Goal: Task Accomplishment & Management: Contribute content

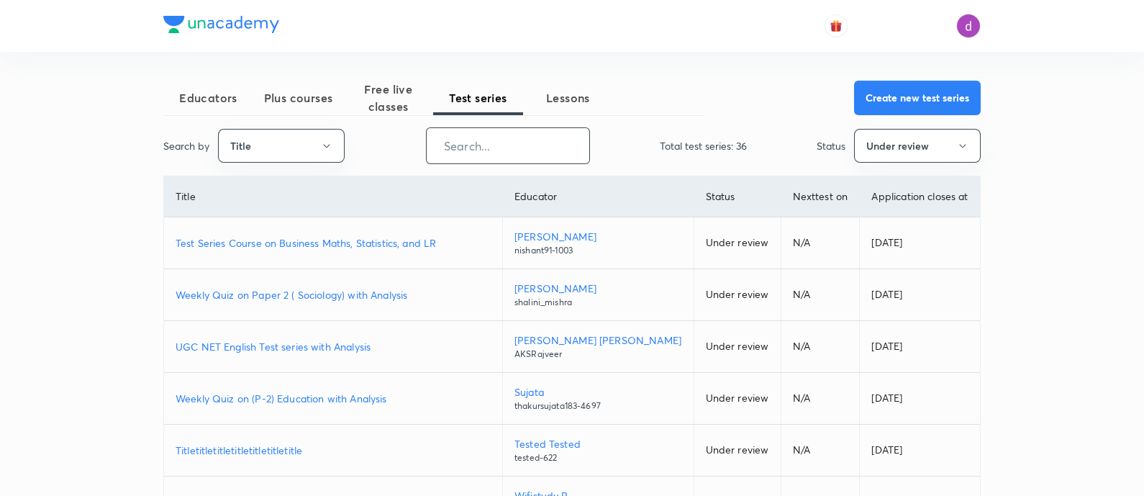
click at [571, 147] on input "text" at bounding box center [508, 145] width 163 height 37
paste input "Iconic Answer Writing Program (Learner's Choice)"
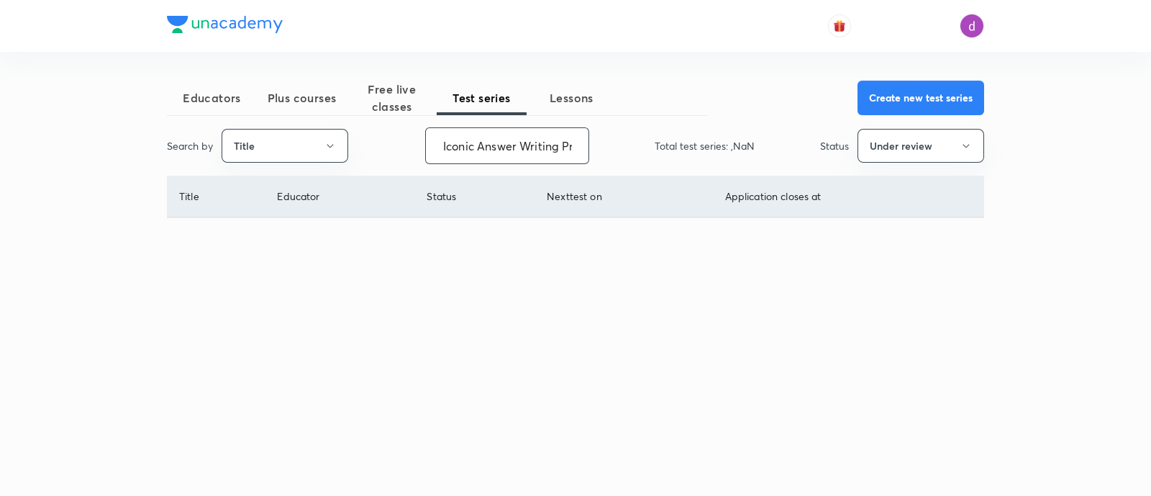
scroll to position [0, 140]
type input "Iconic Answer Writing Program (Learner's Choice)"
click at [927, 150] on button "Under review" at bounding box center [920, 146] width 127 height 34
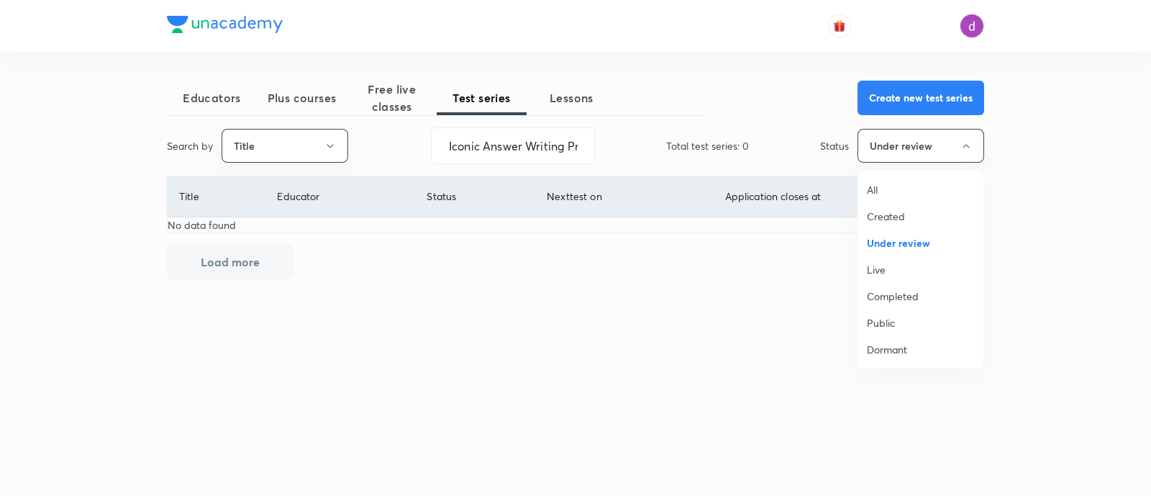
click at [883, 188] on span "All" at bounding box center [921, 189] width 108 height 15
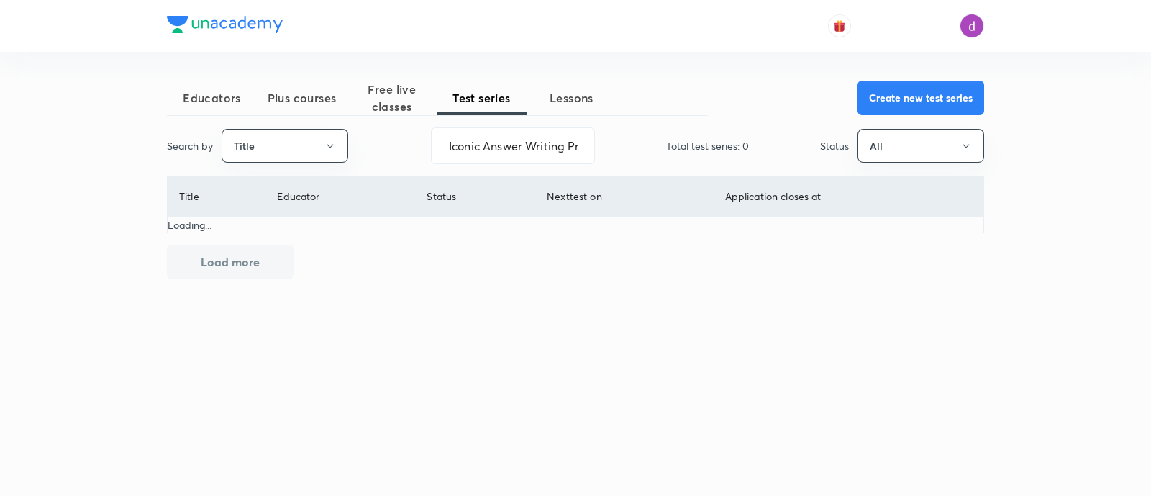
click at [857, 129] on button "All" at bounding box center [920, 146] width 127 height 34
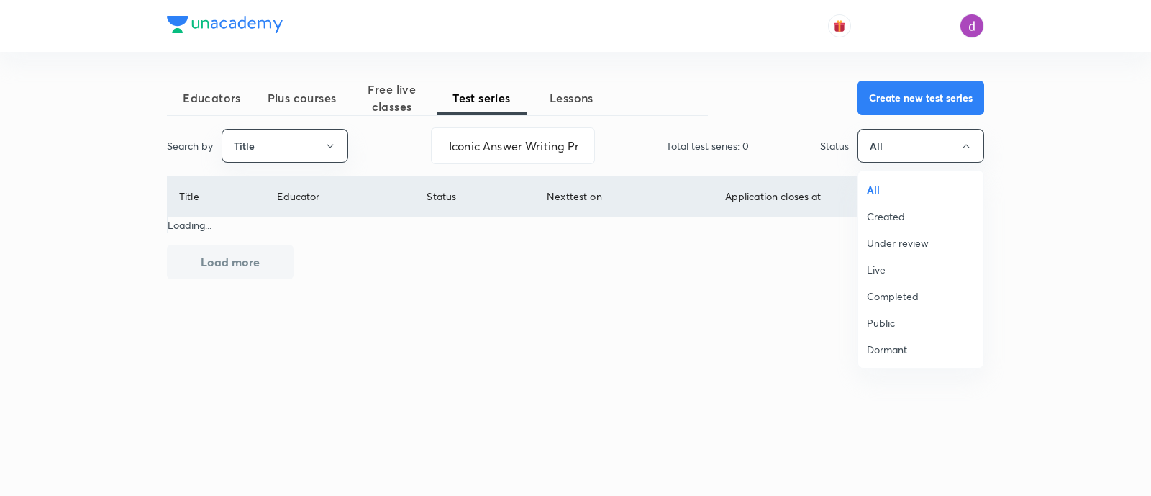
click at [630, 139] on div at bounding box center [575, 248] width 1151 height 496
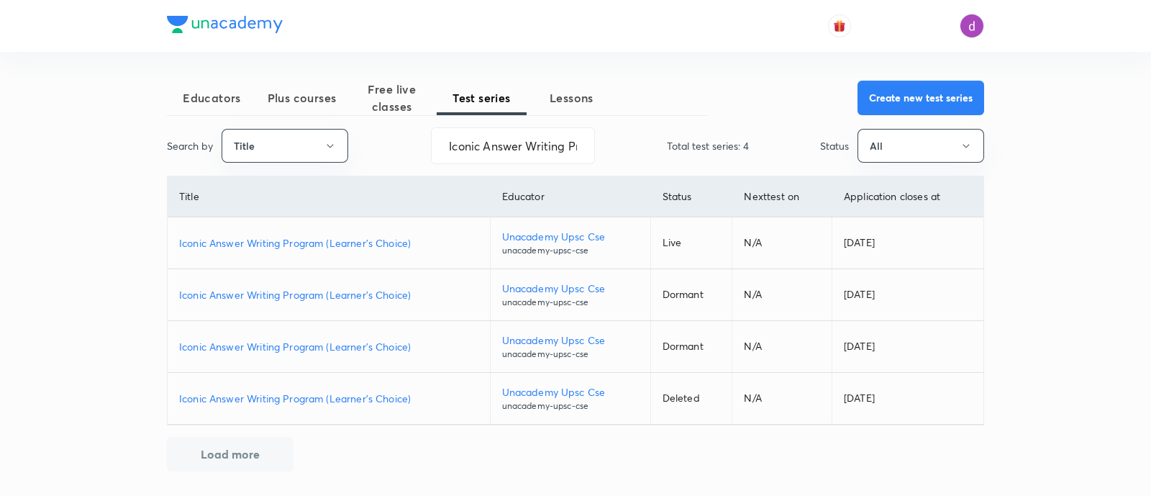
click at [324, 240] on p "Iconic Answer Writing Program (Learner's Choice)" at bounding box center [328, 242] width 299 height 15
click at [480, 153] on input "Iconic Answer Writing Program (Learner's Choice)" at bounding box center [513, 145] width 163 height 37
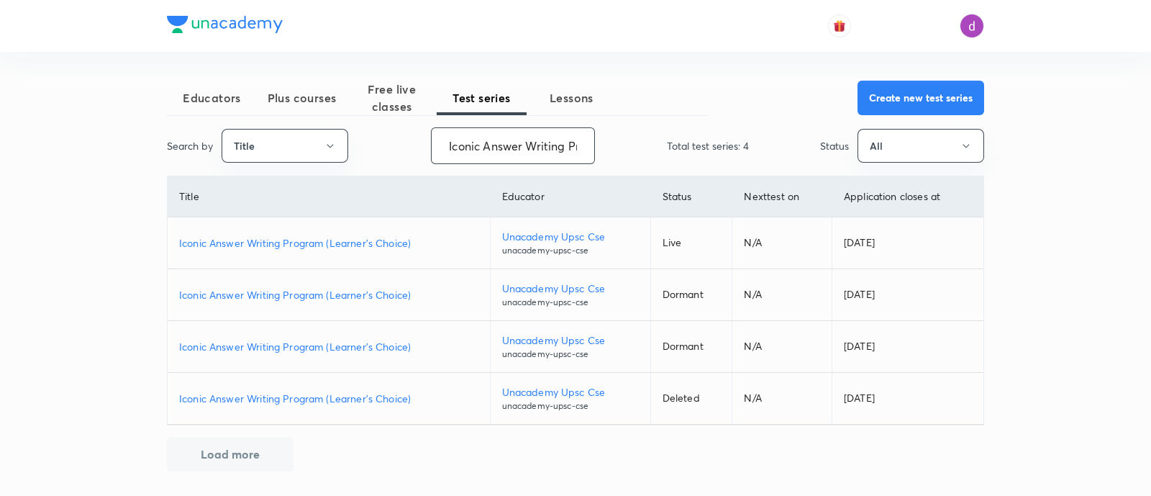
paste input "Daily GS Answer Writing Practice (Iconic"
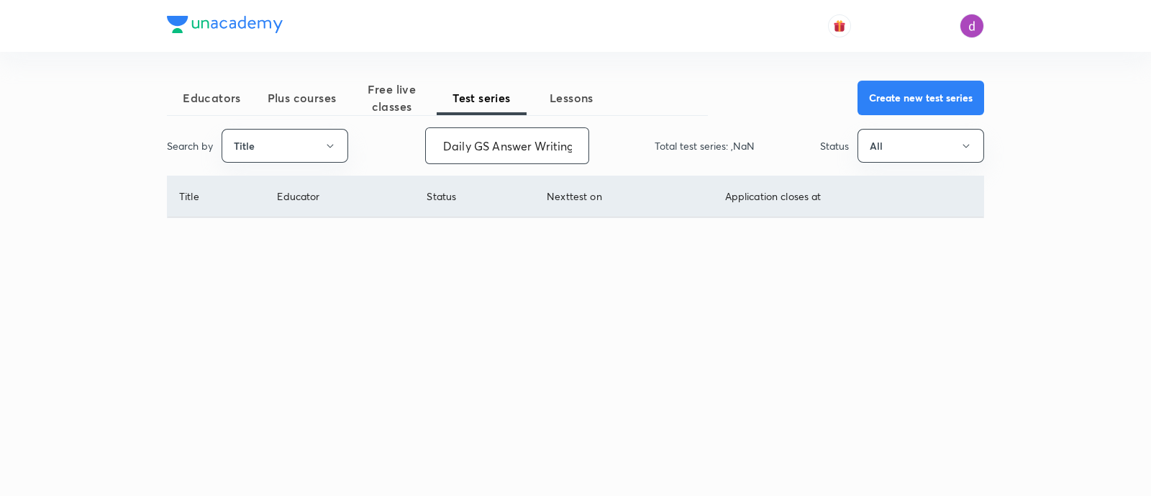
scroll to position [0, 94]
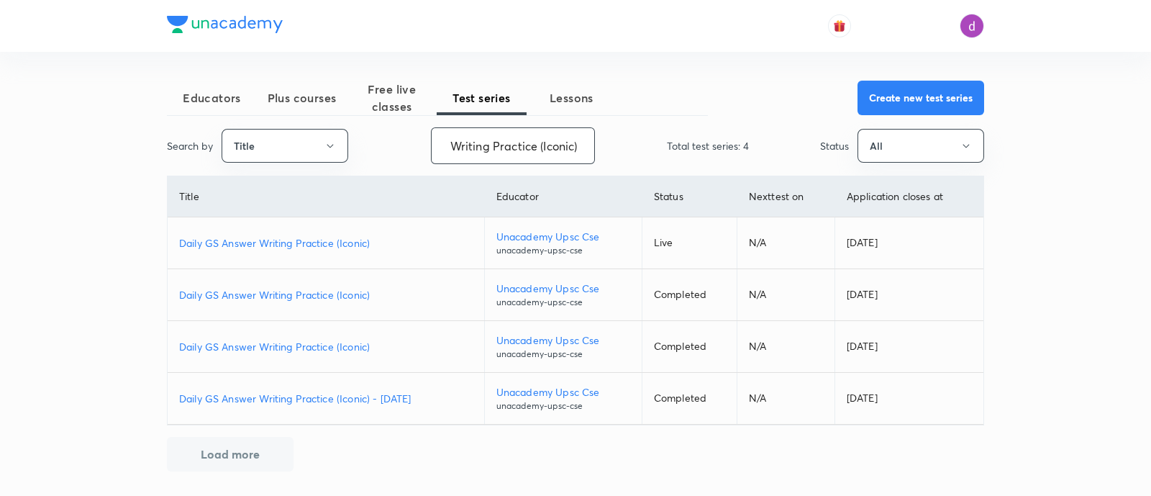
type input "Daily GS Answer Writing Practice (Iconic)"
click at [352, 240] on p "Daily GS Answer Writing Practice (Iconic)" at bounding box center [325, 242] width 293 height 15
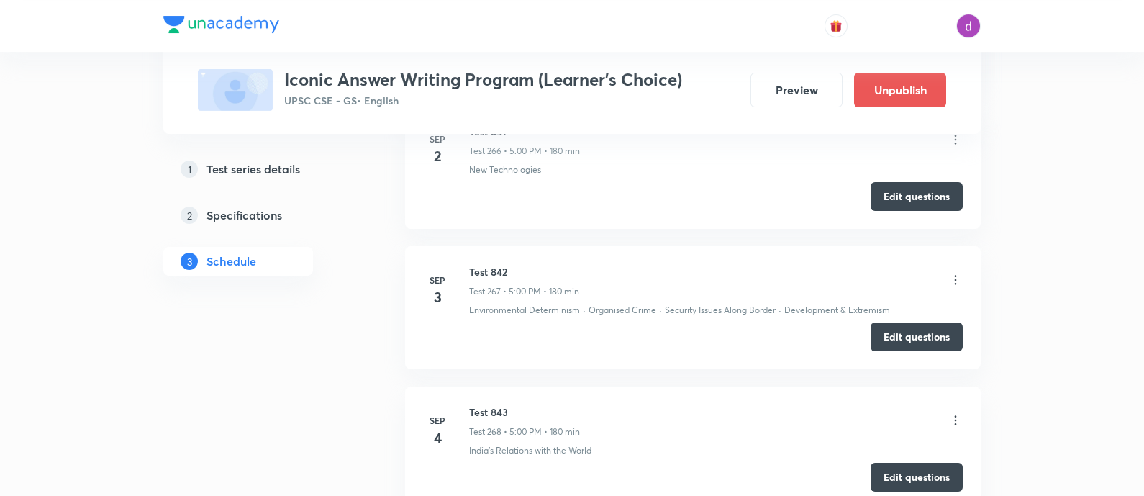
scroll to position [38035, 0]
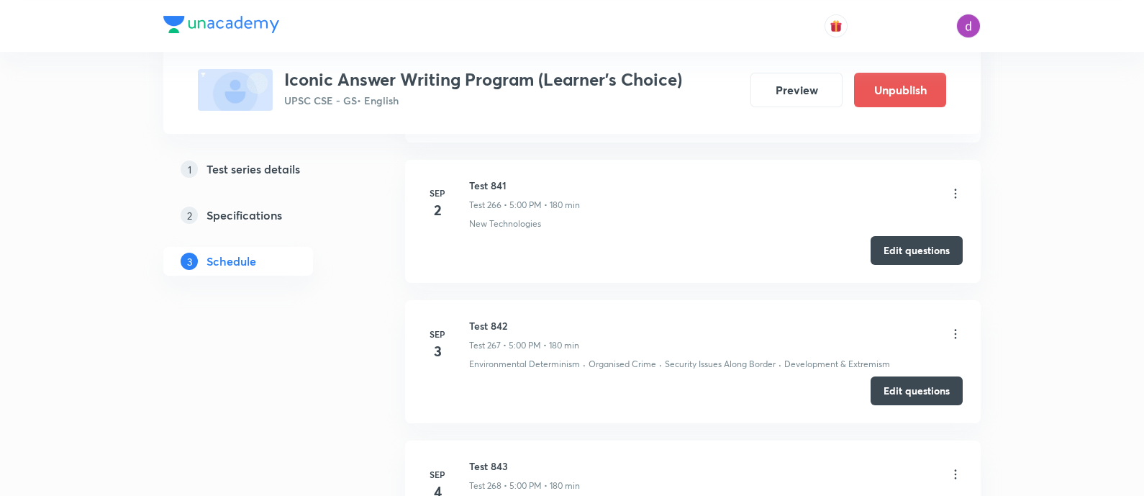
click at [960, 467] on icon at bounding box center [955, 474] width 14 height 14
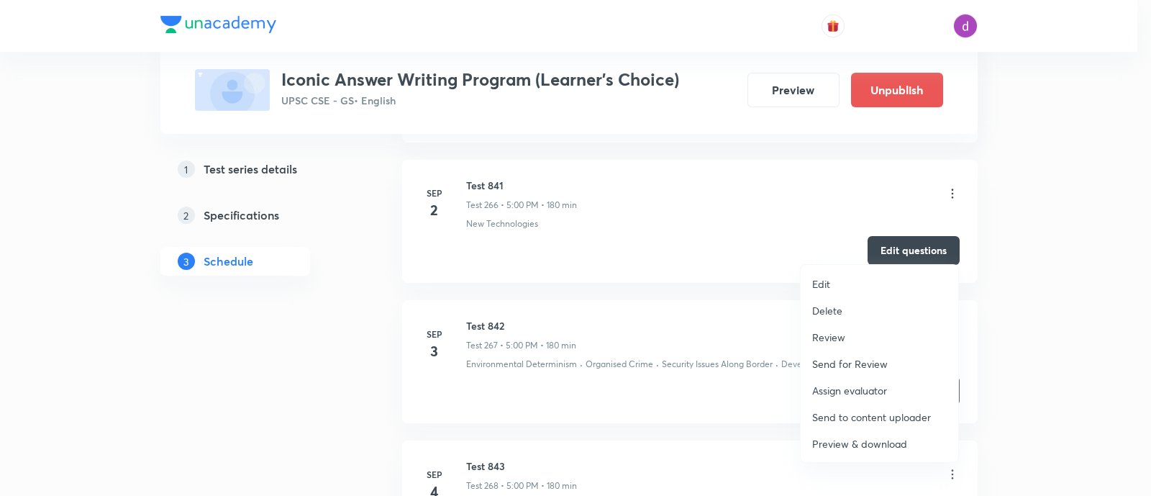
click at [821, 386] on p "Assign evaluator" at bounding box center [849, 390] width 75 height 15
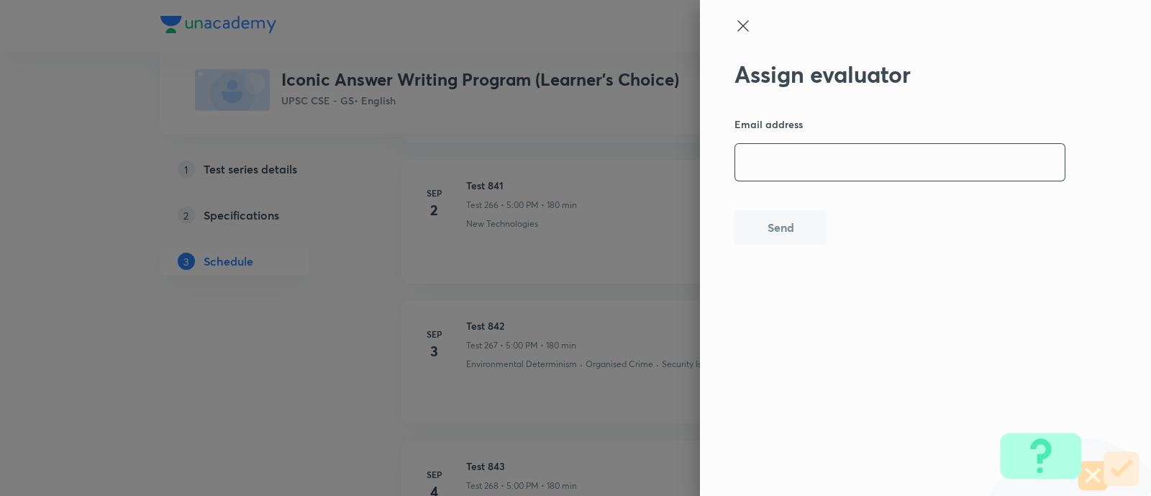
click at [857, 160] on input "email" at bounding box center [899, 162] width 329 height 37
paste input "hemraj_shinde@rediffmail.com"
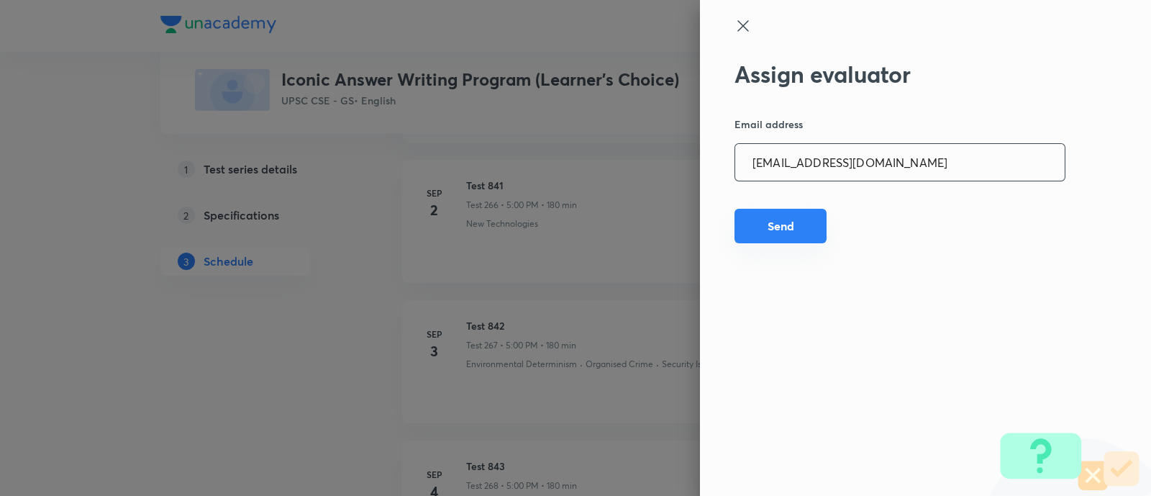
type input "hemraj_shinde@rediffmail.com"
click at [788, 235] on button "Send" at bounding box center [780, 226] width 92 height 35
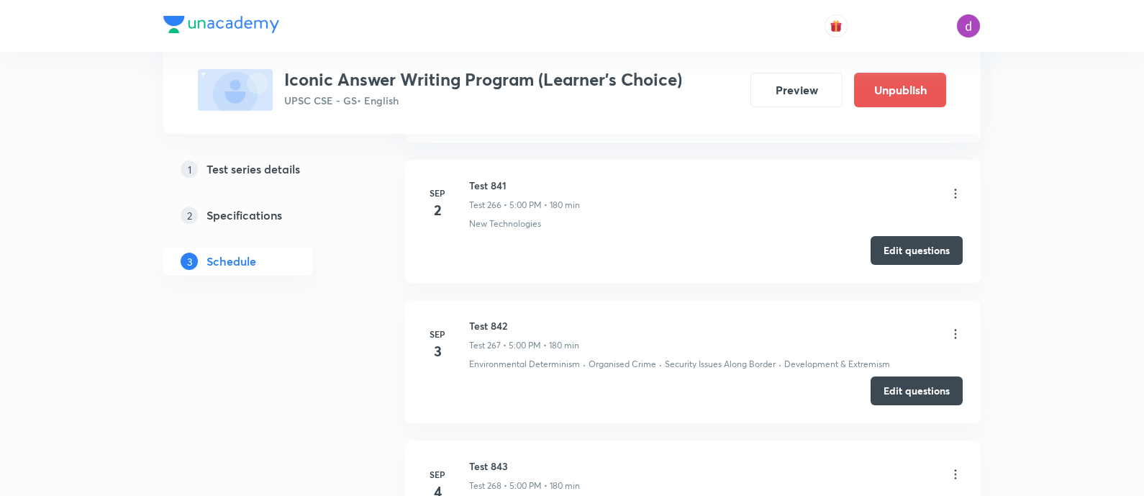
click at [953, 467] on icon at bounding box center [955, 474] width 14 height 14
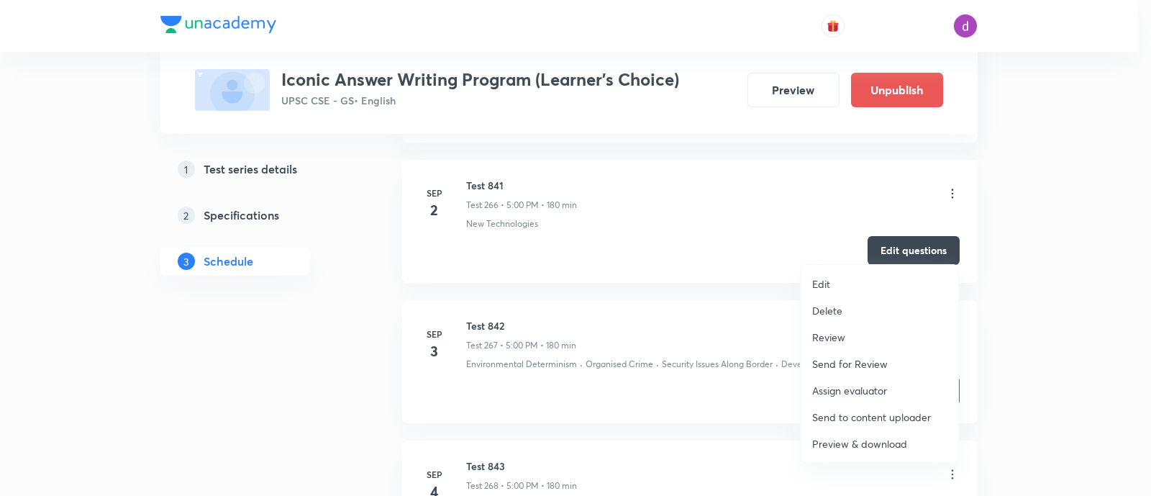
click at [842, 385] on p "Assign evaluator" at bounding box center [849, 390] width 75 height 15
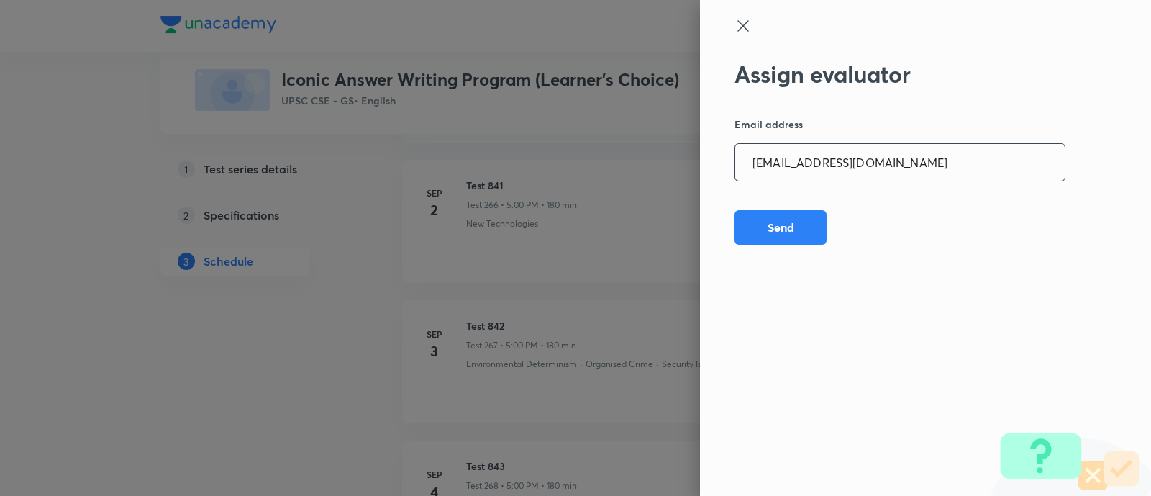
click at [875, 157] on input "hemraj_shinde@rediffmail.com" at bounding box center [899, 162] width 329 height 37
paste input "adv.akash.kumar.pandey@g"
type input "adv.akash.kumar.pandey@gmail.com"
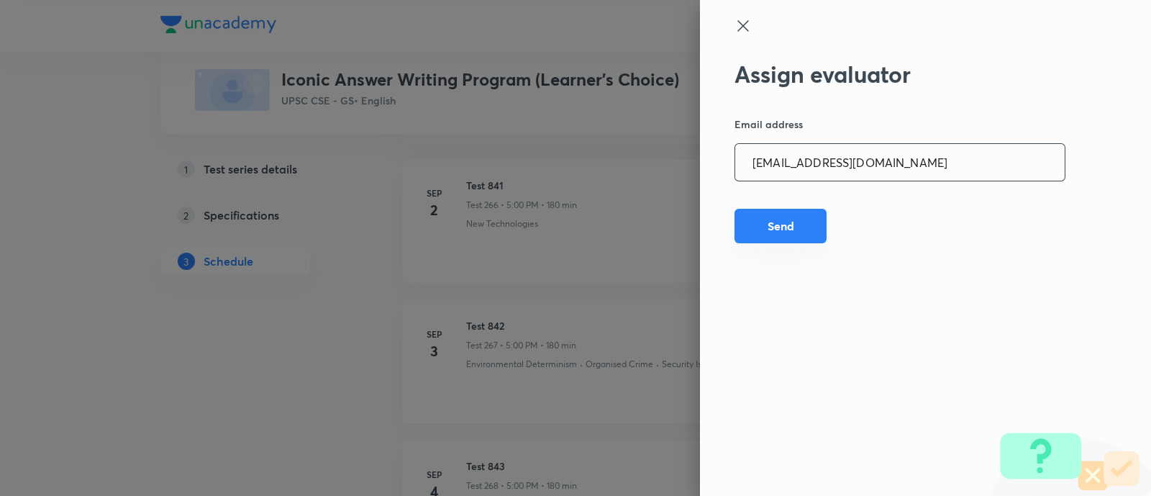
click at [806, 229] on button "Send" at bounding box center [780, 226] width 92 height 35
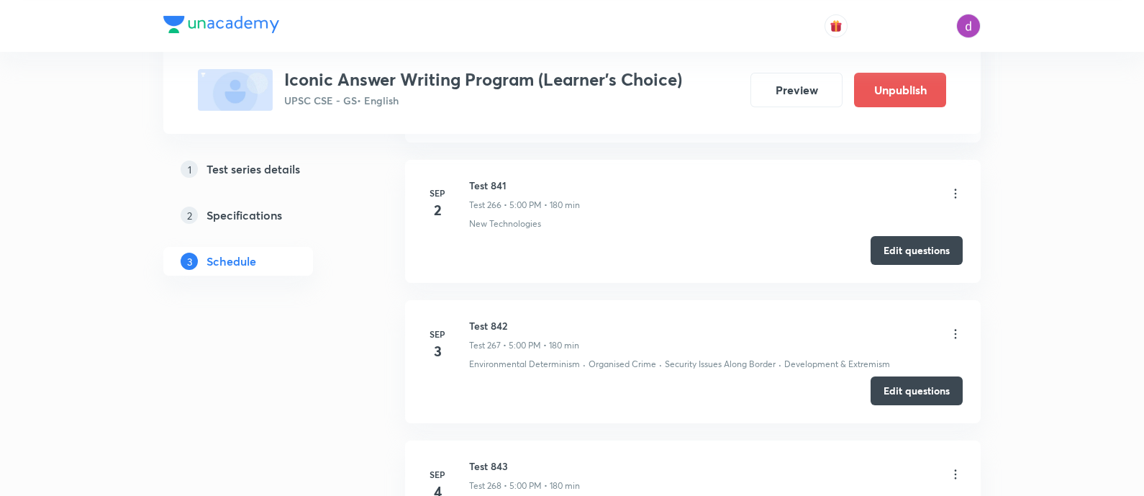
click at [954, 467] on icon at bounding box center [955, 474] width 14 height 14
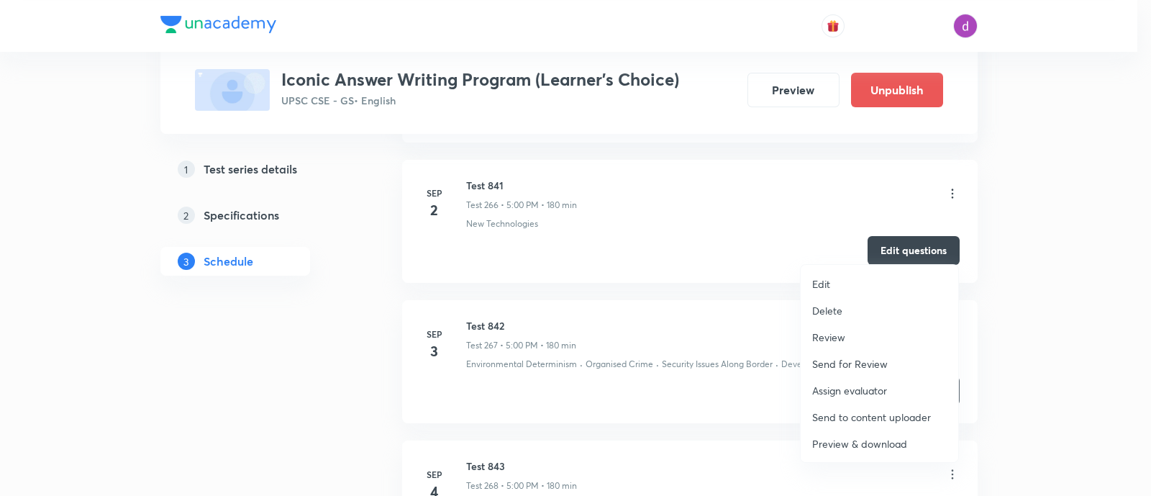
click at [883, 386] on p "Assign evaluator" at bounding box center [849, 390] width 75 height 15
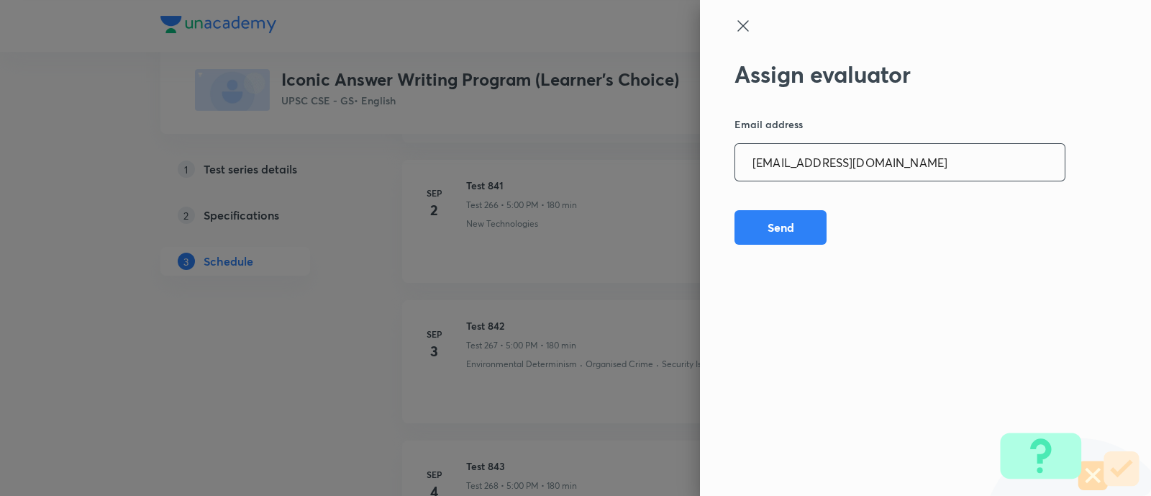
click at [913, 170] on input "adv.akash.kumar.pandey@gmail.com" at bounding box center [899, 162] width 329 height 37
paste input "vivek.ald17"
type input "vivek.ald17@gmail.com"
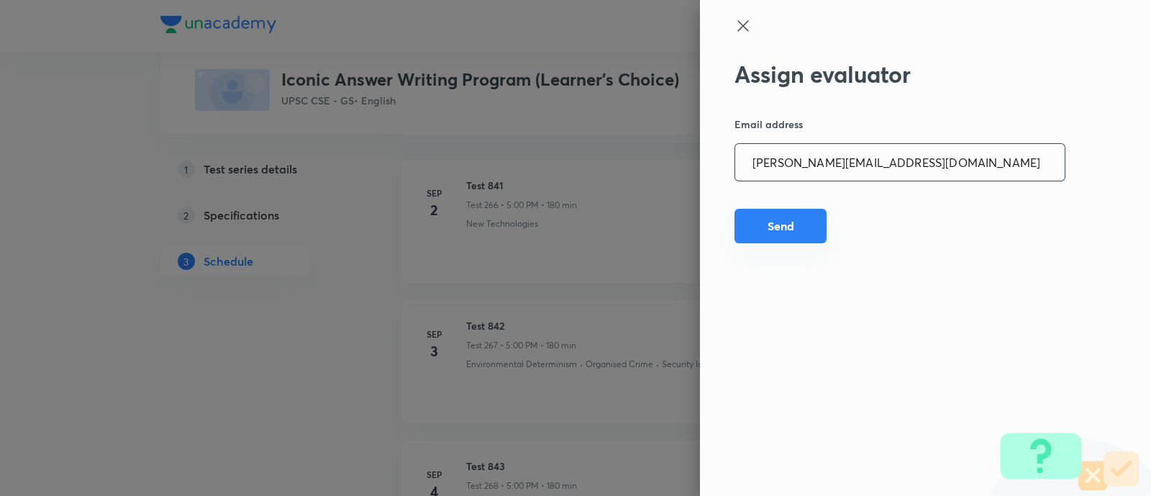
click at [799, 233] on button "Send" at bounding box center [780, 226] width 92 height 35
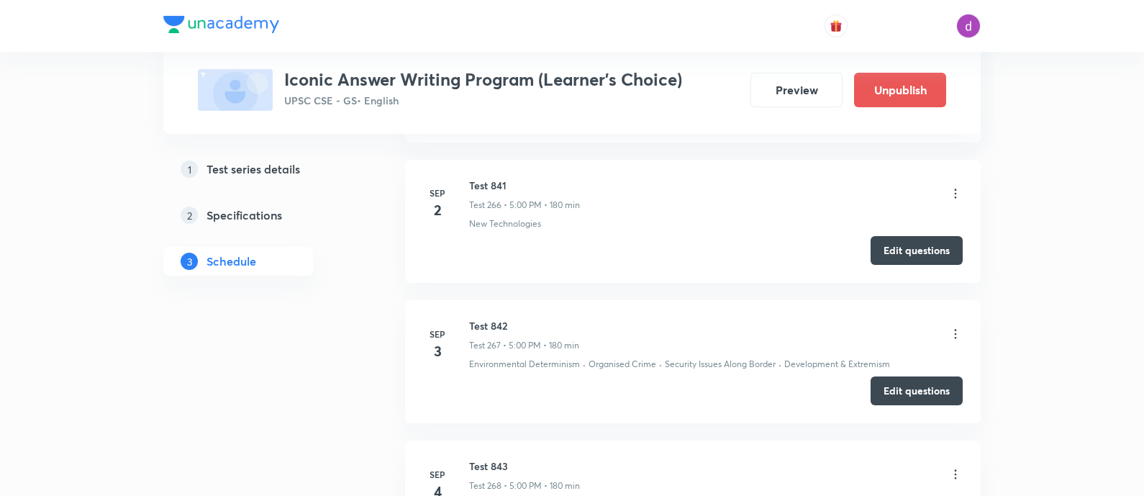
click at [954, 467] on icon at bounding box center [955, 474] width 14 height 14
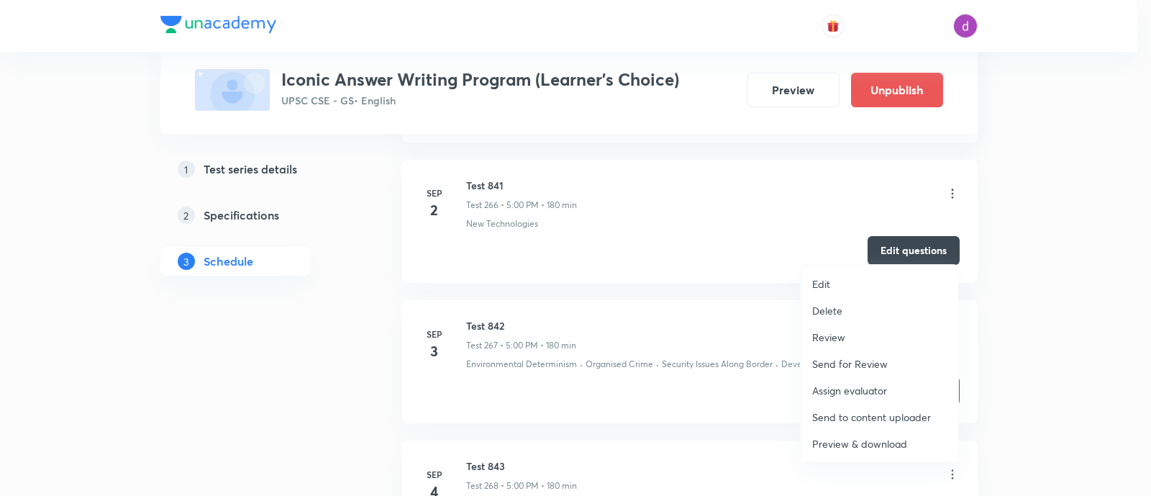
click at [856, 383] on p "Assign evaluator" at bounding box center [849, 390] width 75 height 15
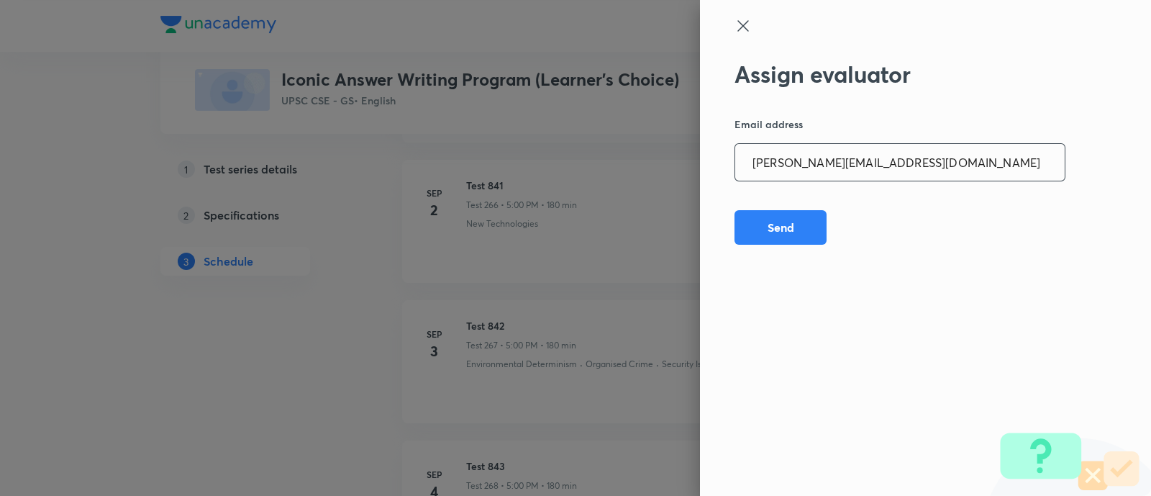
click at [904, 170] on input "vivek.ald17@gmail.com" at bounding box center [899, 162] width 329 height 37
paste input "sagarhirave4"
type input "sagarhirave4@gmail.com"
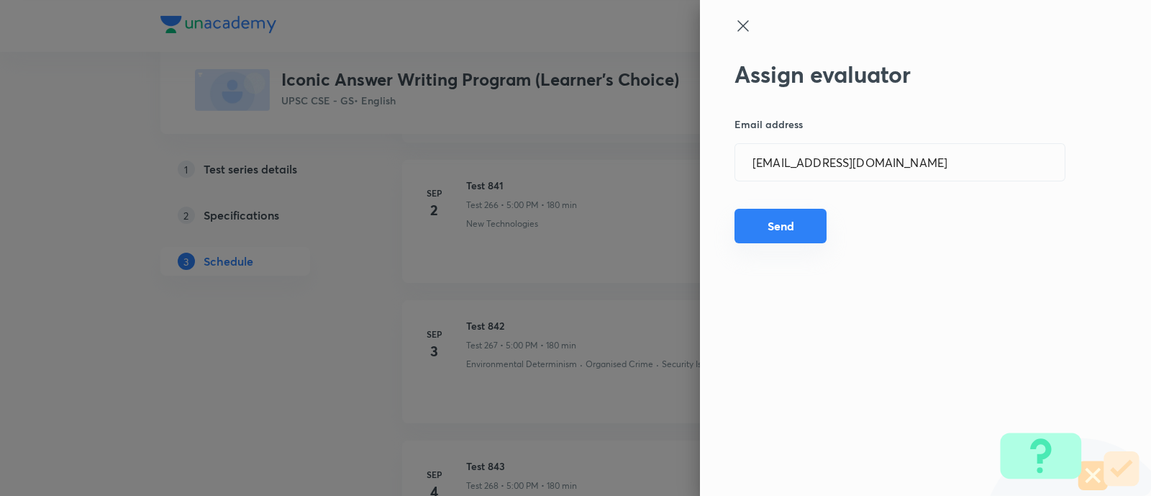
click at [788, 222] on button "Send" at bounding box center [780, 226] width 92 height 35
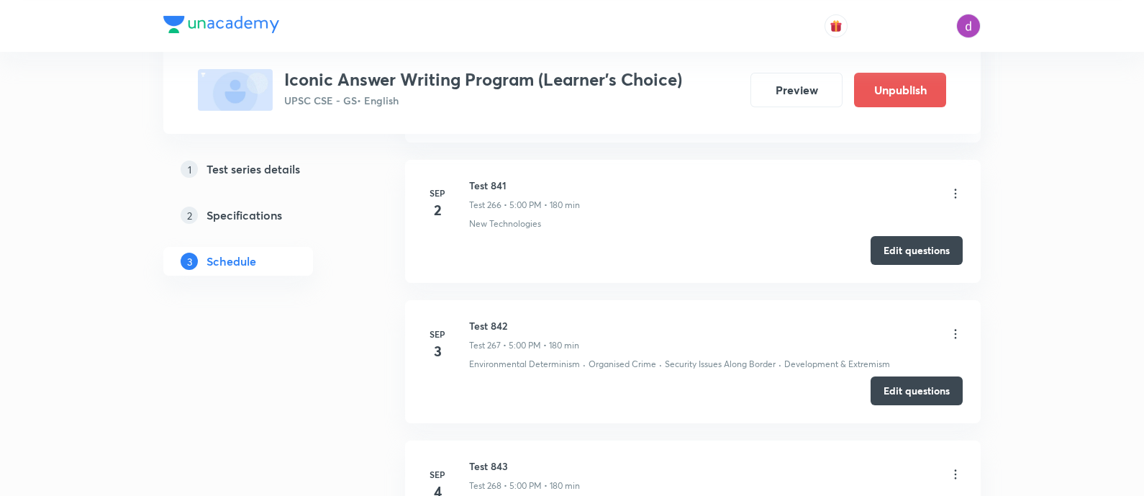
click at [952, 467] on icon at bounding box center [955, 474] width 14 height 14
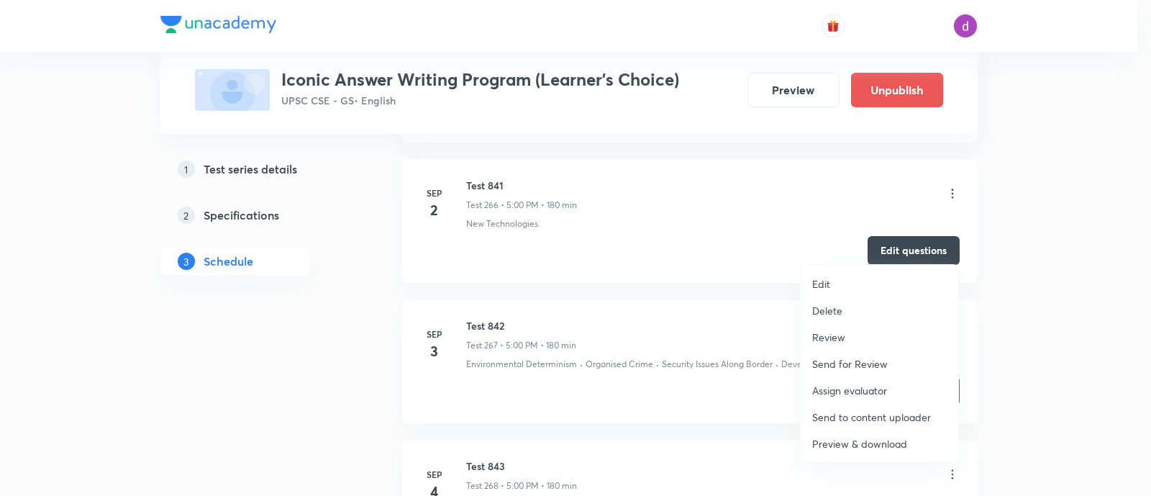
click at [848, 388] on p "Assign evaluator" at bounding box center [849, 390] width 75 height 15
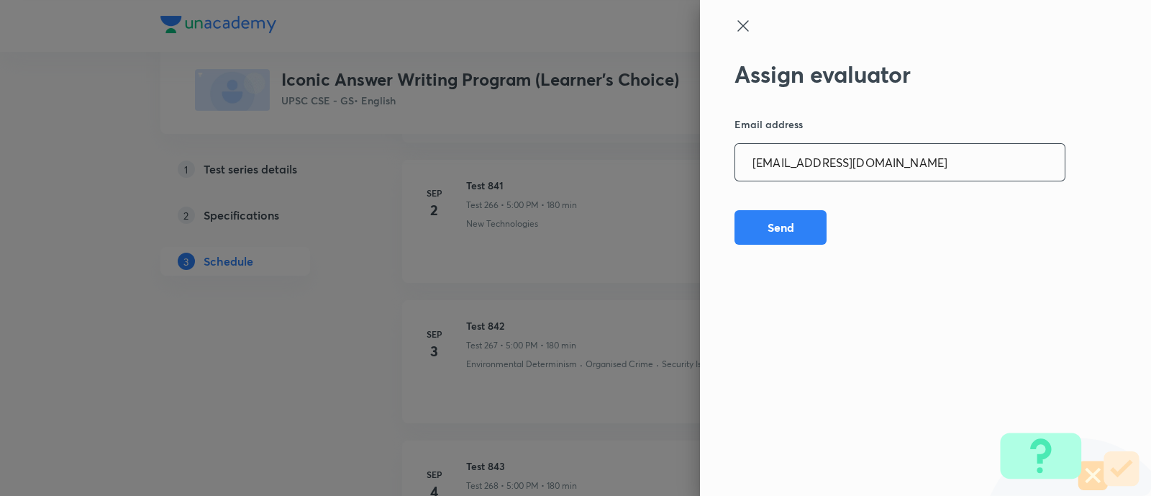
click at [893, 167] on input "sagarhirave4@gmail.com" at bounding box center [899, 162] width 329 height 37
paste input "kkshubham23"
type input "kkshubham234@gmail.com"
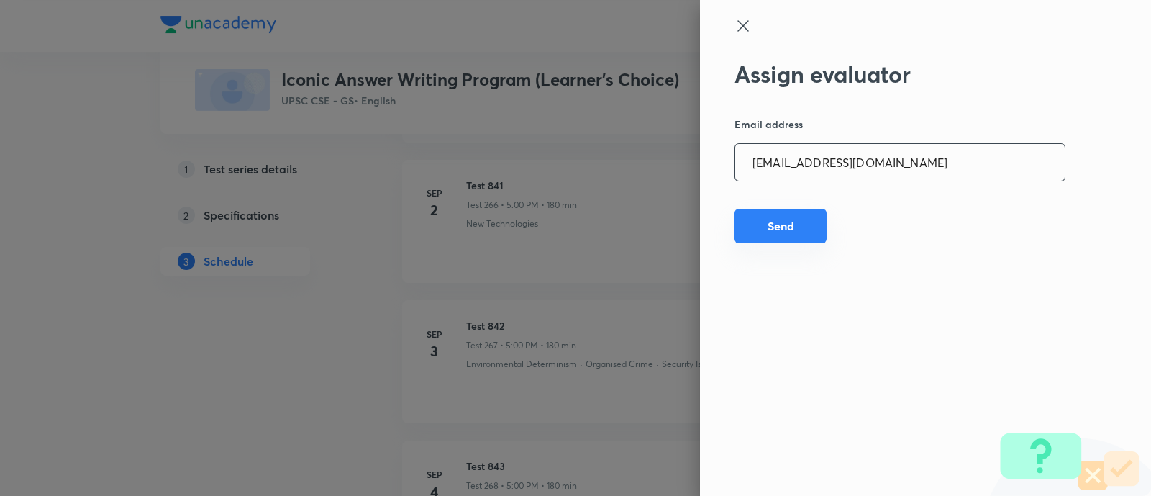
click at [778, 229] on button "Send" at bounding box center [780, 226] width 92 height 35
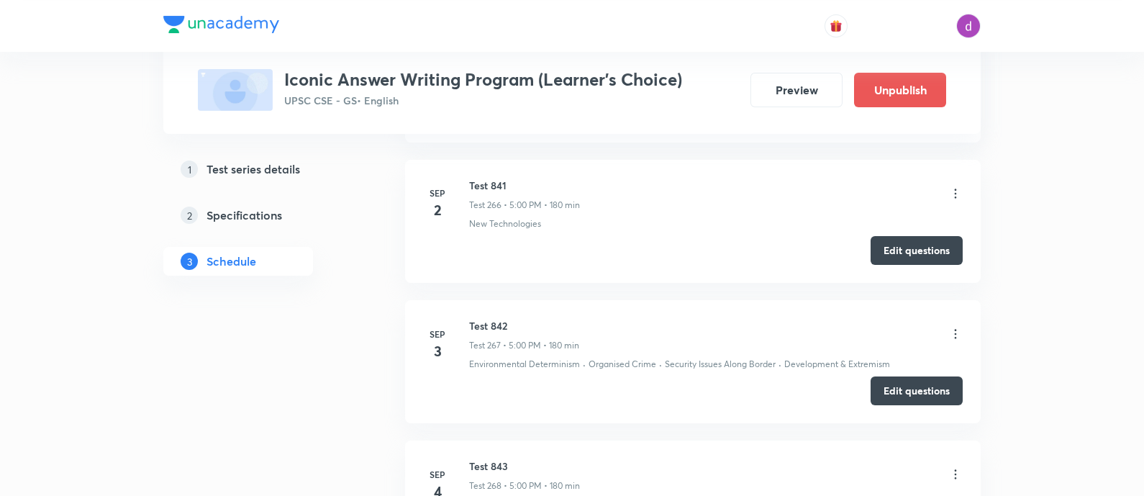
click at [952, 467] on icon at bounding box center [955, 474] width 14 height 14
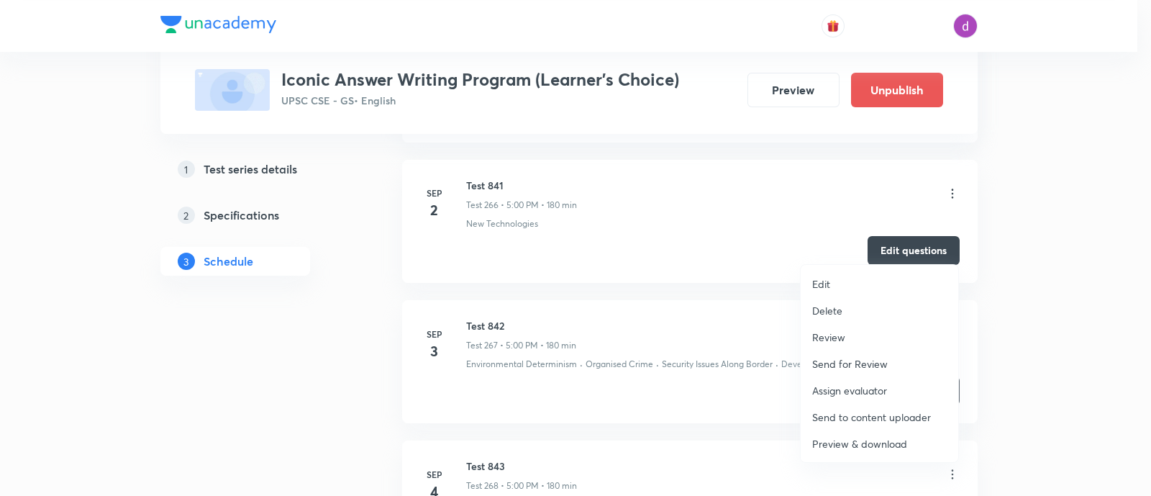
click at [842, 386] on p "Assign evaluator" at bounding box center [849, 390] width 75 height 15
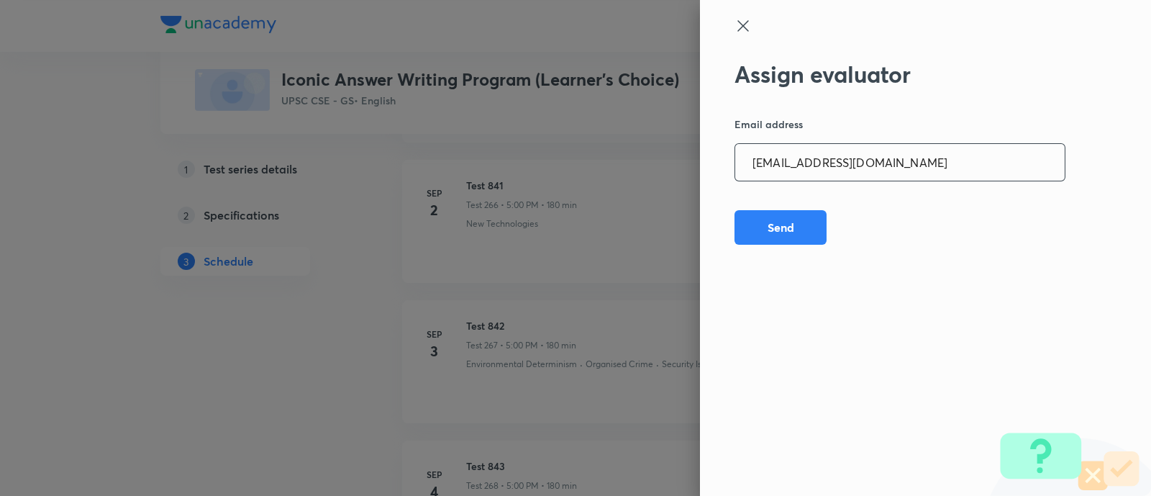
click at [934, 156] on input "kkshubham234@gmail.com" at bounding box center [899, 162] width 329 height 37
paste input "opawar10"
type input "opawar10@gmail.com"
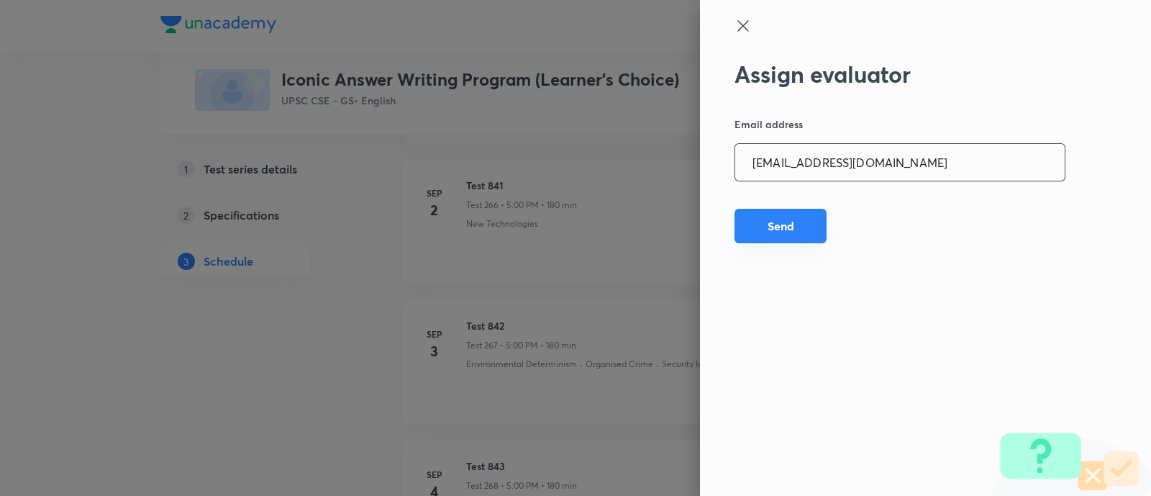
click at [796, 221] on button "Send" at bounding box center [780, 226] width 92 height 35
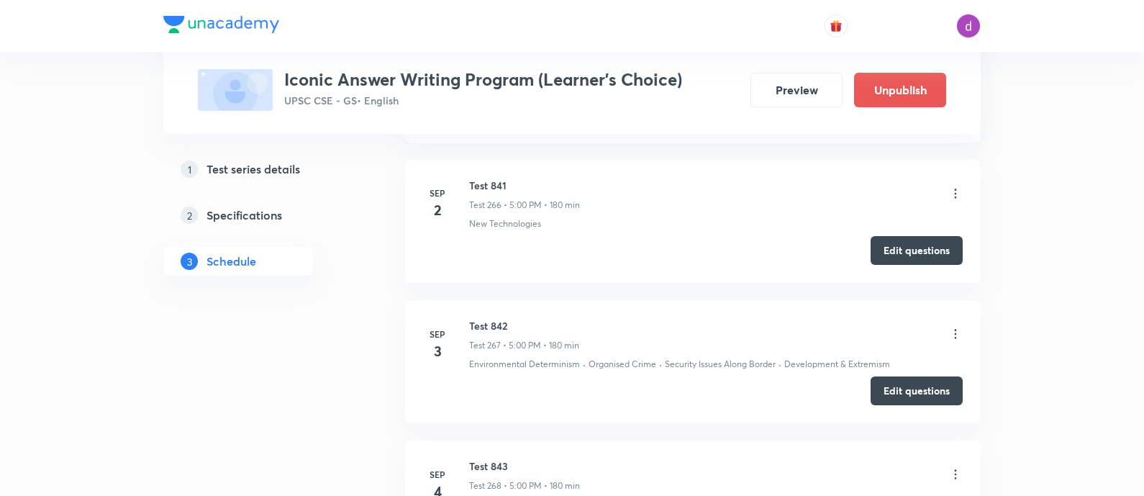
click at [953, 467] on icon at bounding box center [955, 474] width 14 height 14
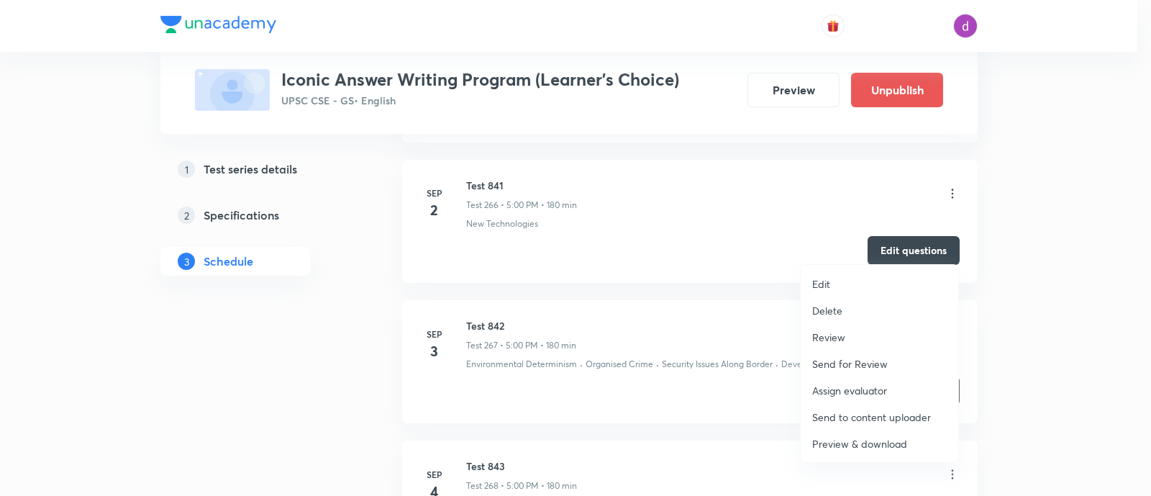
click at [861, 387] on p "Assign evaluator" at bounding box center [849, 390] width 75 height 15
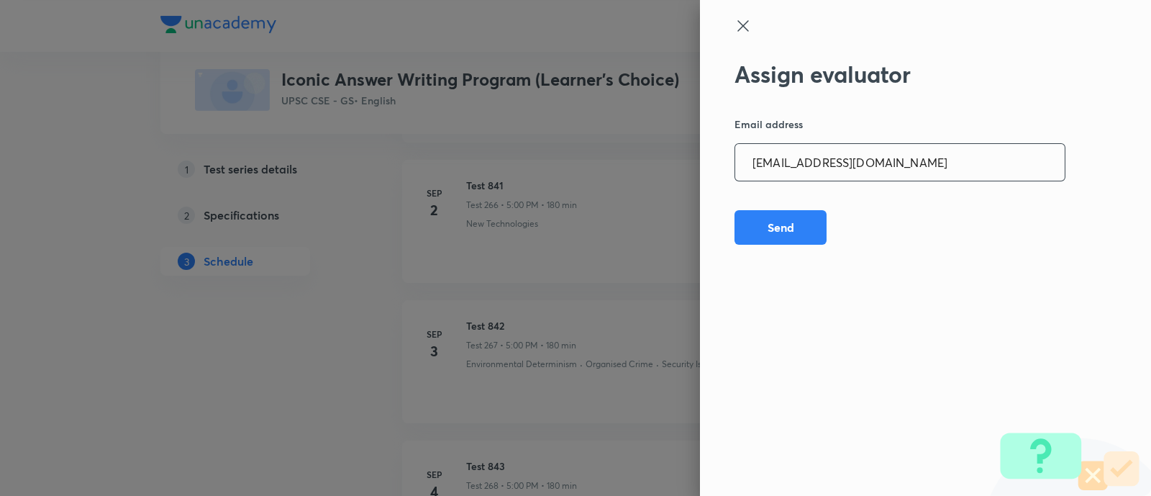
click at [898, 159] on input "opawar10@gmail.com" at bounding box center [899, 162] width 329 height 37
paste input "garimasaharan21"
type input "garimasaharan21@gmail.com"
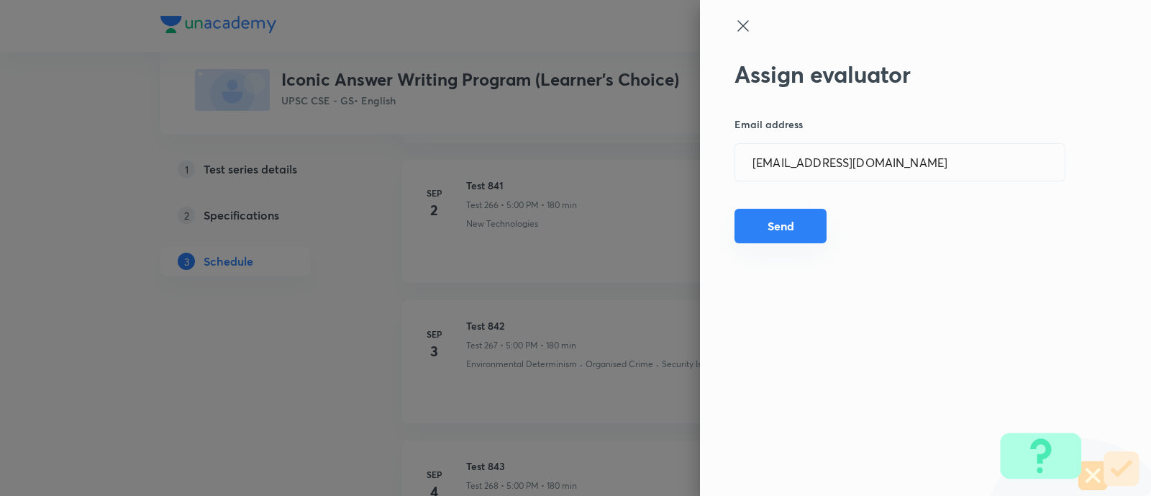
click at [780, 224] on button "Send" at bounding box center [780, 226] width 92 height 35
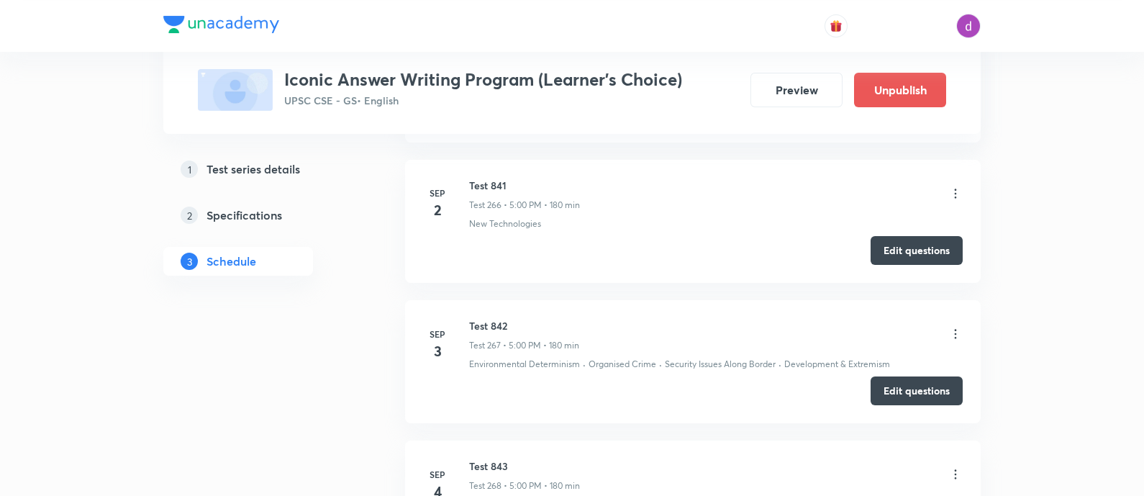
click at [952, 467] on icon at bounding box center [955, 474] width 14 height 14
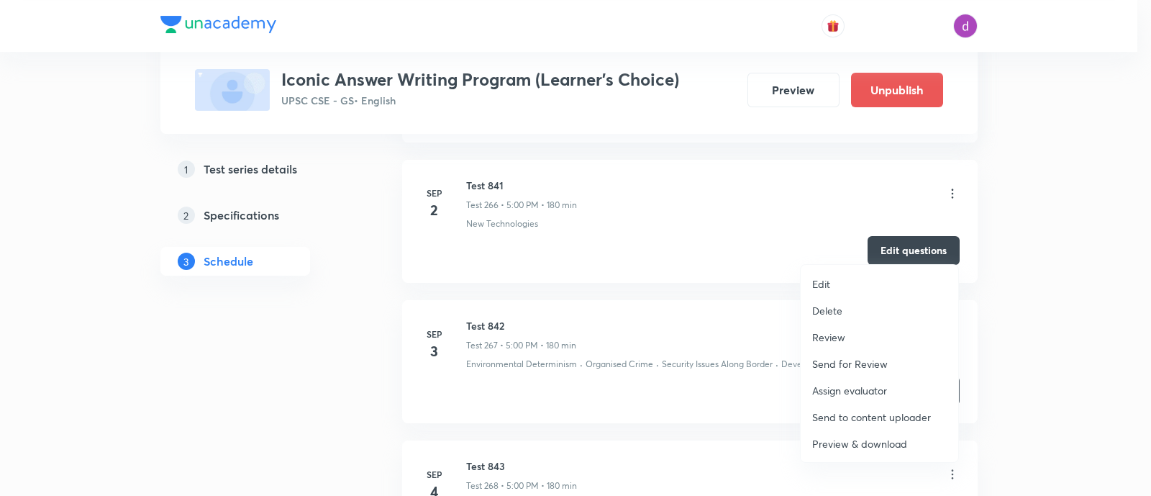
click at [856, 386] on p "Assign evaluator" at bounding box center [849, 390] width 75 height 15
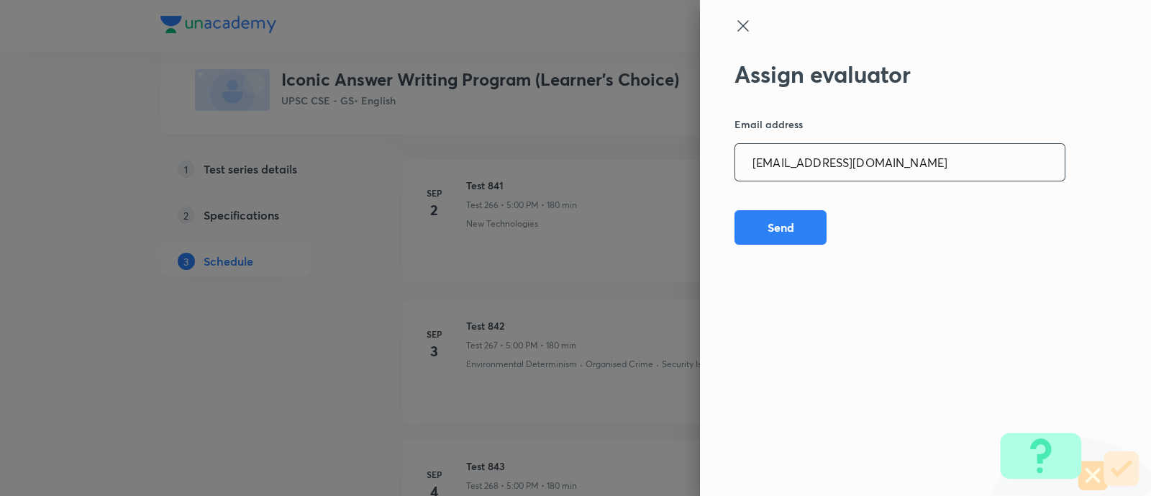
click at [914, 154] on input "garimasaharan21@gmail.com" at bounding box center [899, 162] width 329 height 37
paste input "amrimaji97"
type input "amrimaji97@gmail.com"
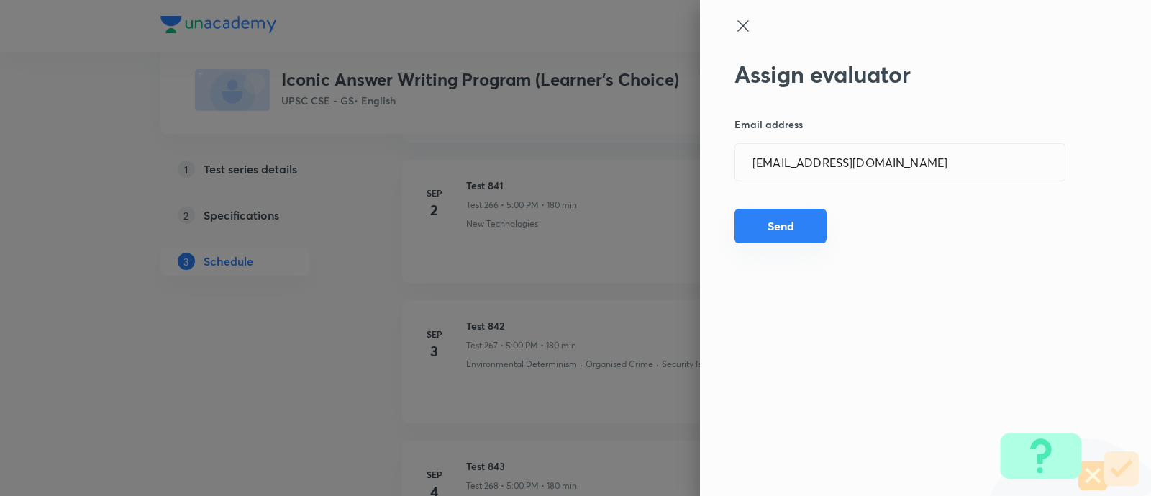
click at [777, 224] on button "Send" at bounding box center [780, 226] width 92 height 35
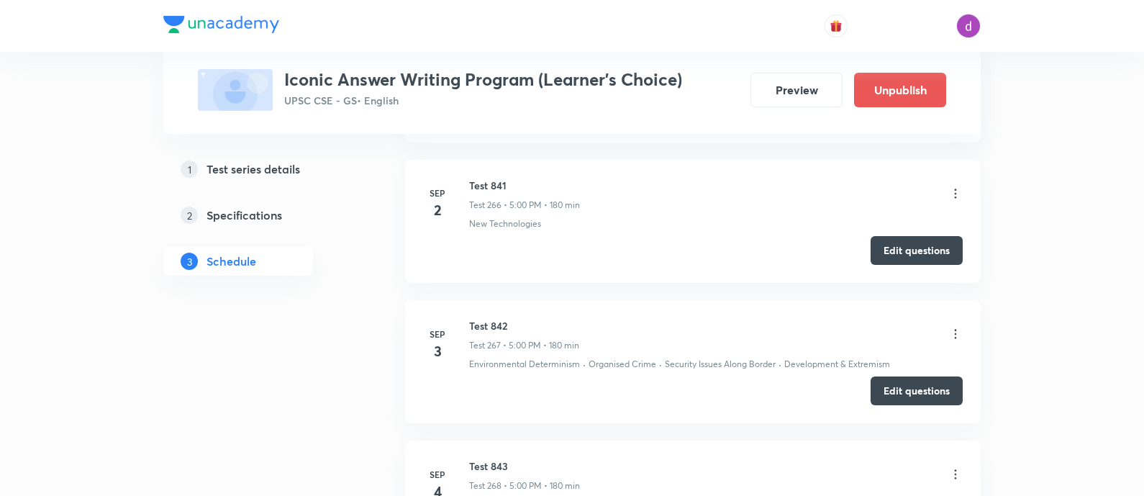
click at [953, 467] on icon at bounding box center [955, 474] width 14 height 14
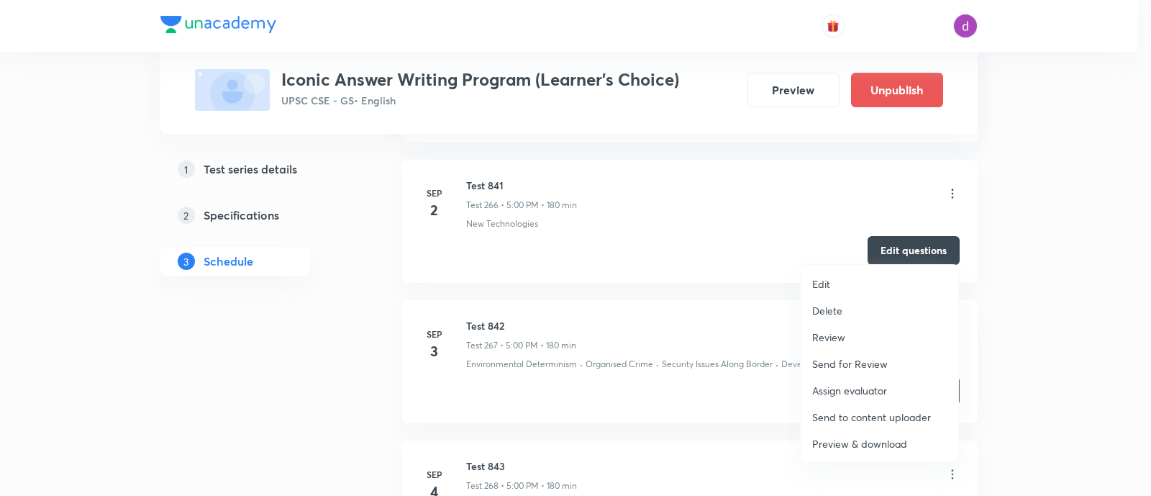
click at [864, 386] on p "Assign evaluator" at bounding box center [849, 390] width 75 height 15
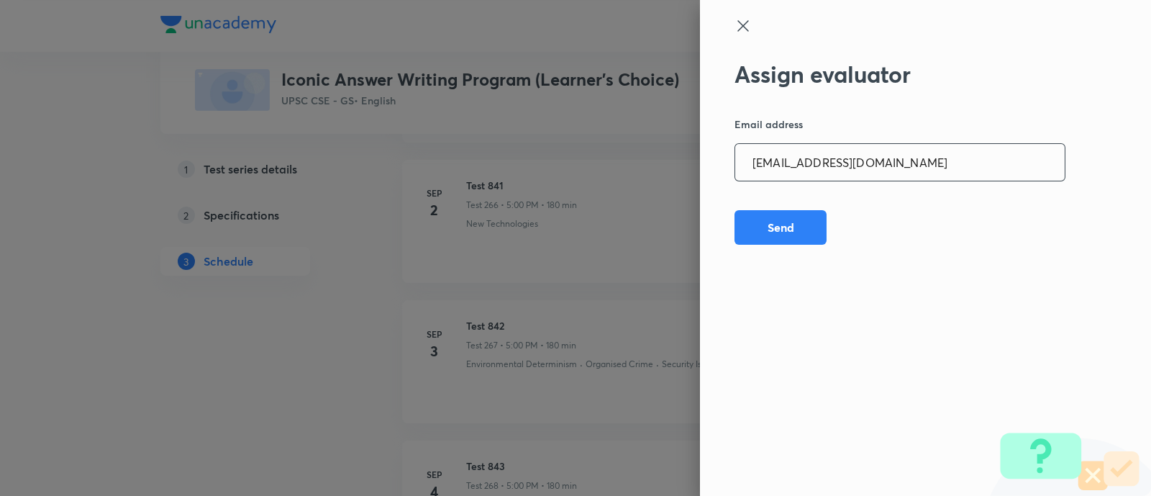
click at [892, 171] on input "amrimaji97@gmail.com" at bounding box center [899, 162] width 329 height 37
paste input "sanjivkumarbagree"
type input "sanjivkumarbagree@gmail.com"
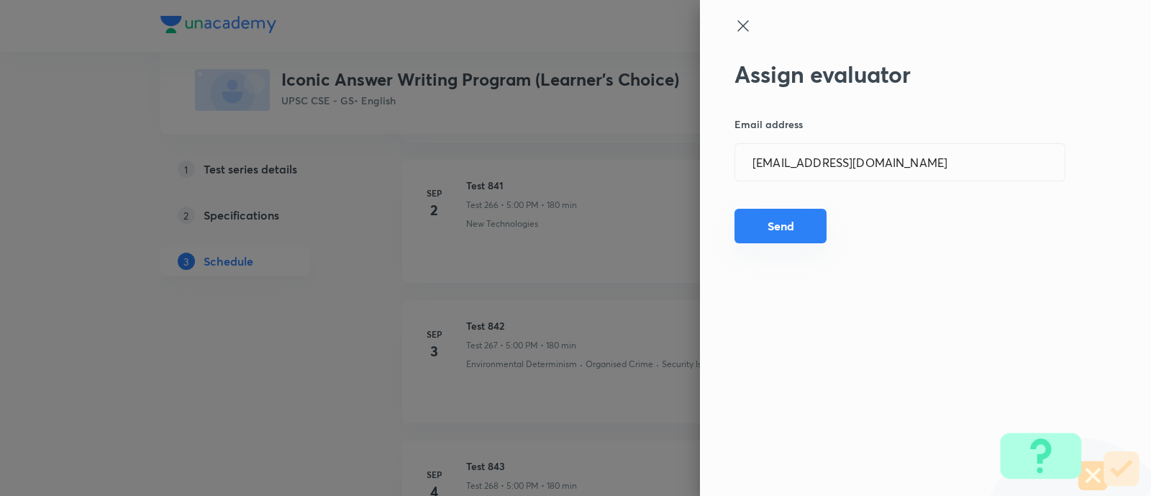
click at [778, 230] on button "Send" at bounding box center [780, 226] width 92 height 35
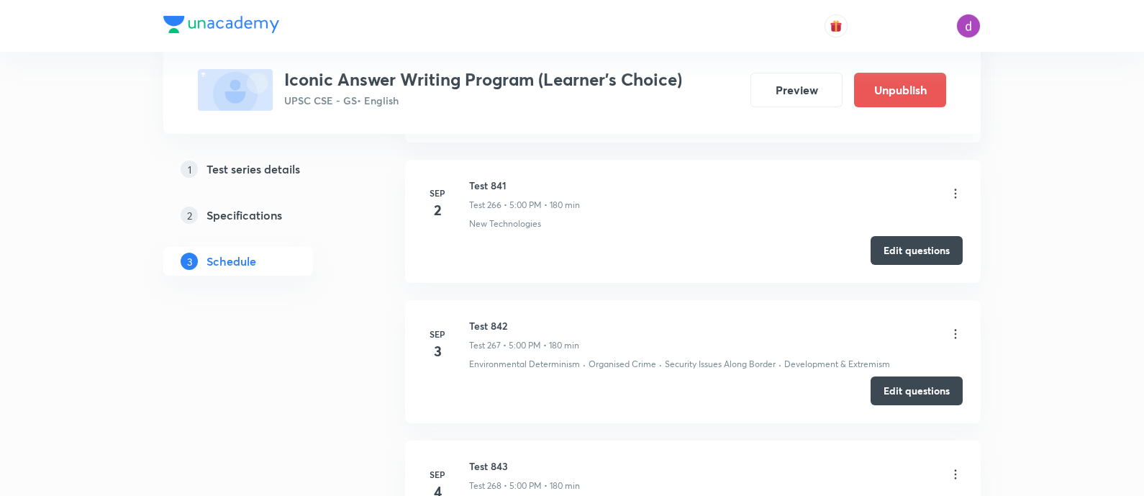
click at [960, 467] on icon at bounding box center [955, 474] width 14 height 14
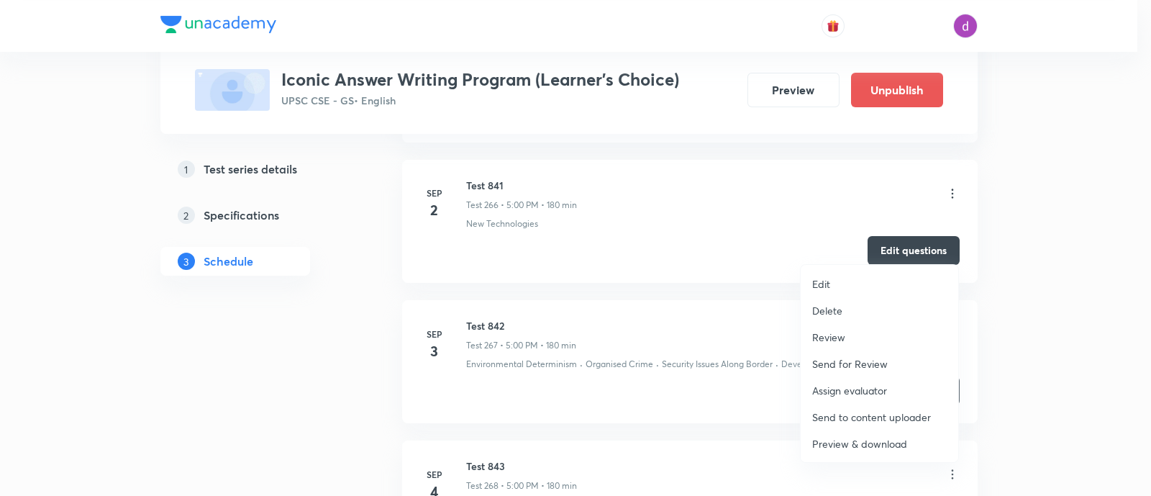
click at [832, 389] on p "Assign evaluator" at bounding box center [849, 390] width 75 height 15
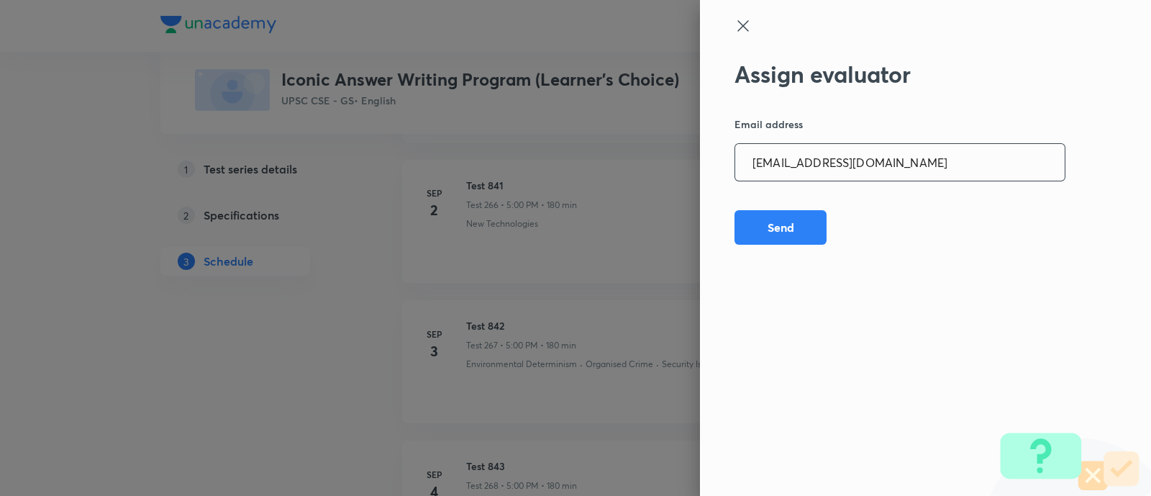
click at [897, 145] on input "sanjivkumarbagree@gmail.com" at bounding box center [899, 162] width 329 height 37
paste input "preethihs1999"
type input "preethihs1999@gmail.com"
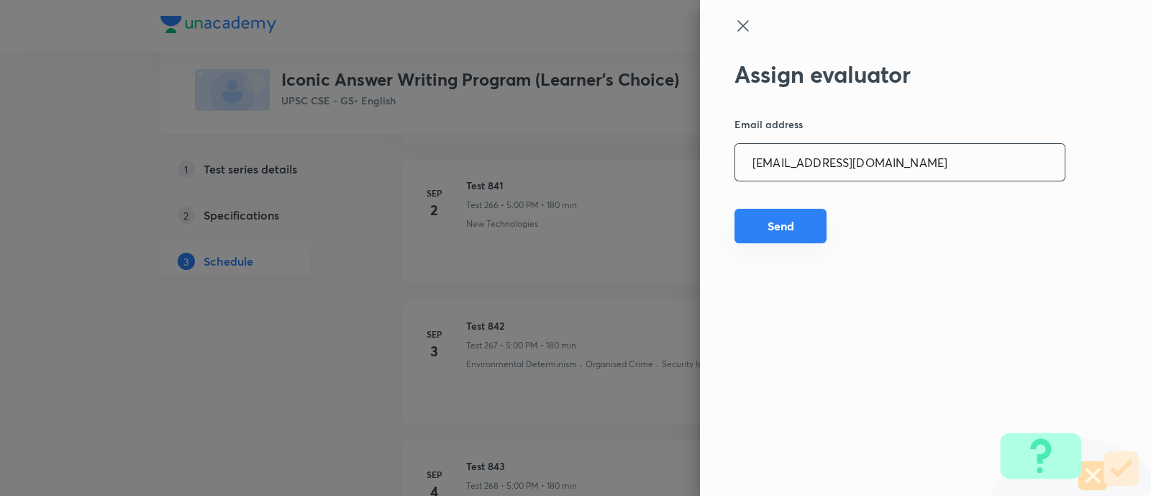
click at [794, 219] on button "Send" at bounding box center [780, 226] width 92 height 35
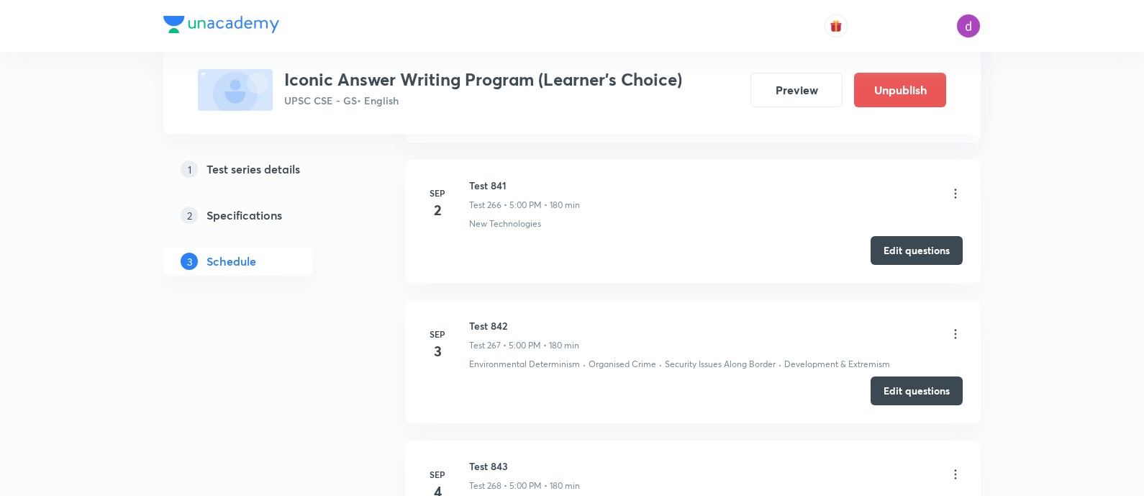
click at [949, 467] on icon at bounding box center [955, 474] width 14 height 14
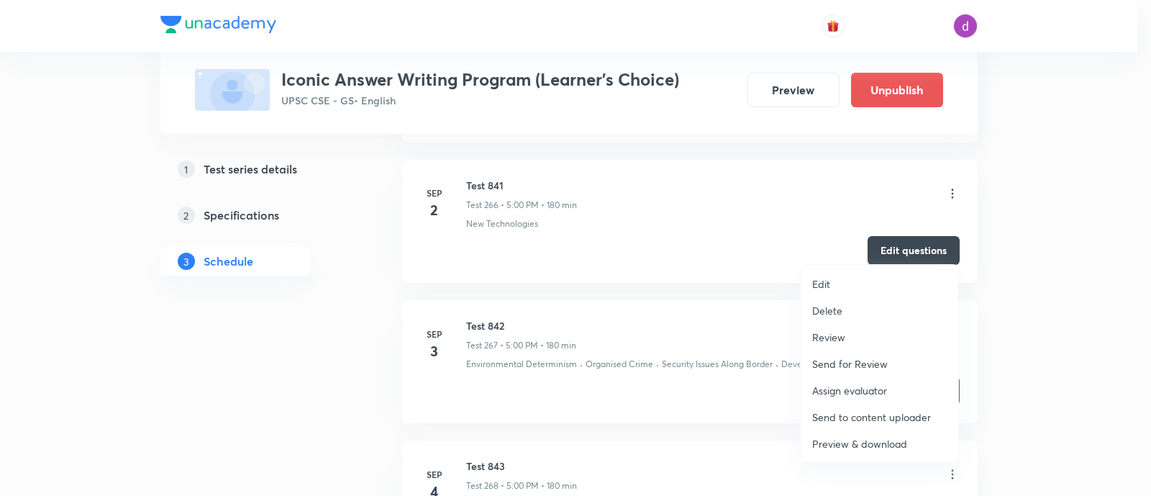
click at [845, 383] on p "Assign evaluator" at bounding box center [849, 390] width 75 height 15
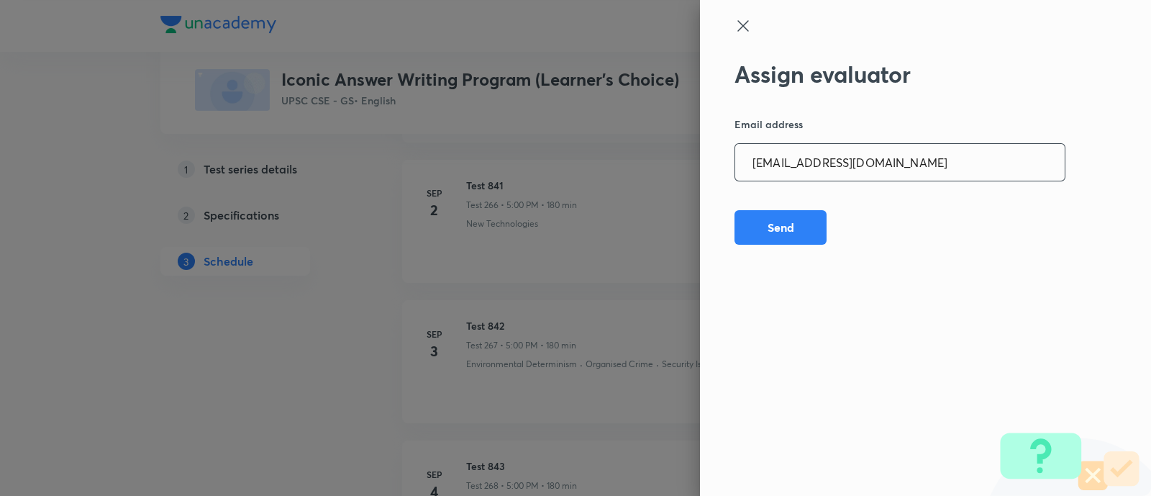
click at [899, 170] on input "preethihs1999@gmail.com" at bounding box center [899, 162] width 329 height 37
paste input "madhusharma26506"
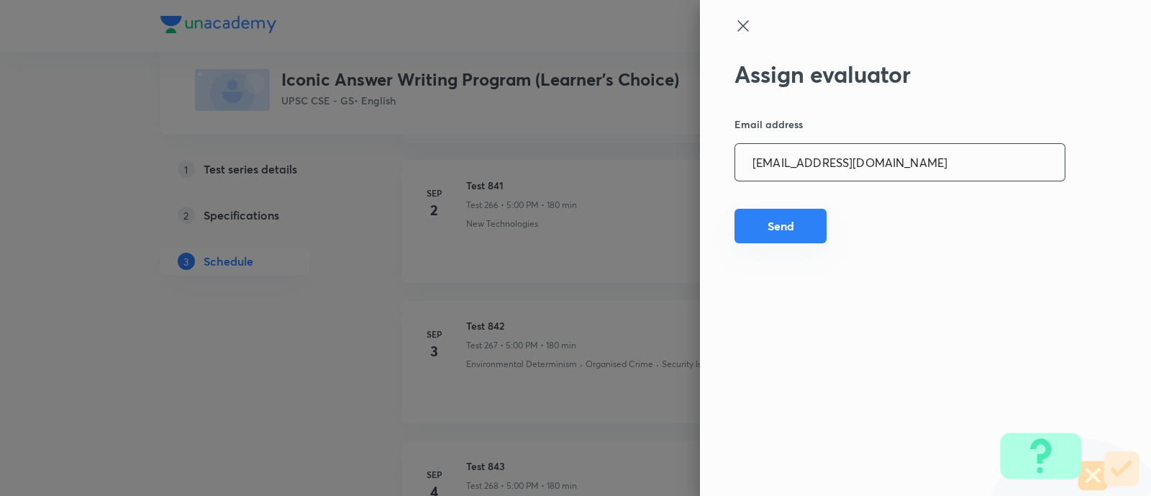
type input "madhusharma26506@gmail.com"
click at [761, 229] on button "Send" at bounding box center [780, 226] width 92 height 35
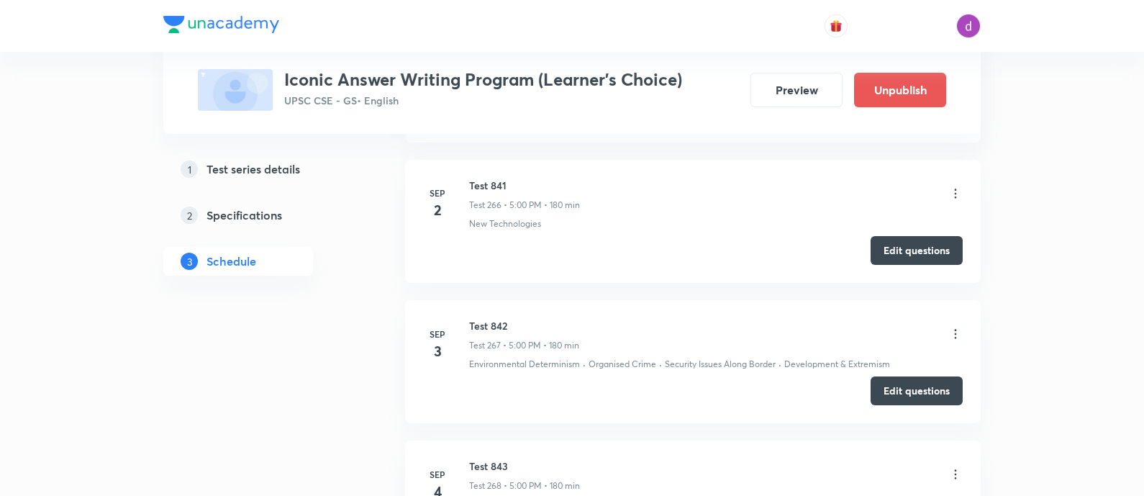
click at [955, 467] on icon at bounding box center [955, 474] width 14 height 14
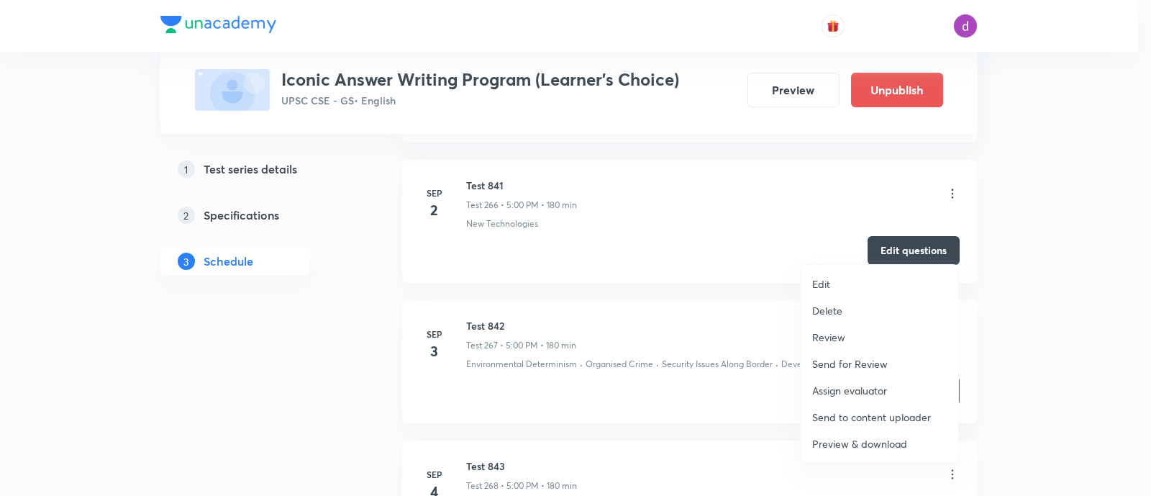
click at [824, 387] on p "Assign evaluator" at bounding box center [849, 390] width 75 height 15
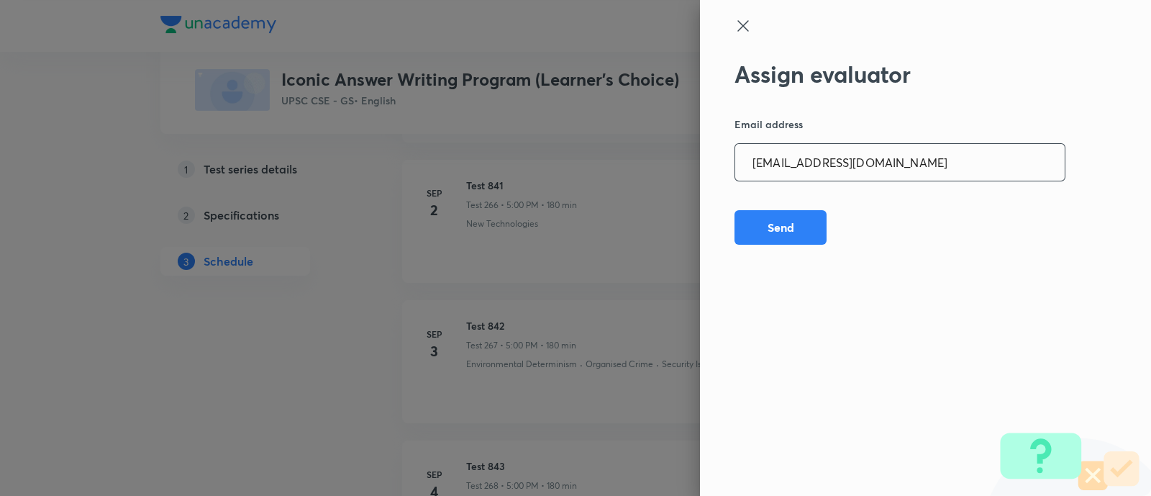
click at [880, 158] on input "madhusharma26506@gmail.com" at bounding box center [899, 162] width 329 height 37
paste input "niharikasinghchauhan125"
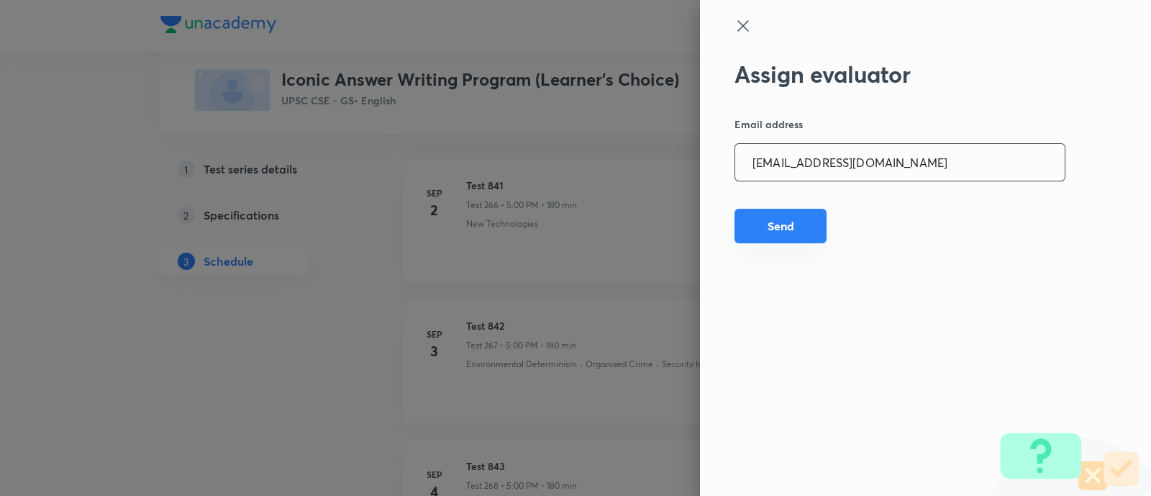
type input "niharikasinghchauhan125@gmail.com"
click at [780, 221] on button "Send" at bounding box center [780, 226] width 92 height 35
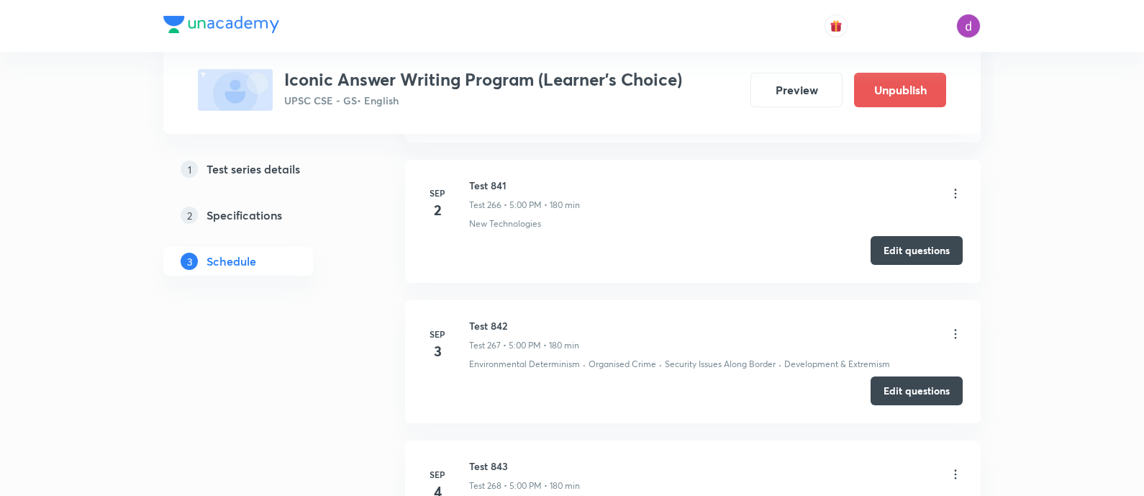
click at [959, 467] on icon at bounding box center [955, 474] width 14 height 14
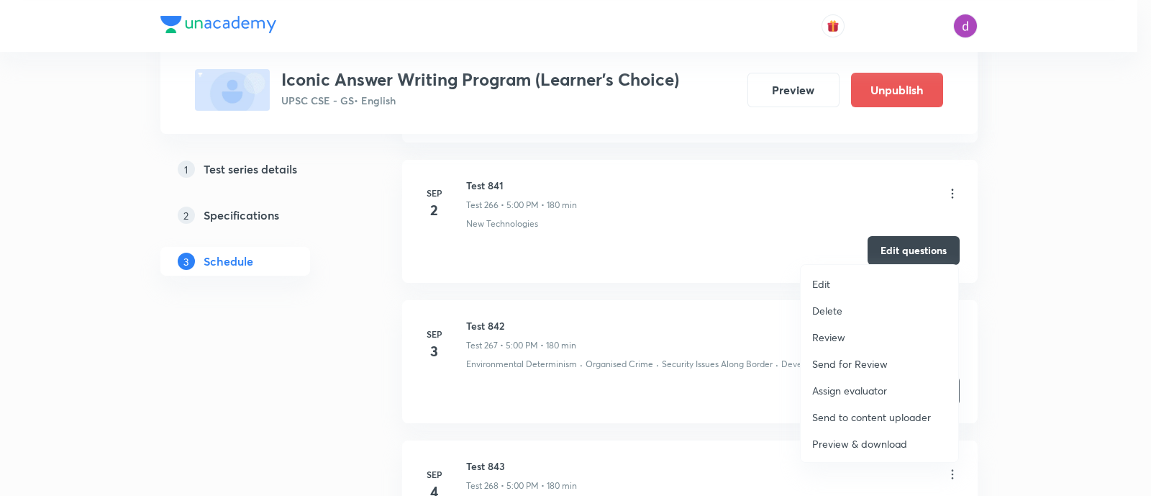
click at [827, 385] on p "Assign evaluator" at bounding box center [849, 390] width 75 height 15
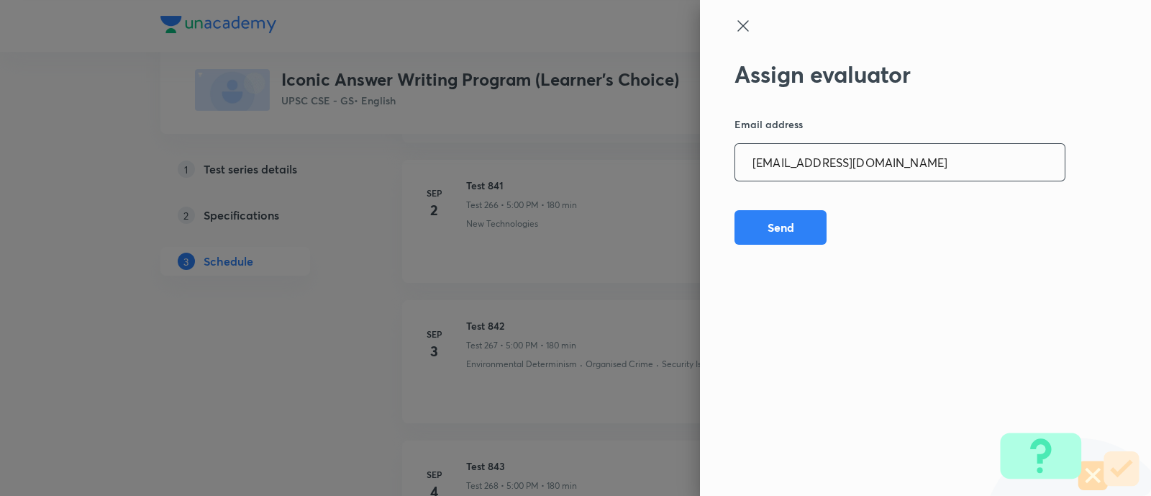
click at [893, 155] on input "niharikasinghchauhan125@gmail.com" at bounding box center [899, 162] width 329 height 37
paste input "sheetalbhambhu"
type input "sheetalbhambhu@gmail.com"
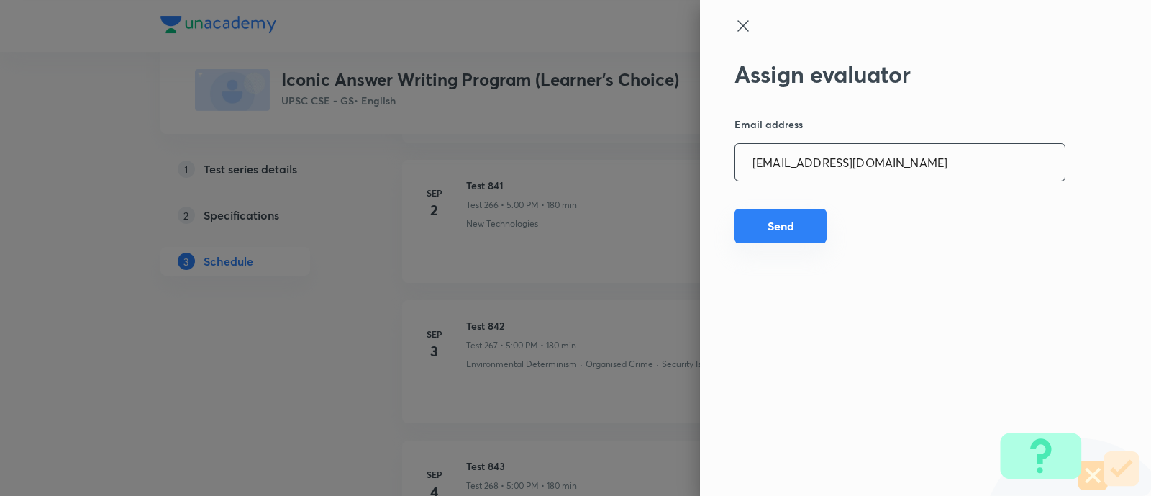
click at [783, 222] on button "Send" at bounding box center [780, 226] width 92 height 35
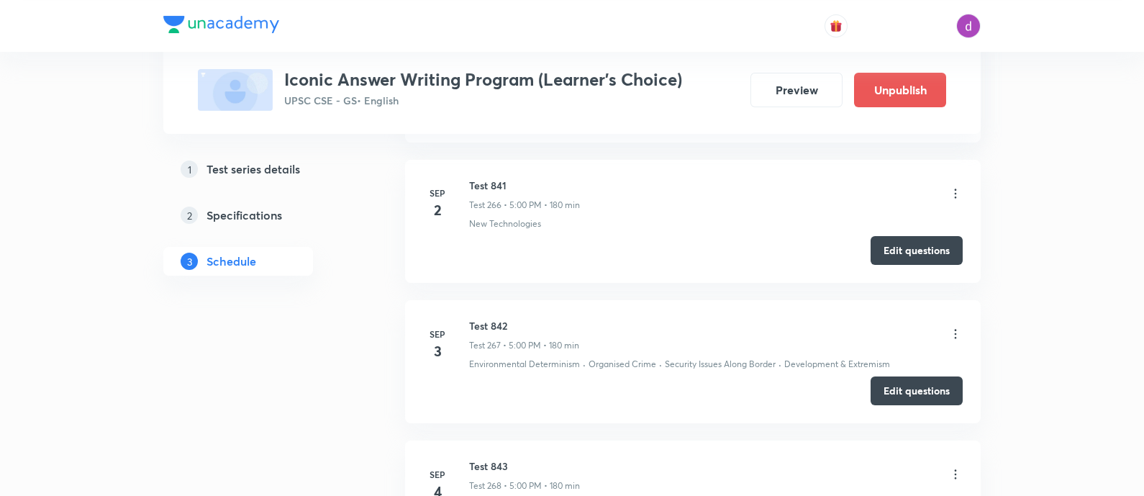
click at [953, 467] on icon at bounding box center [955, 474] width 14 height 14
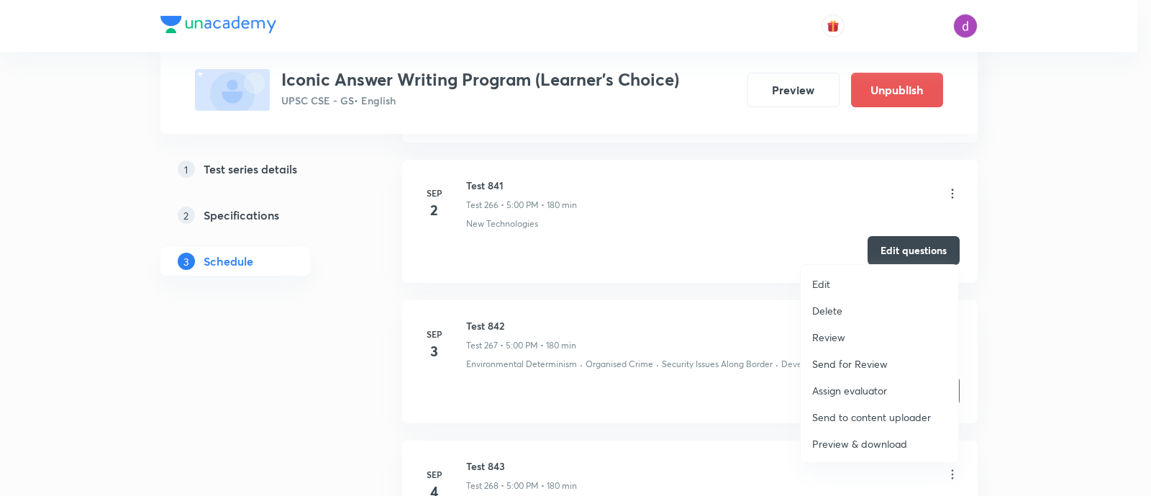
click at [829, 386] on p "Assign evaluator" at bounding box center [849, 390] width 75 height 15
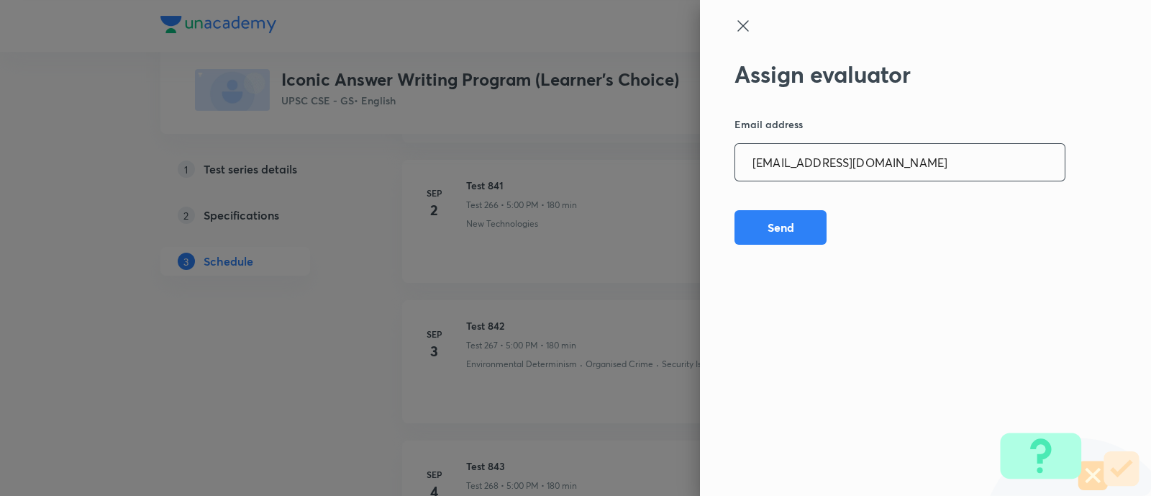
click at [891, 165] on input "sheetalbhambhu@gmail.com" at bounding box center [899, 162] width 329 height 37
paste input "rahulagrawal23476"
click at [891, 165] on input "rahulagrawal23476@gmail.com" at bounding box center [899, 162] width 329 height 37
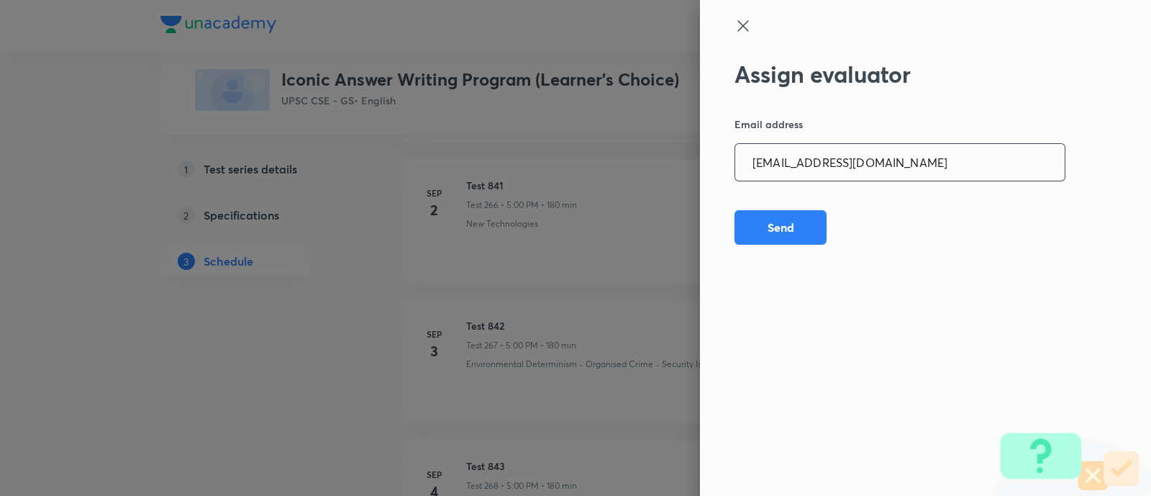
click at [891, 165] on input "rahulagrawal23476@gmail.com" at bounding box center [899, 162] width 329 height 37
paste input "email"
type input "rahulagrawal23476@gmail.com"
click at [769, 235] on button "Send" at bounding box center [780, 226] width 92 height 35
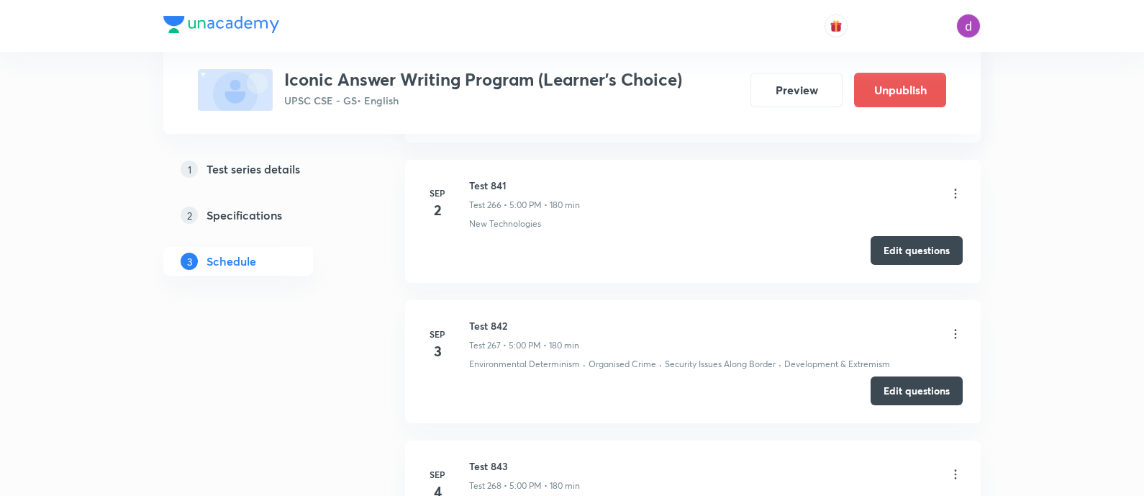
click at [955, 467] on icon at bounding box center [955, 474] width 14 height 14
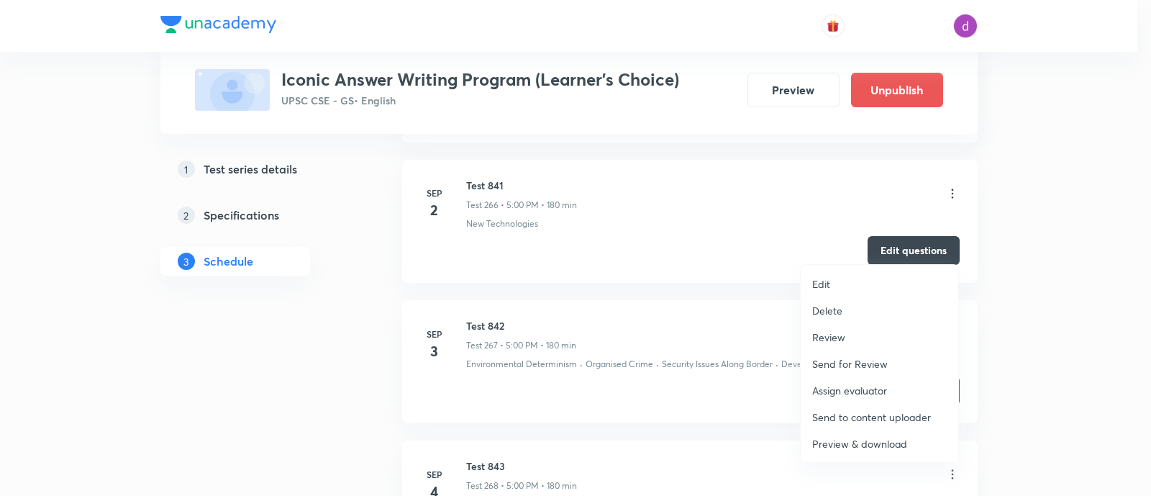
click at [844, 383] on p "Assign evaluator" at bounding box center [849, 390] width 75 height 15
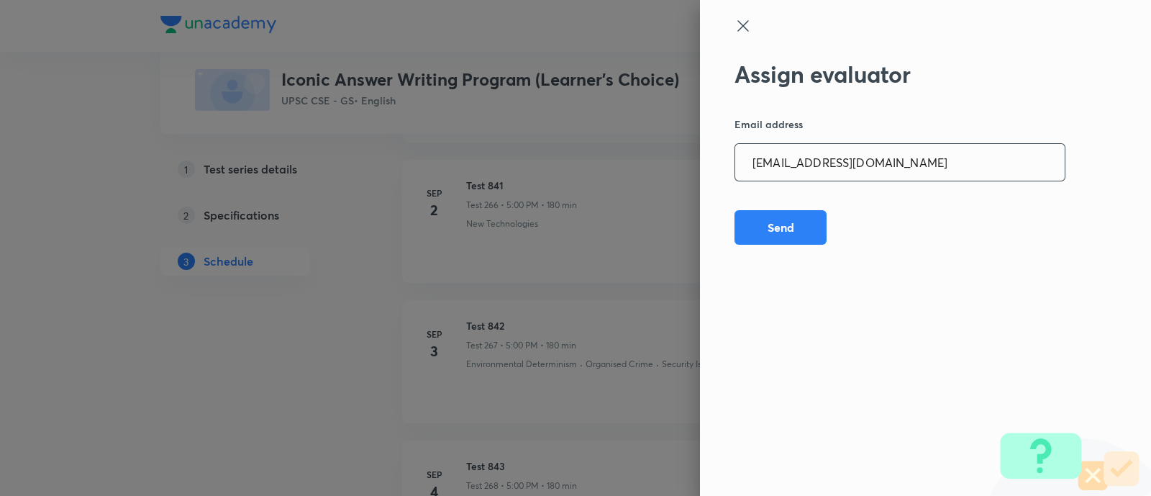
click at [949, 147] on input "rahulagrawal23476@gmail.com" at bounding box center [899, 162] width 329 height 37
paste input "npmainsevaluation"
type input "npmainsevaluation@gmail.com"
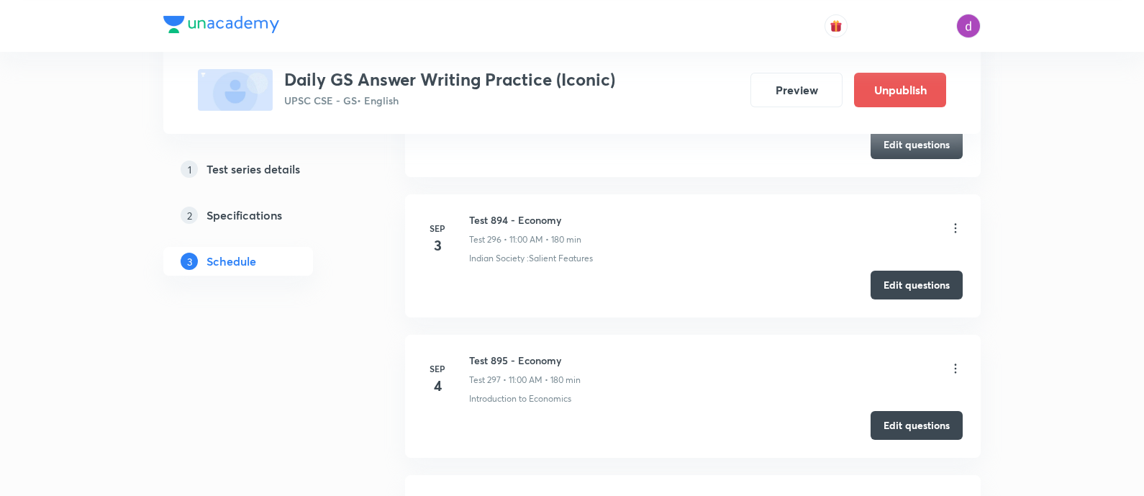
scroll to position [42035, 0]
click at [953, 363] on icon at bounding box center [955, 370] width 14 height 14
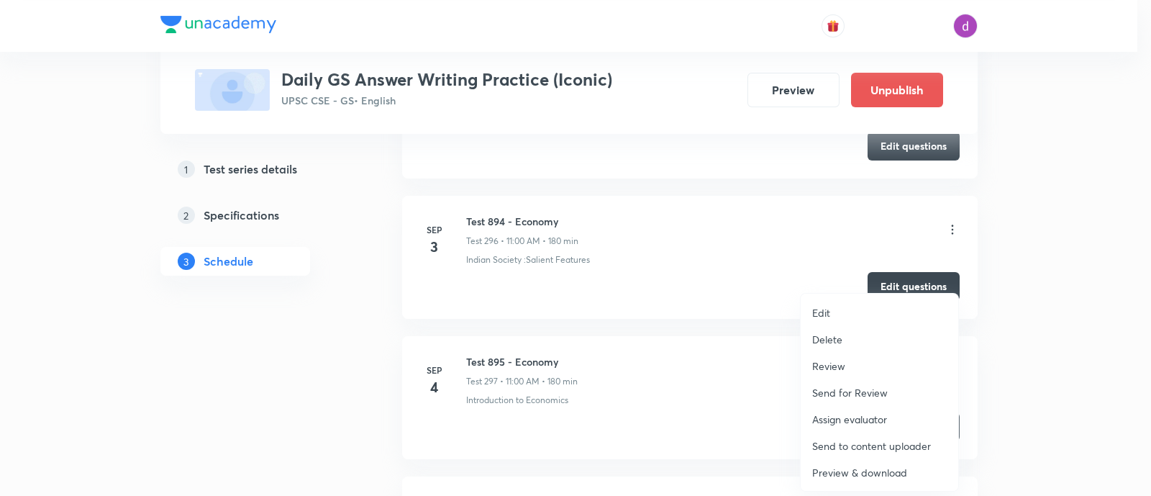
click at [846, 419] on p "Assign evaluator" at bounding box center [849, 418] width 75 height 15
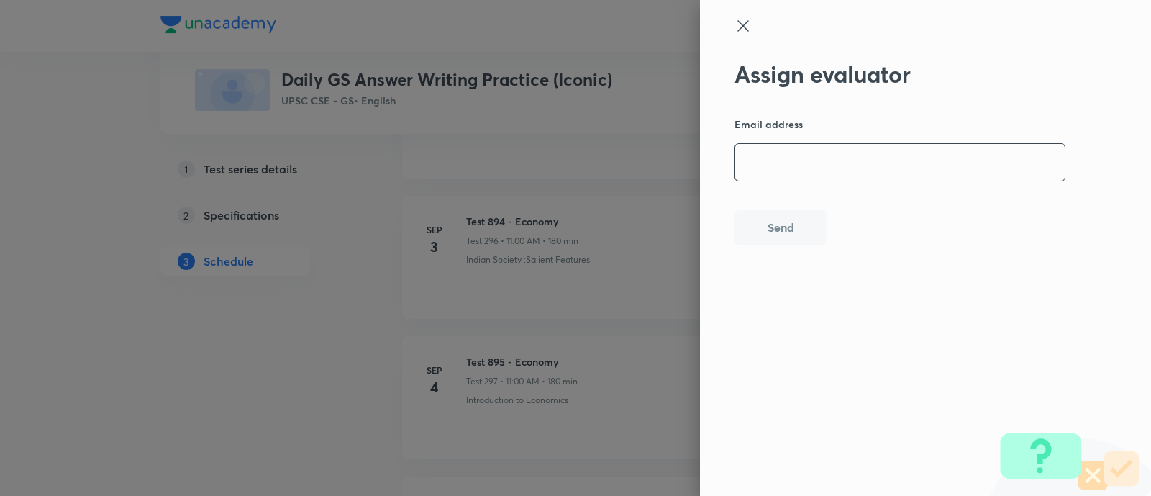
click at [895, 164] on input "email" at bounding box center [899, 162] width 329 height 37
paste input "[EMAIL_ADDRESS][DOMAIN_NAME]"
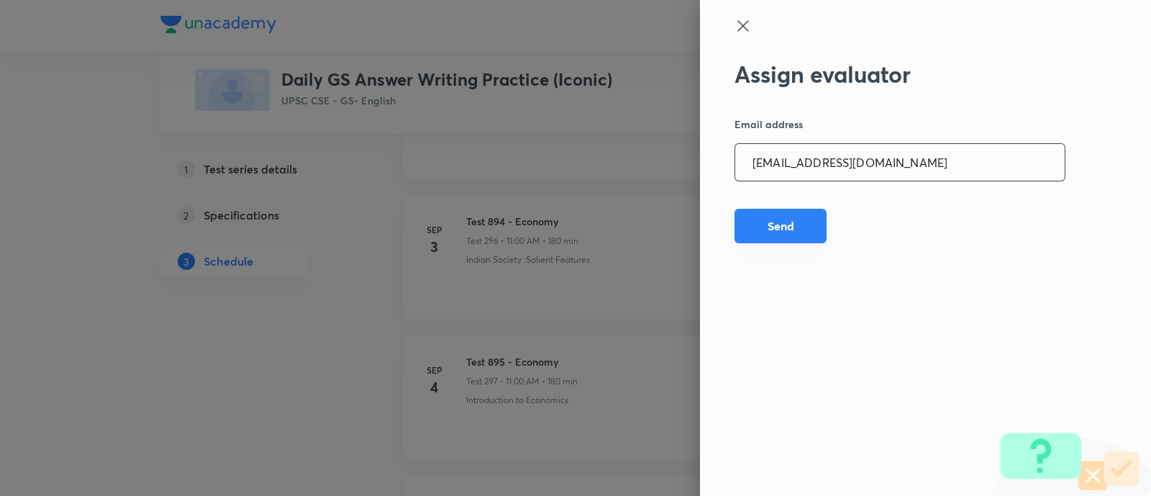
type input "[EMAIL_ADDRESS][DOMAIN_NAME]"
click at [776, 228] on button "Send" at bounding box center [780, 226] width 92 height 35
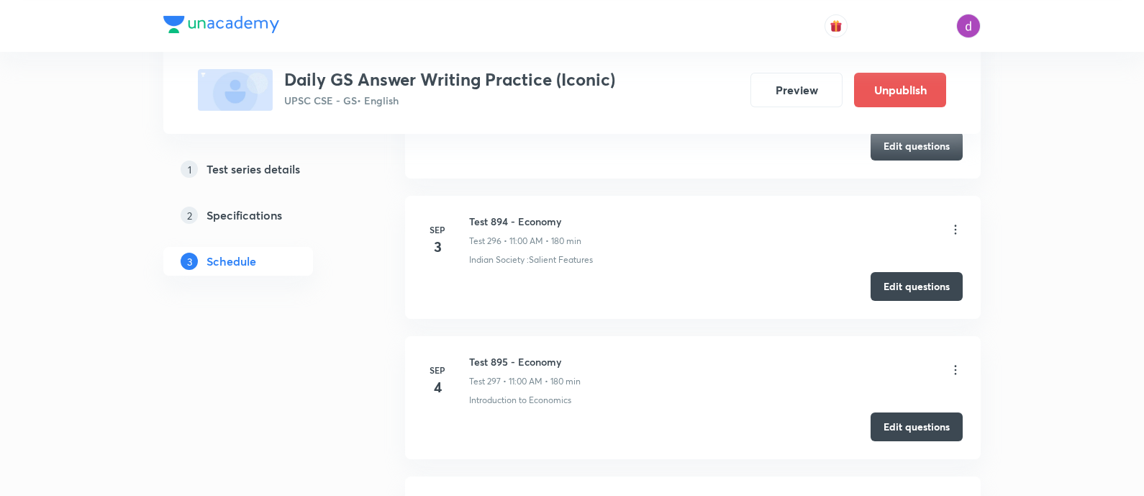
click at [953, 363] on icon at bounding box center [955, 370] width 14 height 14
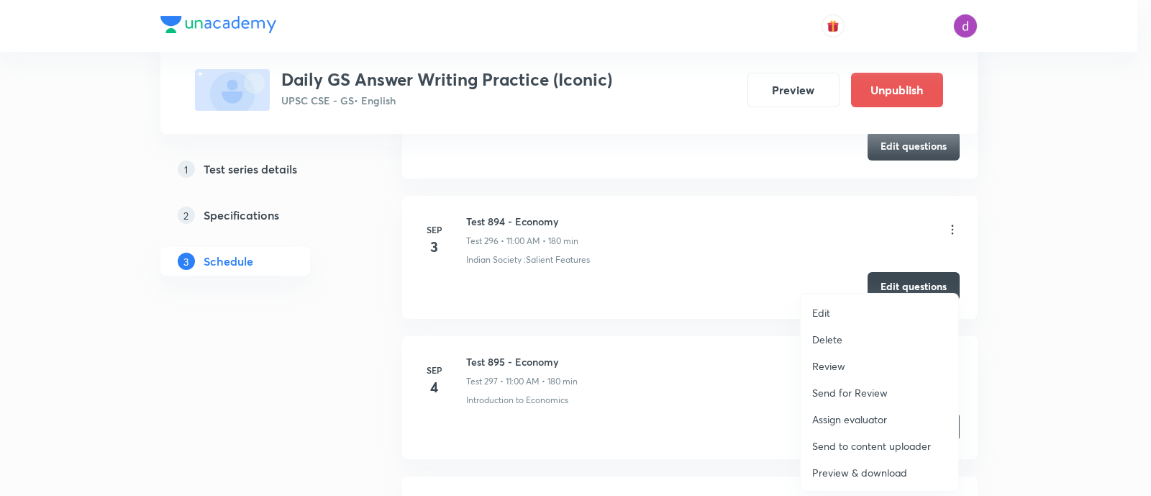
click at [842, 416] on p "Assign evaluator" at bounding box center [849, 418] width 75 height 15
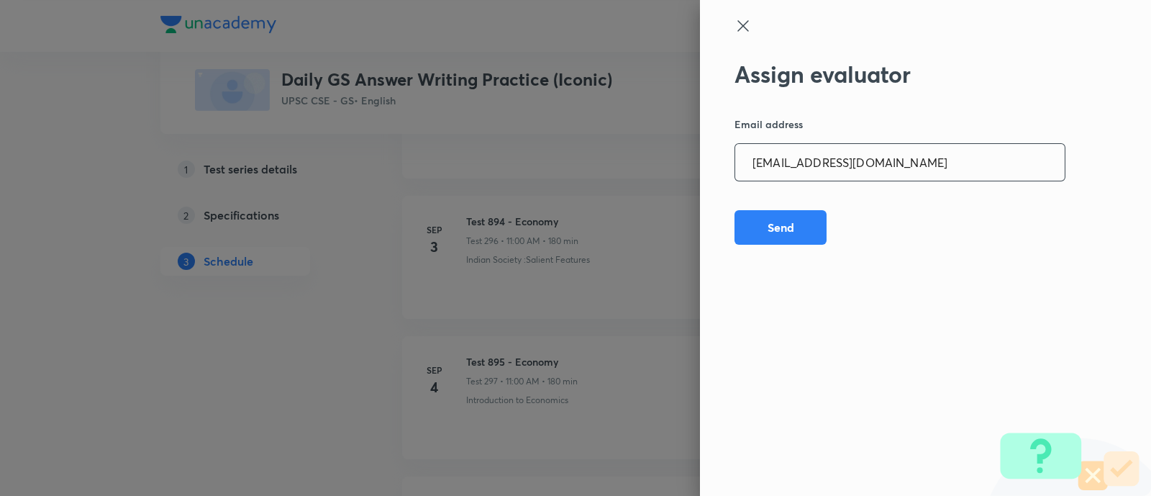
click at [874, 168] on input "hemraj_shinde@rediffmail.com" at bounding box center [899, 162] width 329 height 37
paste input "adv.akash.kumar.pandey@g"
type input "adv.akash.kumar.pandey@gmail.com"
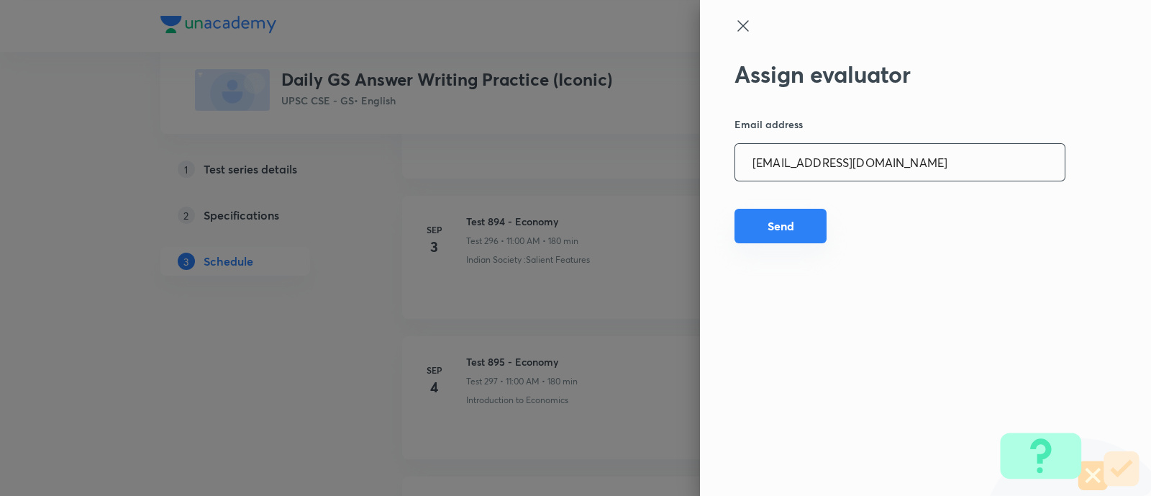
click at [786, 231] on button "Send" at bounding box center [780, 226] width 92 height 35
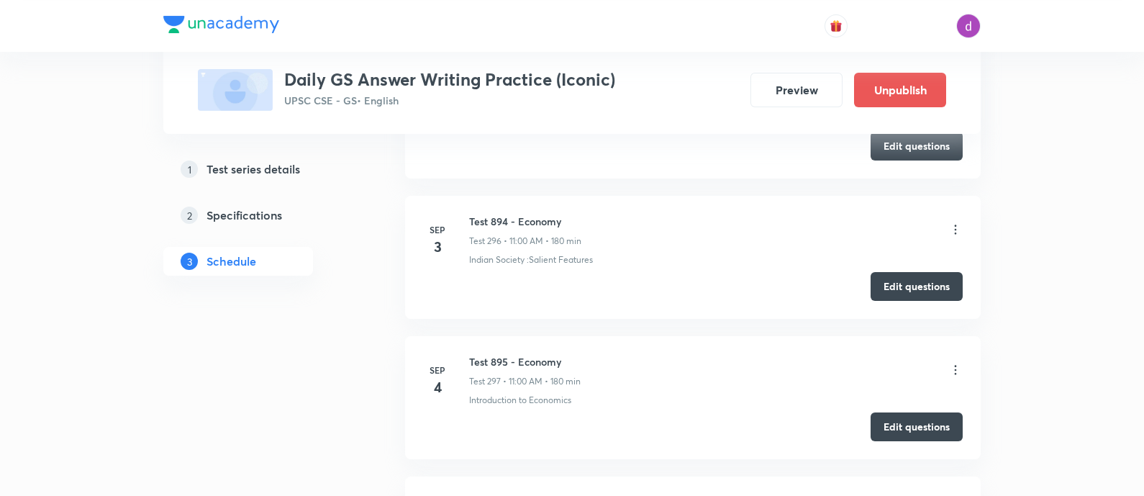
click at [953, 363] on icon at bounding box center [955, 370] width 14 height 14
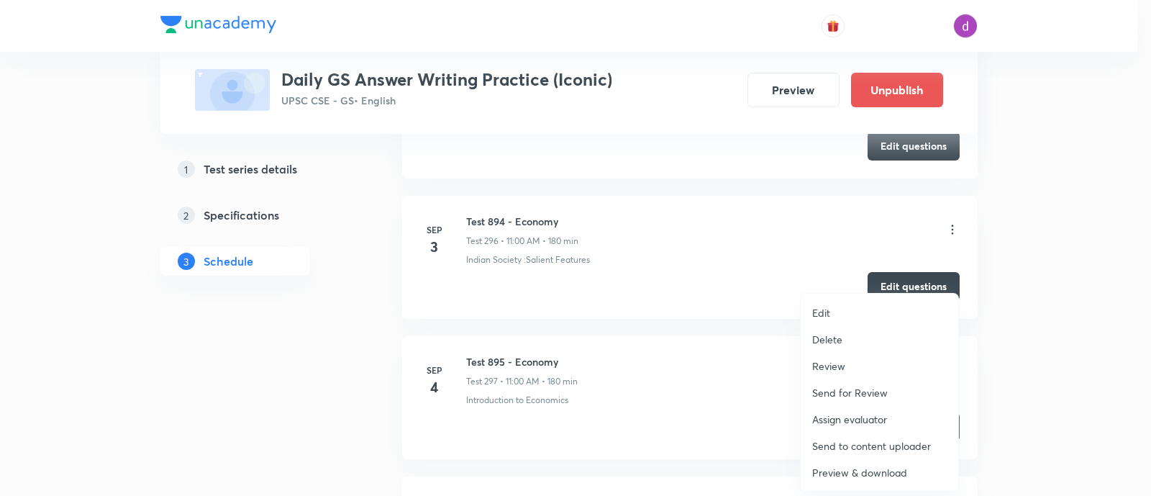
click at [839, 419] on p "Assign evaluator" at bounding box center [849, 418] width 75 height 15
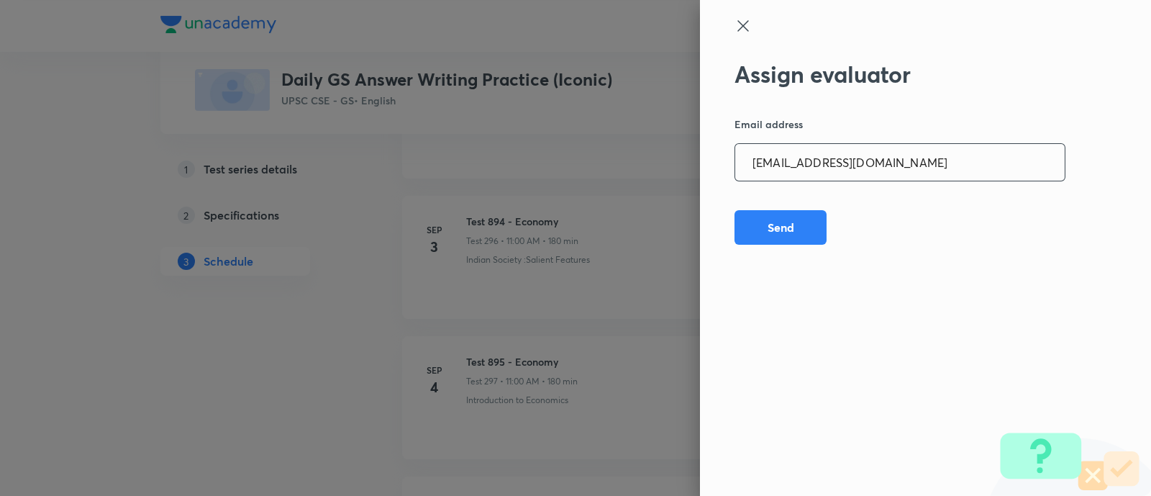
click at [924, 163] on input "adv.akash.kumar.pandey@gmail.com" at bounding box center [899, 162] width 329 height 37
paste input "vivek.ald17"
type input "vivek.ald17@gmail.com"
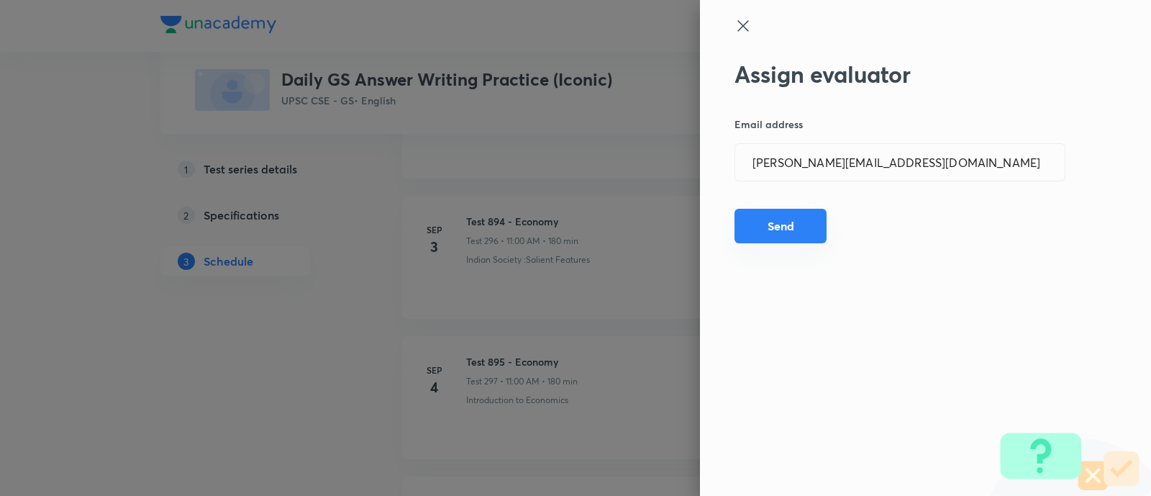
click at [788, 236] on button "Send" at bounding box center [780, 226] width 92 height 35
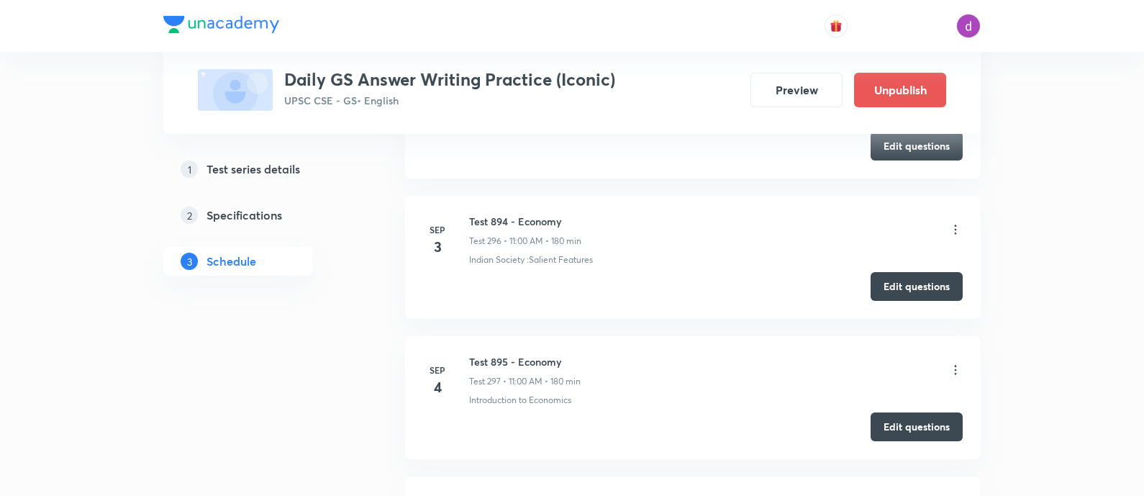
click at [955, 365] on icon at bounding box center [956, 369] width 2 height 9
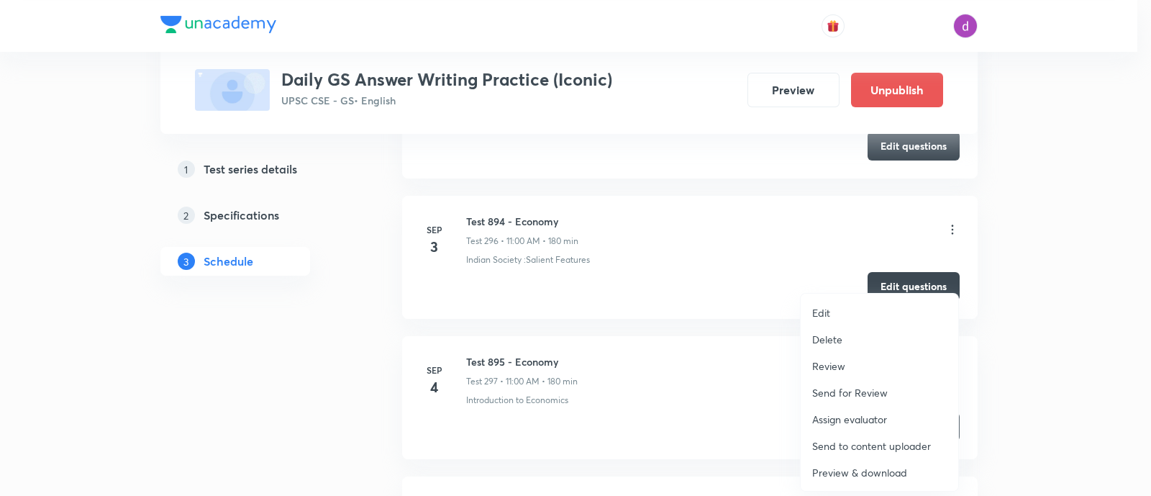
click at [865, 411] on p "Assign evaluator" at bounding box center [849, 418] width 75 height 15
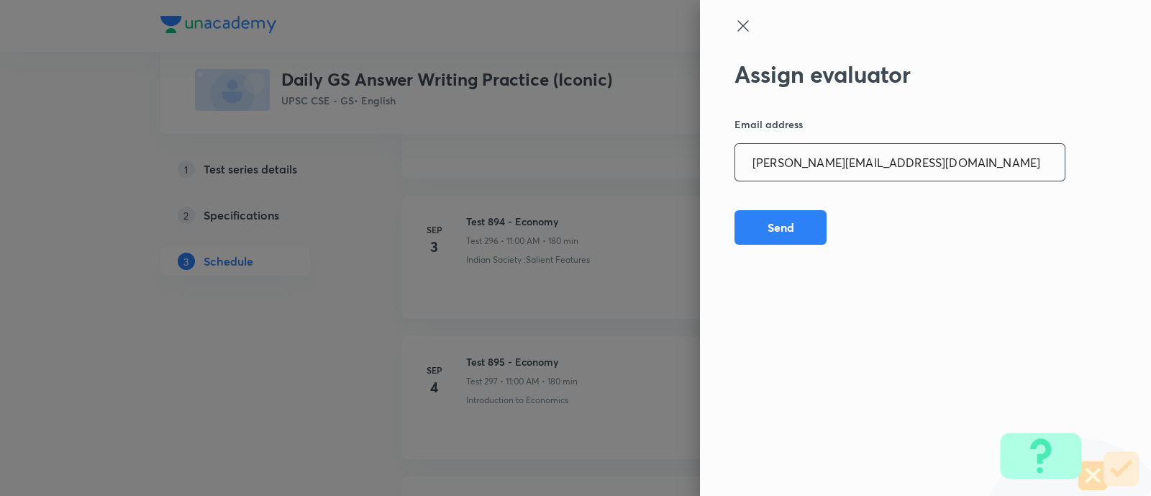
click at [931, 157] on input "vivek.ald17@gmail.com" at bounding box center [899, 162] width 329 height 37
paste input "sagarhirave4"
type input "sagarhirave4@gmail.com"
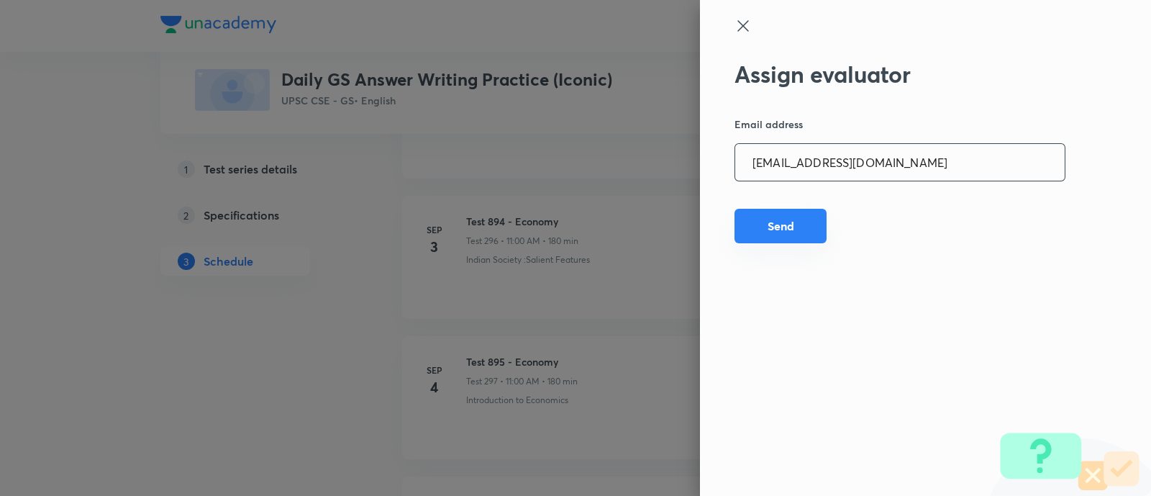
click at [788, 226] on button "Send" at bounding box center [780, 226] width 92 height 35
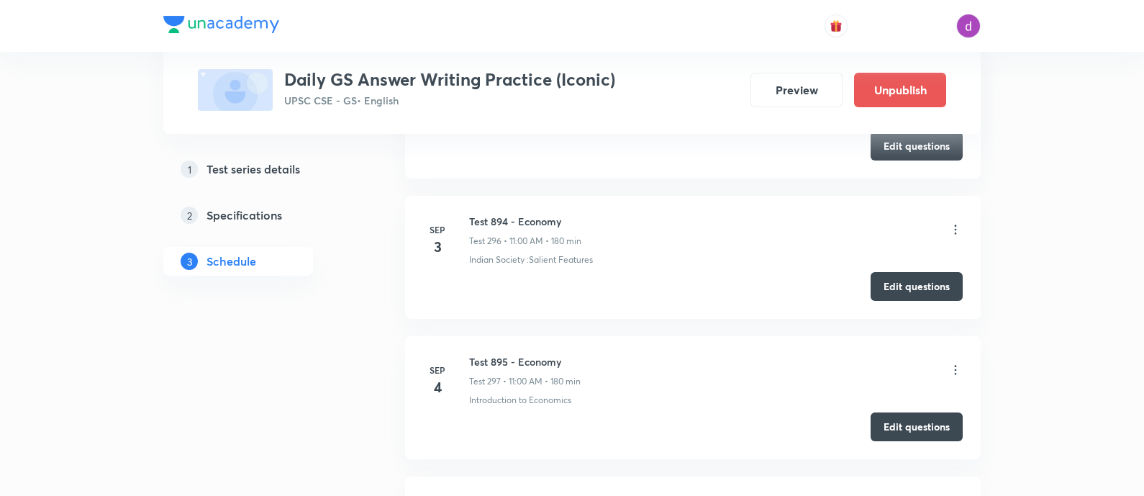
click at [955, 363] on icon at bounding box center [955, 370] width 14 height 14
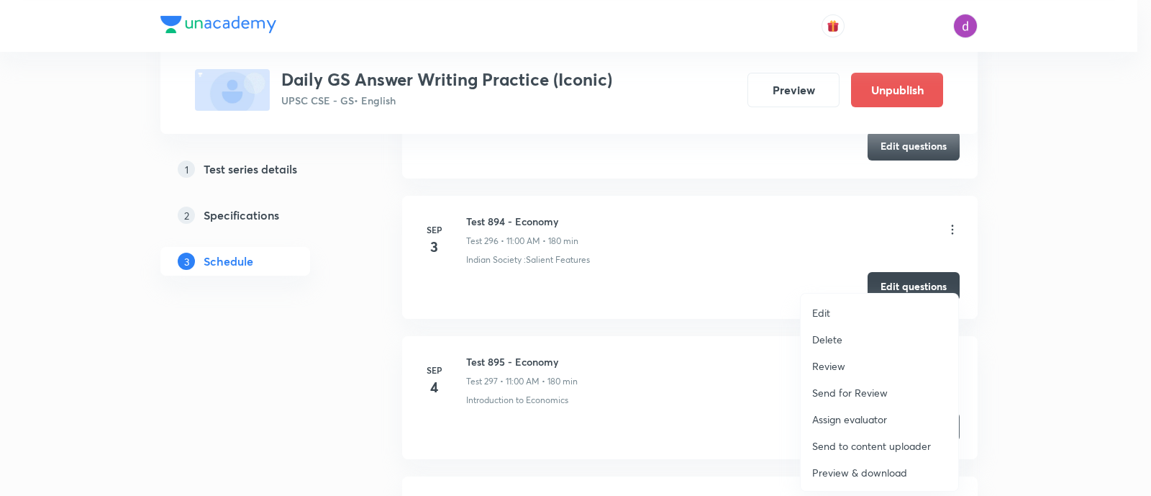
click at [860, 415] on p "Assign evaluator" at bounding box center [849, 418] width 75 height 15
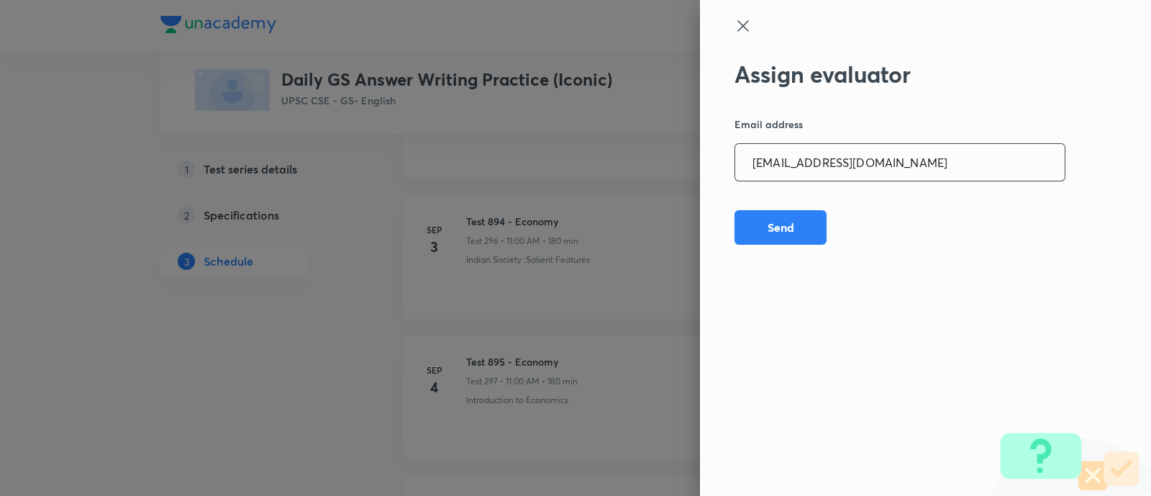
click at [903, 171] on input "sagarhirave4@gmail.com" at bounding box center [899, 162] width 329 height 37
paste input "kkshubham23"
type input "kkshubham234@gmail.com"
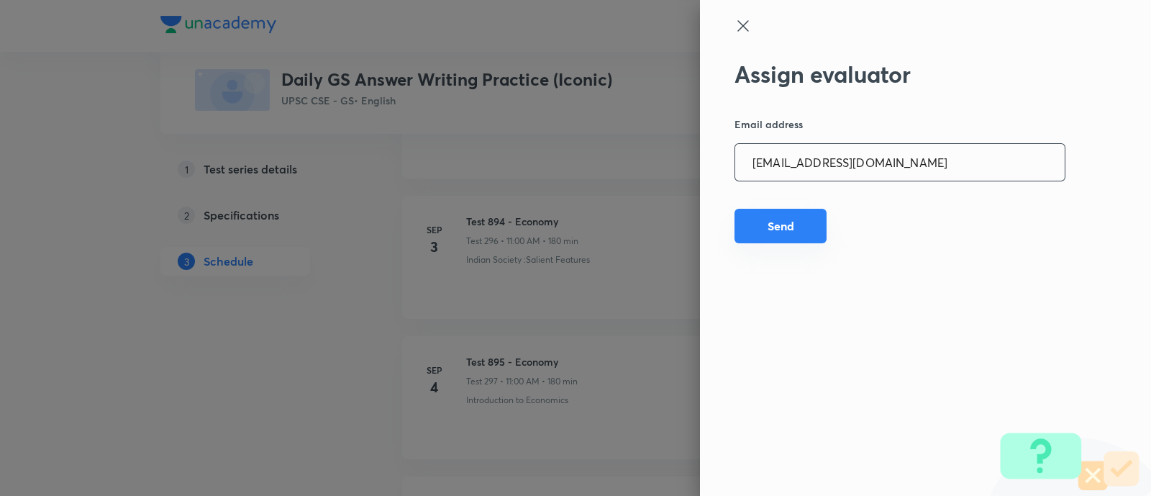
click at [806, 221] on button "Send" at bounding box center [780, 226] width 92 height 35
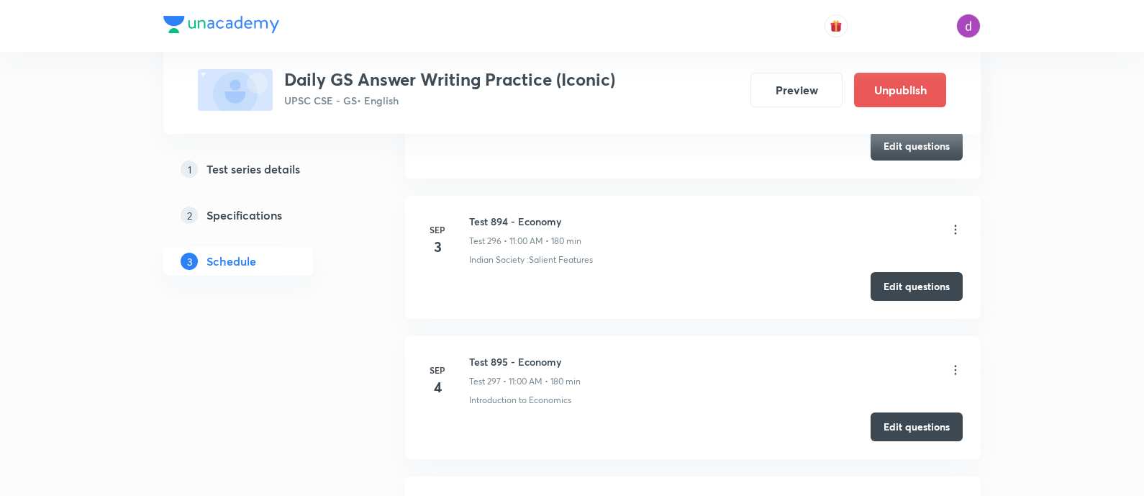
click at [957, 363] on icon at bounding box center [955, 370] width 14 height 14
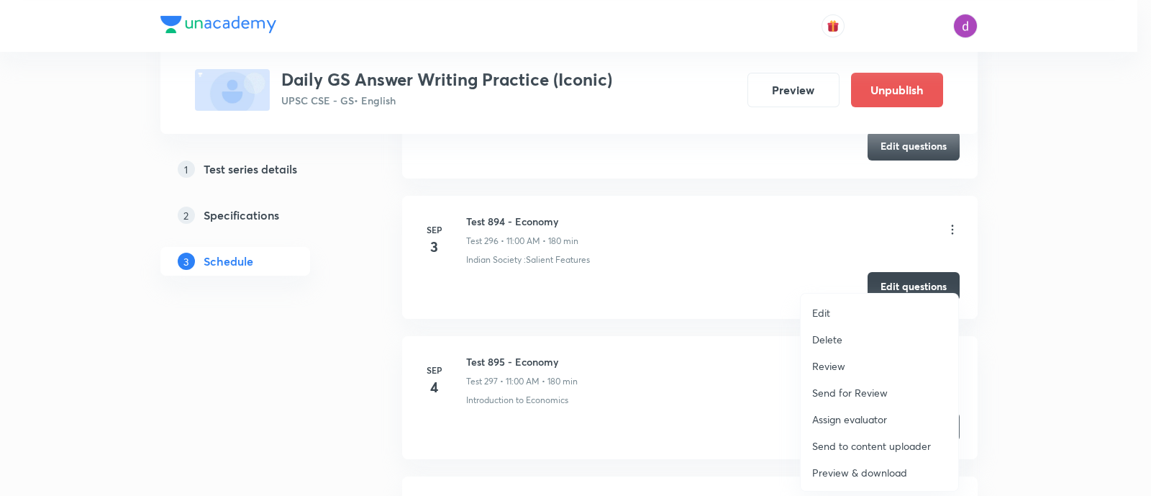
click at [848, 417] on p "Assign evaluator" at bounding box center [849, 418] width 75 height 15
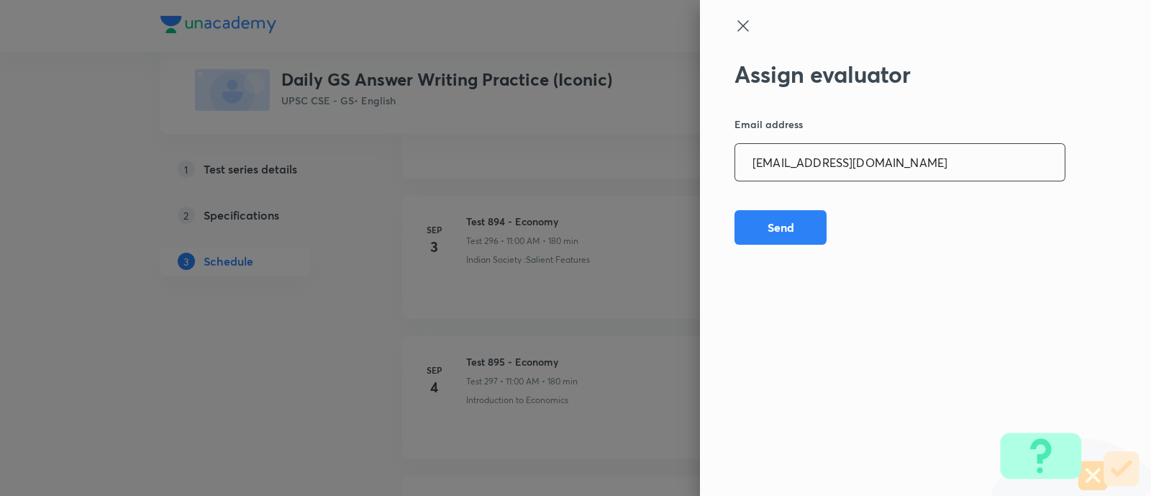
click at [880, 161] on input "kkshubham234@gmail.com" at bounding box center [899, 162] width 329 height 37
paste input "opawar10"
type input "opawar10@gmail.com"
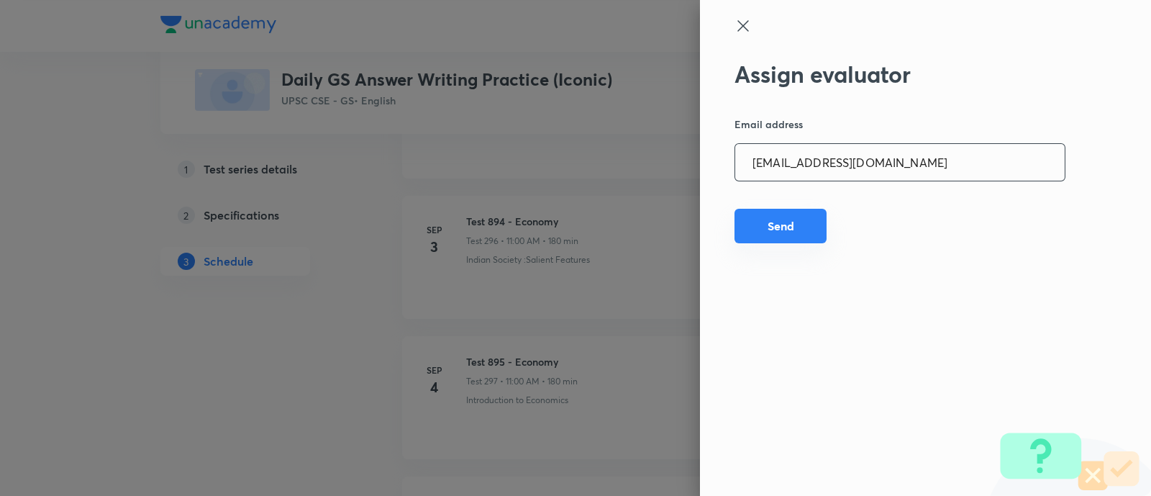
click at [773, 227] on button "Send" at bounding box center [780, 226] width 92 height 35
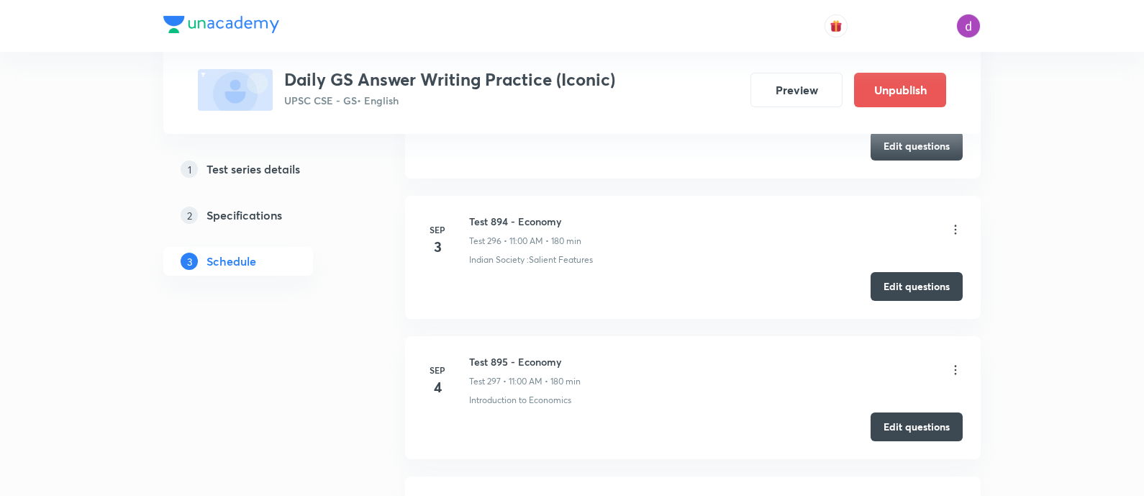
click at [958, 363] on icon at bounding box center [955, 370] width 14 height 14
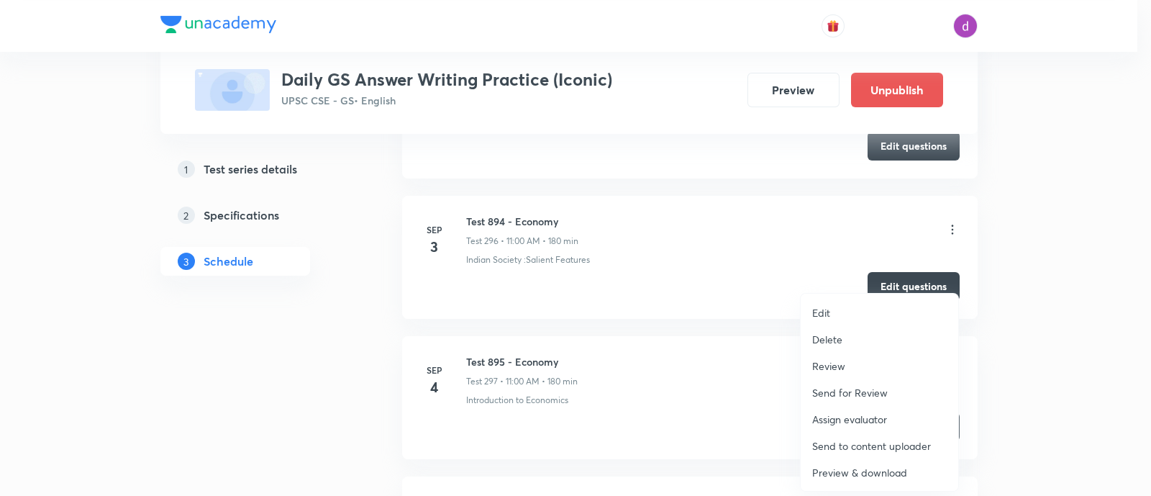
click at [849, 411] on p "Assign evaluator" at bounding box center [849, 418] width 75 height 15
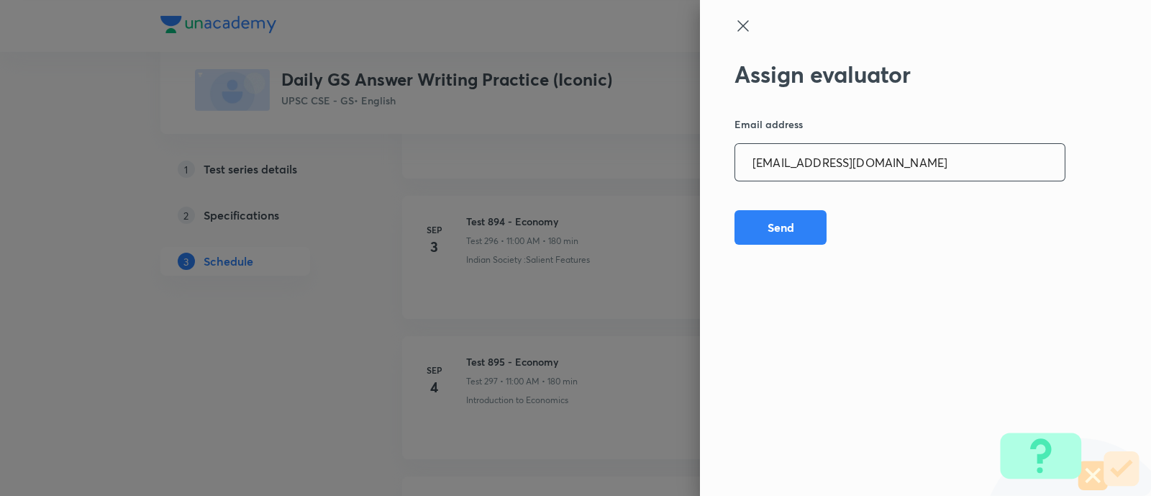
click at [884, 158] on input "opawar10@gmail.com" at bounding box center [899, 162] width 329 height 37
paste input "garimasaharan21"
type input "garimasaharan21@gmail.com"
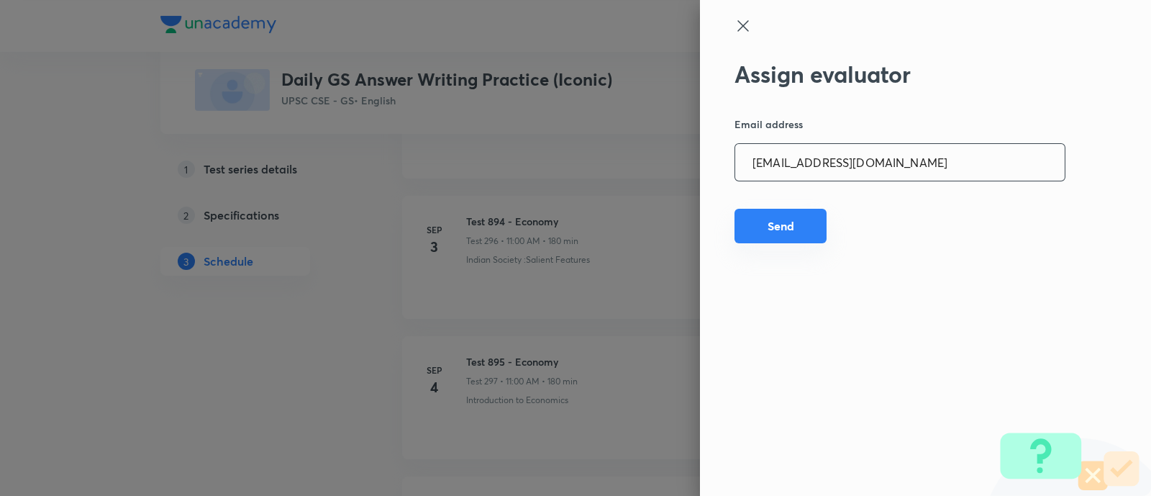
click at [780, 232] on button "Send" at bounding box center [780, 226] width 92 height 35
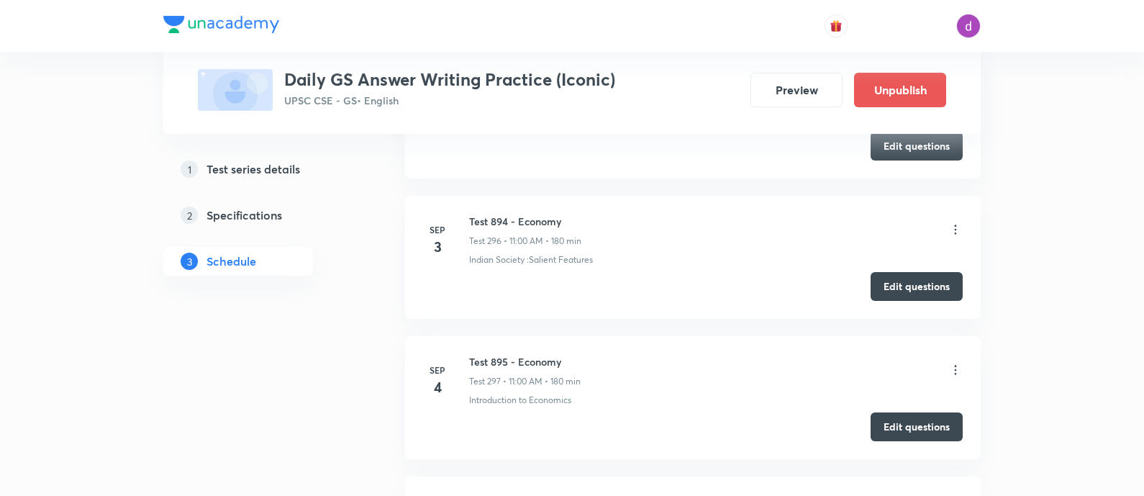
click at [956, 363] on icon at bounding box center [955, 370] width 14 height 14
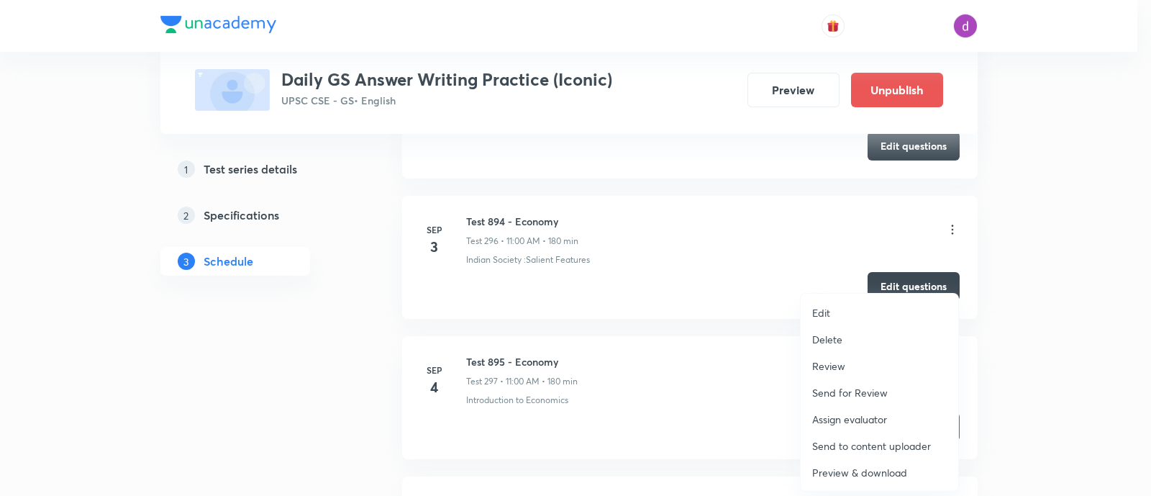
click at [874, 412] on p "Assign evaluator" at bounding box center [849, 418] width 75 height 15
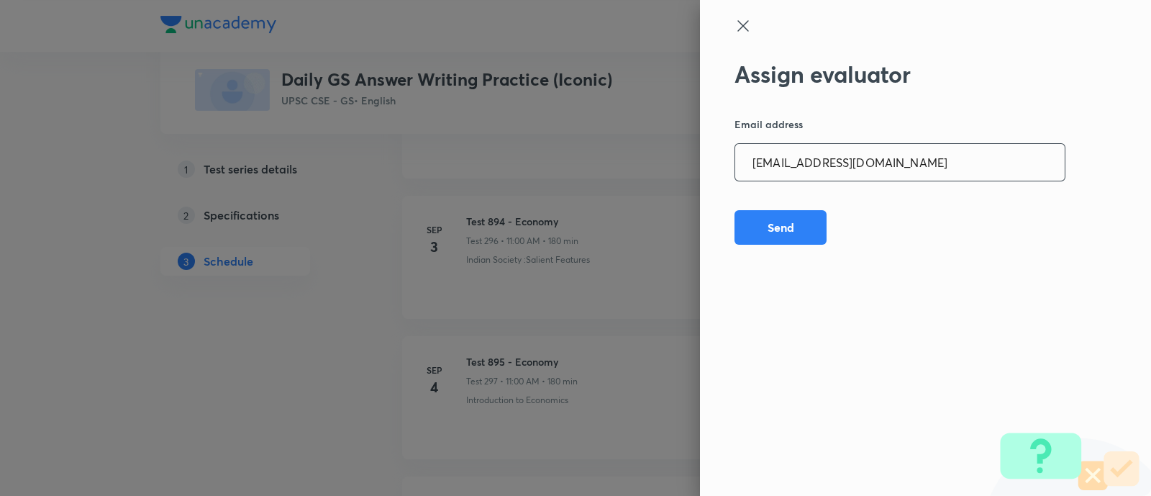
click at [899, 144] on input "garimasaharan21@gmail.com" at bounding box center [899, 162] width 329 height 37
paste input "amrimaji97"
type input "amrimaji97@gmail.com"
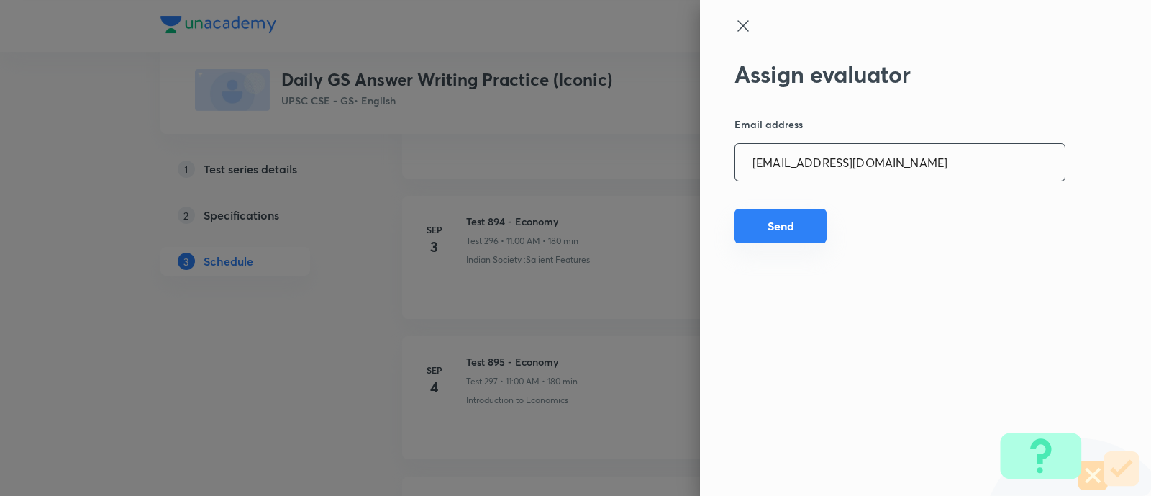
click at [781, 220] on button "Send" at bounding box center [780, 226] width 92 height 35
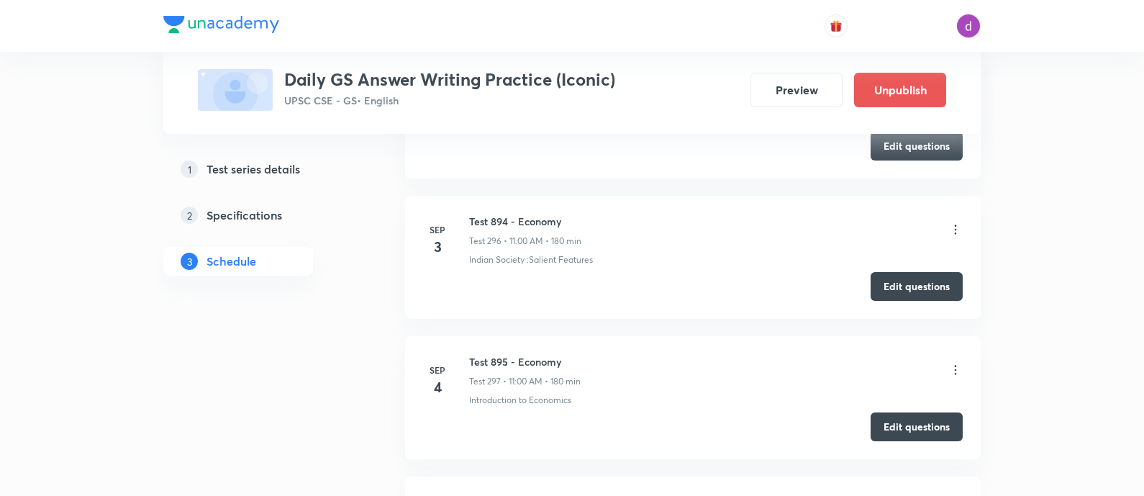
click at [956, 363] on icon at bounding box center [955, 370] width 14 height 14
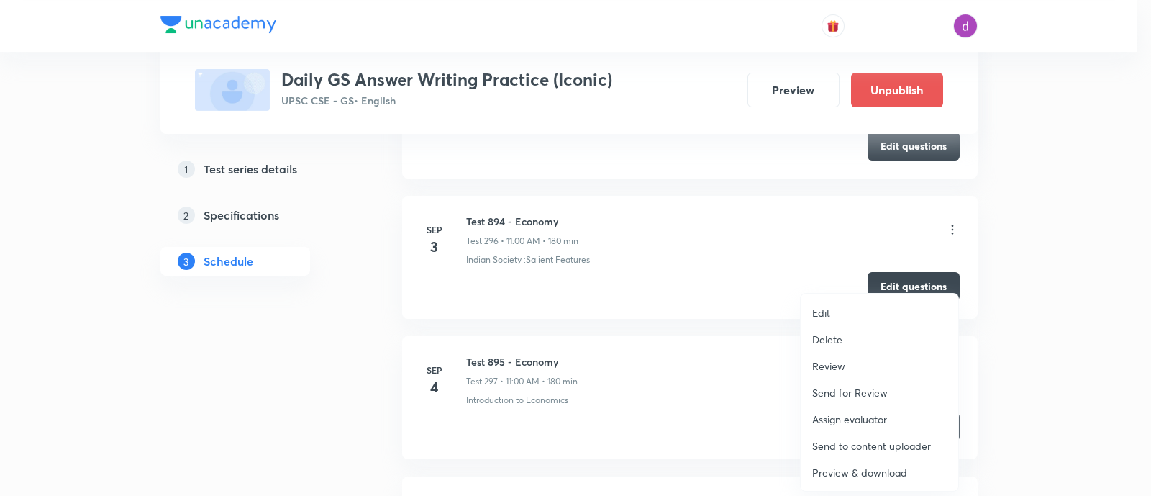
click at [838, 413] on p "Assign evaluator" at bounding box center [849, 418] width 75 height 15
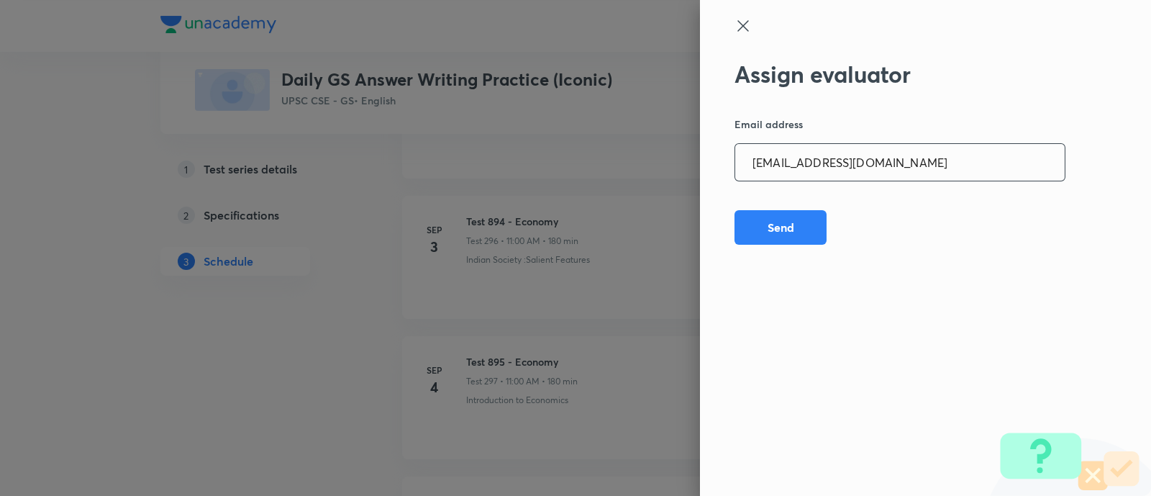
click at [935, 156] on input "amrimaji97@gmail.com" at bounding box center [899, 162] width 329 height 37
paste input "sanjivkumarbagree"
type input "sanjivkumarbagree@gmail.com"
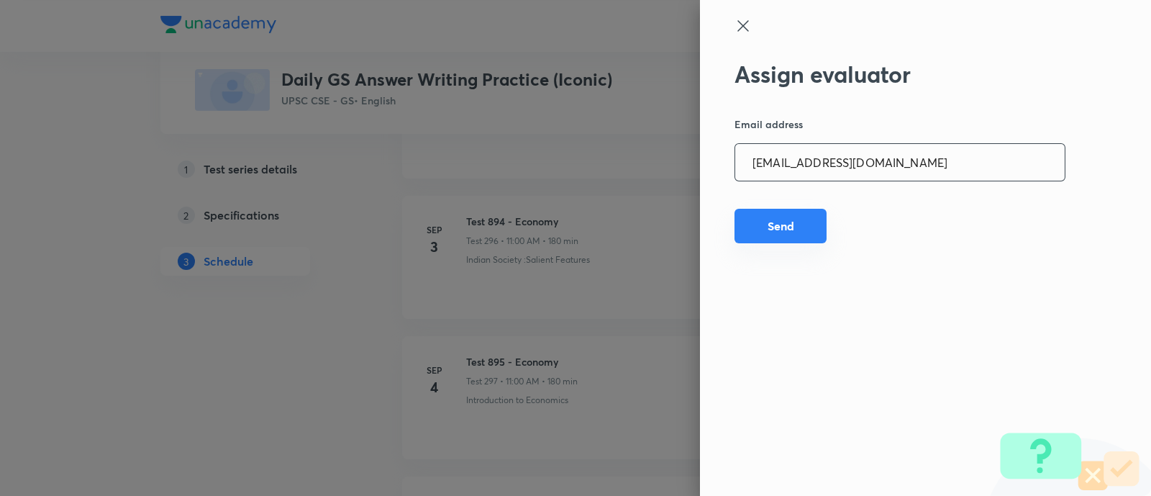
click at [780, 227] on button "Send" at bounding box center [780, 226] width 92 height 35
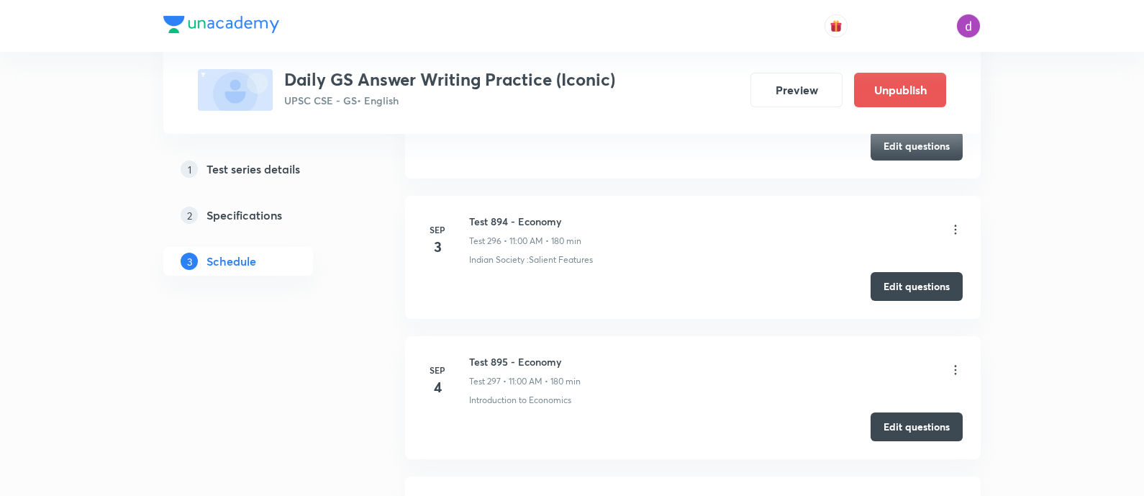
click at [950, 363] on icon at bounding box center [955, 370] width 14 height 14
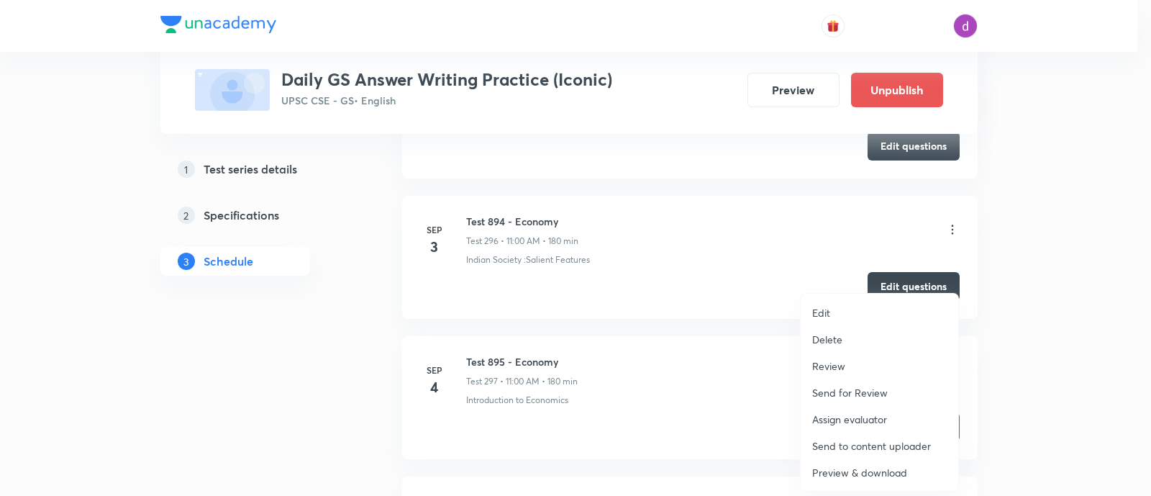
click at [842, 416] on p "Assign evaluator" at bounding box center [849, 418] width 75 height 15
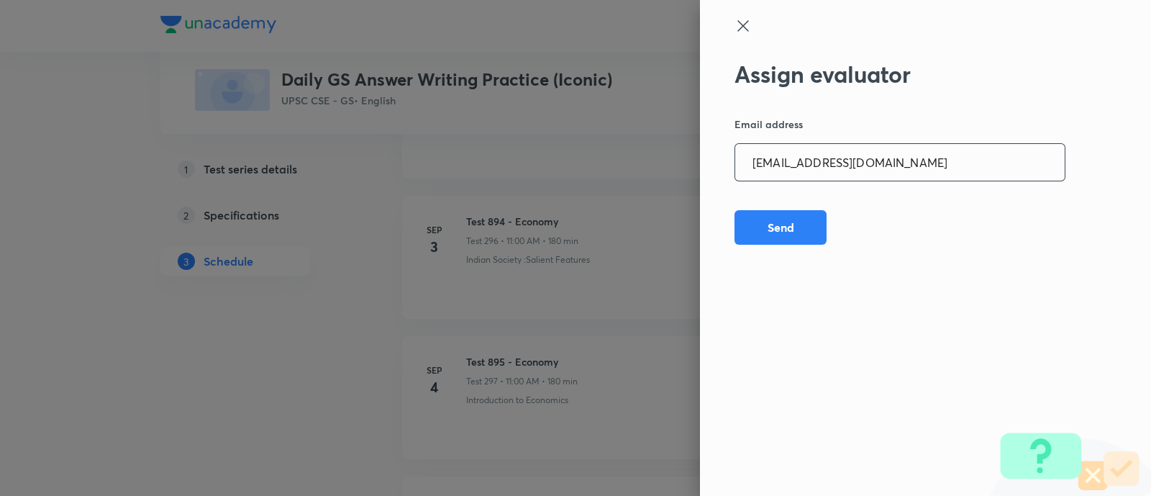
click at [922, 149] on input "sanjivkumarbagree@gmail.com" at bounding box center [899, 162] width 329 height 37
paste input "preethihs1999"
type input "preethihs1999@gmail.com"
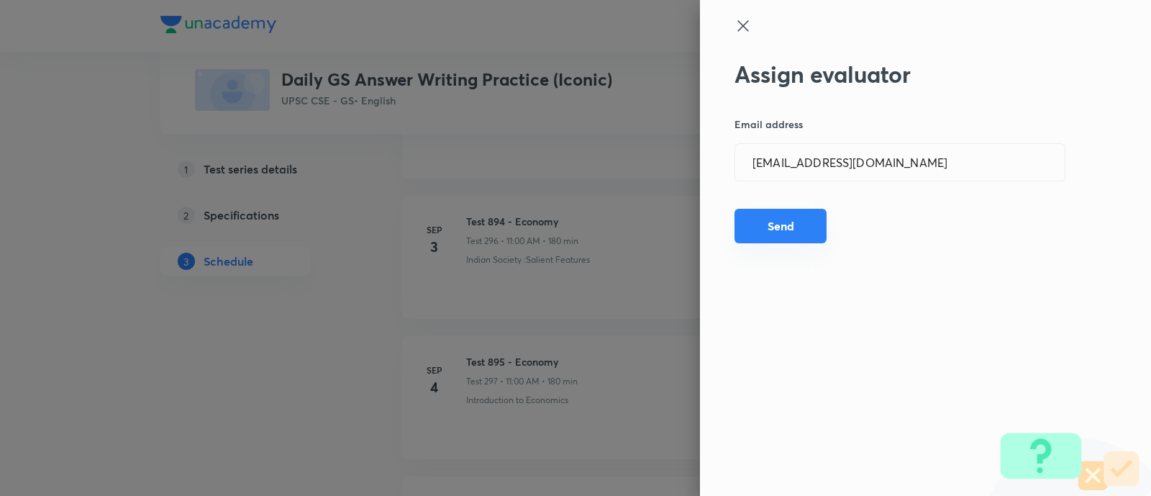
click at [802, 224] on button "Send" at bounding box center [780, 226] width 92 height 35
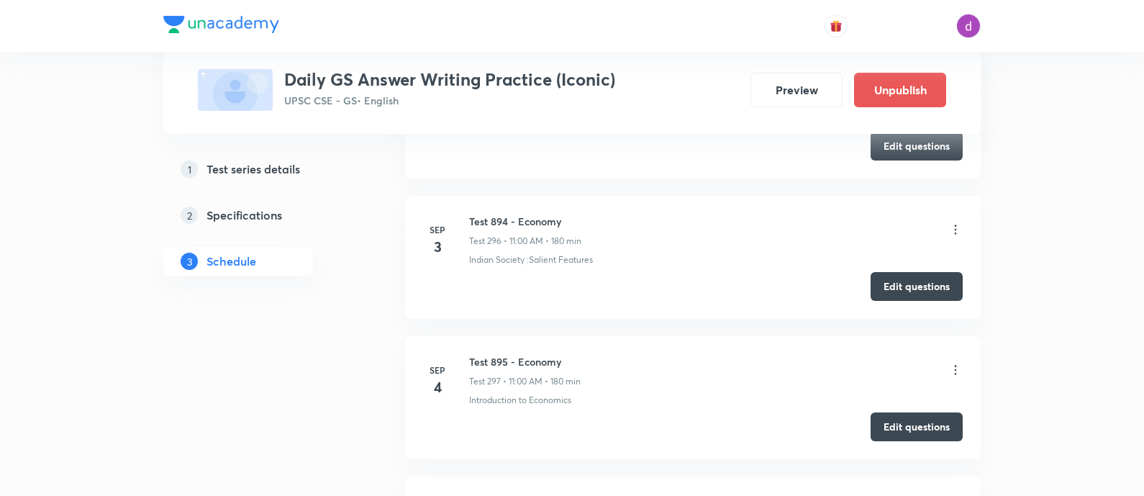
click at [955, 365] on icon at bounding box center [956, 369] width 2 height 9
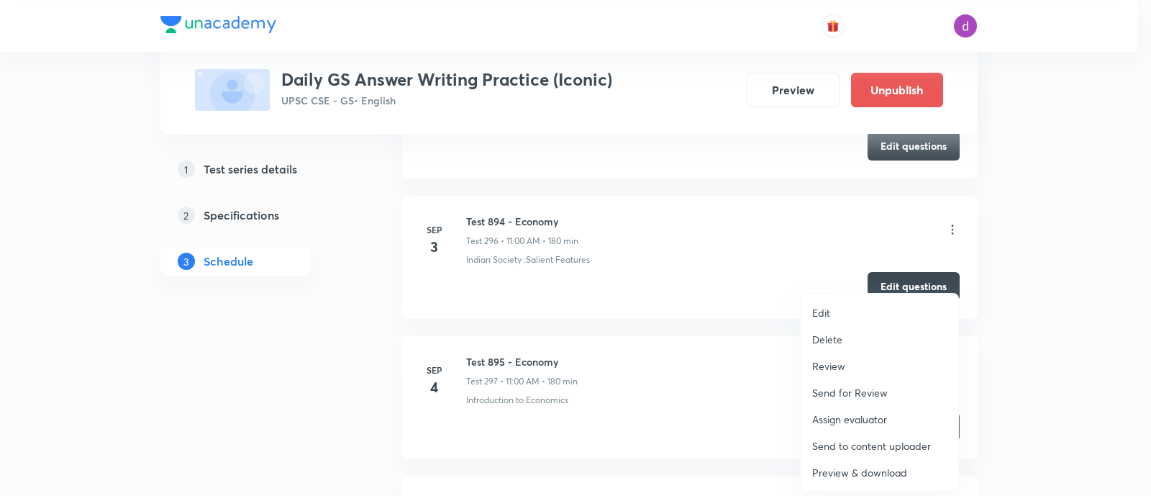
click at [824, 411] on p "Assign evaluator" at bounding box center [849, 418] width 75 height 15
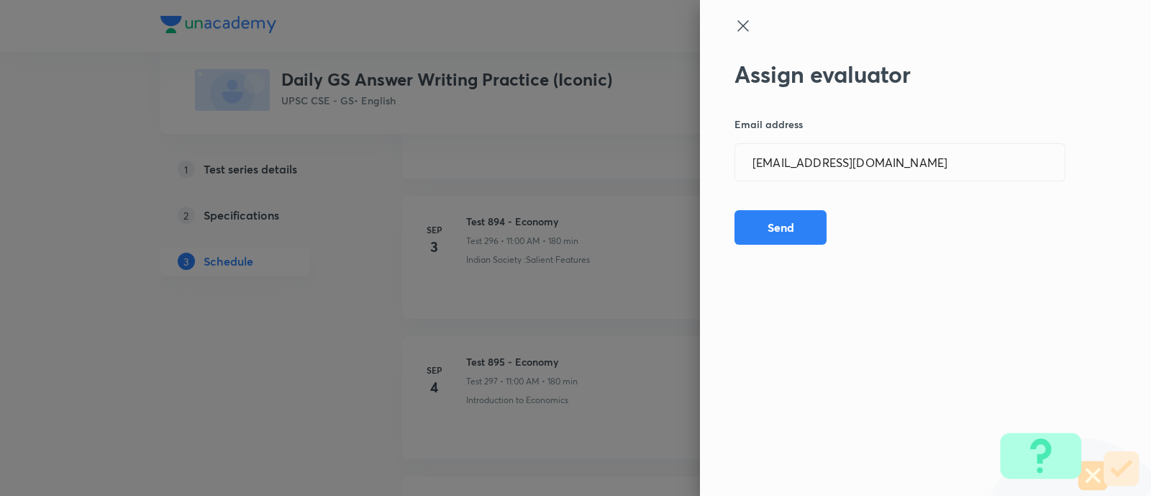
click at [882, 142] on div "Assign evaluator Email address preethihs1999@gmail.com ​ Send" at bounding box center [925, 248] width 451 height 496
click at [883, 147] on input "preethihs1999@gmail.com" at bounding box center [899, 162] width 329 height 37
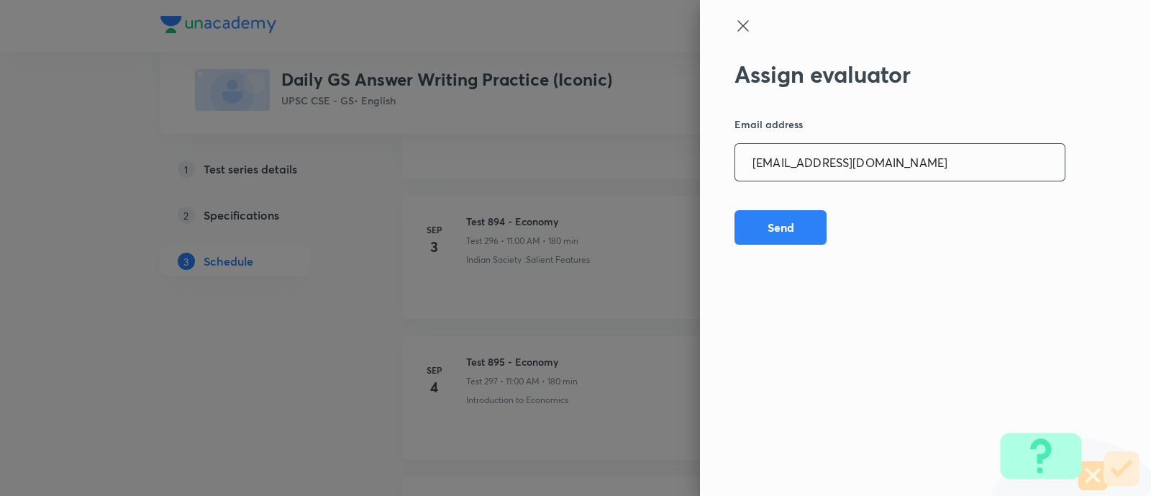
paste input "madhusharma26506"
type input "madhusharma26506@gmail.com"
click at [786, 221] on button "Send" at bounding box center [780, 226] width 92 height 35
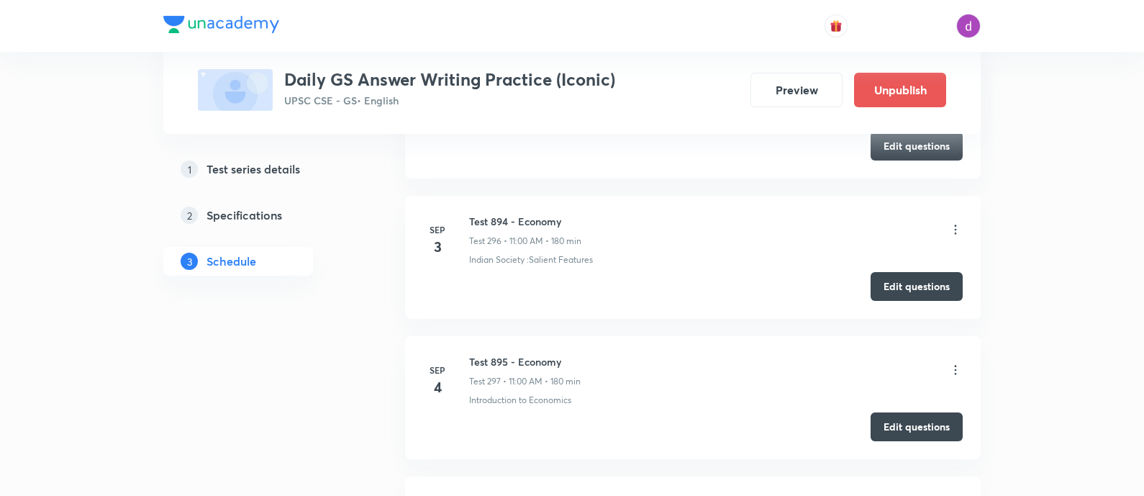
click at [957, 363] on icon at bounding box center [955, 370] width 14 height 14
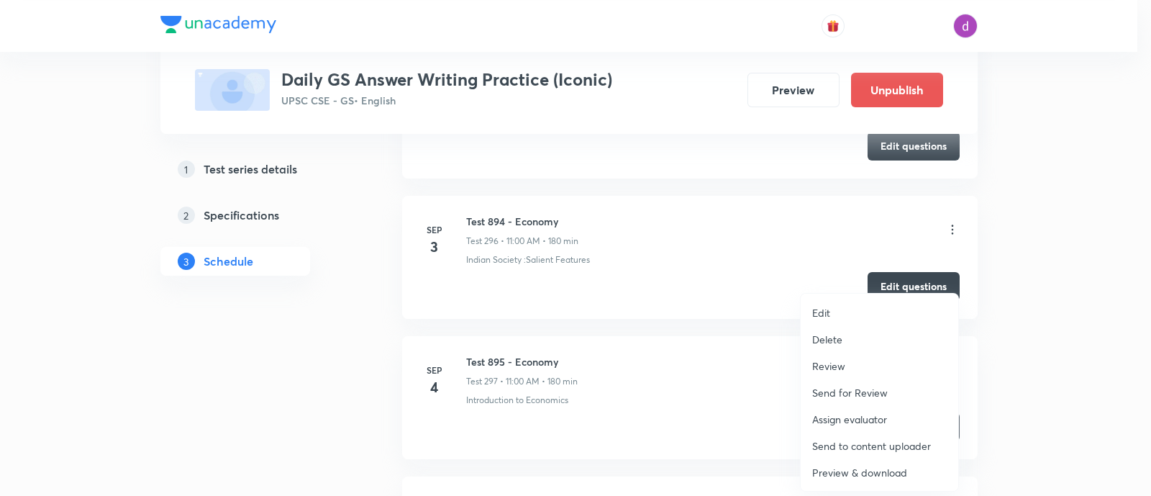
click at [853, 419] on p "Assign evaluator" at bounding box center [849, 418] width 75 height 15
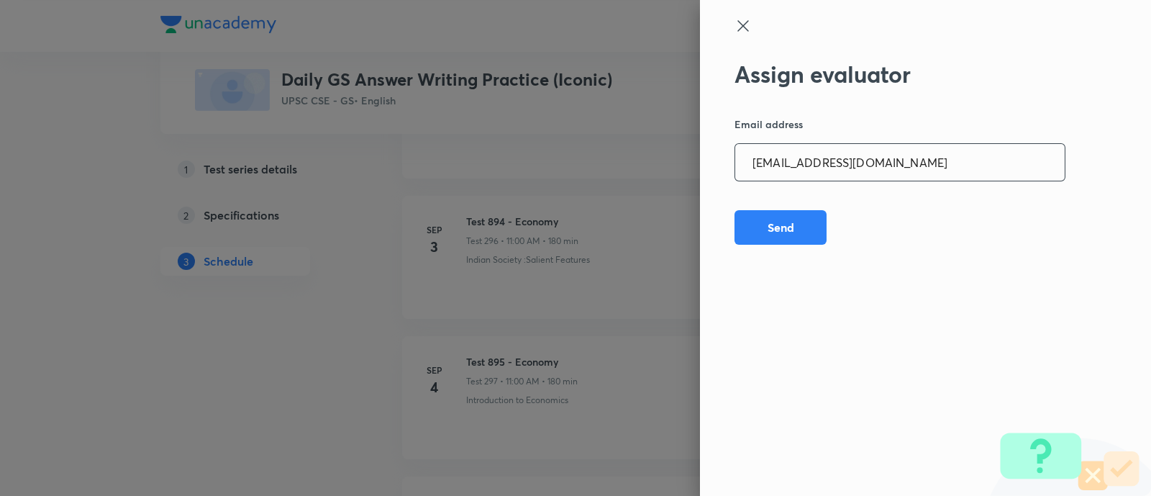
click at [917, 162] on input "madhusharma26506@gmail.com" at bounding box center [899, 162] width 329 height 37
paste input "niharikasinghchauhan125"
type input "niharikasinghchauhan125@gmail.com"
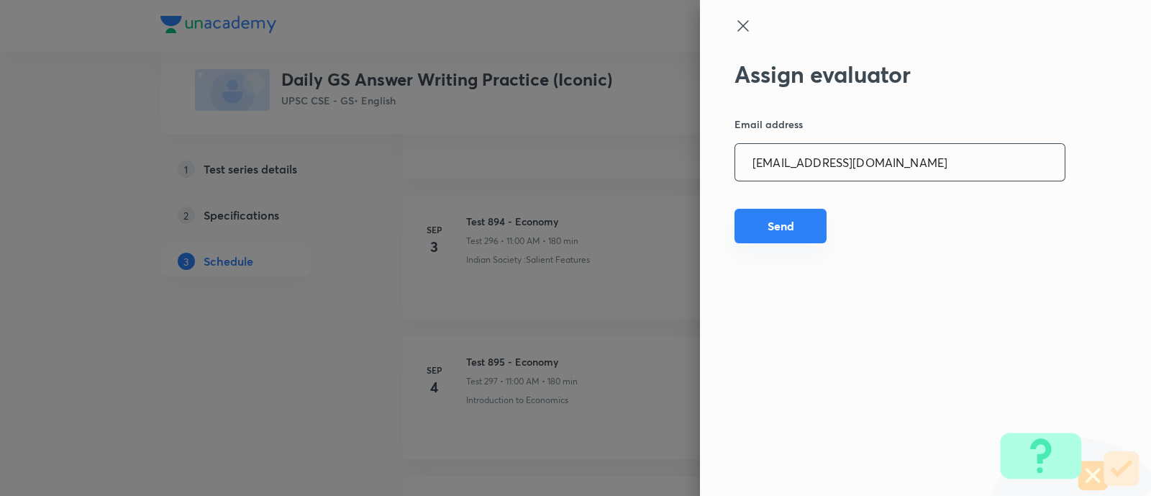
click at [775, 221] on button "Send" at bounding box center [780, 226] width 92 height 35
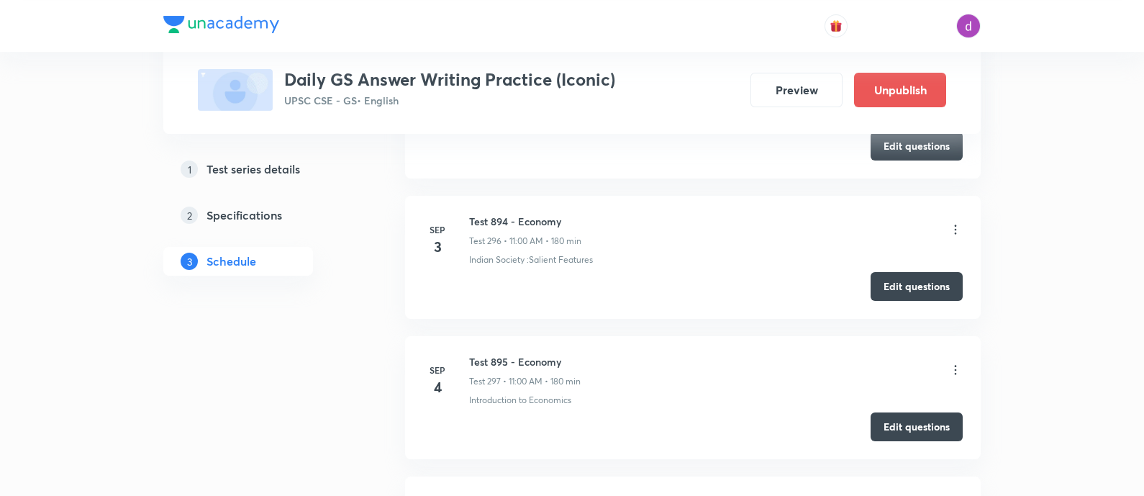
click at [955, 365] on icon at bounding box center [956, 369] width 2 height 9
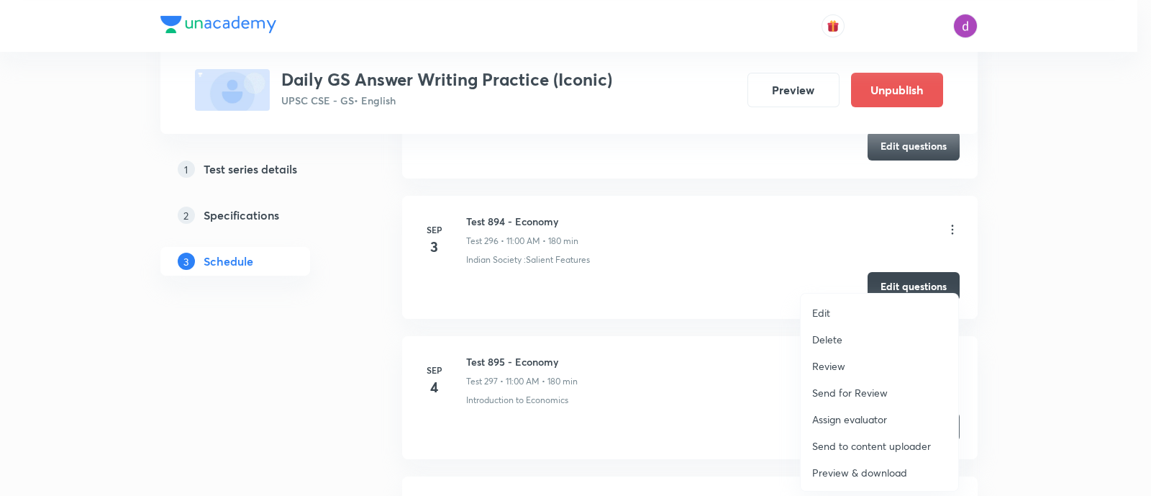
click at [860, 411] on p "Assign evaluator" at bounding box center [849, 418] width 75 height 15
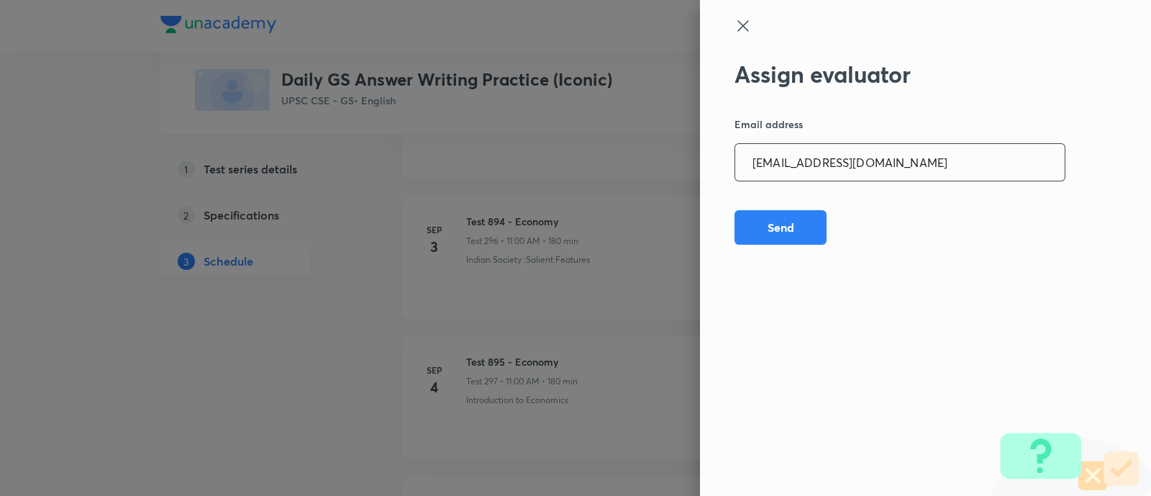
click at [916, 168] on input "niharikasinghchauhan125@gmail.com" at bounding box center [899, 162] width 329 height 37
paste input "sheetalbhambhu"
type input "sheetalbhambhu@gmail.com"
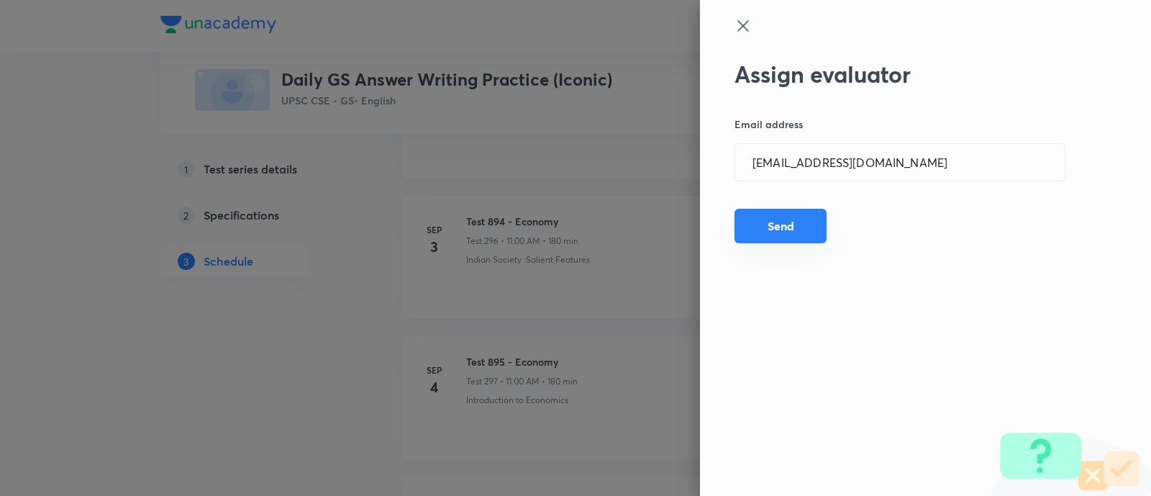
click at [803, 221] on button "Send" at bounding box center [780, 226] width 92 height 35
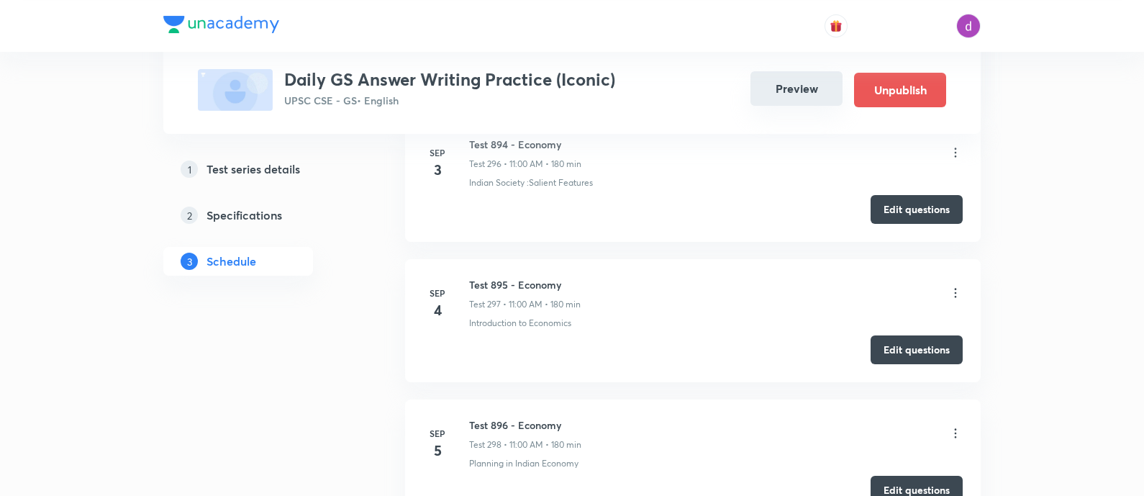
scroll to position [42114, 0]
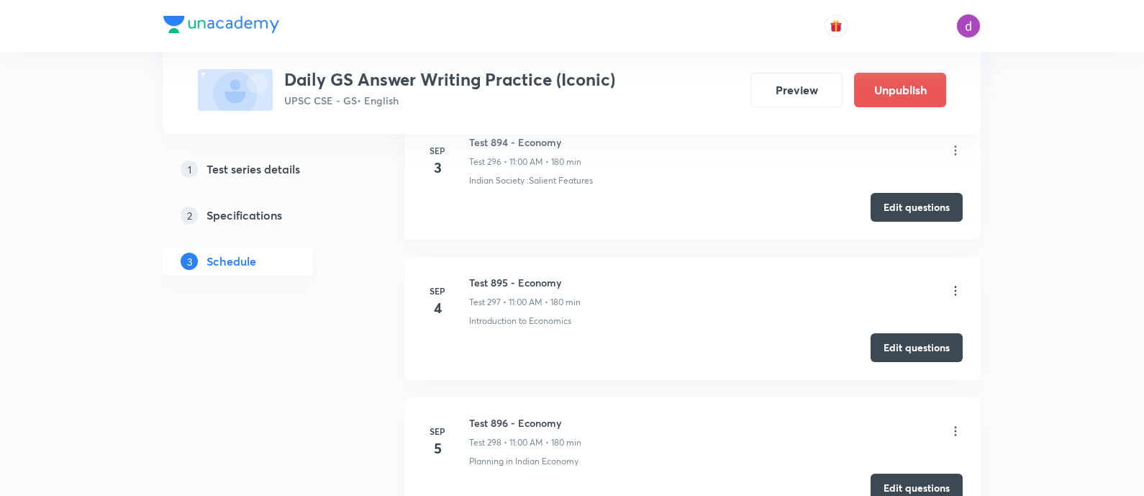
click at [955, 283] on icon at bounding box center [955, 290] width 14 height 14
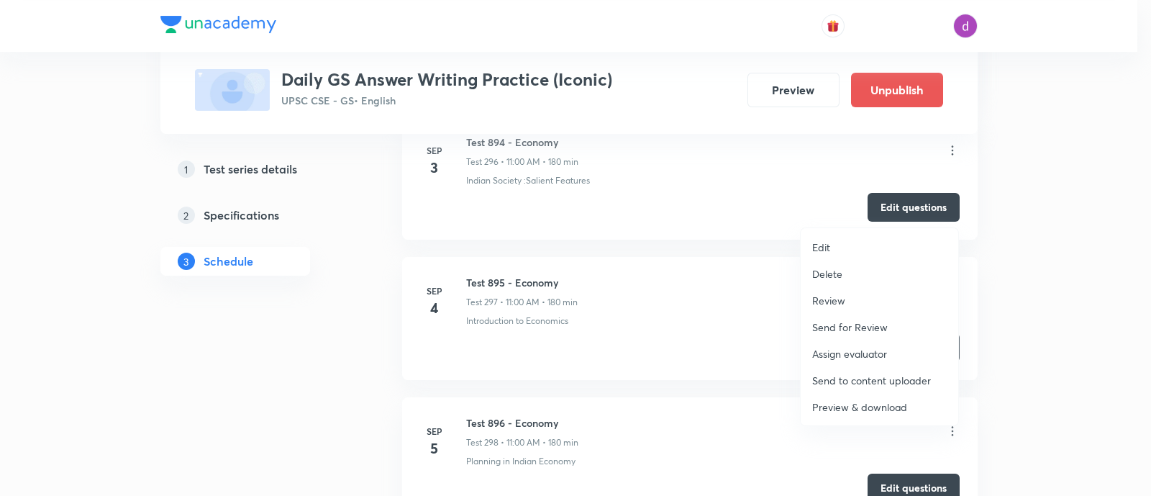
click at [825, 350] on p "Assign evaluator" at bounding box center [849, 353] width 75 height 15
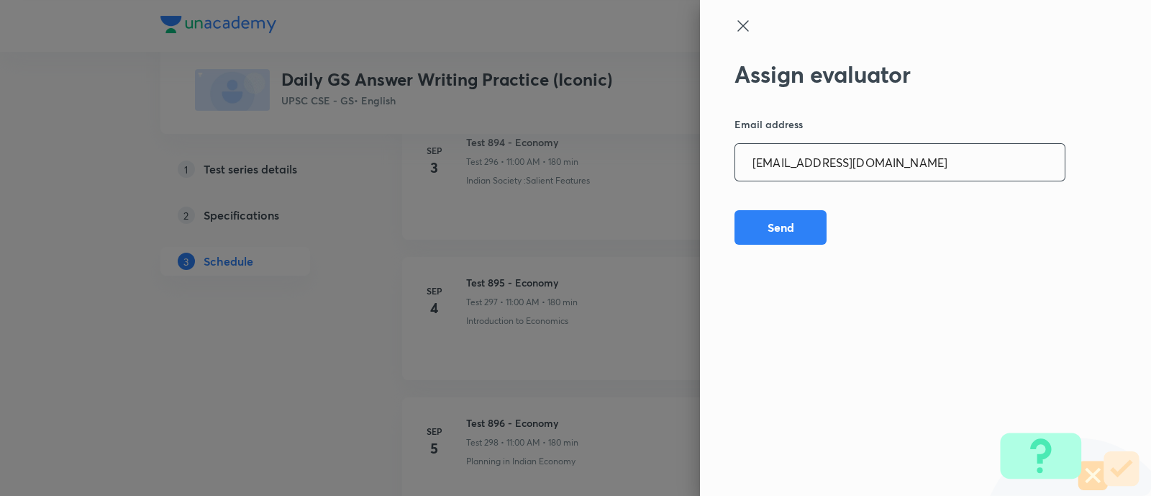
click at [874, 166] on input "sheetalbhambhu@gmail.com" at bounding box center [899, 162] width 329 height 37
paste input "rahulagrawal23476"
type input "rahulagrawal23476@gmail.com"
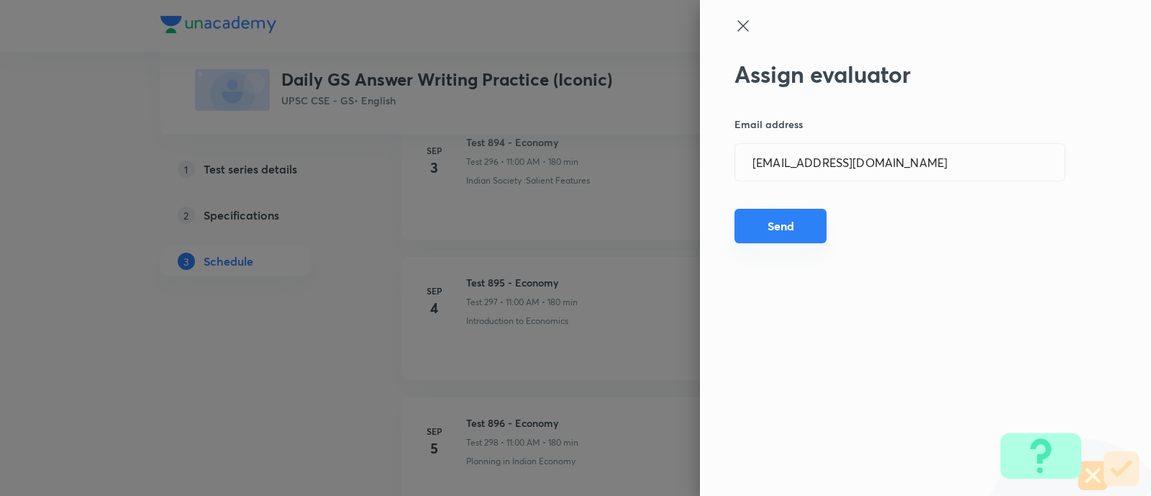
click at [791, 225] on button "Send" at bounding box center [780, 226] width 92 height 35
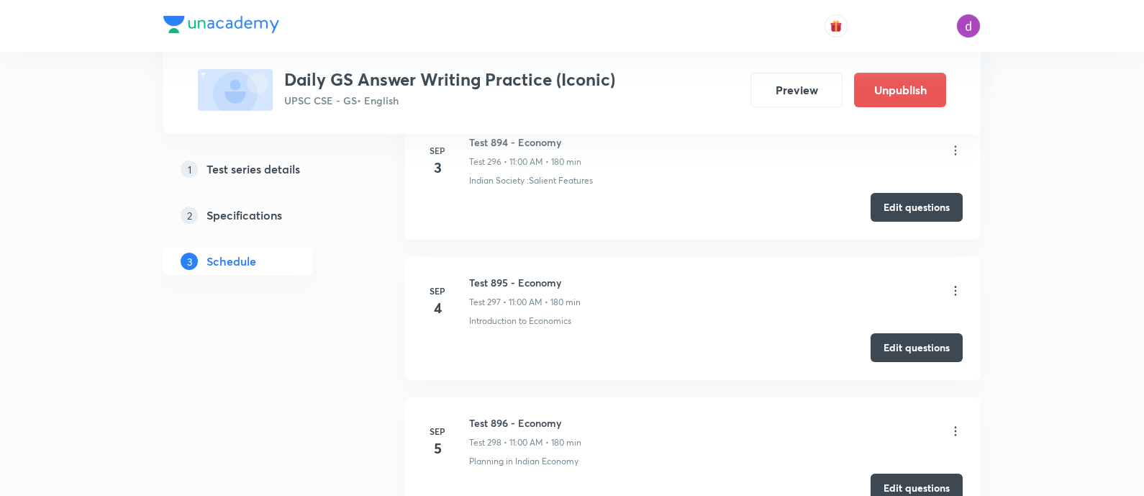
click at [954, 283] on icon at bounding box center [955, 290] width 14 height 14
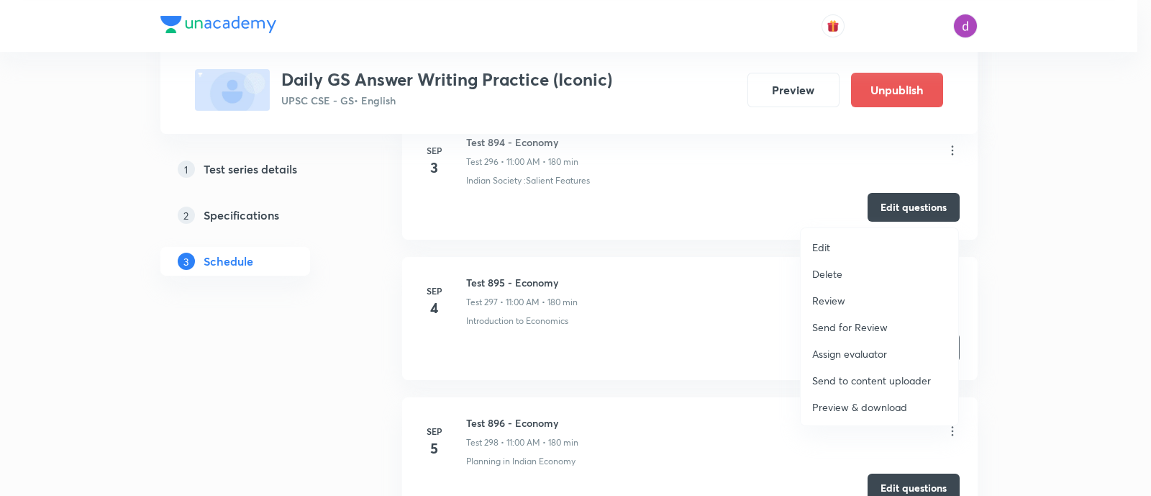
click at [842, 346] on p "Assign evaluator" at bounding box center [849, 353] width 75 height 15
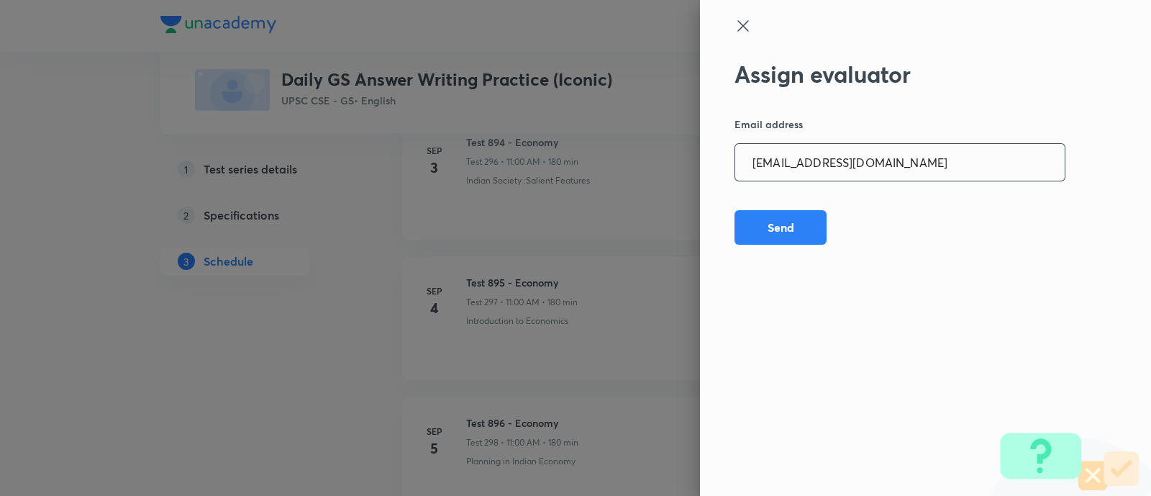
click at [865, 156] on input "rahulagrawal23476@gmail.com" at bounding box center [899, 162] width 329 height 37
paste input "npmainsevaluation"
type input "npmainsevaluation@gmail.com"
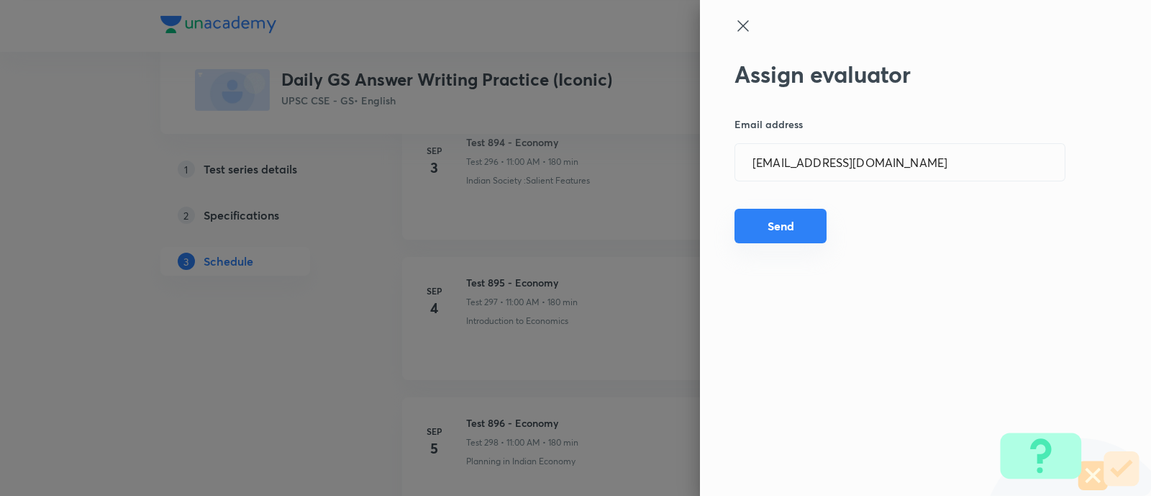
click at [778, 220] on button "Send" at bounding box center [780, 226] width 92 height 35
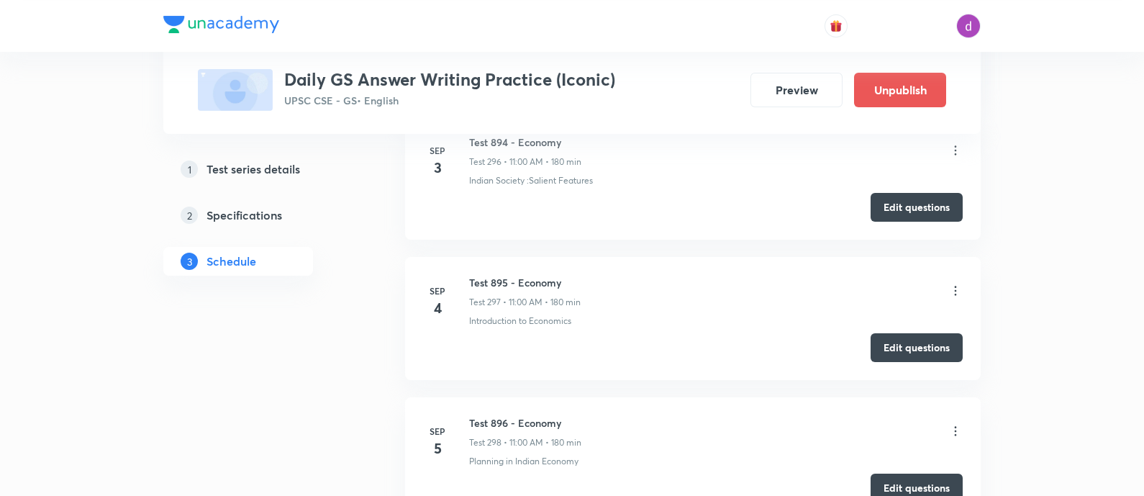
click at [953, 283] on icon at bounding box center [955, 290] width 14 height 14
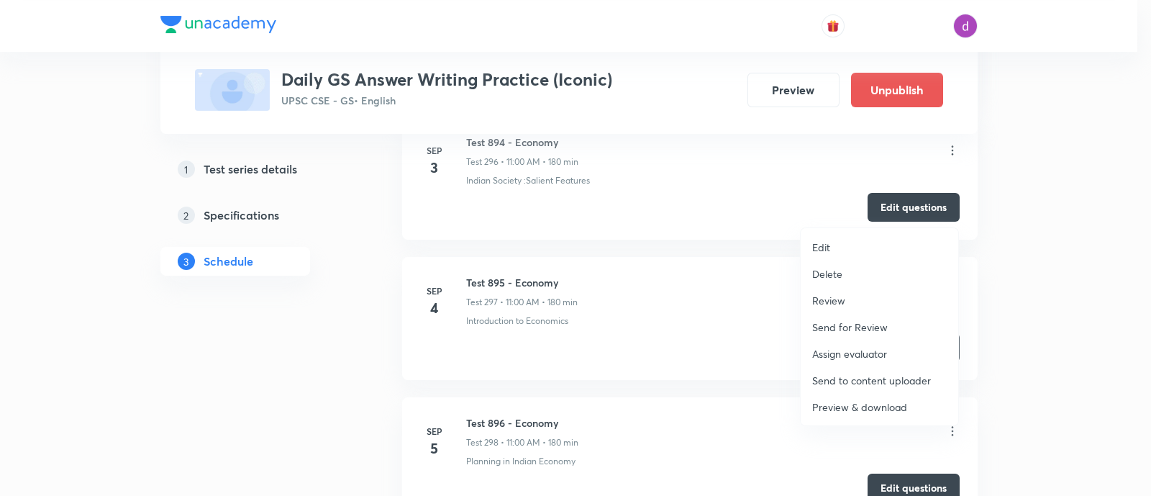
click at [839, 347] on p "Assign evaluator" at bounding box center [849, 353] width 75 height 15
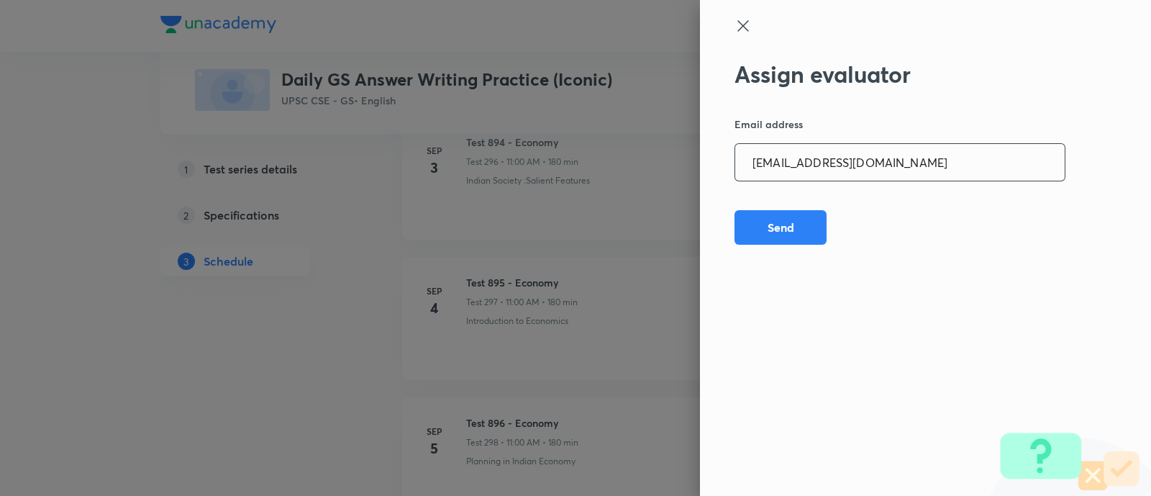
click at [921, 158] on input "npmainsevaluation@gmail.com" at bounding box center [899, 162] width 329 height 37
paste input "sharuyadavias2021"
type input "sharuyadavias2021@gmail.com"
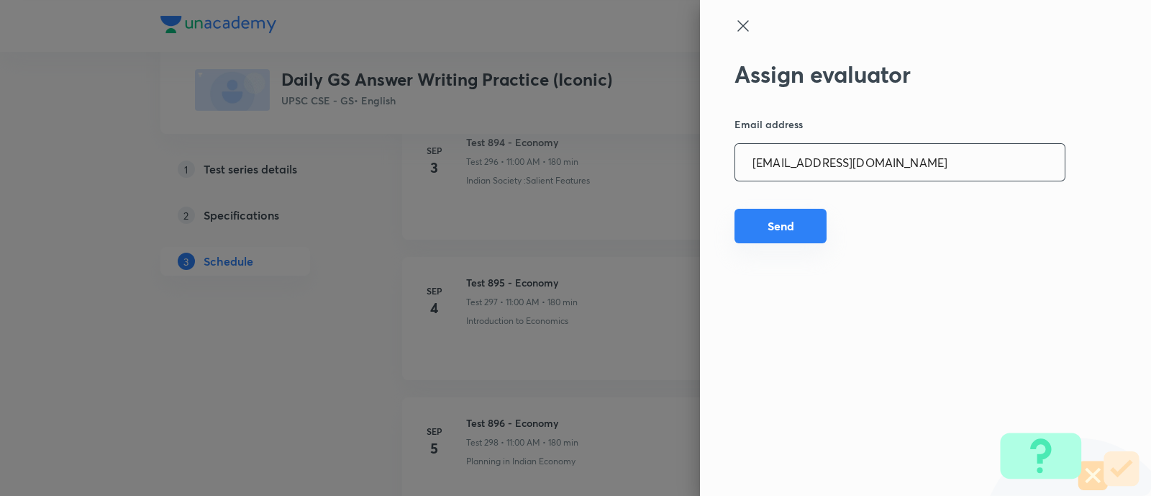
click at [784, 229] on button "Send" at bounding box center [780, 226] width 92 height 35
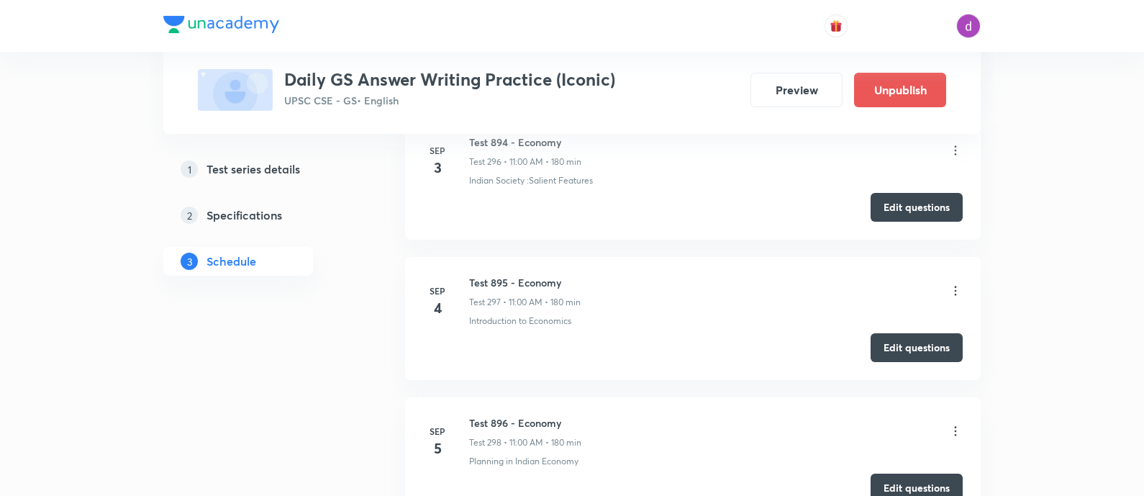
click at [953, 283] on icon at bounding box center [955, 290] width 14 height 14
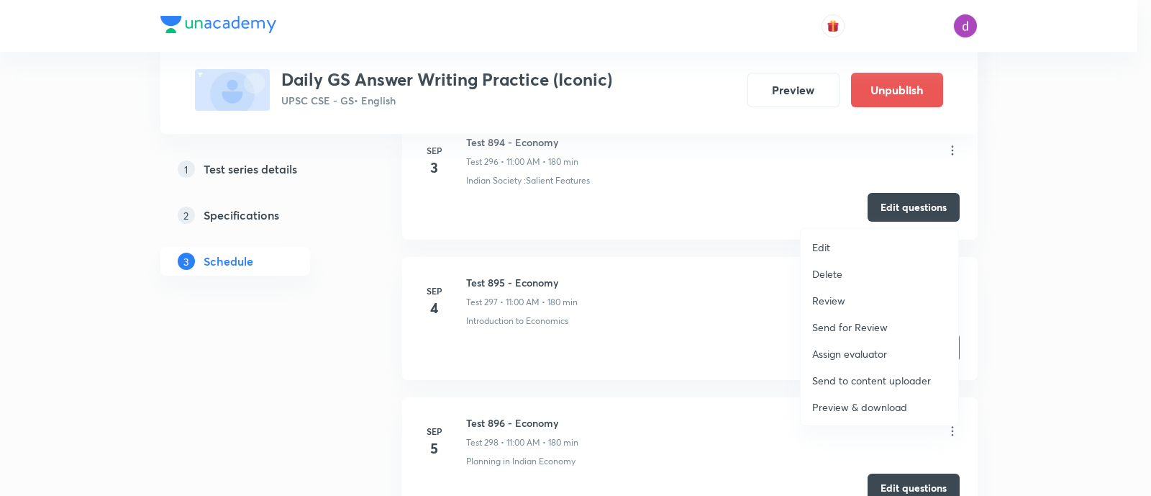
click at [860, 350] on p "Assign evaluator" at bounding box center [849, 353] width 75 height 15
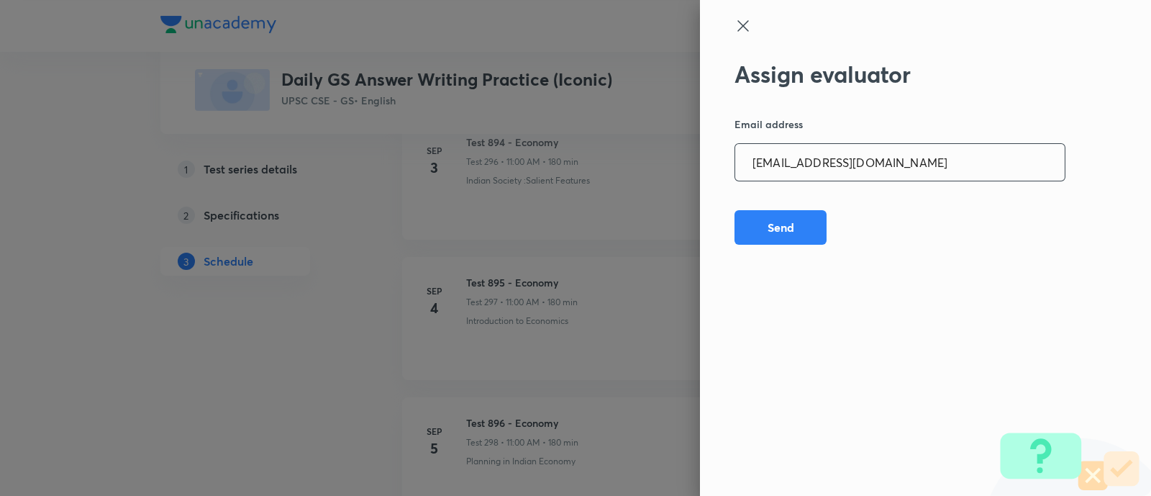
click at [871, 163] on input "sharuyadavias2021@gmail.com" at bounding box center [899, 162] width 329 height 37
paste input "adarshkraao"
type input "adarshkraao1@gmail.com"
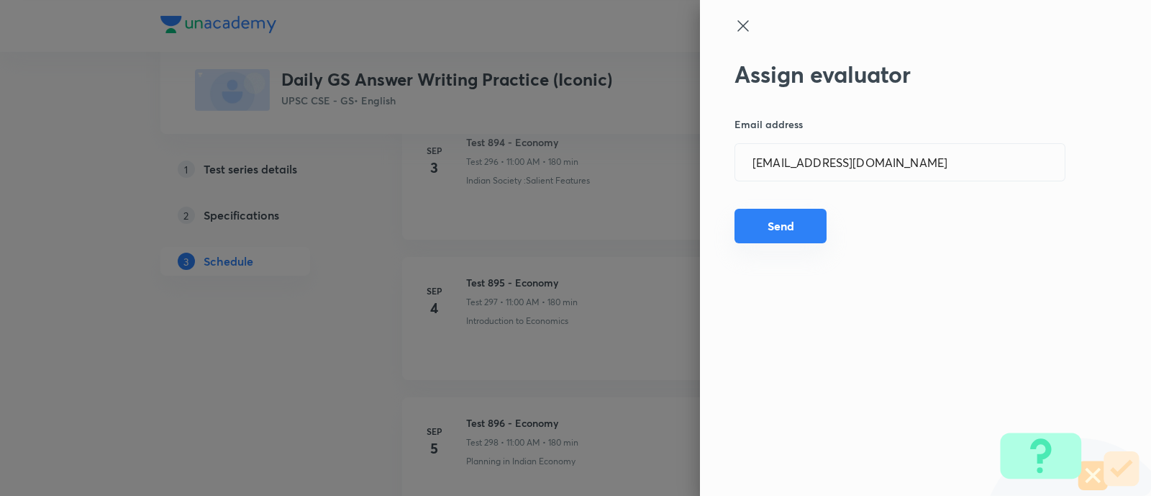
click at [759, 223] on button "Send" at bounding box center [780, 226] width 92 height 35
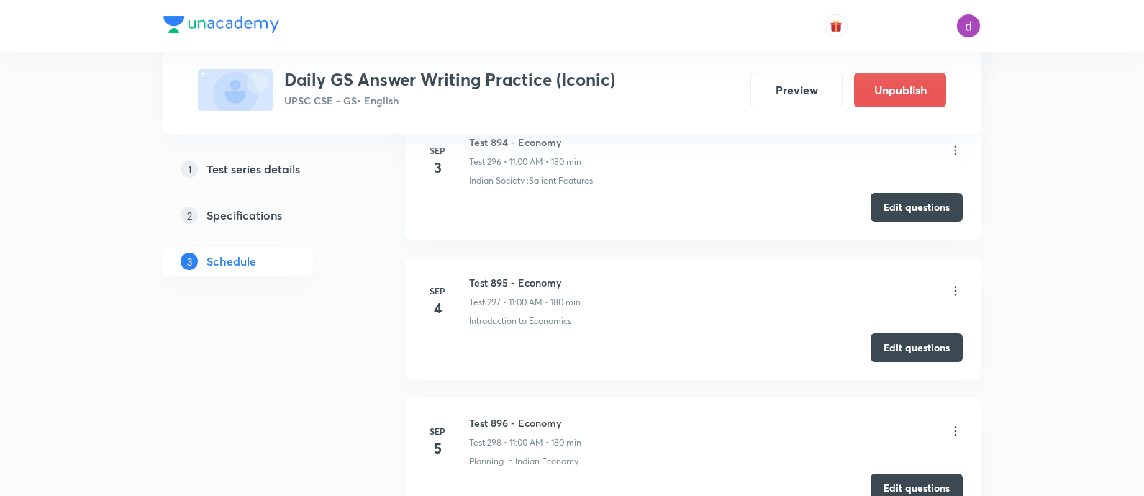
click at [960, 283] on icon at bounding box center [955, 290] width 14 height 14
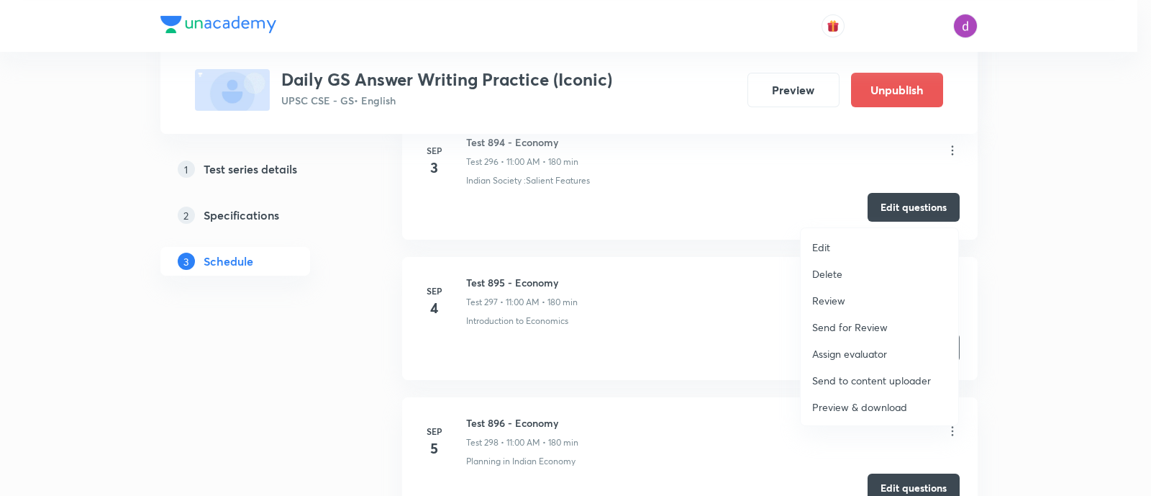
click at [847, 348] on p "Assign evaluator" at bounding box center [849, 353] width 75 height 15
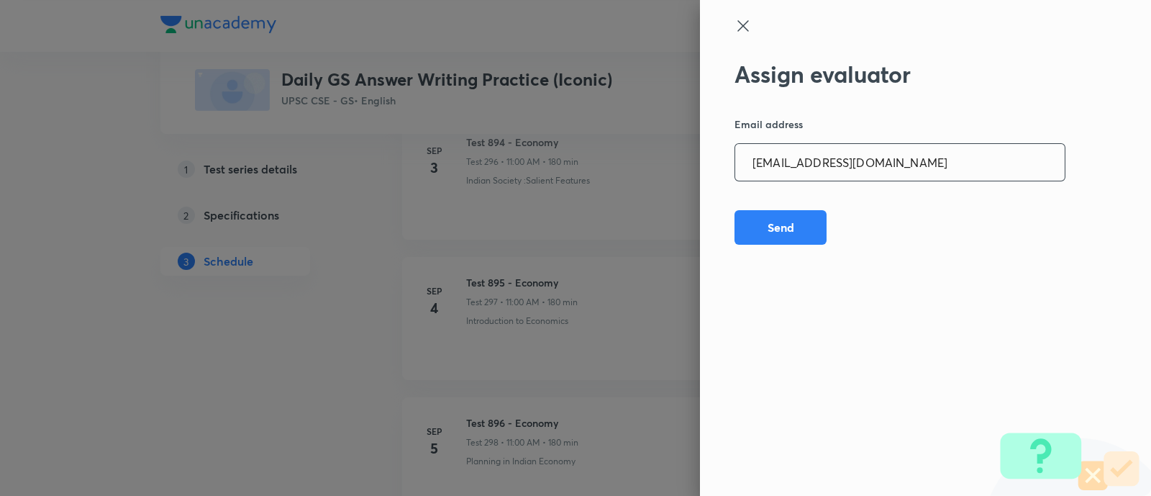
click at [906, 160] on input "adarshkraao1@gmail.com" at bounding box center [899, 162] width 329 height 37
paste input "Mailspratyush"
type input "Mailspratyush@gmail.com"
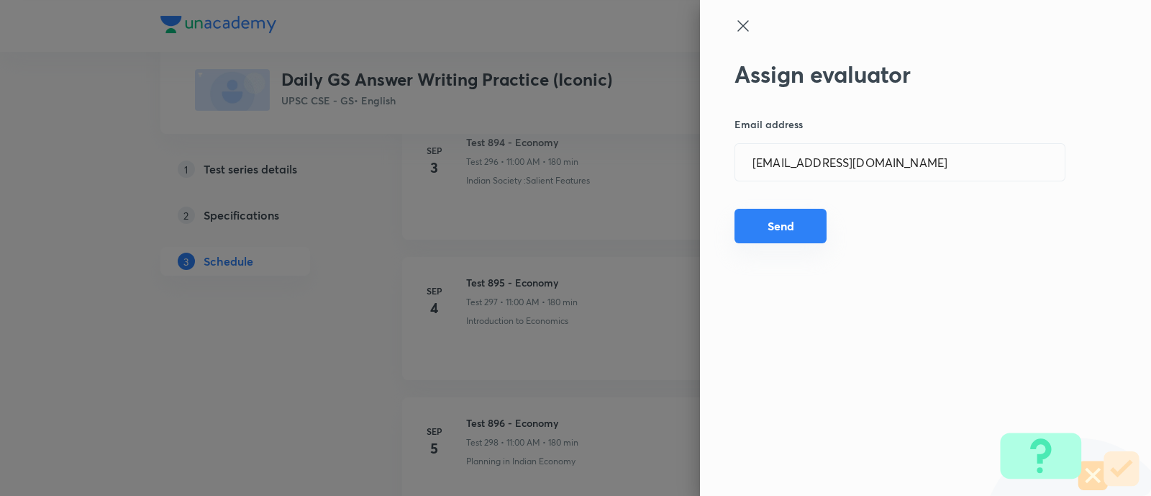
click at [780, 222] on button "Send" at bounding box center [780, 226] width 92 height 35
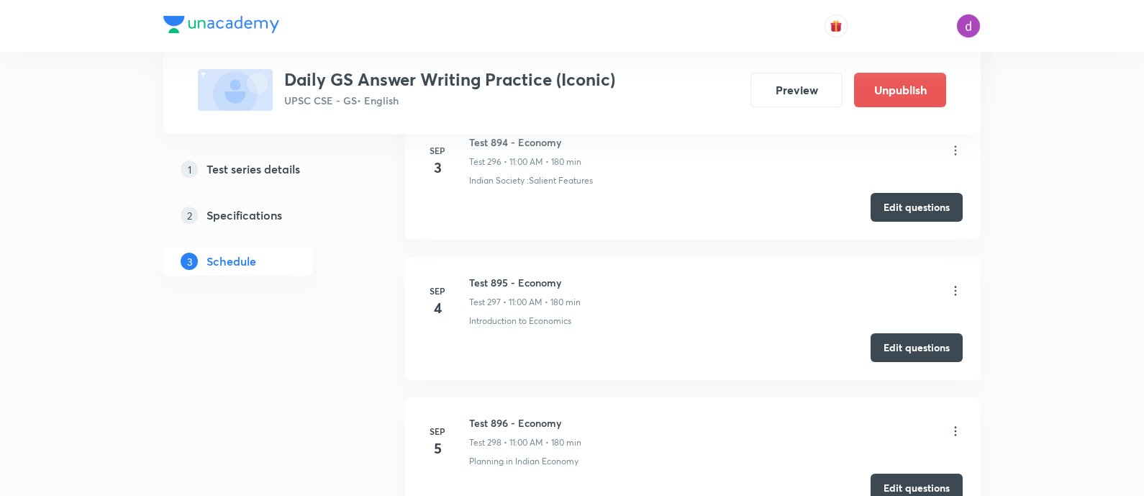
click at [506, 275] on h6 "Test 895 - Economy" at bounding box center [524, 282] width 111 height 15
copy h6 "Test 895 - Economy"
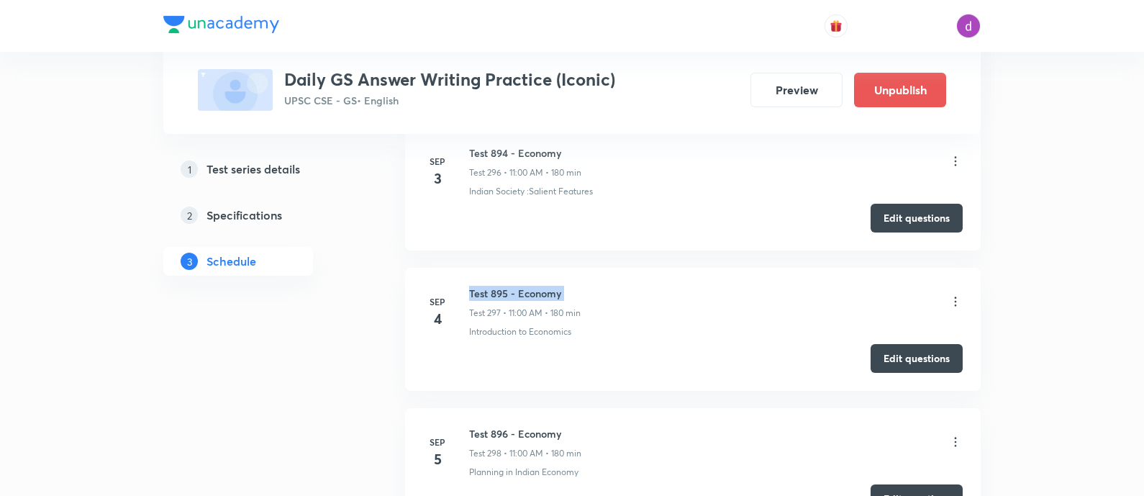
scroll to position [42098, 0]
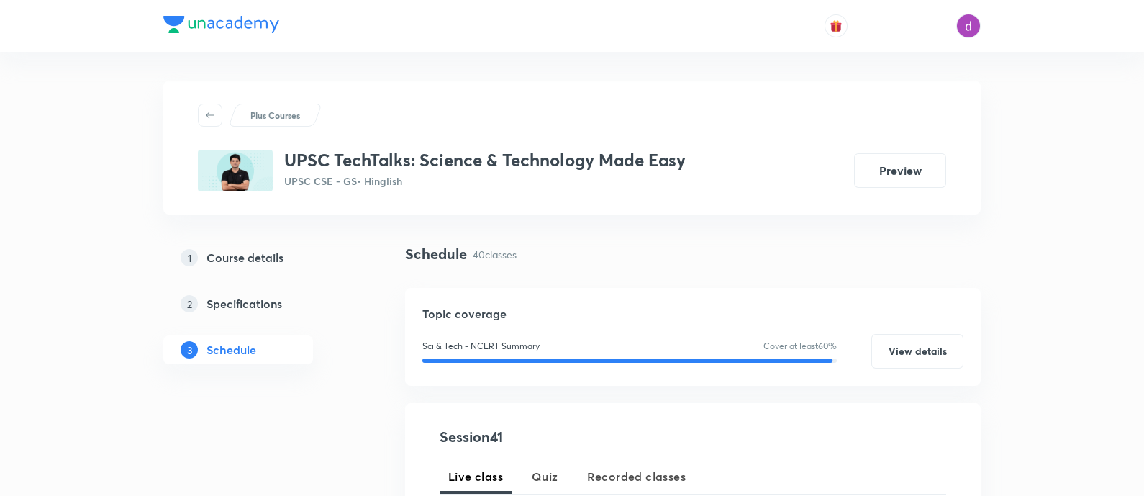
click at [232, 257] on h5 "Course details" at bounding box center [244, 257] width 77 height 17
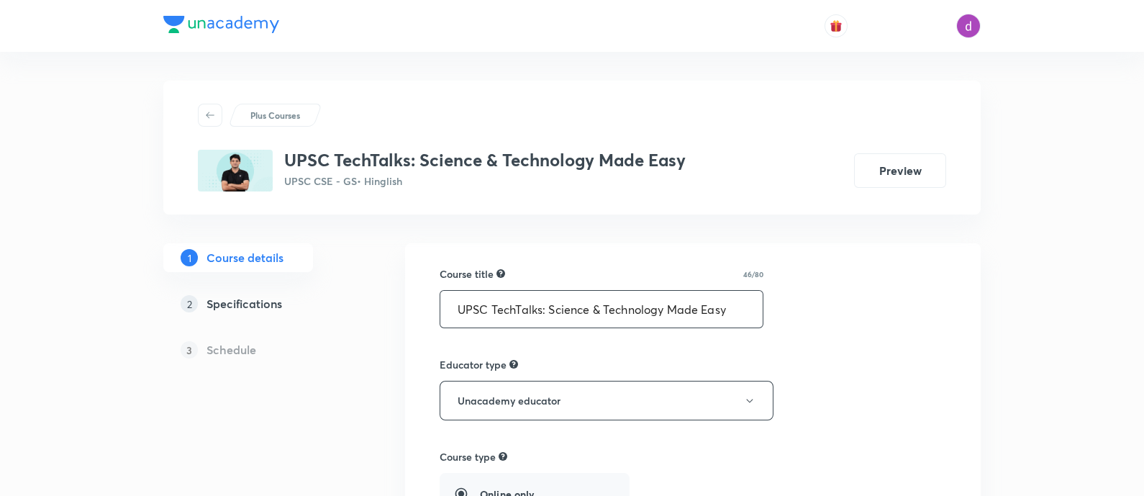
scroll to position [22, 0]
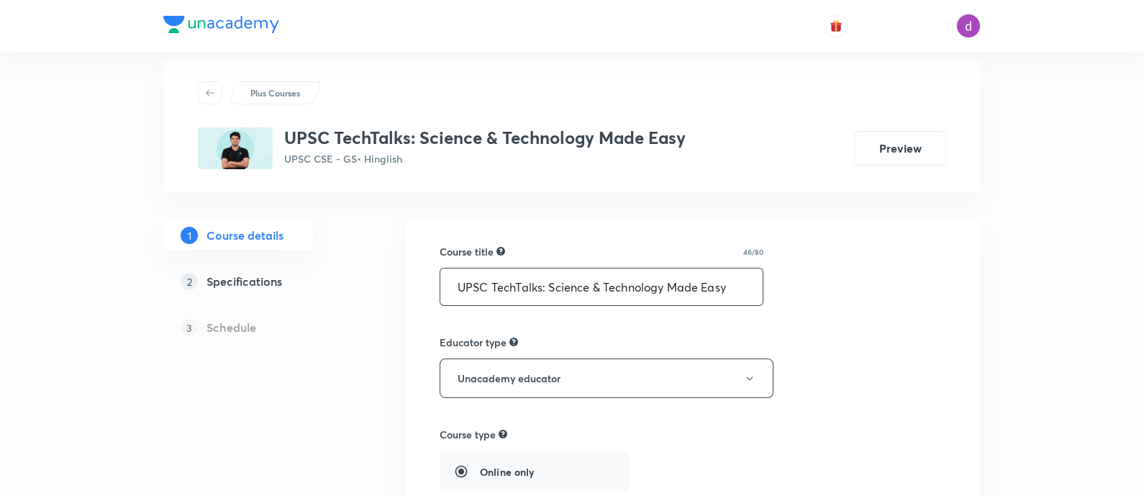
click at [506, 291] on input "UPSC TechTalks: Science & Technology Made Easy" at bounding box center [601, 286] width 322 height 37
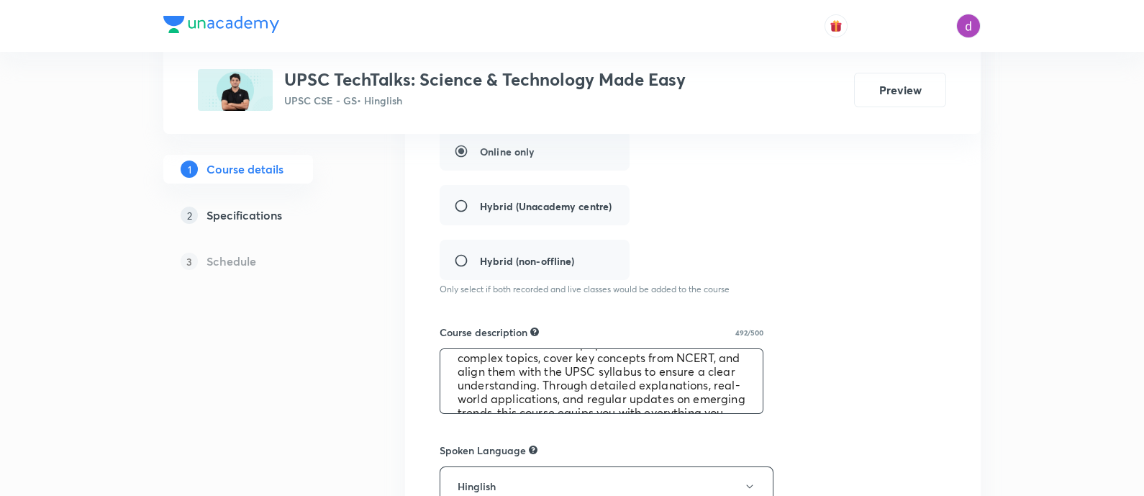
scroll to position [109, 0]
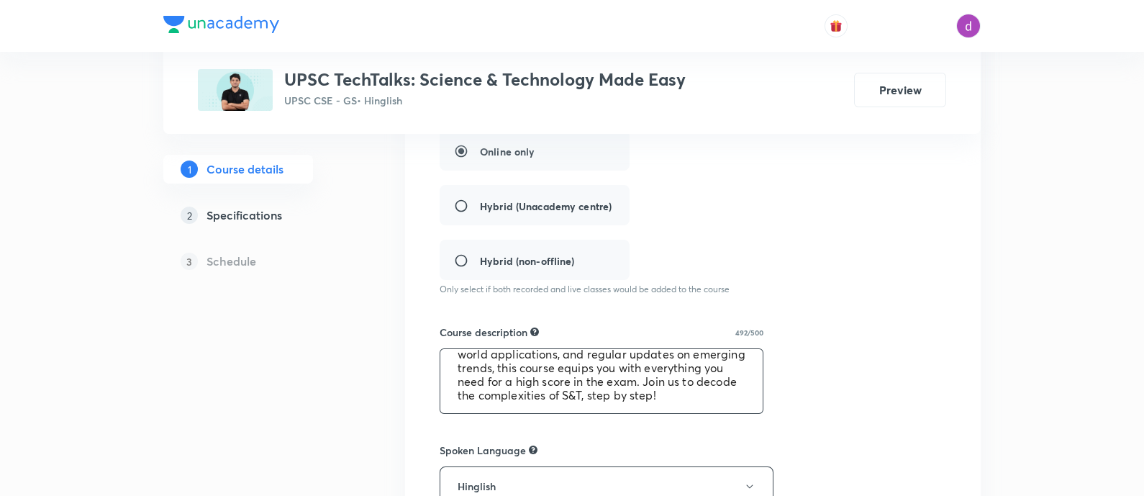
drag, startPoint x: 452, startPoint y: 361, endPoint x: 745, endPoint y: 431, distance: 301.7
click at [745, 431] on div "Course title 46/80 UPSC TechTalks: Science & Technology Made Easy ​ Educator ty…" at bounding box center [693, 388] width 506 height 929
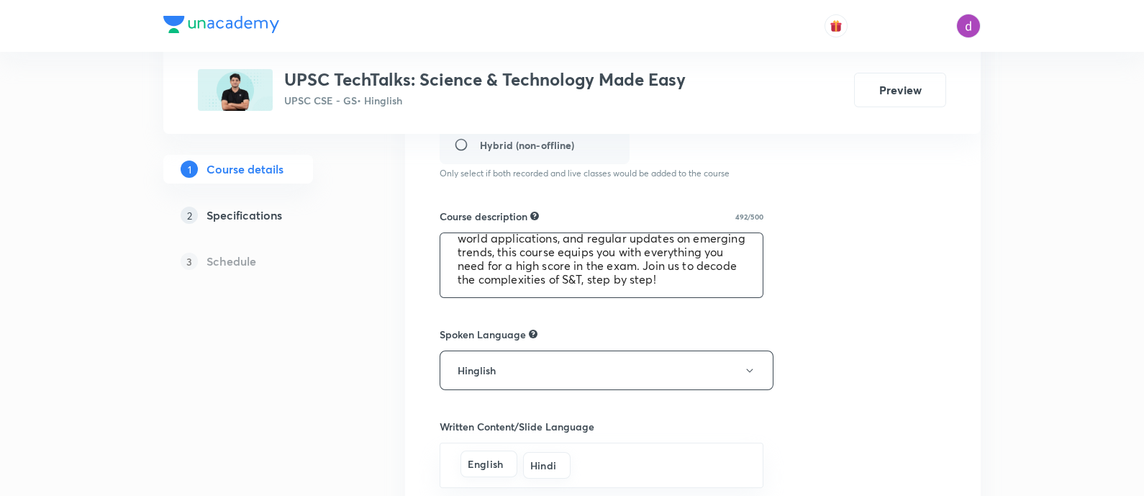
click at [876, 283] on div "Course title 46/80 UPSC TechTalks: Science & Technology Made Easy ​ Educator ty…" at bounding box center [693, 272] width 506 height 929
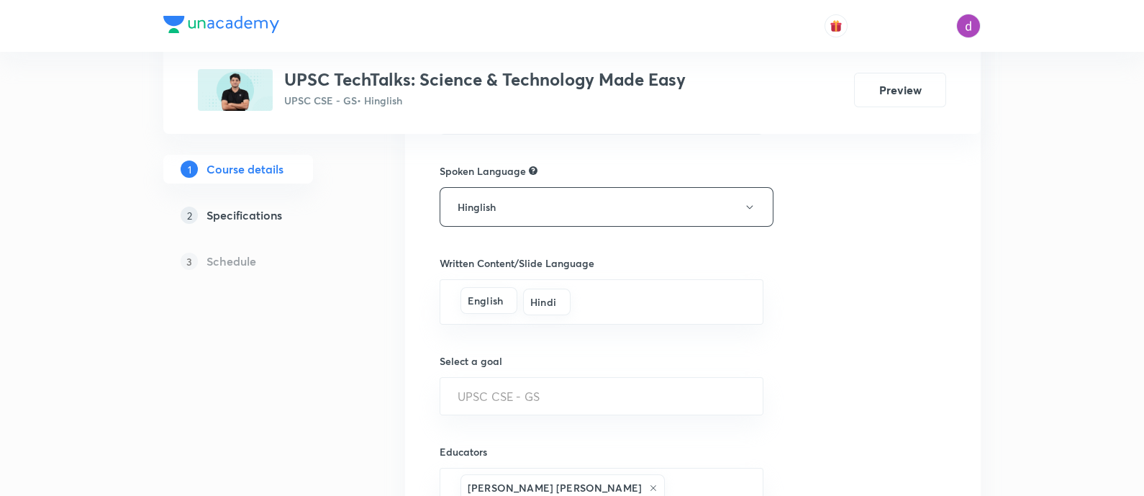
scroll to position [765, 0]
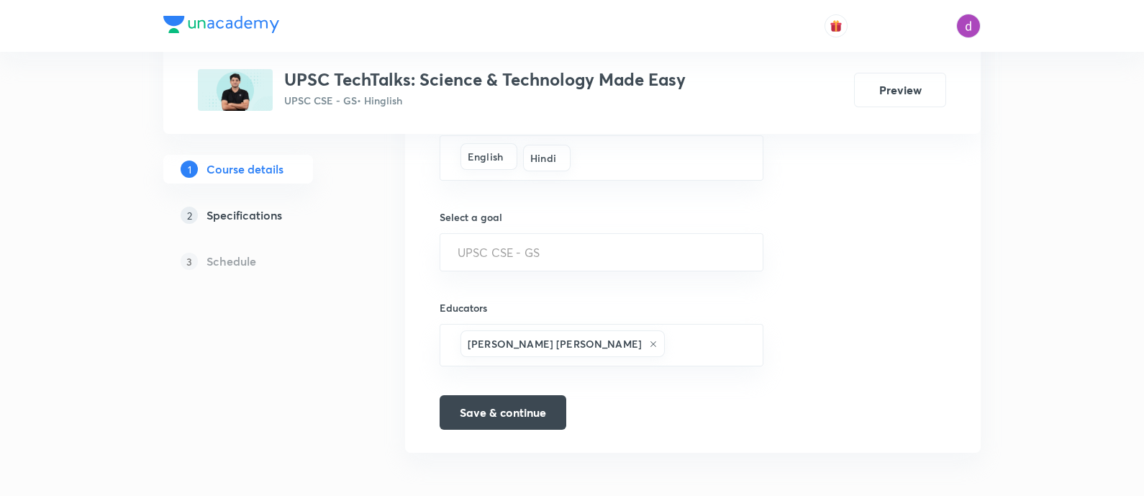
drag, startPoint x: 466, startPoint y: 340, endPoint x: 614, endPoint y: 426, distance: 171.1
click at [263, 211] on h5 "Specifications" at bounding box center [244, 214] width 76 height 17
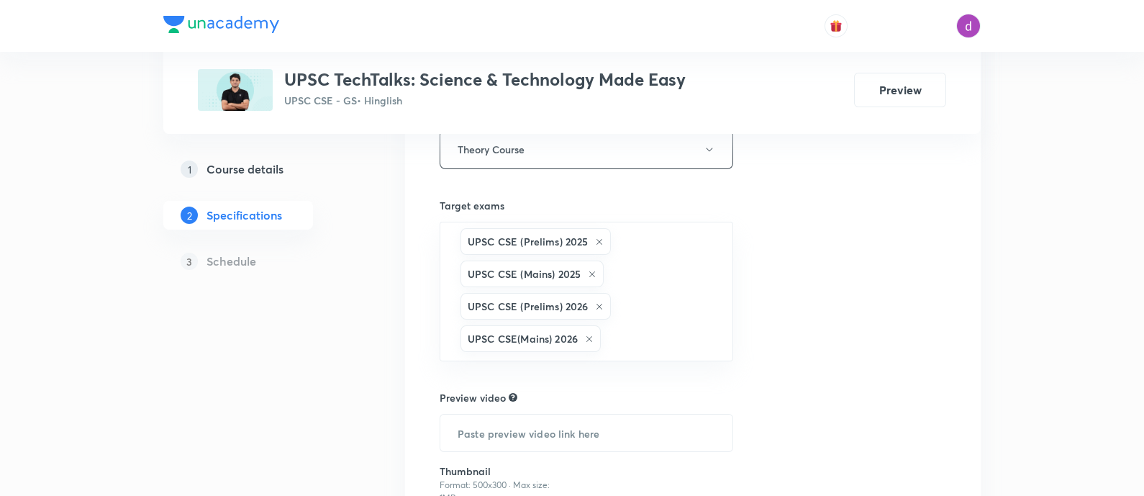
scroll to position [383, 0]
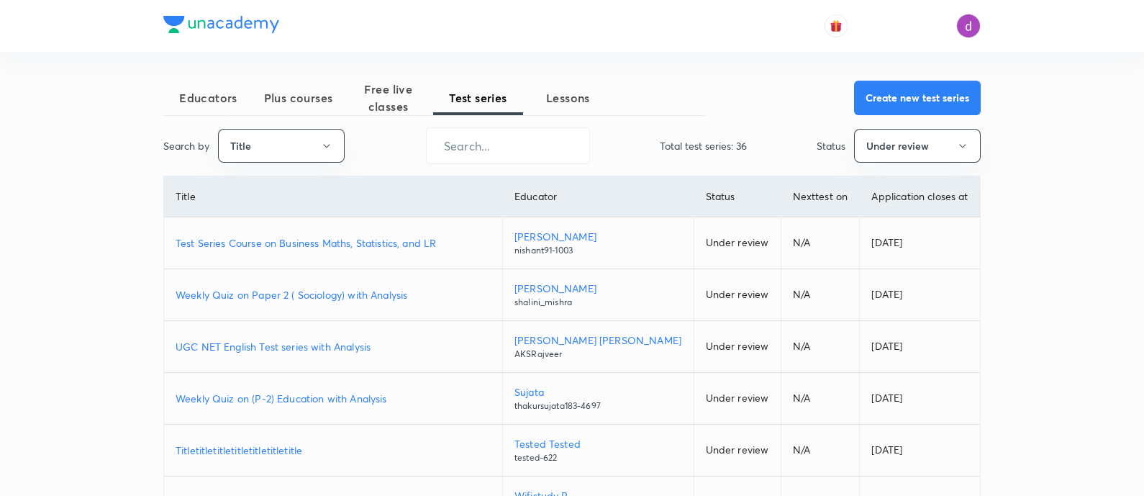
click at [305, 113] on button "Plus courses" at bounding box center [298, 98] width 90 height 35
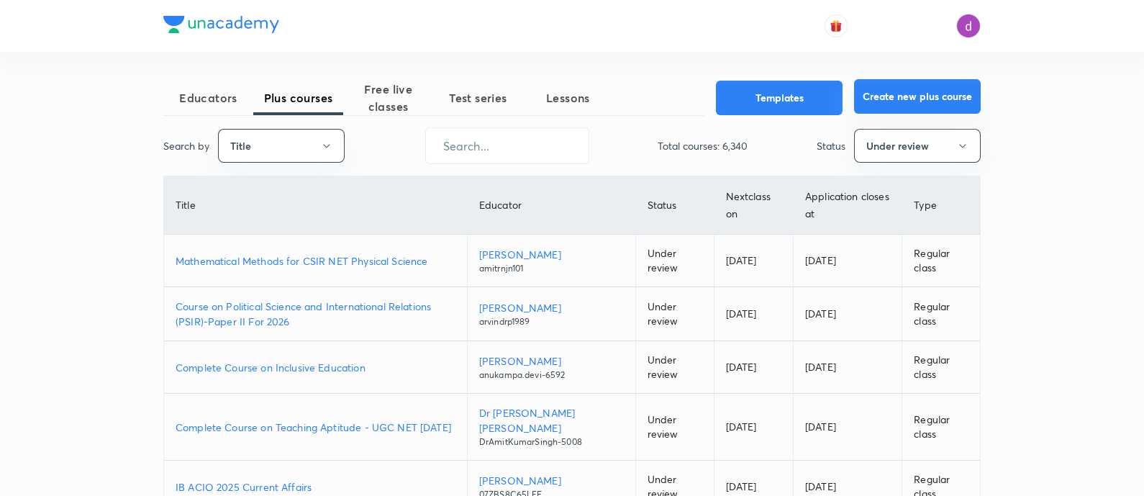
click at [919, 88] on button "Create new plus course" at bounding box center [917, 96] width 127 height 35
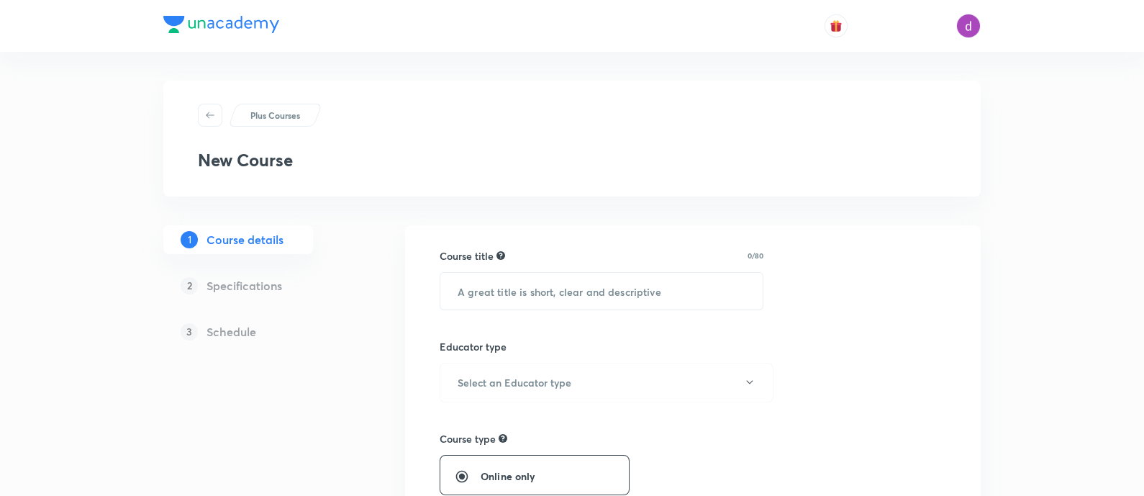
click at [639, 268] on div "Course title 0/80 ​" at bounding box center [602, 279] width 324 height 62
click at [601, 296] on input "text" at bounding box center [601, 291] width 322 height 37
paste input "UPSC TechTalks: Science & Technology Made Easy"
type input "UPSC TechTalks: Science & Technology Made Easy"
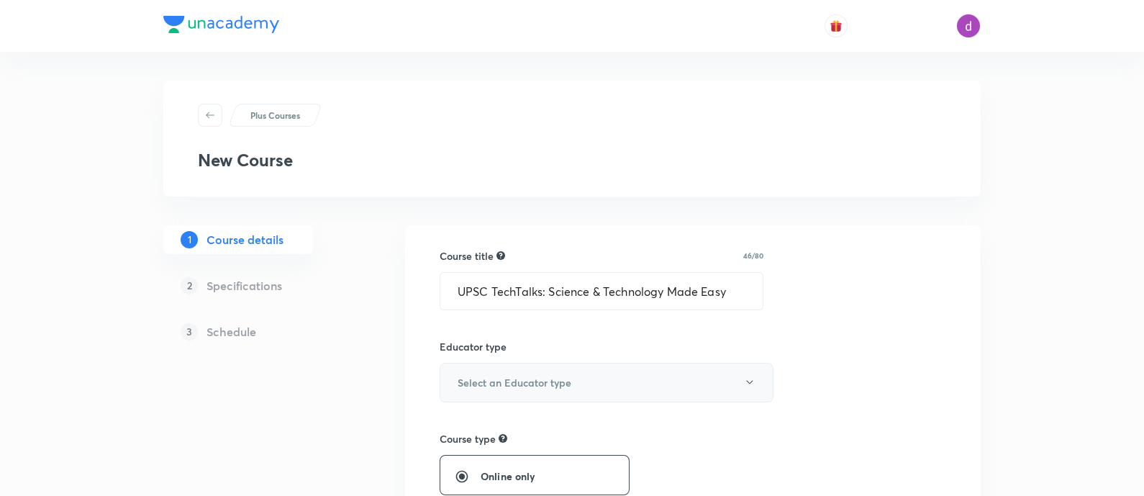
click at [579, 384] on button "Select an Educator type" at bounding box center [607, 383] width 334 height 40
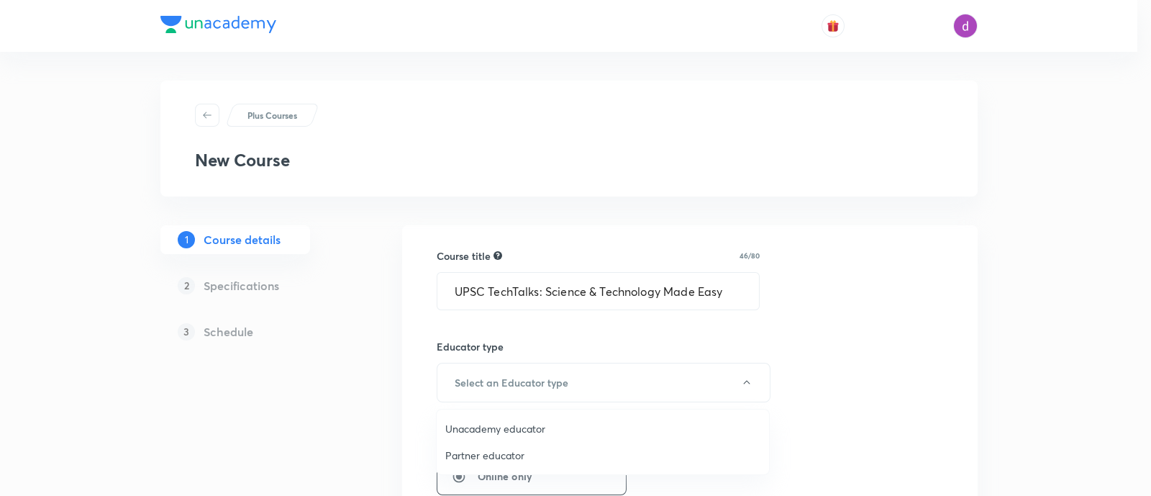
click at [545, 426] on span "Unacademy educator" at bounding box center [602, 428] width 315 height 15
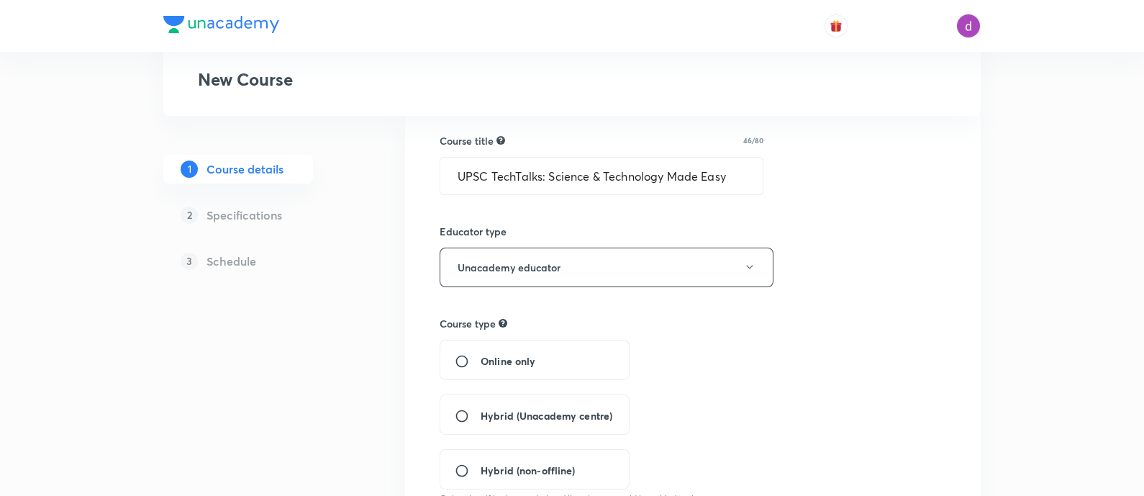
scroll to position [116, 0]
click at [518, 363] on span "Online only" at bounding box center [508, 359] width 55 height 15
click at [481, 363] on input "Online only" at bounding box center [468, 360] width 26 height 14
radio input "true"
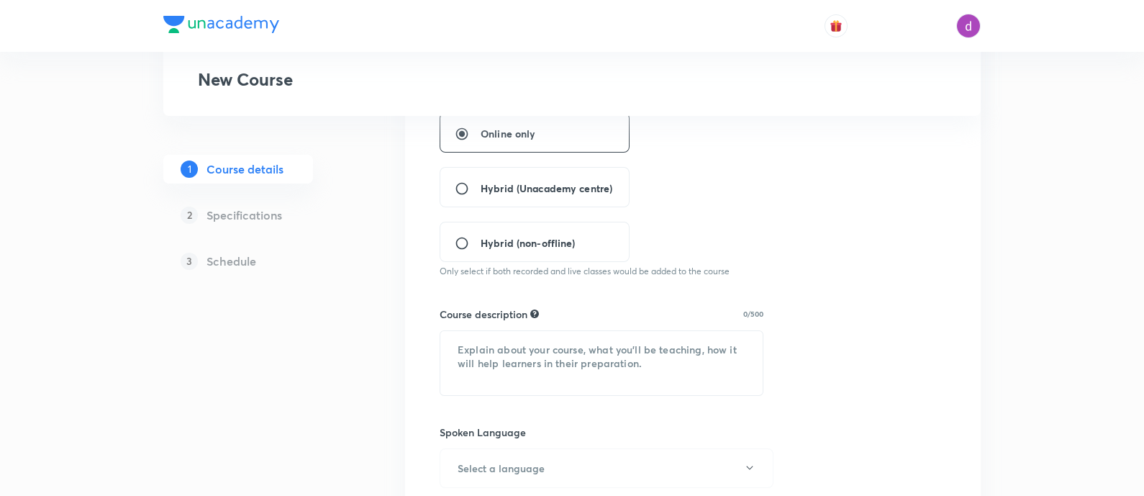
scroll to position [343, 0]
click at [612, 378] on textarea at bounding box center [601, 362] width 322 height 64
paste textarea "This comprehensive series designed to help UPSC aspirants master the Science an…"
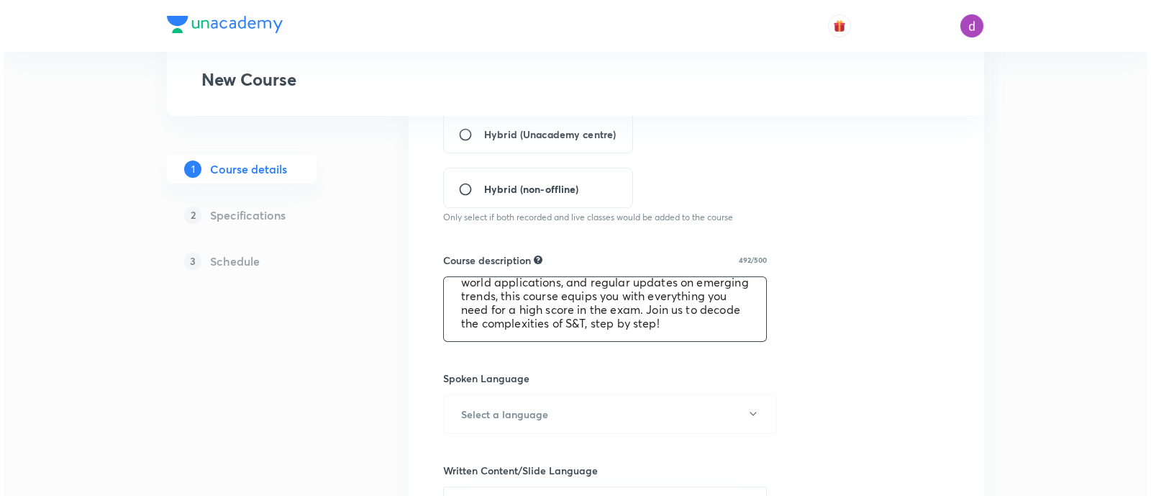
scroll to position [397, 0]
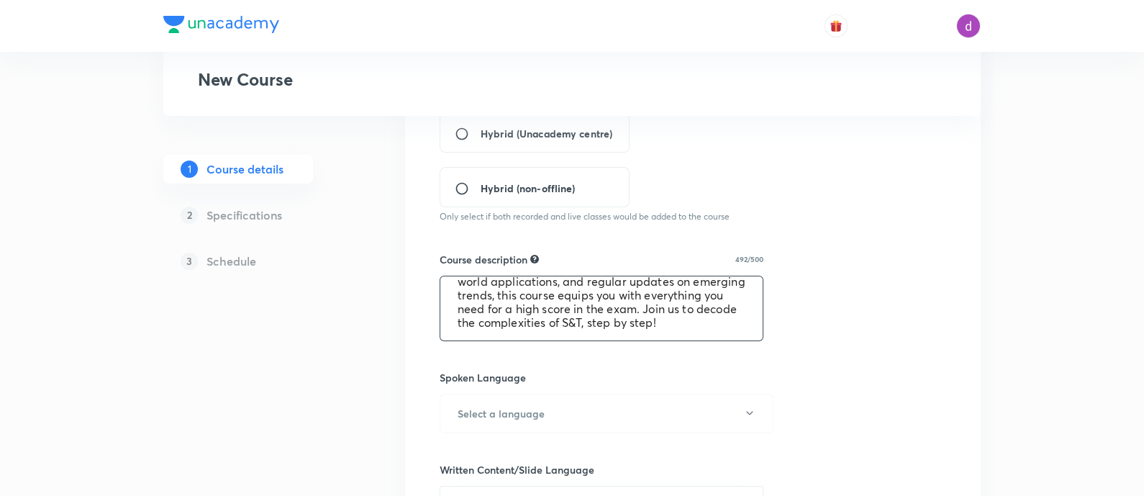
type textarea "This comprehensive series designed to help UPSC aspirants master the Science an…"
click at [660, 401] on button "Select a language" at bounding box center [607, 413] width 334 height 40
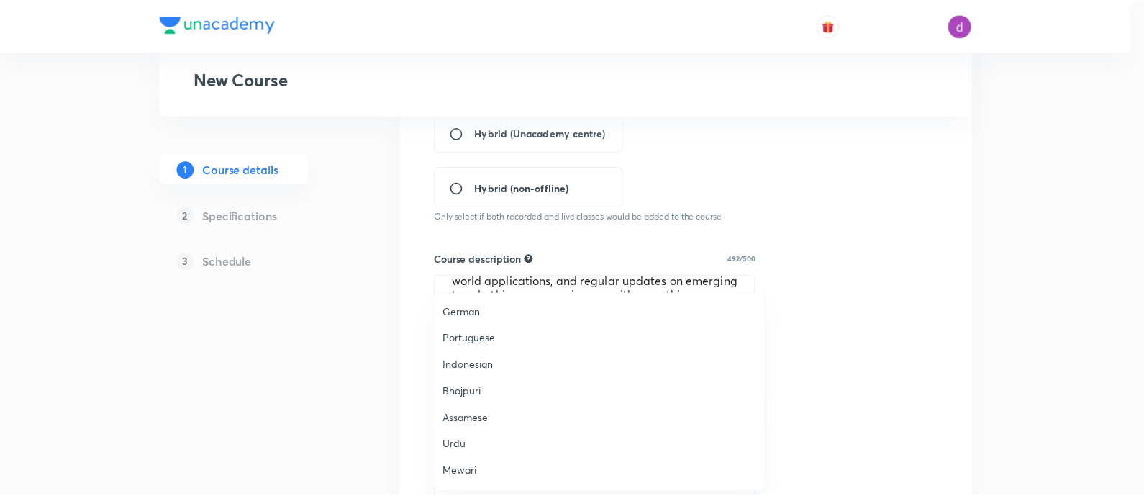
scroll to position [426, 0]
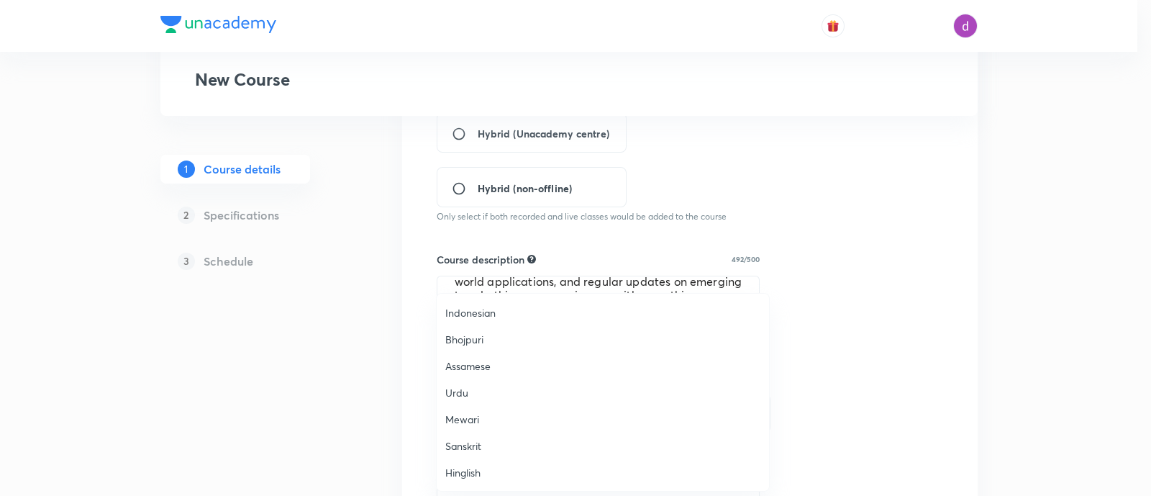
click at [465, 468] on span "Hinglish" at bounding box center [602, 472] width 315 height 15
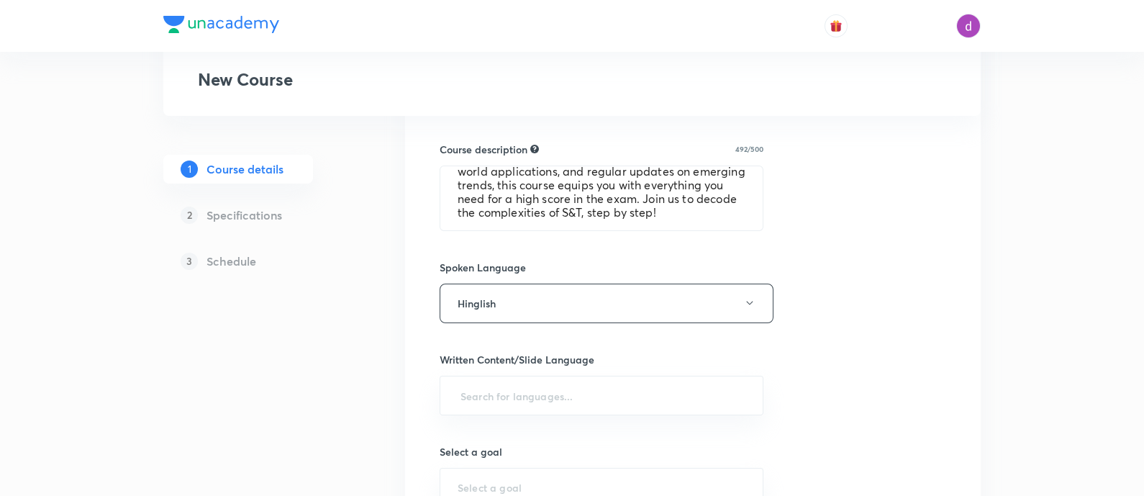
scroll to position [508, 0]
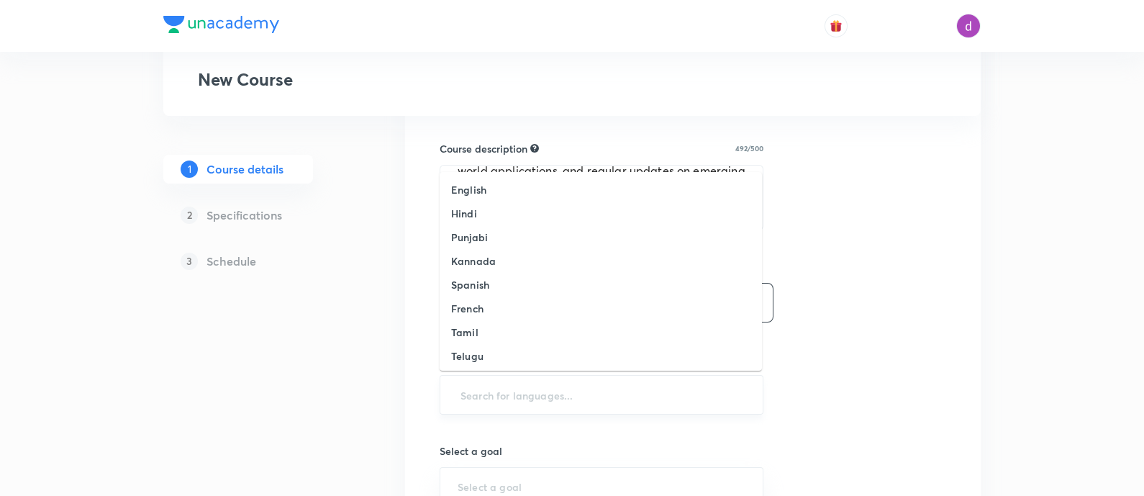
click at [612, 392] on input "text" at bounding box center [602, 394] width 288 height 27
click at [475, 212] on h6 "Hindi" at bounding box center [464, 213] width 26 height 15
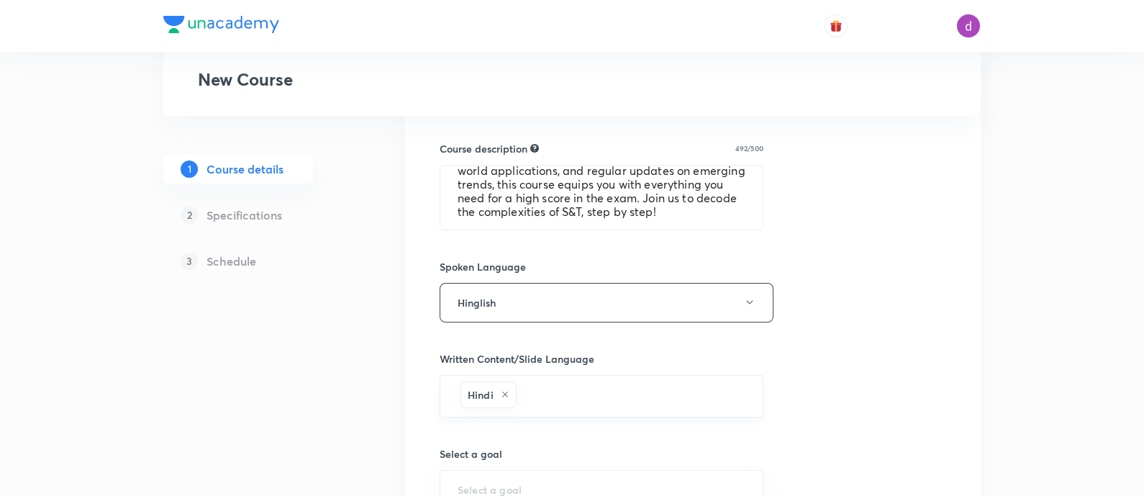
click at [556, 393] on input "text" at bounding box center [632, 396] width 226 height 27
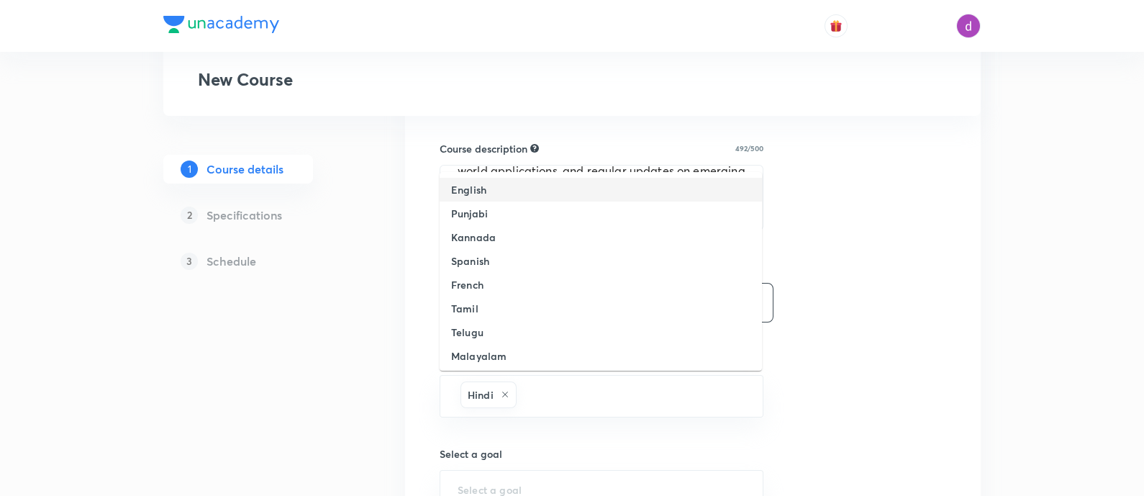
click at [512, 187] on li "English" at bounding box center [601, 190] width 322 height 24
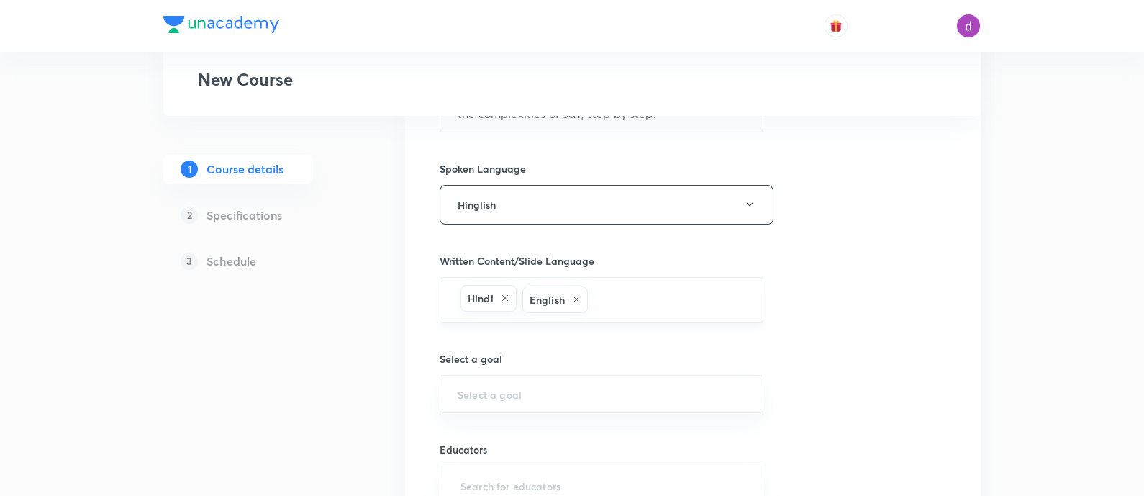
scroll to position [614, 0]
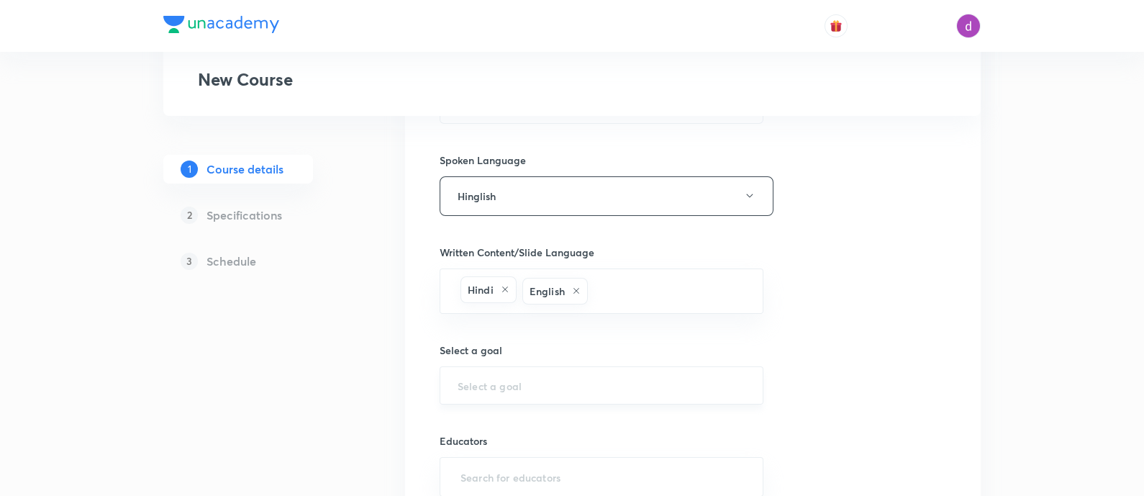
click at [610, 383] on input "text" at bounding box center [602, 385] width 288 height 14
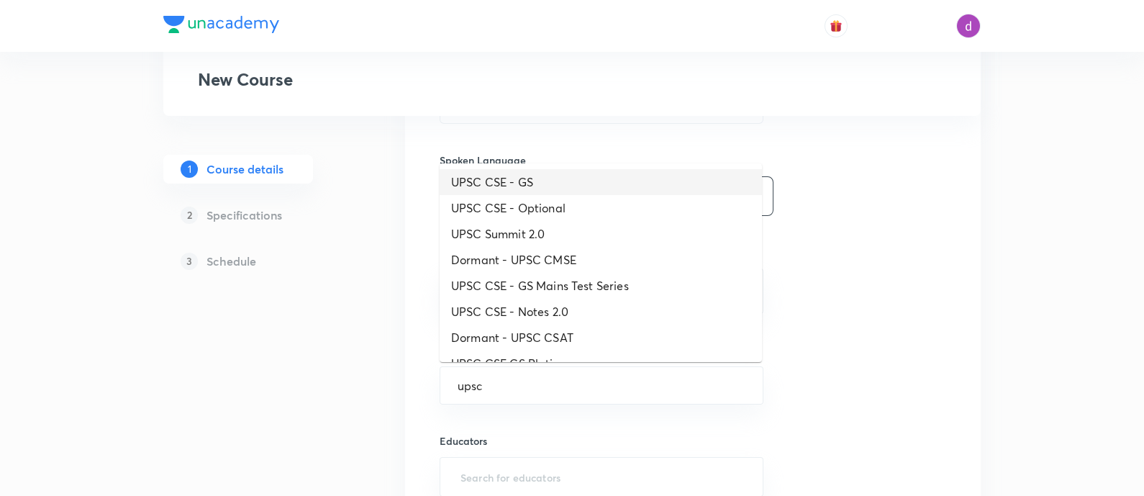
click at [543, 181] on li "UPSC CSE - GS" at bounding box center [601, 182] width 322 height 26
type input "UPSC CSE - GS"
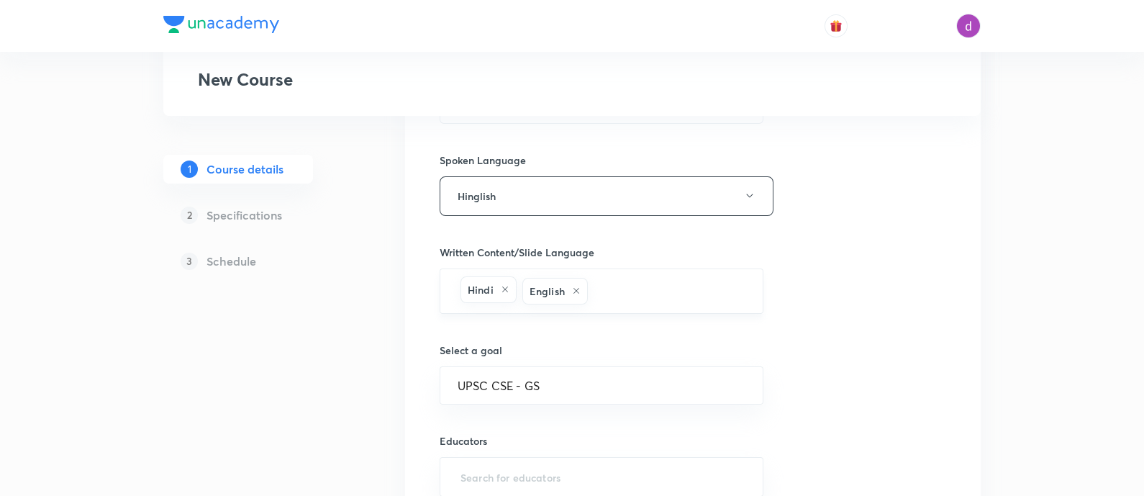
scroll to position [745, 0]
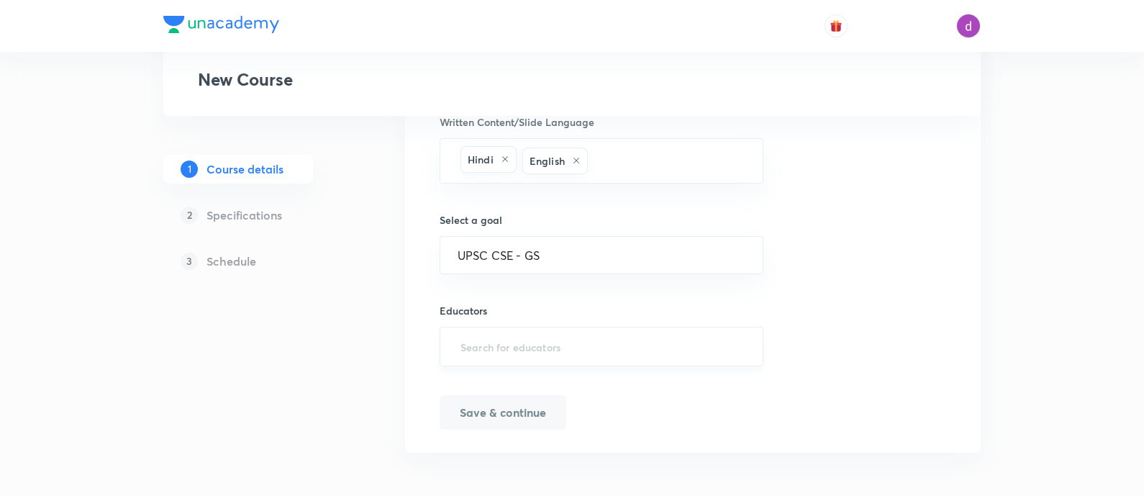
click at [504, 327] on div "​" at bounding box center [602, 347] width 324 height 40
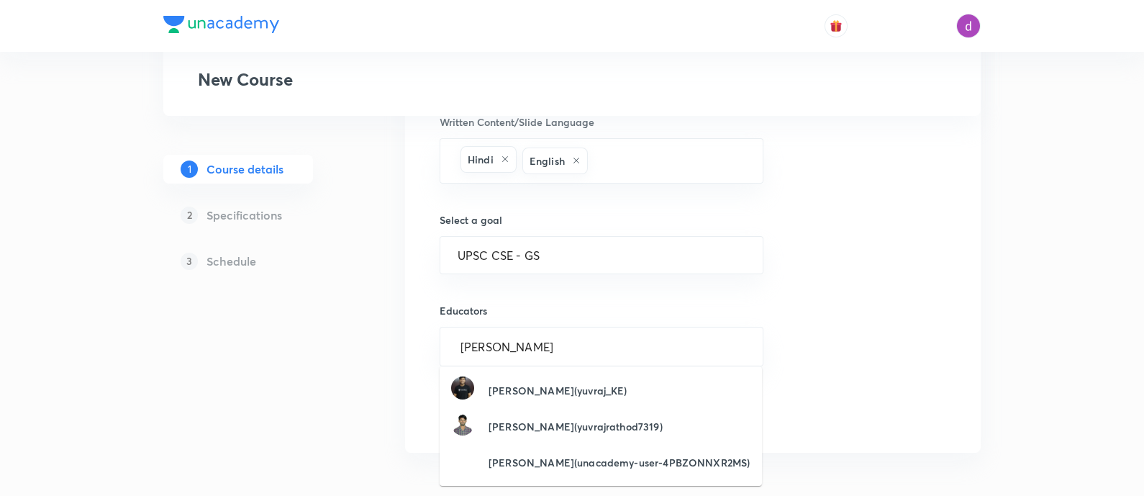
type input "yuvraj"
type input "yuvraj singh ra"
type input "yugraj singh shek"
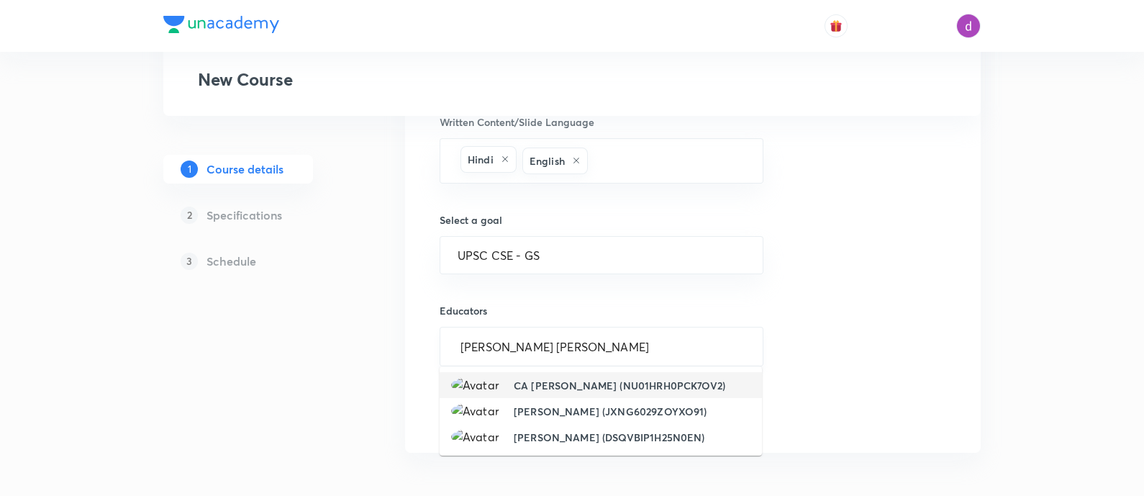
drag, startPoint x: 517, startPoint y: 345, endPoint x: 442, endPoint y: 342, distance: 75.6
click at [442, 342] on div "shekhawat yugraj singh ​" at bounding box center [602, 347] width 324 height 40
click at [536, 347] on input "yugraj singh" at bounding box center [602, 346] width 288 height 27
paste input "shekhawat"
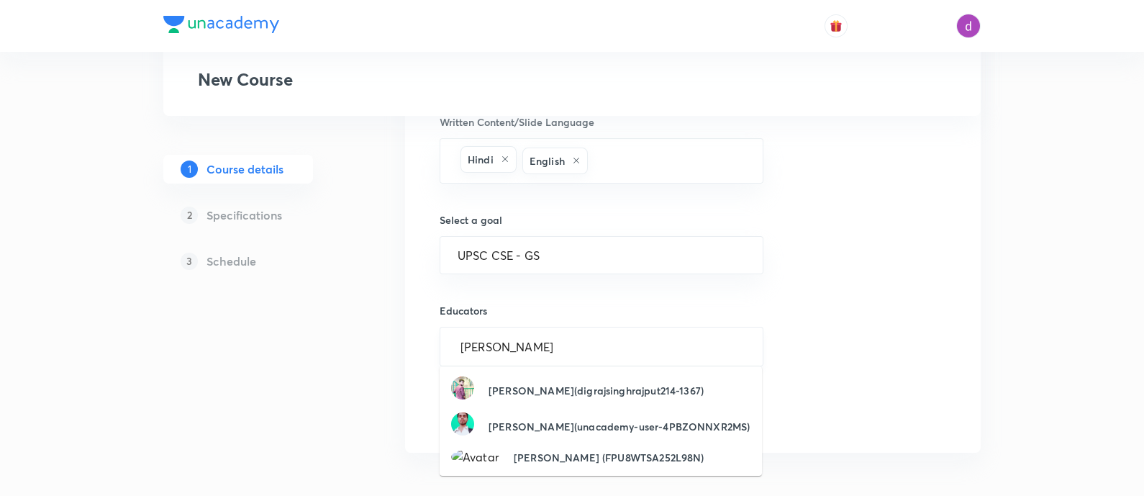
click at [527, 345] on input "yugraj singhshekhawat" at bounding box center [602, 346] width 288 height 27
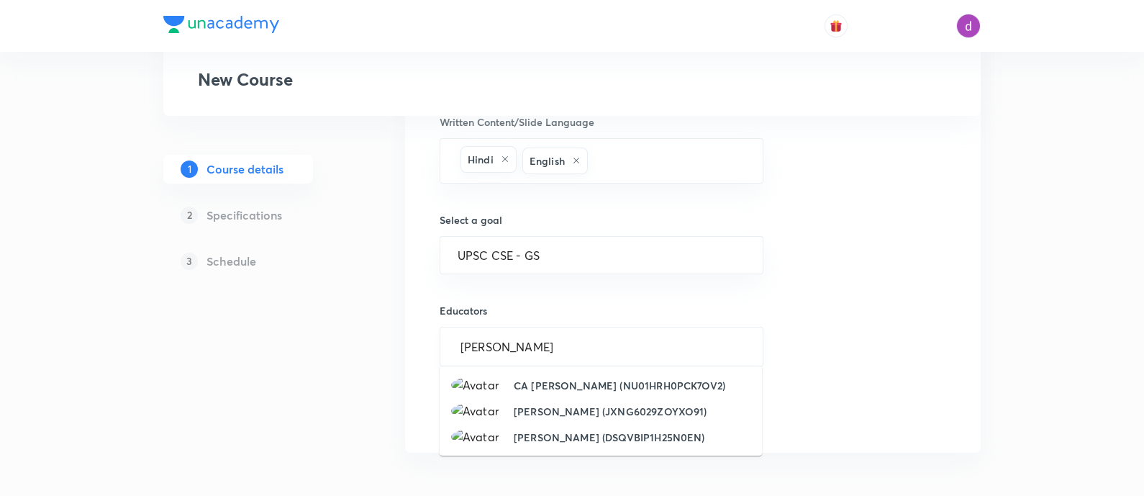
click at [468, 345] on input "yugraj singh shekhawat" at bounding box center [602, 346] width 288 height 27
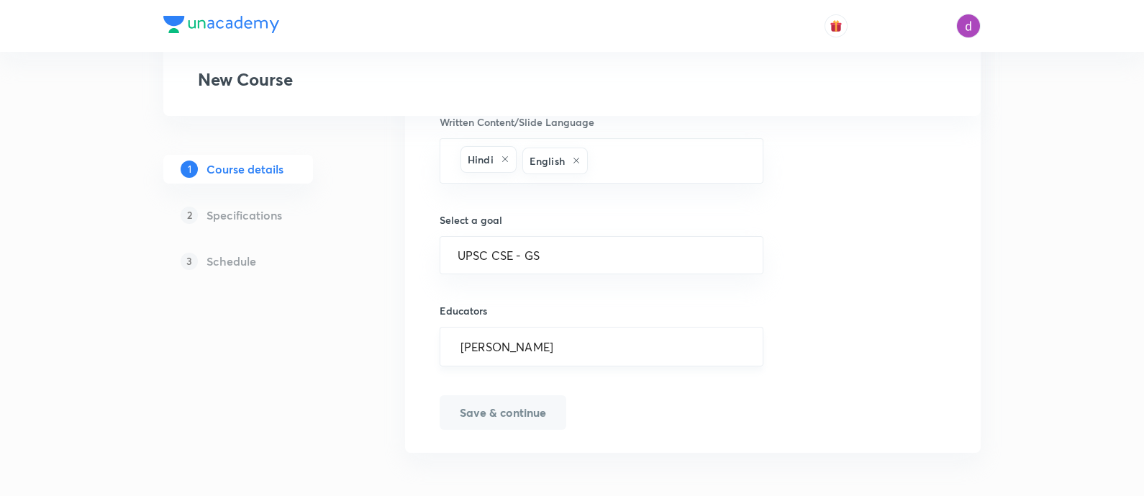
type input "yugraj singh shekhawat"
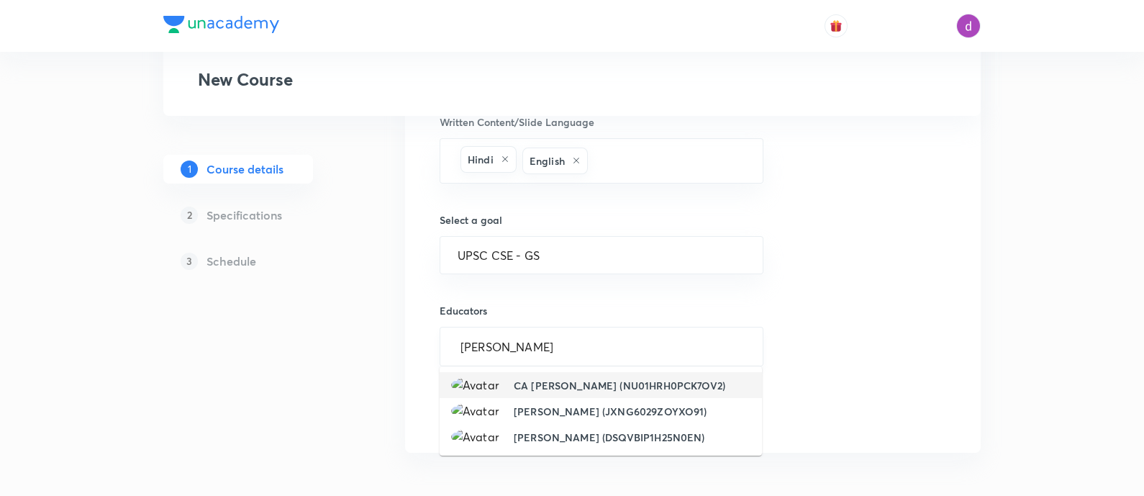
click at [611, 342] on input "yugraj singh shekhawat" at bounding box center [602, 346] width 288 height 27
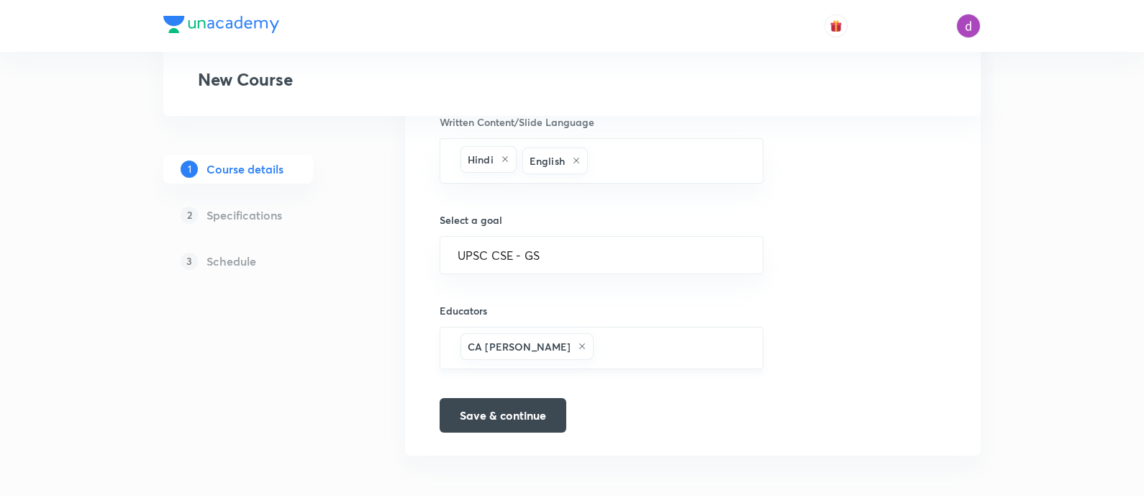
click at [586, 342] on icon at bounding box center [582, 346] width 9 height 9
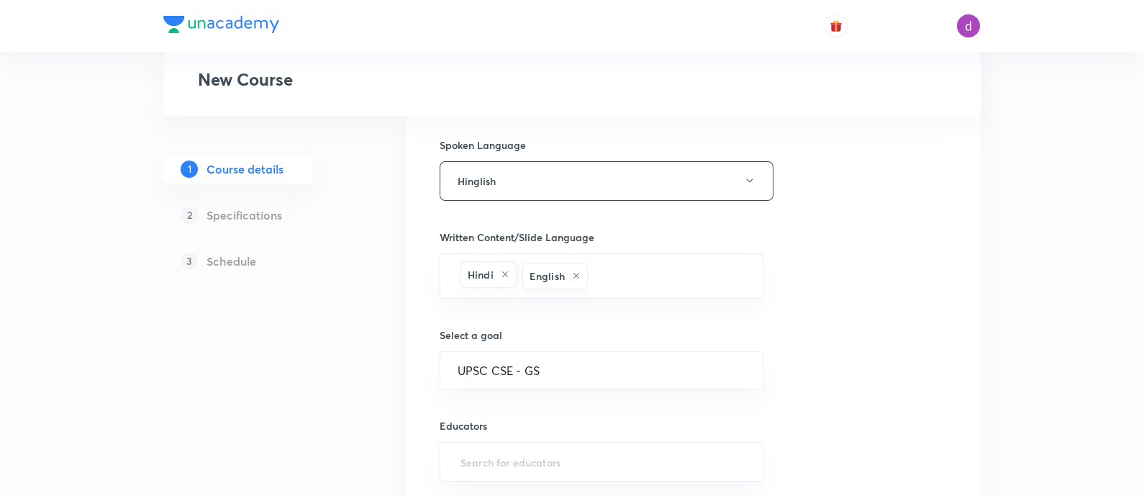
scroll to position [631, 0]
paste input "unacademy-user-K3AG51I55HB1"
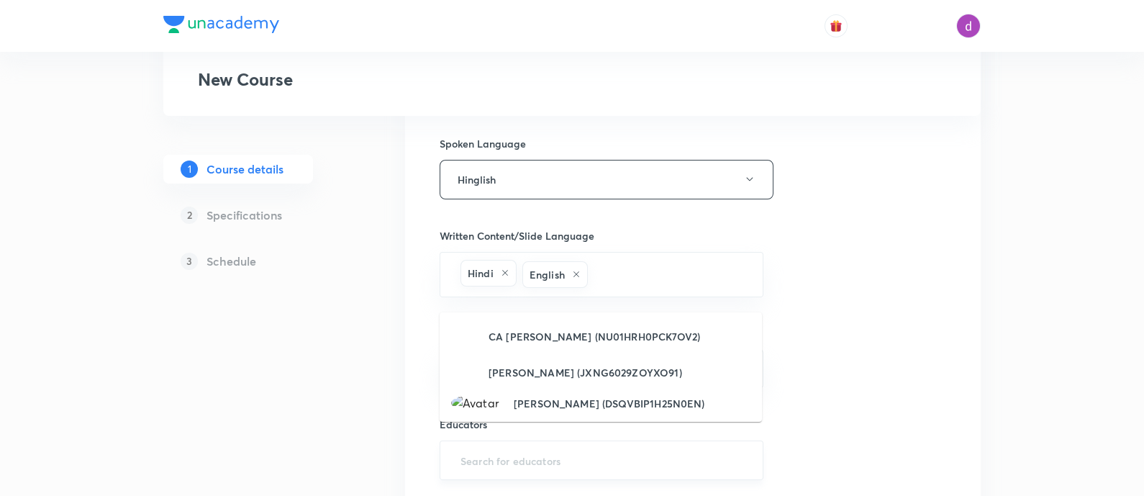
type input "unacademy-user-K3AG51I55HB1"
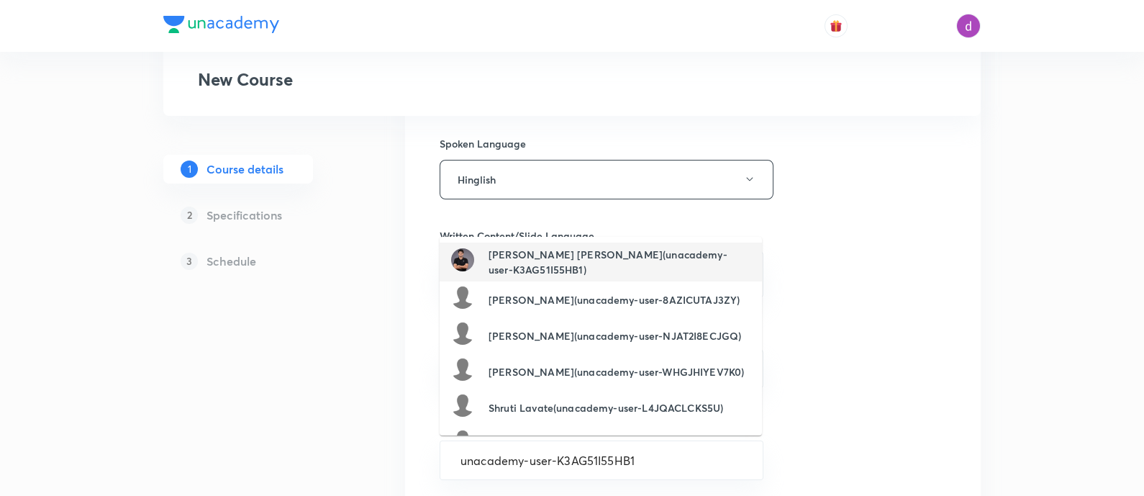
click at [551, 258] on h6 "Yuvraj Singh Shekhawat(unacademy-user-K3AG51I55HB1)" at bounding box center [619, 262] width 262 height 30
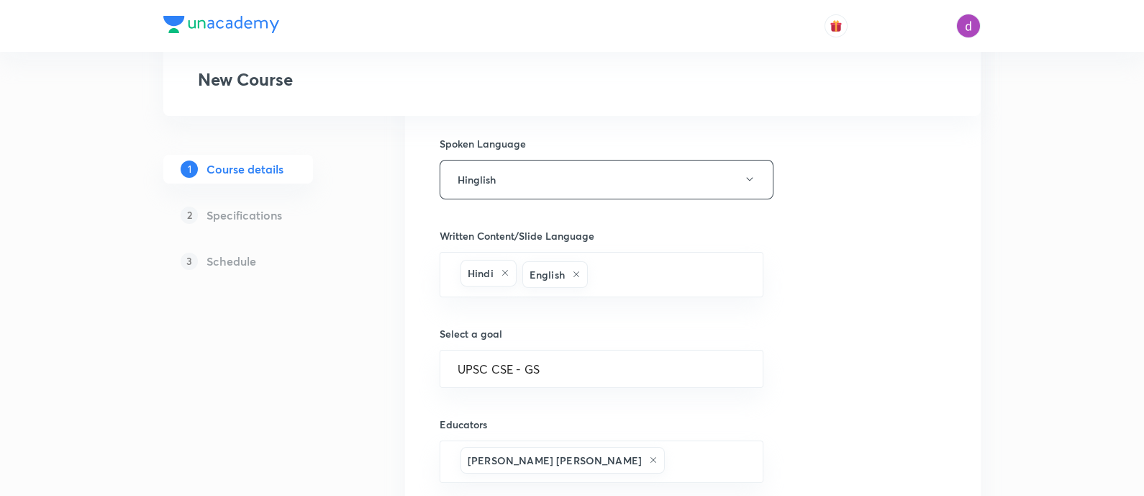
scroll to position [747, 0]
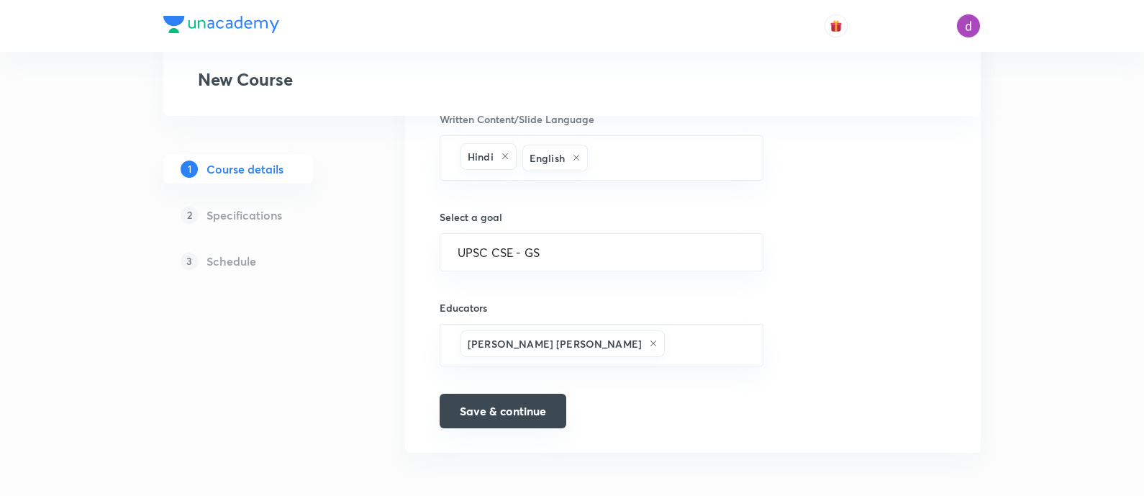
click at [514, 402] on button "Save & continue" at bounding box center [503, 410] width 127 height 35
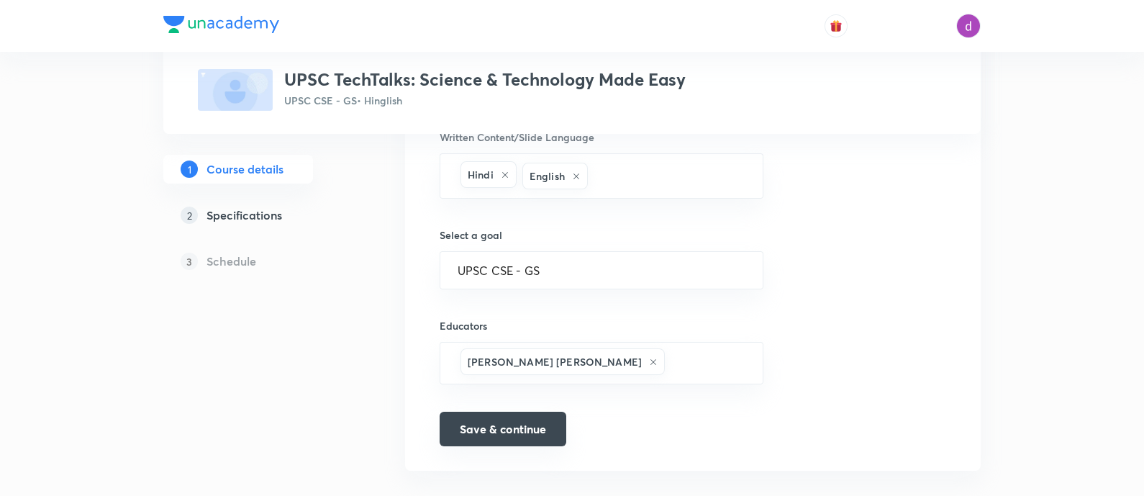
scroll to position [765, 0]
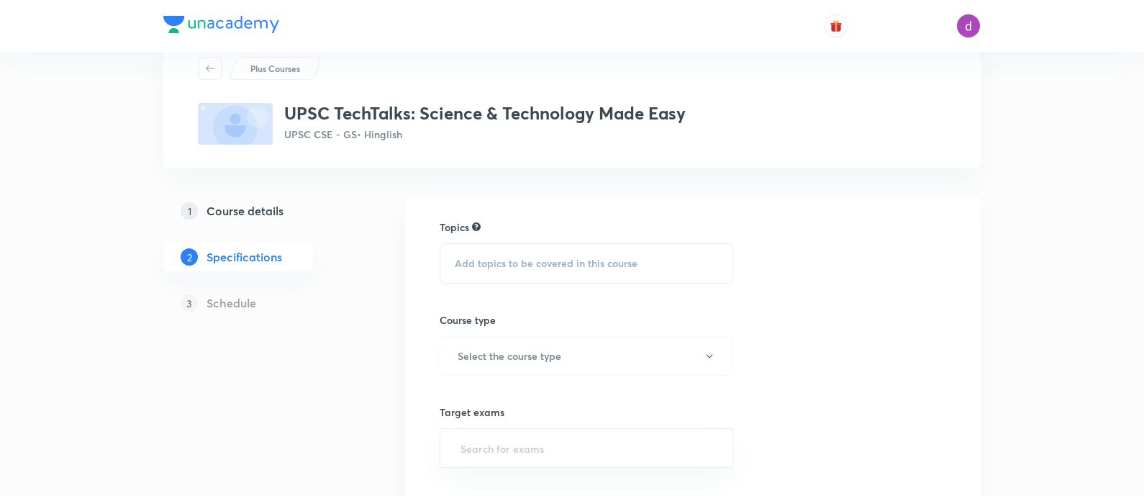
scroll to position [53, 0]
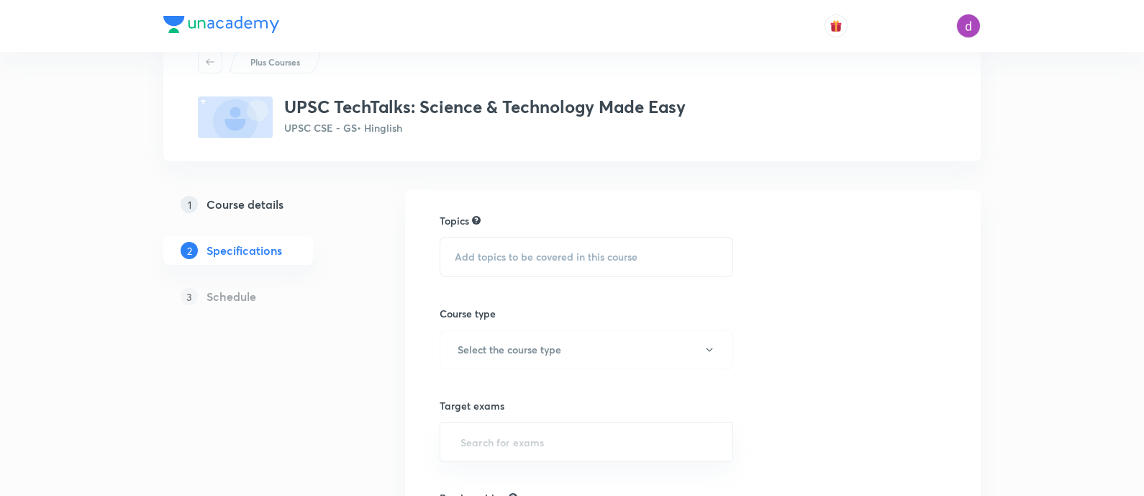
click at [564, 264] on div "Add topics to be covered in this course" at bounding box center [586, 257] width 293 height 40
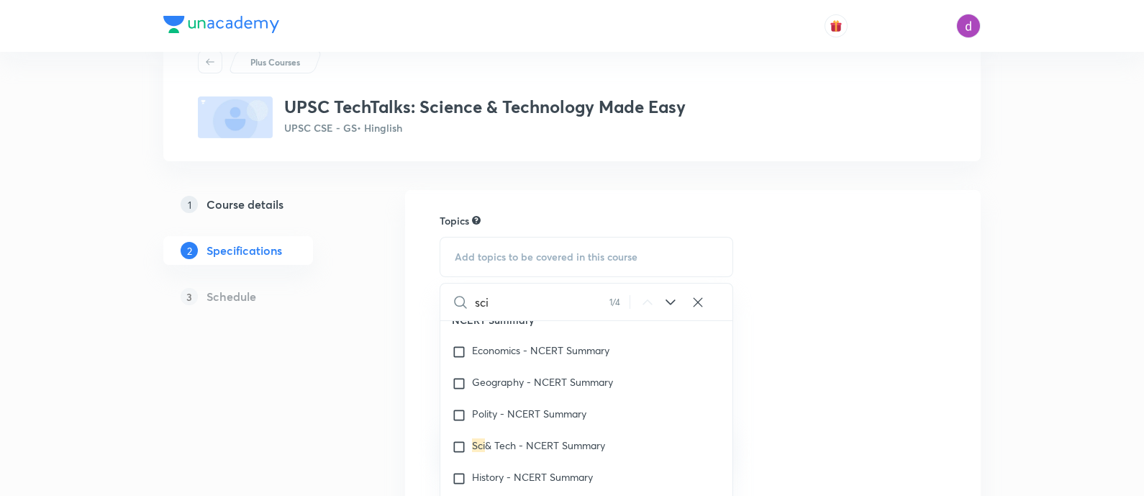
scroll to position [1197, 0]
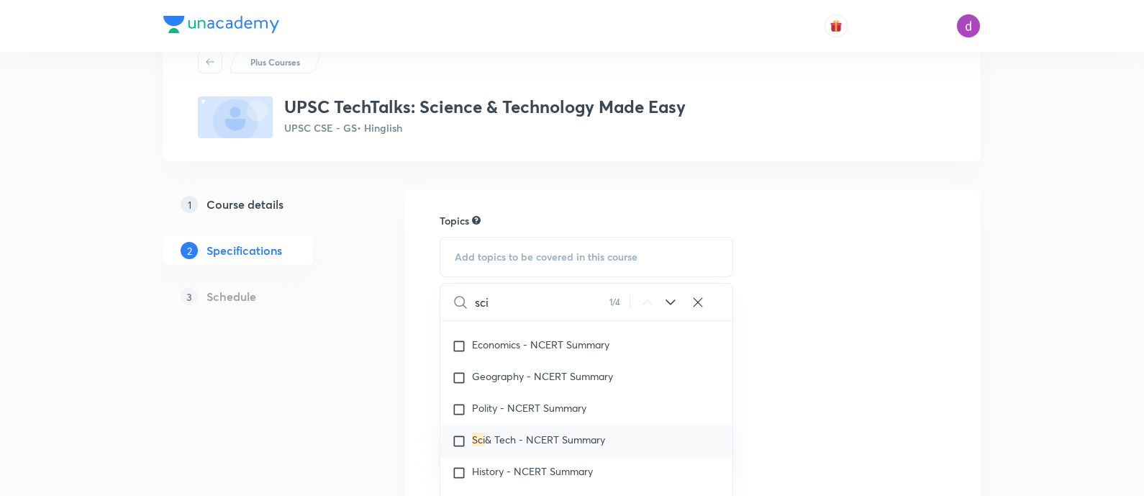
type input "sci"
click at [557, 444] on span "& Tech - NCERT Summary" at bounding box center [545, 439] width 120 height 14
checkbox input "true"
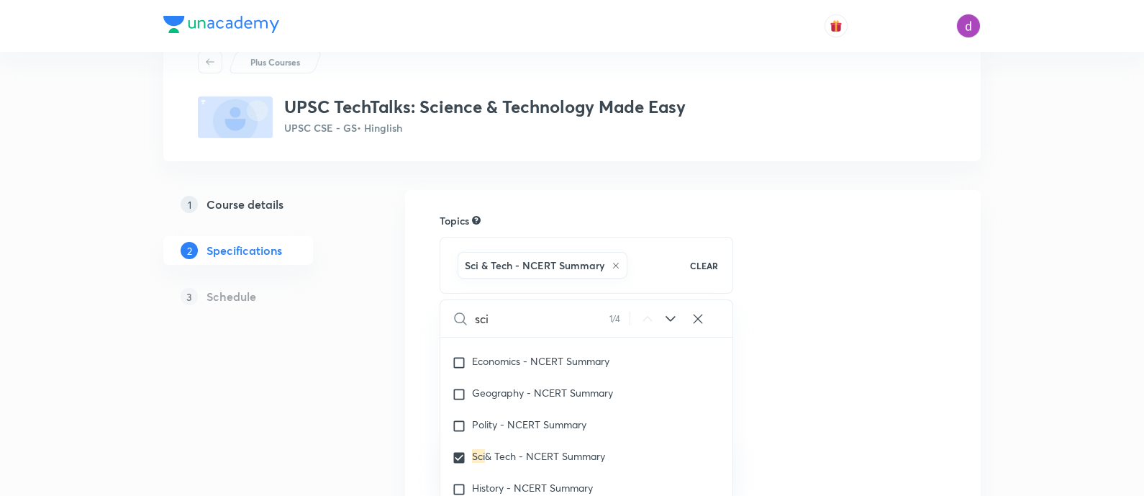
click at [849, 257] on div "Topics Sci & Tech - NCERT Summary CLEAR sci 1 / 4 ​ Optional Courses Hindi Lite…" at bounding box center [693, 459] width 506 height 493
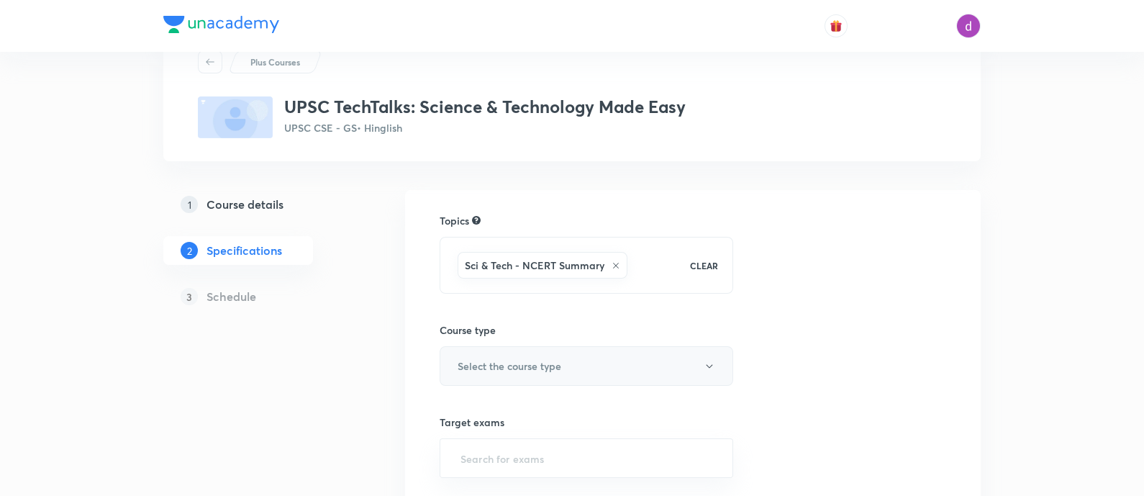
click at [611, 370] on button "Select the course type" at bounding box center [586, 366] width 293 height 40
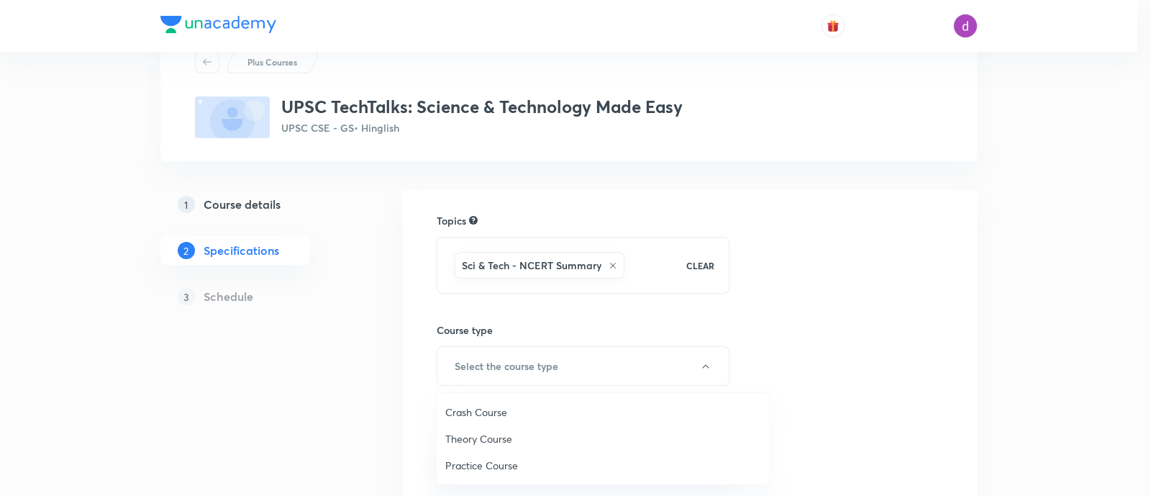
click at [525, 443] on span "Theory Course" at bounding box center [602, 438] width 315 height 15
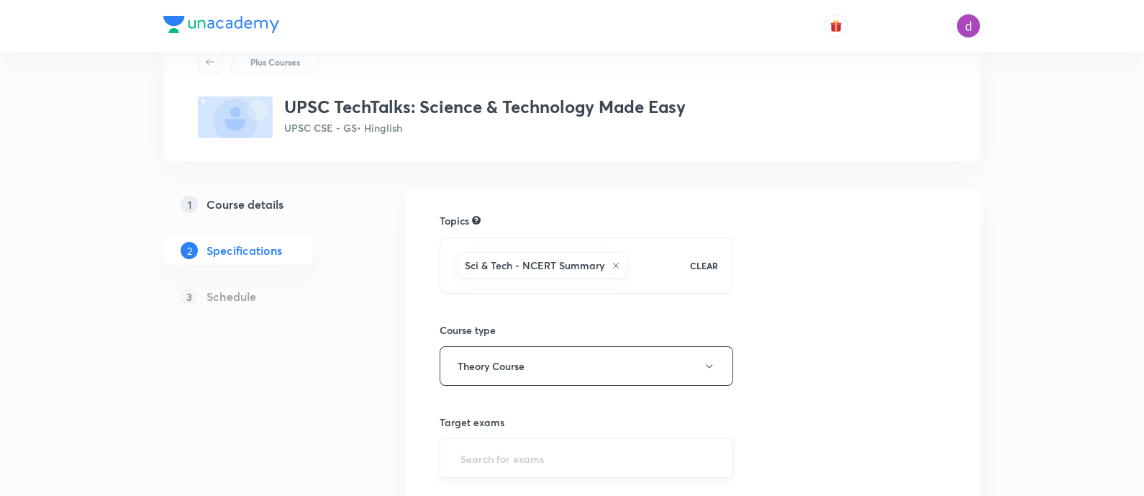
click at [516, 457] on input "text" at bounding box center [587, 458] width 258 height 27
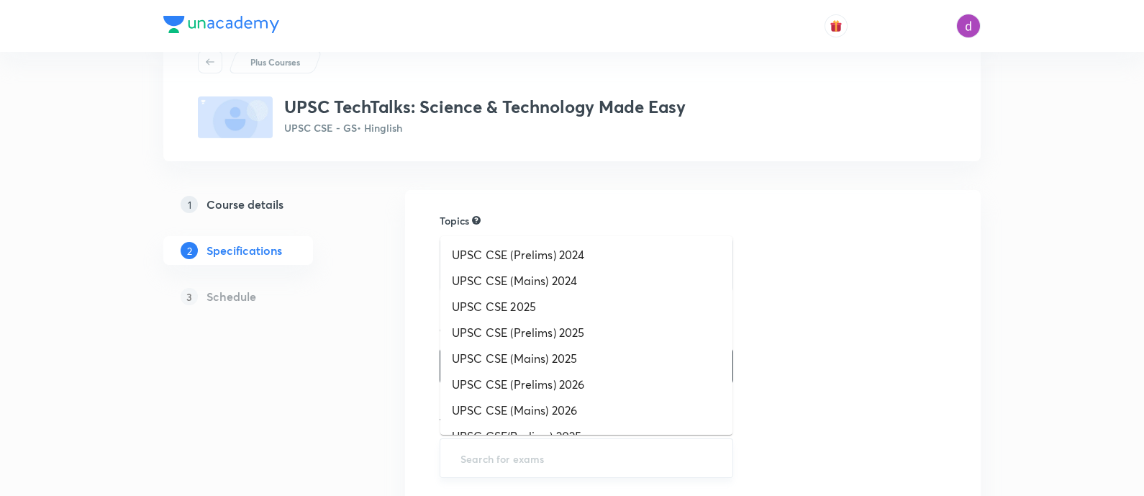
type input "u"
click at [586, 331] on li "UPSC CSE (Prelims) 2025" at bounding box center [586, 332] width 292 height 26
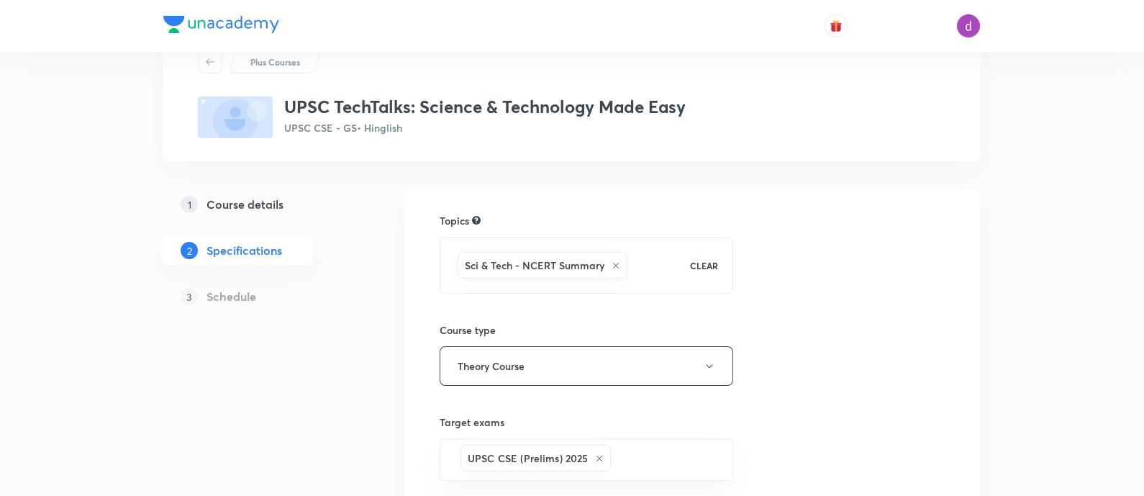
type input "u"
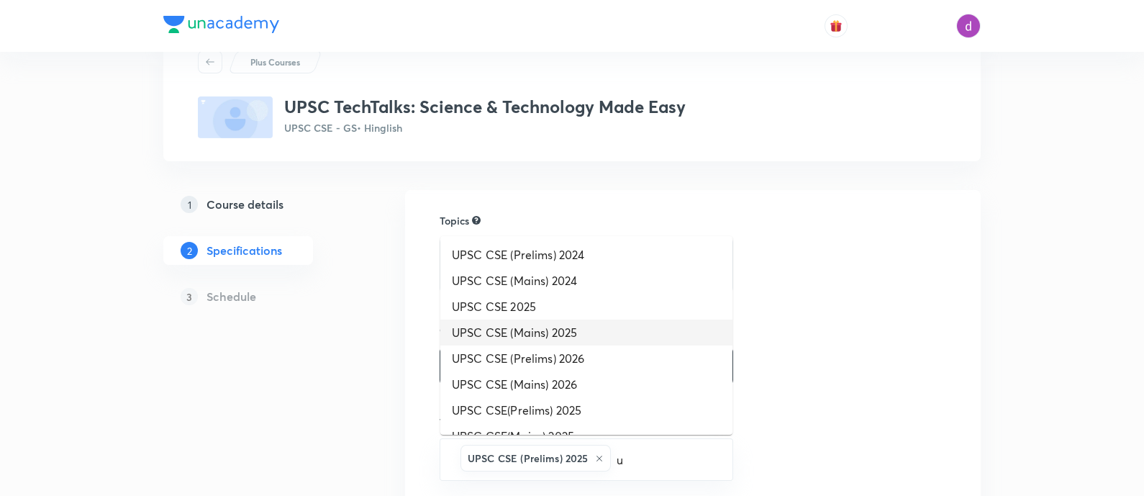
click at [577, 335] on li "UPSC CSE (Mains) 2025" at bounding box center [586, 332] width 292 height 26
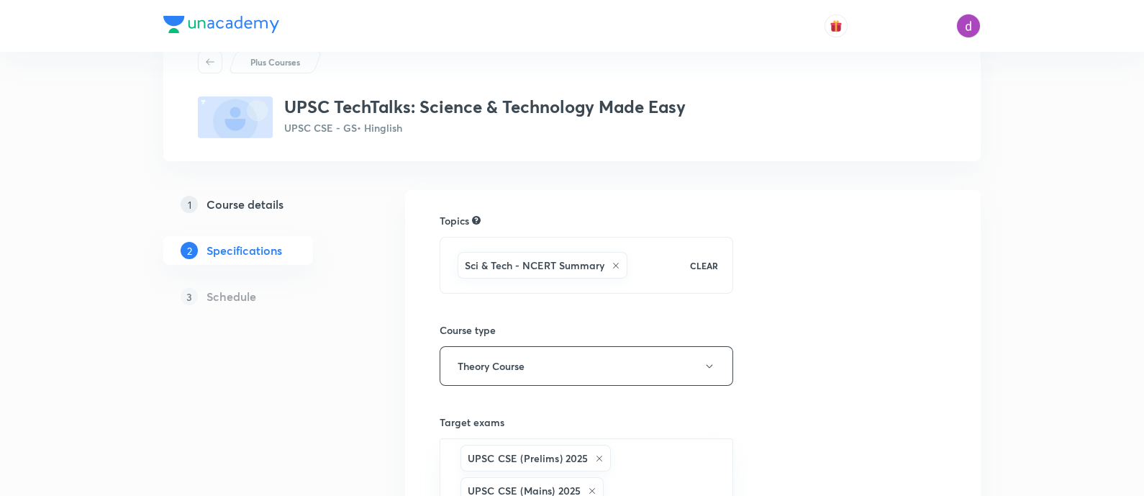
type input "u"
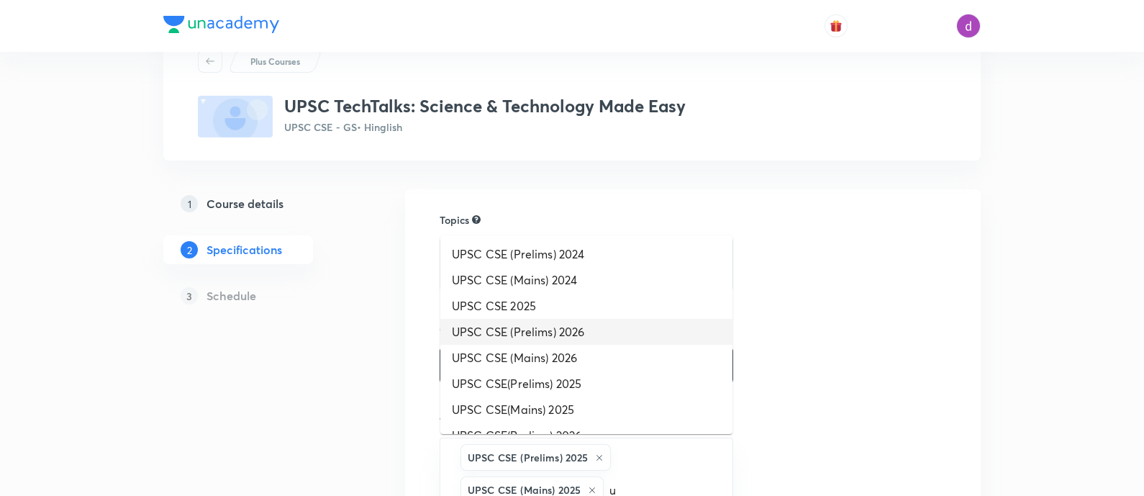
click at [577, 335] on li "UPSC CSE (Prelims) 2026" at bounding box center [586, 332] width 292 height 26
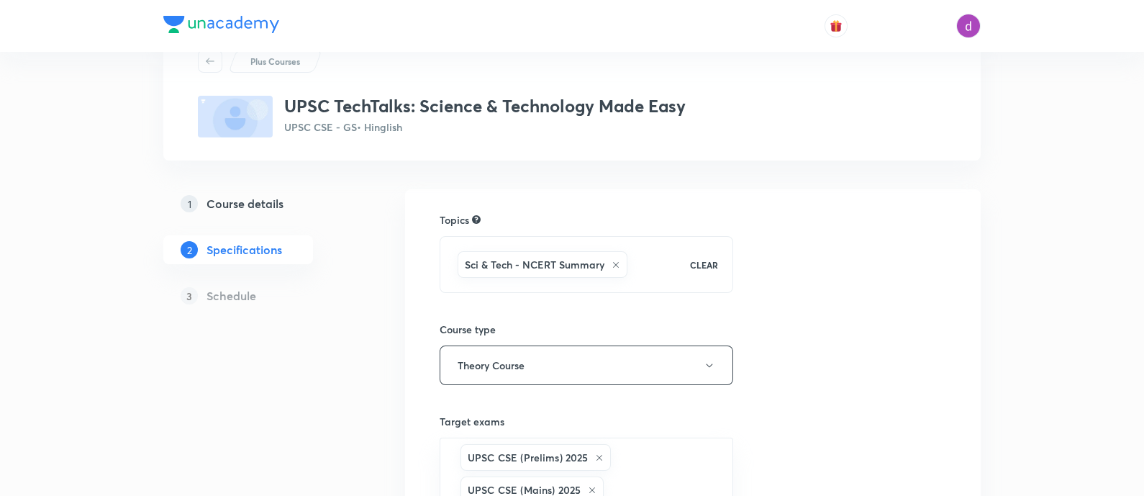
type input "u"
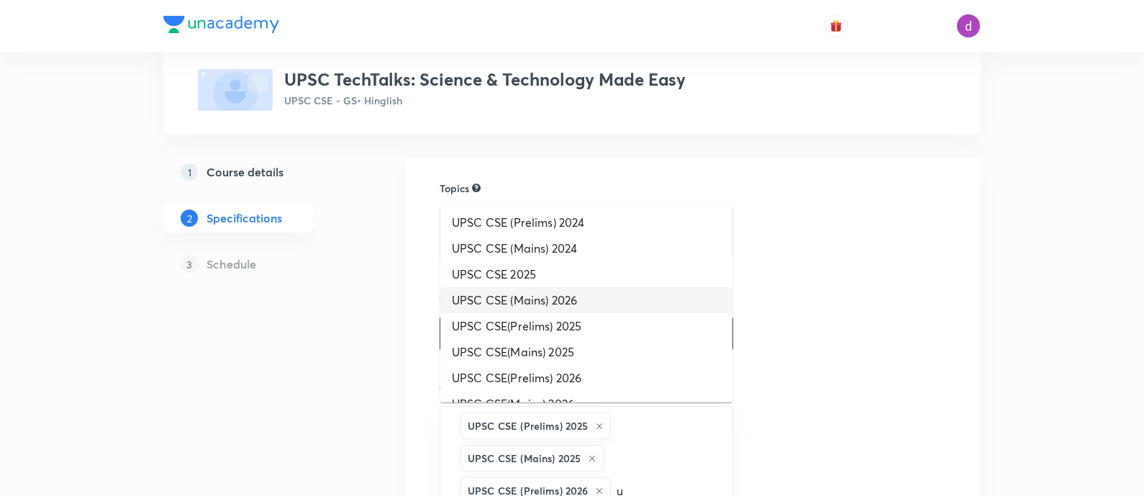
click at [577, 306] on li "UPSC CSE (Mains) 2026" at bounding box center [586, 300] width 292 height 26
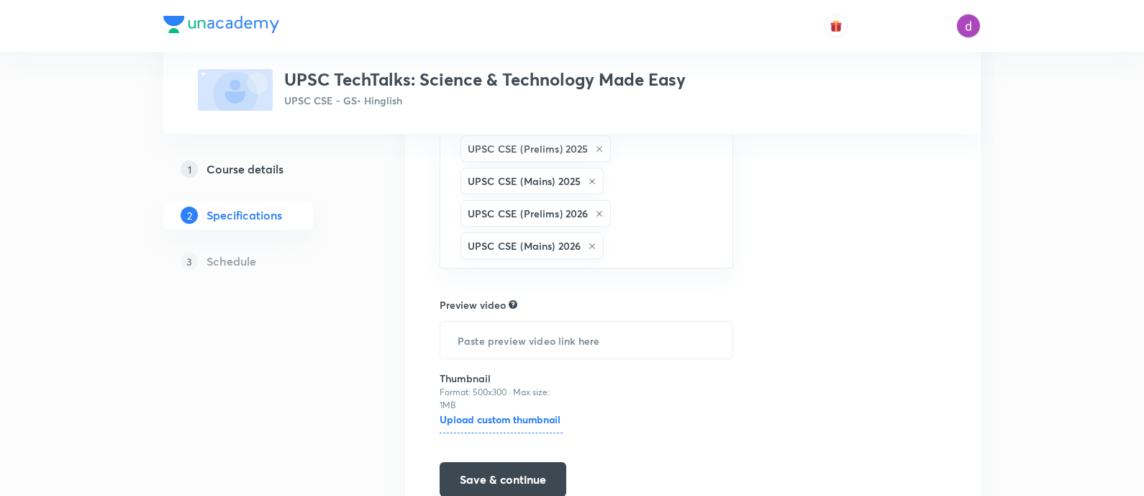
scroll to position [399, 0]
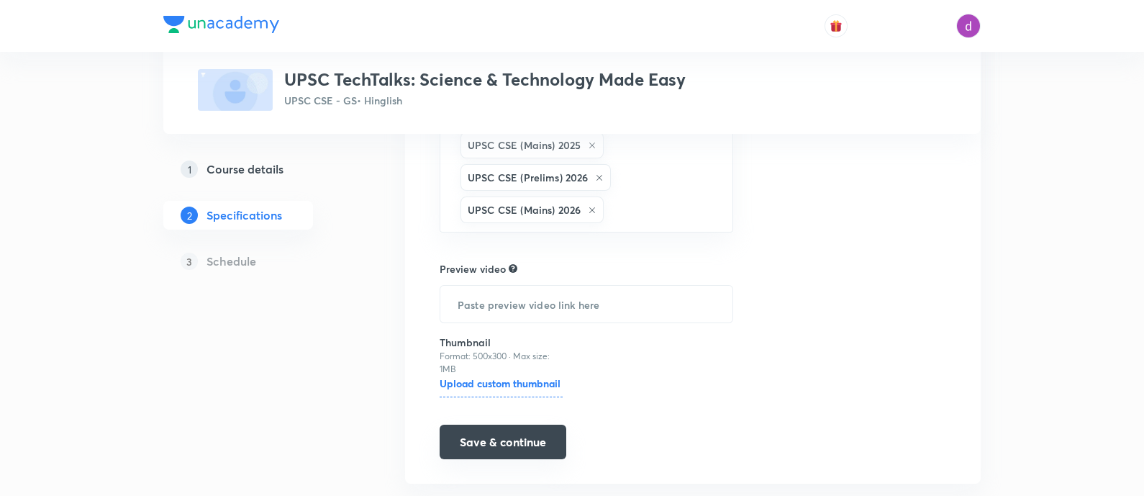
click at [511, 442] on button "Save & continue" at bounding box center [503, 441] width 127 height 35
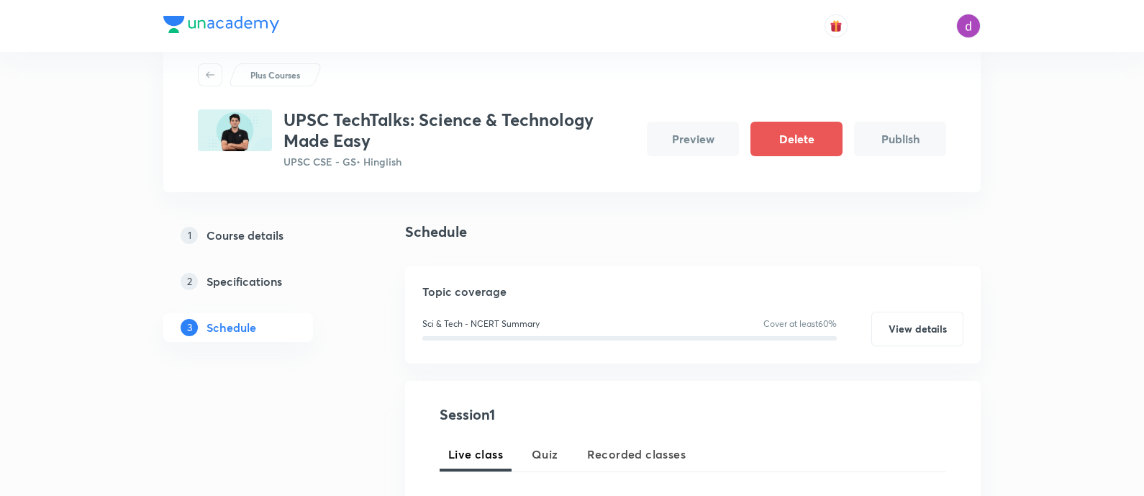
scroll to position [167, 0]
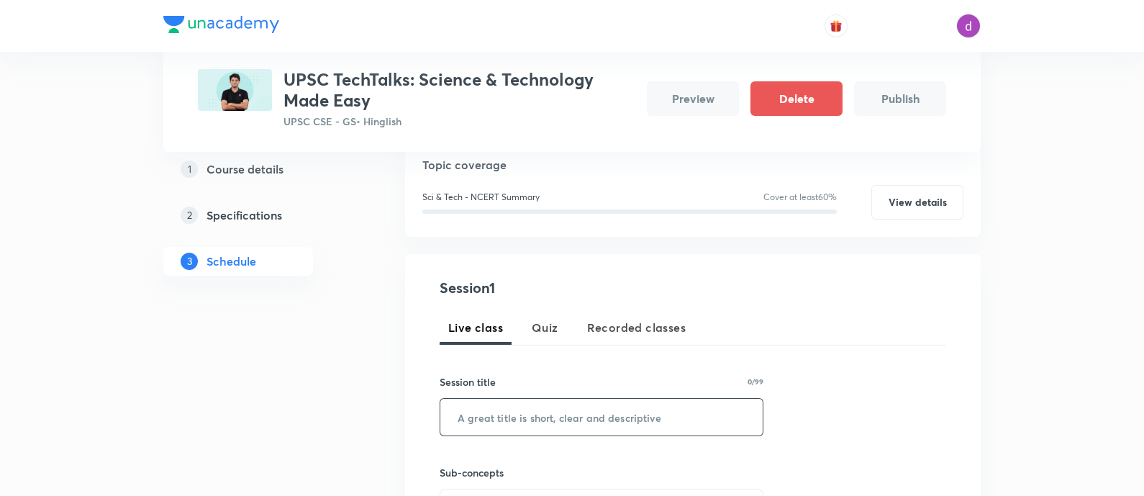
click at [512, 427] on input "text" at bounding box center [601, 417] width 322 height 37
paste input "Orientation"
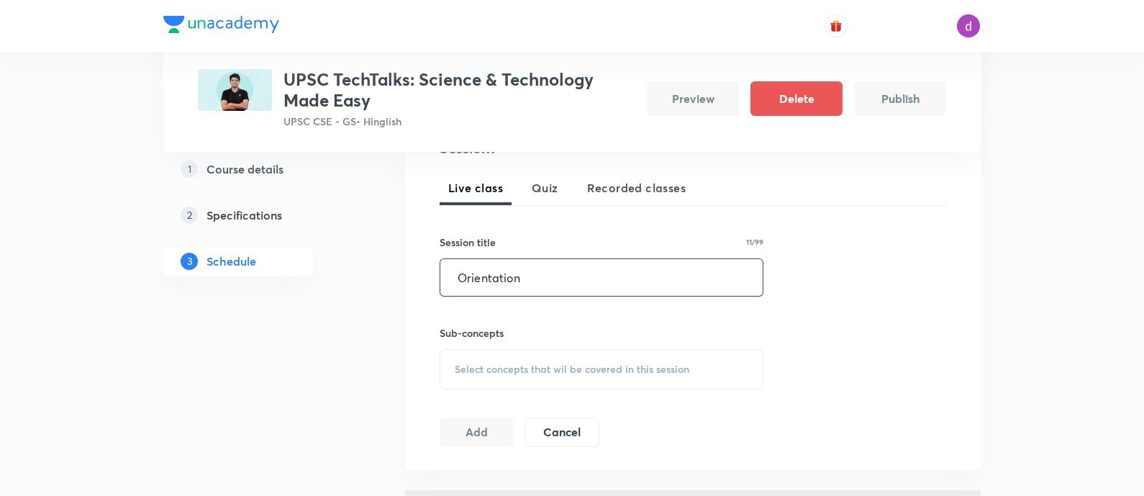
scroll to position [307, 0]
type input "Orientation"
click at [524, 368] on span "Select concepts that wil be covered in this session" at bounding box center [572, 369] width 235 height 12
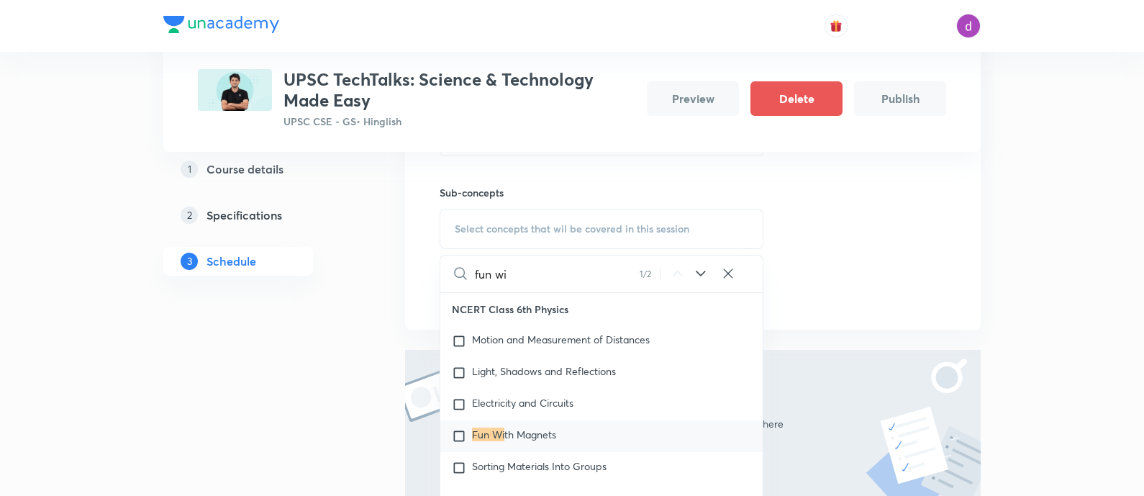
scroll to position [465, 0]
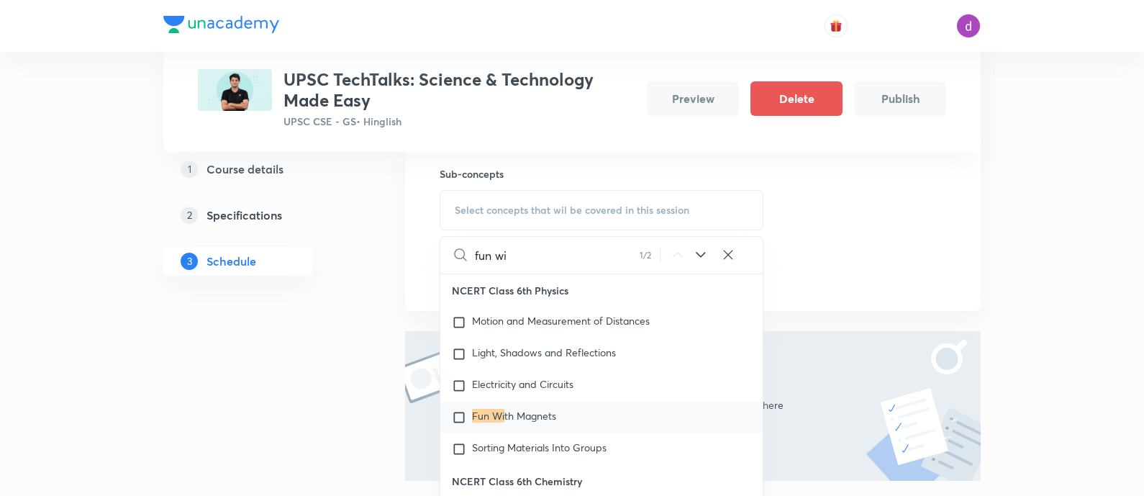
type input "fun wi"
click at [511, 409] on span "th Magnets" at bounding box center [530, 416] width 52 height 14
checkbox input "true"
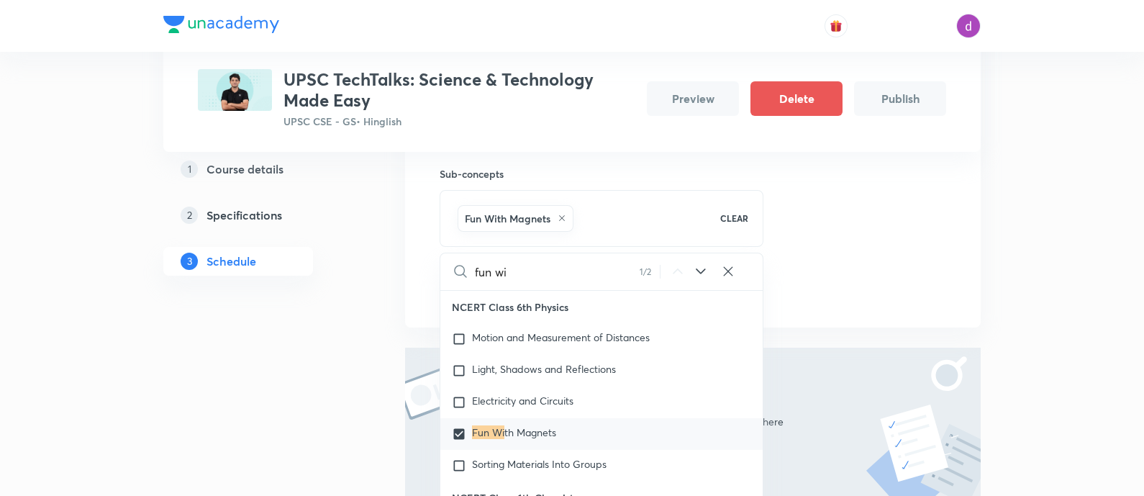
click at [731, 268] on icon at bounding box center [728, 271] width 14 height 14
checkbox input "true"
click at [568, 268] on input "text" at bounding box center [619, 271] width 288 height 37
type input "e"
checkbox input "true"
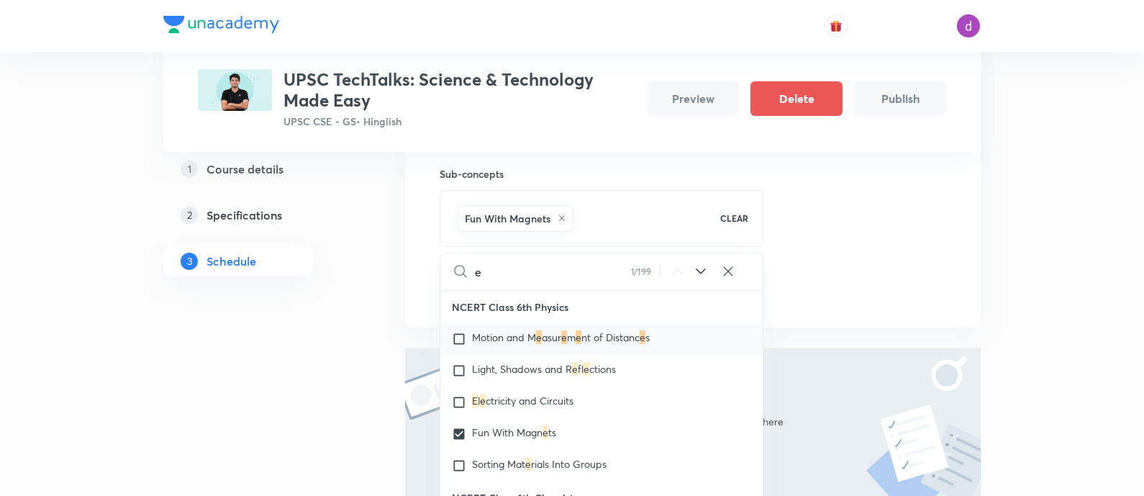
type input "el"
checkbox input "true"
type input "ele"
checkbox input "true"
type input "elec"
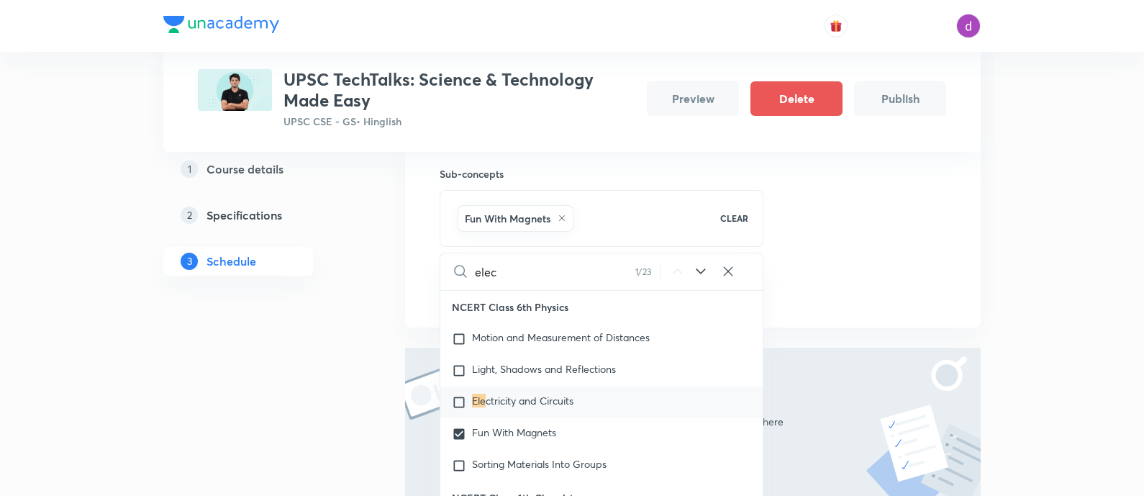
checkbox input "true"
type input "elec"
click at [519, 401] on span "tricity and Circuits" at bounding box center [532, 400] width 83 height 14
checkbox input "true"
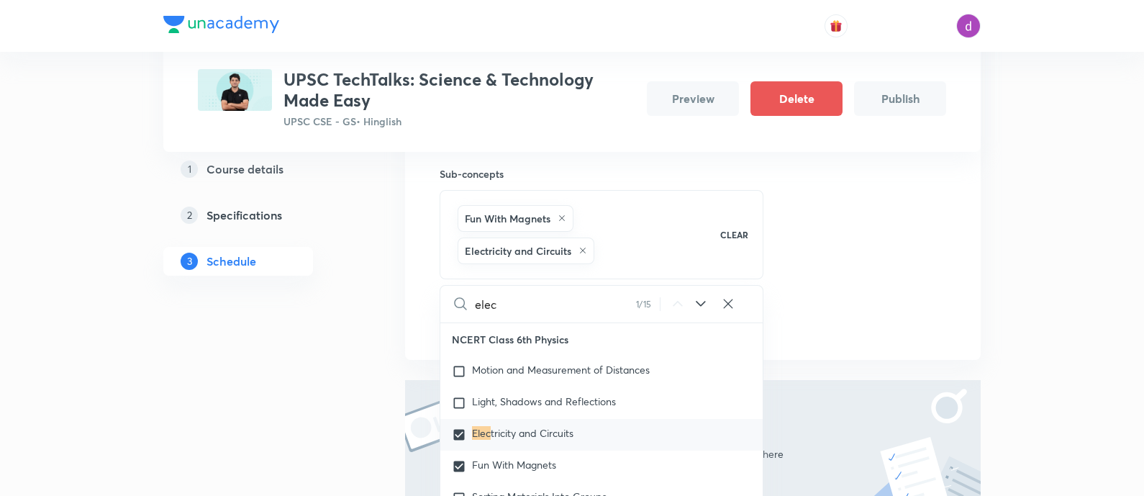
click at [842, 229] on div "Session 1 Live class Quiz Recorded classes Session title 11/99 Orientation ​ Su…" at bounding box center [693, 157] width 506 height 358
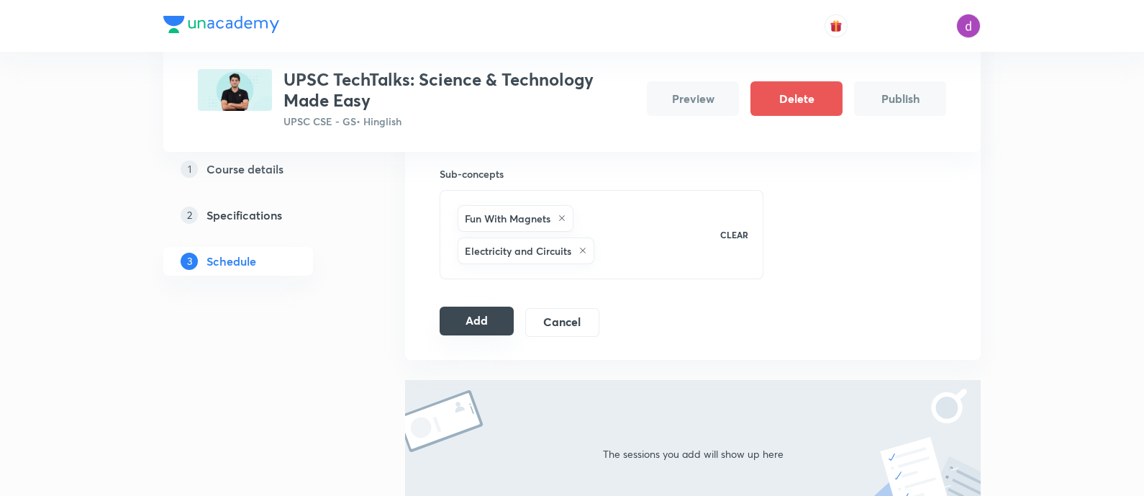
click at [482, 320] on button "Add" at bounding box center [477, 320] width 74 height 29
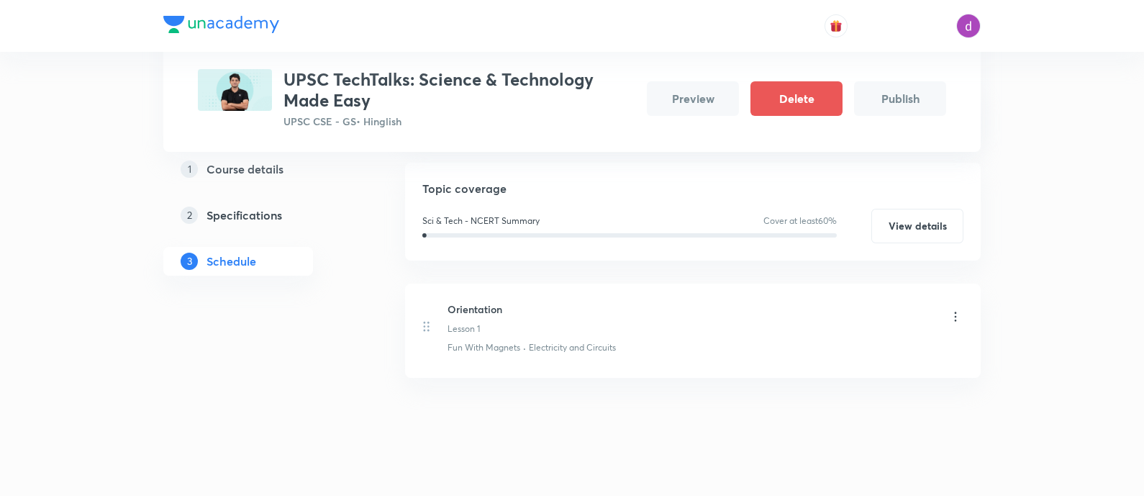
scroll to position [148, 0]
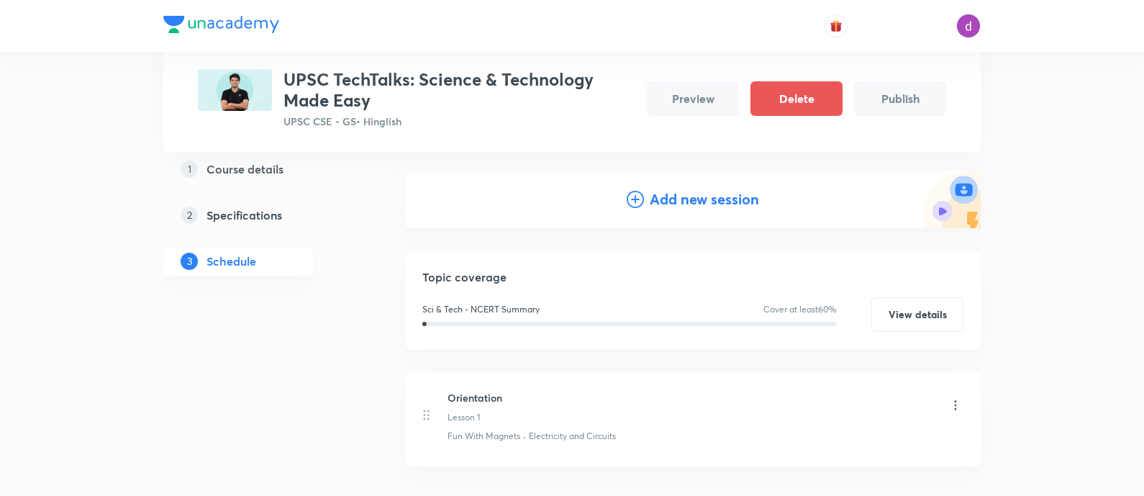
click at [701, 194] on h4 "Add new session" at bounding box center [704, 199] width 109 height 22
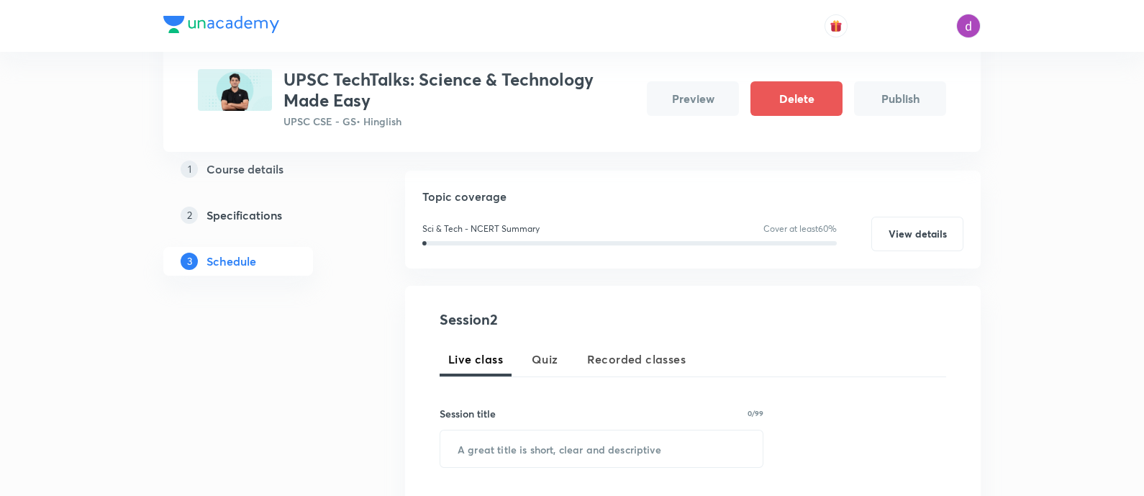
scroll to position [235, 0]
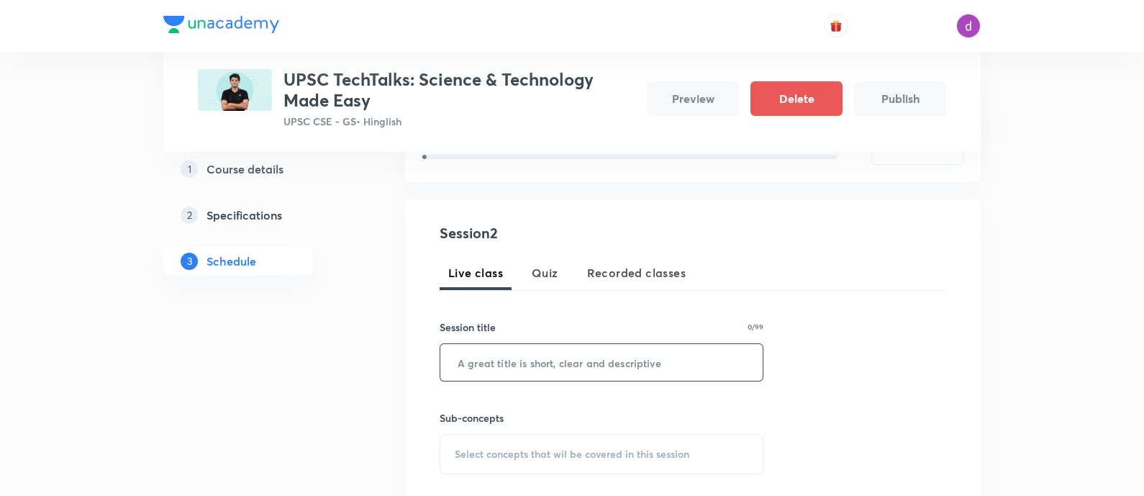
click at [591, 375] on input "text" at bounding box center [601, 362] width 322 height 37
paste input "BASICS OF BIOLOGY -PART 1(PLANTS)"
type input "BASICS OF BIOLOGY -PART 1(PLANTS)"
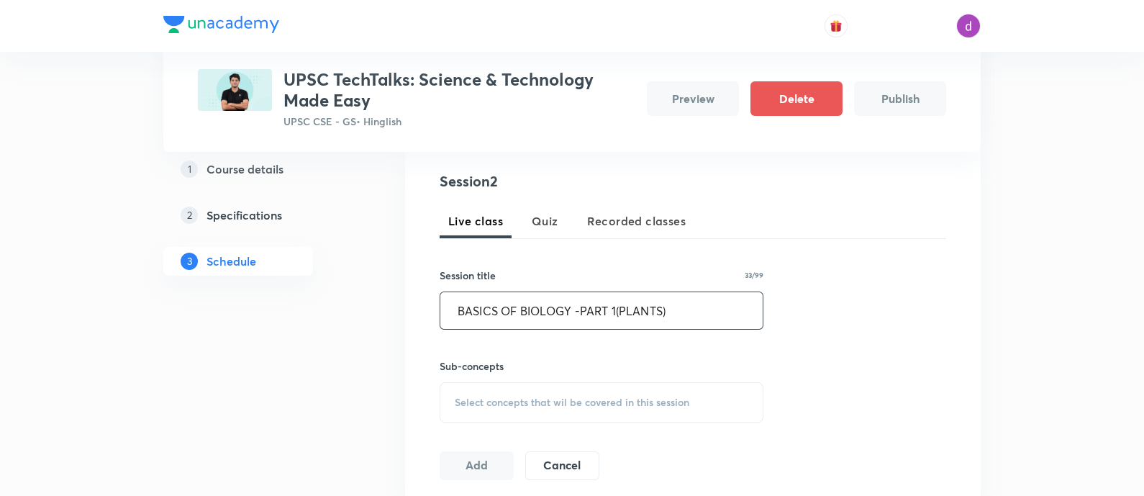
scroll to position [287, 0]
click at [524, 403] on span "Select concepts that wil be covered in this session" at bounding box center [572, 402] width 235 height 12
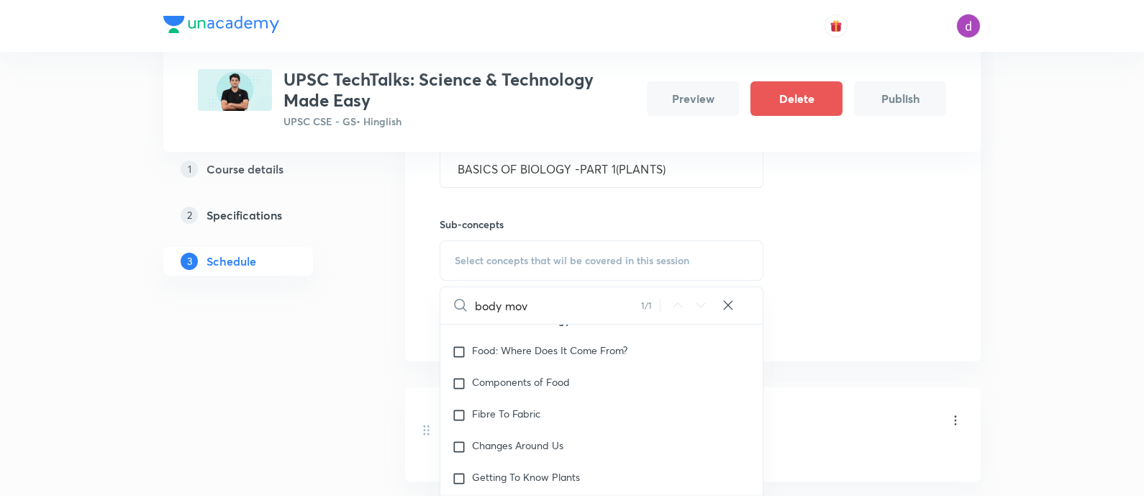
scroll to position [462, 0]
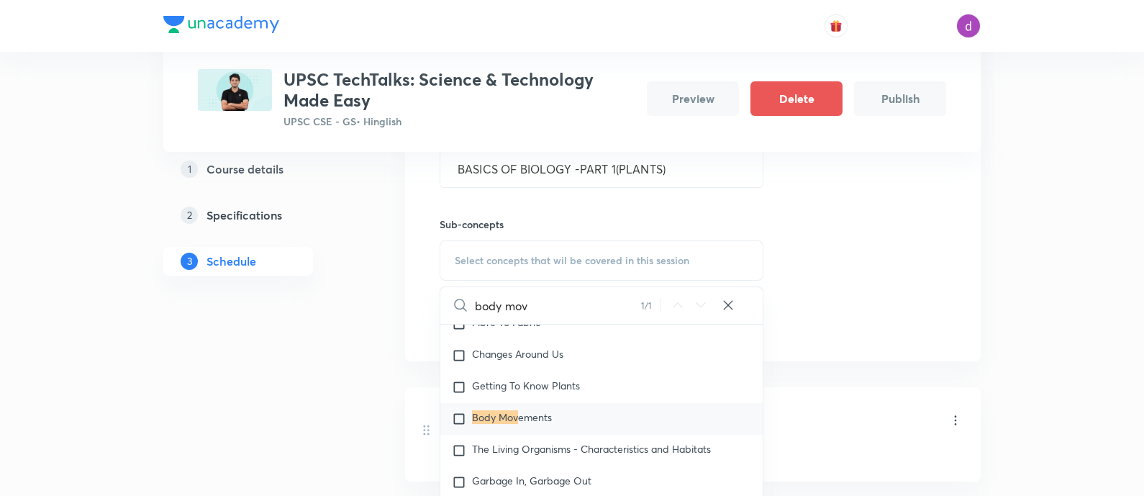
type input "body mov"
click at [514, 406] on div "Body Mov ements" at bounding box center [601, 419] width 322 height 32
checkbox input "true"
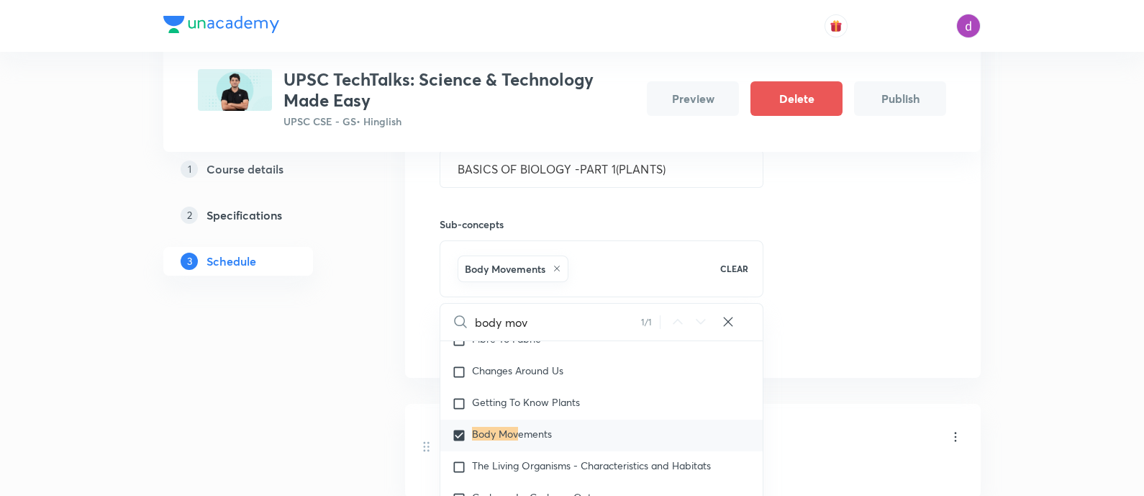
click at [589, 264] on div "Body Movements" at bounding box center [580, 268] width 250 height 32
click at [727, 324] on icon at bounding box center [728, 321] width 14 height 14
checkbox input "true"
click at [590, 329] on input "text" at bounding box center [619, 322] width 288 height 37
type input "n"
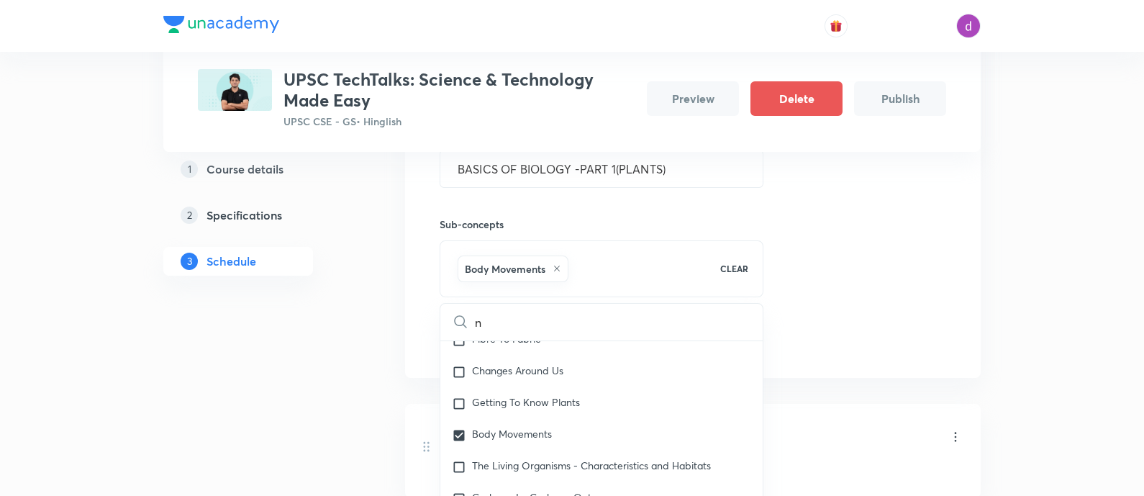
checkbox input "true"
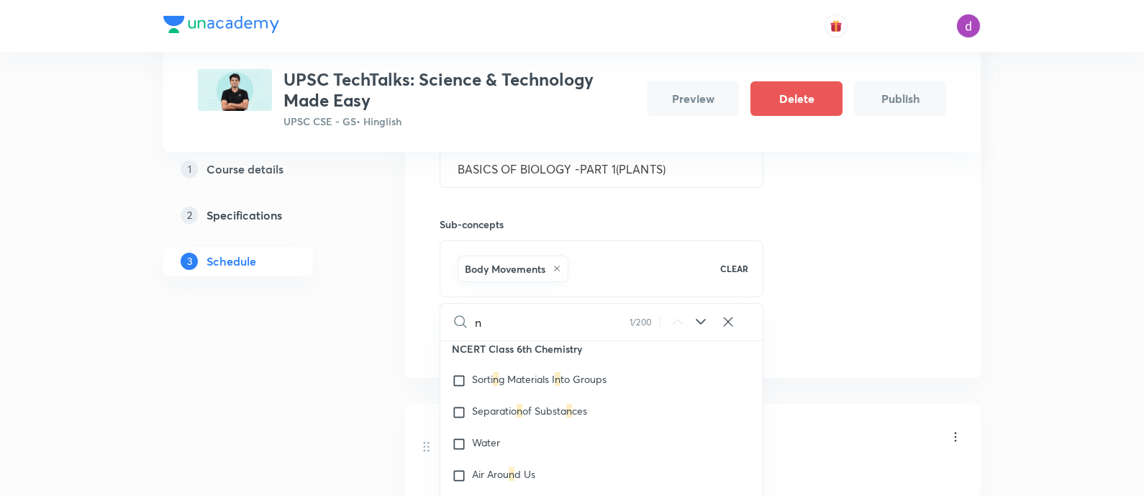
type input "nu"
checkbox input "true"
type input "nut"
checkbox input "true"
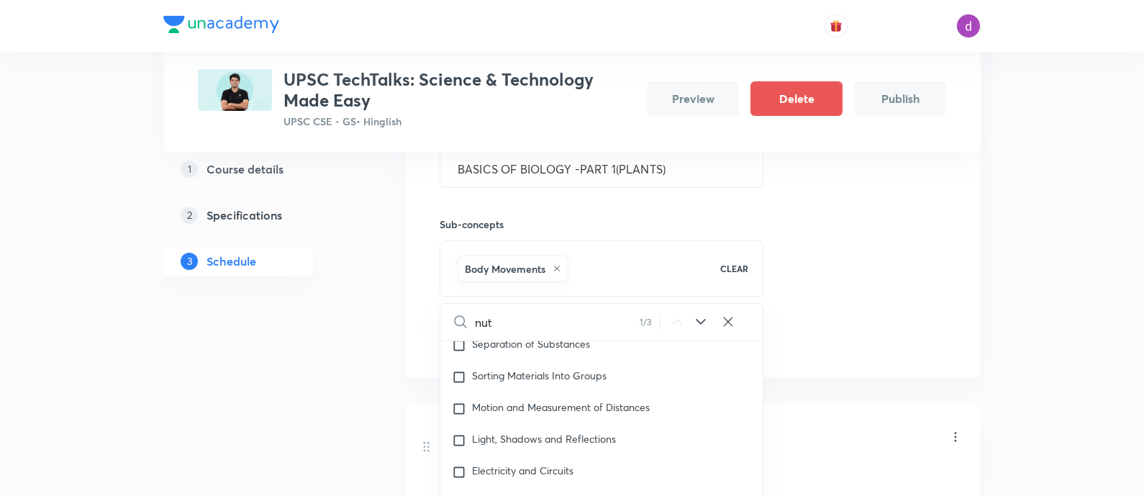
type input "nutr"
checkbox input "true"
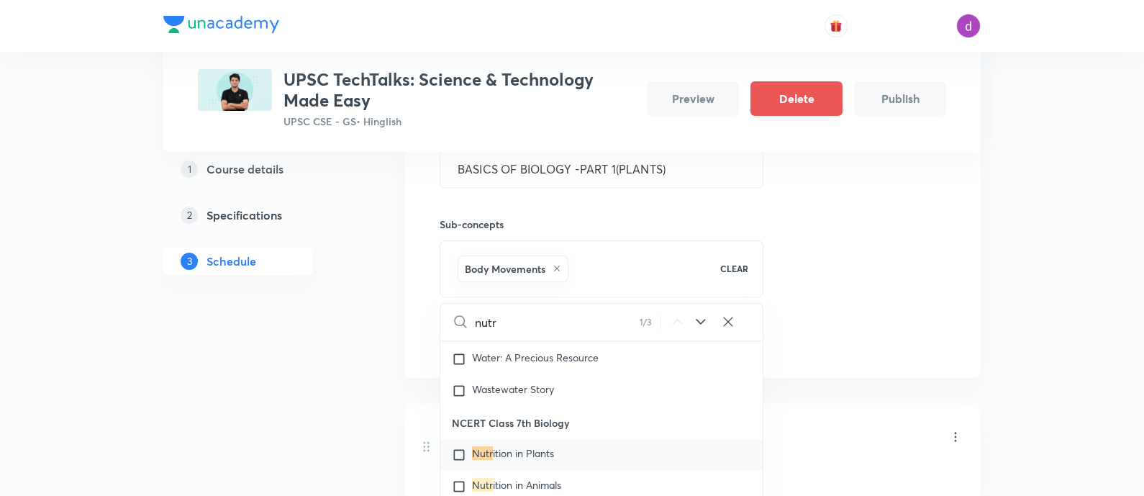
scroll to position [1209, 0]
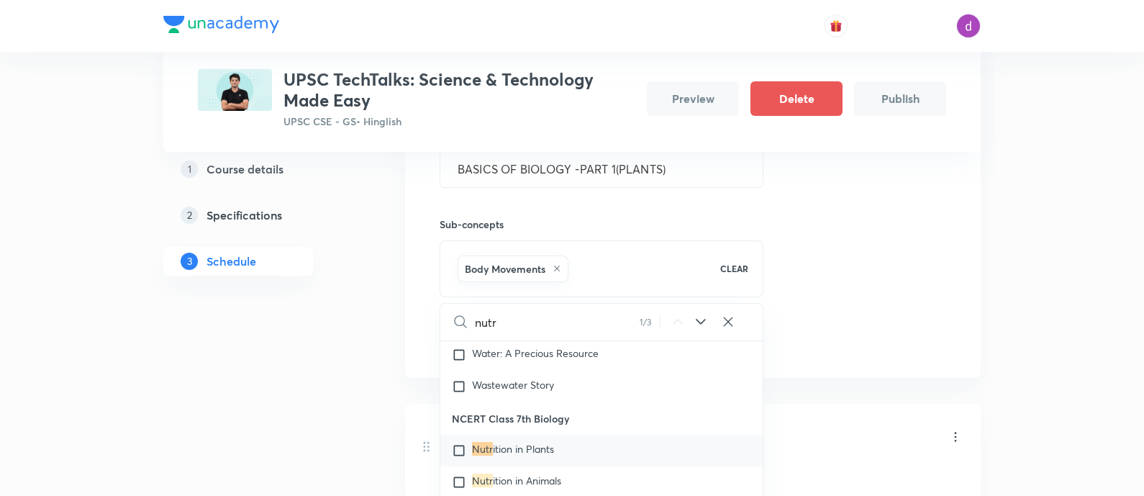
type input "nutr"
click at [537, 442] on span "ition in Plants" at bounding box center [523, 449] width 61 height 14
checkbox input "true"
click at [724, 319] on icon at bounding box center [728, 321] width 14 height 14
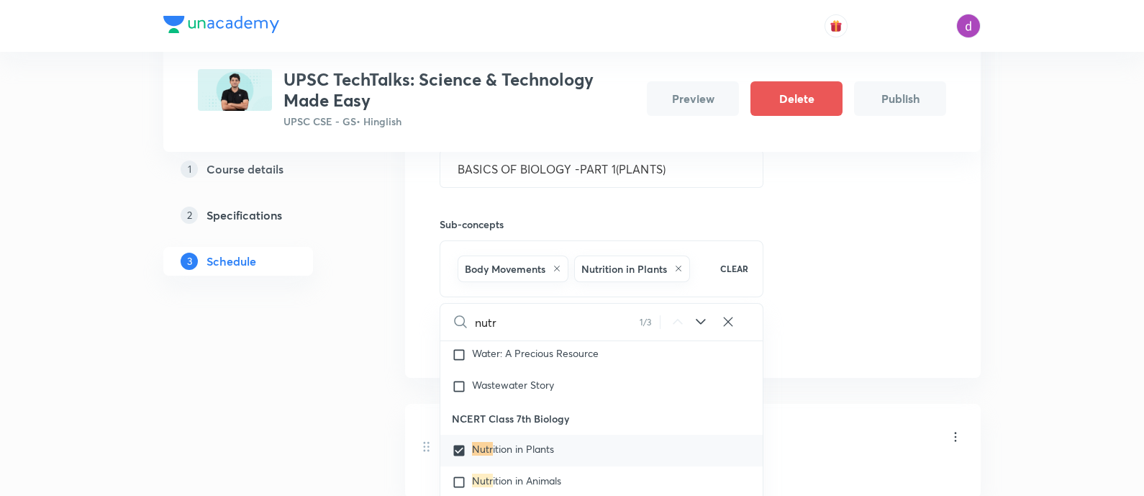
checkbox input "true"
click at [591, 314] on input "text" at bounding box center [619, 322] width 288 height 37
type input "r"
checkbox input "true"
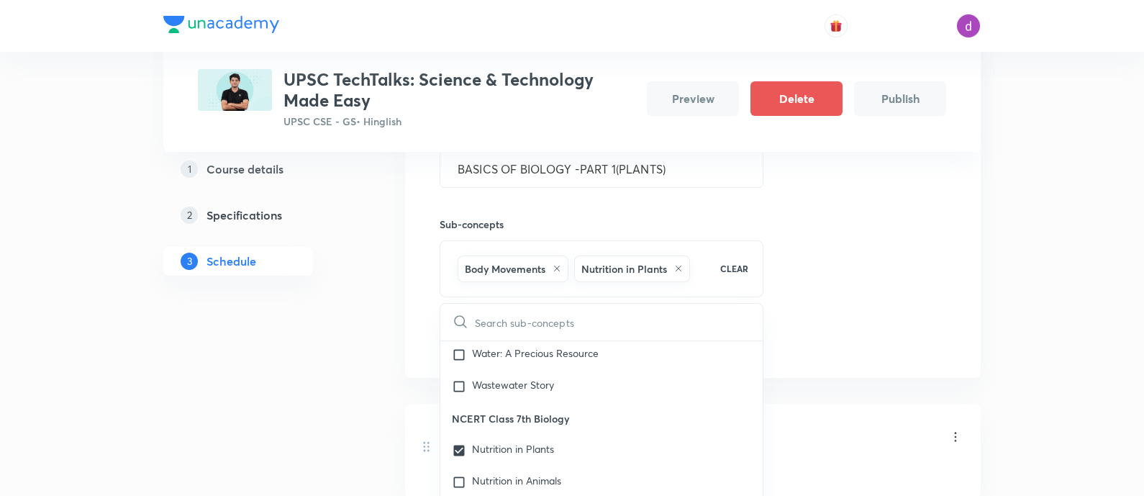
checkbox input "true"
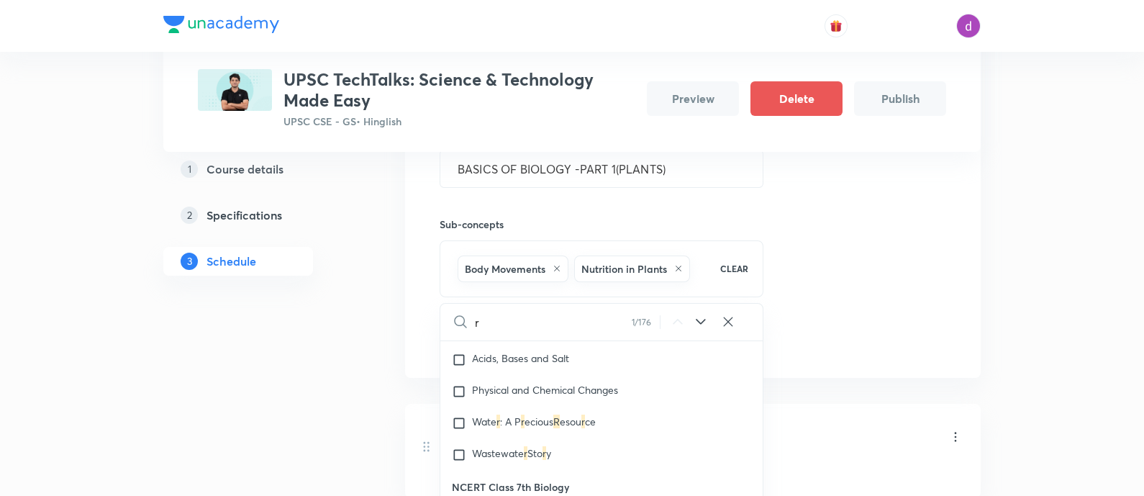
type input "re"
checkbox input "true"
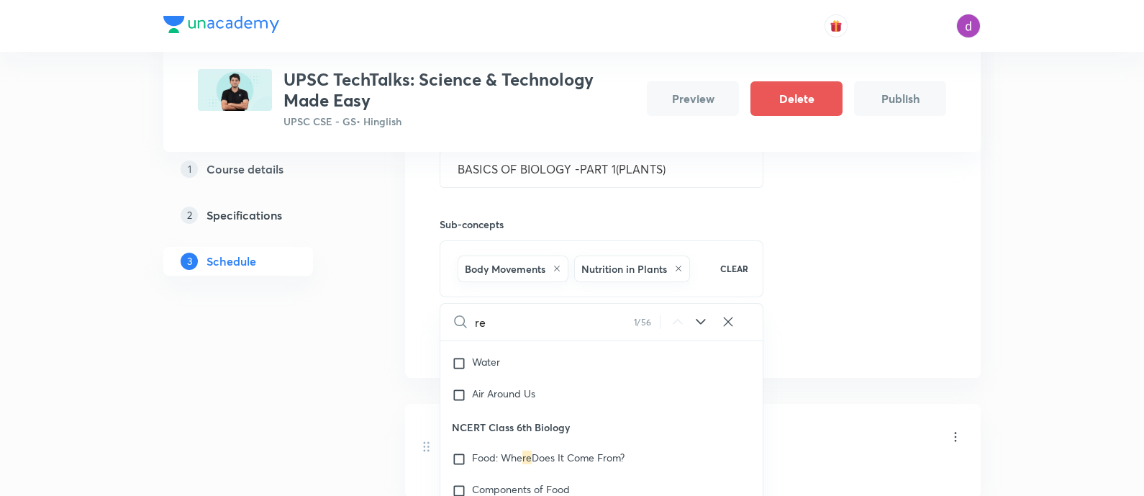
type input "rep"
checkbox input "true"
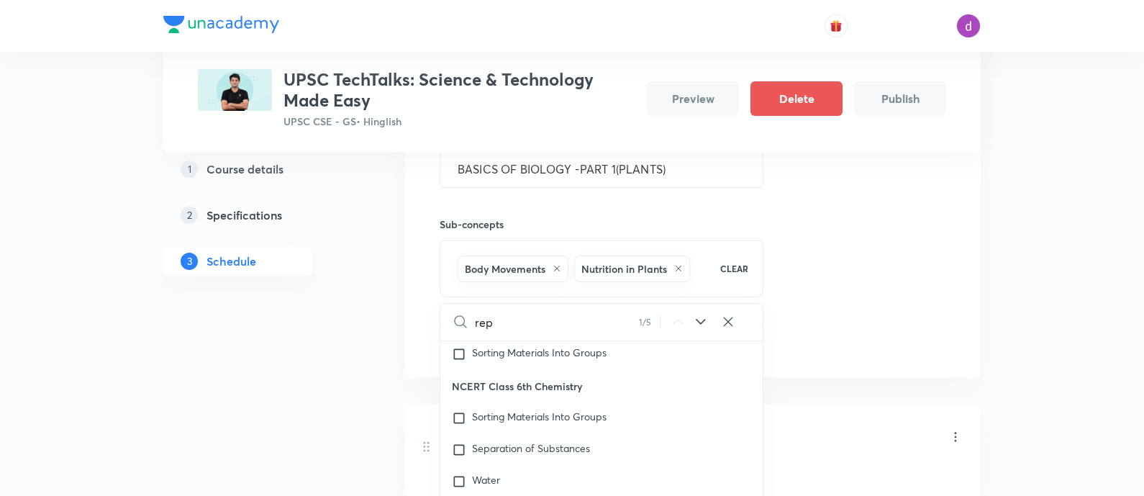
type input "repr"
checkbox input "true"
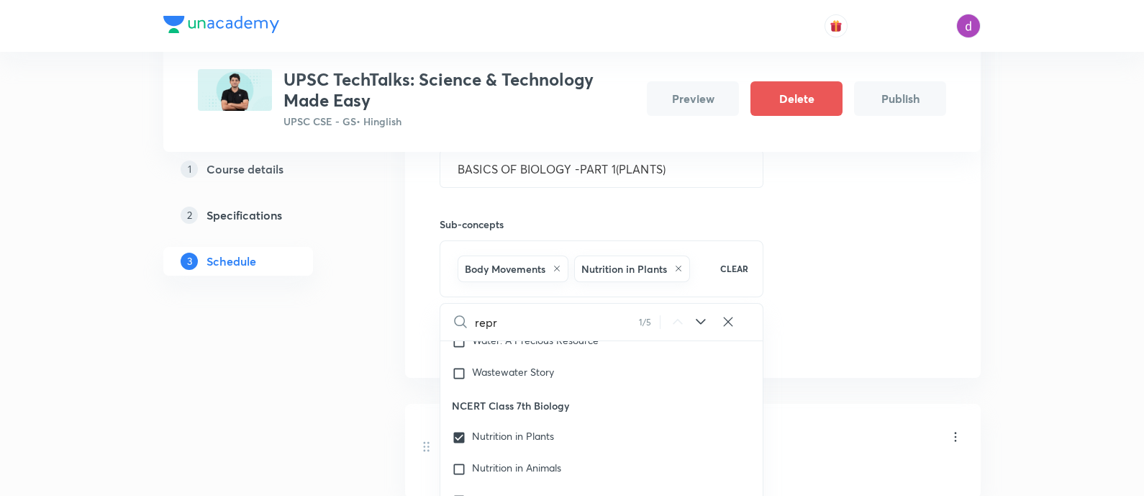
type input "repro"
checkbox input "true"
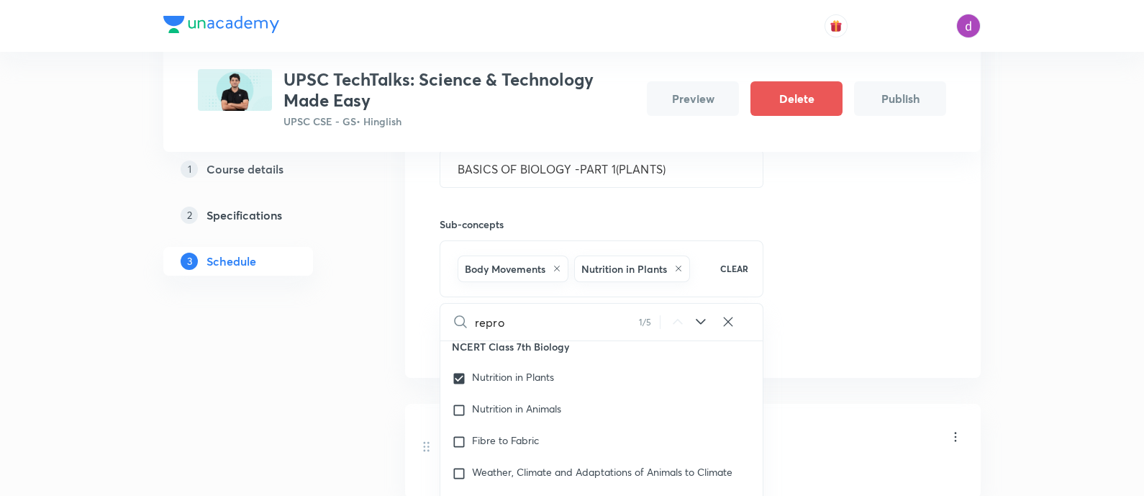
checkbox input "true"
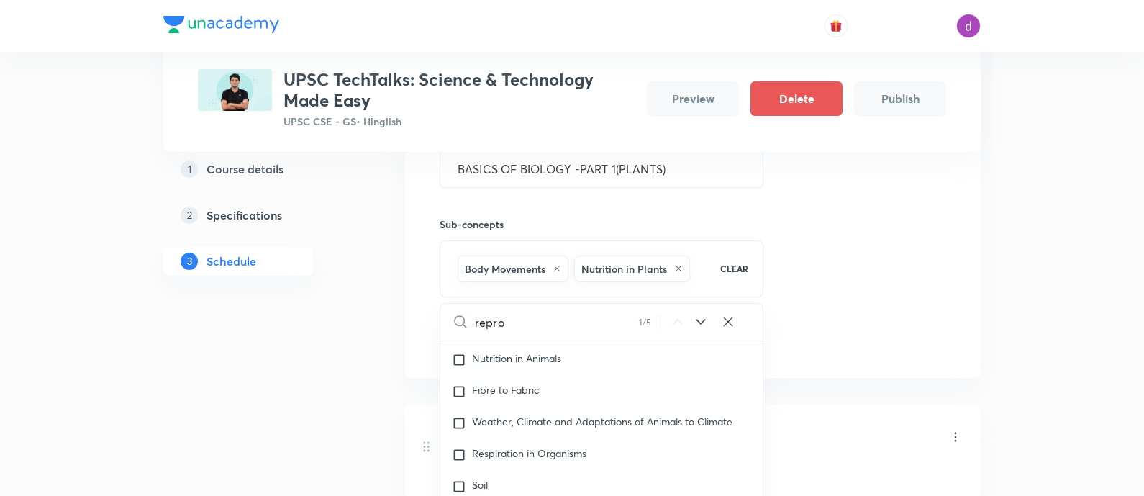
scroll to position [1385, 0]
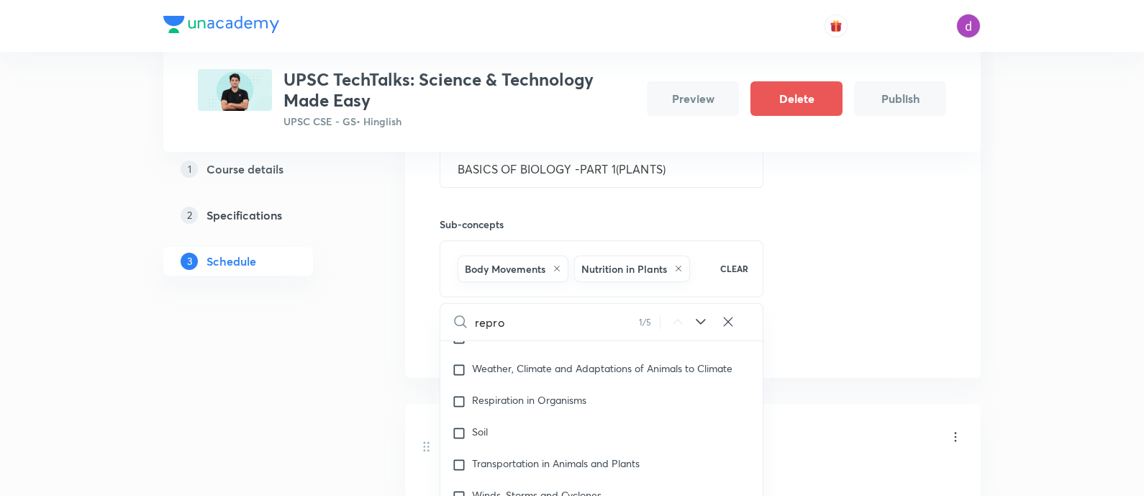
type input "reprod"
checkbox input "true"
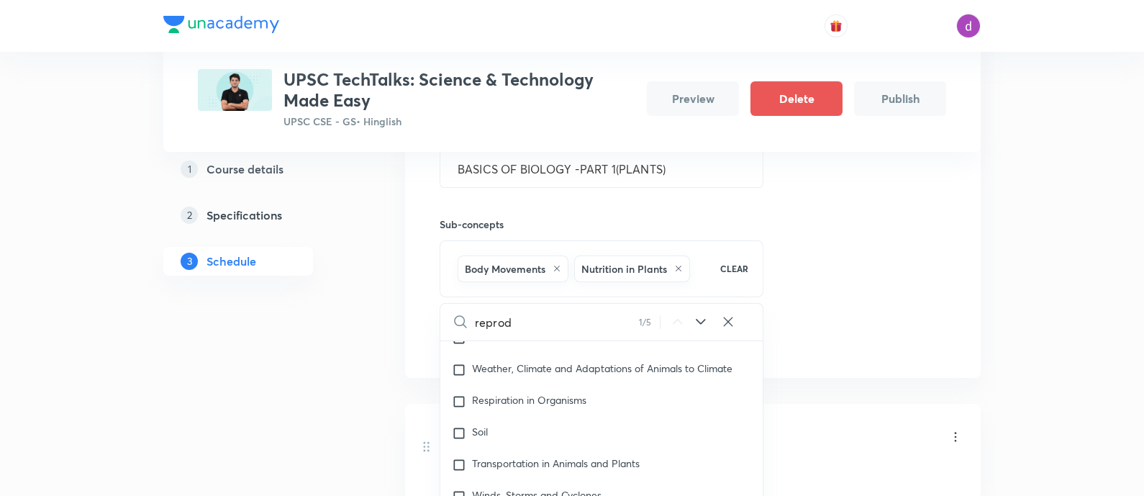
type input "reprodu"
checkbox input "true"
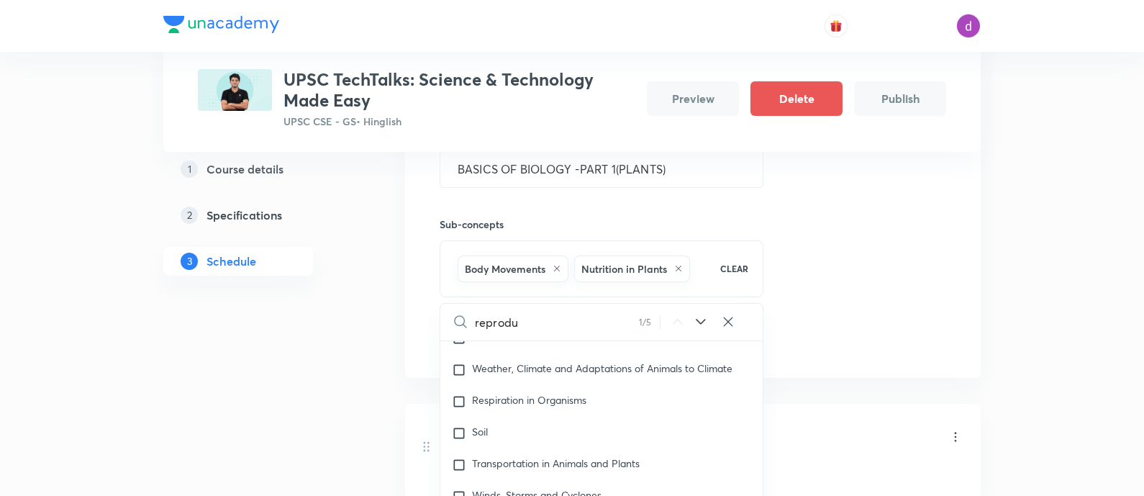
type input "reproduc"
checkbox input "true"
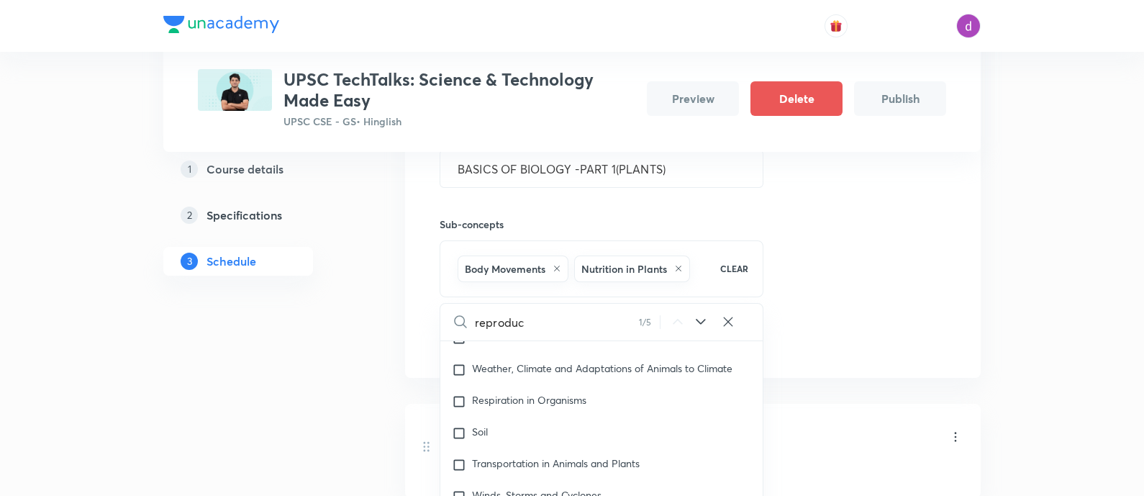
scroll to position [520, 0]
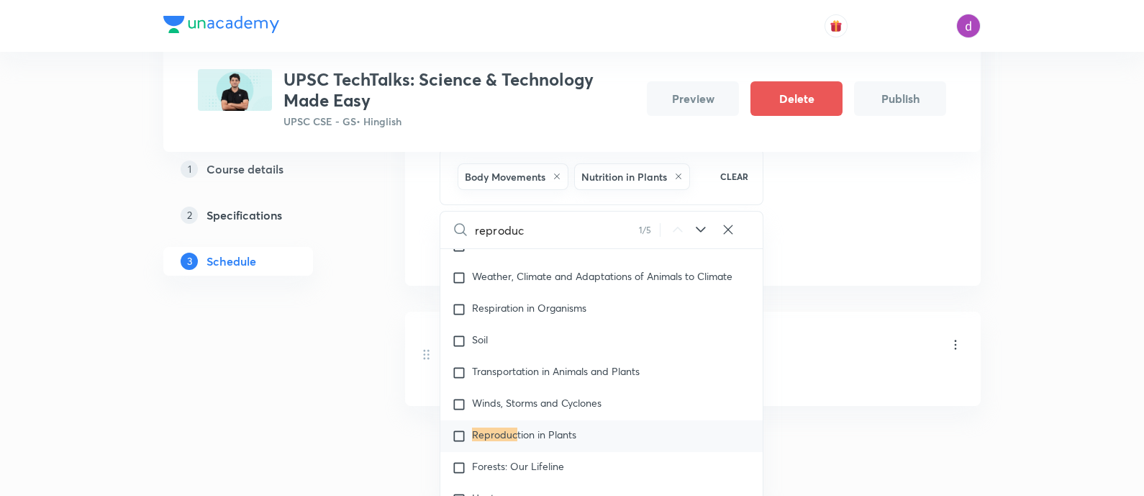
type input "reproduc"
click at [534, 427] on span "tion in Plants" at bounding box center [546, 434] width 59 height 14
checkbox input "true"
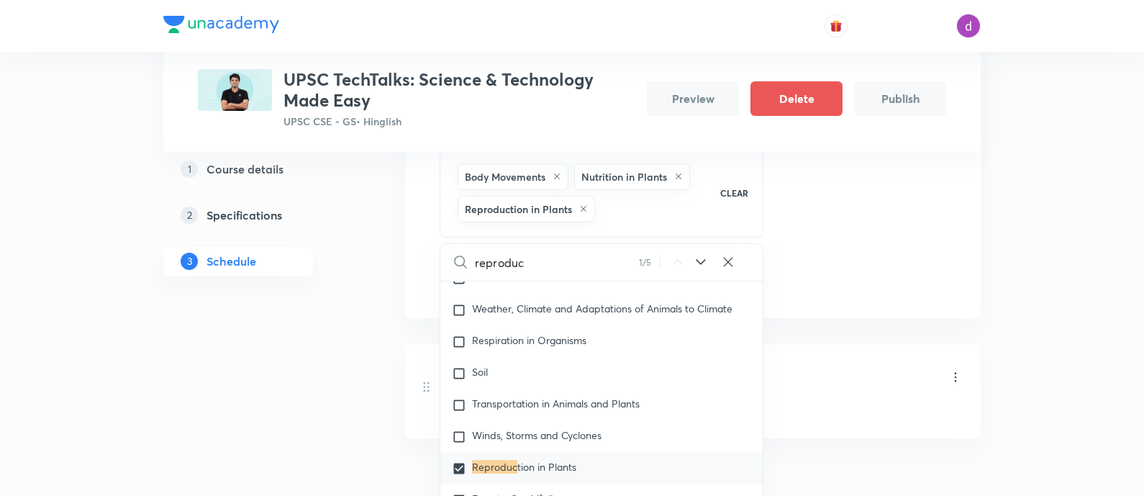
click at [730, 255] on icon at bounding box center [728, 262] width 14 height 14
checkbox input "true"
click at [668, 268] on input "text" at bounding box center [619, 262] width 288 height 37
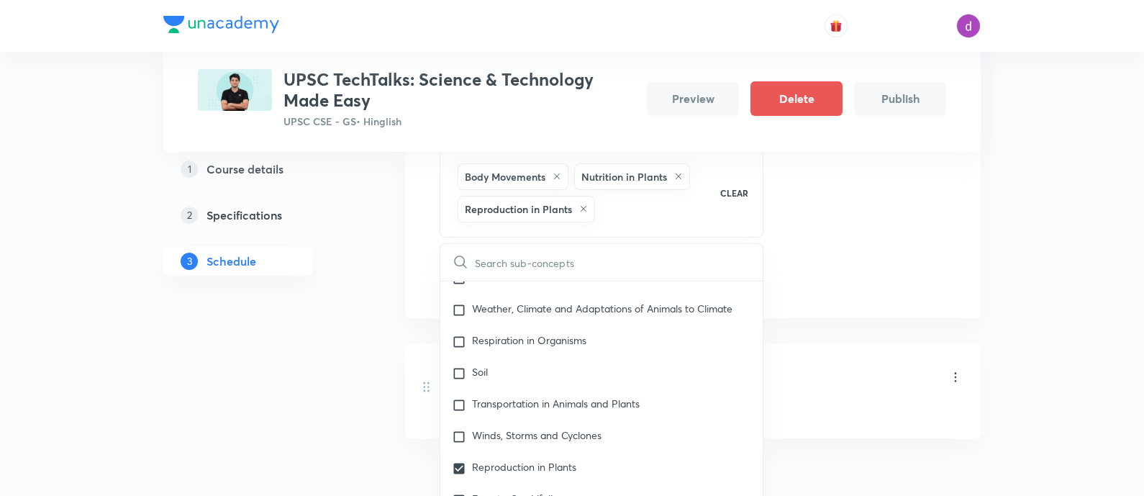
type input "g"
checkbox input "true"
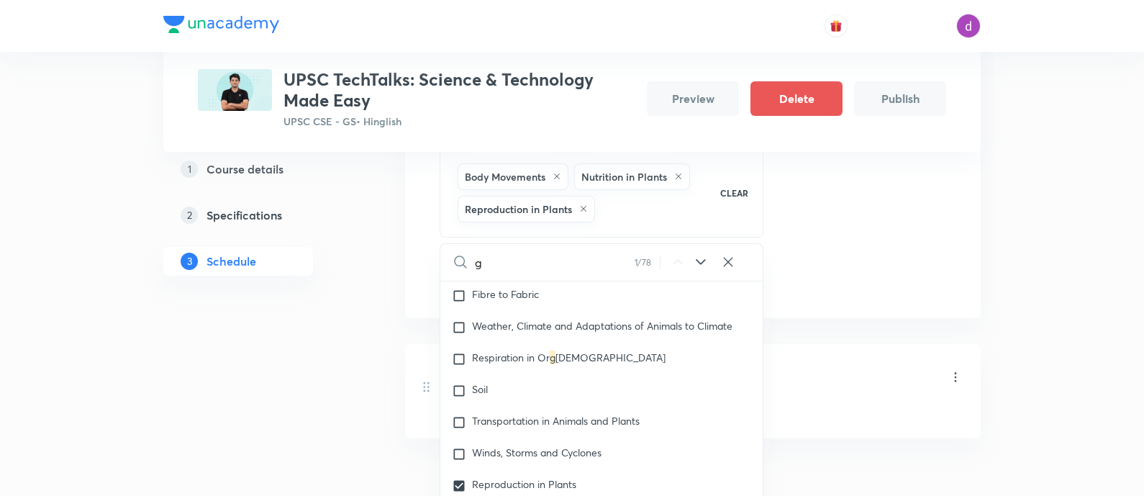
checkbox input "true"
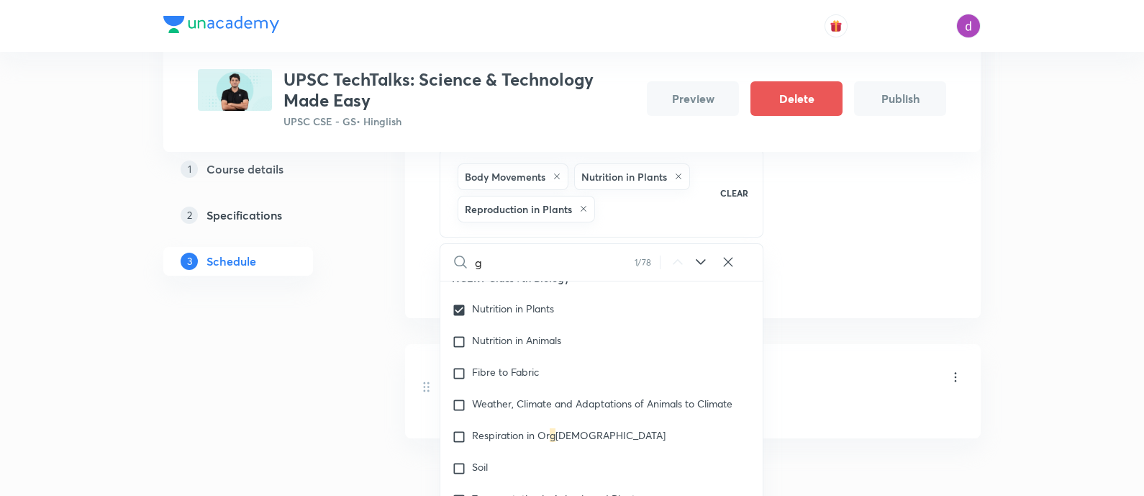
type input "ge"
checkbox input "true"
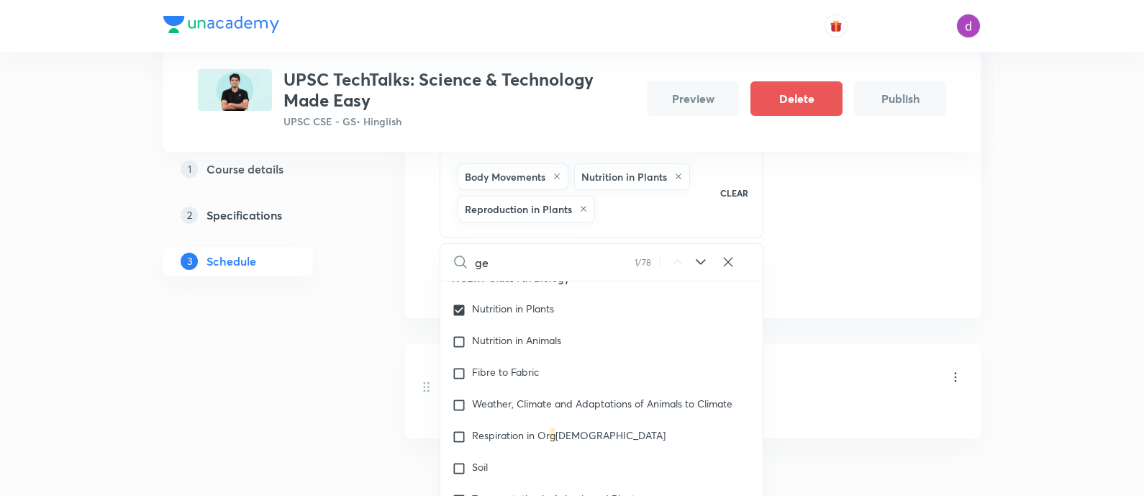
checkbox input "true"
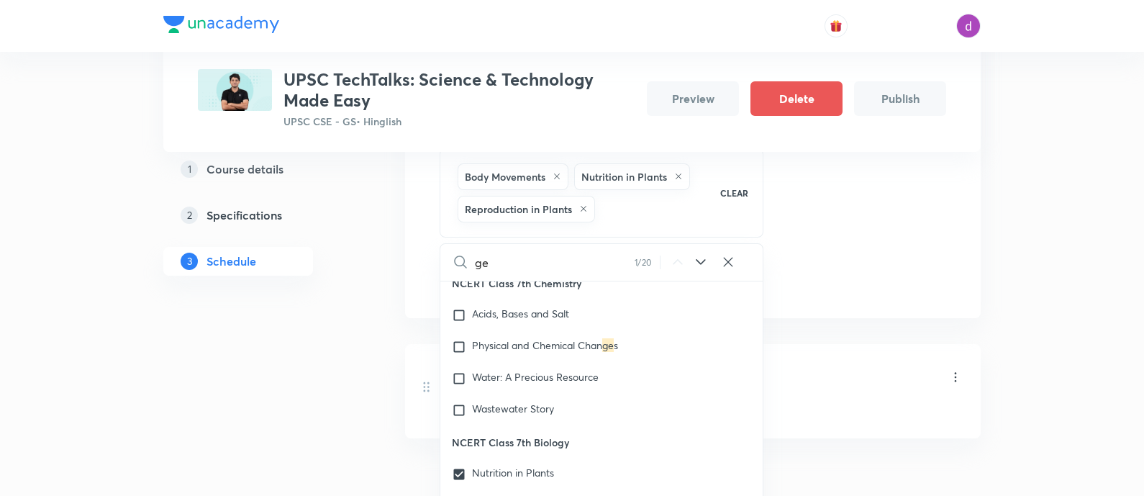
type input "get"
checkbox input "true"
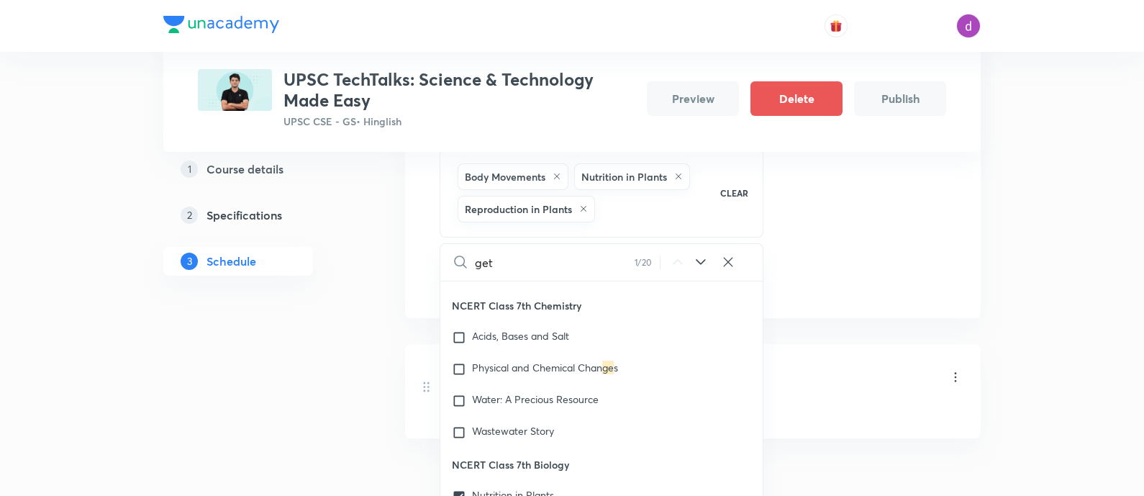
checkbox input "true"
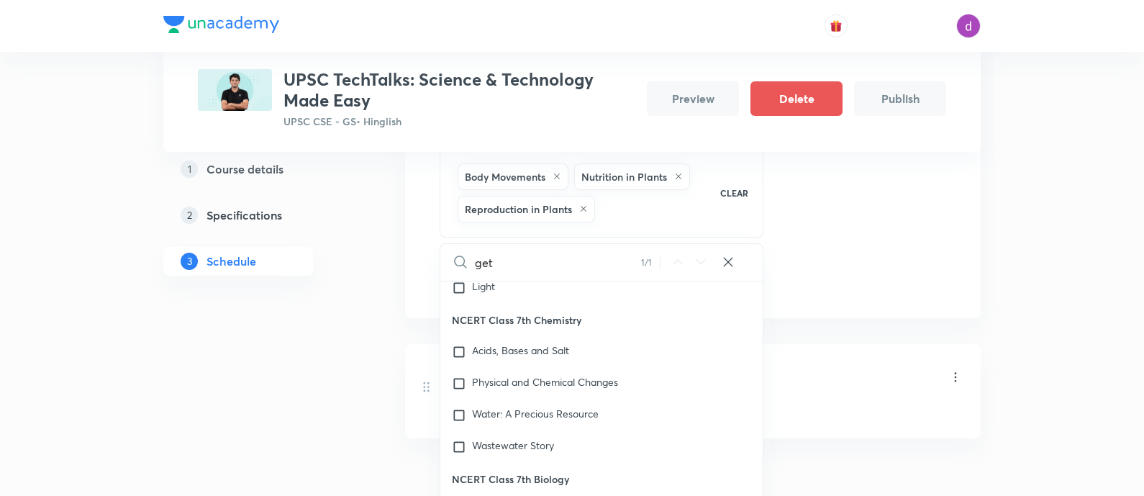
type input "gett"
checkbox input "true"
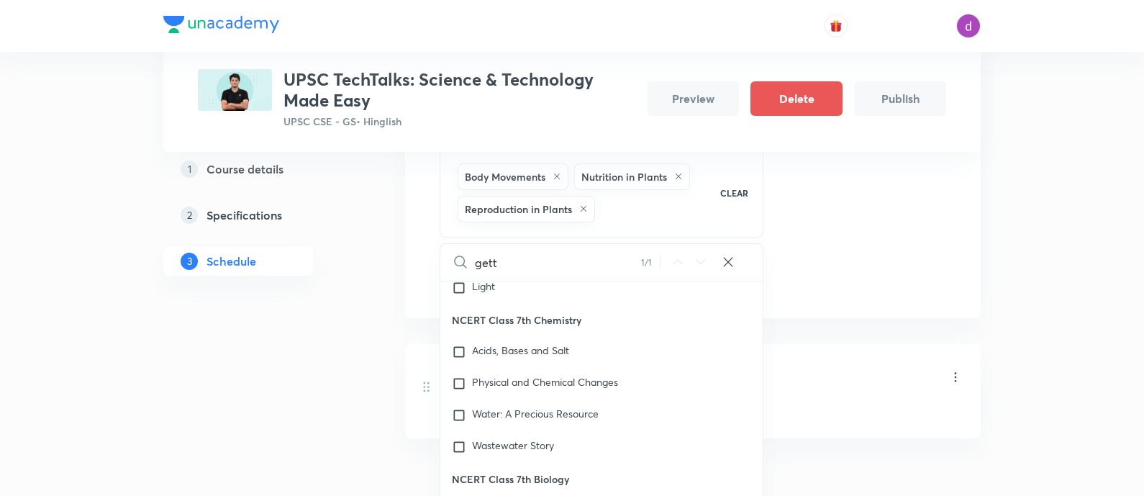
checkbox input "true"
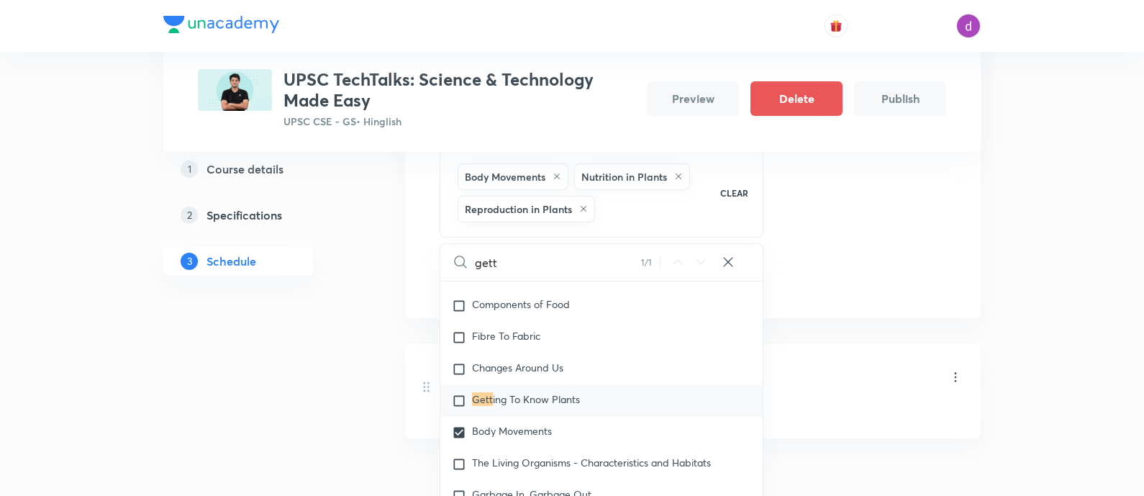
scroll to position [338, 0]
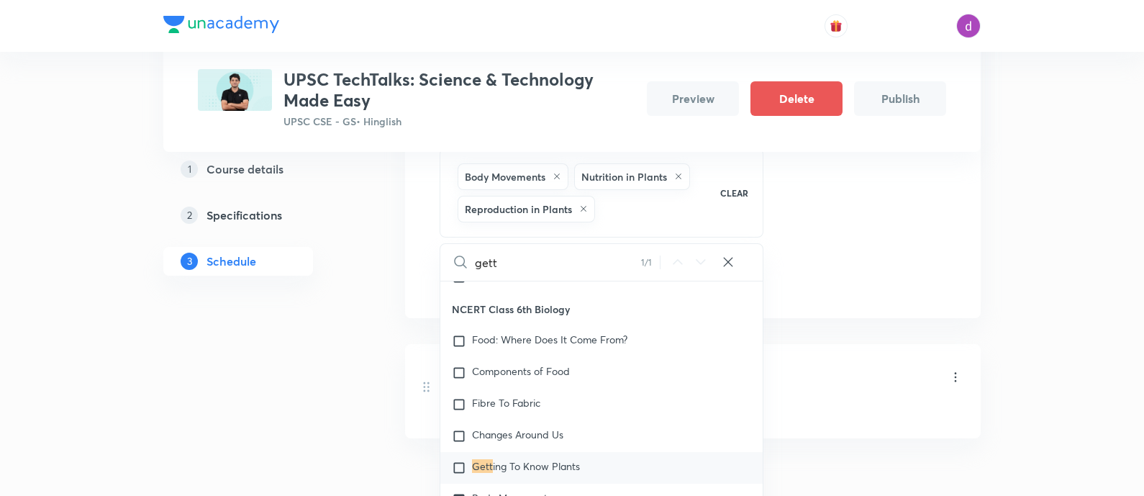
type input "getti"
checkbox input "true"
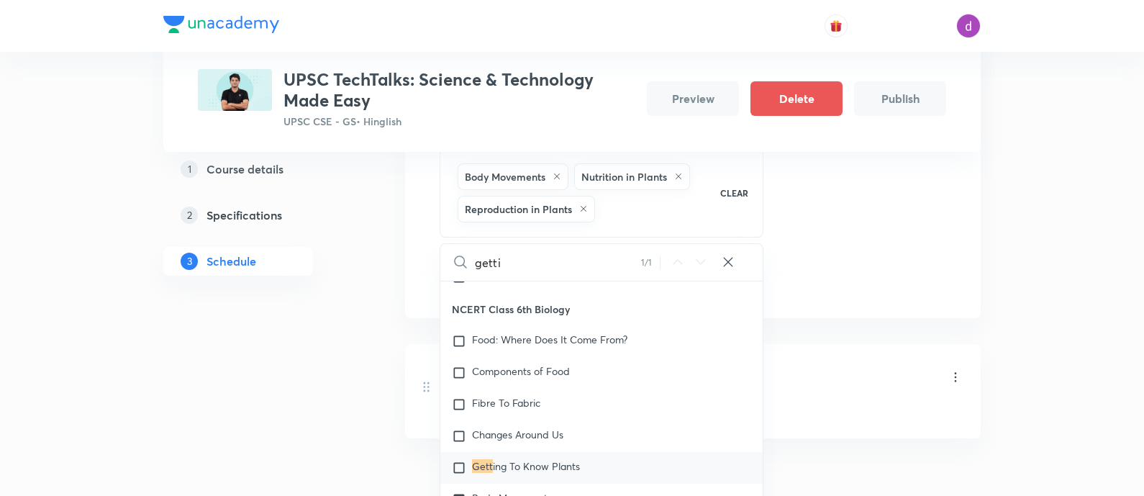
checkbox input "true"
type input "gettin"
checkbox input "true"
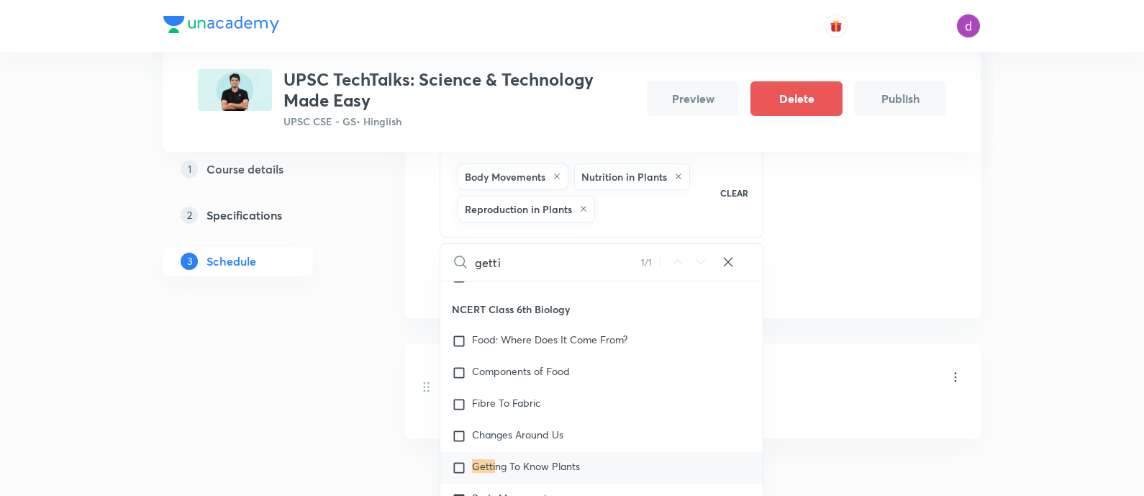
checkbox input "true"
type input "getting"
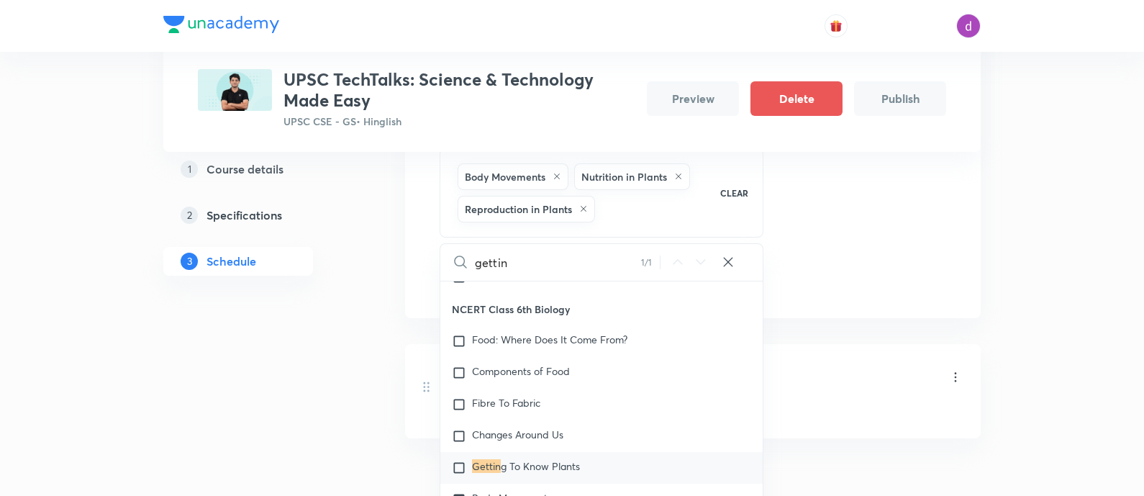
checkbox input "true"
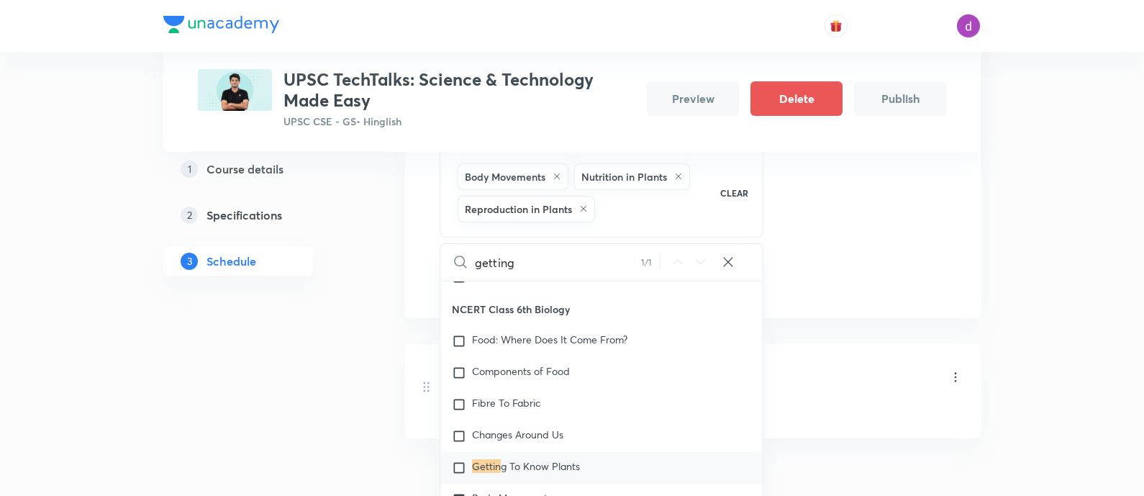
checkbox input "true"
type input "getting"
click at [512, 465] on span "To Know Plants" at bounding box center [541, 466] width 70 height 14
checkbox input "true"
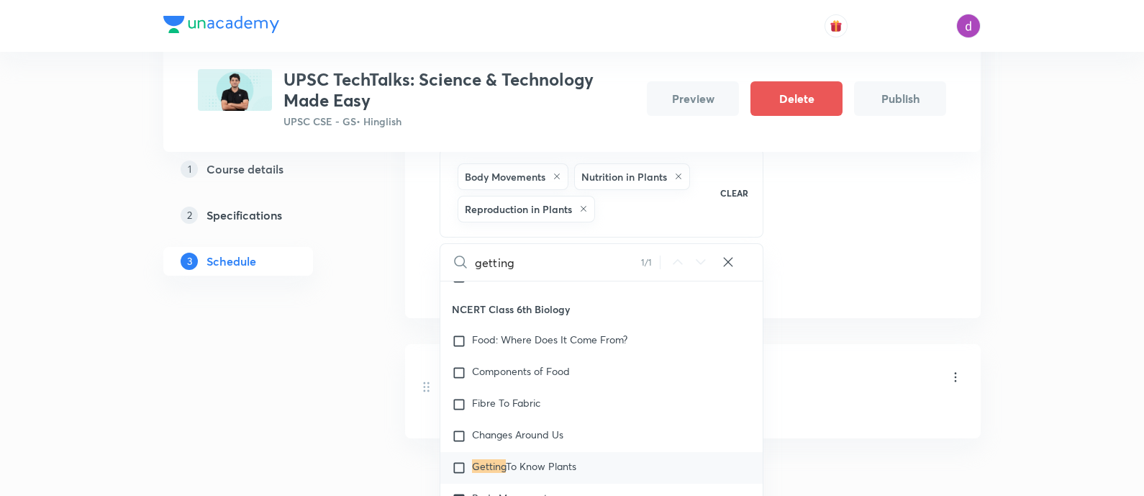
checkbox input "true"
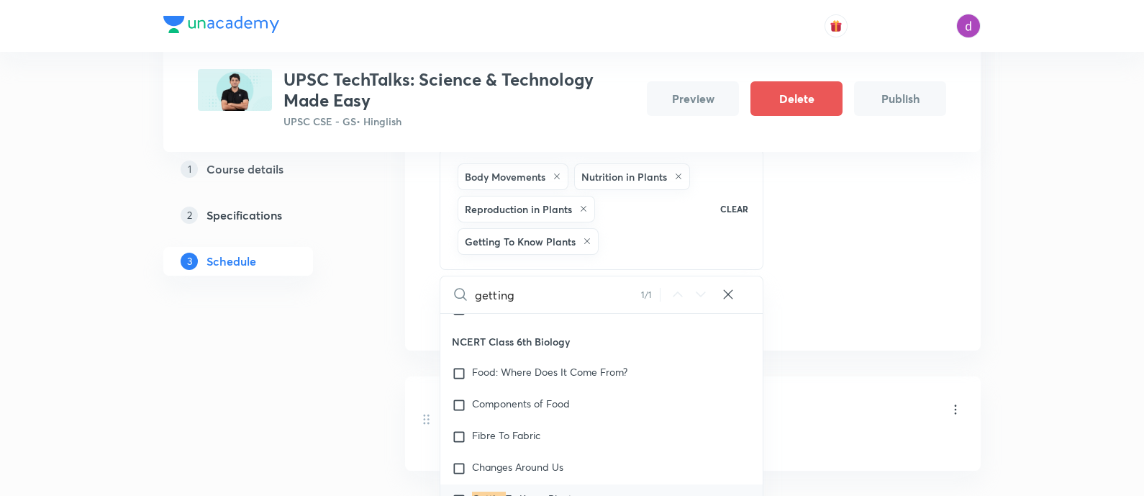
click at [794, 329] on div "Session 2 Live class Quiz Recorded classes Session title 33/99 BASICS OF BIOLOG…" at bounding box center [692, 132] width 575 height 437
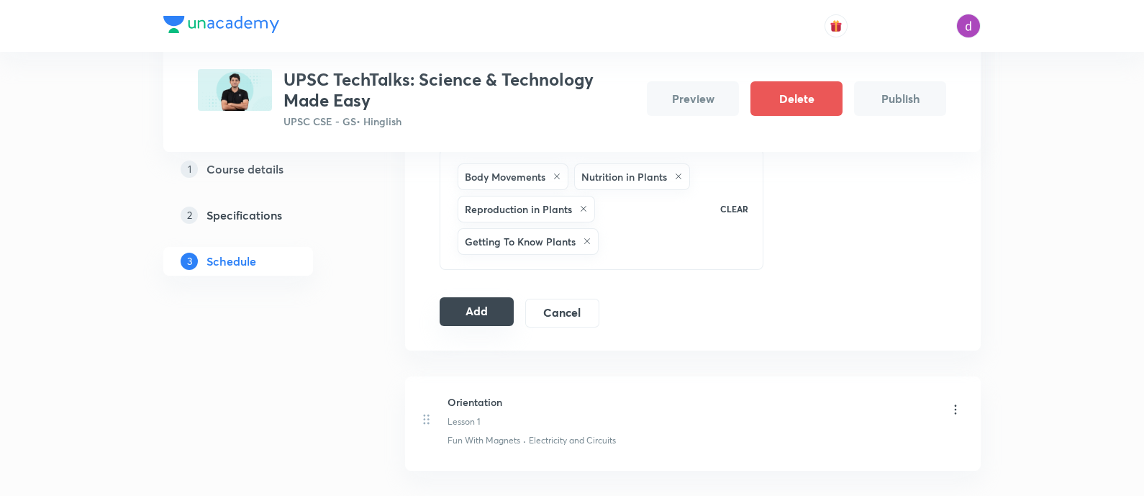
click at [470, 318] on button "Add" at bounding box center [477, 311] width 74 height 29
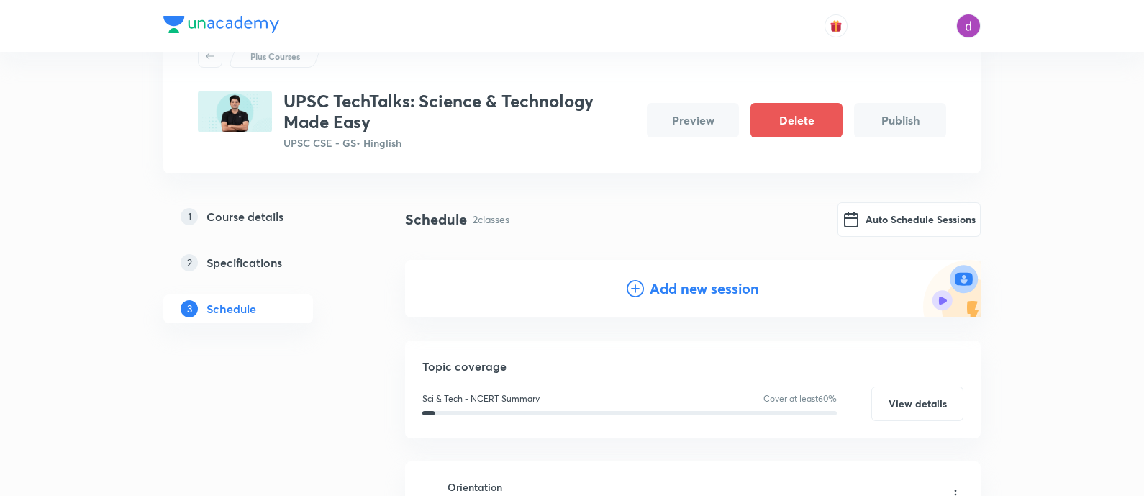
scroll to position [0, 0]
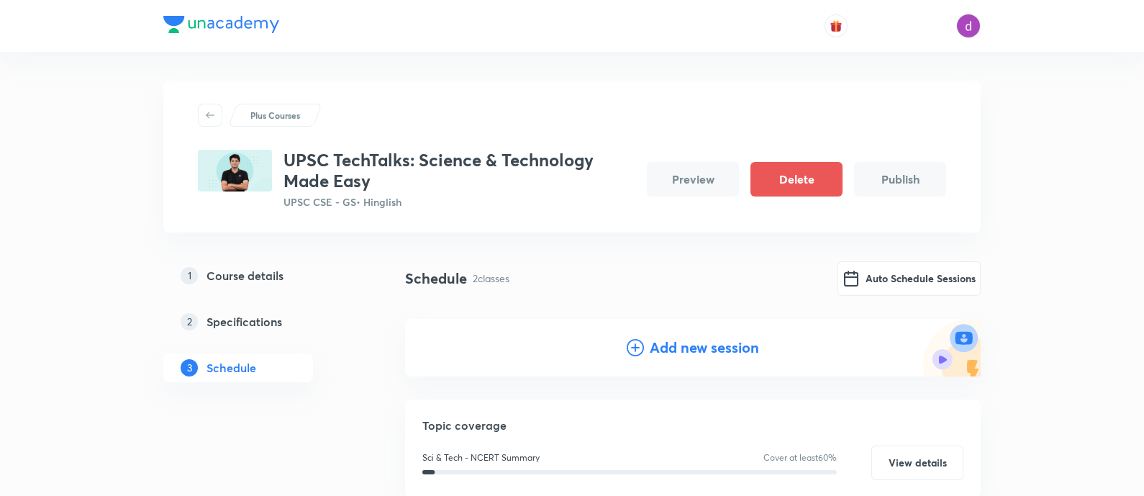
click at [654, 352] on h4 "Add new session" at bounding box center [704, 348] width 109 height 22
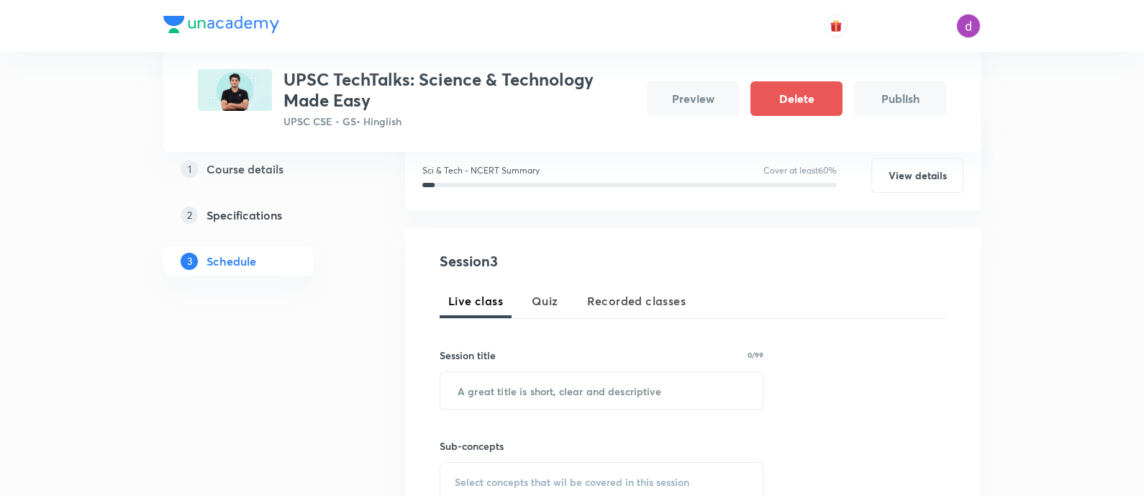
scroll to position [209, 0]
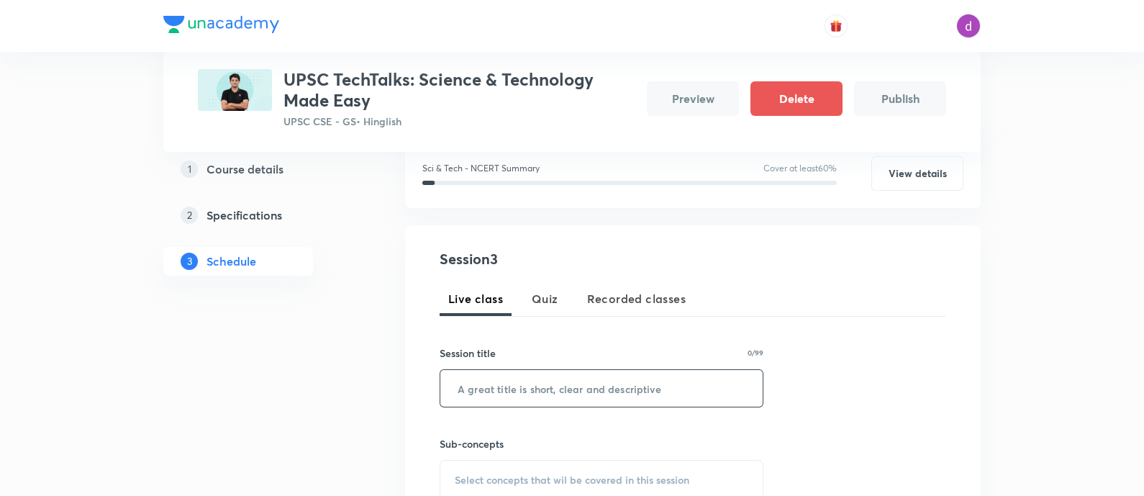
click at [529, 401] on input "text" at bounding box center [601, 388] width 322 height 37
paste input "BASICS OF BIOLOGY PART 2(PLANTS)"
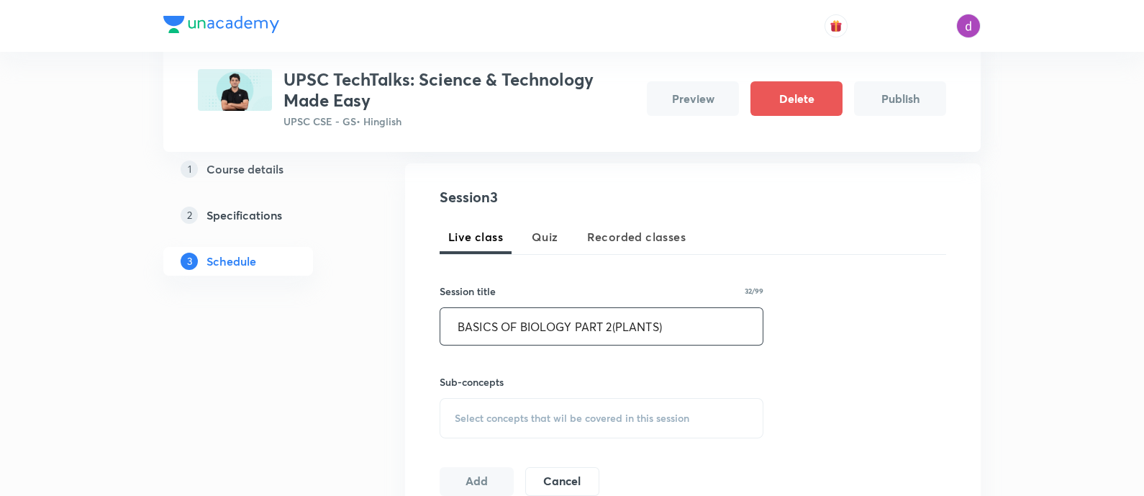
scroll to position [271, 0]
type input "BASICS OF BIOLOGY PART 2(PLANTS)"
click at [525, 411] on span "Select concepts that wil be covered in this session" at bounding box center [572, 417] width 235 height 12
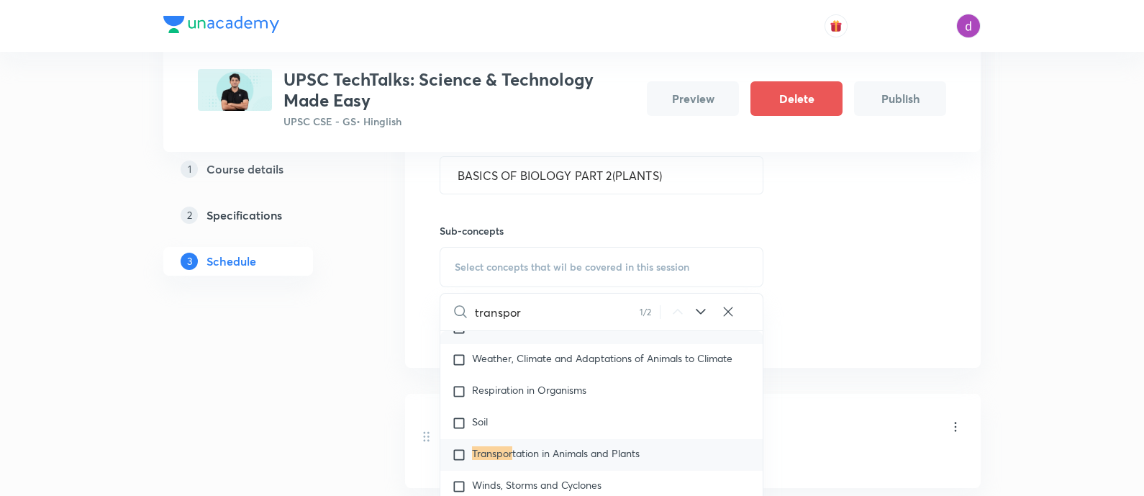
scroll to position [1391, 0]
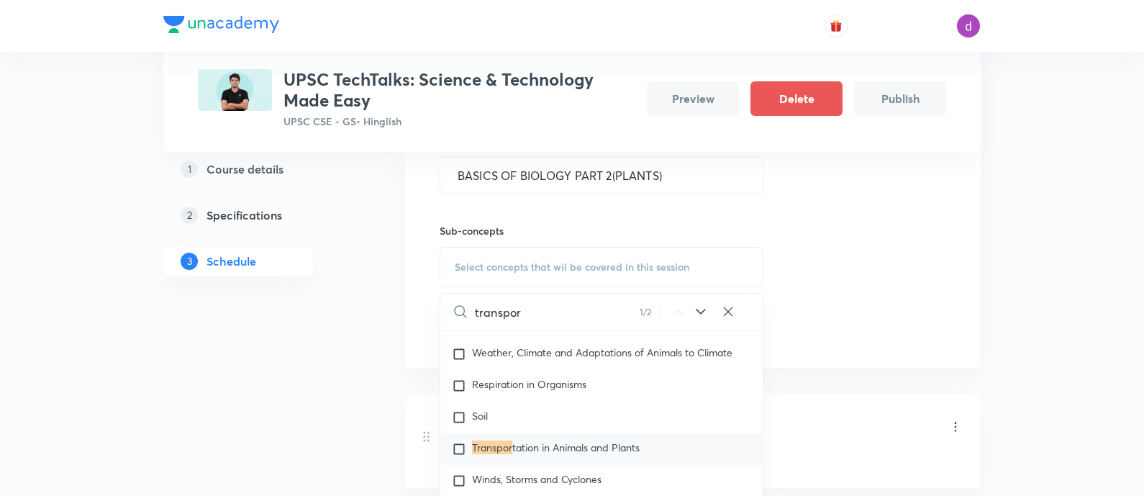
type input "transpor"
click at [580, 433] on div "Transpor tation in Animals and Plants" at bounding box center [601, 449] width 322 height 32
checkbox input "true"
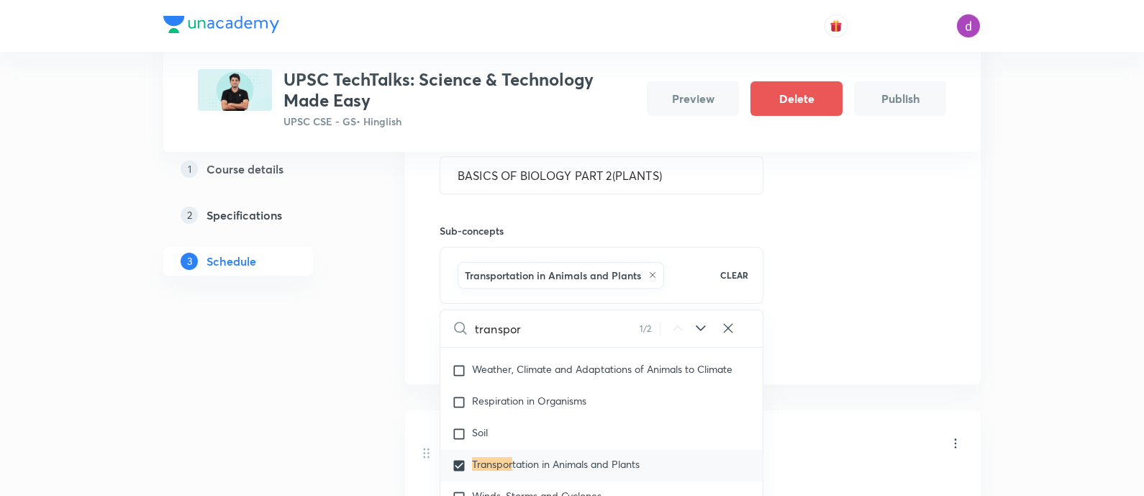
click at [732, 323] on icon at bounding box center [728, 328] width 14 height 14
checkbox input "true"
click at [601, 330] on input "text" at bounding box center [619, 328] width 288 height 37
type input "p"
checkbox input "true"
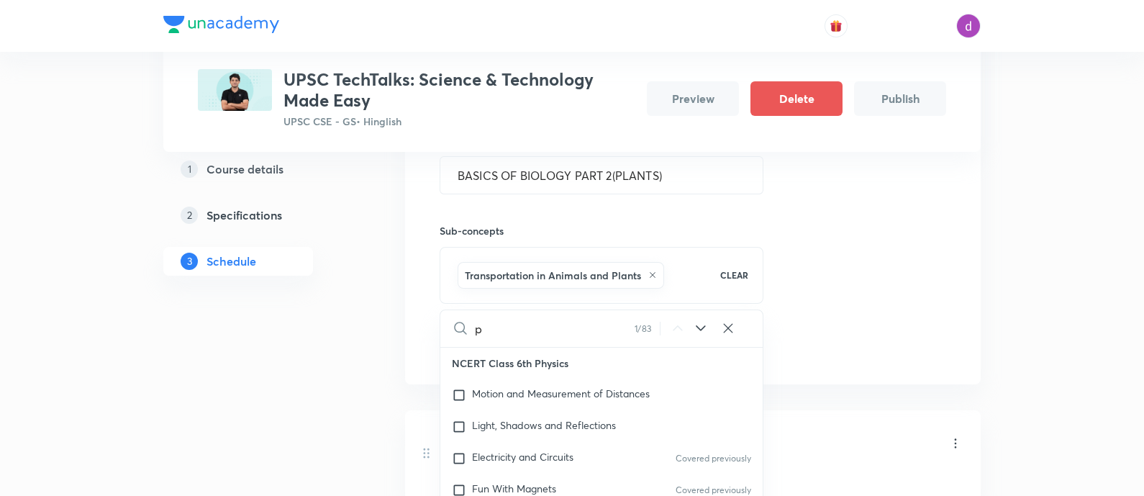
scroll to position [0, 0]
checkbox input "true"
type input "r"
checkbox input "true"
type input "re"
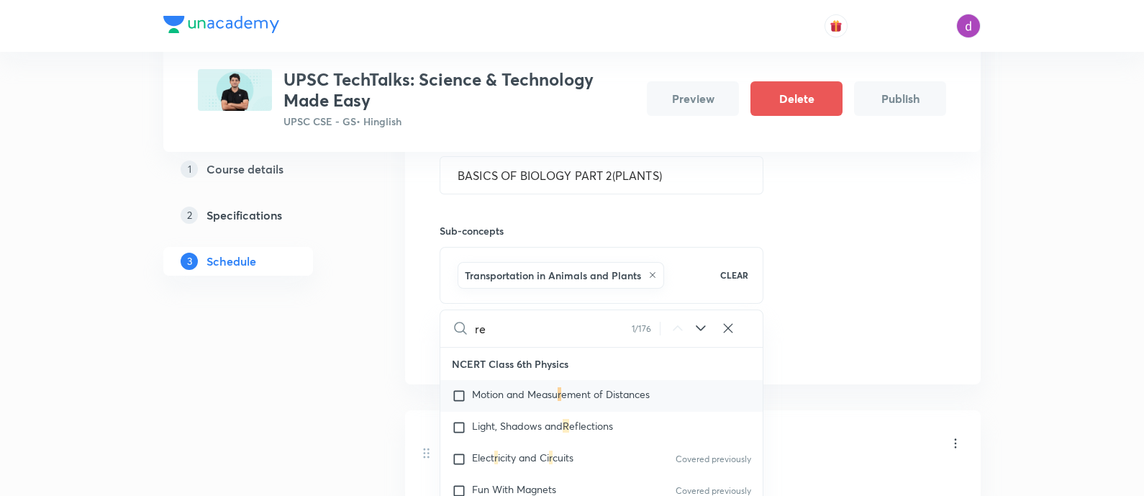
checkbox input "true"
type input "rep"
checkbox input "true"
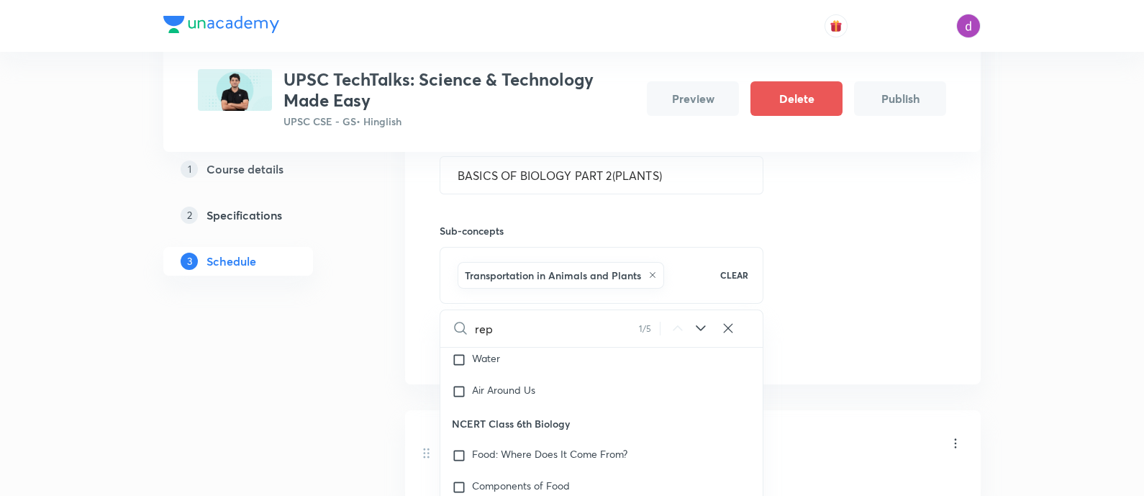
type input "repr"
checkbox input "true"
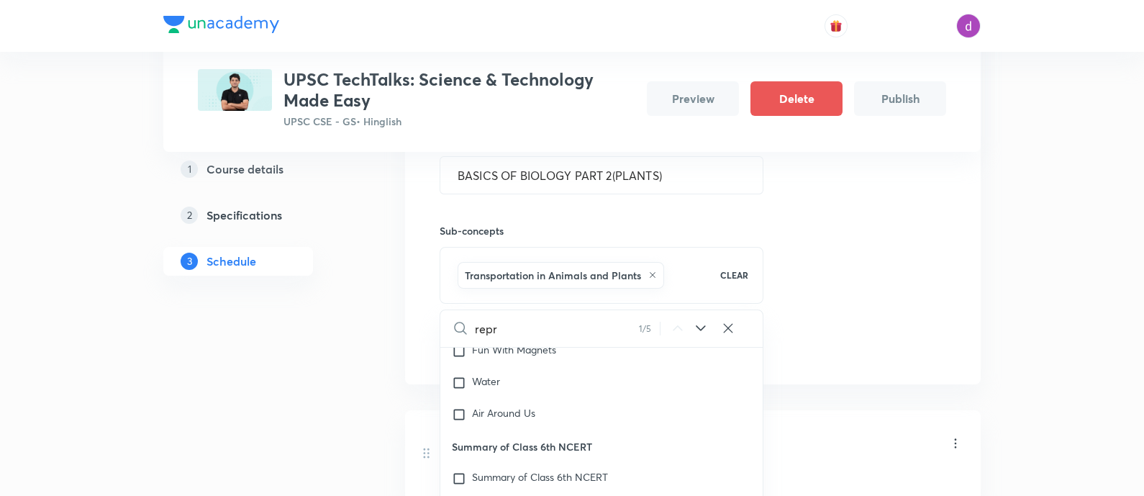
type input "repro"
checkbox input "true"
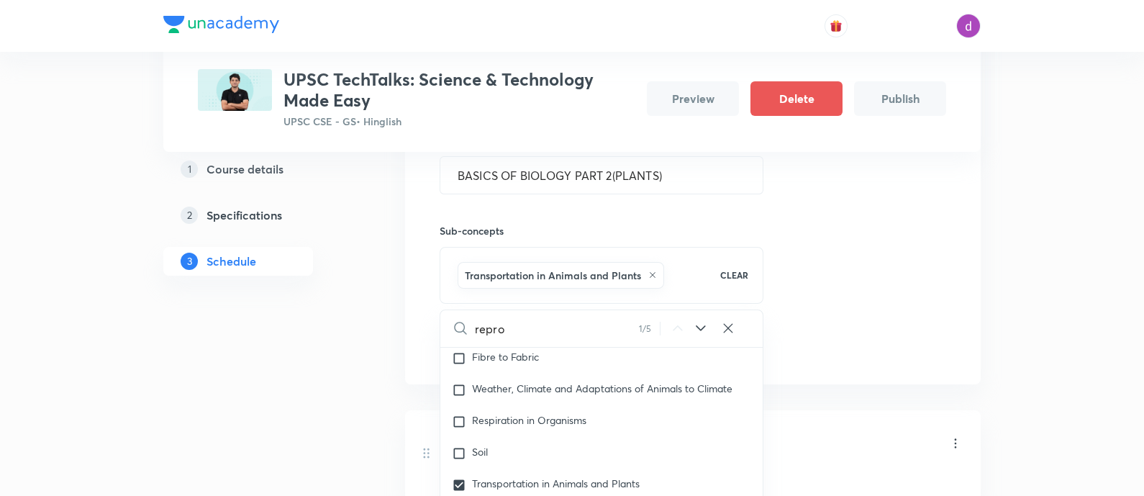
scroll to position [1385, 0]
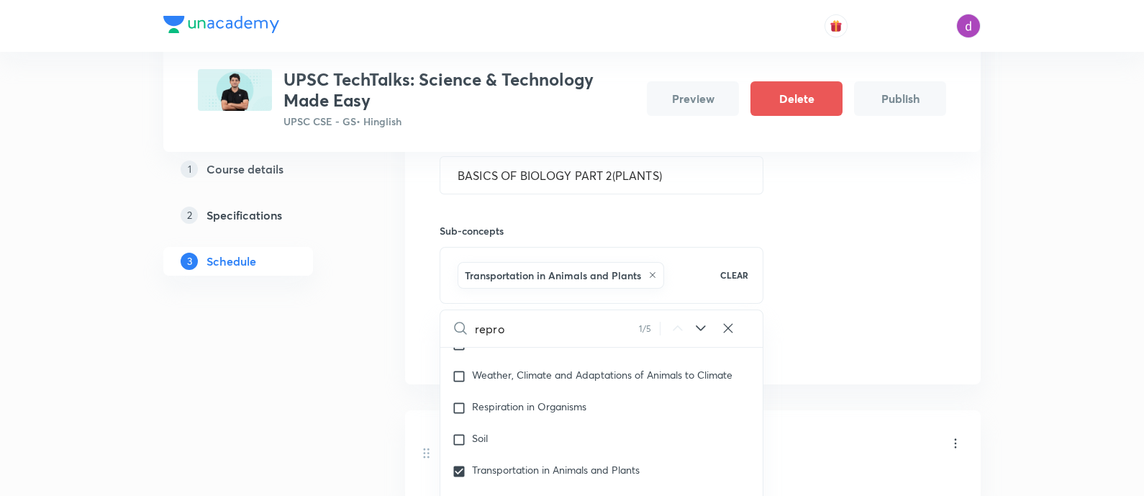
type input "reprod"
checkbox input "true"
type input "reprodu"
checkbox input "true"
type input "reproduc"
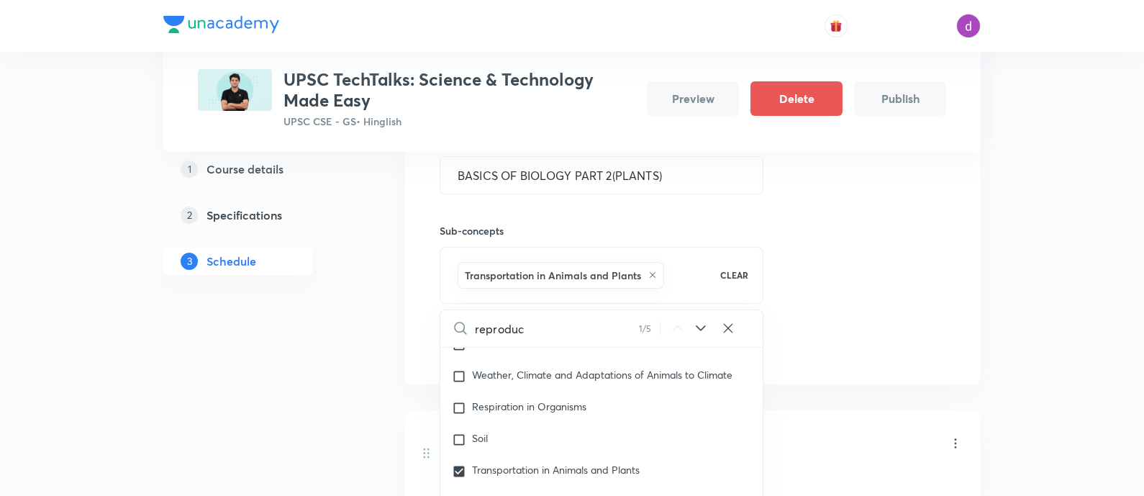
checkbox input "true"
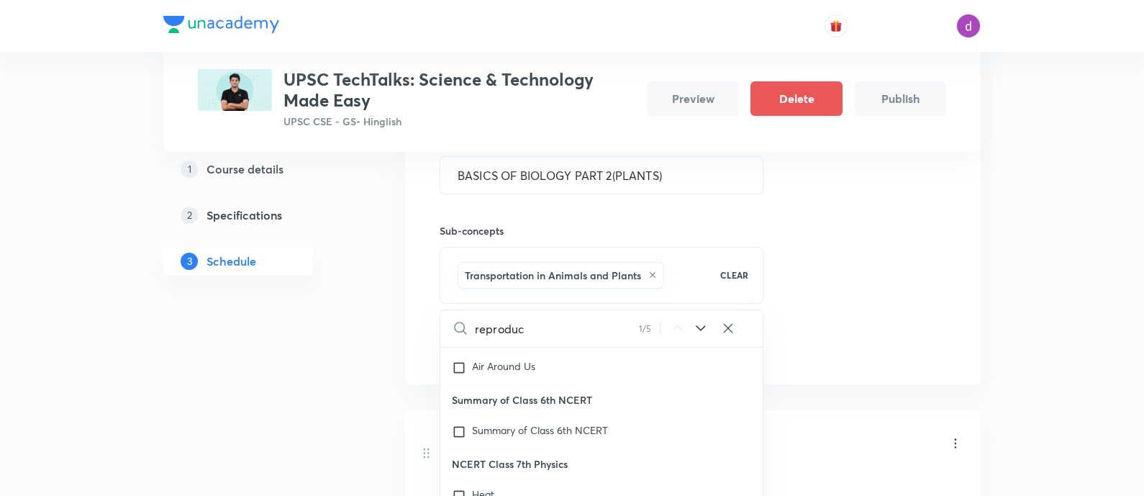
type input "reproduct"
checkbox input "true"
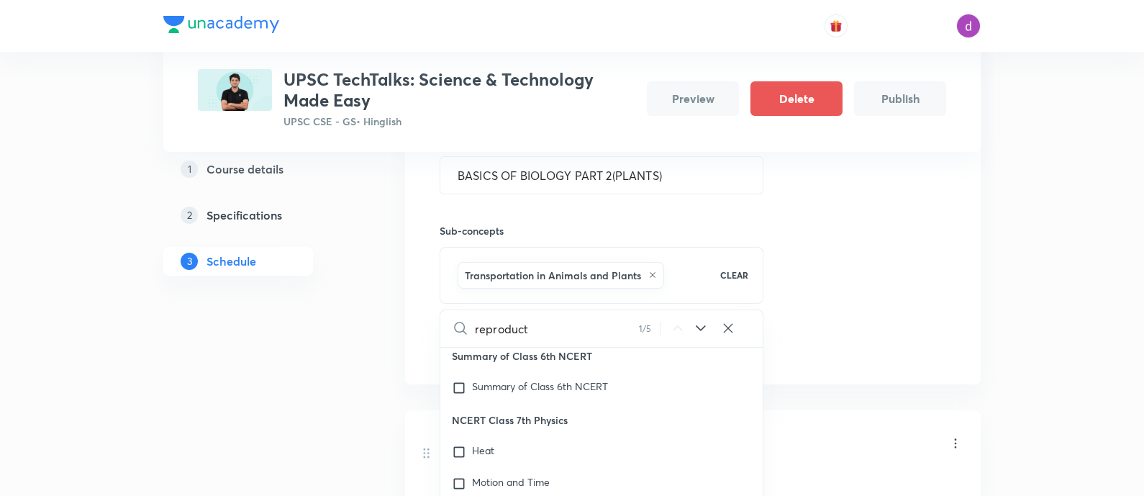
type input "reproducti"
checkbox input "true"
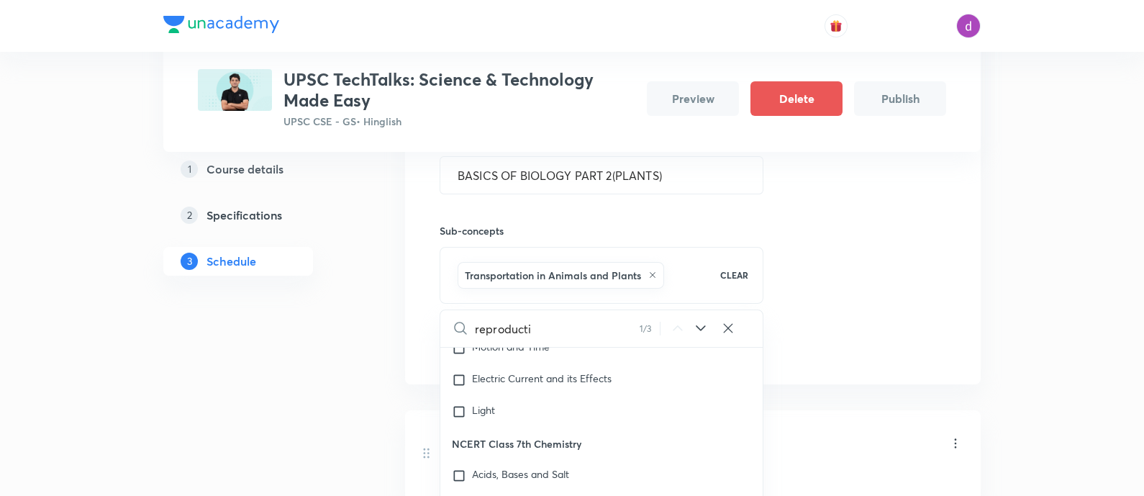
type input "reproductio"
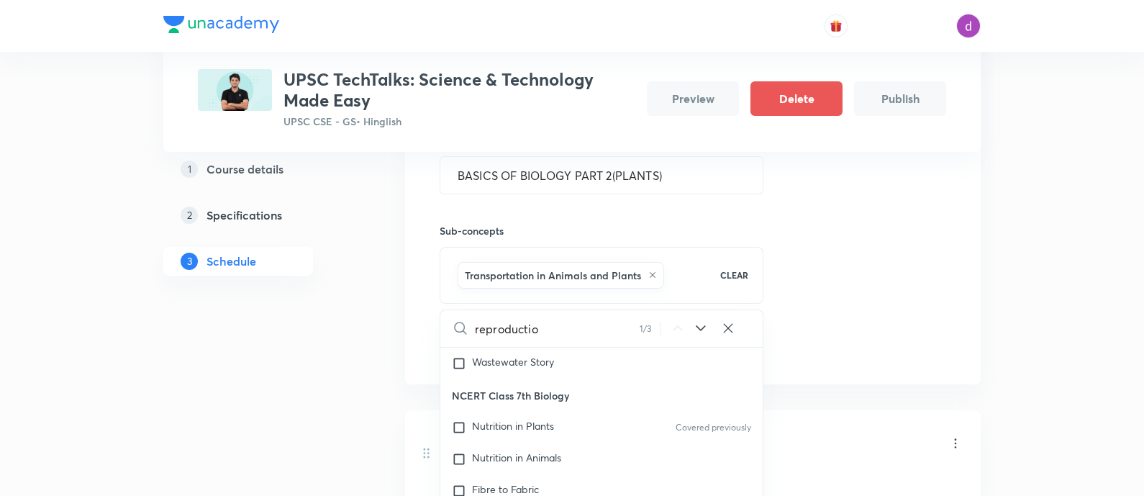
checkbox input "true"
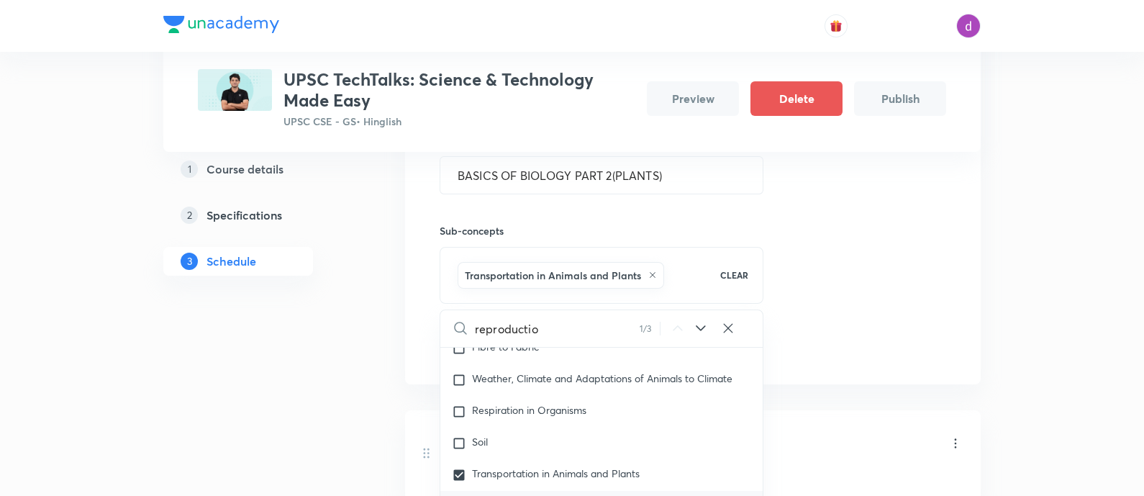
type input "reproduction"
checkbox input "true"
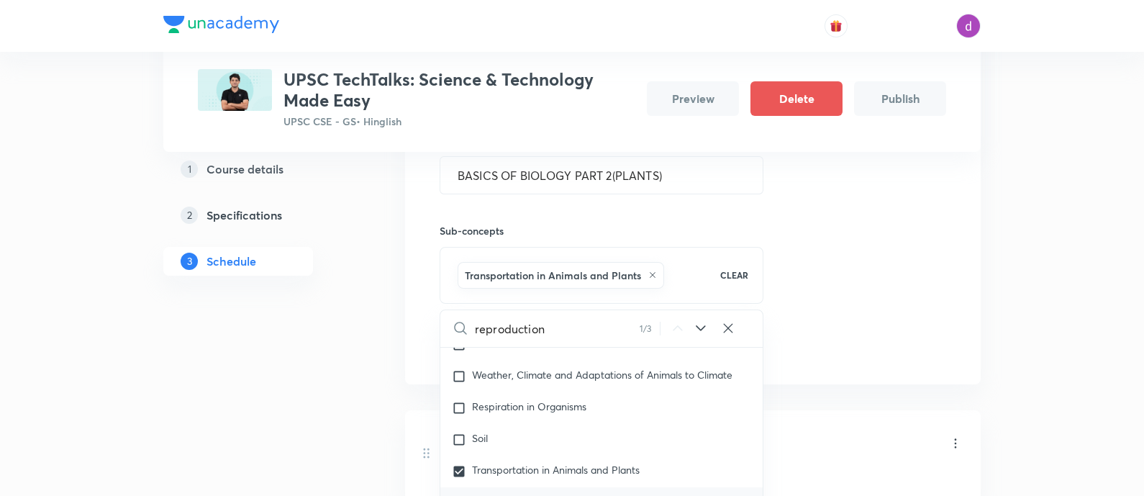
type input "reproduction"
checkbox input "true"
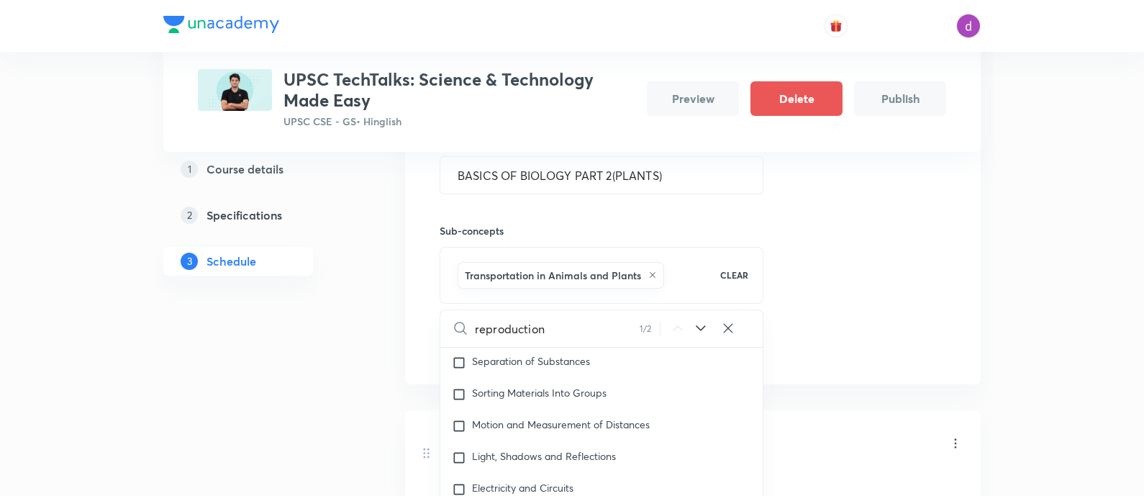
scroll to position [635, 0]
type input "reproduction i"
checkbox input "true"
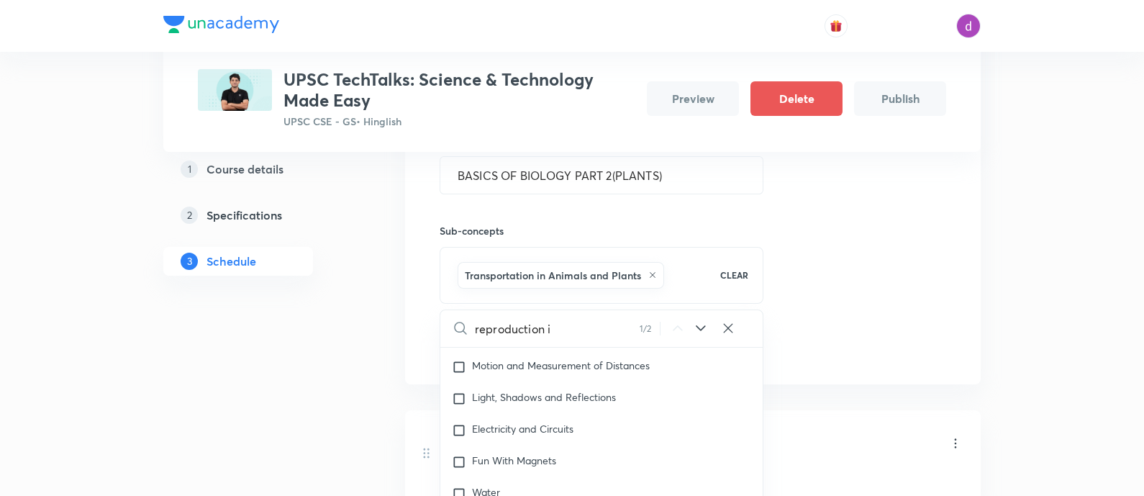
type input "reproduction in"
checkbox input "true"
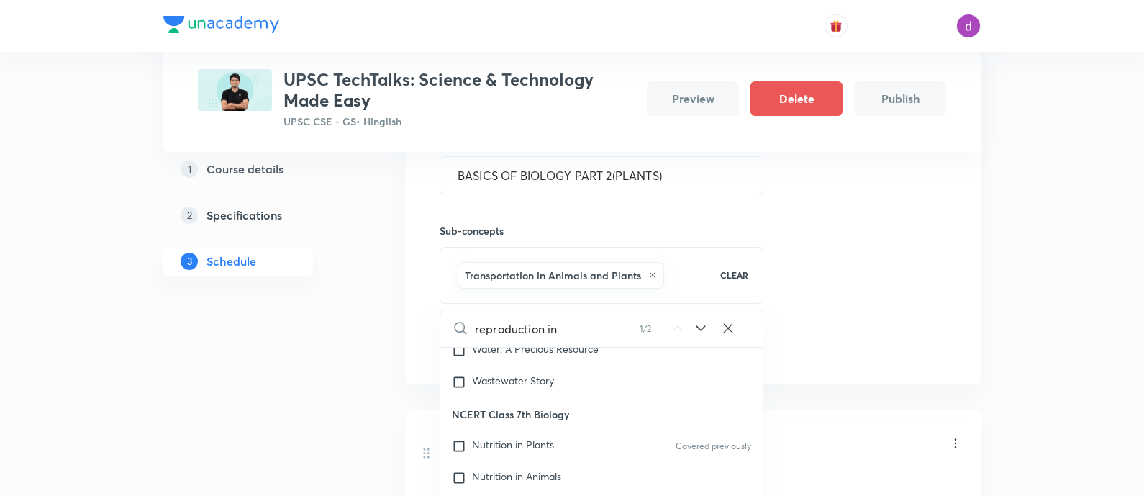
type input "reproduction in"
checkbox input "true"
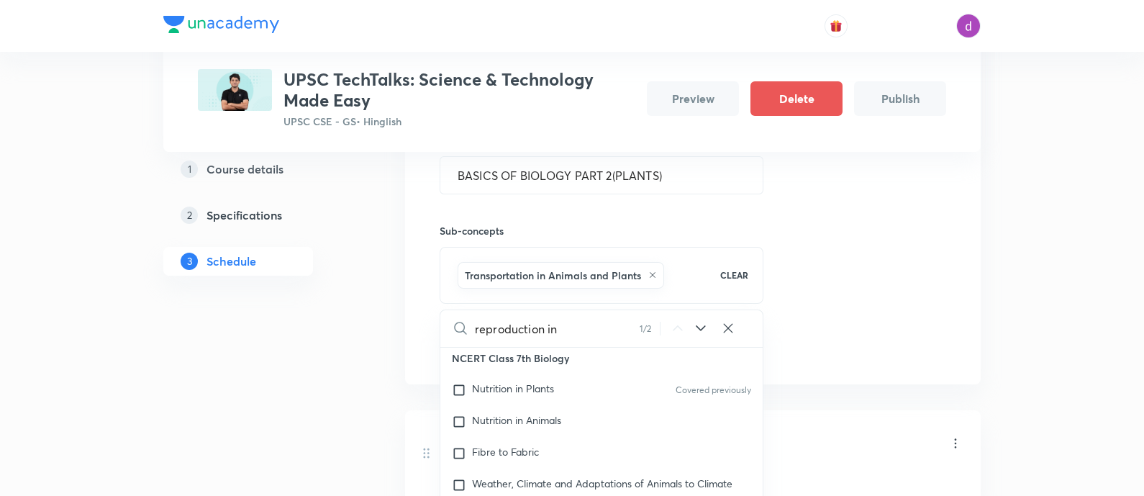
scroll to position [1385, 0]
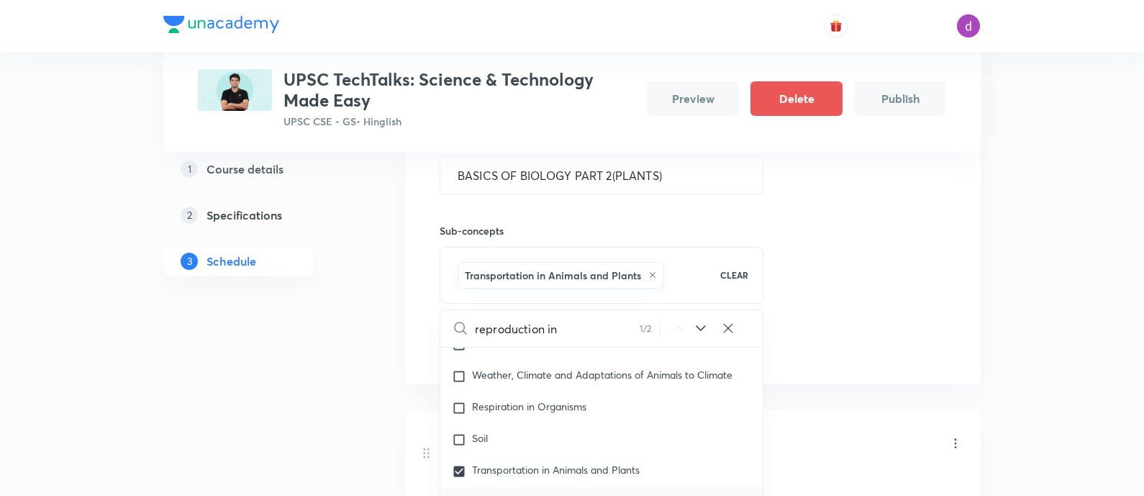
type input "reproduction in a"
checkbox input "true"
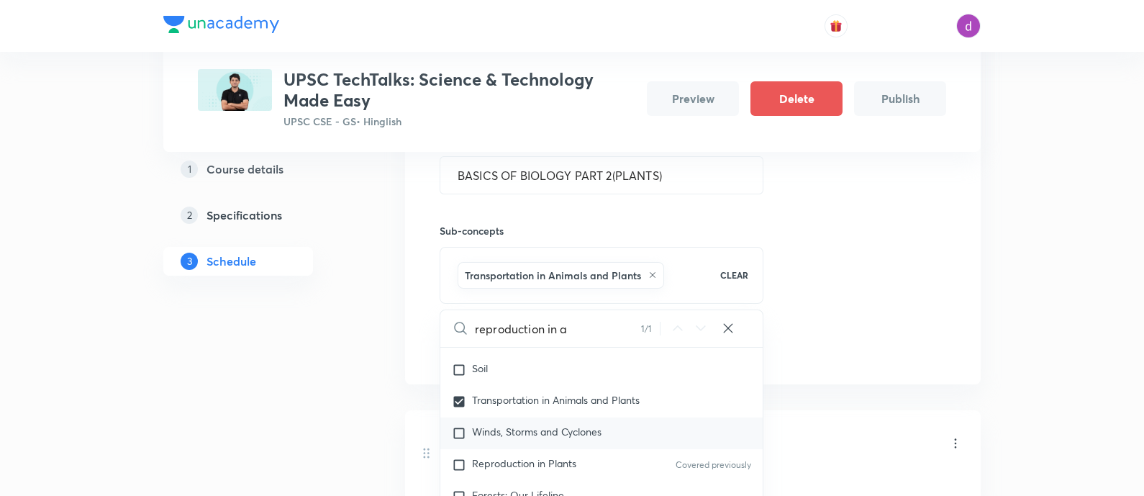
type input "reproduction in an"
checkbox input "true"
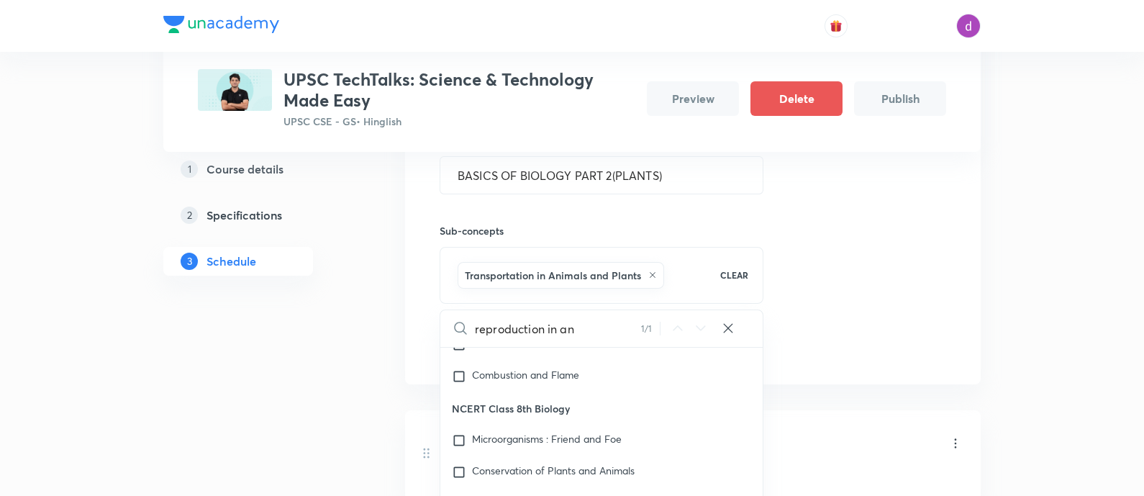
scroll to position [2622, 0]
type input "reproduction in ani"
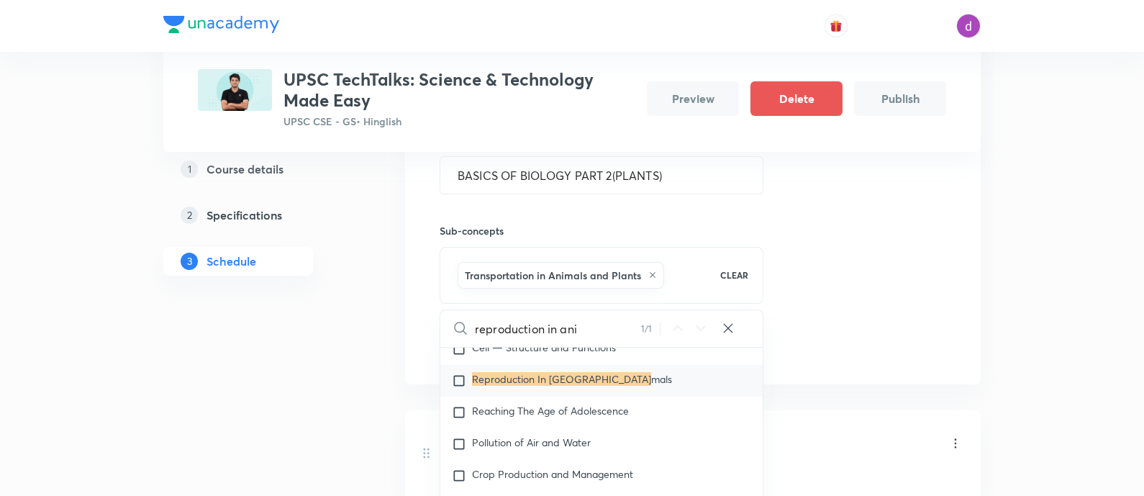
click at [526, 365] on div "Reproduction In Ani mals" at bounding box center [601, 381] width 322 height 32
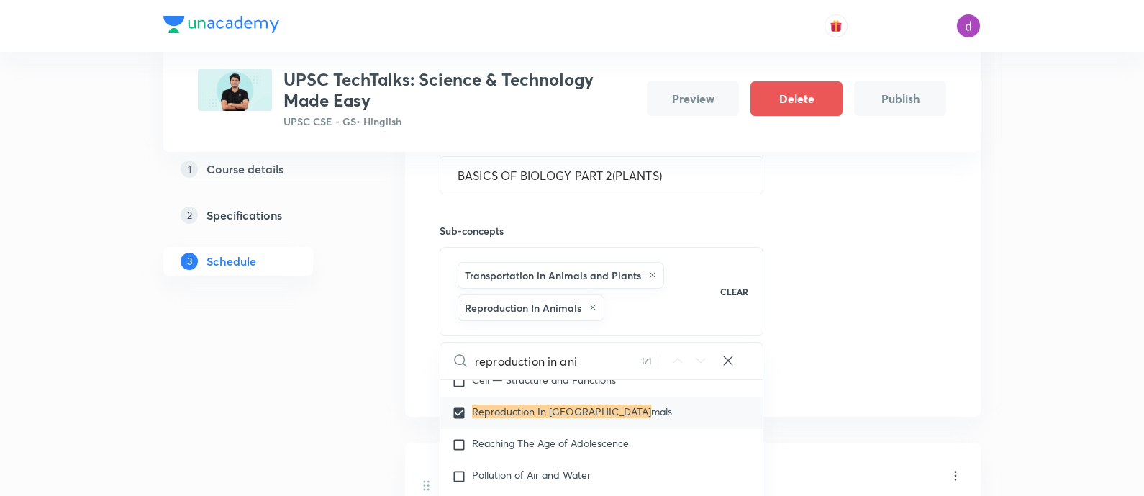
click at [868, 266] on div "Session 3 Live class Quiz Recorded classes Session title 32/99 BASICS OF BIOLOG…" at bounding box center [693, 214] width 506 height 358
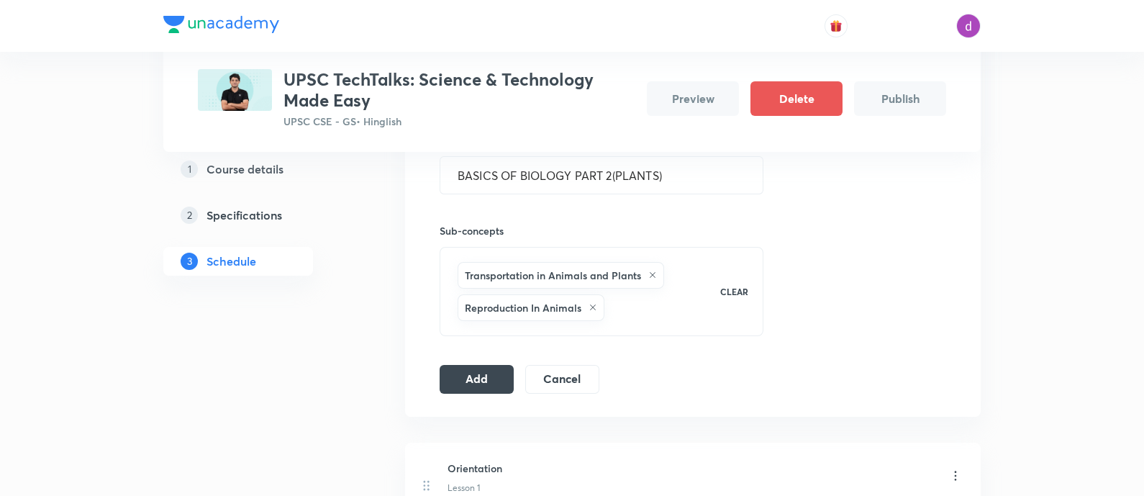
click at [637, 299] on div "Transportation in Animals and Plants Reproduction In Animals" at bounding box center [580, 291] width 250 height 65
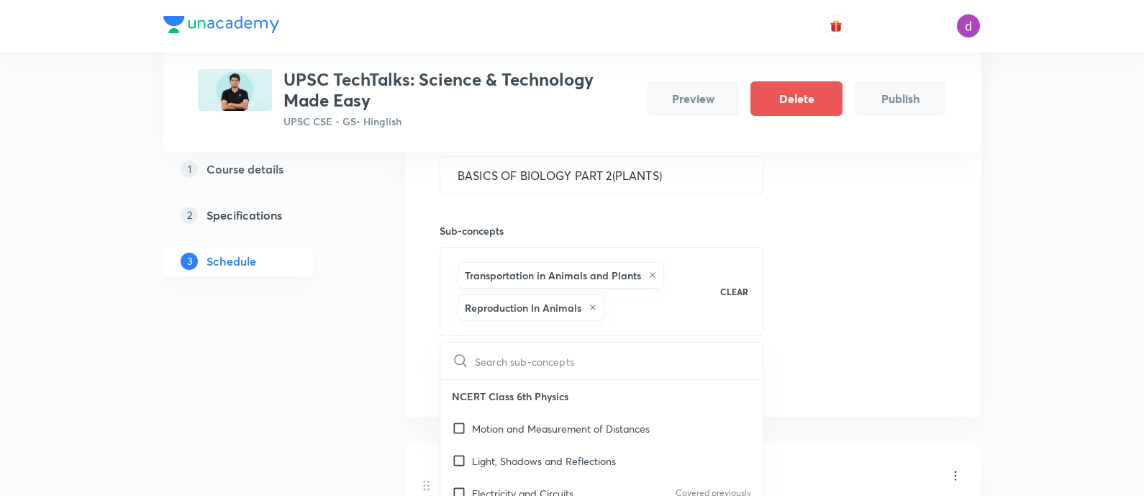
click at [637, 299] on div "Transportation in Animals and Plants Reproduction In Animals" at bounding box center [580, 291] width 250 height 65
click at [553, 368] on input "text" at bounding box center [619, 360] width 288 height 37
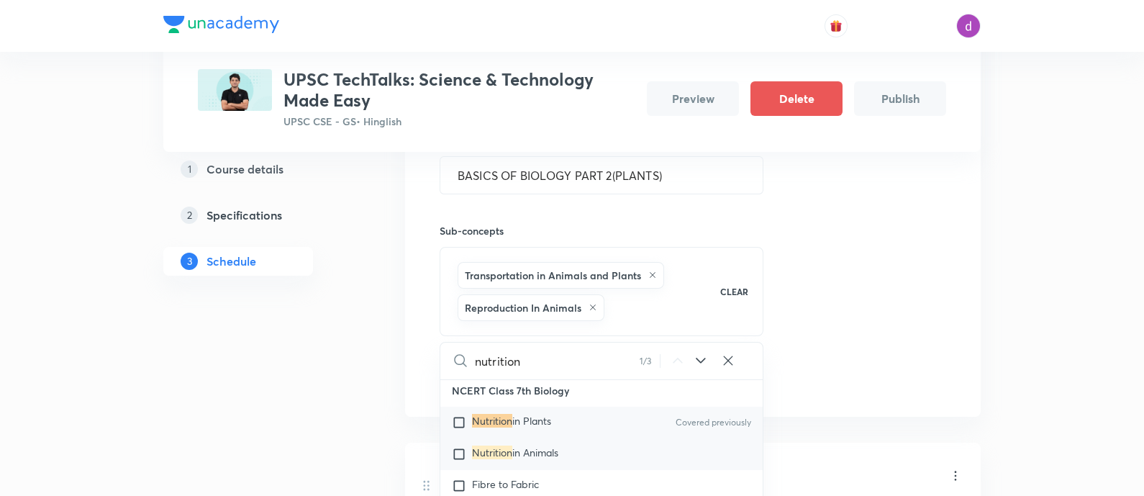
click at [547, 447] on span "in Animals" at bounding box center [535, 452] width 46 height 14
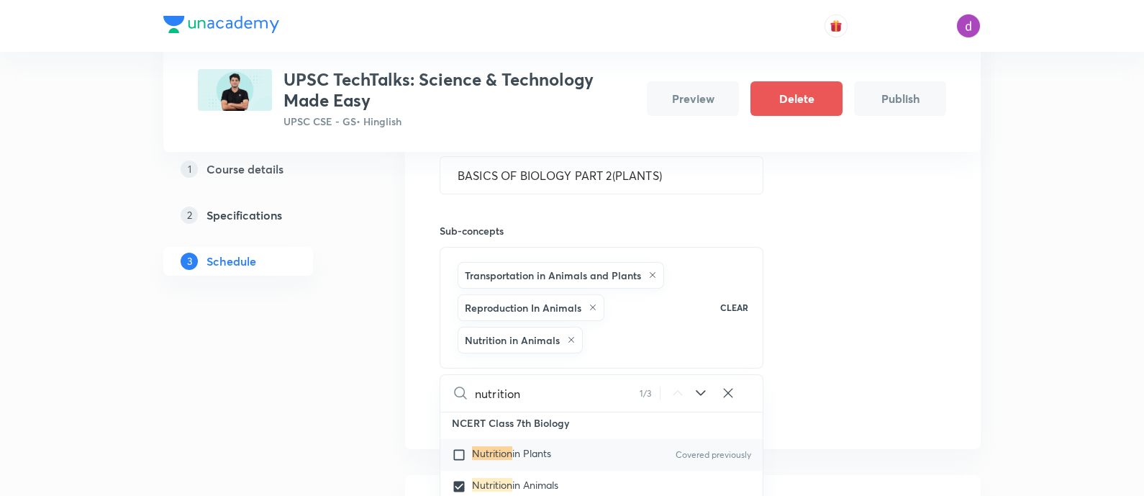
click at [722, 382] on div "nutrition 1 / 3 ​" at bounding box center [601, 393] width 322 height 37
click at [727, 386] on icon at bounding box center [728, 393] width 14 height 14
click at [587, 393] on input "text" at bounding box center [619, 393] width 288 height 37
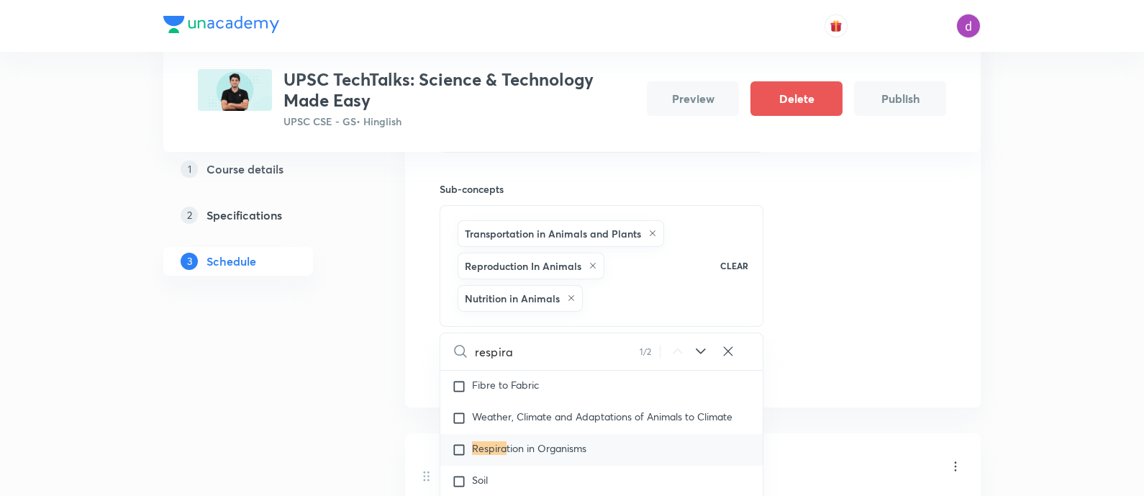
scroll to position [1373, 0]
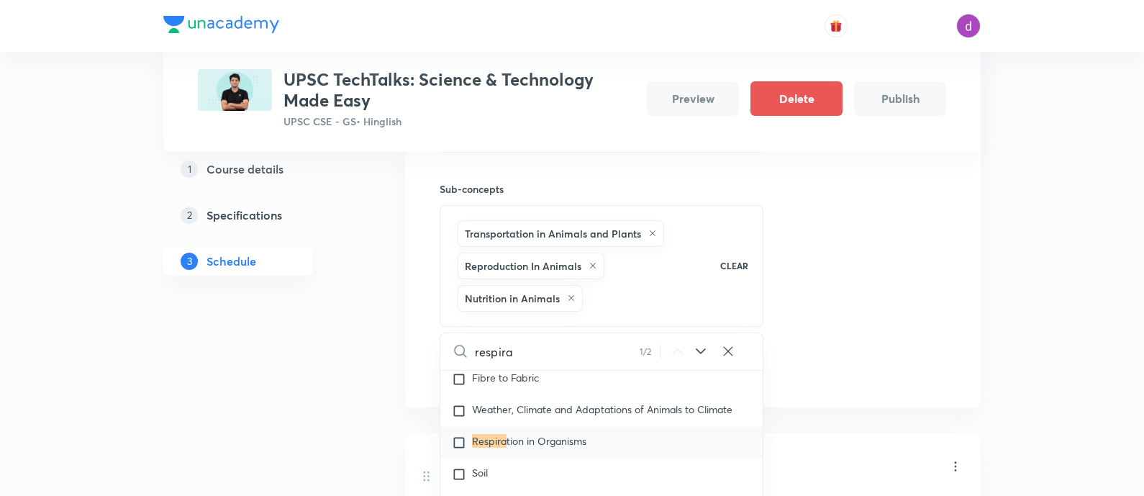
click at [458, 437] on input "checkbox" at bounding box center [462, 442] width 20 height 14
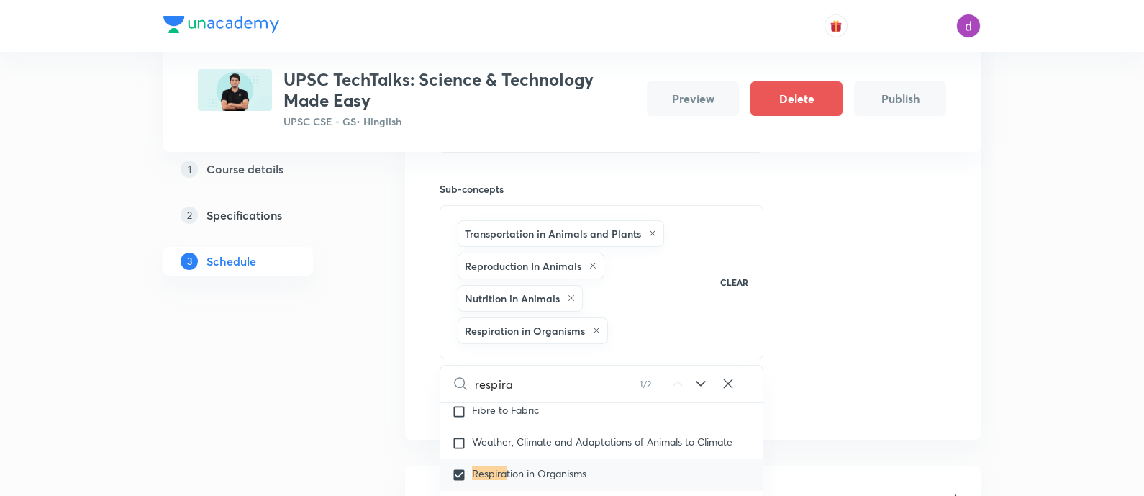
click at [904, 245] on div "Session 3 Live class Quiz Recorded classes Session title 32/99 BASICS OF BIOLOG…" at bounding box center [693, 205] width 506 height 423
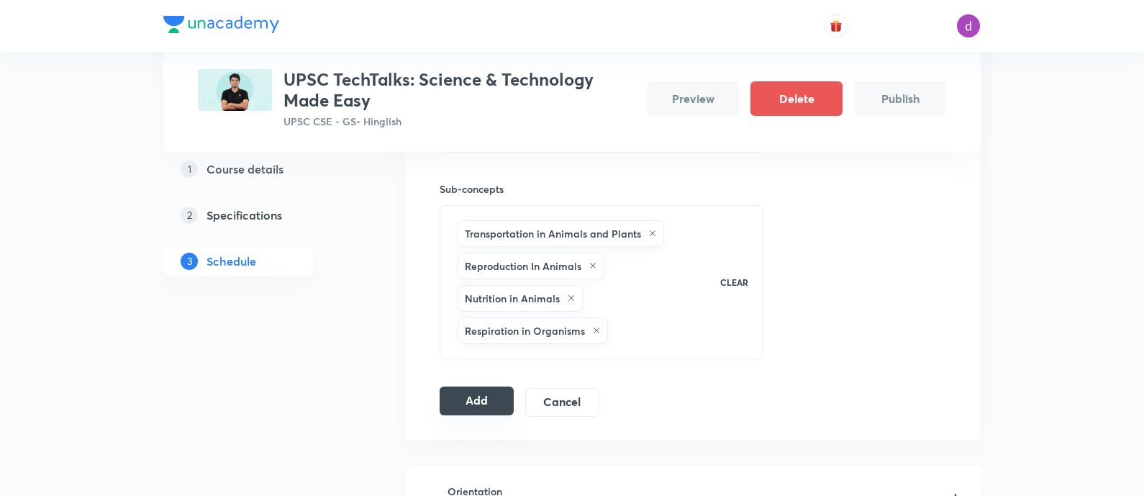
click at [468, 408] on button "Add" at bounding box center [477, 400] width 74 height 29
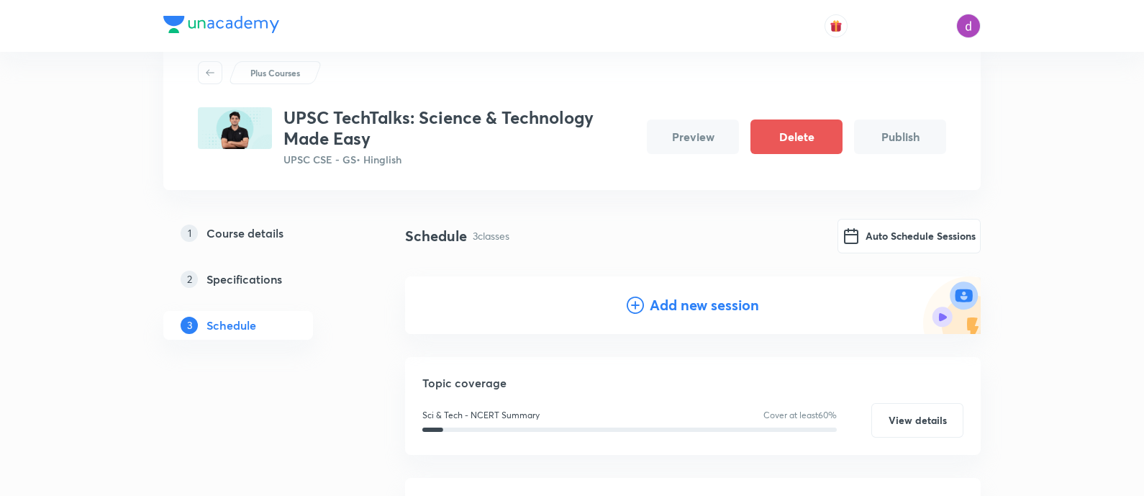
scroll to position [19, 0]
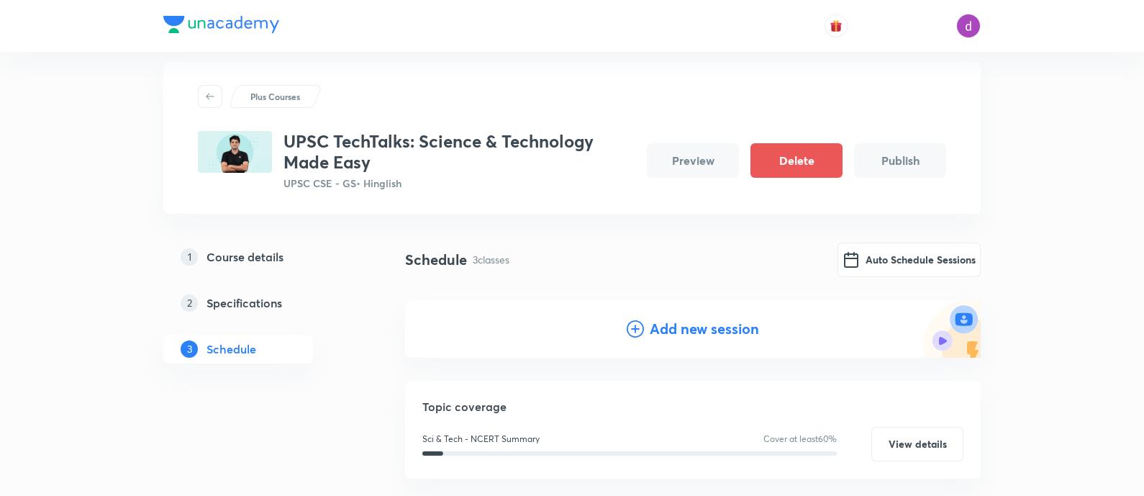
click at [665, 326] on h4 "Add new session" at bounding box center [704, 329] width 109 height 22
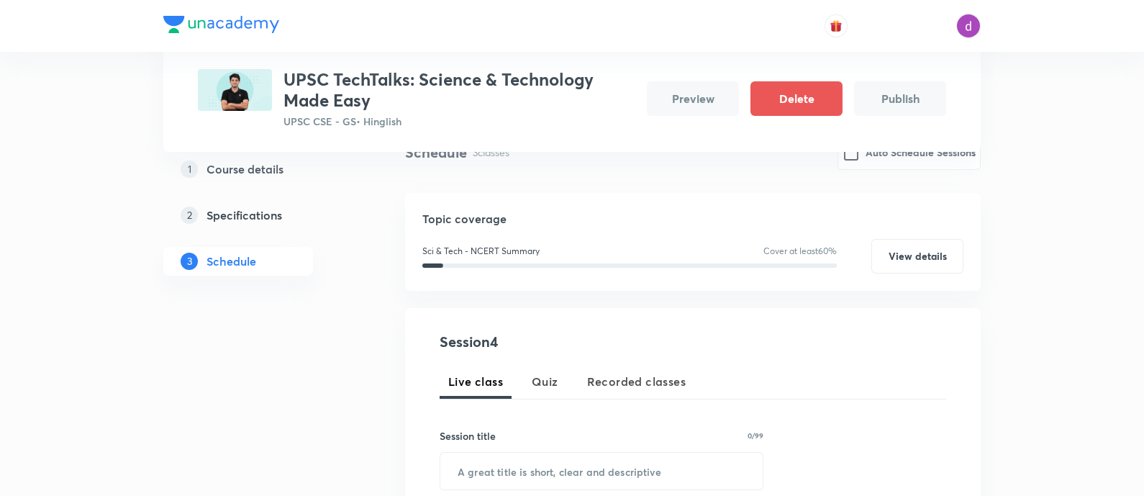
scroll to position [127, 0]
click at [536, 468] on input "text" at bounding box center [601, 470] width 322 height 37
paste input "BASICS OF BIOLOGY PART 2(ANIMALS)"
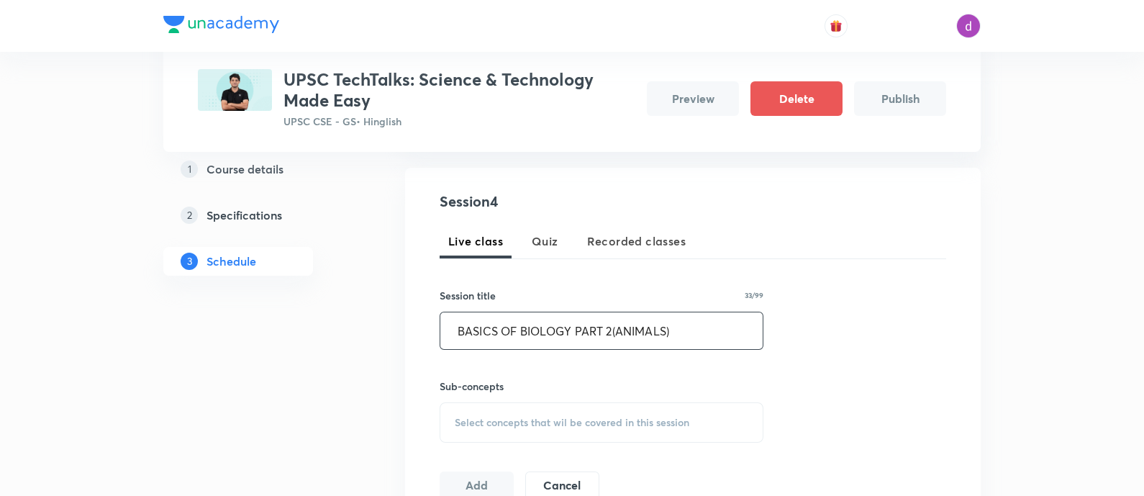
scroll to position [267, 0]
click at [542, 417] on span "Select concepts that wil be covered in this session" at bounding box center [572, 422] width 235 height 12
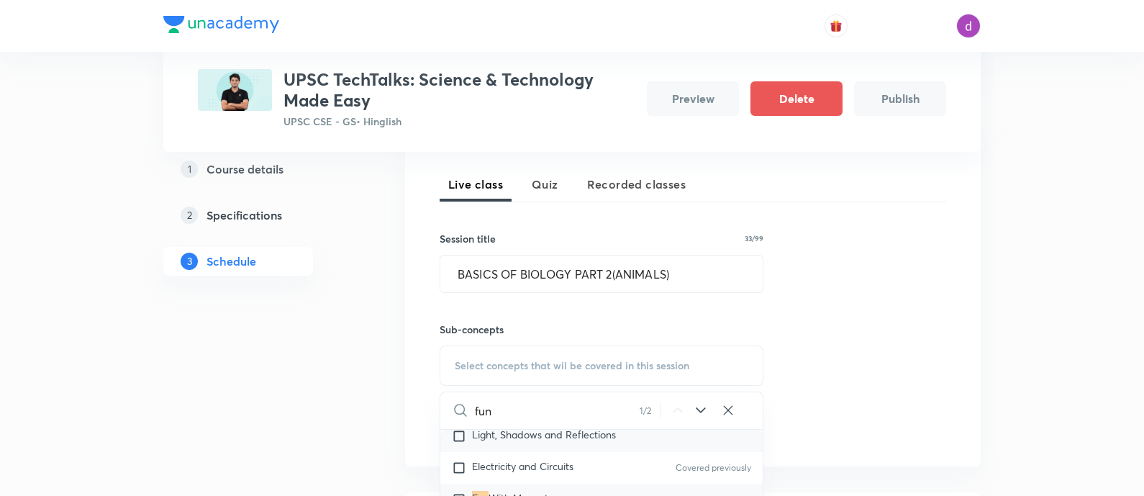
scroll to position [115, 0]
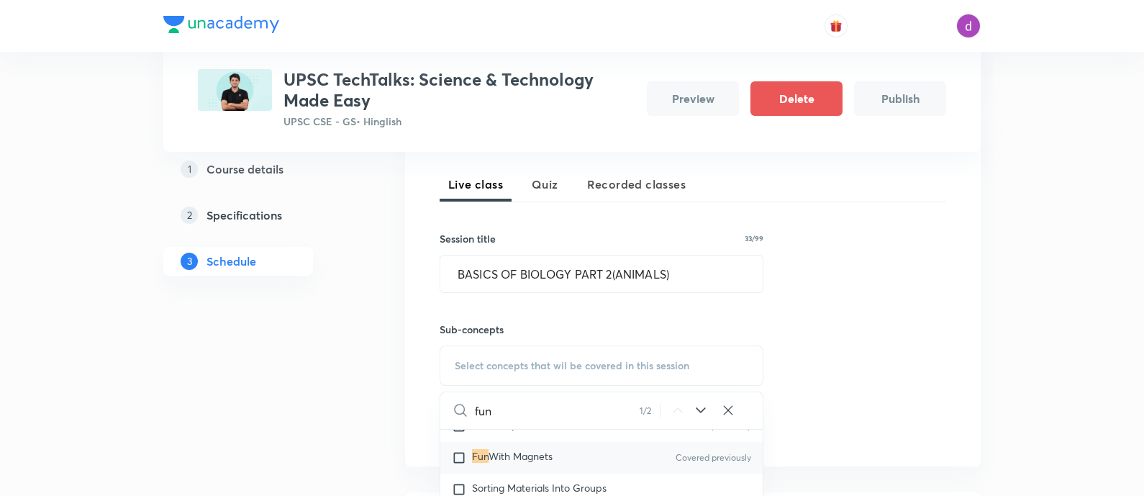
click at [460, 454] on input "checkbox" at bounding box center [462, 457] width 20 height 14
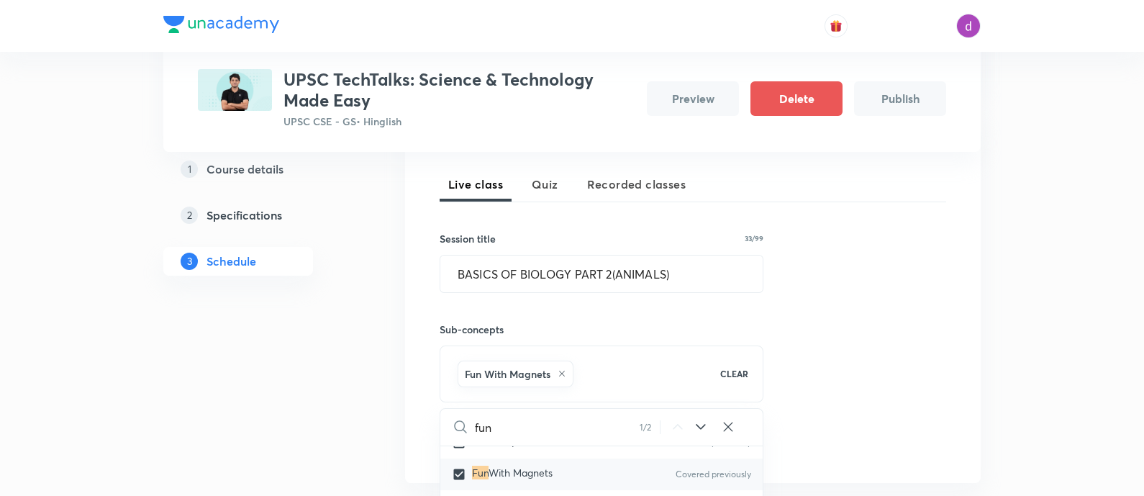
click at [734, 426] on icon at bounding box center [728, 426] width 14 height 14
click at [601, 427] on input "text" at bounding box center [619, 427] width 288 height 37
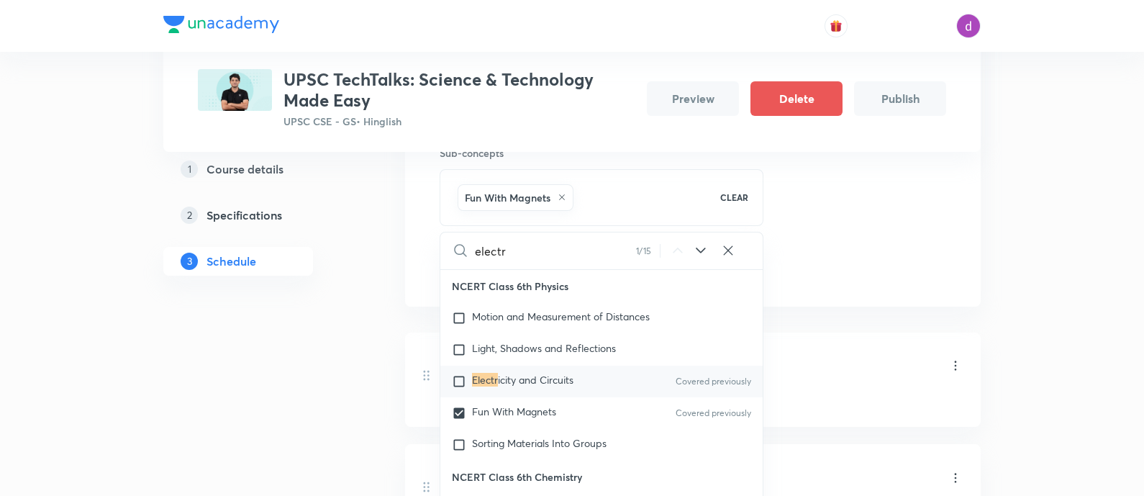
scroll to position [501, 0]
click at [527, 378] on span "icity and Circuits" at bounding box center [536, 377] width 76 height 14
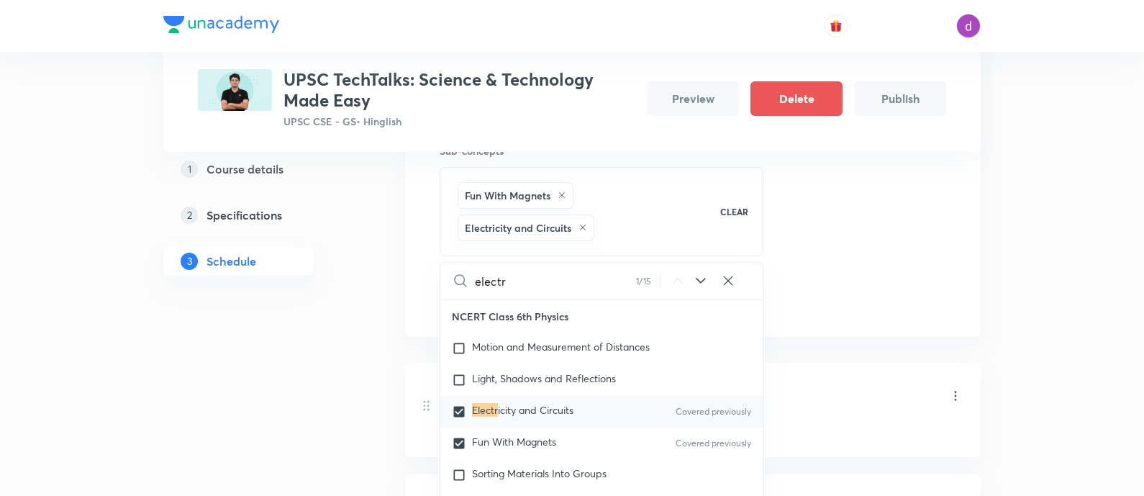
click at [724, 286] on icon at bounding box center [728, 280] width 14 height 14
click at [604, 281] on input "text" at bounding box center [619, 281] width 288 height 37
click at [575, 371] on span ", Shadows and Reflections" at bounding box center [555, 378] width 121 height 14
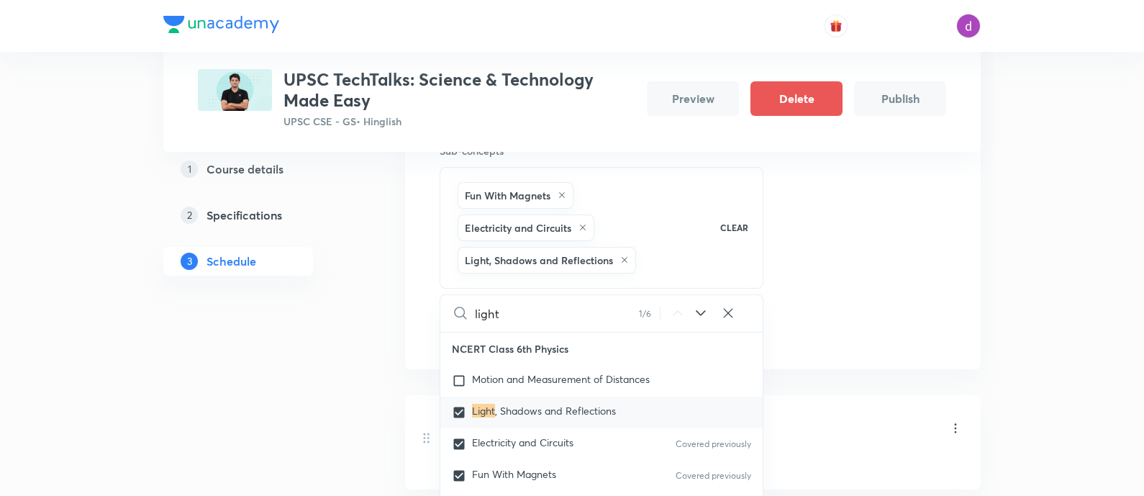
click at [729, 309] on icon at bounding box center [727, 313] width 9 height 9
click at [614, 317] on input "text" at bounding box center [619, 313] width 288 height 37
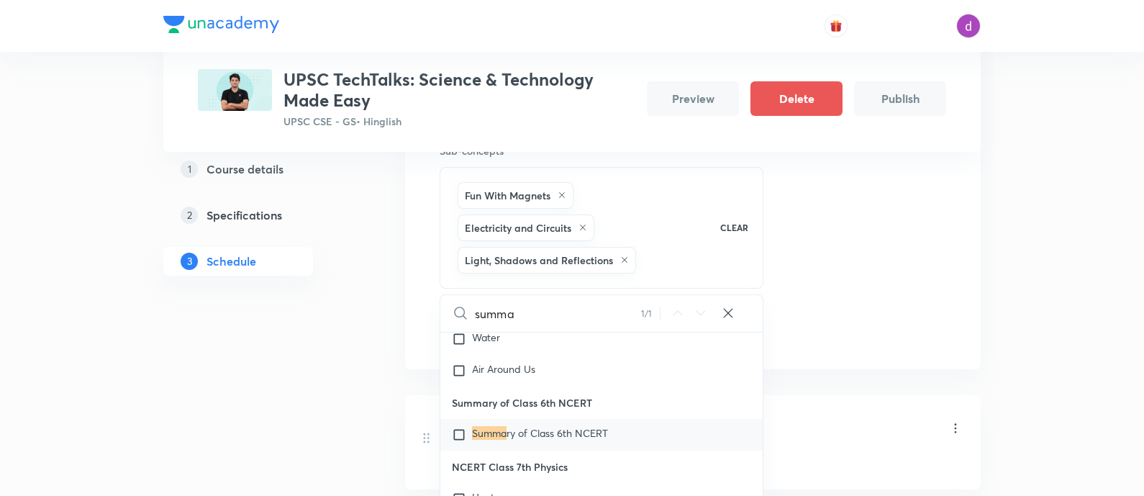
scroll to position [835, 0]
click at [537, 432] on span "ry of Class 6th NCERT" at bounding box center [556, 432] width 101 height 14
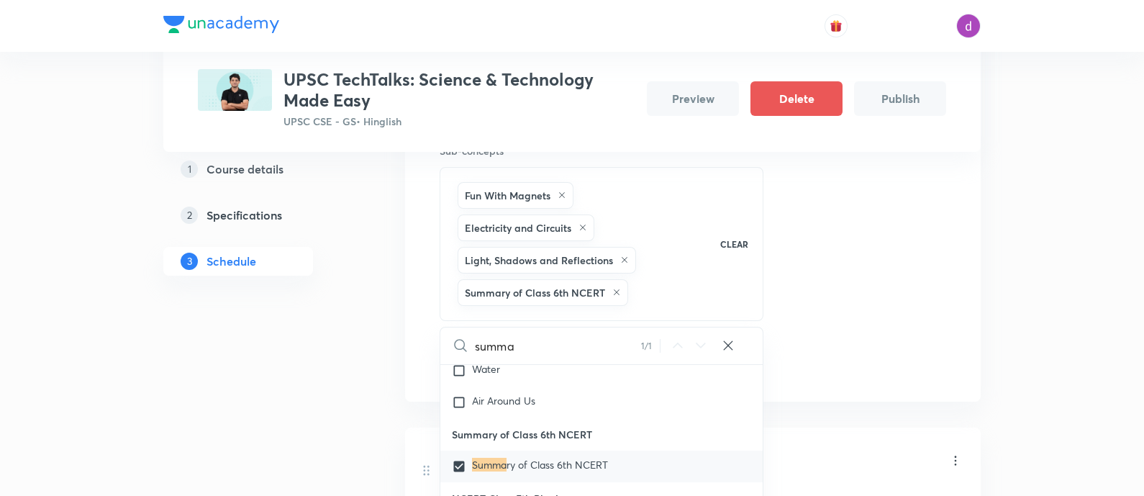
click at [878, 217] on div "Session 4 Live class Quiz Recorded classes Session title 33/99 BASICS OF BIOLOG…" at bounding box center [693, 166] width 506 height 423
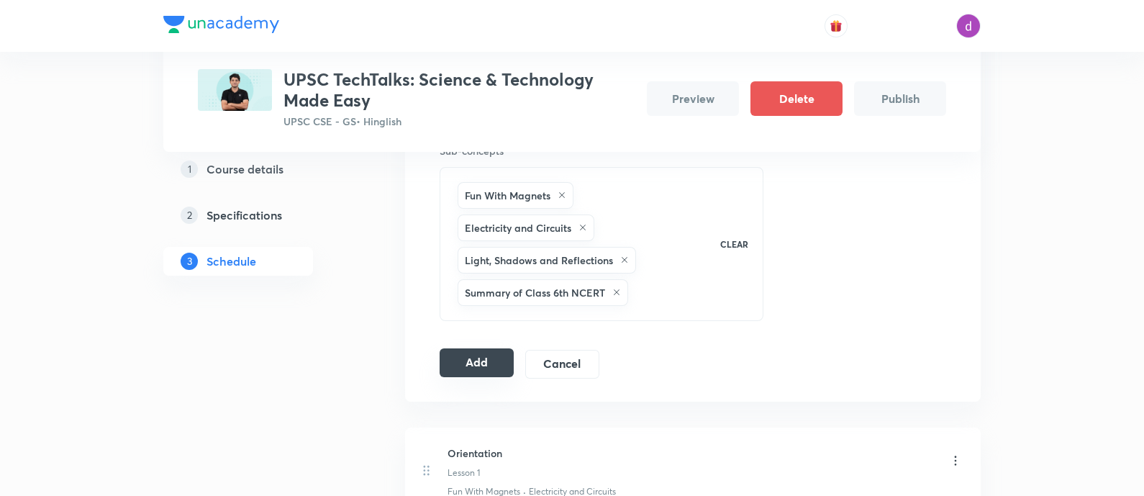
click at [470, 369] on button "Add" at bounding box center [477, 362] width 74 height 29
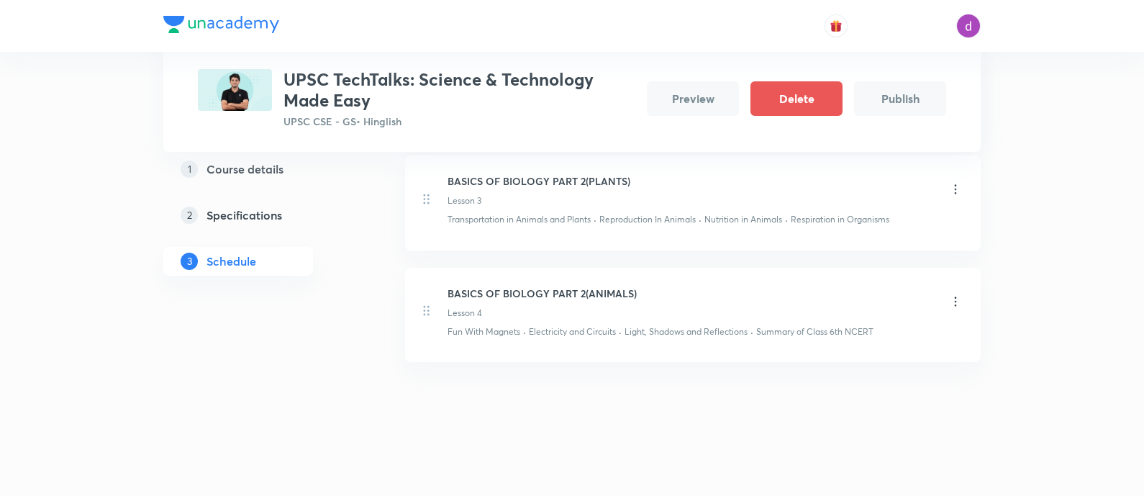
scroll to position [0, 0]
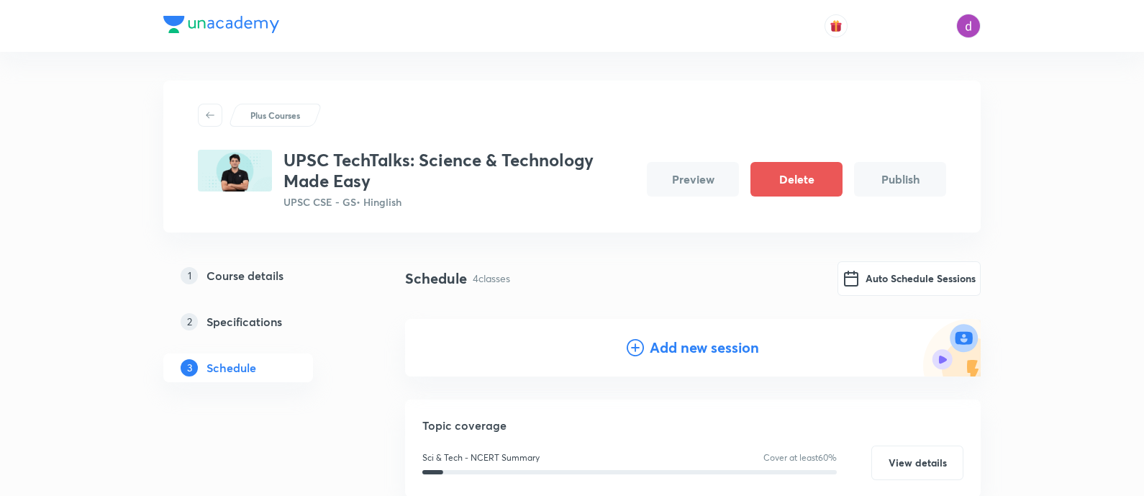
click at [652, 350] on h4 "Add new session" at bounding box center [704, 348] width 109 height 22
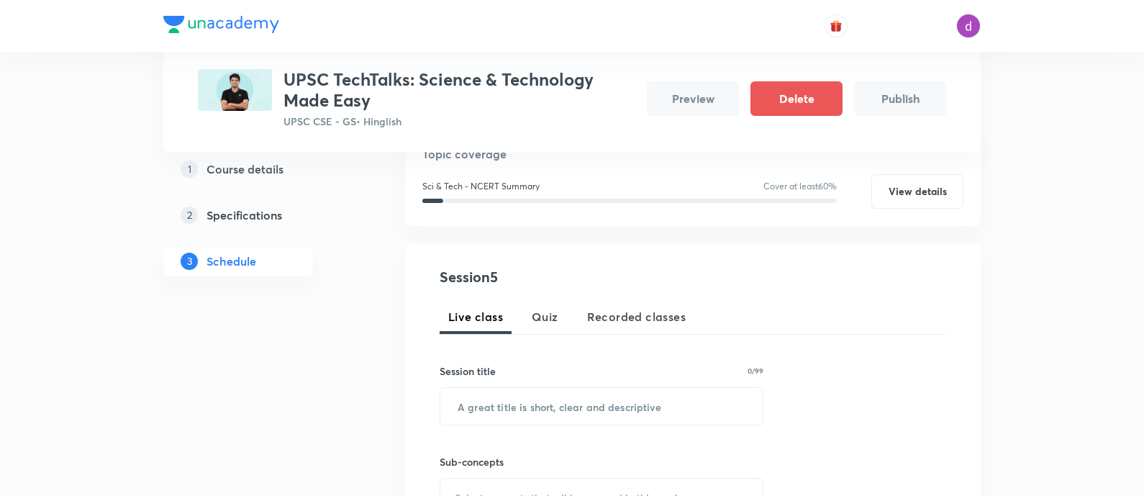
scroll to position [234, 0]
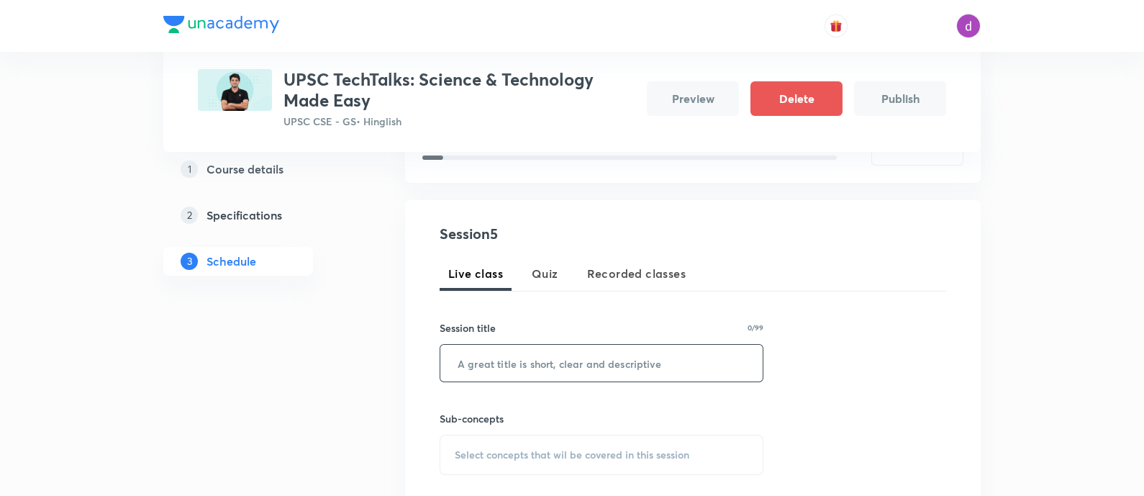
click at [560, 368] on input "text" at bounding box center [601, 363] width 322 height 37
click at [532, 365] on input "text" at bounding box center [601, 363] width 322 height 37
paste input "BASICS OF BIOLOGY- PART 4(ORGANISM AND IT'S FUNCTIONS )"
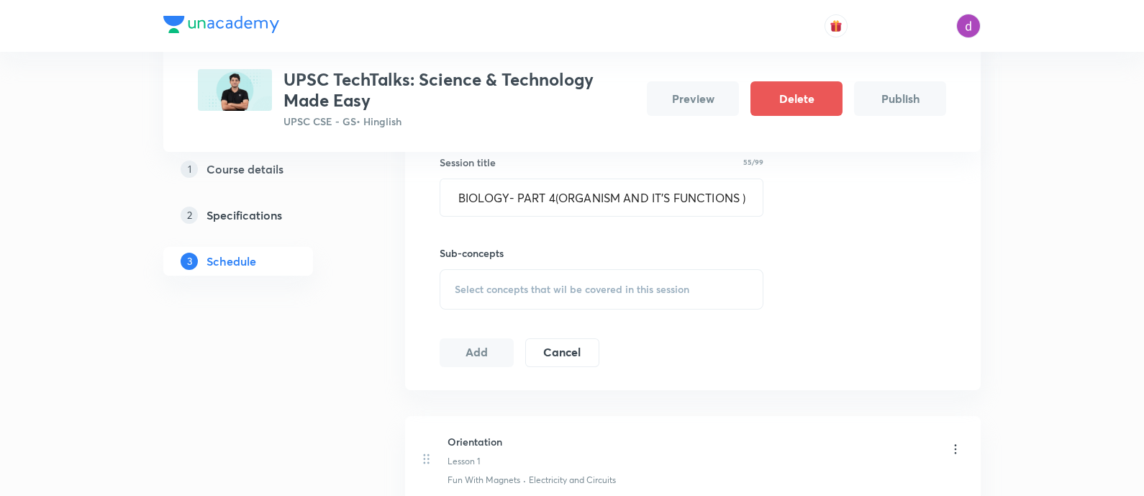
scroll to position [0, 0]
click at [569, 289] on span "Select concepts that wil be covered in this session" at bounding box center [572, 289] width 235 height 12
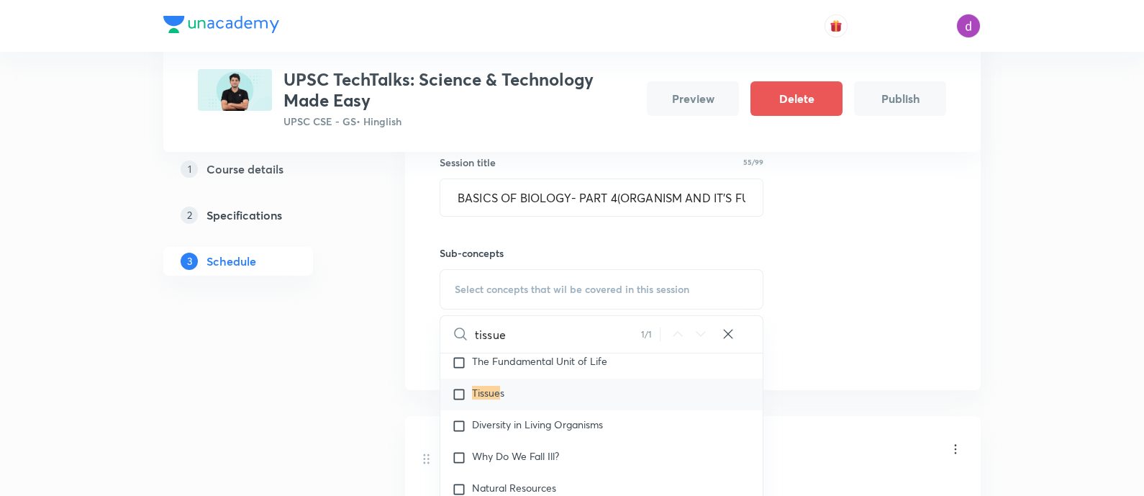
scroll to position [3655, 0]
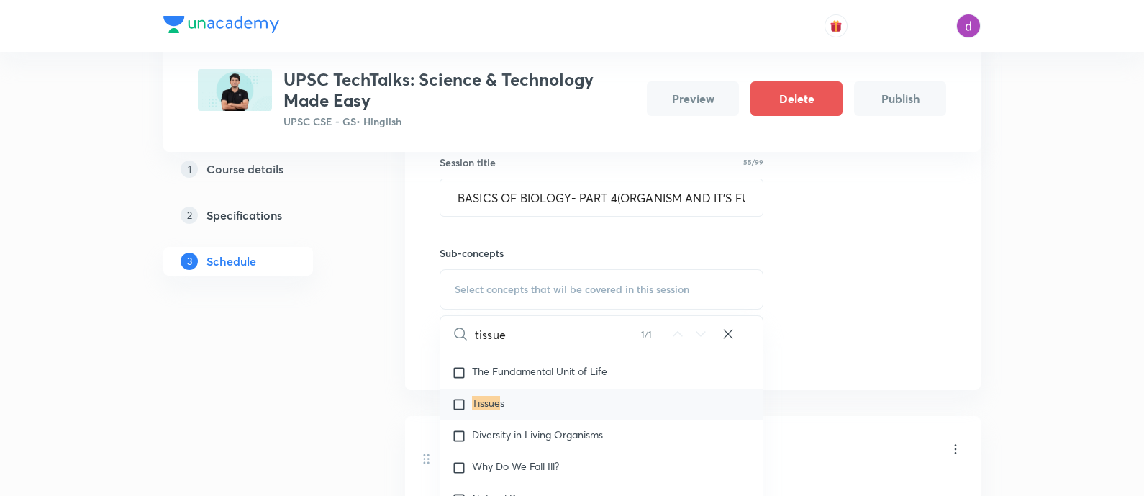
click at [463, 400] on input "checkbox" at bounding box center [462, 404] width 20 height 14
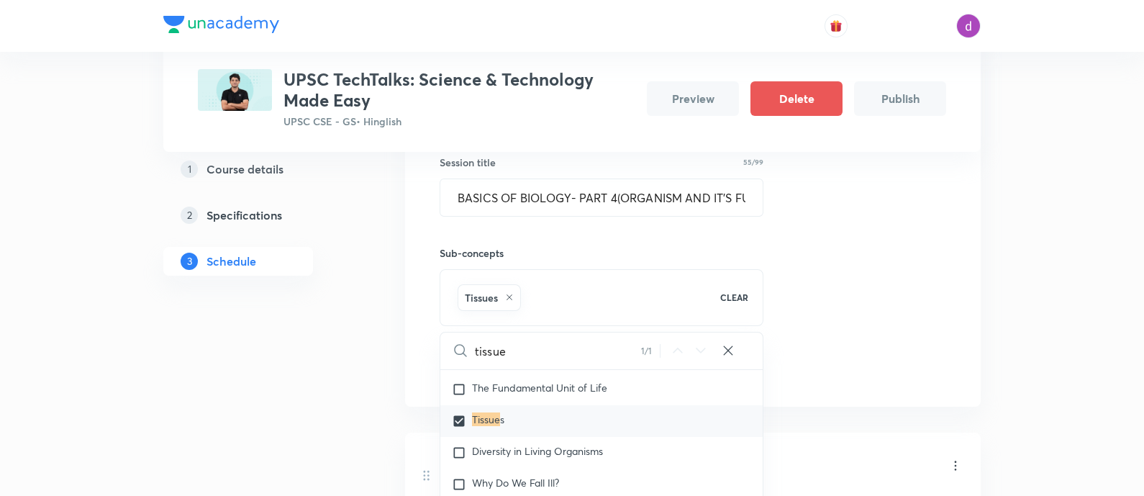
click at [724, 350] on icon at bounding box center [728, 350] width 14 height 14
click at [611, 349] on input "text" at bounding box center [619, 350] width 288 height 37
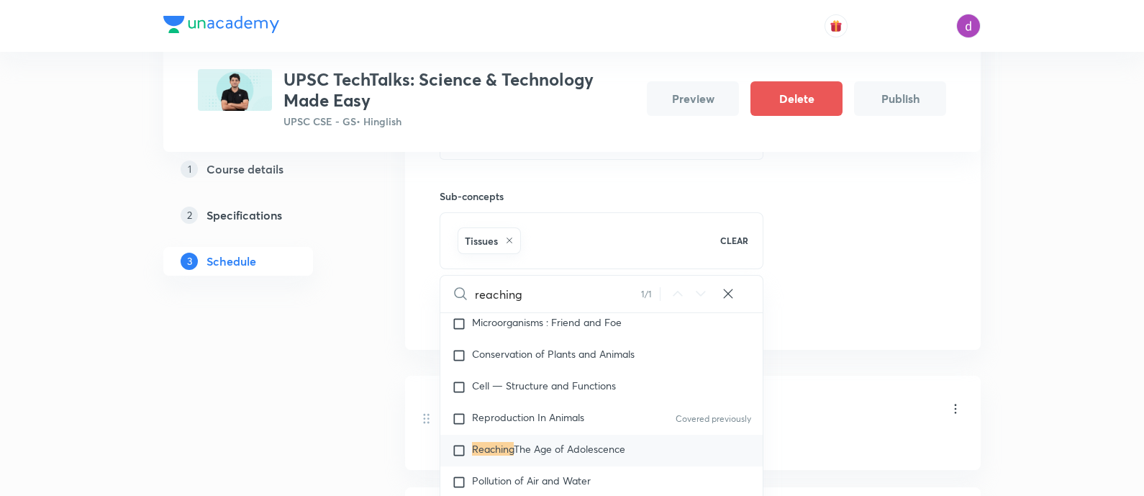
scroll to position [2713, 0]
click at [566, 443] on span "The Age of Adolescence" at bounding box center [569, 448] width 111 height 14
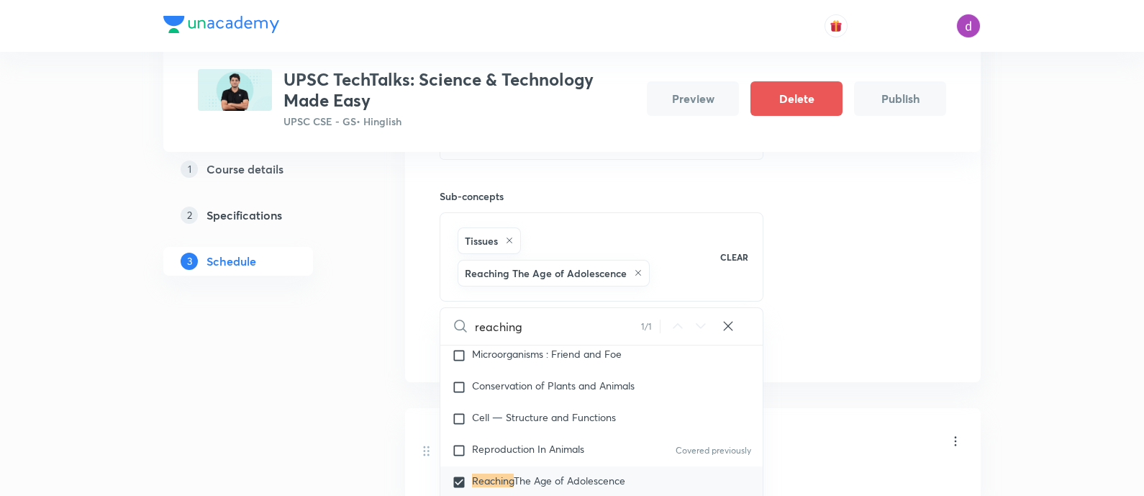
click at [732, 327] on icon at bounding box center [728, 326] width 14 height 14
click at [629, 329] on input "text" at bounding box center [619, 326] width 288 height 37
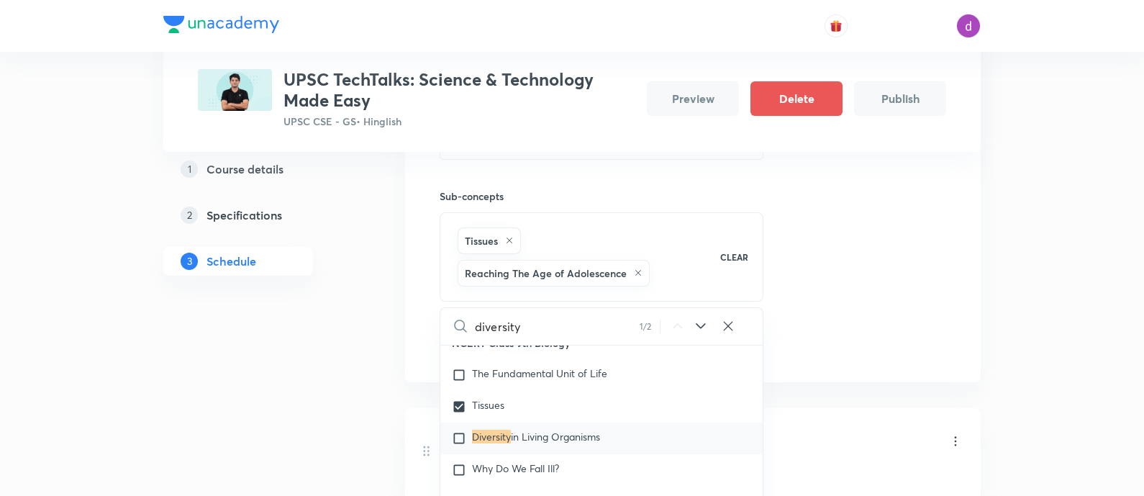
scroll to position [3682, 0]
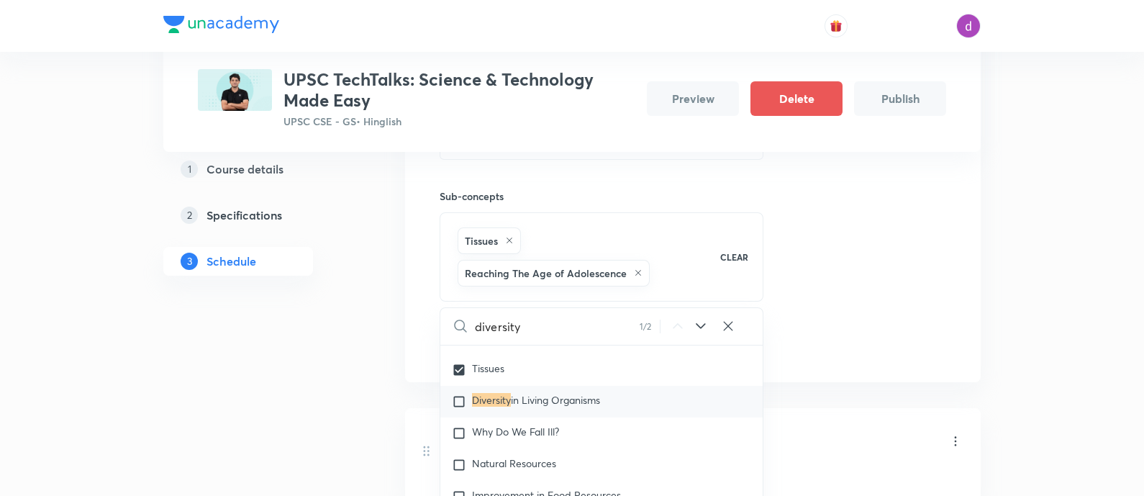
click at [579, 393] on span "in Living Organisms" at bounding box center [555, 400] width 89 height 14
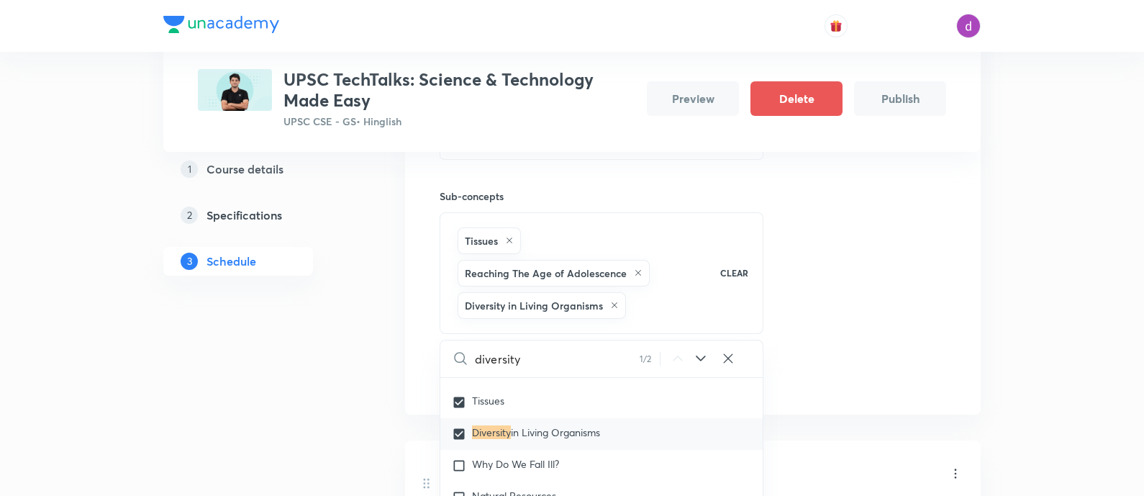
click at [727, 354] on icon at bounding box center [728, 358] width 14 height 14
click at [615, 347] on input "text" at bounding box center [619, 358] width 288 height 37
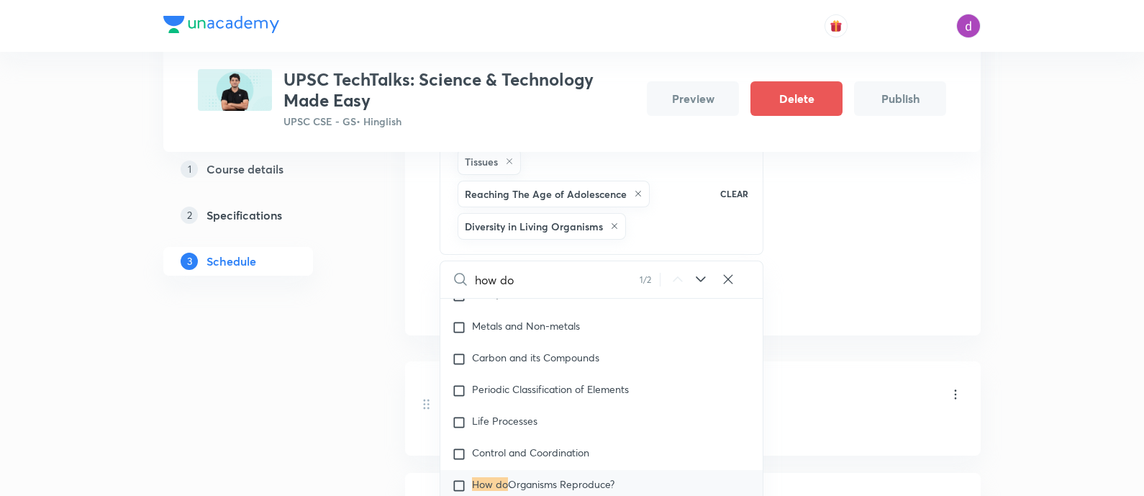
click at [563, 482] on span "Organisms Reproduce?" at bounding box center [561, 484] width 106 height 14
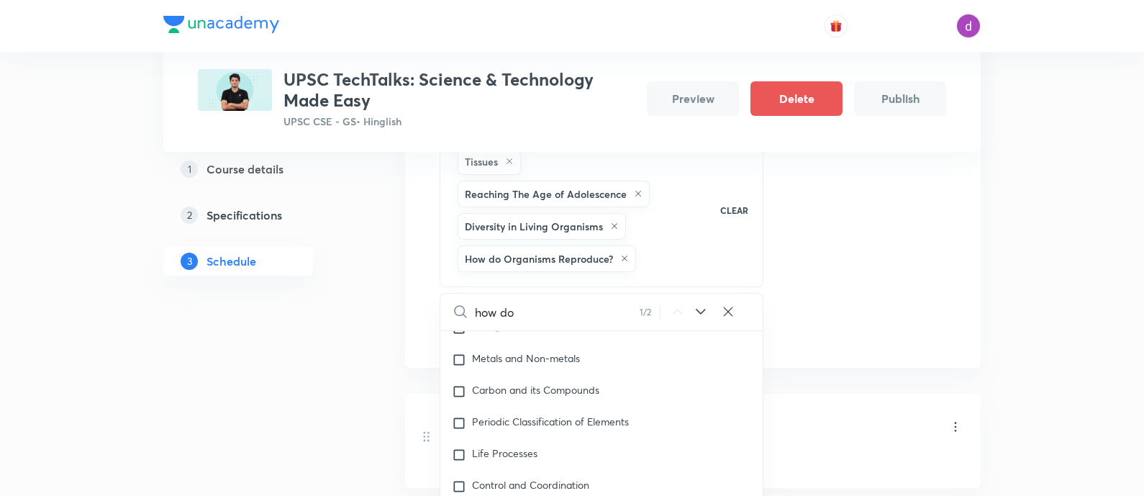
click at [892, 268] on div "Session 5 Live class Quiz Recorded classes Session title 55/99 BASICS OF BIOLOG…" at bounding box center [693, 133] width 506 height 423
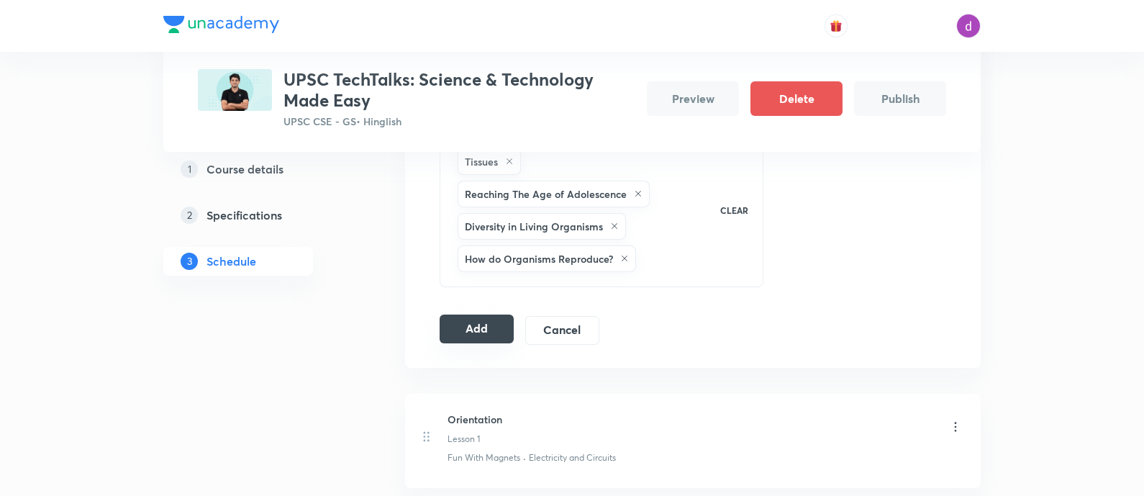
click at [496, 326] on button "Add" at bounding box center [477, 328] width 74 height 29
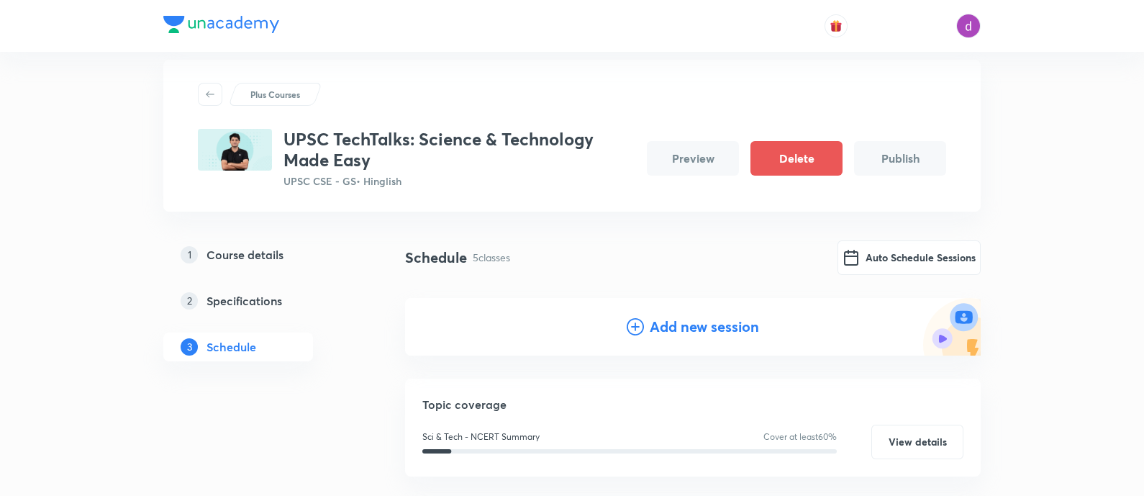
scroll to position [0, 0]
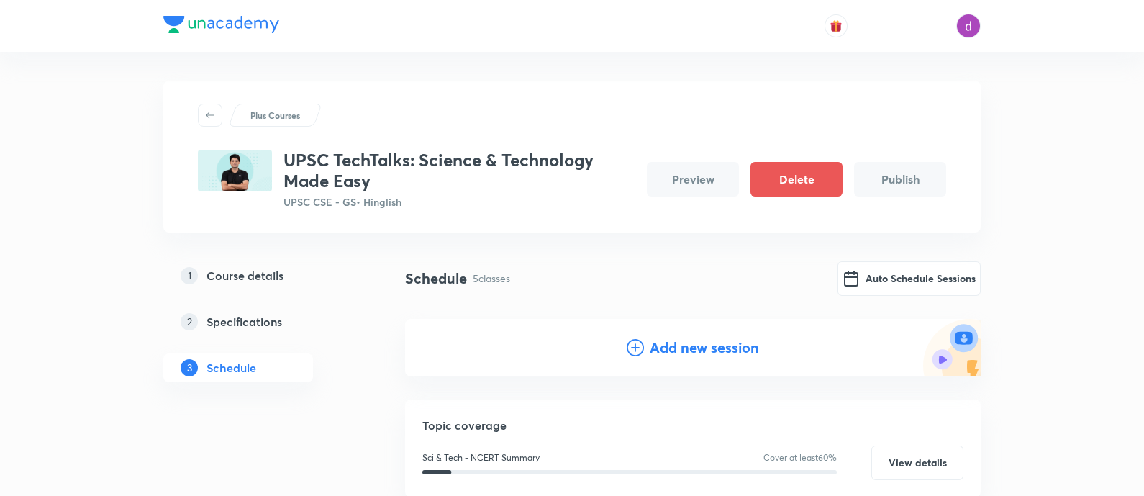
click at [674, 345] on h4 "Add new session" at bounding box center [704, 348] width 109 height 22
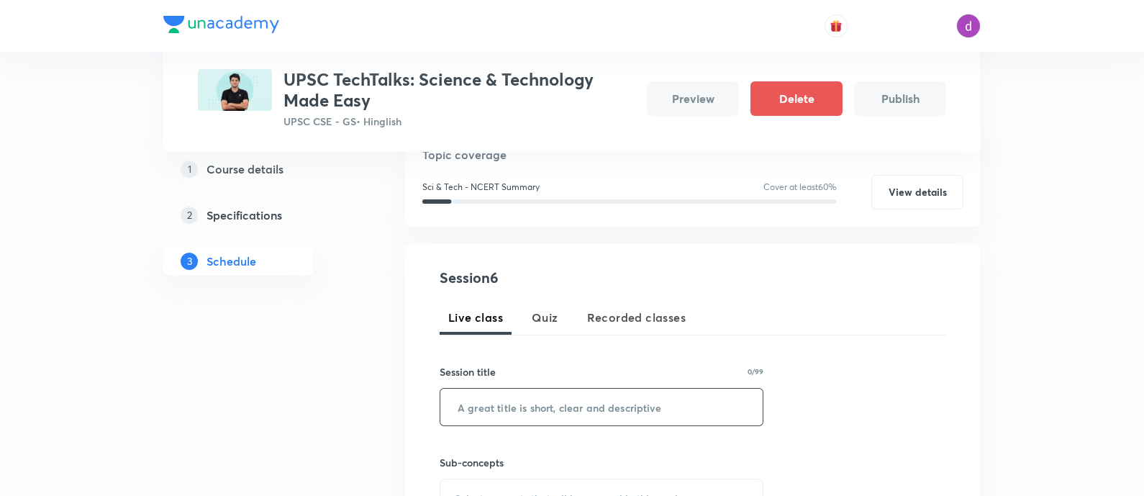
scroll to position [191, 0]
click at [604, 411] on input "text" at bounding box center [601, 406] width 322 height 37
paste input "BASICS OF BIOLOGY-PART 5(HEREDITY AND EVOLUTION)"
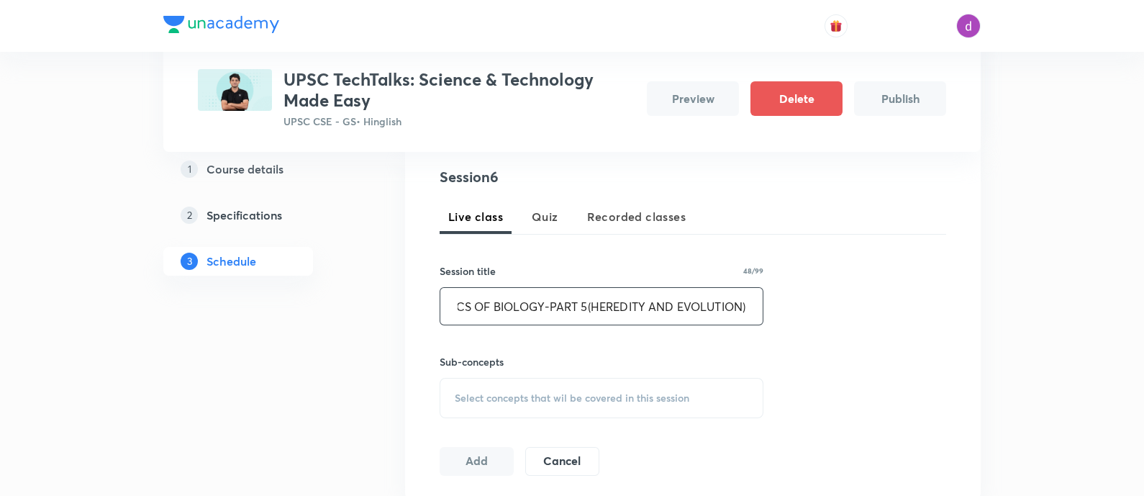
scroll to position [0, 0]
click at [583, 392] on span "Select concepts that wil be covered in this session" at bounding box center [572, 398] width 235 height 12
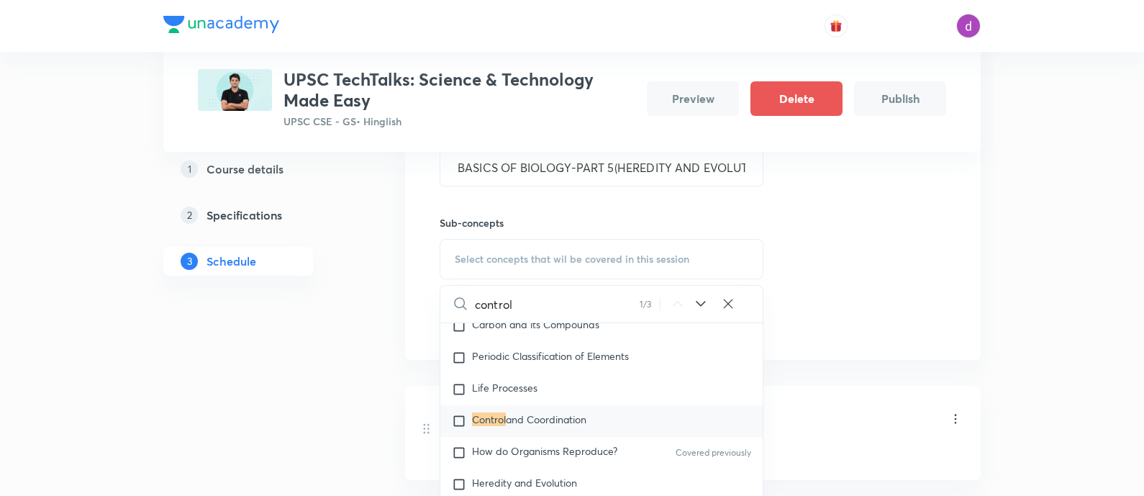
scroll to position [4163, 0]
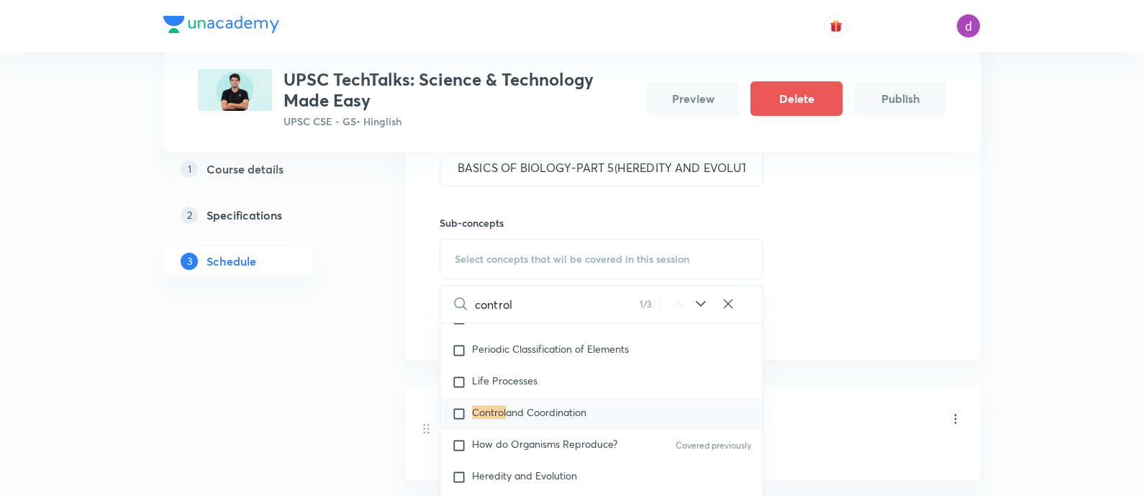
click at [556, 413] on span "and Coordination" at bounding box center [546, 412] width 81 height 14
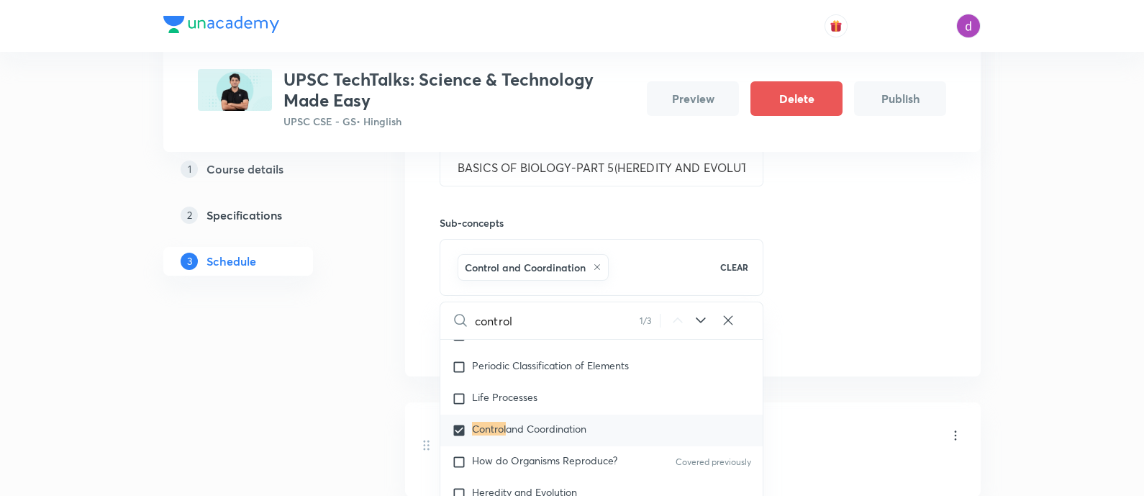
click at [726, 325] on icon at bounding box center [728, 320] width 14 height 14
click at [535, 324] on input "text" at bounding box center [619, 320] width 288 height 37
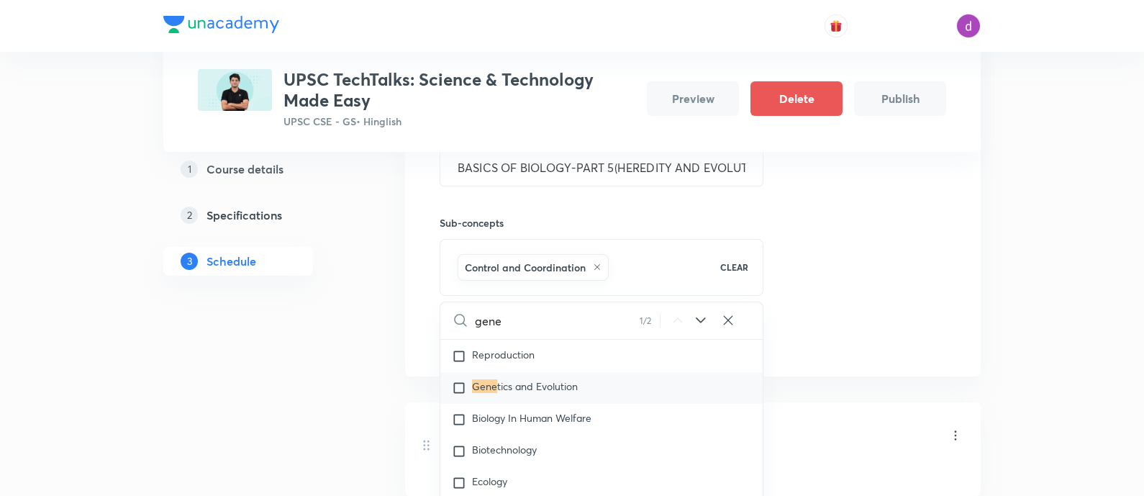
scroll to position [7704, 0]
click at [545, 393] on div "Gene tics and Evolution" at bounding box center [601, 385] width 322 height 32
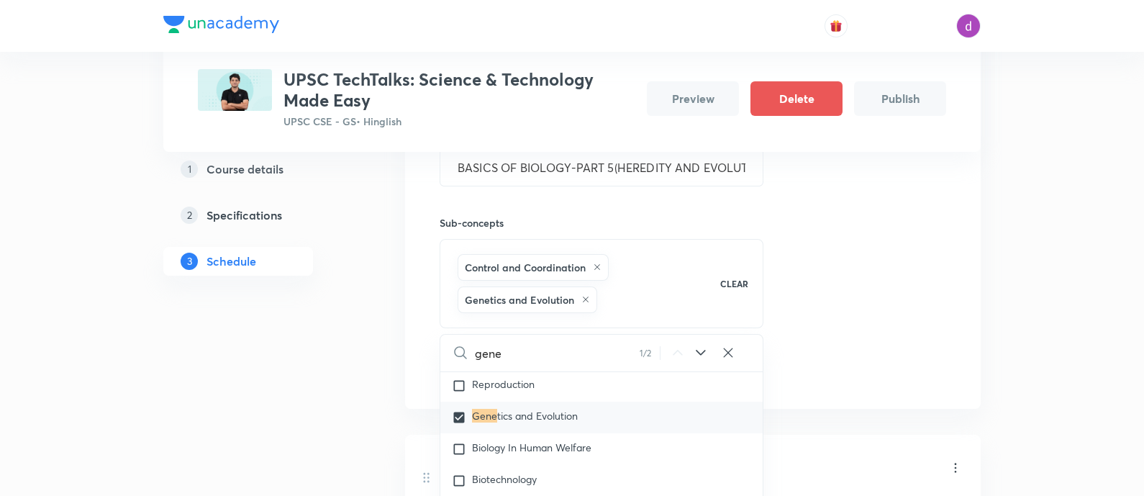
click at [734, 345] on icon at bounding box center [728, 352] width 14 height 14
click at [605, 358] on input "text" at bounding box center [619, 352] width 288 height 37
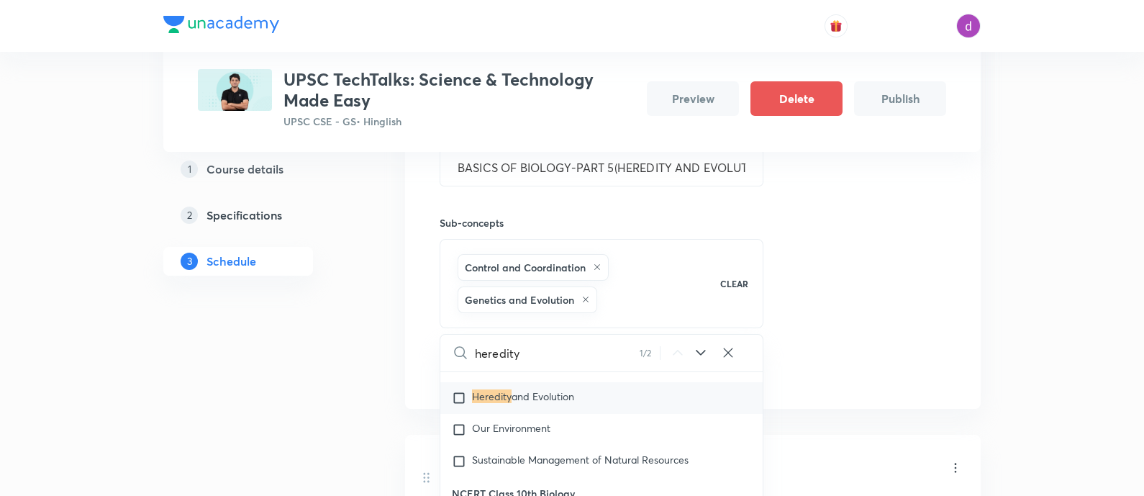
scroll to position [4309, 0]
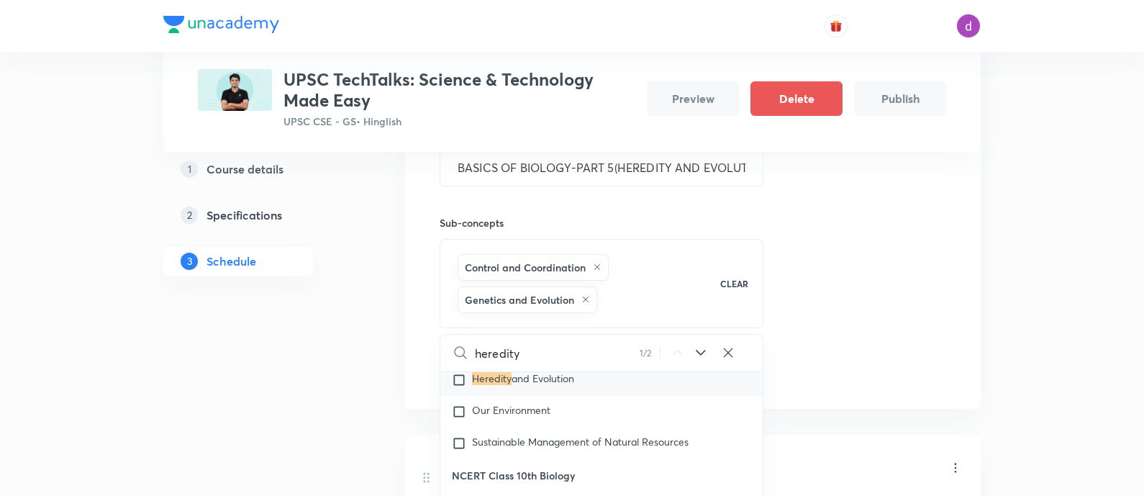
click at [546, 375] on span "and Evolution" at bounding box center [542, 378] width 63 height 14
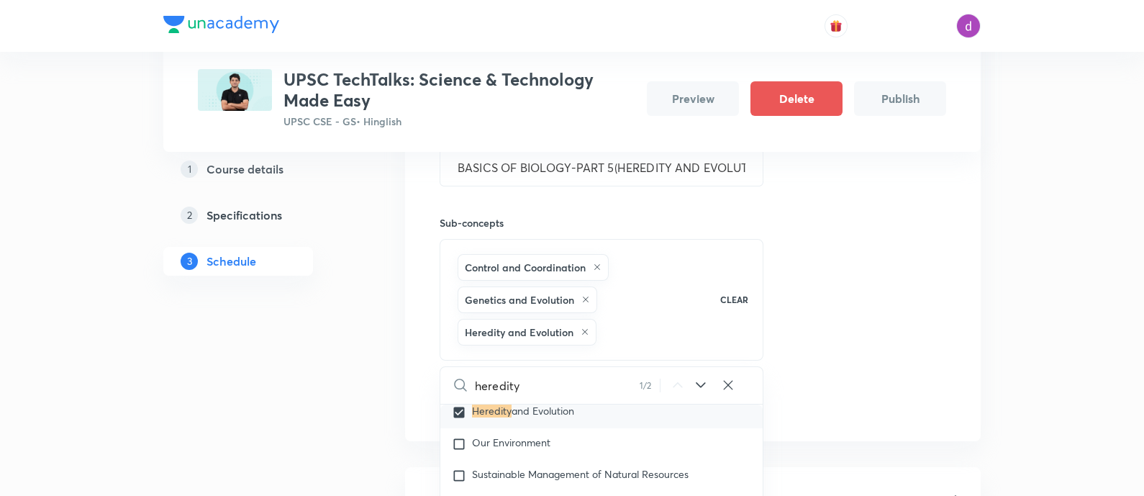
click at [914, 168] on div "Session 6 Live class Quiz Recorded classes Session title 48/99 BASICS OF BIOLOG…" at bounding box center [693, 222] width 506 height 391
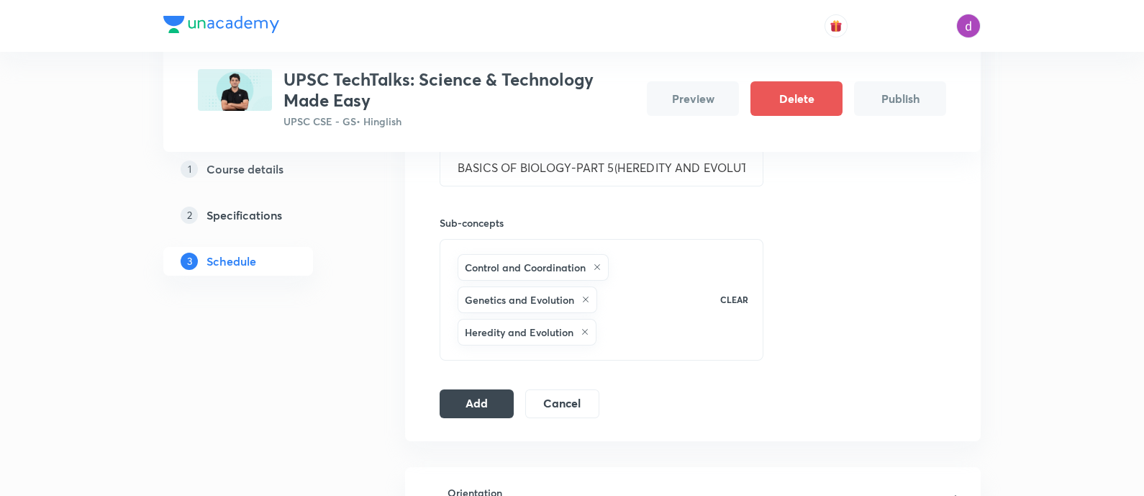
click at [629, 337] on div "Control and Coordination Genetics and Evolution Heredity and Evolution" at bounding box center [580, 299] width 250 height 97
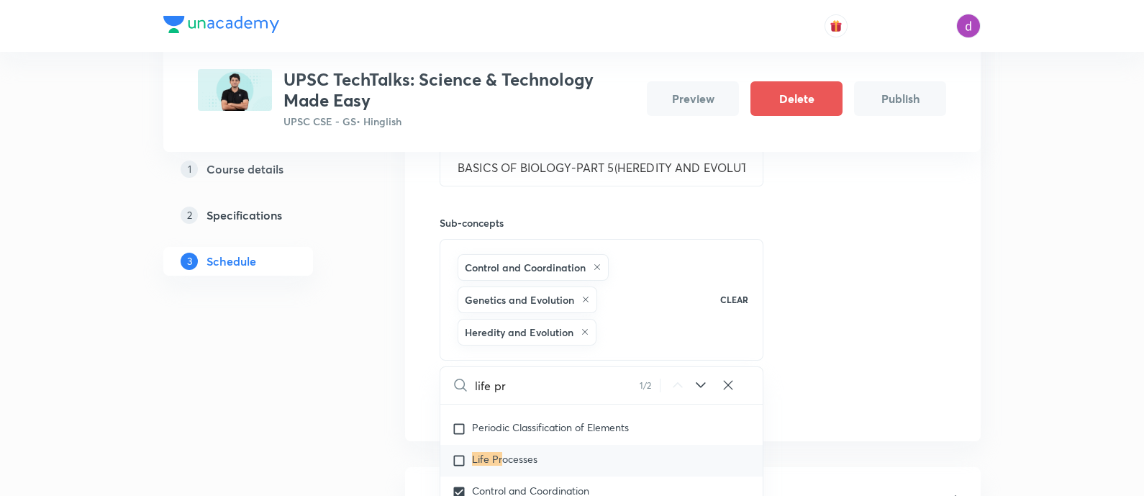
scroll to position [4168, 0]
click at [520, 454] on span "ocesses" at bounding box center [519, 457] width 35 height 14
click at [855, 329] on div "Session 6 Live class Quiz Recorded classes Session title 48/99 BASICS OF BIOLOG…" at bounding box center [693, 222] width 506 height 391
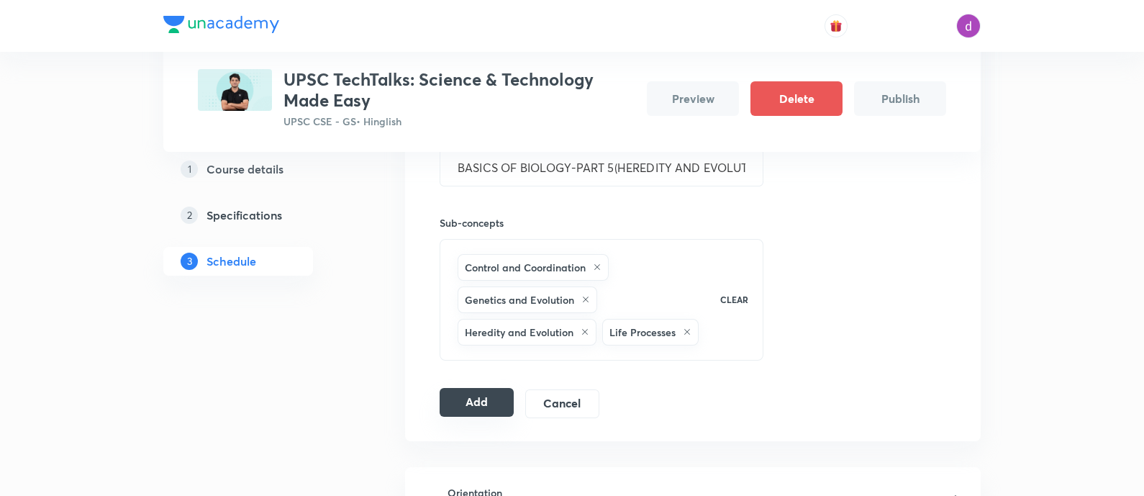
click at [478, 404] on button "Add" at bounding box center [477, 402] width 74 height 29
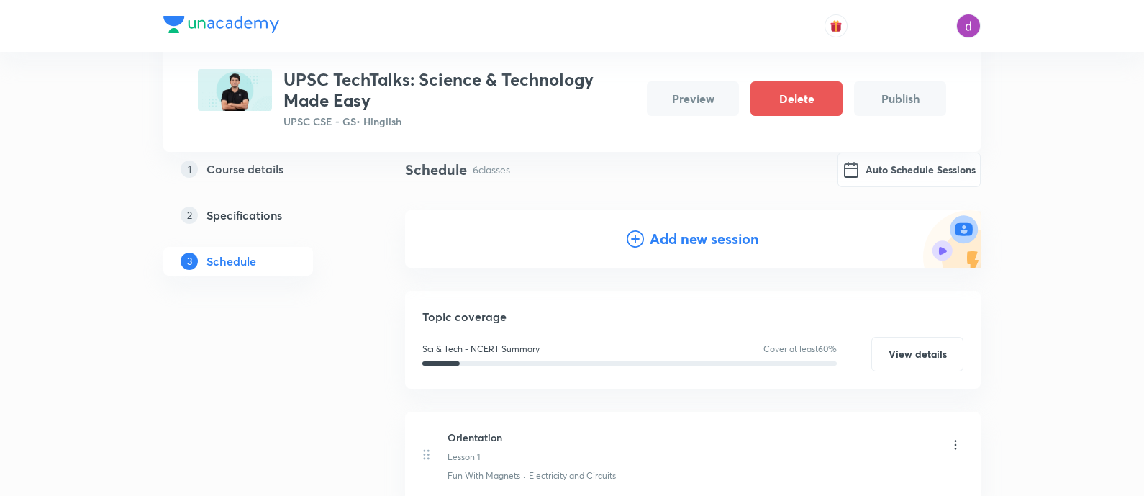
scroll to position [0, 0]
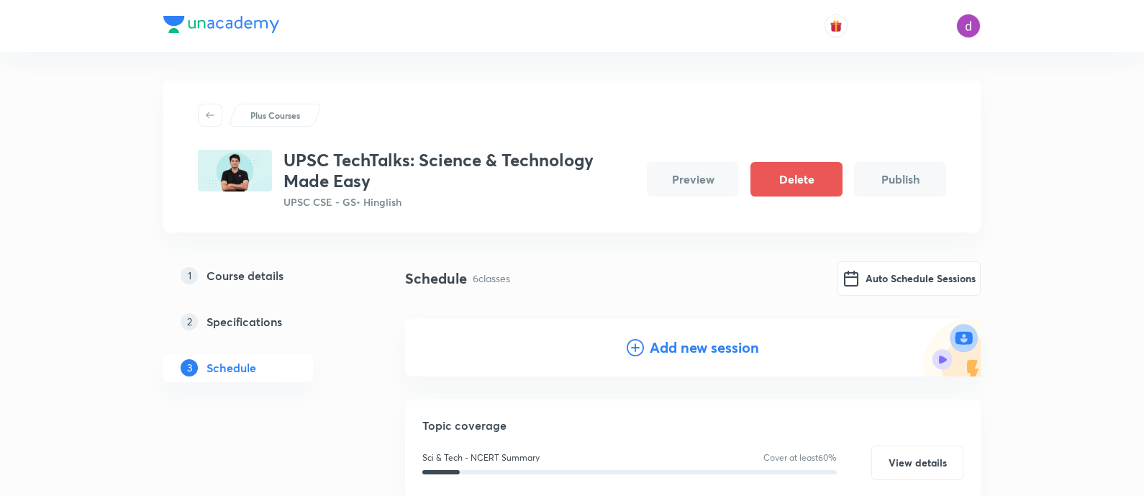
click at [655, 347] on h4 "Add new session" at bounding box center [704, 348] width 109 height 22
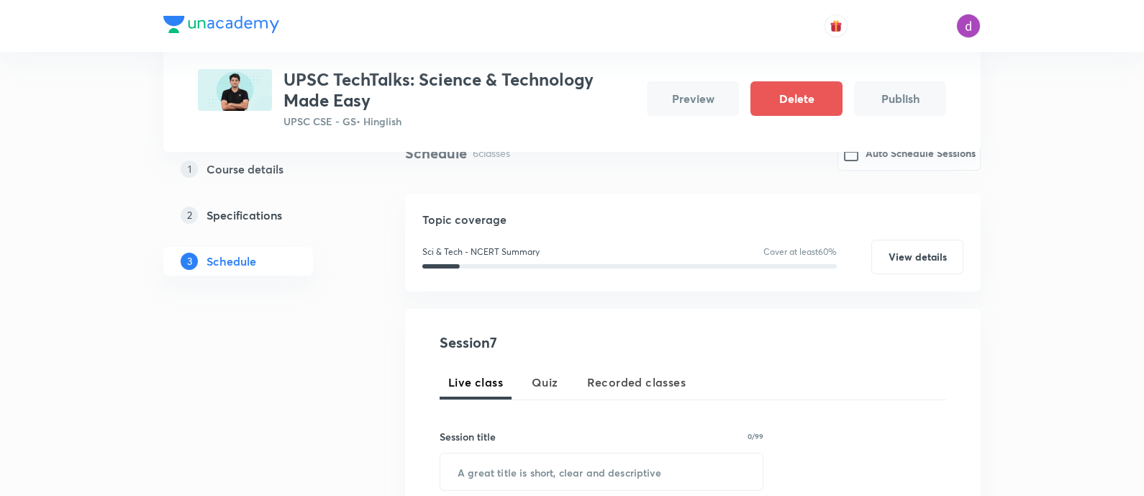
scroll to position [129, 0]
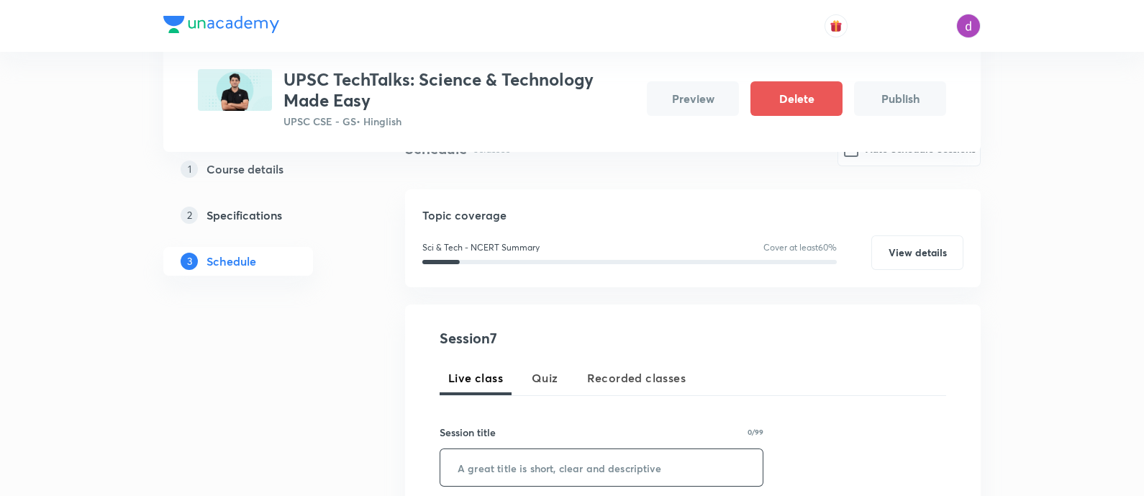
click at [555, 466] on input "text" at bounding box center [601, 467] width 322 height 37
paste input "BASICS OF BIOLOGY- PART 3(CELL-STRUCTURE AND FUNCTIONS )"
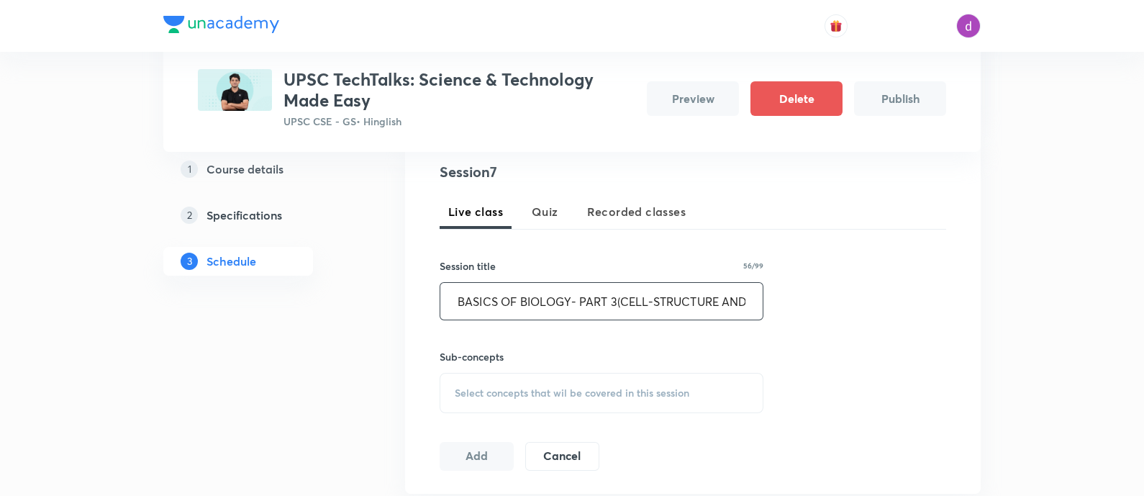
scroll to position [299, 0]
click at [504, 388] on span "Select concepts that wil be covered in this session" at bounding box center [572, 389] width 235 height 12
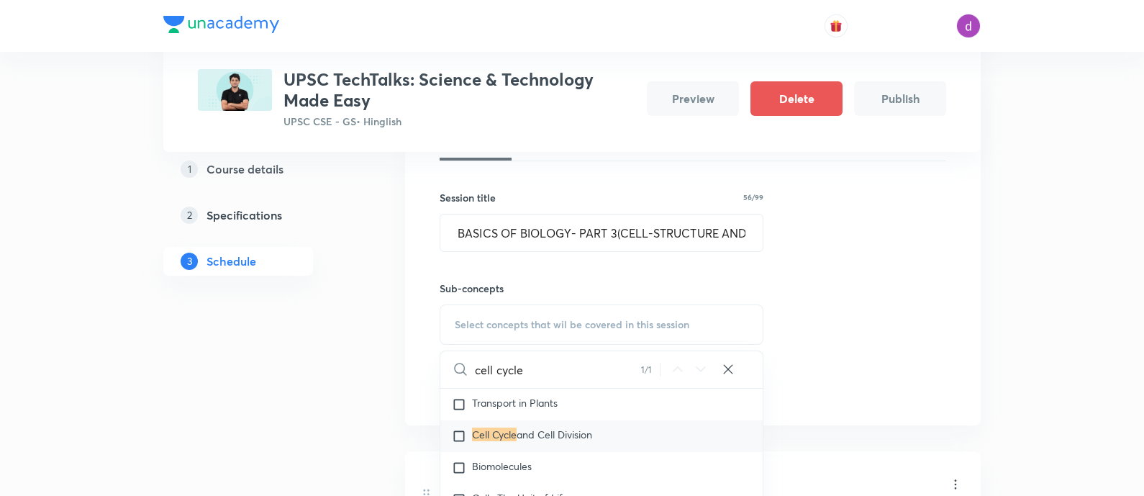
scroll to position [366, 0]
click at [544, 431] on span "and Cell Division" at bounding box center [554, 432] width 76 height 14
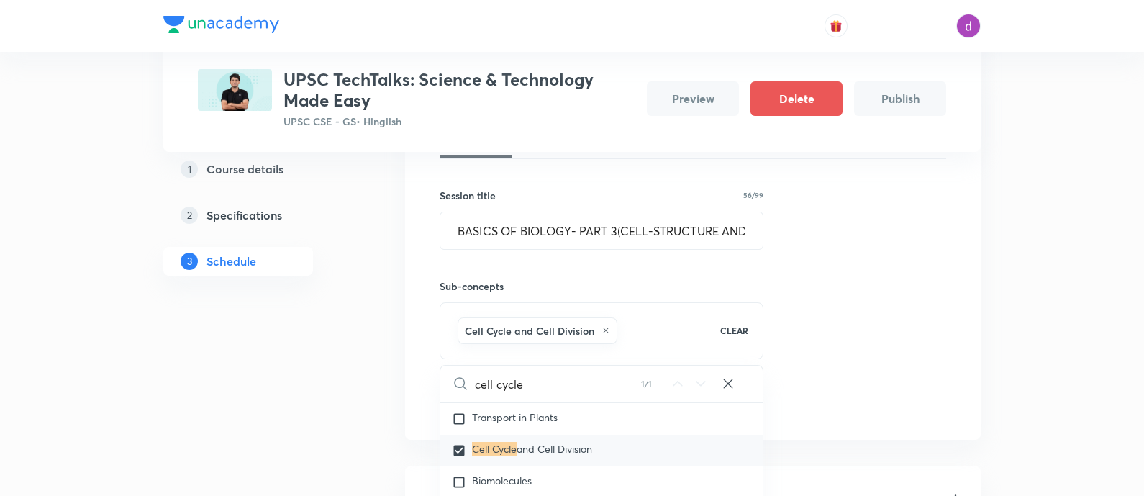
click at [637, 334] on div "Cell Cycle and Cell Division" at bounding box center [580, 330] width 250 height 32
click at [729, 376] on icon at bounding box center [728, 383] width 14 height 14
click at [575, 383] on input "text" at bounding box center [619, 383] width 288 height 37
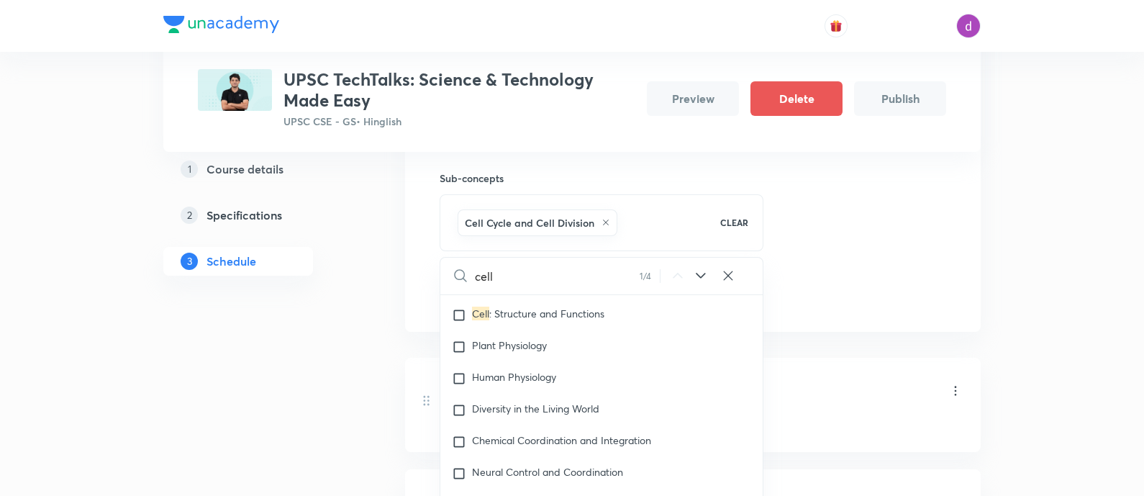
scroll to position [5799, 0]
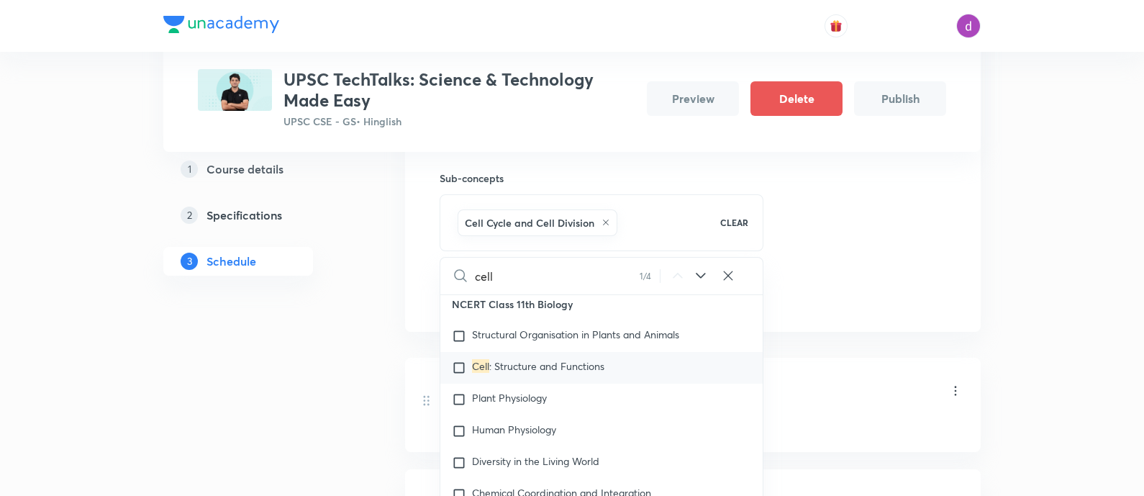
click at [532, 365] on span ": Structure and Functions" at bounding box center [546, 366] width 115 height 14
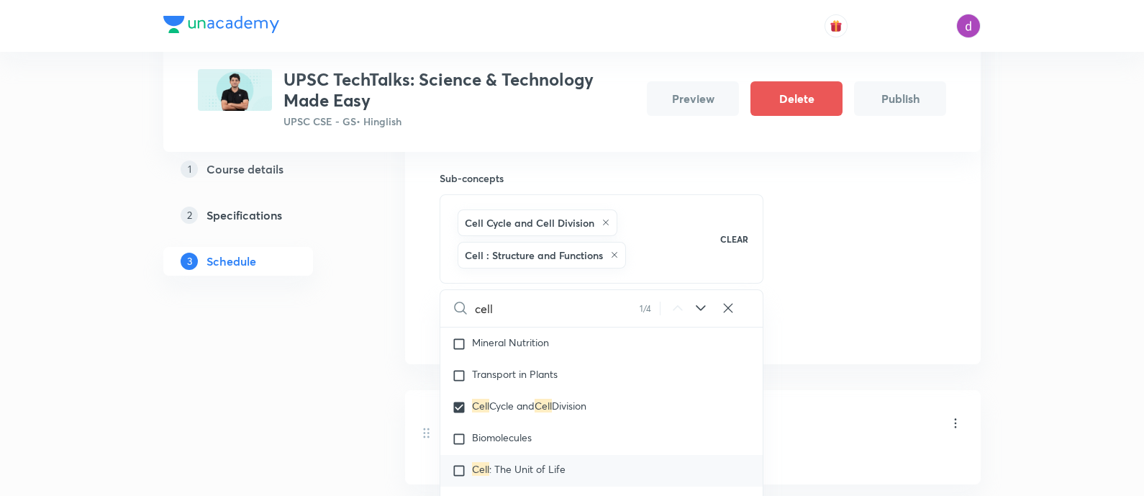
scroll to position [6332, 0]
click at [523, 437] on p "Cell : The Unit of Life" at bounding box center [519, 436] width 94 height 14
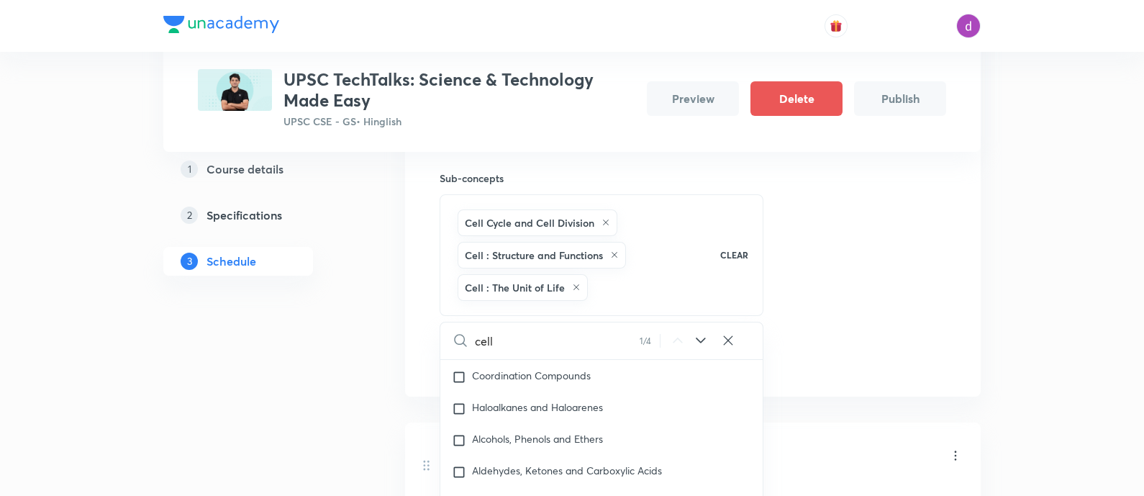
scroll to position [591, 0]
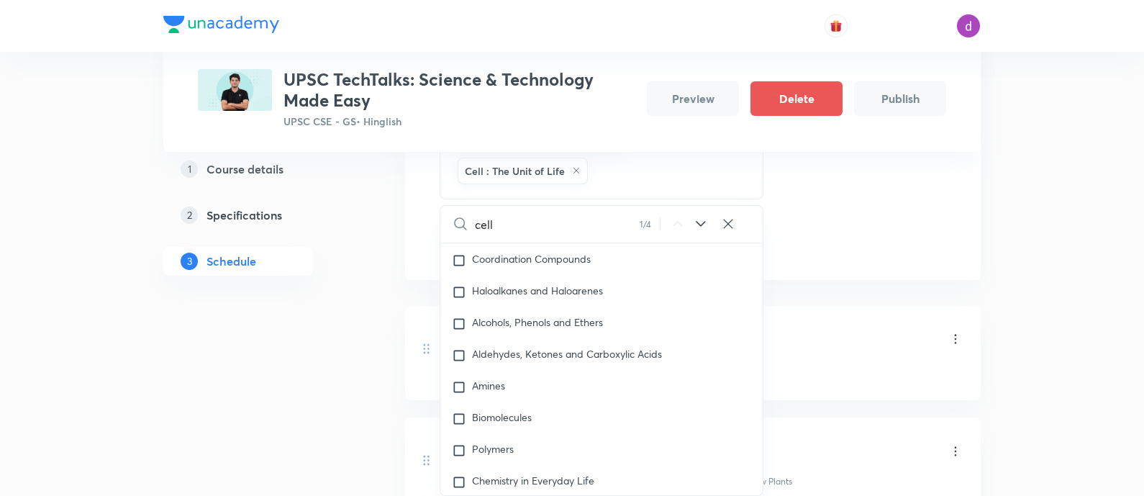
click at [723, 217] on icon at bounding box center [728, 224] width 14 height 14
click at [625, 221] on input "text" at bounding box center [619, 224] width 288 height 37
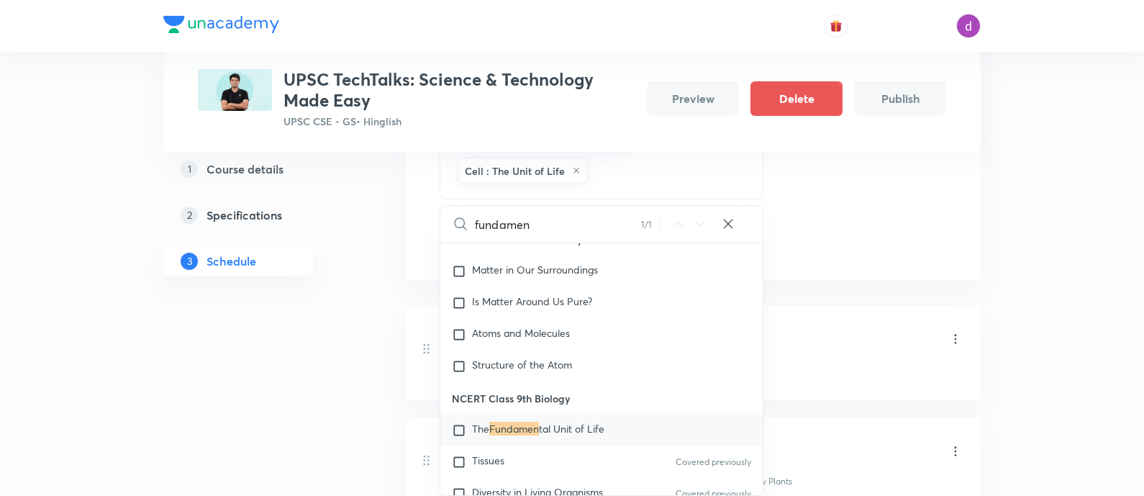
click at [568, 426] on span "tal Unit of Life" at bounding box center [571, 429] width 65 height 14
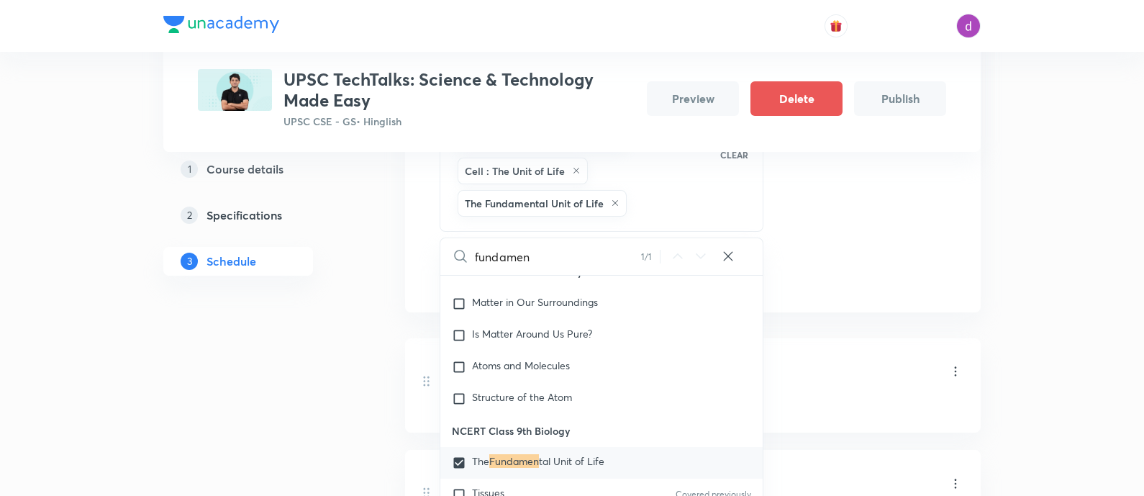
click at [883, 229] on div "Session 7 Live class Quiz Recorded classes Session title 56/99 BASICS OF BIOLOG…" at bounding box center [693, 77] width 506 height 423
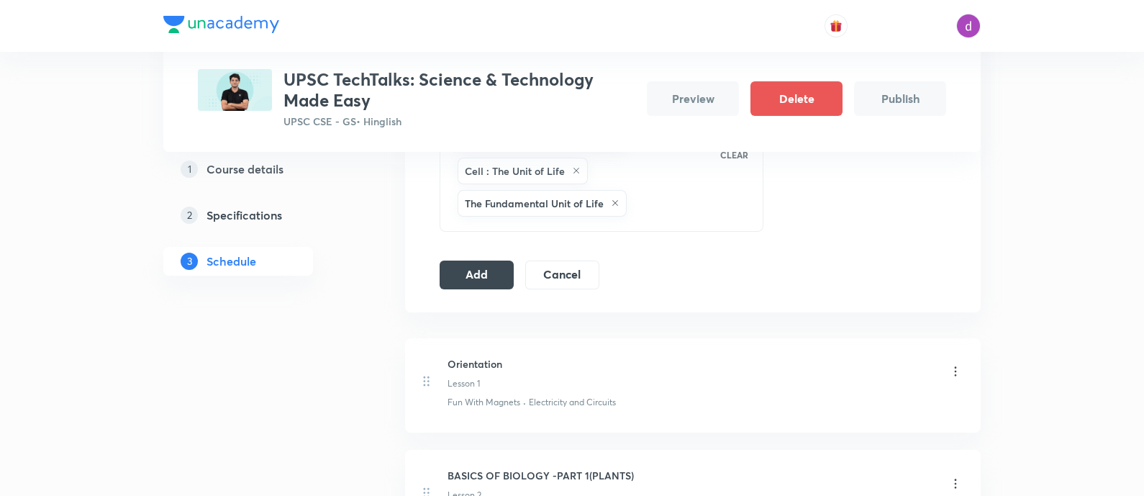
click at [439, 271] on div "Session 7 Live class Quiz Recorded classes Session title 56/99 BASICS OF BIOLOG…" at bounding box center [692, 77] width 575 height 469
click at [478, 272] on button "Add" at bounding box center [477, 273] width 74 height 29
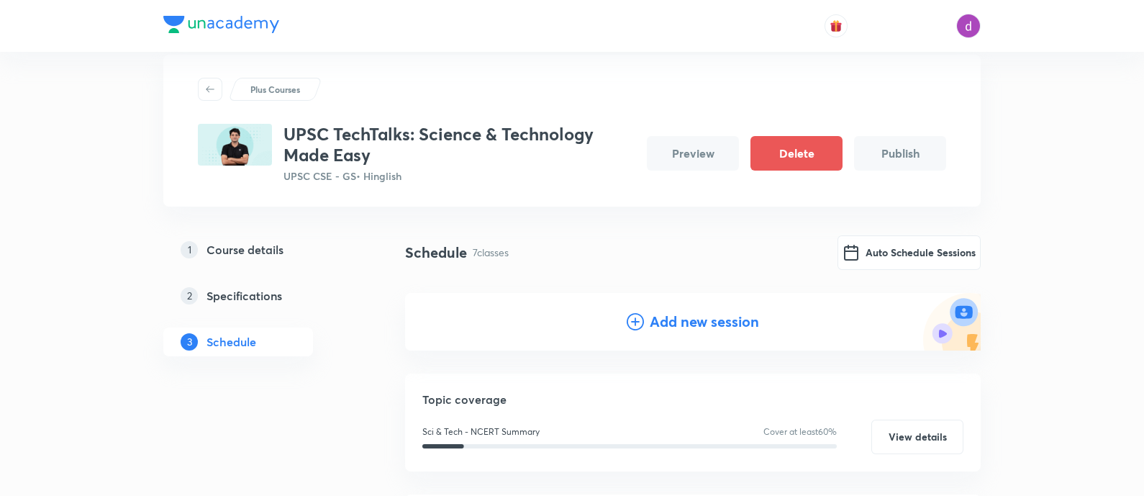
scroll to position [0, 0]
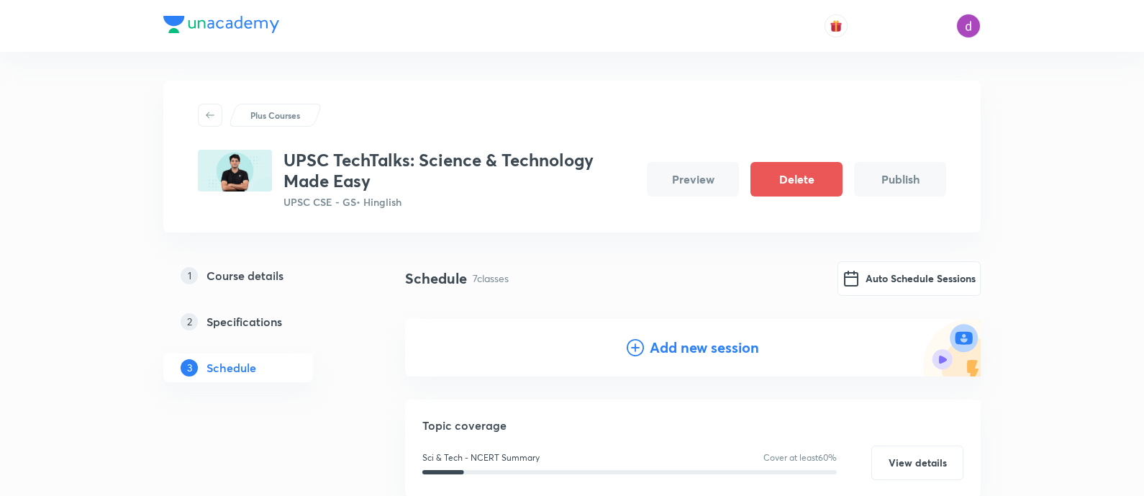
click at [666, 340] on h4 "Add new session" at bounding box center [704, 348] width 109 height 22
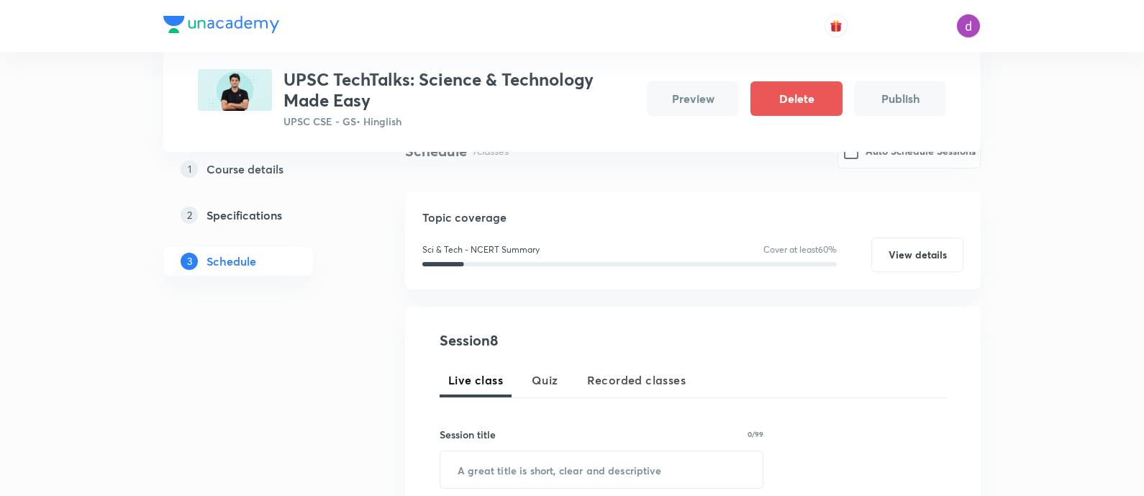
scroll to position [138, 0]
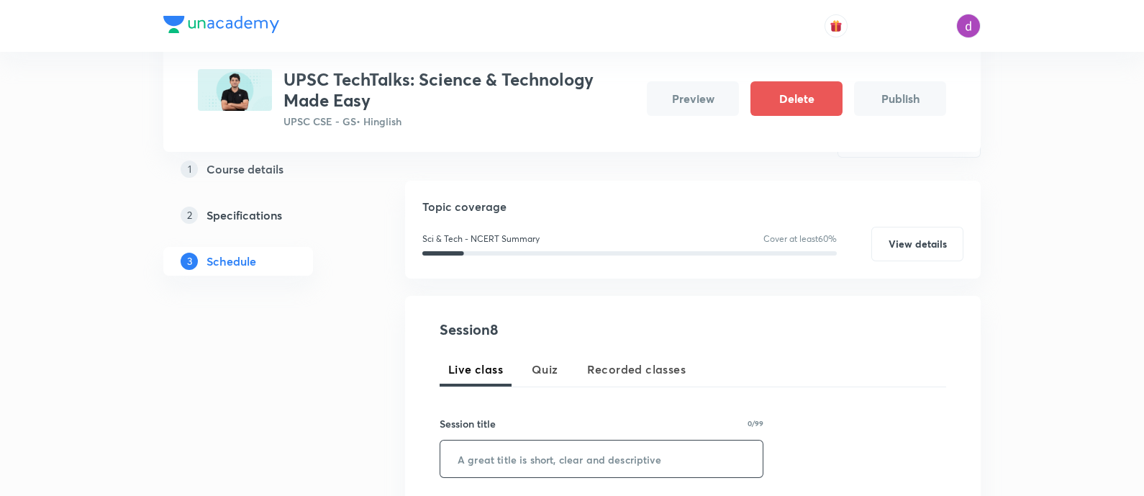
click at [554, 473] on input "text" at bounding box center [601, 458] width 322 height 37
paste input "QUIZ PLUS DOUBT SESSION 1 (BASICS OF BIOLOGY )"
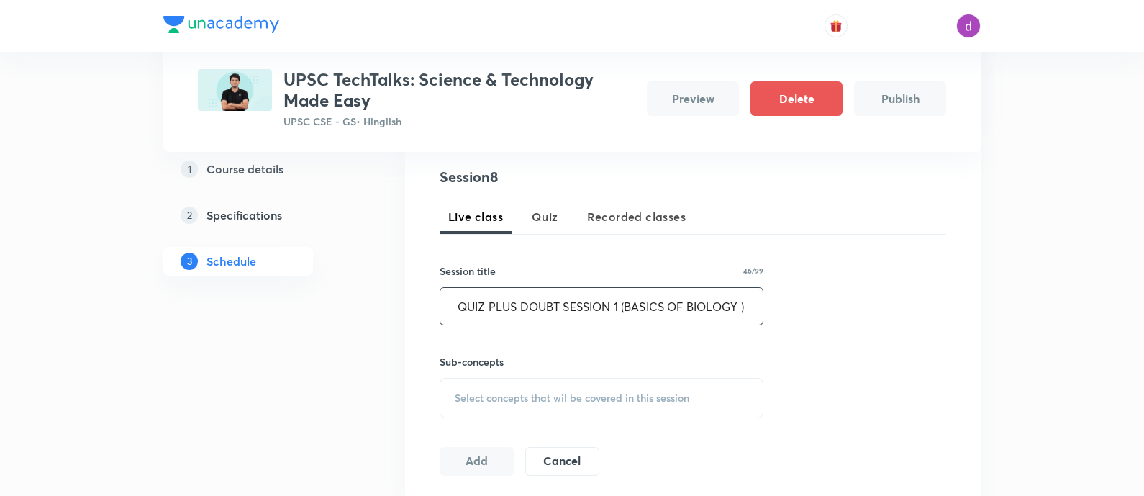
scroll to position [291, 0]
click at [533, 397] on span "Select concepts that wil be covered in this session" at bounding box center [572, 398] width 235 height 12
paste input "Structural Organisation in Plants and Animals ·"
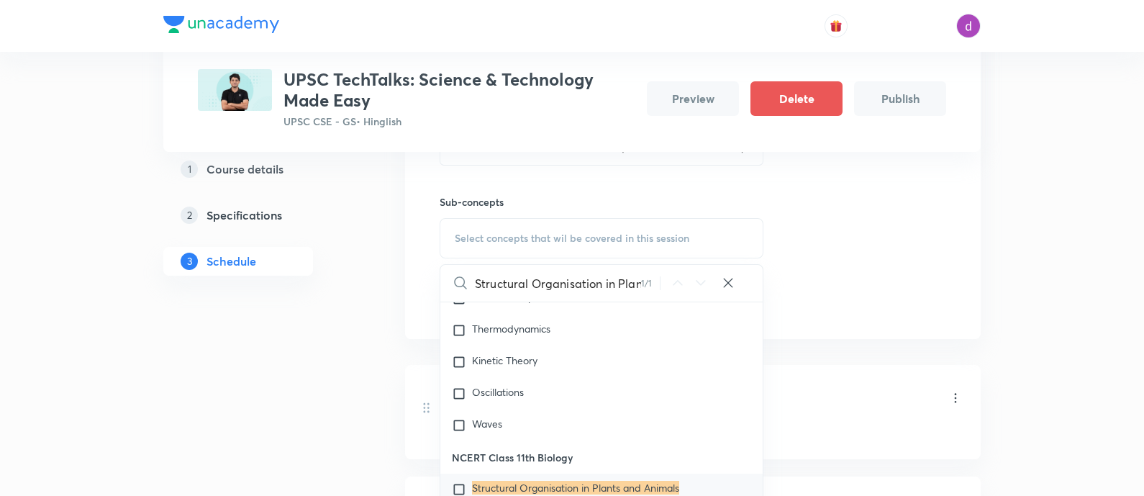
click at [560, 481] on mark "Structural Organisation in Plants and Animals" at bounding box center [575, 488] width 207 height 14
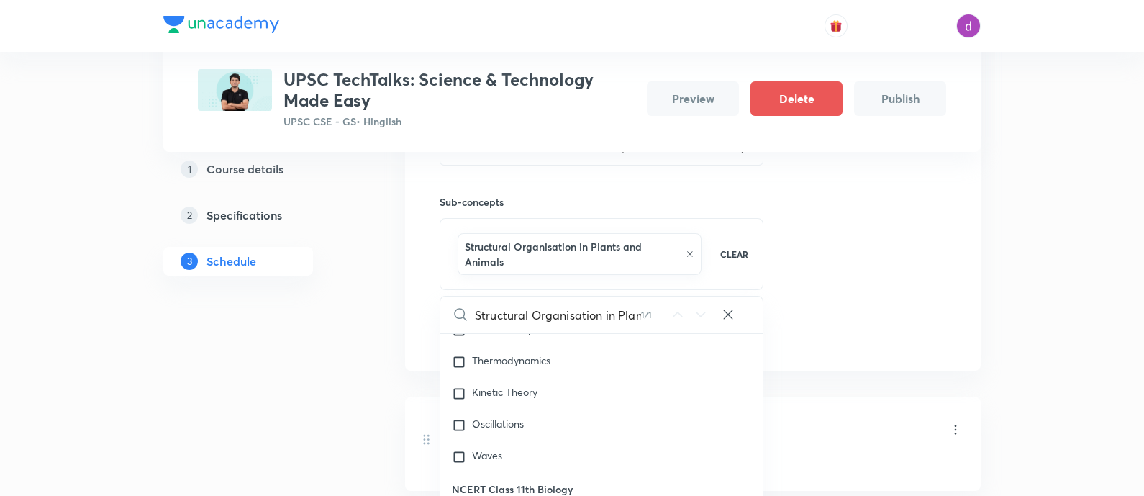
click at [727, 317] on icon at bounding box center [728, 314] width 14 height 14
click at [605, 314] on input "text" at bounding box center [619, 314] width 288 height 37
paste input "Plant Physiology"
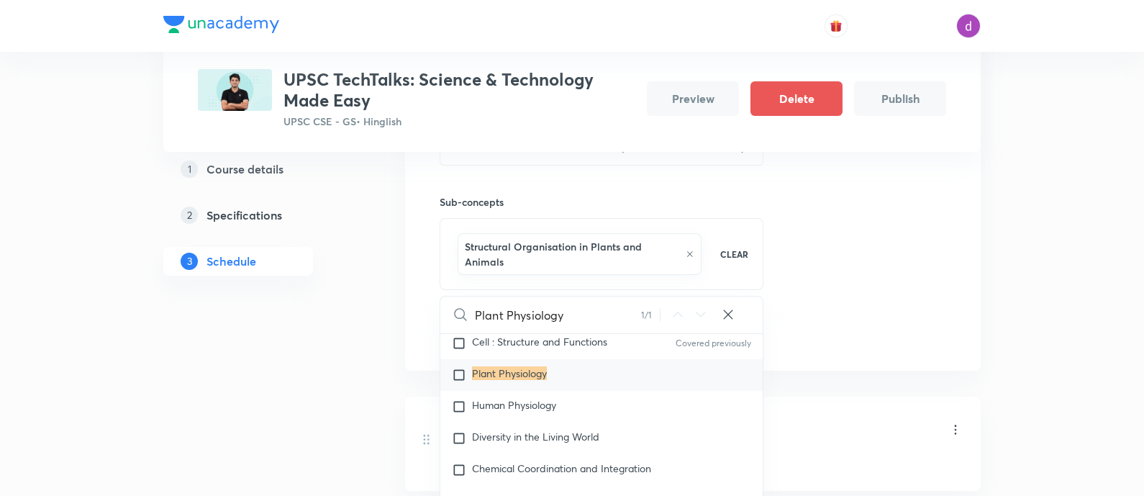
scroll to position [5862, 0]
click at [525, 376] on p "Plant Physiology" at bounding box center [509, 375] width 75 height 14
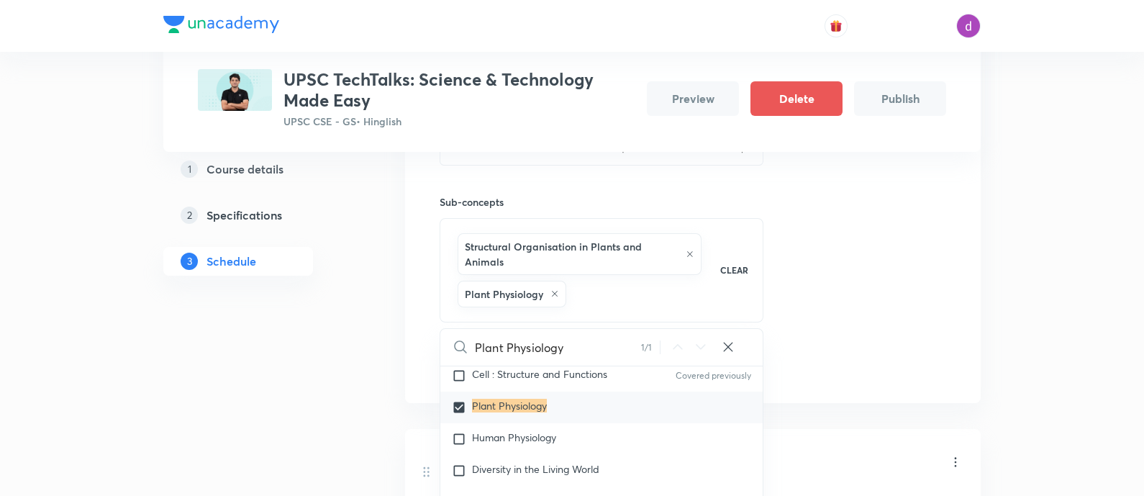
click at [725, 343] on icon at bounding box center [728, 347] width 14 height 14
click at [574, 347] on input "text" at bounding box center [619, 347] width 288 height 37
paste input "Diversity in the Living World"
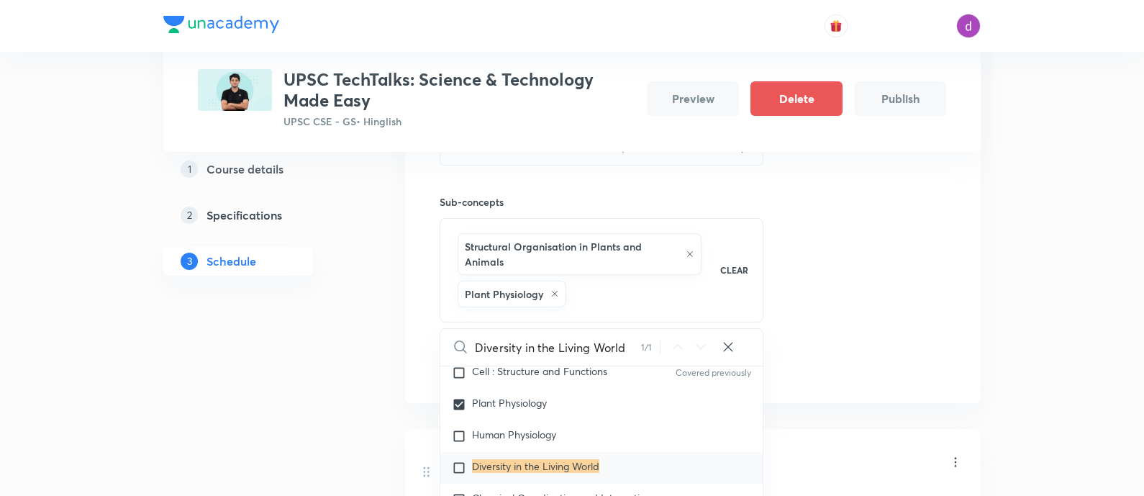
scroll to position [5866, 0]
click at [463, 460] on input "checkbox" at bounding box center [462, 467] width 20 height 14
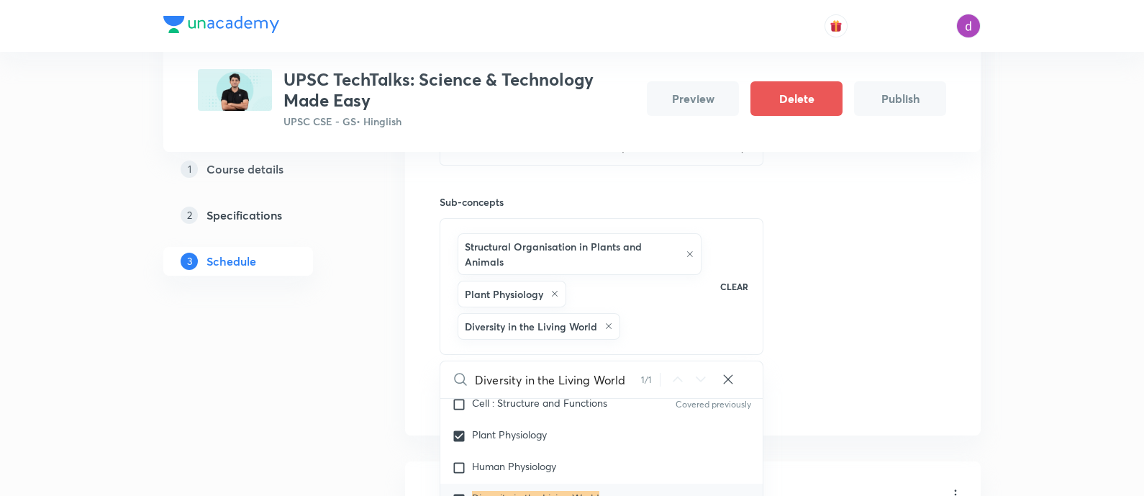
click at [734, 380] on icon at bounding box center [728, 379] width 14 height 14
click at [565, 381] on input "text" at bounding box center [619, 379] width 288 height 37
paste input "Breathing and Exchange of Gases"
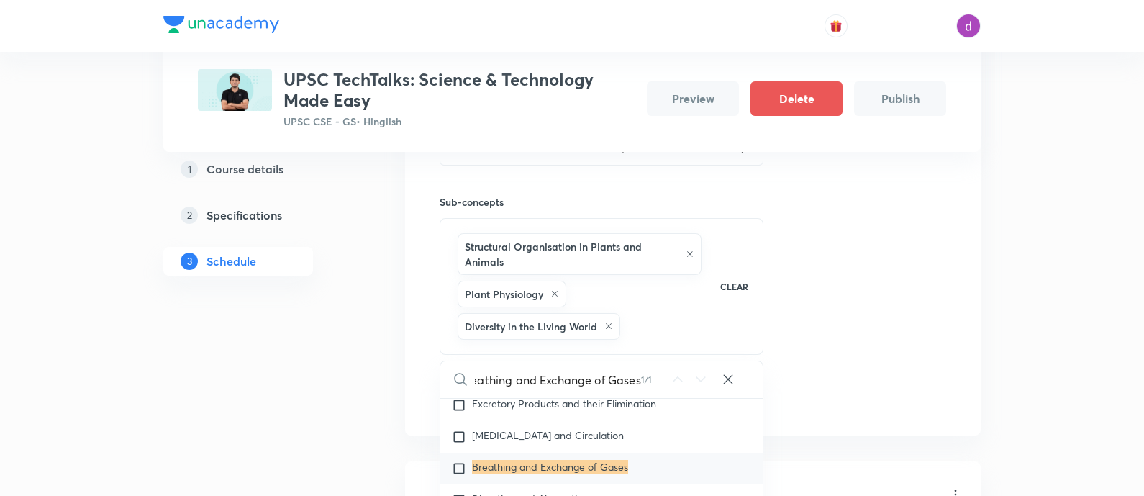
scroll to position [0, 0]
click at [486, 465] on mark "Breathing and Exchange of Gases" at bounding box center [550, 467] width 156 height 14
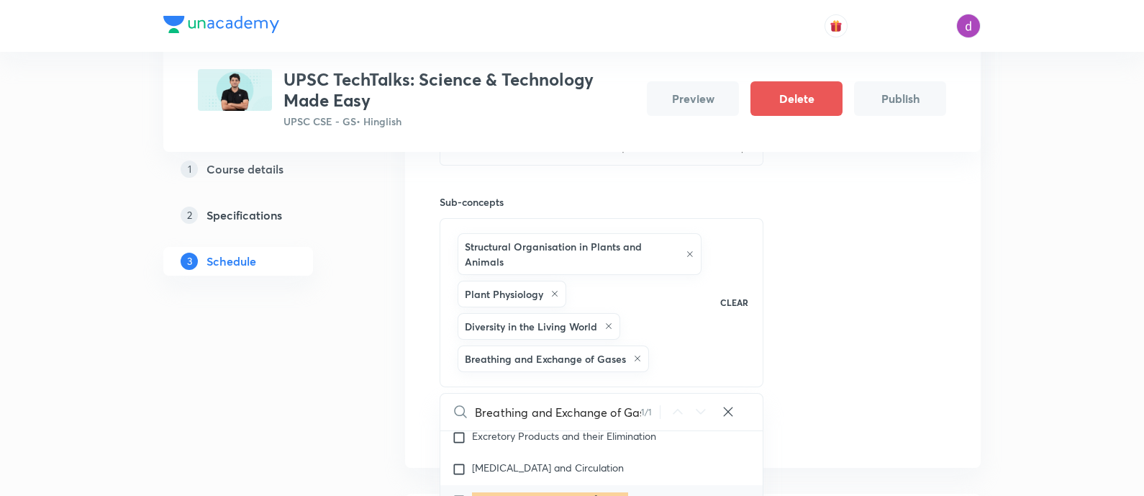
click at [727, 404] on icon at bounding box center [728, 411] width 14 height 14
click at [590, 411] on input "text" at bounding box center [619, 411] width 288 height 37
paste input "Chemical Coordination and Integration"
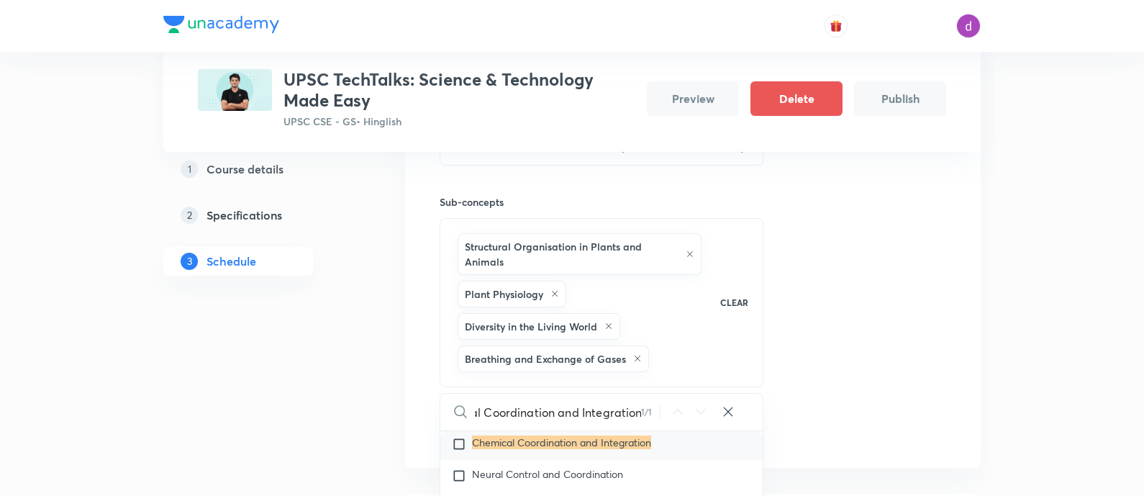
scroll to position [5984, 0]
click at [458, 440] on input "checkbox" at bounding box center [462, 445] width 20 height 14
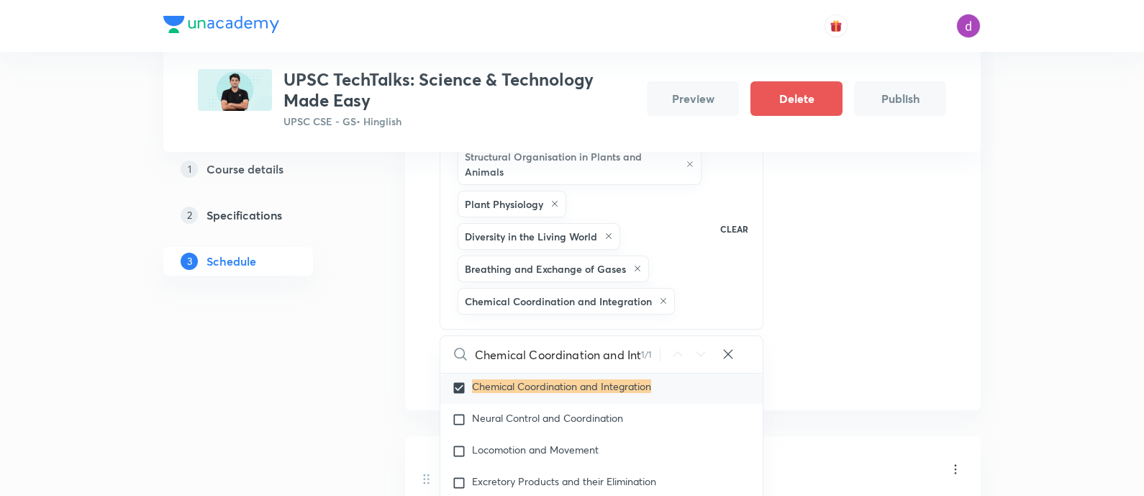
scroll to position [546, 0]
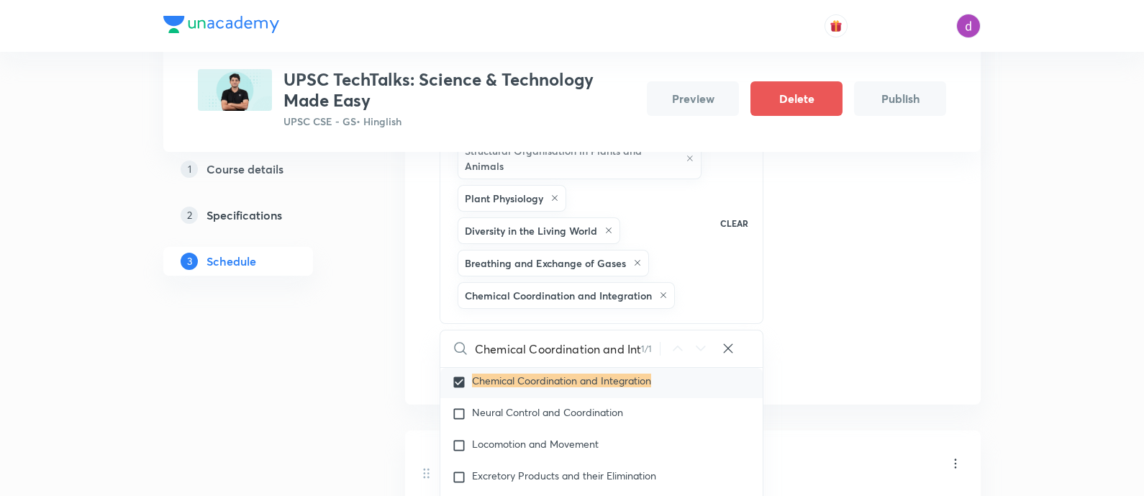
click at [727, 345] on icon at bounding box center [727, 348] width 9 height 9
click at [620, 347] on input "text" at bounding box center [619, 348] width 288 height 37
paste input "Human Physiology"
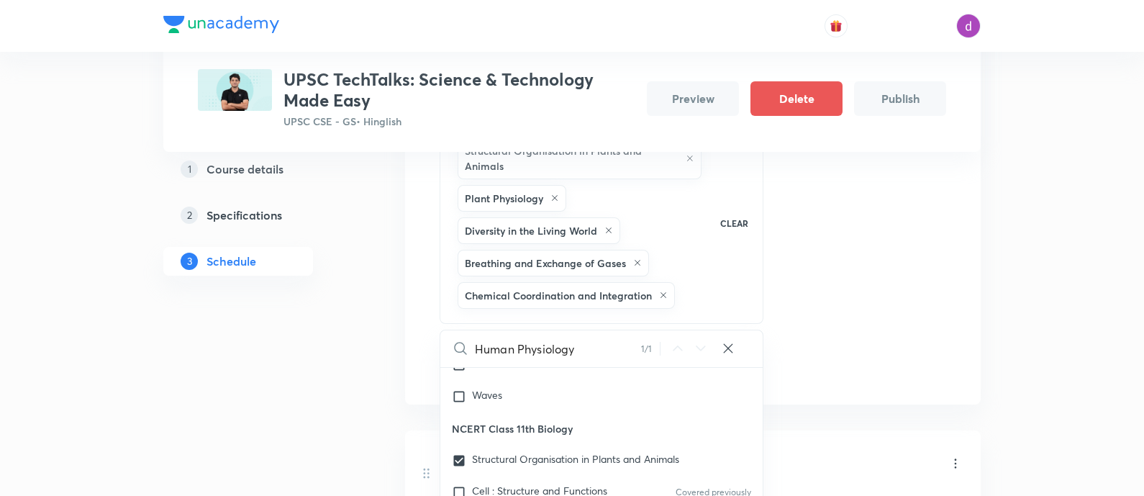
scroll to position [627, 0]
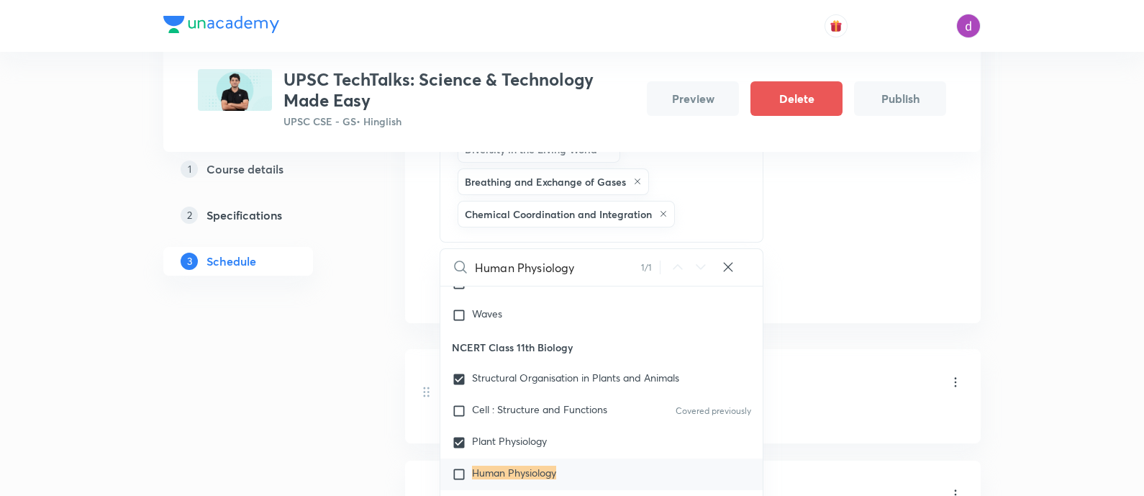
click at [458, 467] on input "checkbox" at bounding box center [462, 474] width 20 height 14
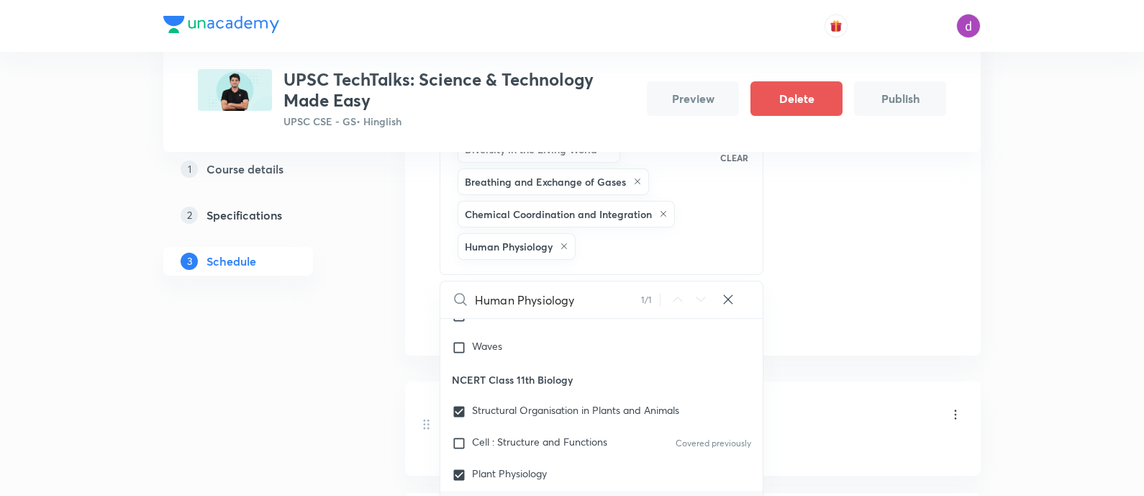
click at [734, 300] on icon at bounding box center [728, 299] width 14 height 14
click at [639, 293] on input "text" at bounding box center [619, 299] width 288 height 37
paste input "Excretory Products and their Elimination"
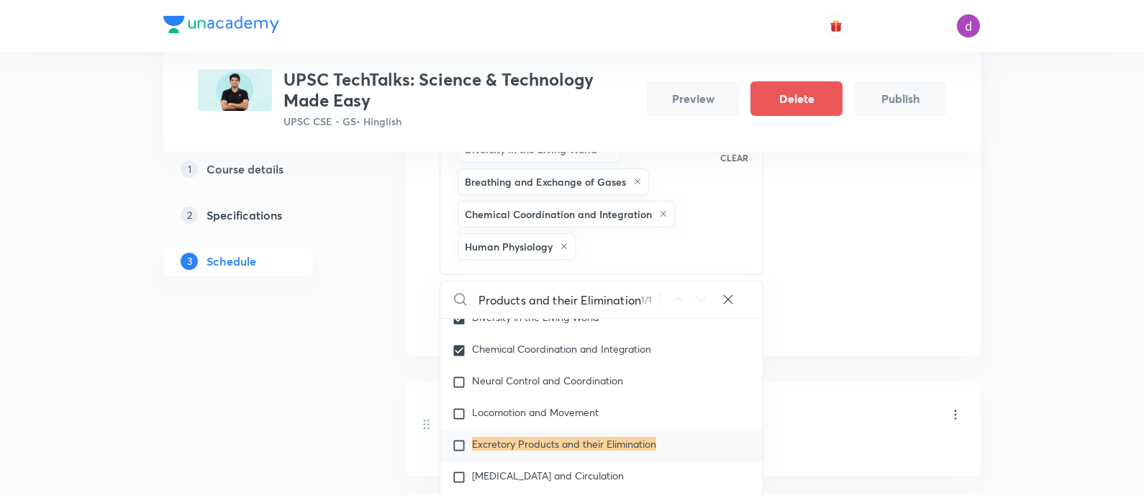
click at [460, 438] on input "checkbox" at bounding box center [462, 445] width 20 height 14
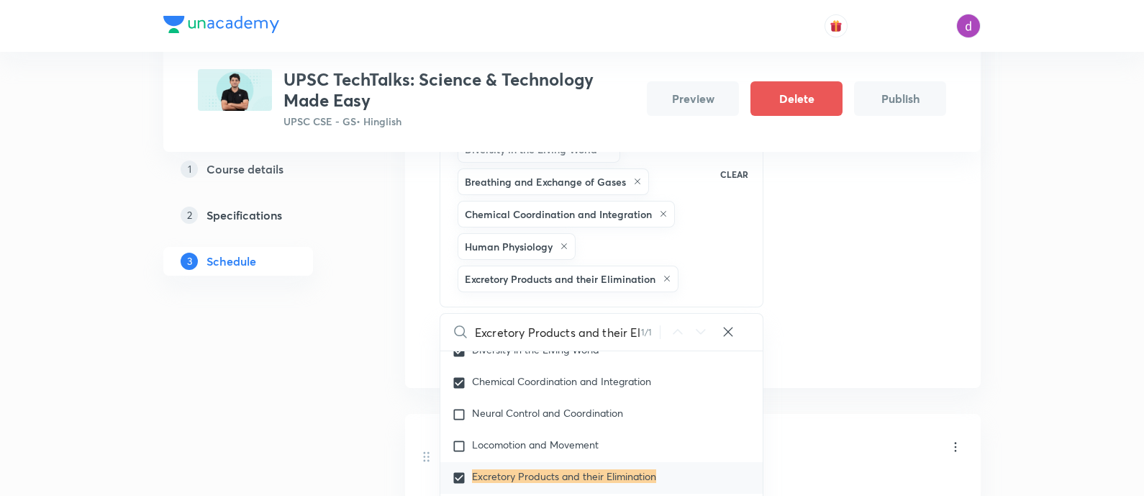
click at [722, 329] on icon at bounding box center [728, 331] width 14 height 14
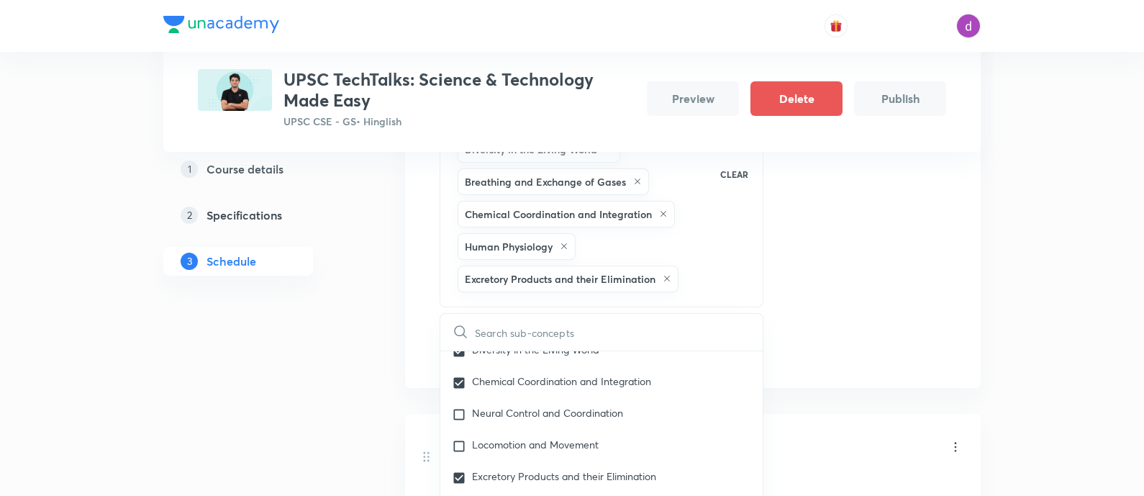
click at [622, 329] on input "text" at bounding box center [619, 332] width 288 height 37
paste input "Summary of Class 6th NCERT"
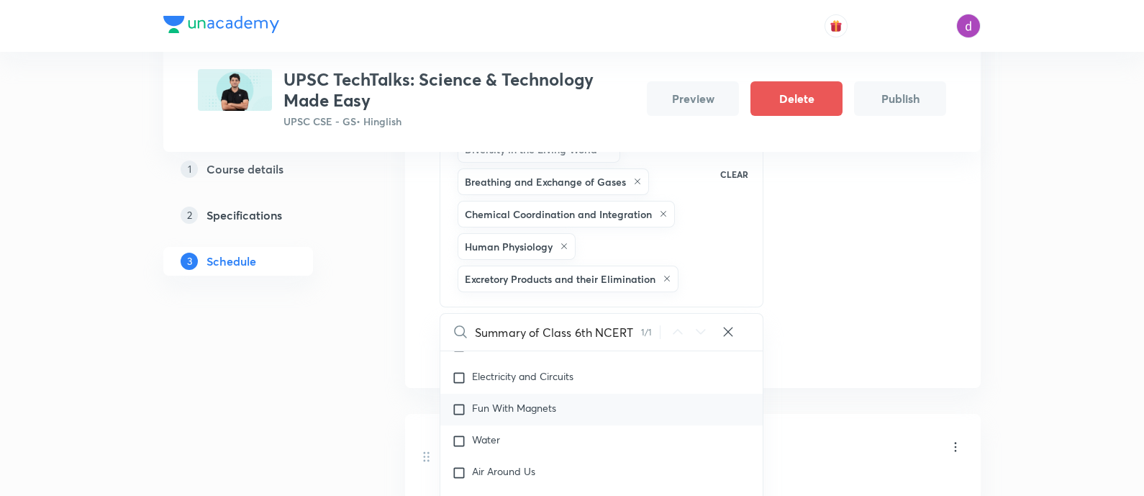
scroll to position [878, 0]
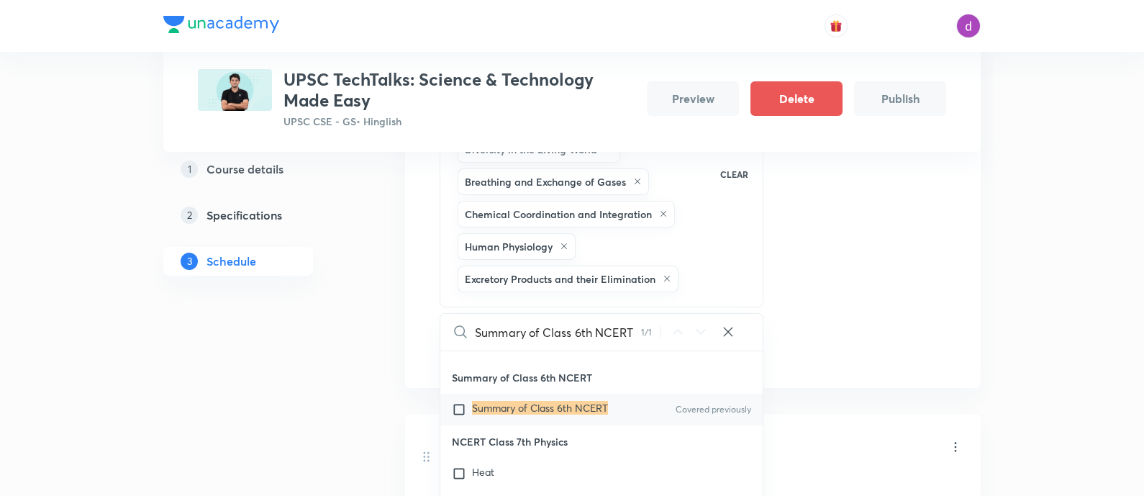
click at [542, 401] on mark "Summary of Class 6th NCERT" at bounding box center [540, 408] width 136 height 14
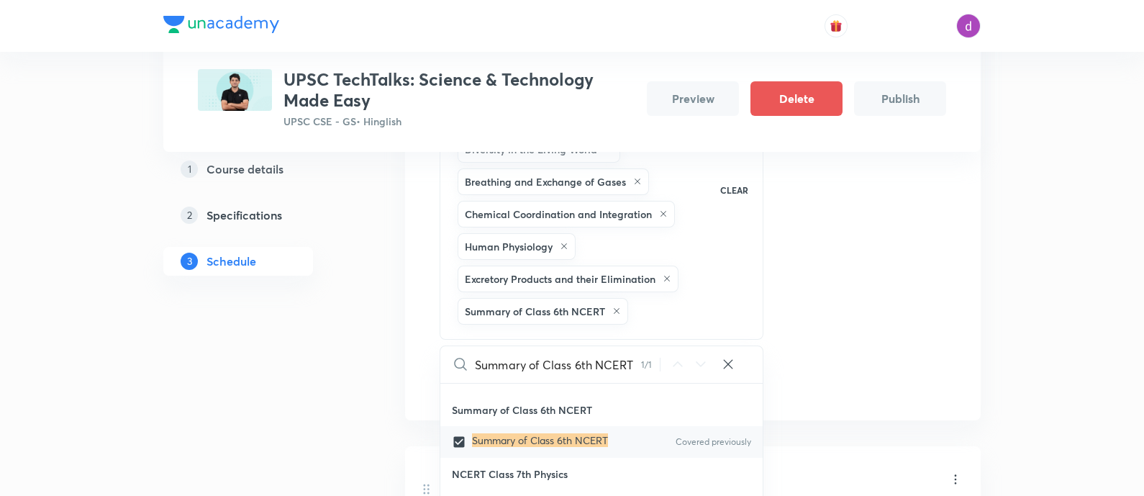
click at [727, 368] on icon at bounding box center [728, 364] width 14 height 14
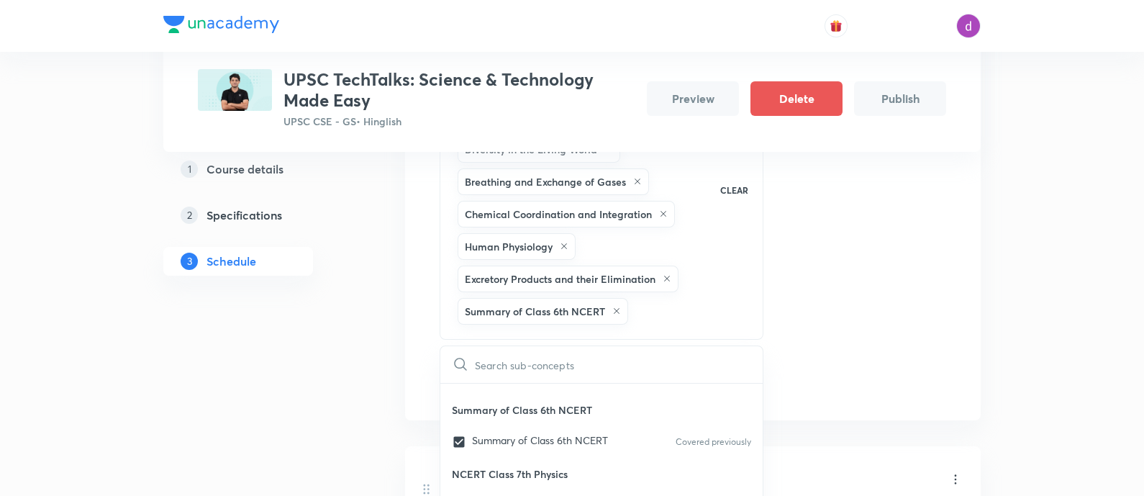
click at [523, 367] on input "text" at bounding box center [619, 364] width 288 height 37
paste input "[MEDICAL_DATA] and Circulation"
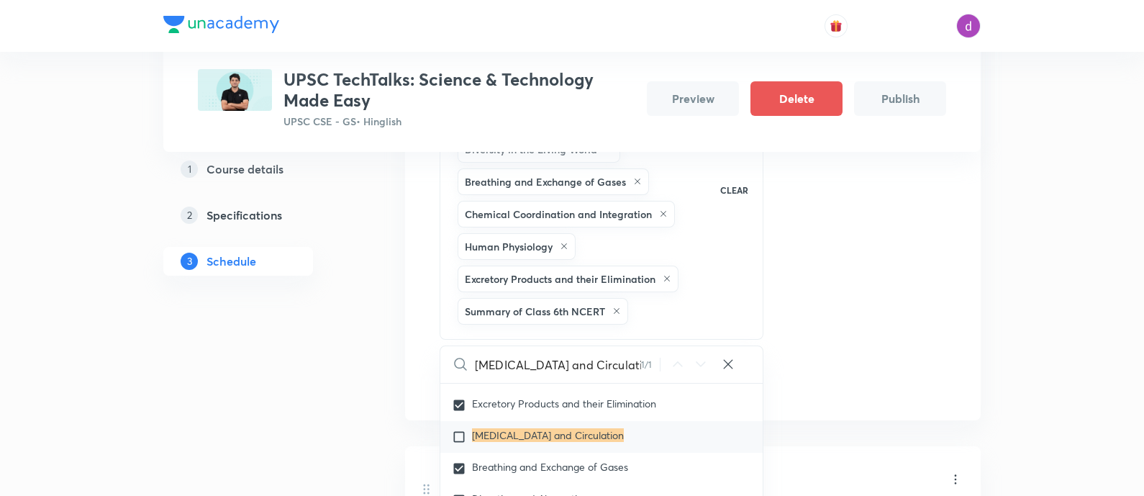
scroll to position [6077, 0]
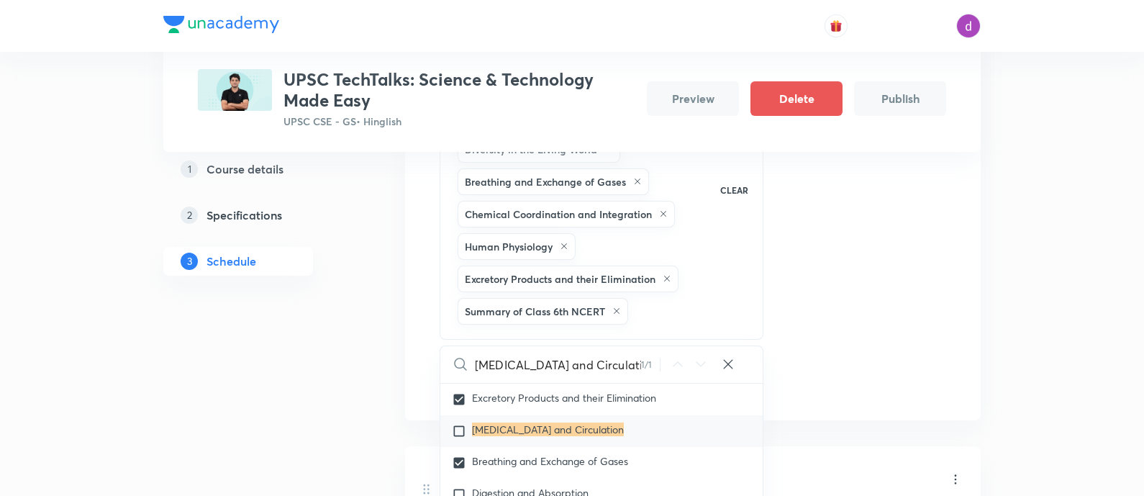
click at [557, 422] on mark "[MEDICAL_DATA] and Circulation" at bounding box center [548, 429] width 152 height 14
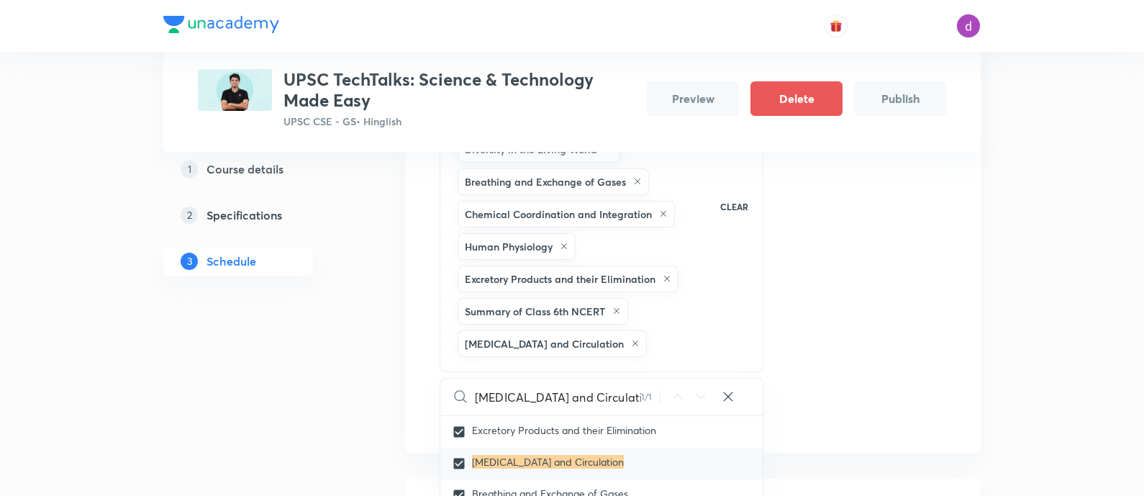
click at [909, 200] on div "Session 8 Live class Quiz Recorded classes Session title 46/99 QUIZ PLUS DOUBT …" at bounding box center [693, 130] width 506 height 600
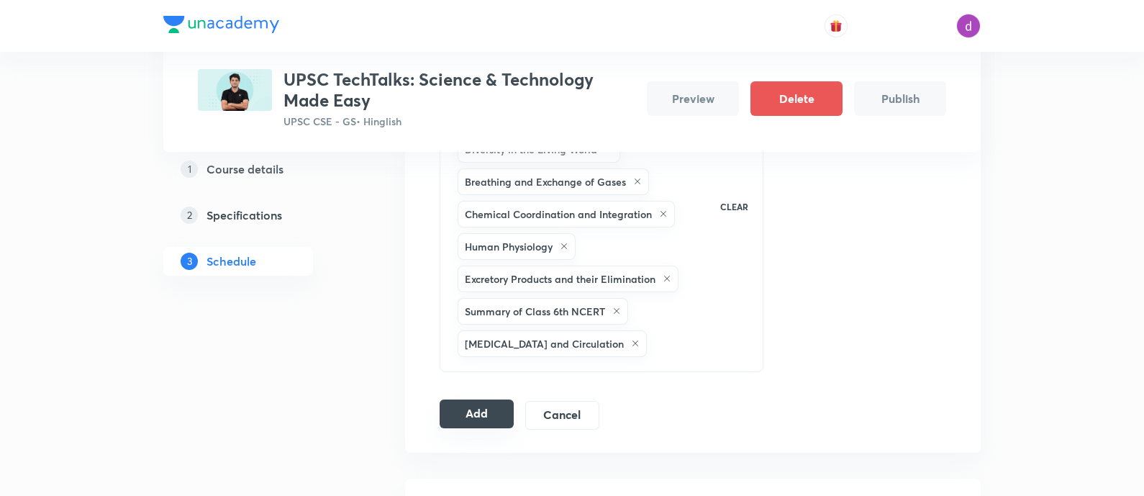
click at [487, 412] on button "Add" at bounding box center [477, 413] width 74 height 29
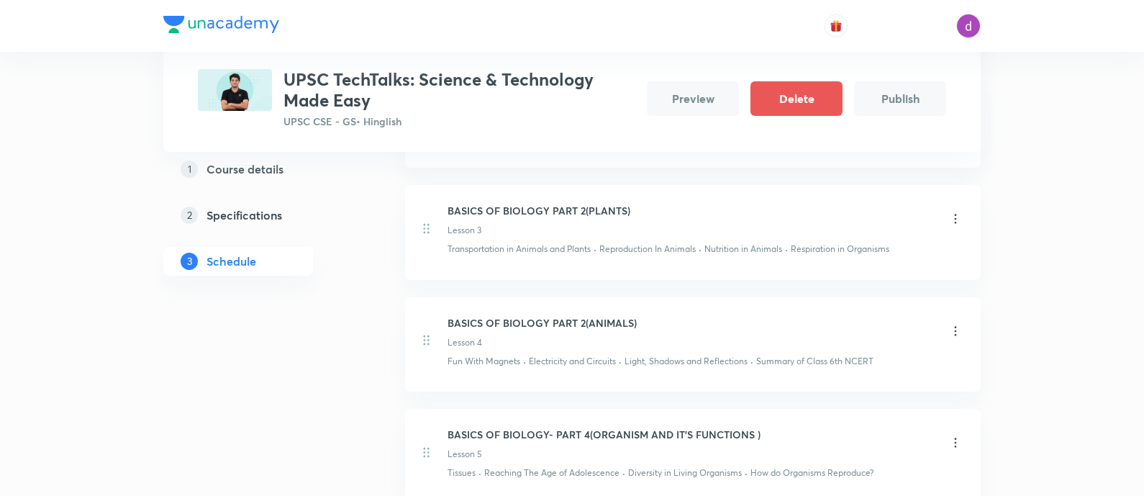
scroll to position [0, 0]
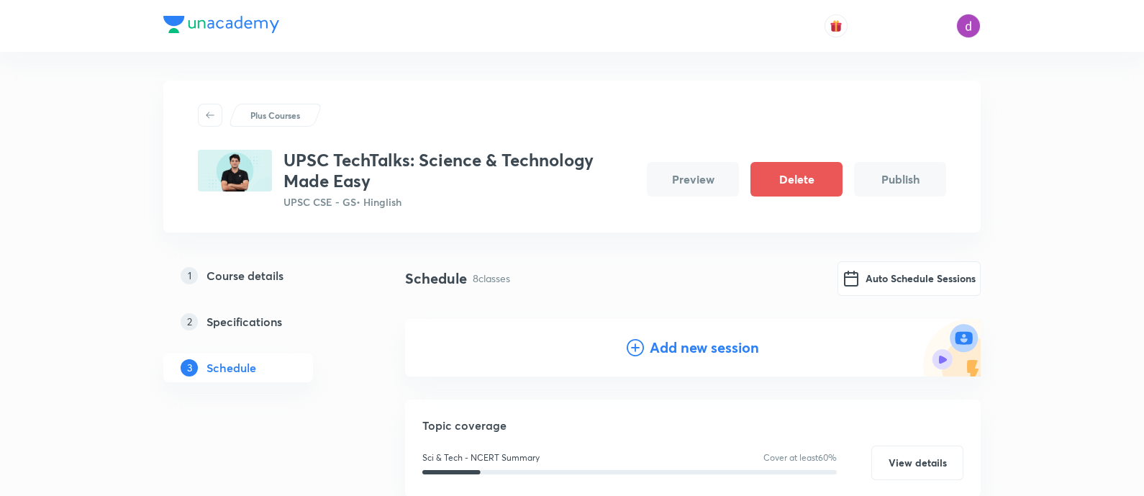
click at [692, 334] on div "Add new session" at bounding box center [692, 348] width 575 height 58
click at [681, 346] on h4 "Add new session" at bounding box center [704, 348] width 109 height 22
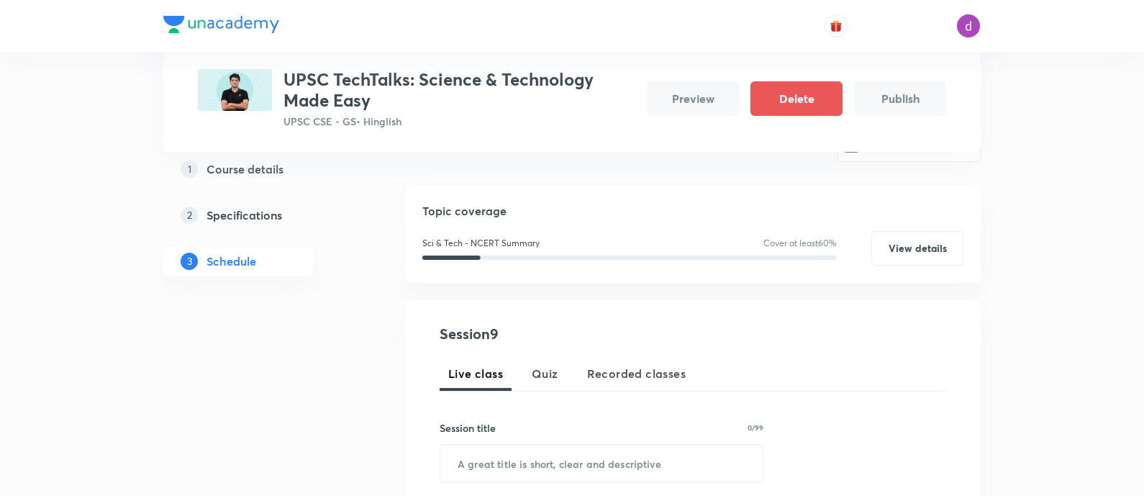
scroll to position [135, 0]
click at [504, 452] on input "text" at bounding box center [601, 462] width 322 height 37
paste input "APPLICATION OF BIOLOGY IN REAL WORLD(LIFE PROCESSES)"
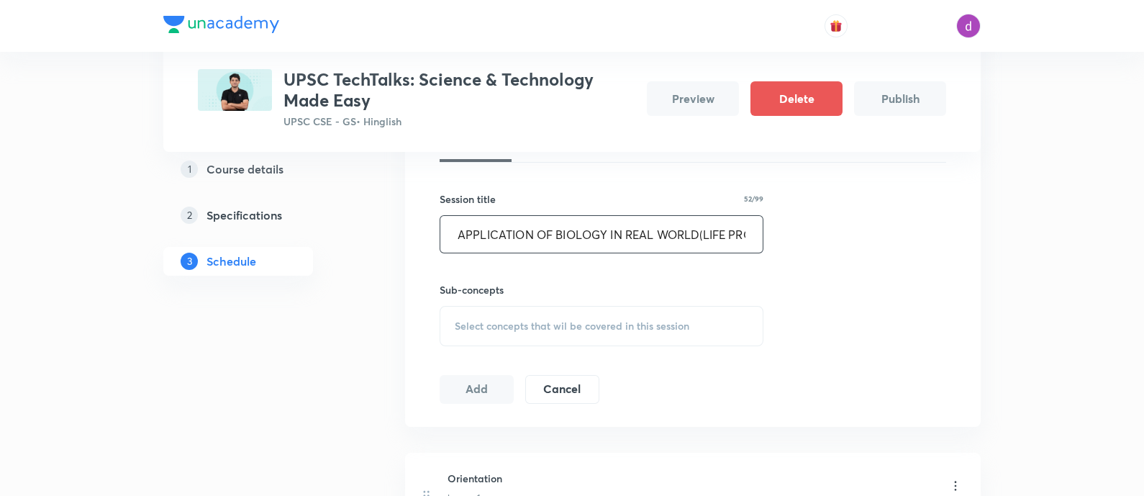
scroll to position [372, 0]
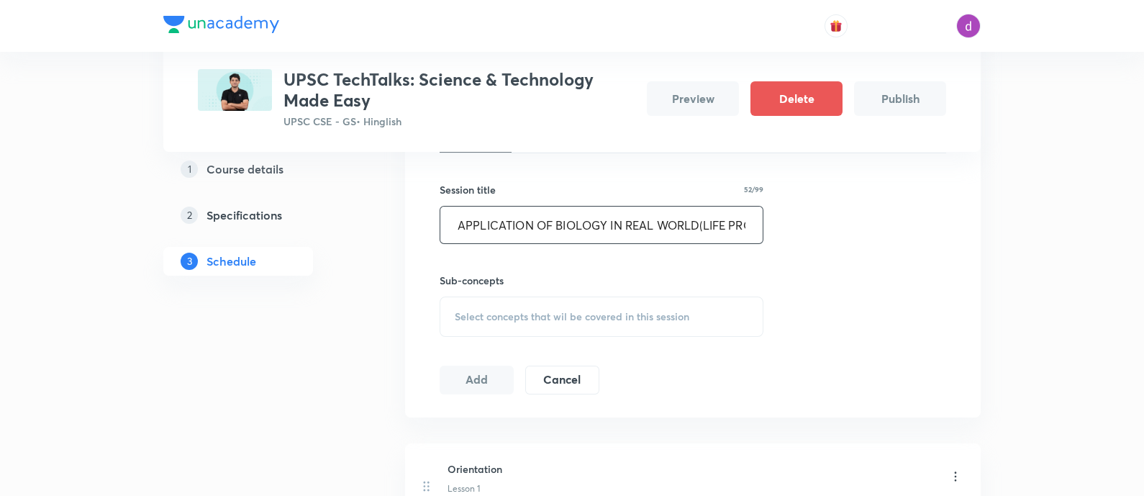
click at [540, 311] on span "Select concepts that wil be covered in this session" at bounding box center [572, 317] width 235 height 12
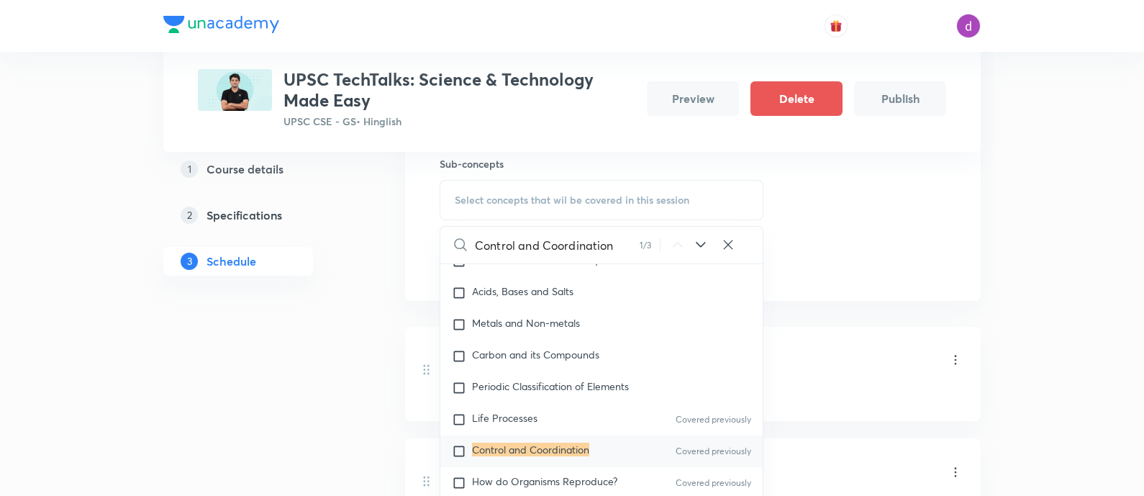
scroll to position [491, 0]
click at [522, 445] on mark "Control and Coordination" at bounding box center [530, 447] width 117 height 14
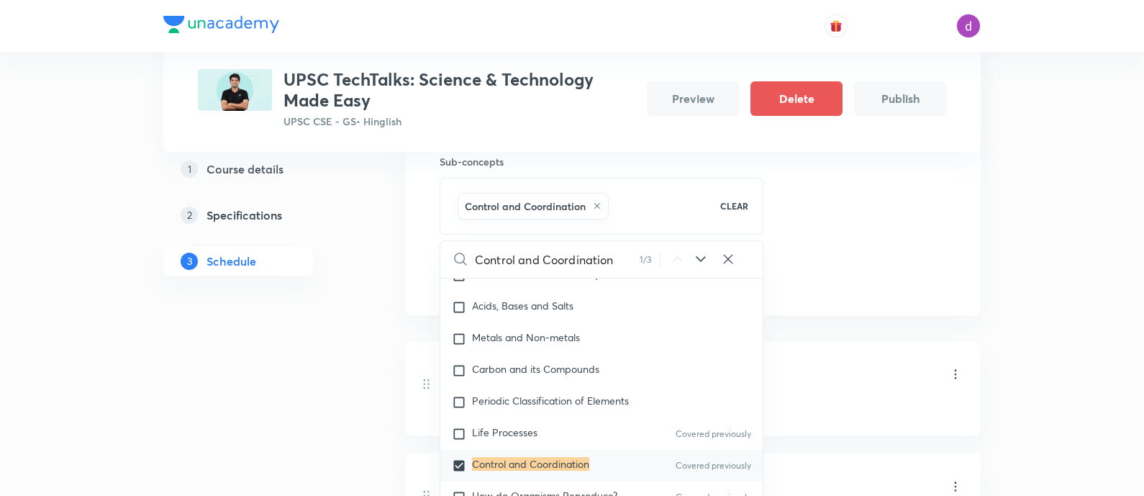
click at [723, 258] on icon at bounding box center [728, 259] width 14 height 14
click at [579, 263] on input "text" at bounding box center [619, 259] width 288 height 37
paste input "Life Processes"
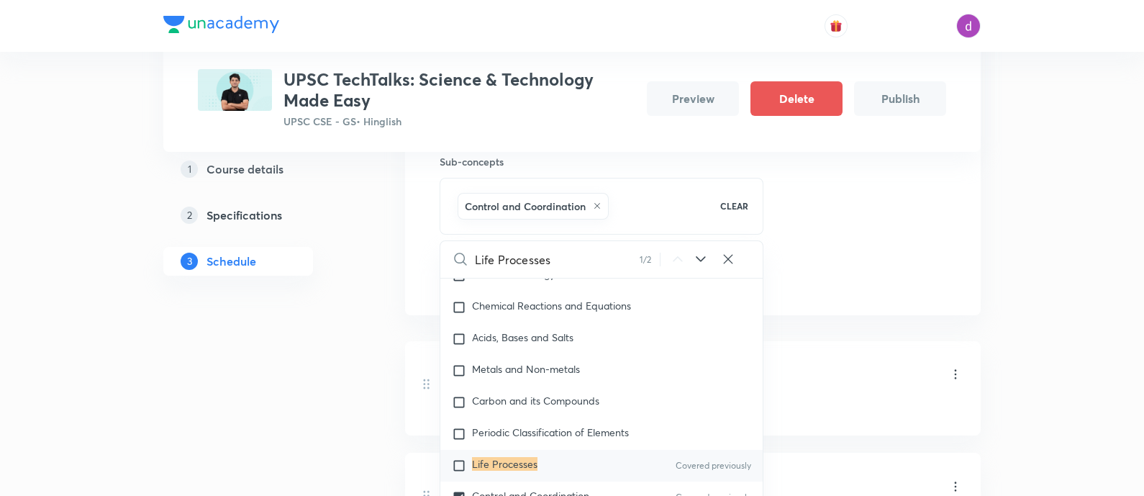
click at [457, 465] on input "checkbox" at bounding box center [462, 465] width 20 height 14
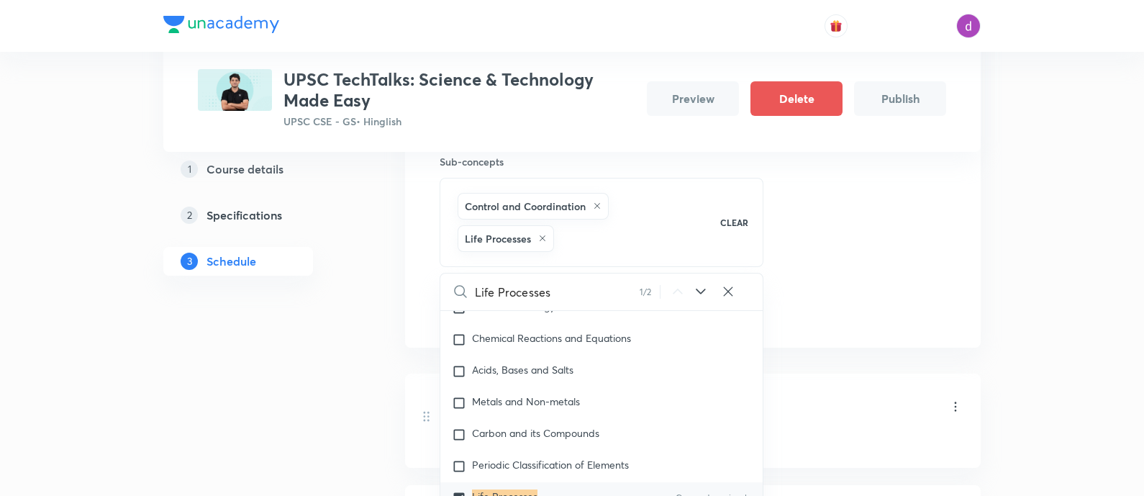
click at [732, 293] on icon at bounding box center [728, 291] width 14 height 14
click at [584, 293] on input "text" at bounding box center [619, 291] width 288 height 37
paste input "How do Organisms Reproduce?"
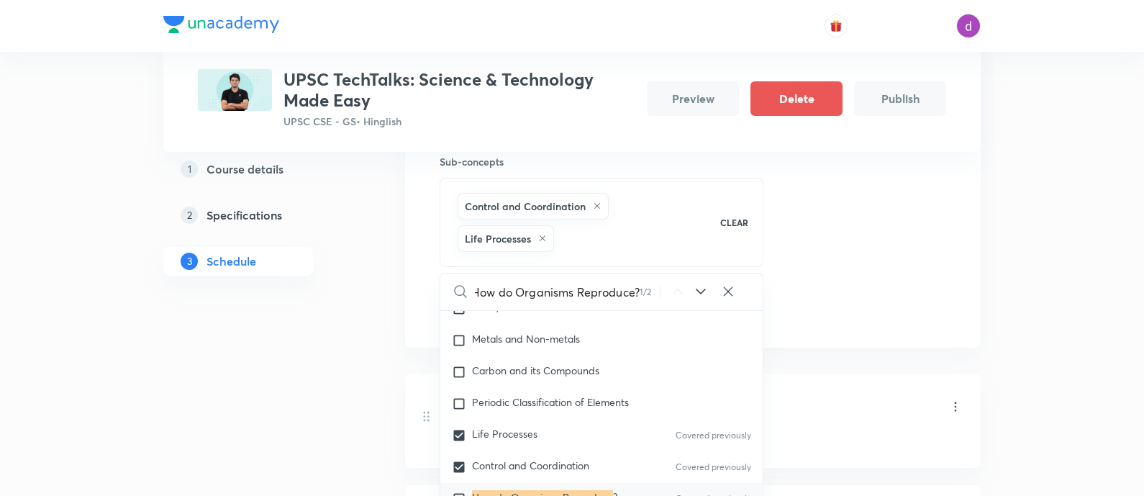
scroll to position [0, 0]
click at [486, 491] on mark "How do Organisms Reproduce" at bounding box center [542, 497] width 141 height 14
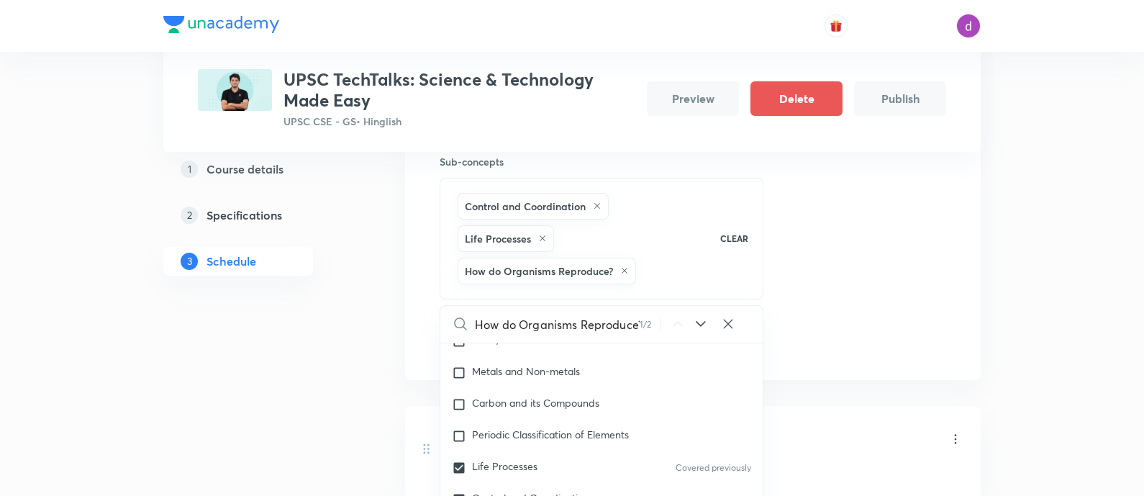
click at [878, 246] on div "Session 9 Live class Quiz Recorded classes Session title 52/99 APPLICATION OF B…" at bounding box center [693, 161] width 506 height 391
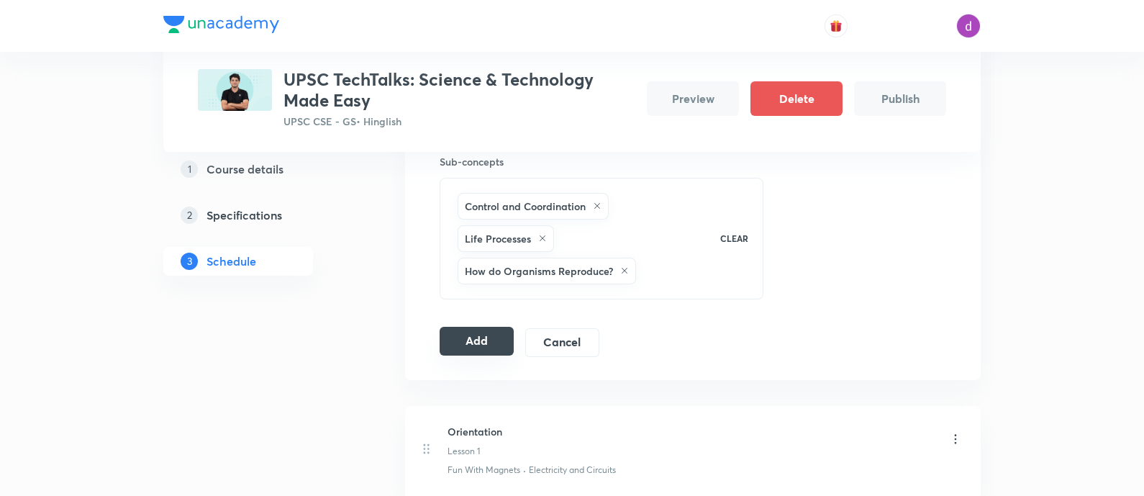
click at [482, 332] on button "Add" at bounding box center [477, 341] width 74 height 29
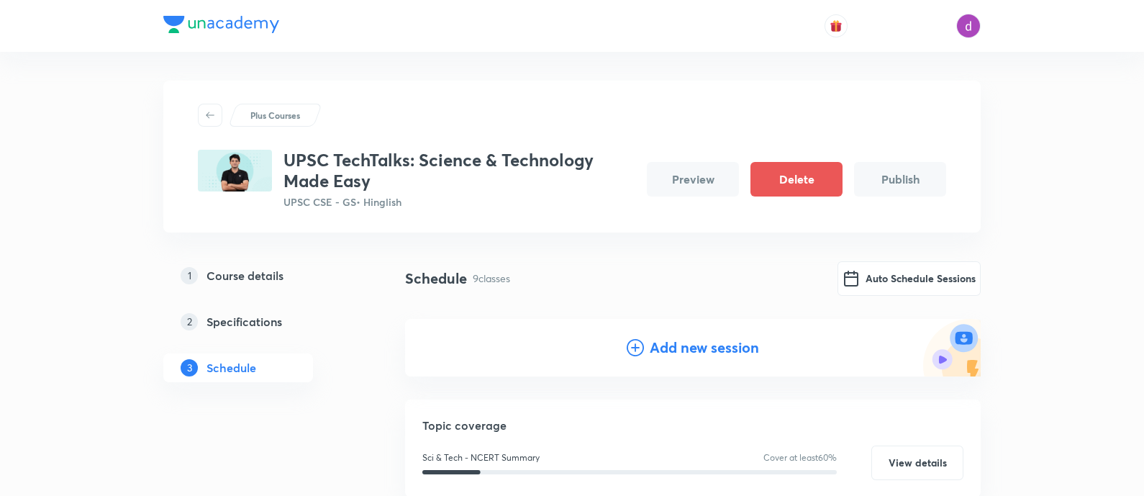
click at [651, 343] on h4 "Add new session" at bounding box center [704, 348] width 109 height 22
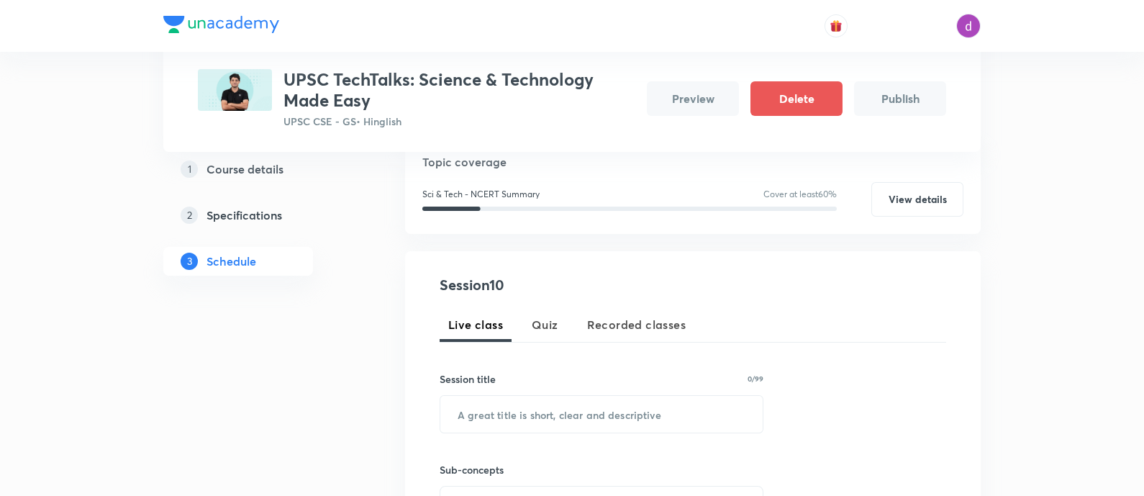
scroll to position [223, 0]
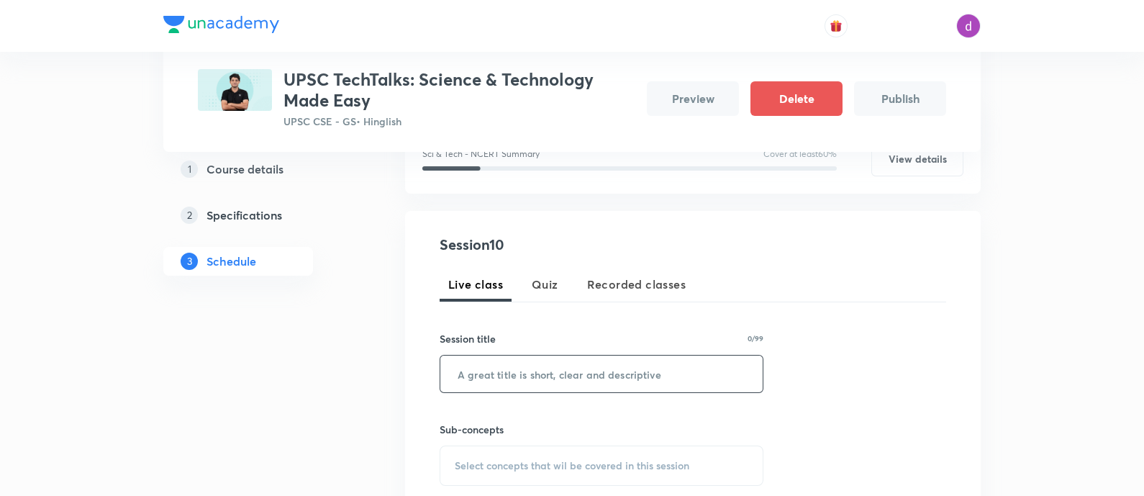
click at [536, 381] on input "text" at bounding box center [601, 373] width 322 height 37
paste input "APPLICATION OF BIOLOGY IN REAL WORLD - PART 2(MICROOGRANISM AND ITS IMPACT IN R…"
click at [460, 468] on span "Select concepts that wil be covered in this session" at bounding box center [572, 466] width 235 height 12
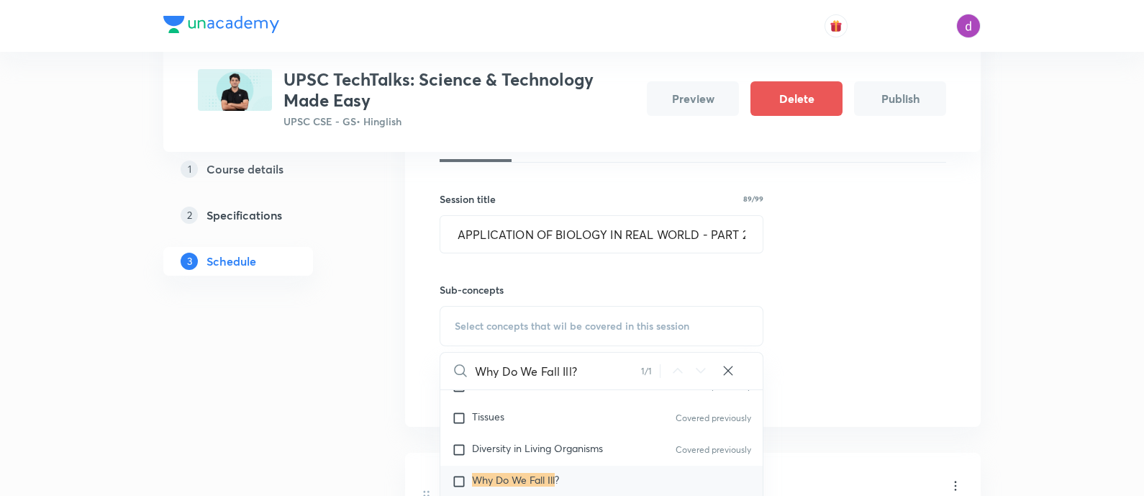
scroll to position [3694, 0]
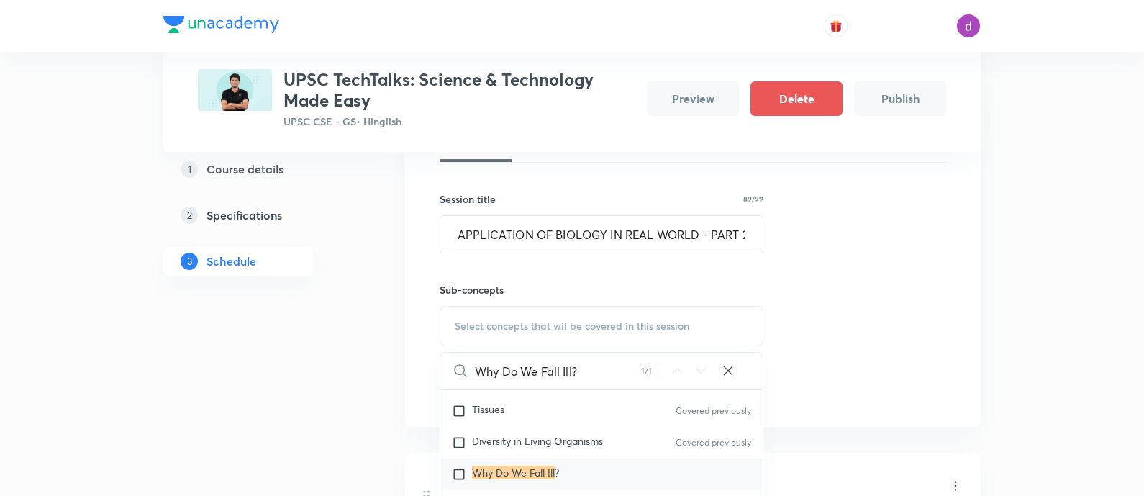
click at [459, 468] on input "checkbox" at bounding box center [462, 474] width 20 height 14
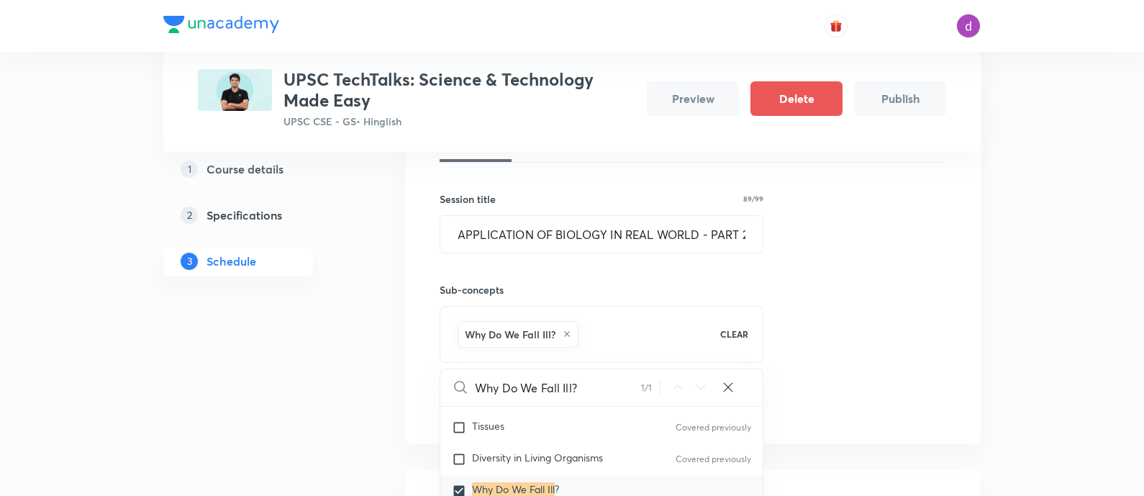
click at [728, 388] on icon at bounding box center [728, 387] width 14 height 14
click at [556, 390] on input "text" at bounding box center [619, 387] width 288 height 37
paste input "Microorganisms"
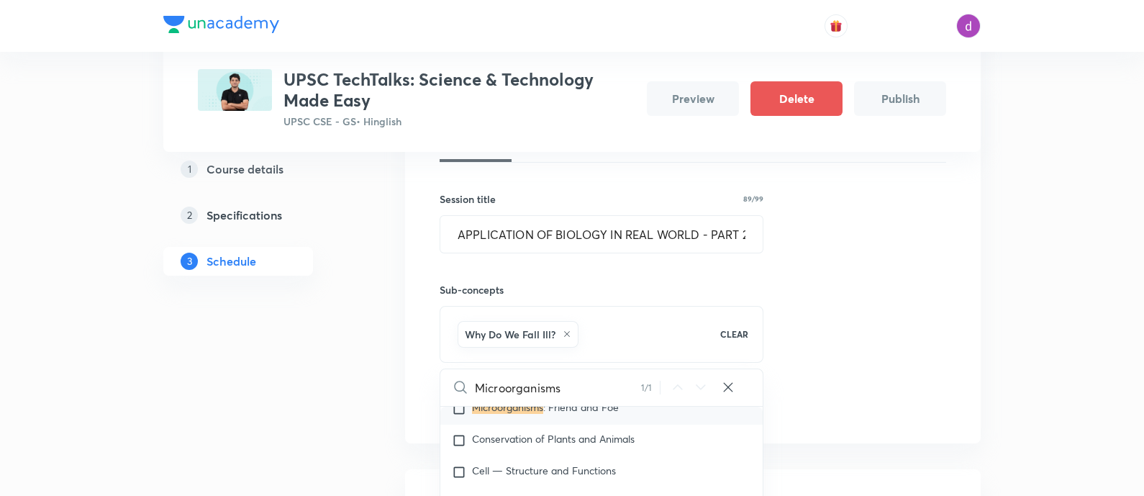
scroll to position [2694, 0]
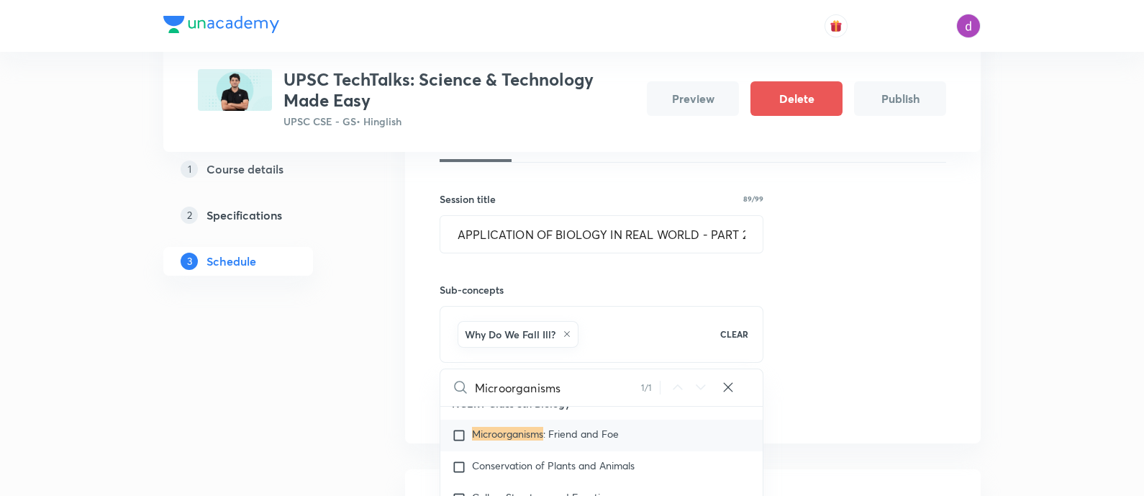
click at [460, 429] on input "checkbox" at bounding box center [462, 435] width 20 height 14
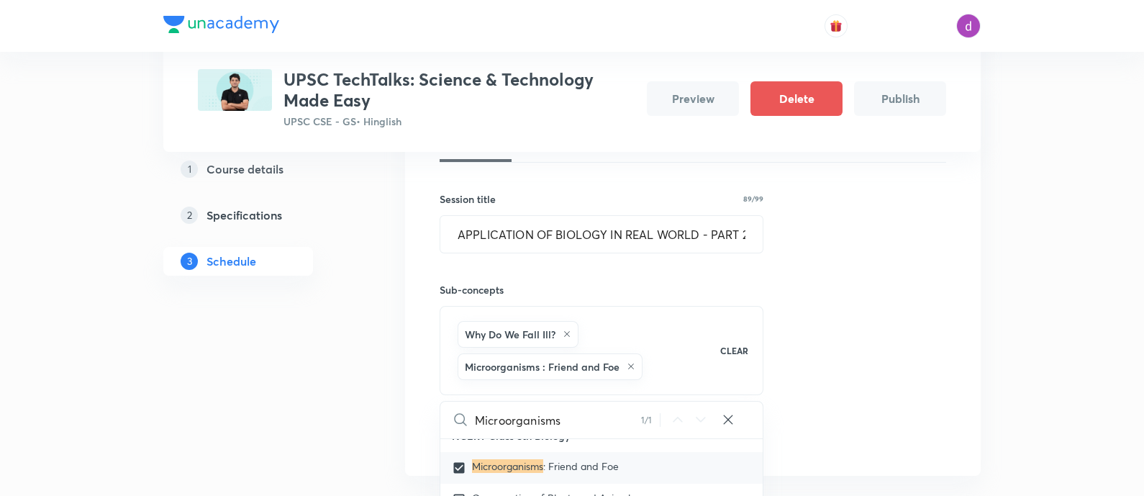
click at [831, 363] on div "Session 10 Live class Quiz Recorded classes Session title 89/99 APPLICATION OF …" at bounding box center [693, 273] width 506 height 358
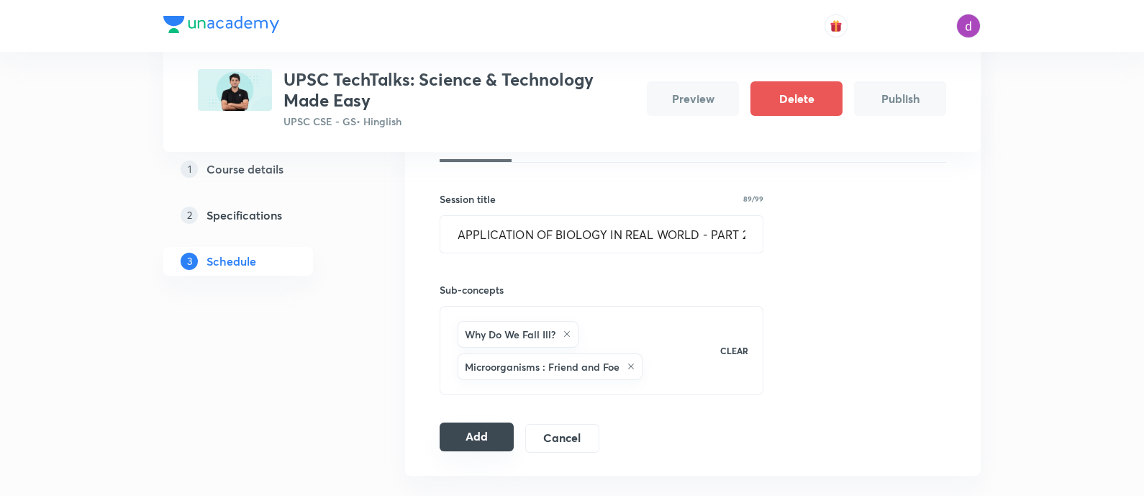
click at [453, 422] on button "Add" at bounding box center [477, 436] width 74 height 29
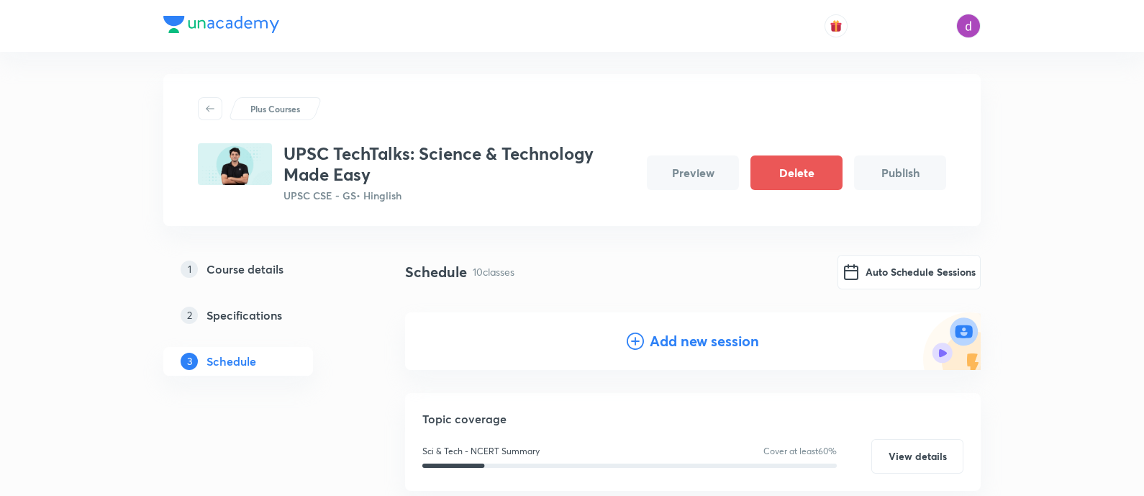
scroll to position [0, 0]
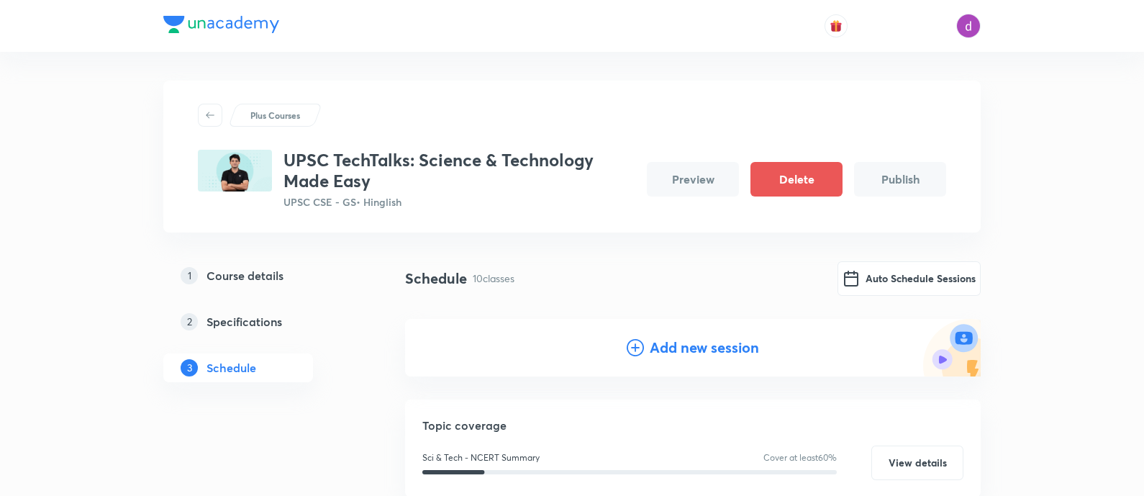
click at [641, 352] on icon at bounding box center [635, 347] width 17 height 17
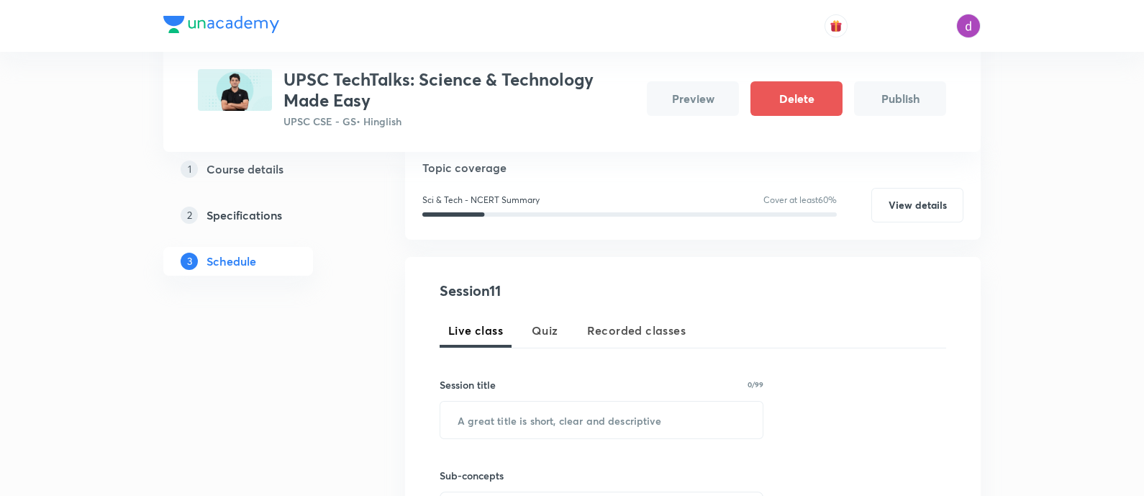
scroll to position [192, 0]
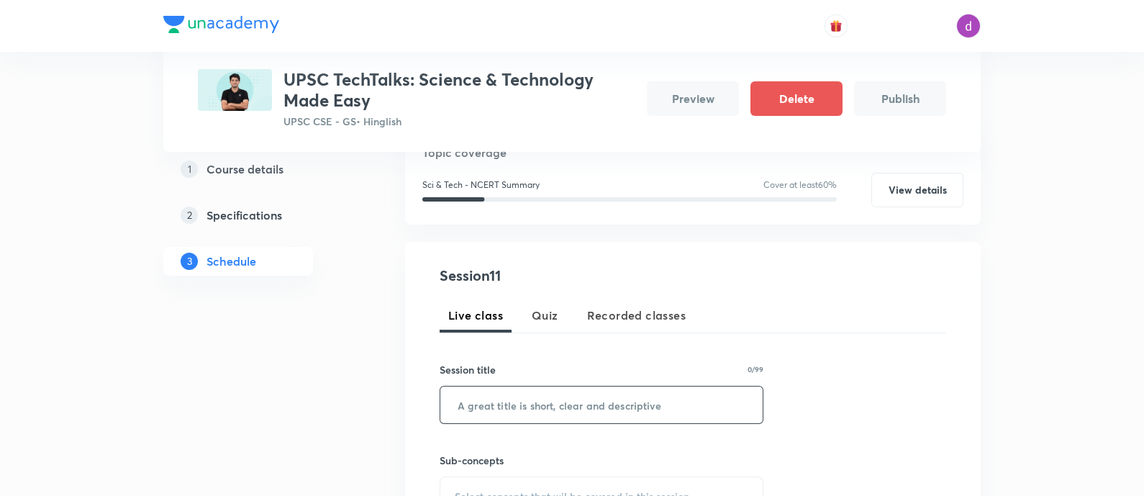
click at [529, 406] on input "text" at bounding box center [601, 404] width 322 height 37
paste input "APPLICATION OF BIOLOGY IN HUMAN WELFARE(HUMAN HEALTH AND DISEASES )"
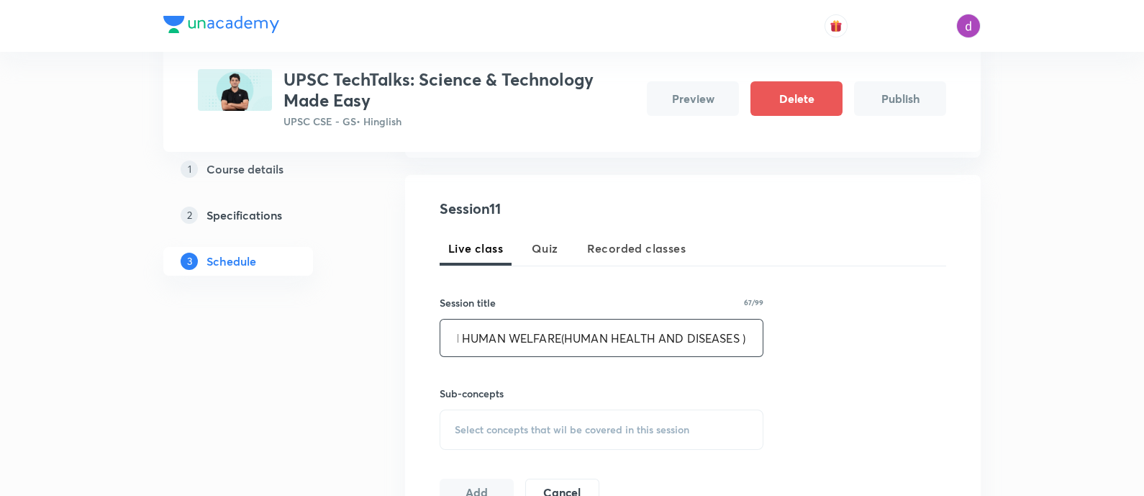
scroll to position [260, 0]
click at [512, 424] on span "Select concepts that wil be covered in this session" at bounding box center [572, 429] width 235 height 12
click at [484, 427] on span "Select concepts that wil be covered in this session" at bounding box center [572, 429] width 235 height 12
click at [486, 466] on input "text" at bounding box center [619, 473] width 288 height 37
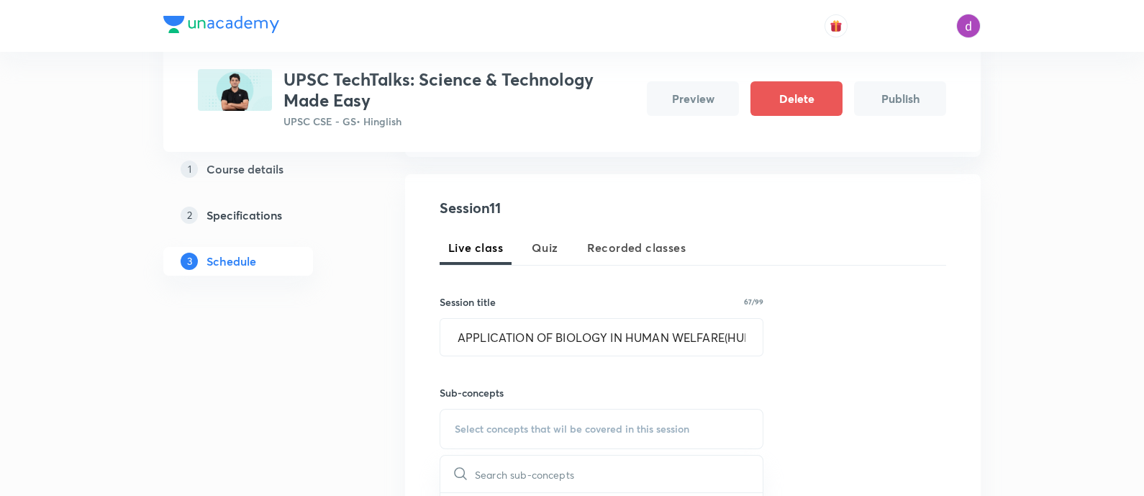
paste input "Biology In Human Welfare"
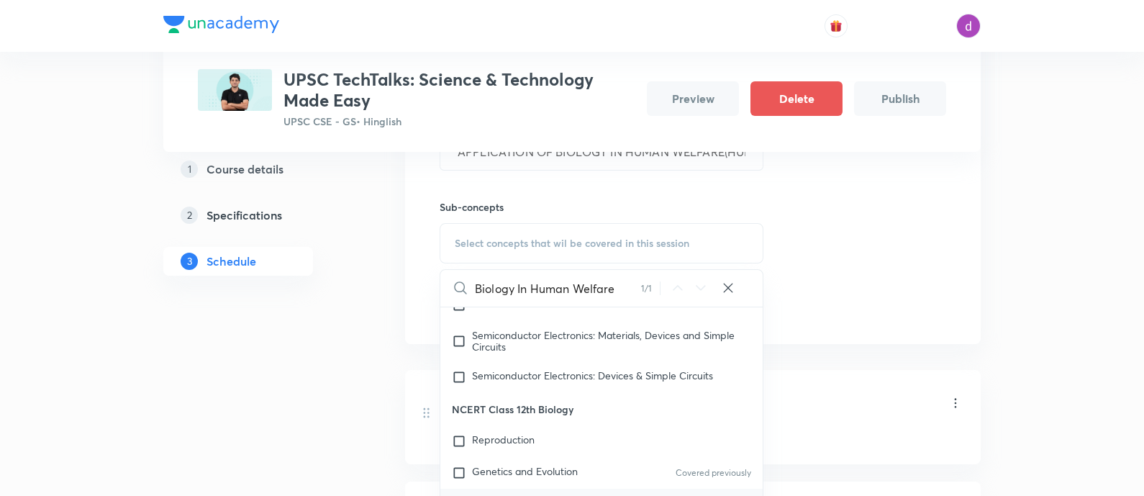
scroll to position [450, 0]
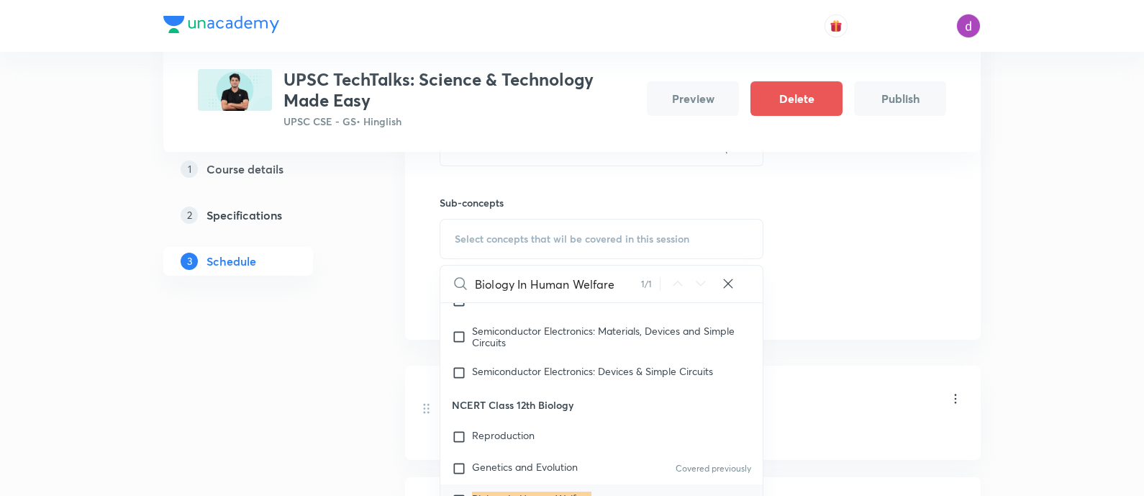
click at [481, 491] on mark "Biology In Human Welfare" at bounding box center [531, 498] width 119 height 14
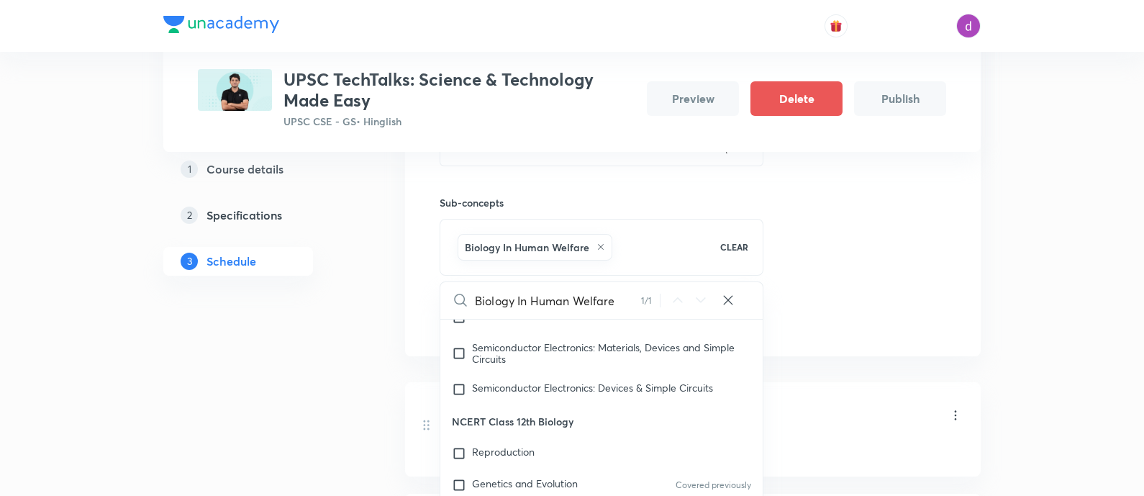
click at [939, 187] on div "Session 11 Live class Quiz Recorded classes Session title 67/99 APPLICATION OF …" at bounding box center [693, 170] width 506 height 326
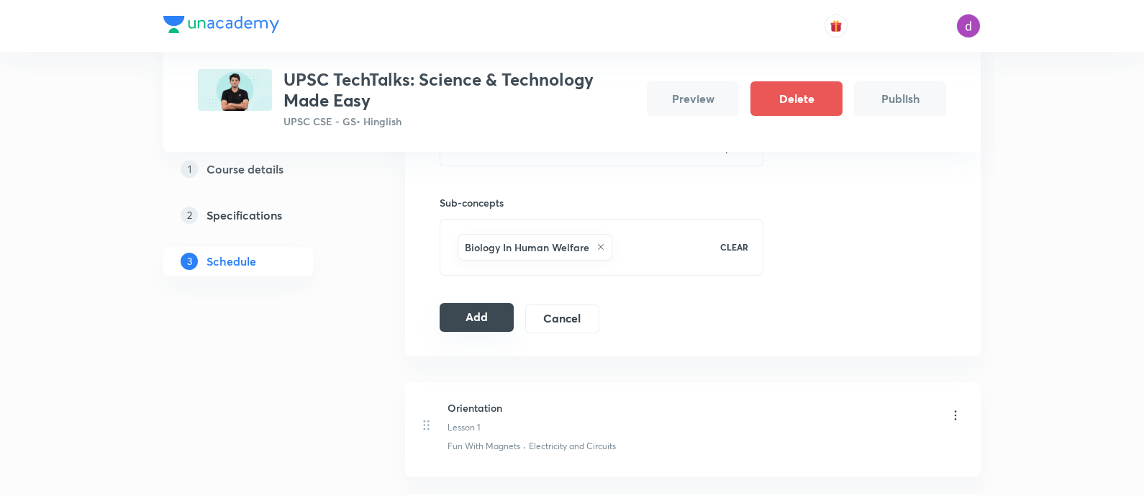
click at [485, 311] on button "Add" at bounding box center [477, 317] width 74 height 29
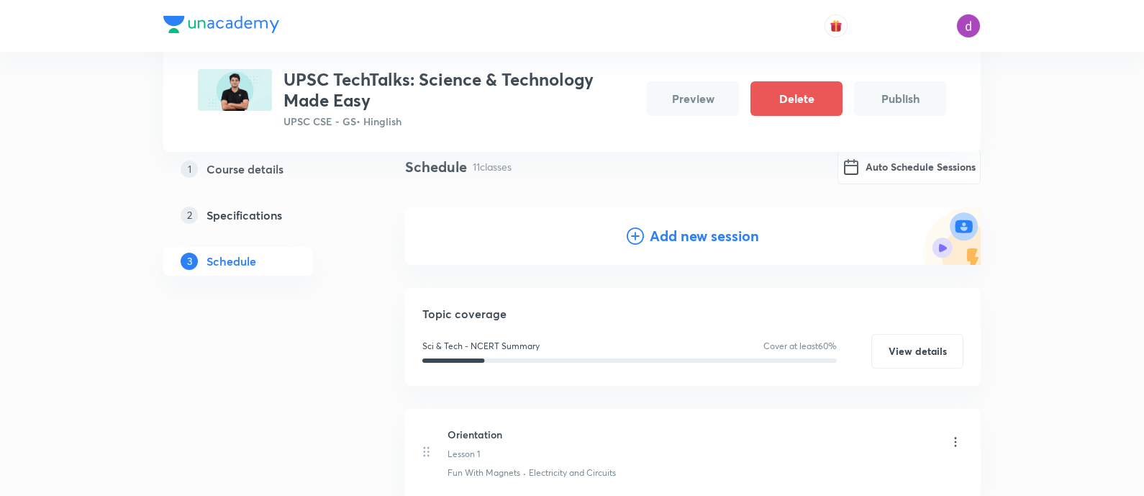
scroll to position [0, 0]
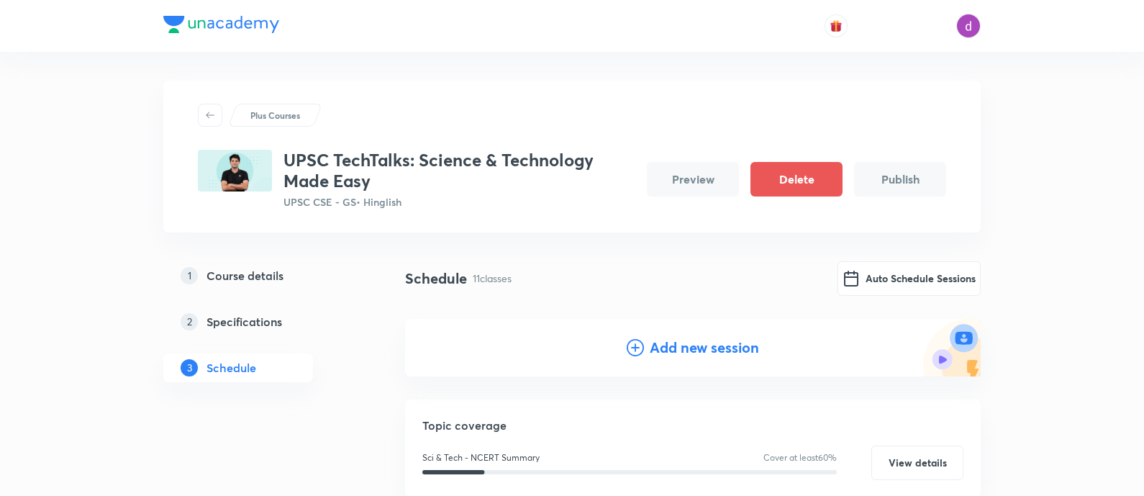
click at [659, 337] on h4 "Add new session" at bounding box center [704, 348] width 109 height 22
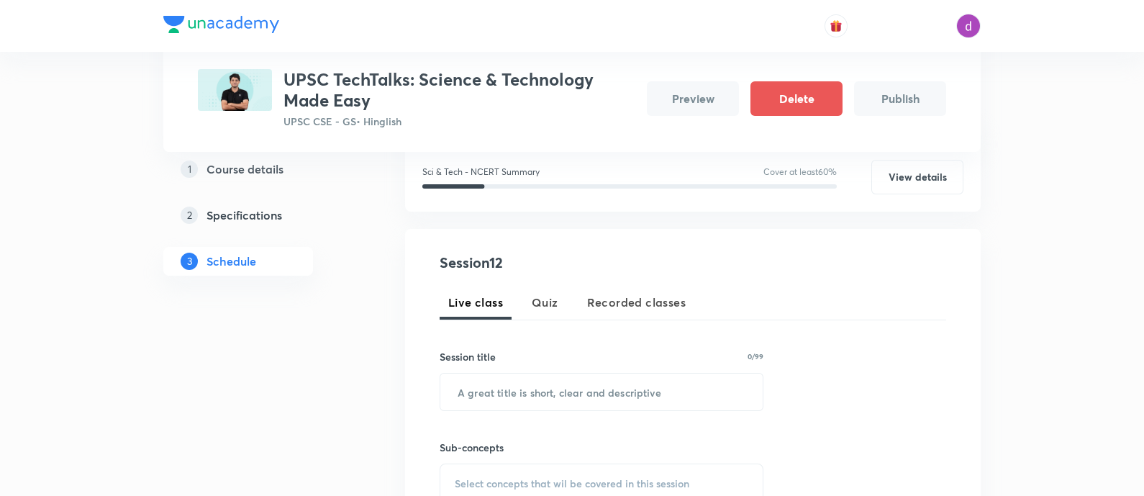
scroll to position [214, 0]
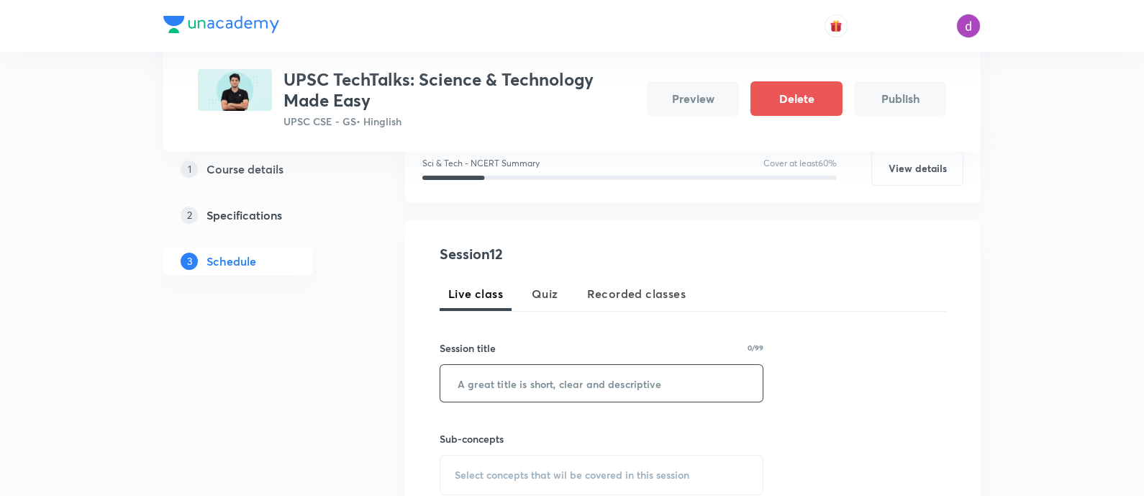
click at [540, 382] on input "text" at bounding box center [601, 383] width 322 height 37
paste input "APPLICATION OF BIOLOGY IN HUMAN WELFARE- PART 2(MICROBES IN HUMAN WELFARE )"
click at [505, 469] on span "Select concepts that wil be covered in this session" at bounding box center [572, 475] width 235 height 12
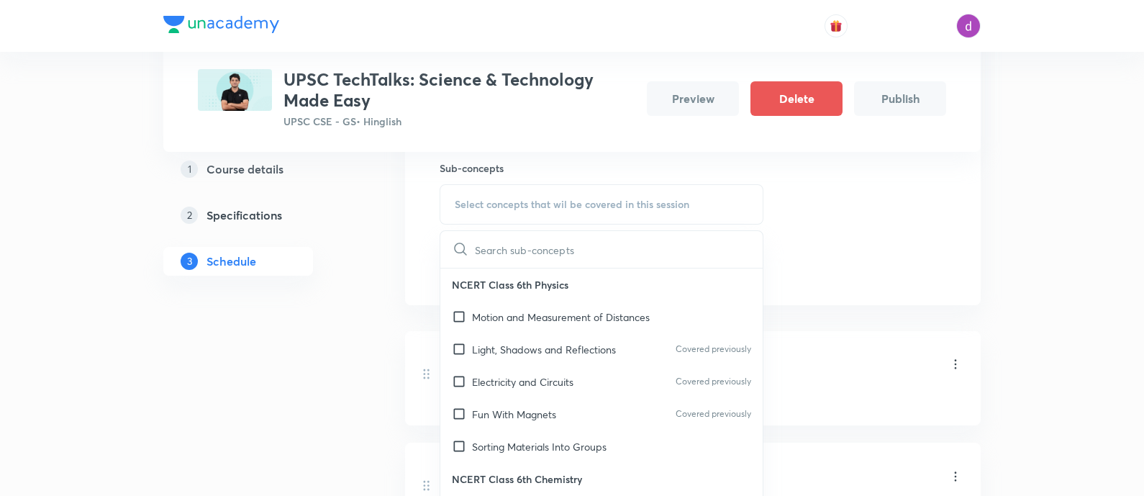
paste input "Biology In Human Welfare"
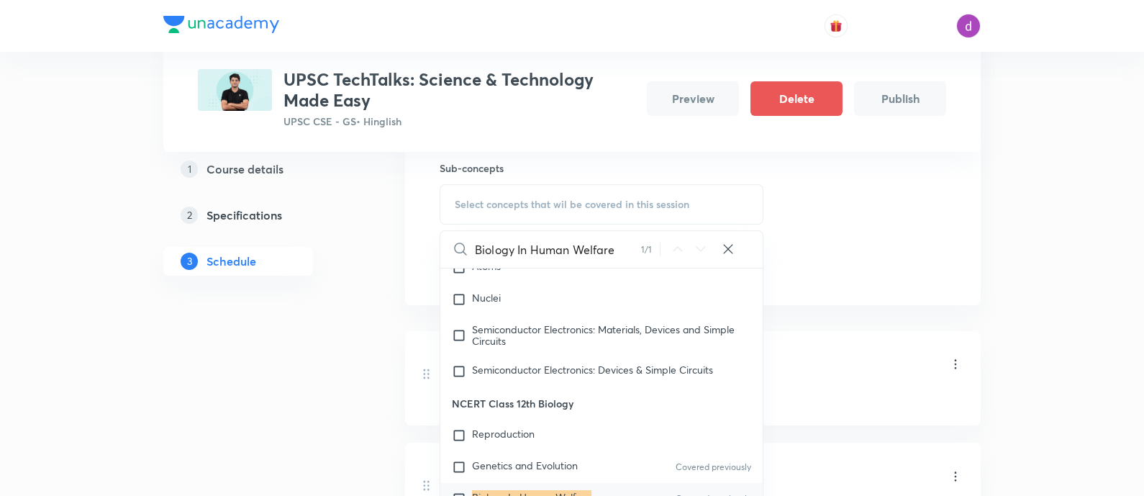
scroll to position [7637, 0]
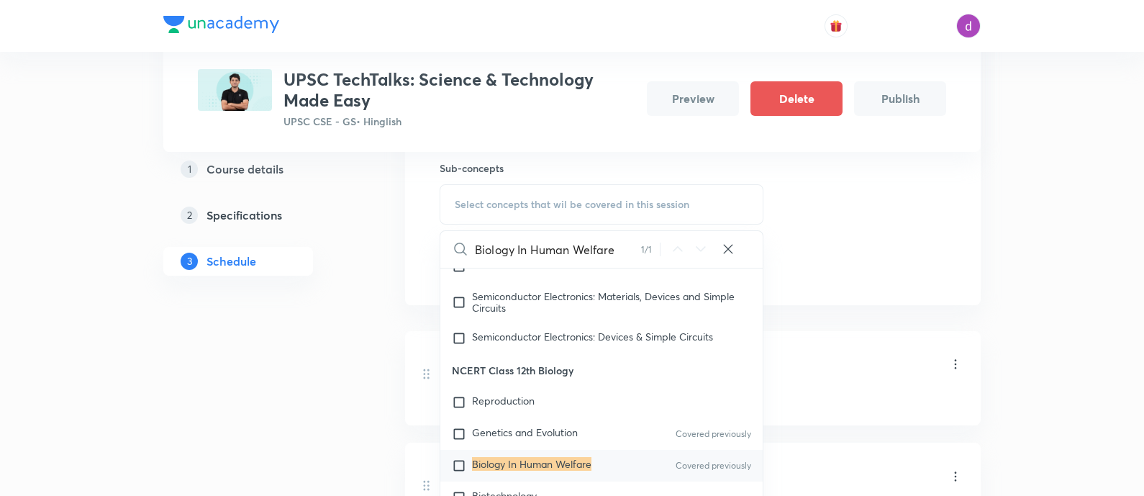
click at [460, 458] on input "checkbox" at bounding box center [462, 465] width 20 height 14
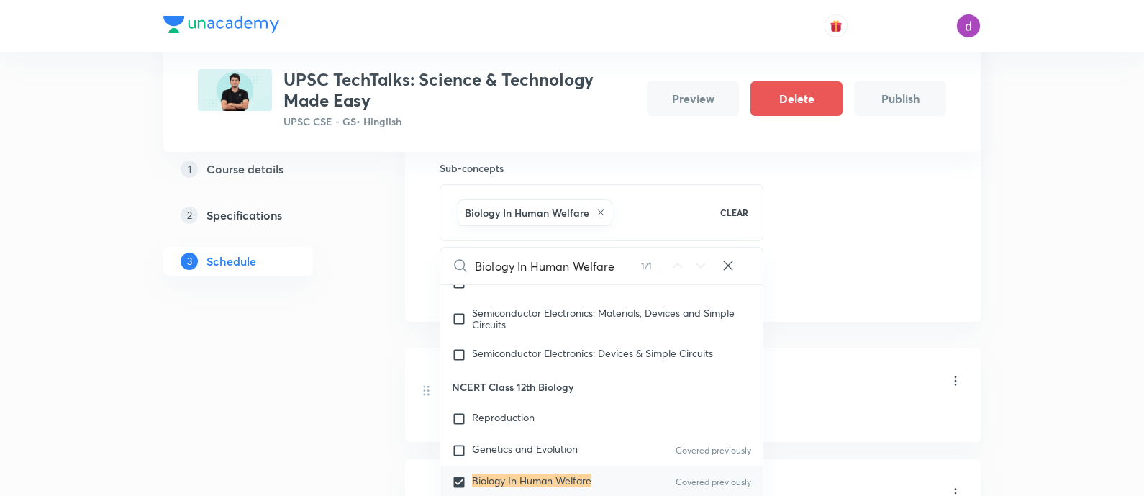
click at [934, 188] on div "Session 12 Live class Quiz Recorded classes Session title 75/99 APPLICATION OF …" at bounding box center [693, 136] width 506 height 326
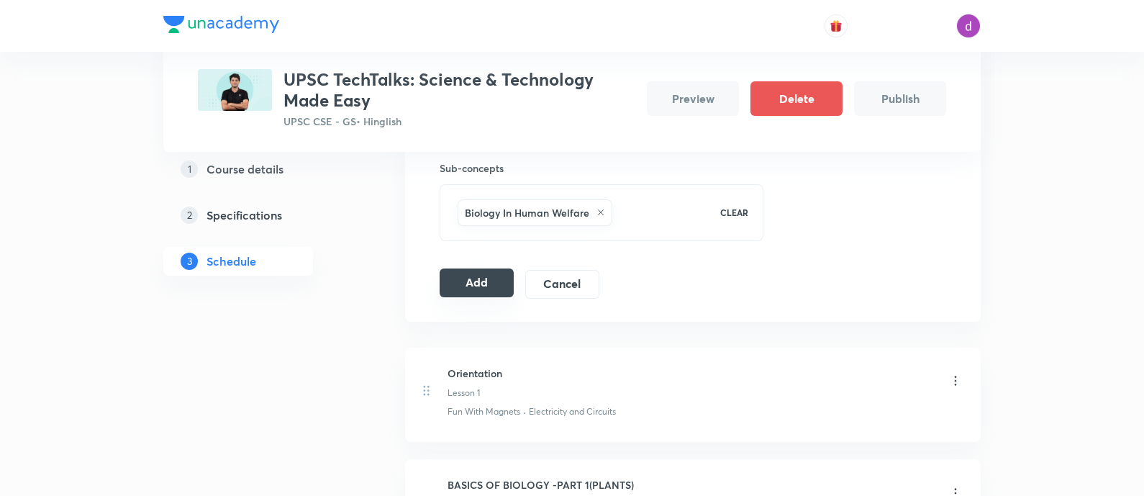
click at [481, 274] on button "Add" at bounding box center [477, 282] width 74 height 29
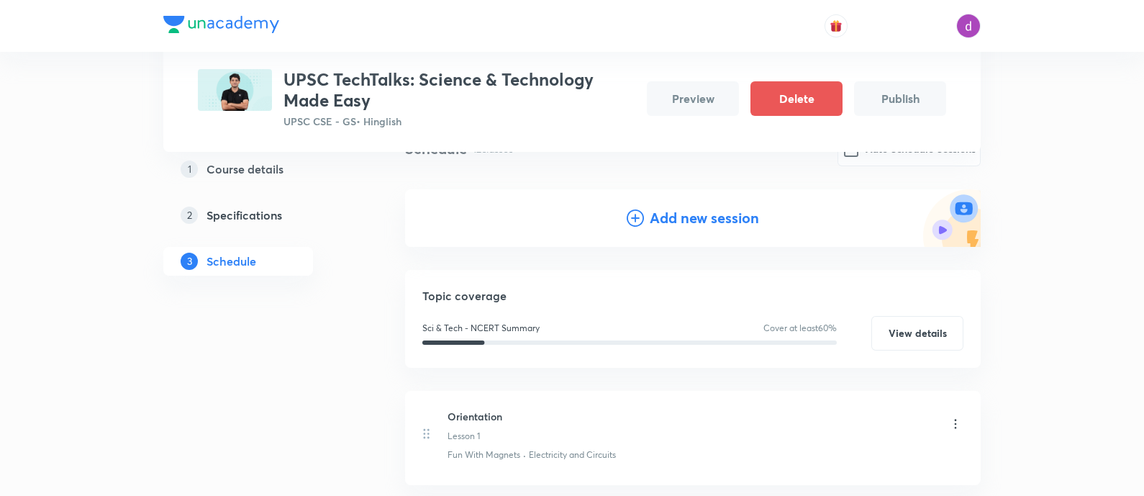
scroll to position [0, 0]
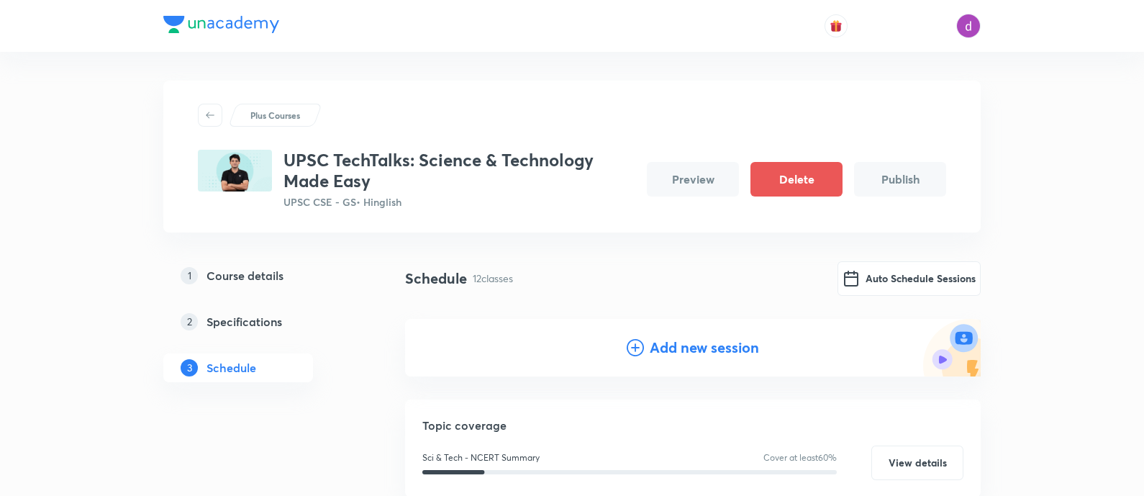
click at [713, 347] on h4 "Add new session" at bounding box center [704, 348] width 109 height 22
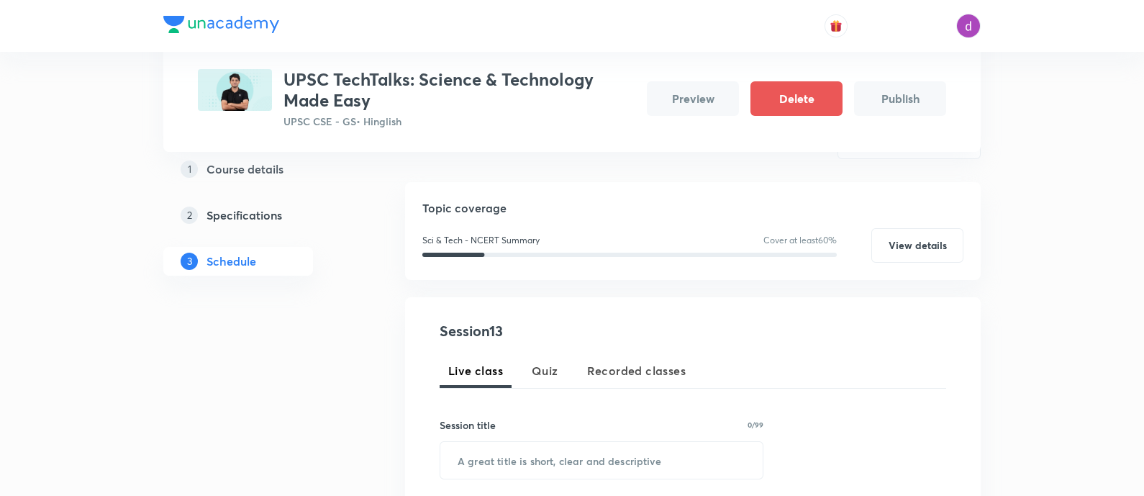
scroll to position [145, 0]
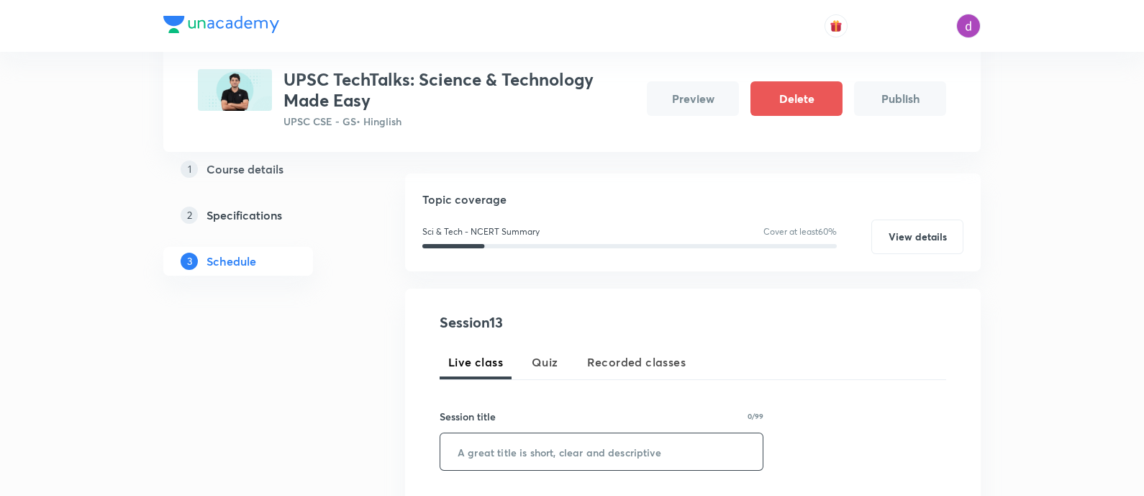
click at [558, 445] on input "text" at bounding box center [601, 451] width 322 height 37
paste input "APPLICATION OF BIOTECHNOLGY- PART 1(PRINCIPLES AND PROCESSES)"
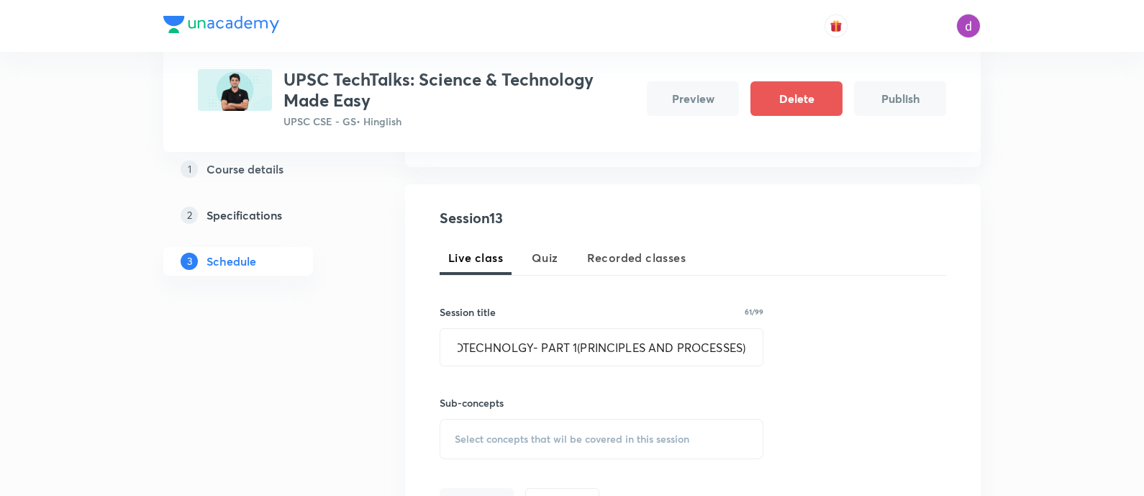
scroll to position [0, 0]
click at [536, 438] on span "Select concepts that wil be covered in this session" at bounding box center [572, 439] width 235 height 12
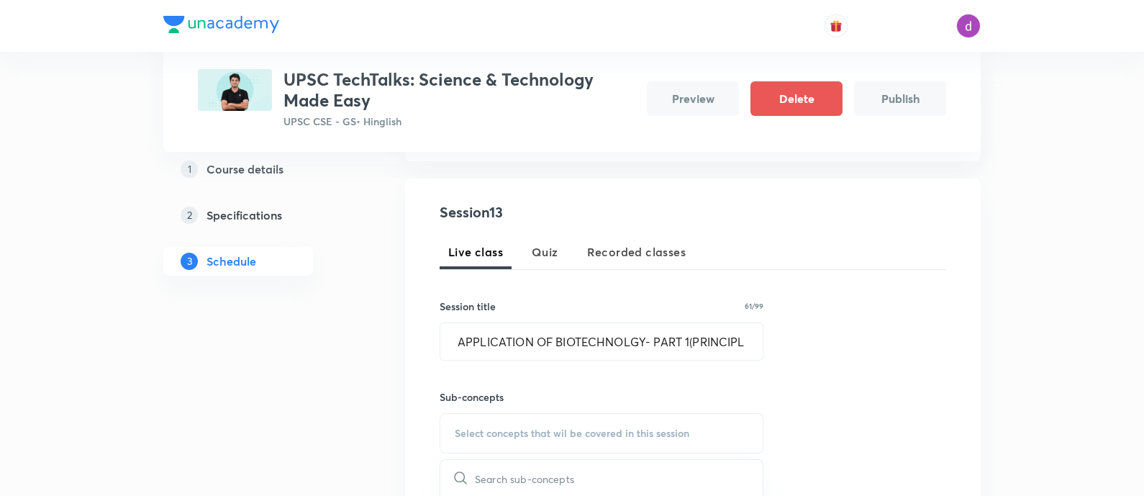
scroll to position [345, 0]
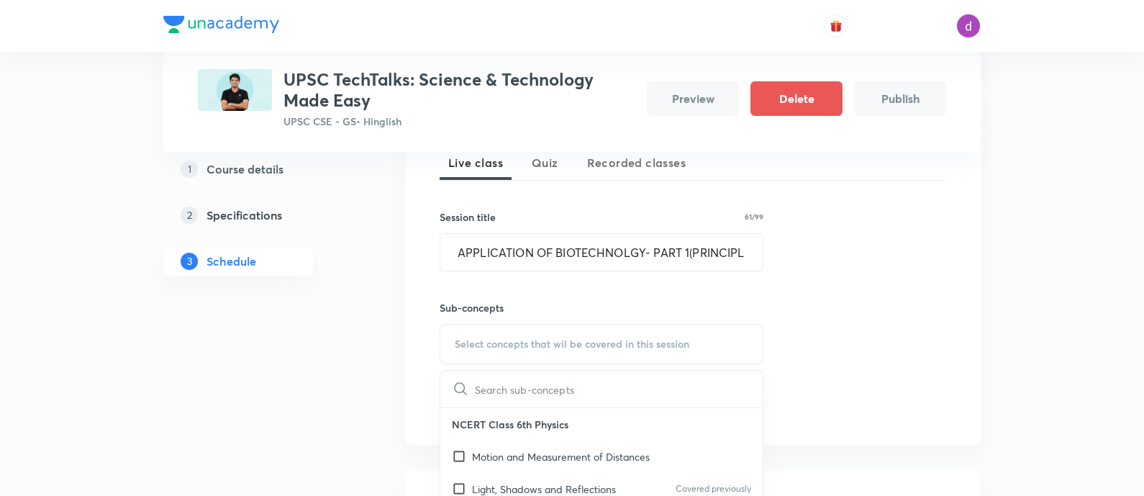
click at [529, 391] on input "text" at bounding box center [619, 388] width 288 height 37
paste input "Biotechnology"
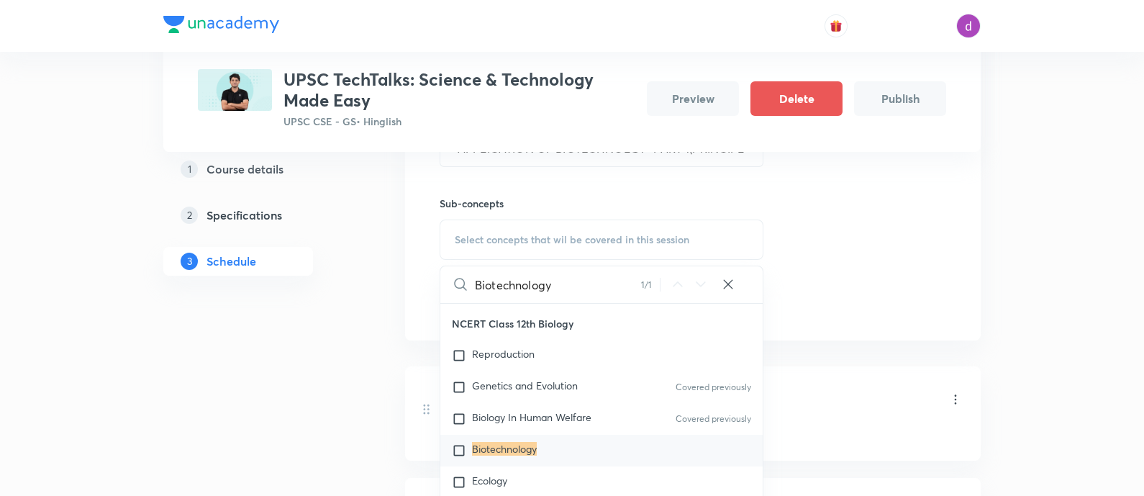
scroll to position [7720, 0]
click at [467, 442] on input "checkbox" at bounding box center [462, 449] width 20 height 14
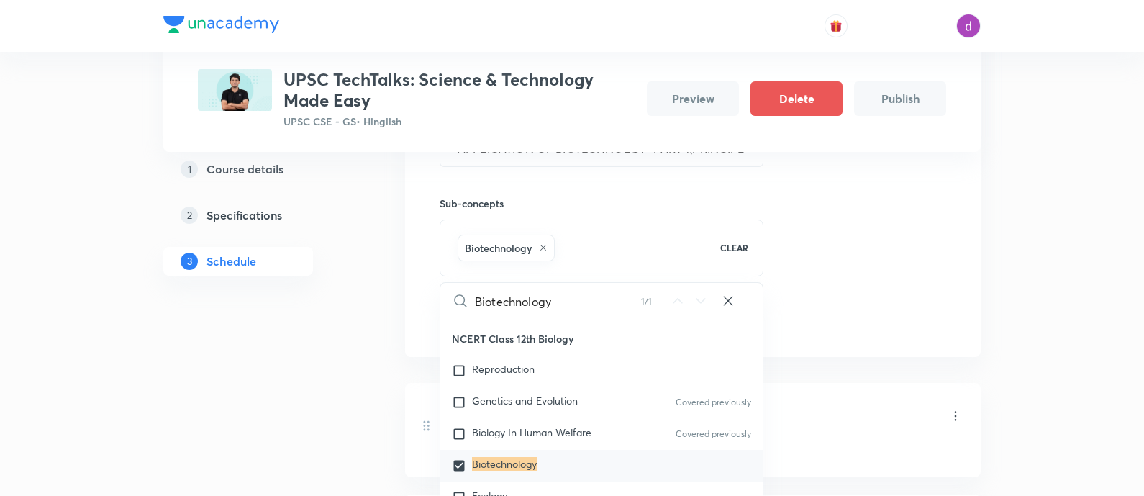
click at [868, 209] on div "Session 13 Live class Quiz Recorded classes Session title 61/99 APPLICATION OF …" at bounding box center [693, 171] width 506 height 326
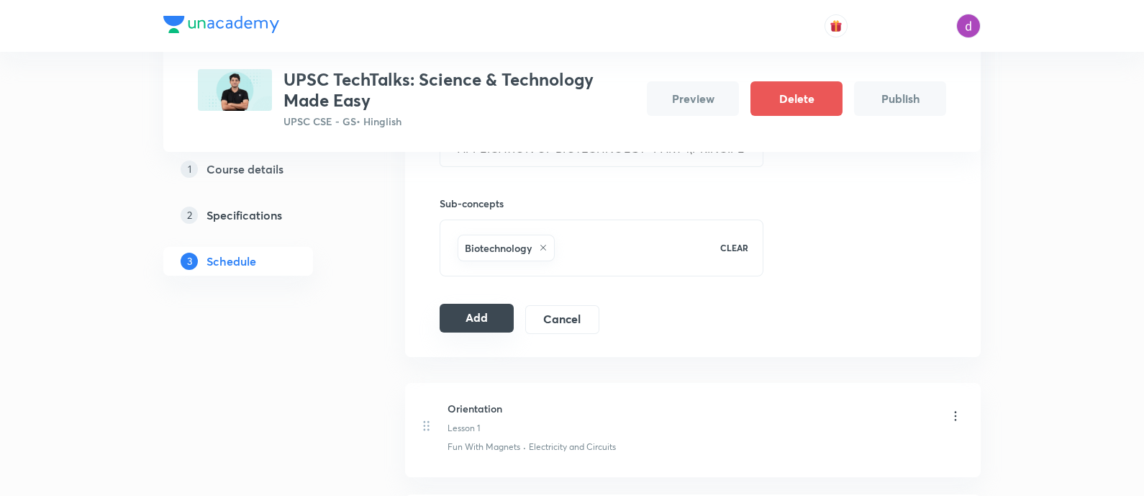
click at [481, 310] on button "Add" at bounding box center [477, 318] width 74 height 29
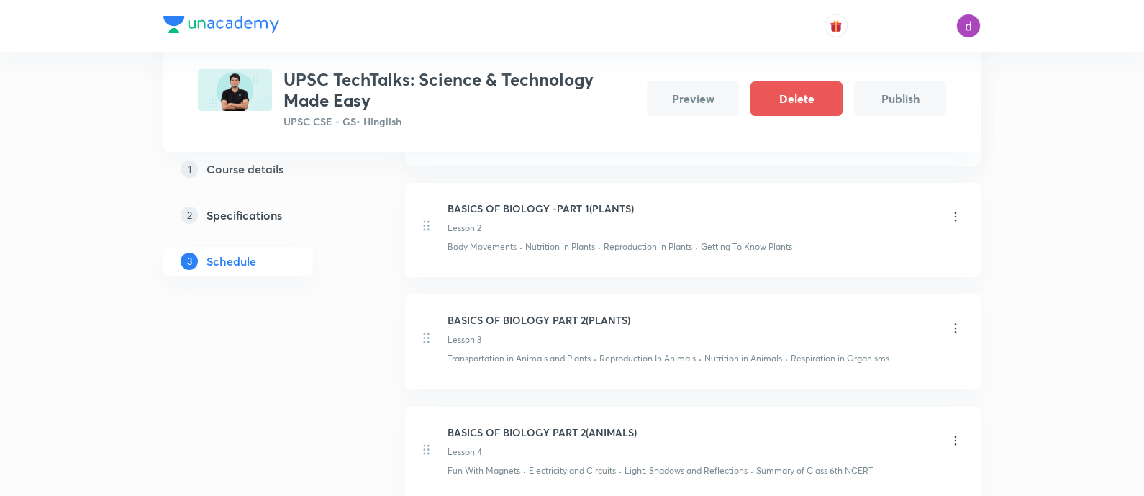
scroll to position [0, 0]
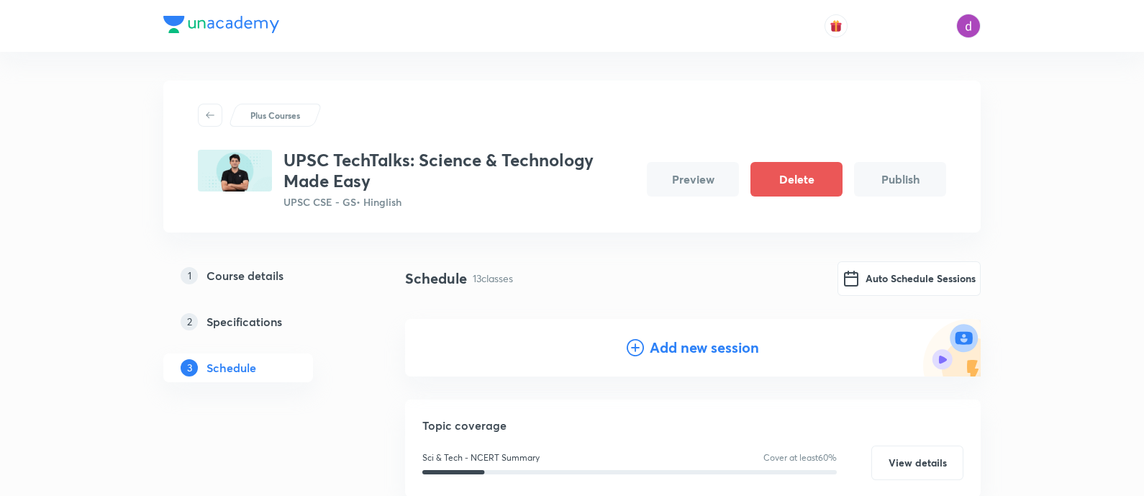
click at [683, 347] on h4 "Add new session" at bounding box center [704, 348] width 109 height 22
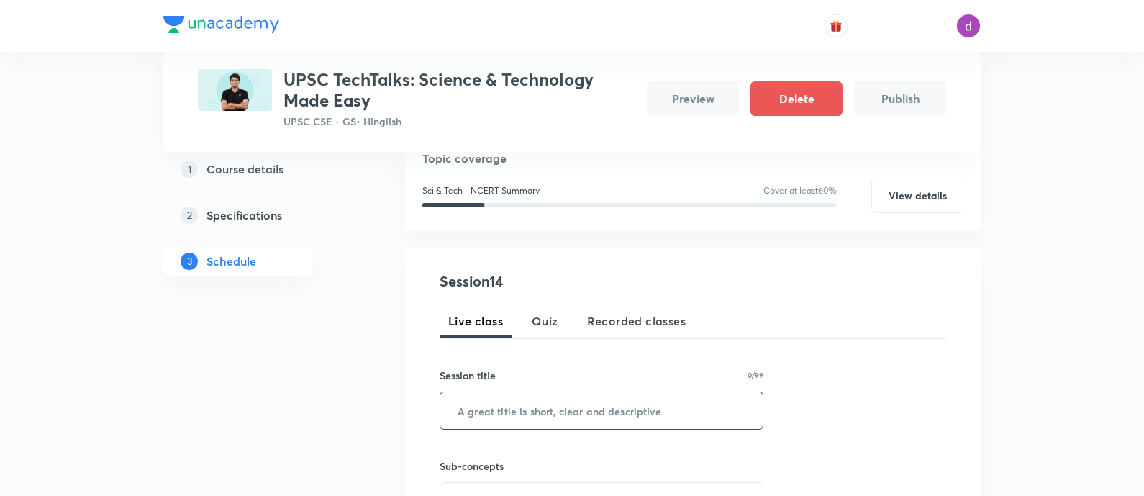
scroll to position [187, 0]
click at [512, 405] on input "text" at bounding box center [601, 409] width 322 height 37
paste input "APPLICATIONS OF BIOTECHNOLOGY- PART 2(AGRICULTURE ,MEDICINES ETC )"
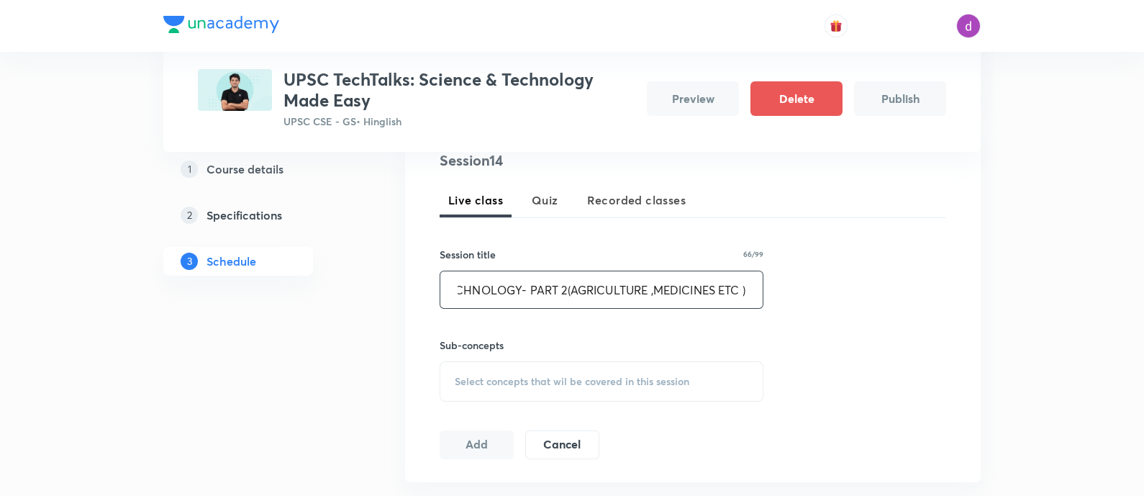
scroll to position [309, 0]
click at [511, 387] on div "Select concepts that wil be covered in this session" at bounding box center [602, 380] width 324 height 40
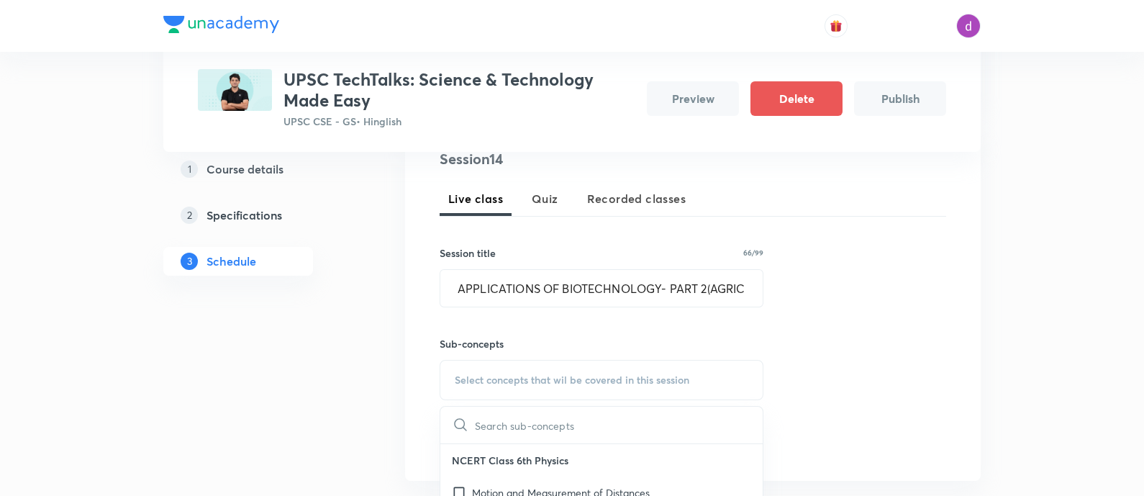
paste input "Biotechnology"
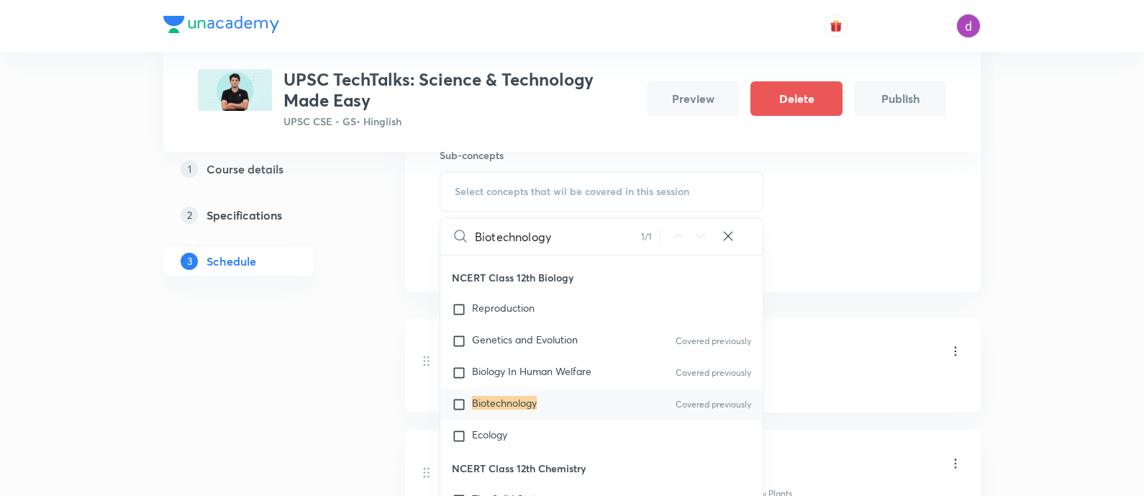
scroll to position [499, 0]
click at [447, 386] on div "Biotechnology Covered previously" at bounding box center [601, 402] width 322 height 32
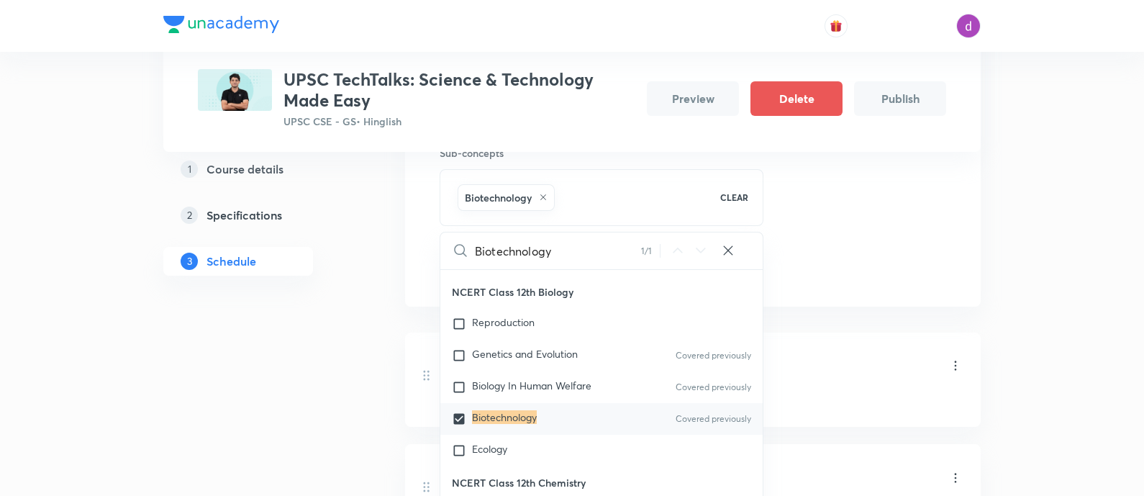
click at [924, 259] on div "Session 14 Live class Quiz Recorded classes Session title 66/99 APPLICATIONS OF…" at bounding box center [693, 121] width 506 height 326
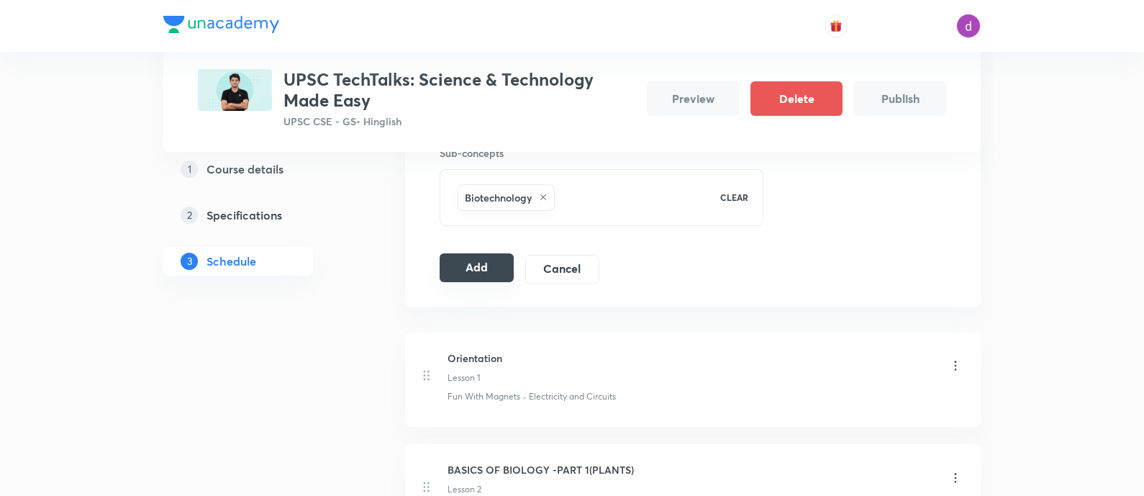
click at [493, 270] on button "Add" at bounding box center [477, 267] width 74 height 29
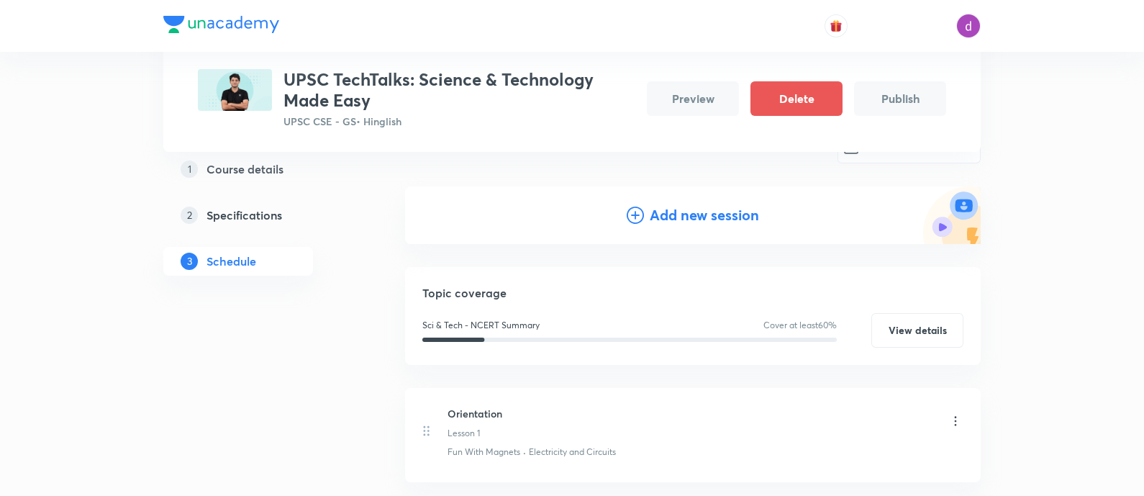
scroll to position [0, 0]
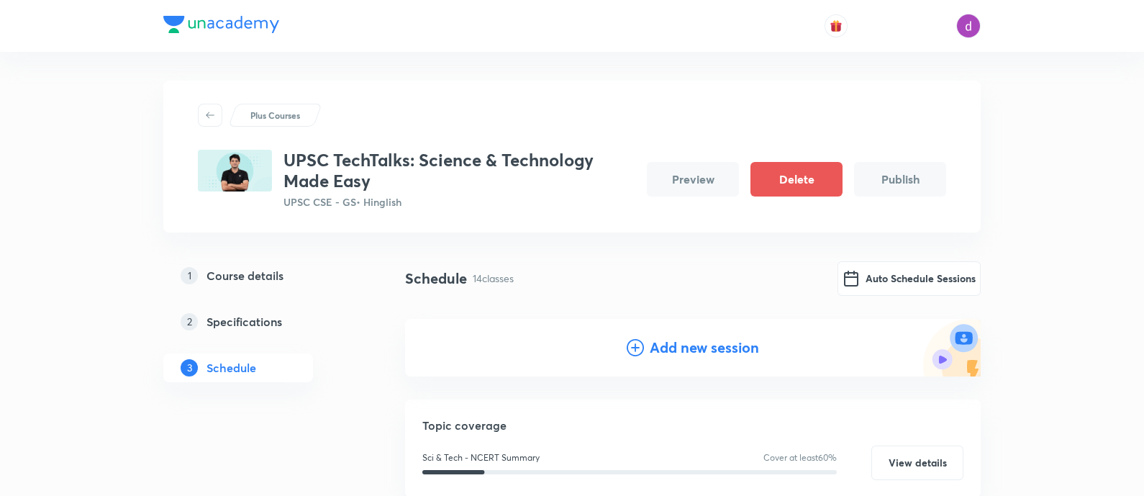
click at [659, 335] on div "Add new session" at bounding box center [692, 348] width 575 height 58
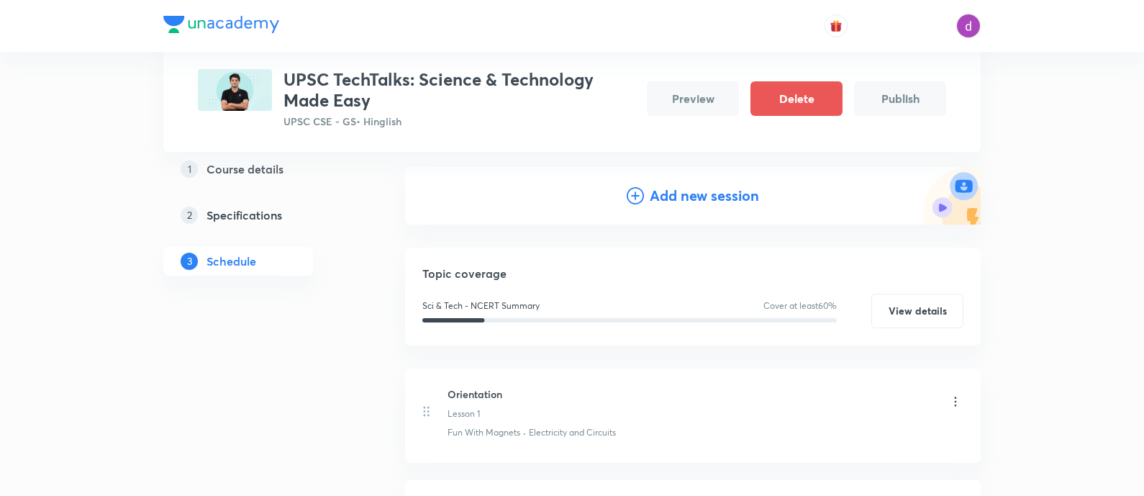
scroll to position [150, 0]
click at [671, 193] on h4 "Add new session" at bounding box center [704, 197] width 109 height 22
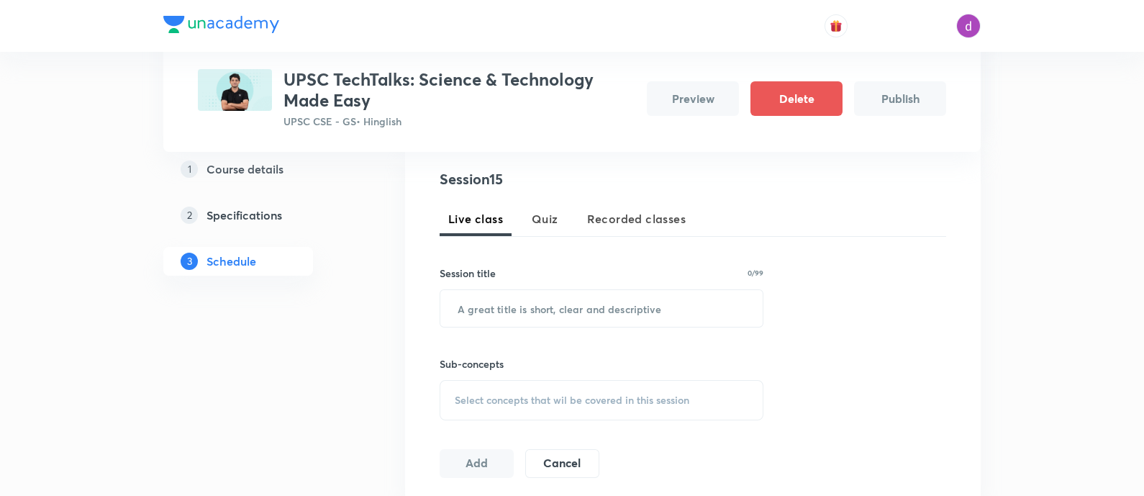
scroll to position [289, 0]
click at [559, 304] on input "text" at bounding box center [601, 307] width 322 height 37
paste input "QUIZ PLUS DOUBT SESSION - PART 2(APPLICATION OF BIOTECHNOLGY )"
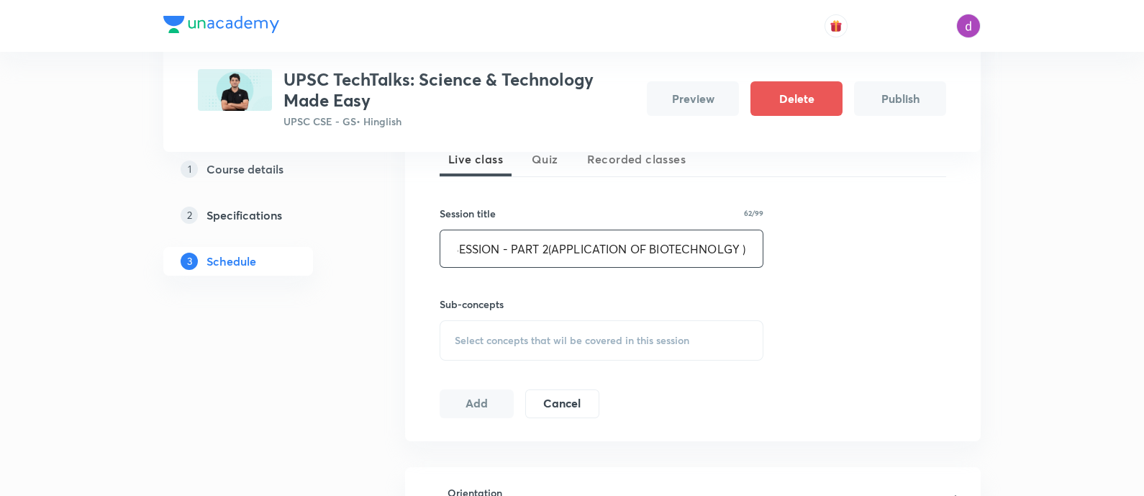
scroll to position [348, 0]
click at [533, 348] on div "Select concepts that wil be covered in this session" at bounding box center [602, 340] width 324 height 40
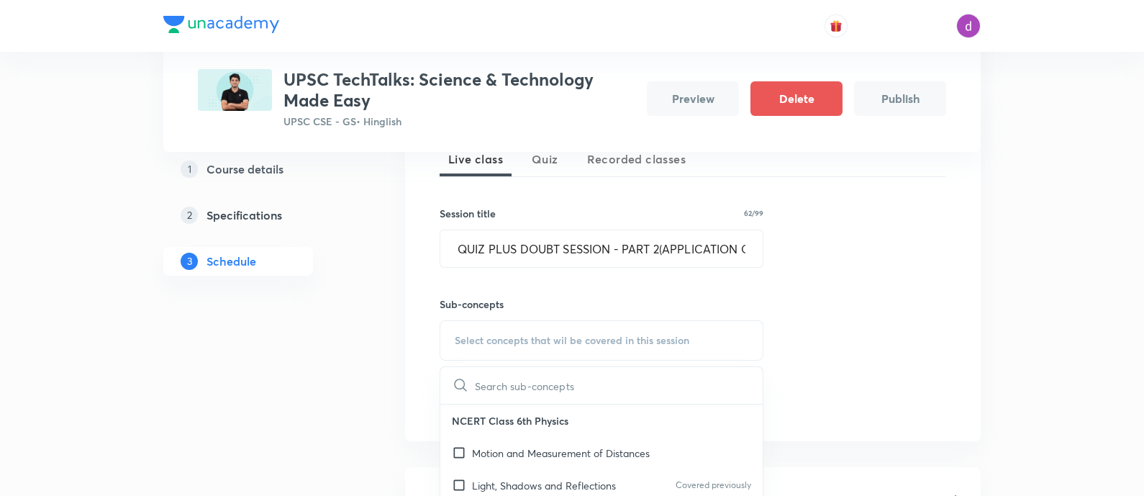
paste input "Locomotion and Movement"
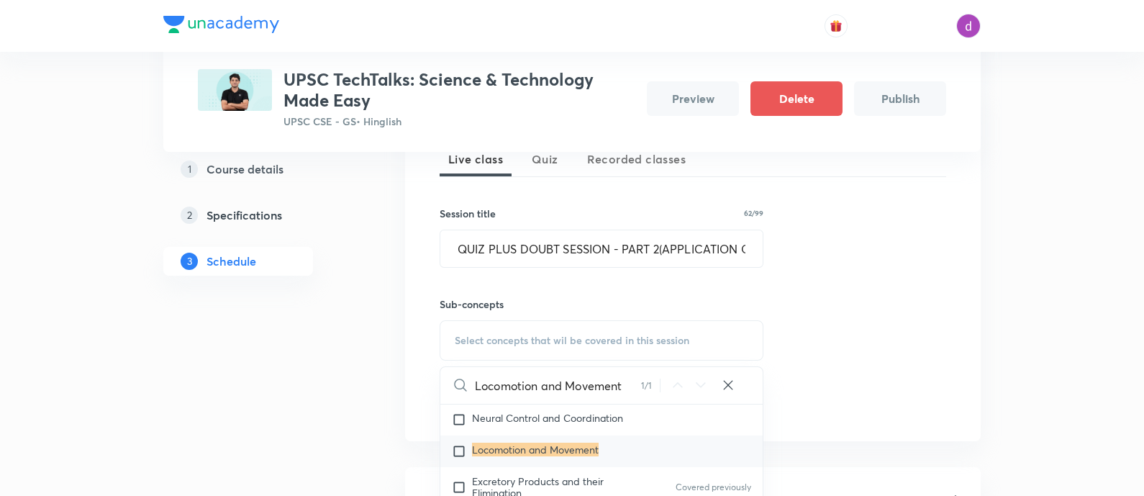
scroll to position [6043, 0]
click at [557, 442] on mark "Locomotion and Movement" at bounding box center [535, 448] width 127 height 14
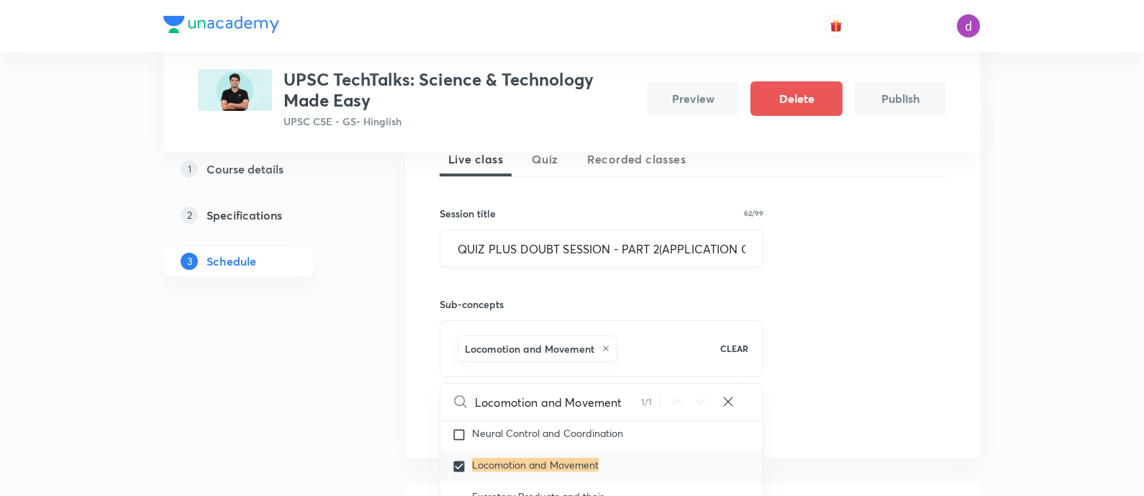
click at [825, 317] on div "Session 15 Live class Quiz Recorded classes Session title 62/99 QUIZ PLUS DOUBT…" at bounding box center [693, 272] width 506 height 326
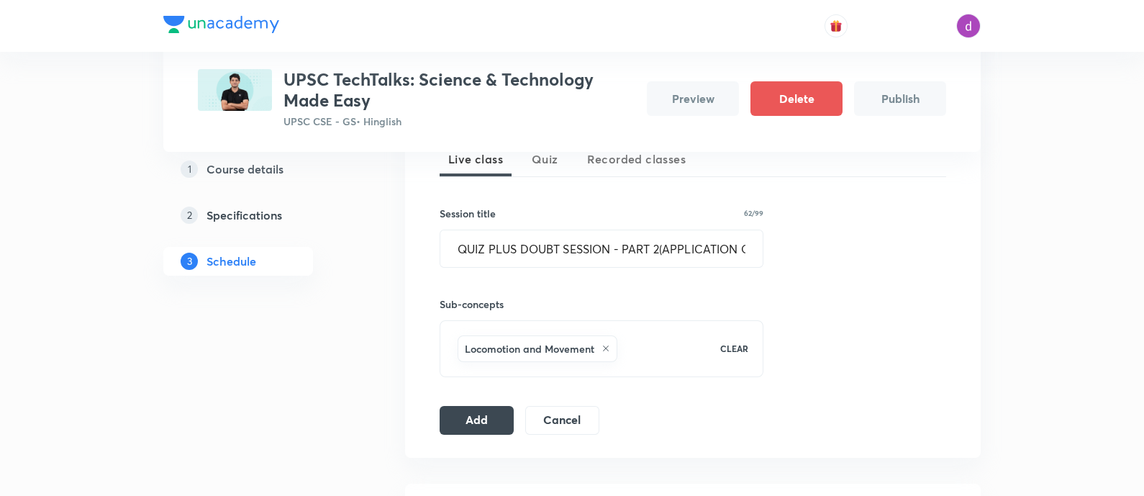
click at [632, 353] on div "Locomotion and Movement" at bounding box center [580, 348] width 250 height 32
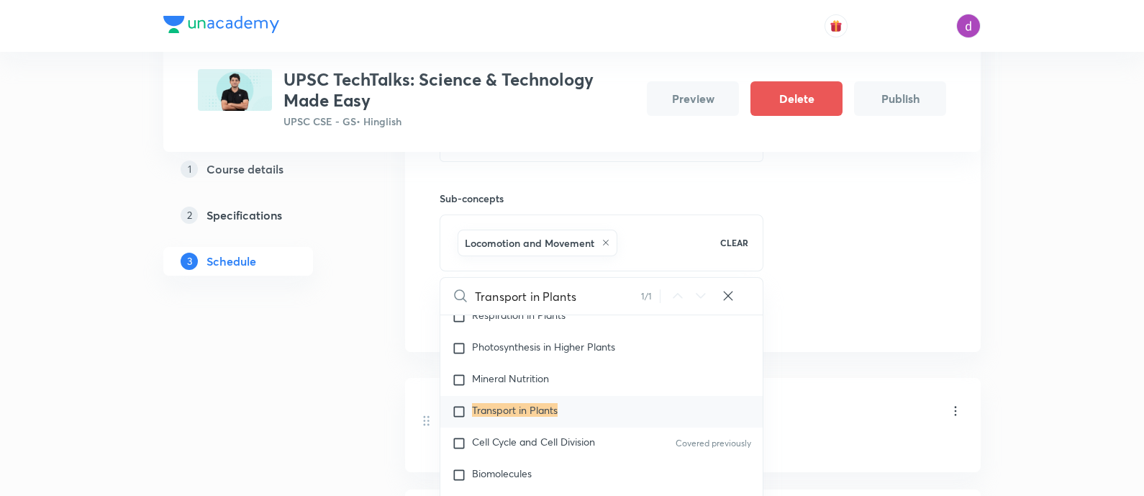
scroll to position [6306, 0]
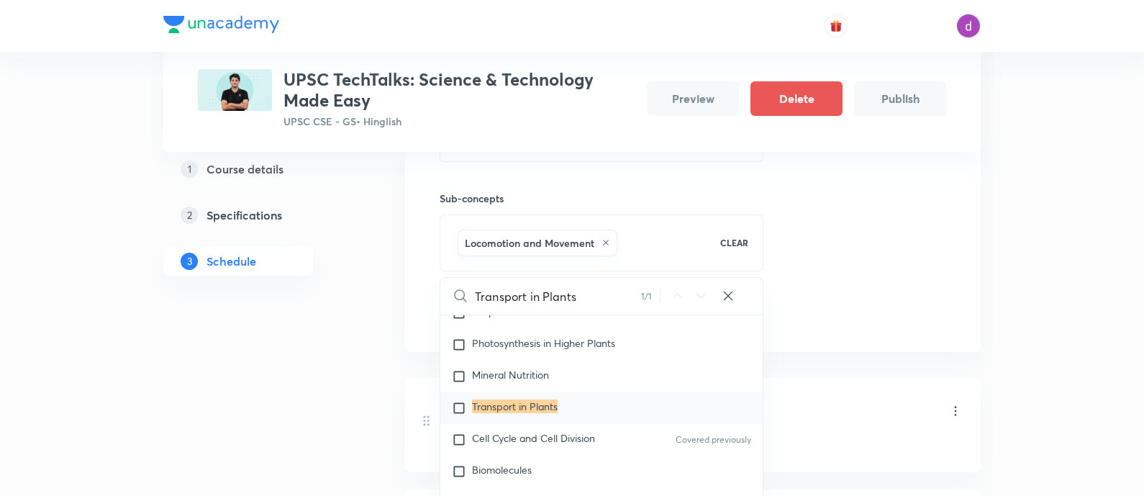
click at [496, 399] on mark "Transport in Plants" at bounding box center [515, 406] width 86 height 14
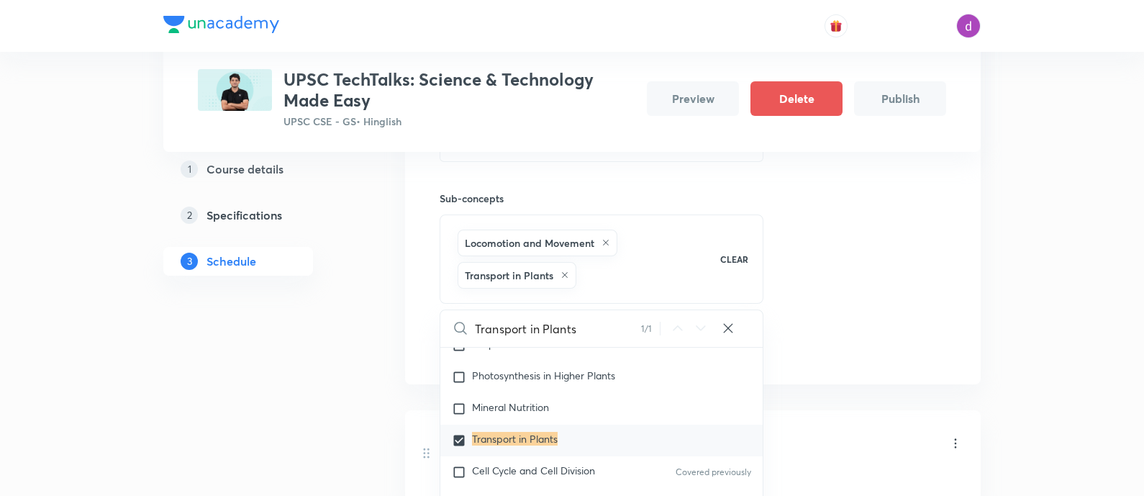
click at [884, 296] on div "Session 15 Live class Quiz Recorded classes Session title 62/99 QUIZ PLUS DOUBT…" at bounding box center [693, 182] width 506 height 358
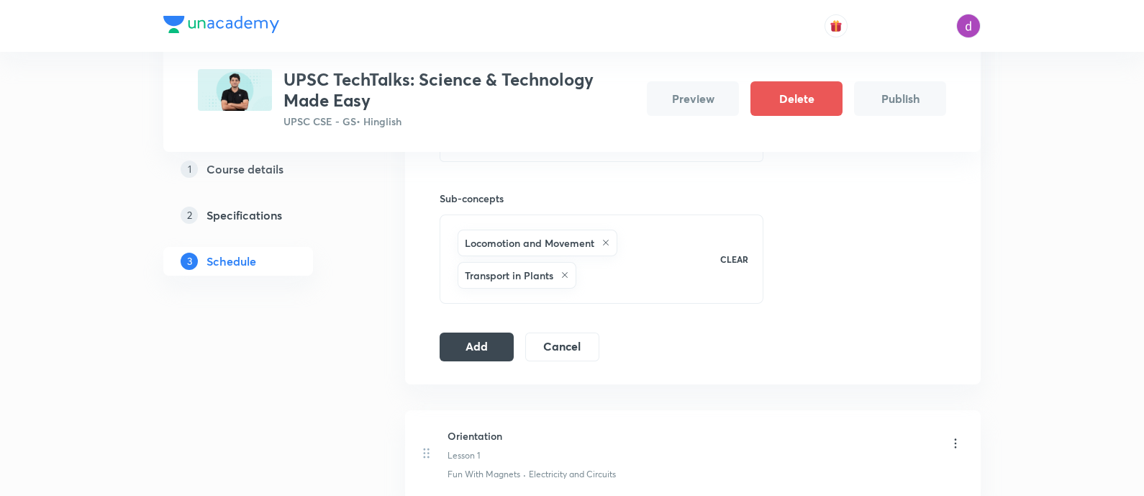
click at [631, 277] on div "Locomotion and Movement Transport in Plants" at bounding box center [580, 259] width 250 height 65
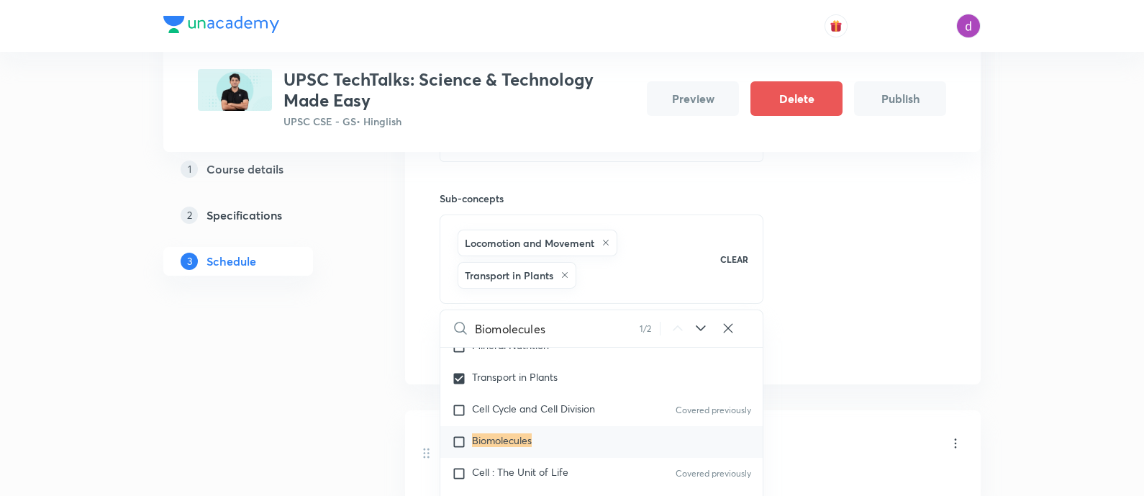
scroll to position [6391, 0]
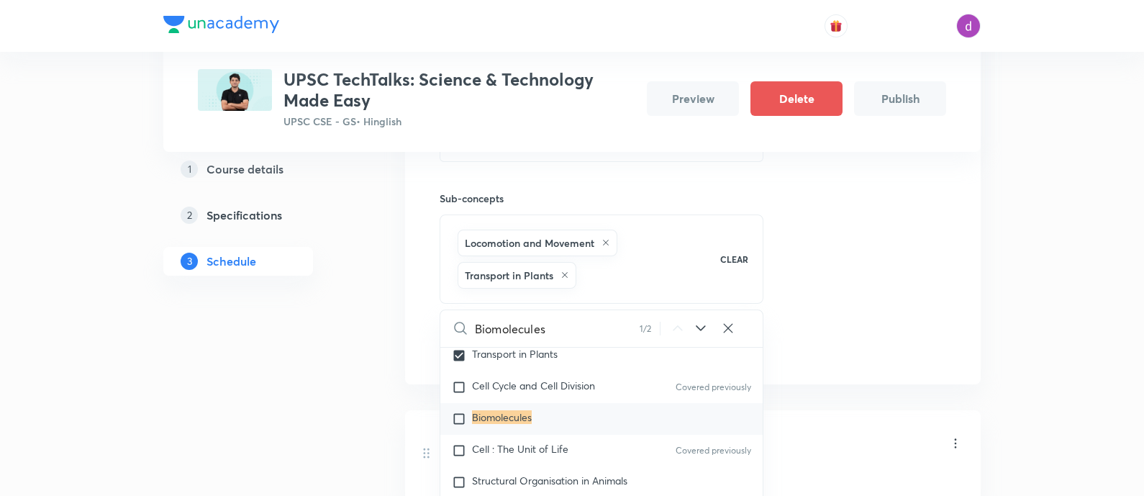
click at [502, 410] on mark "Biomolecules" at bounding box center [502, 417] width 60 height 14
click at [783, 239] on div "Session 15 Live class Quiz Recorded classes Session title 62/99 QUIZ PLUS DOUBT…" at bounding box center [693, 182] width 506 height 358
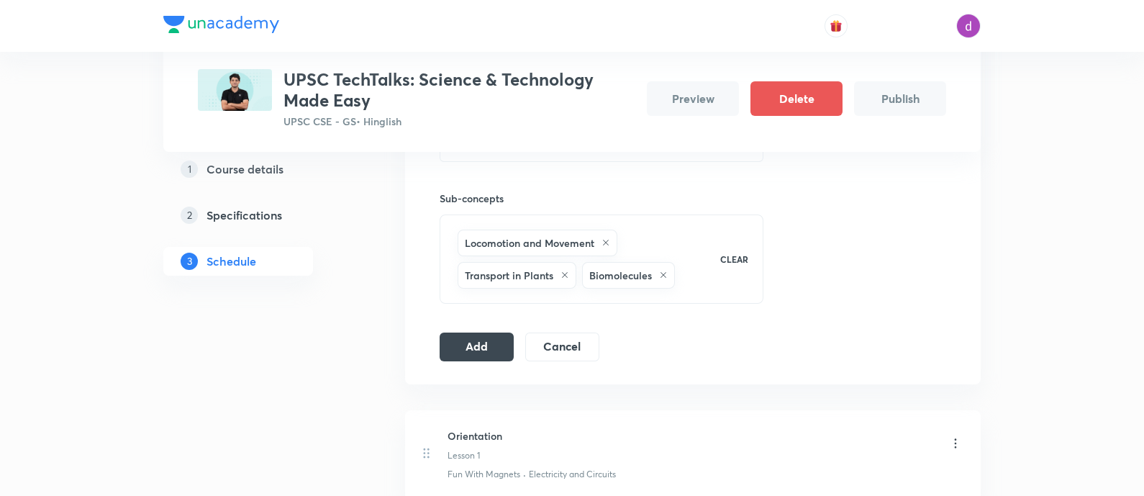
click at [709, 276] on div "Locomotion and Movement Transport in Plants Biomolecules CLEAR" at bounding box center [602, 258] width 324 height 89
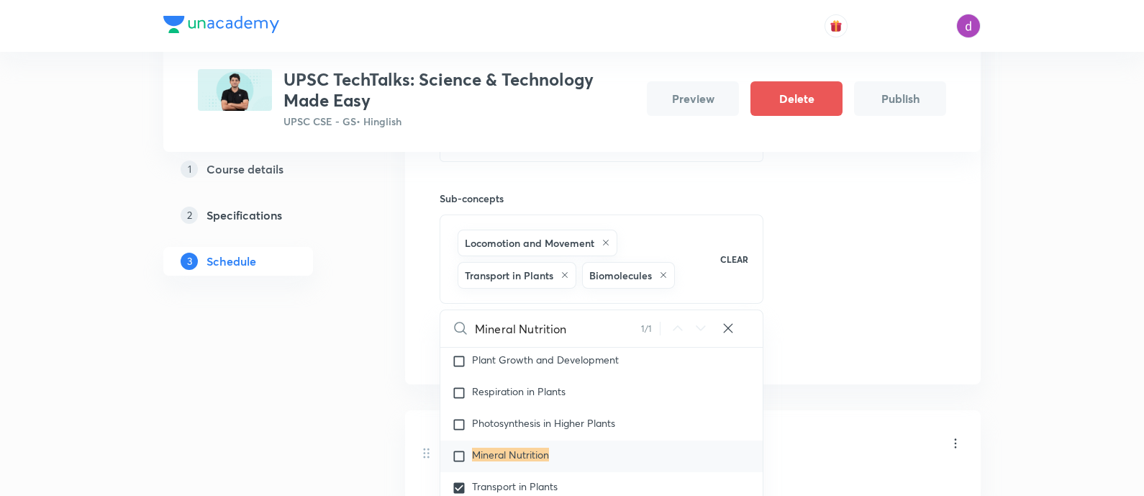
scroll to position [6258, 0]
click at [511, 447] on mark "Mineral Nutrition" at bounding box center [510, 454] width 77 height 14
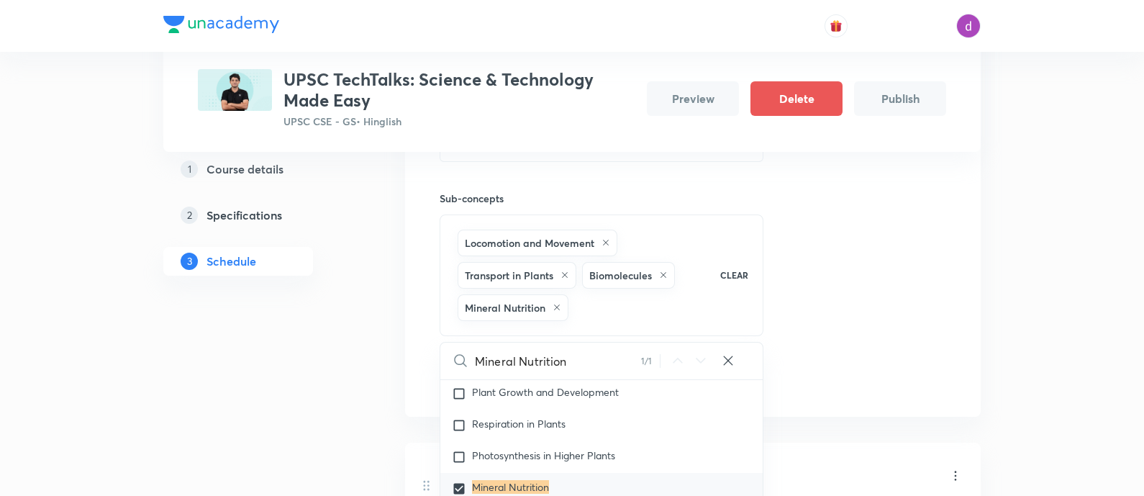
click at [827, 266] on div "Session 15 Live class Quiz Recorded classes Session title 62/99 QUIZ PLUS DOUBT…" at bounding box center [693, 198] width 506 height 391
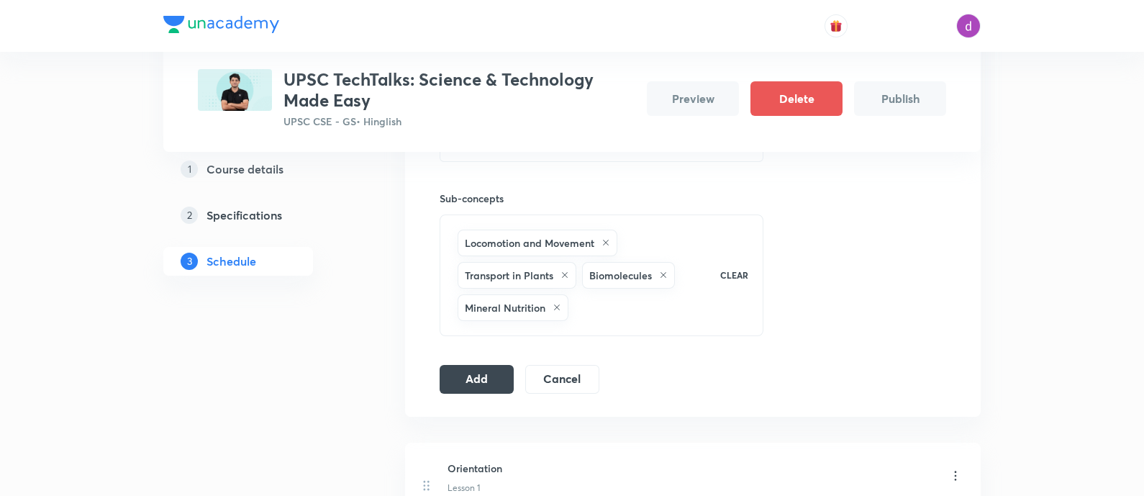
click at [625, 325] on div "Locomotion and Movement Transport in Plants Biomolecules Mineral Nutrition CLEAR" at bounding box center [602, 275] width 324 height 122
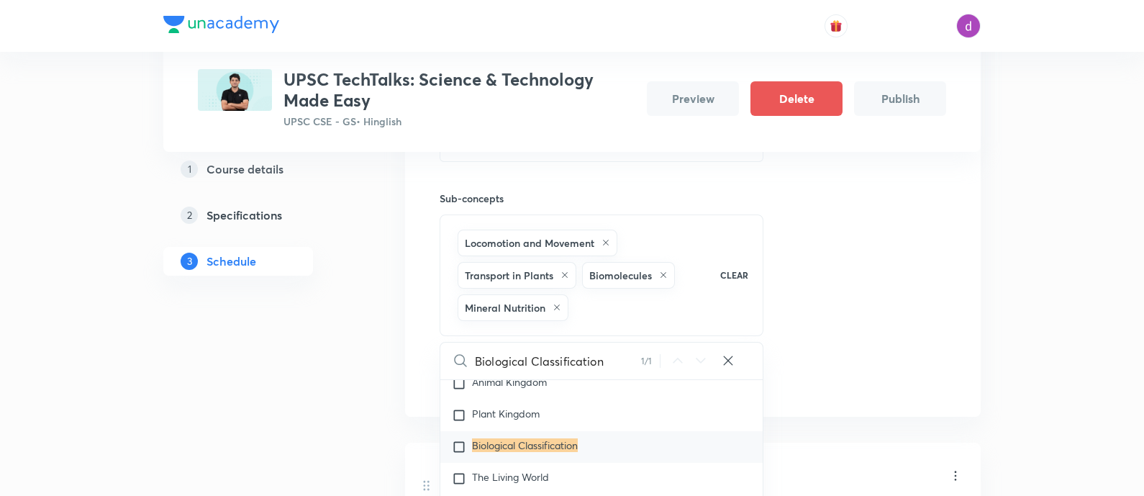
scroll to position [6622, 0]
click at [525, 434] on p "Biological Classification" at bounding box center [525, 441] width 106 height 14
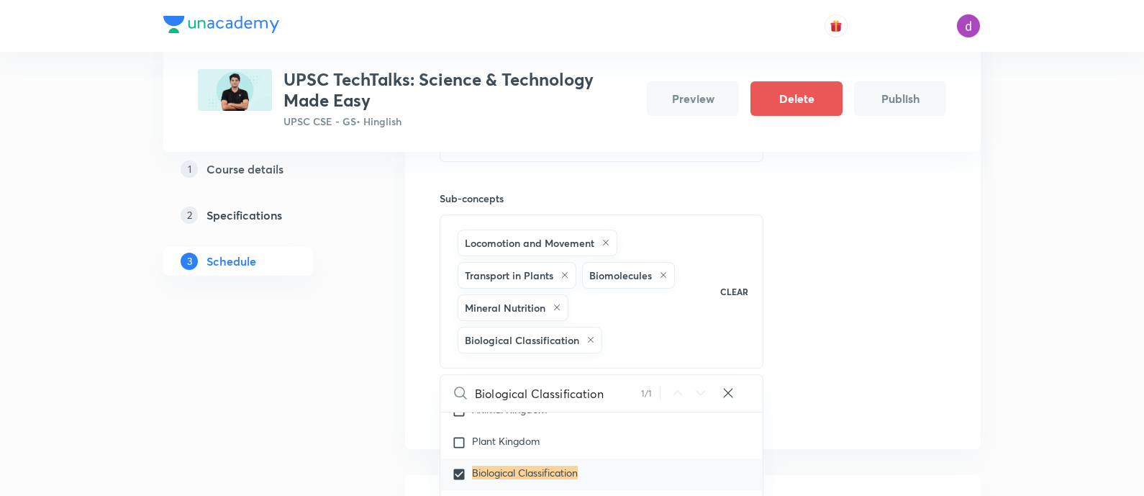
click at [852, 318] on div "Session 15 Live class Quiz Recorded classes Session title 62/99 QUIZ PLUS DOUBT…" at bounding box center [693, 214] width 506 height 423
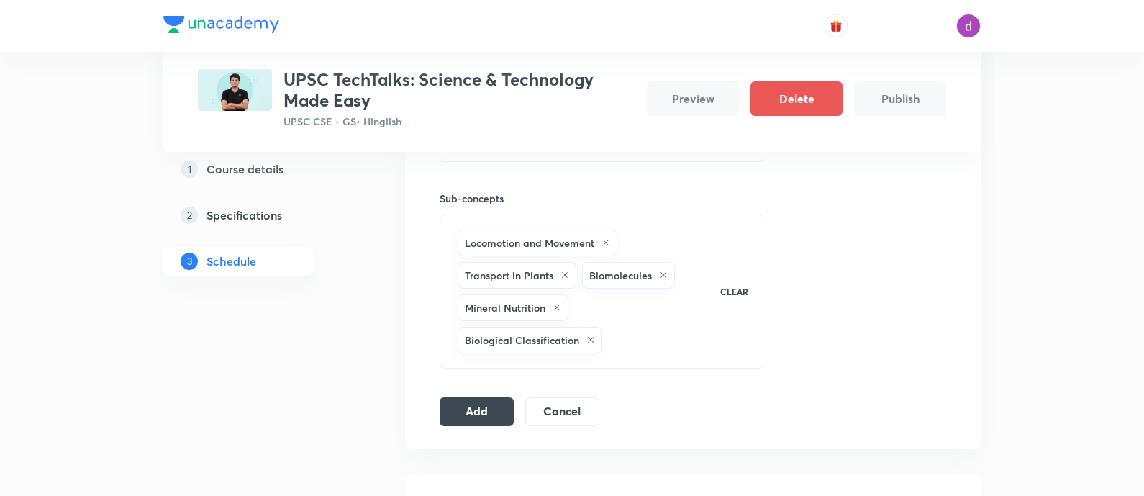
click at [641, 341] on div "Locomotion and Movement Transport in Plants Biomolecules Mineral Nutrition Biol…" at bounding box center [580, 291] width 250 height 129
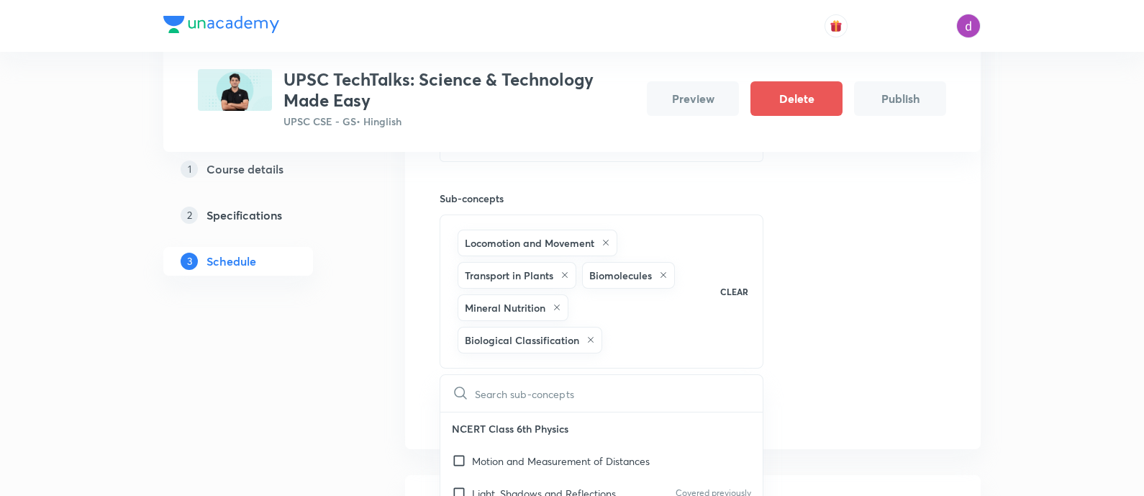
click at [565, 397] on input "text" at bounding box center [619, 393] width 288 height 37
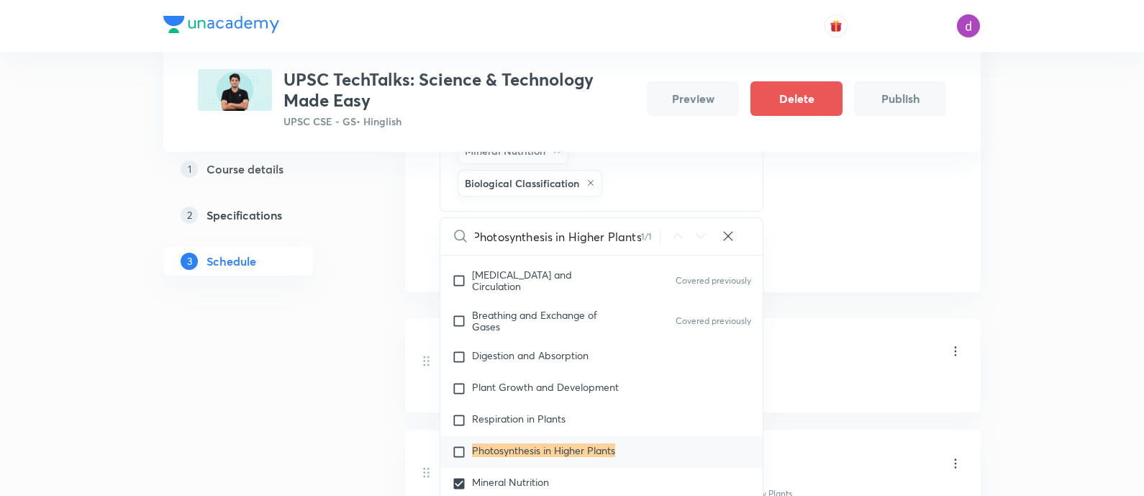
scroll to position [612, 0]
click at [458, 443] on input "checkbox" at bounding box center [462, 450] width 20 height 14
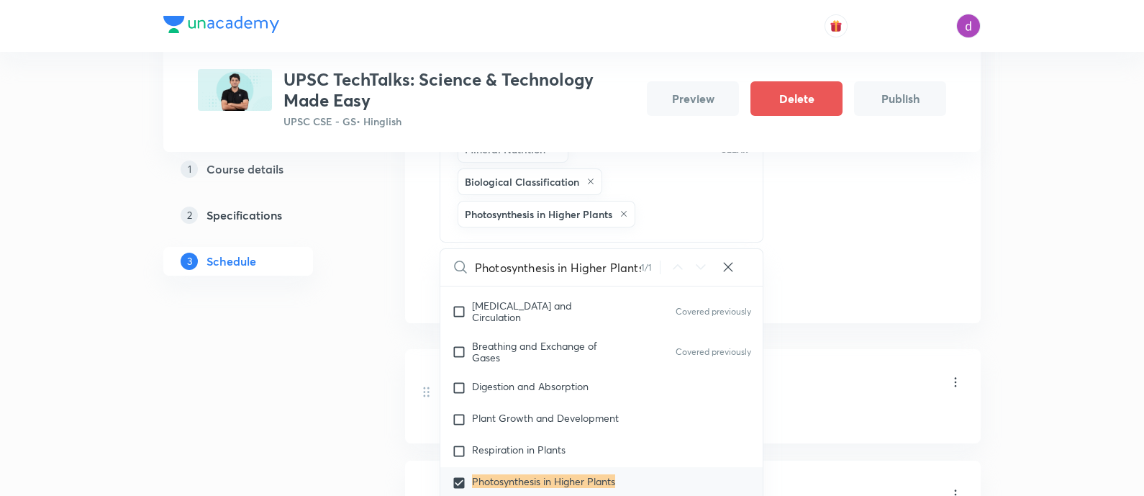
click at [890, 232] on div "Session 15 Live class Quiz Recorded classes Session title 62/99 QUIZ PLUS DOUBT…" at bounding box center [693, 72] width 506 height 455
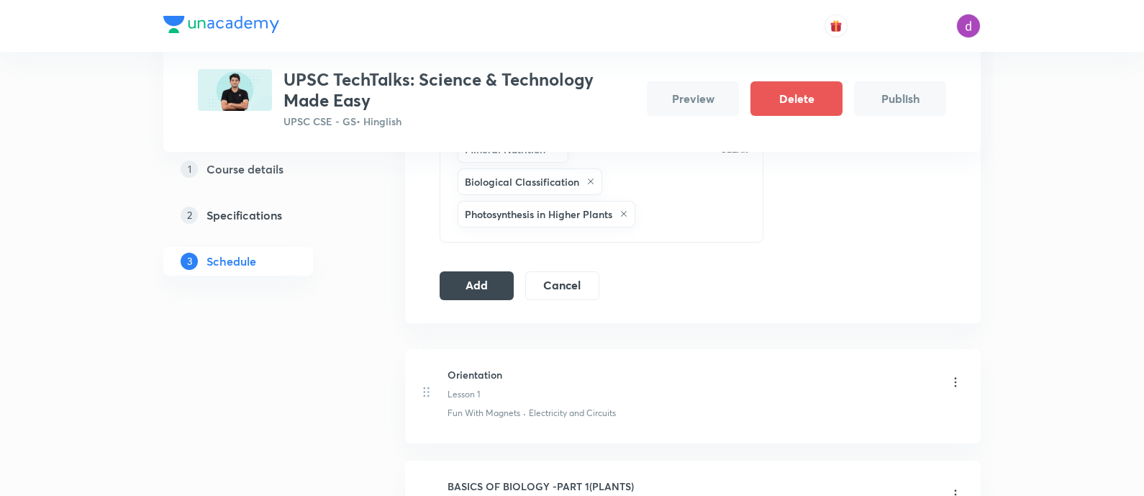
click at [671, 211] on div "Locomotion and Movement Transport in Plants Biomolecules Mineral Nutrition Biol…" at bounding box center [580, 149] width 250 height 162
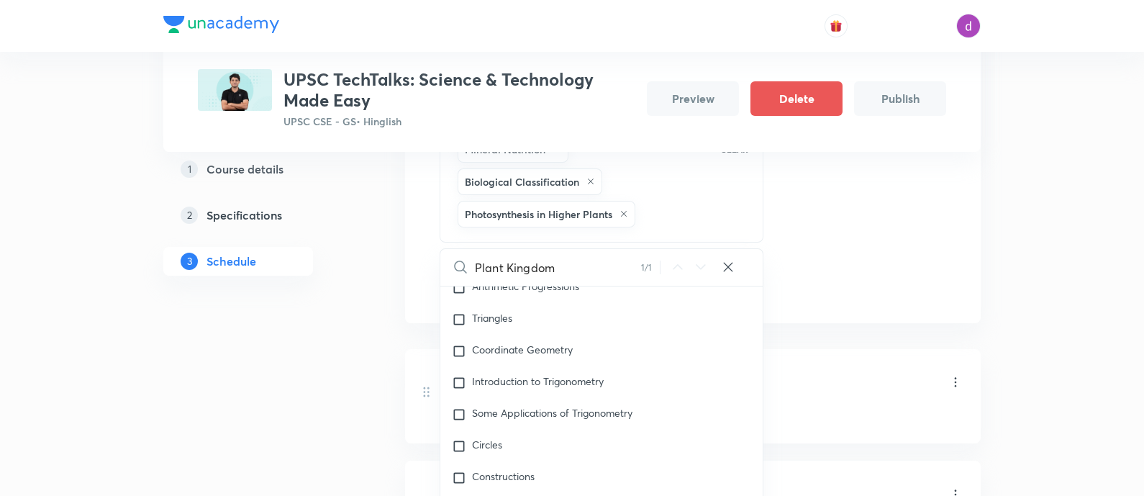
scroll to position [6455, 0]
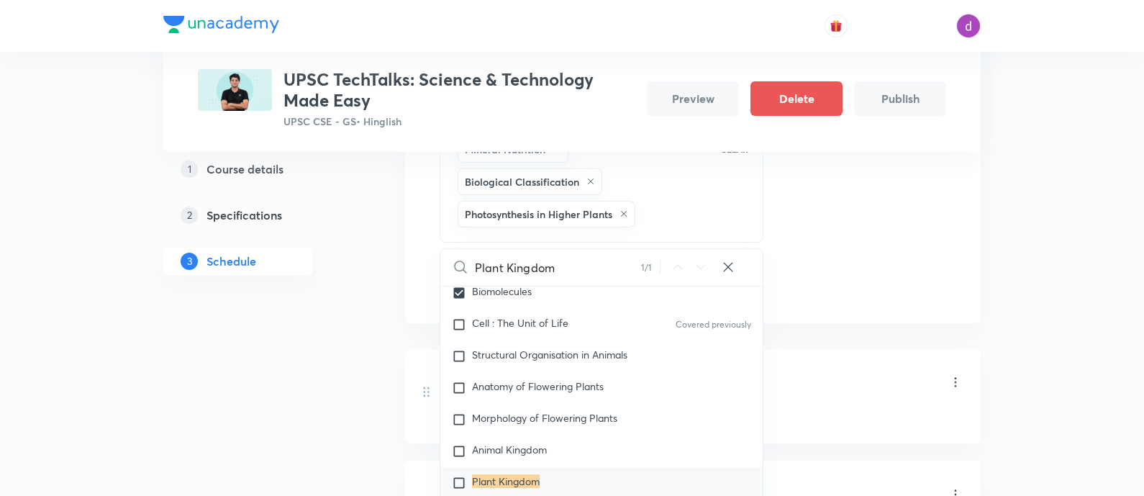
click at [465, 475] on input "checkbox" at bounding box center [462, 482] width 20 height 14
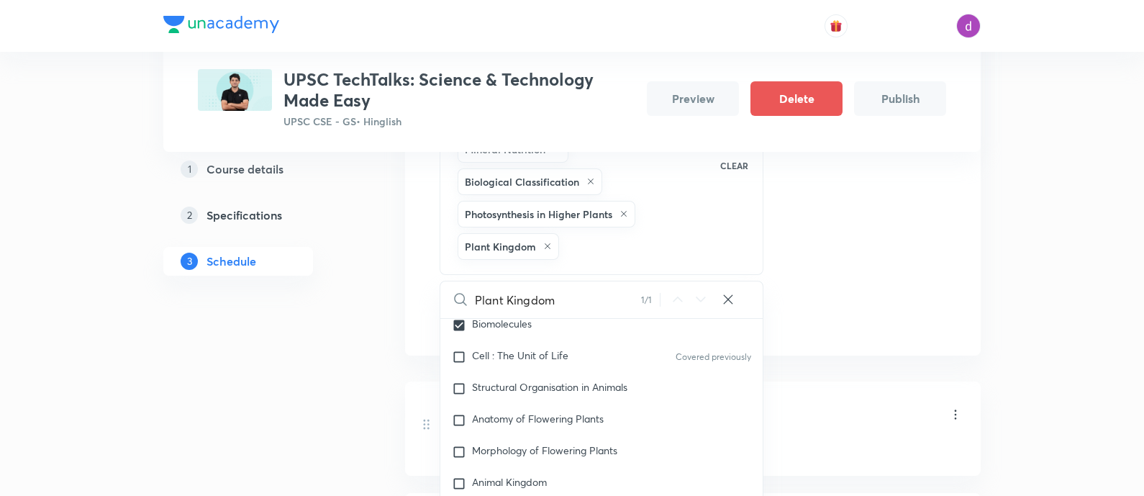
click at [808, 212] on div "Session 15 Live class Quiz Recorded classes Session title 62/99 QUIZ PLUS DOUBT…" at bounding box center [693, 89] width 506 height 488
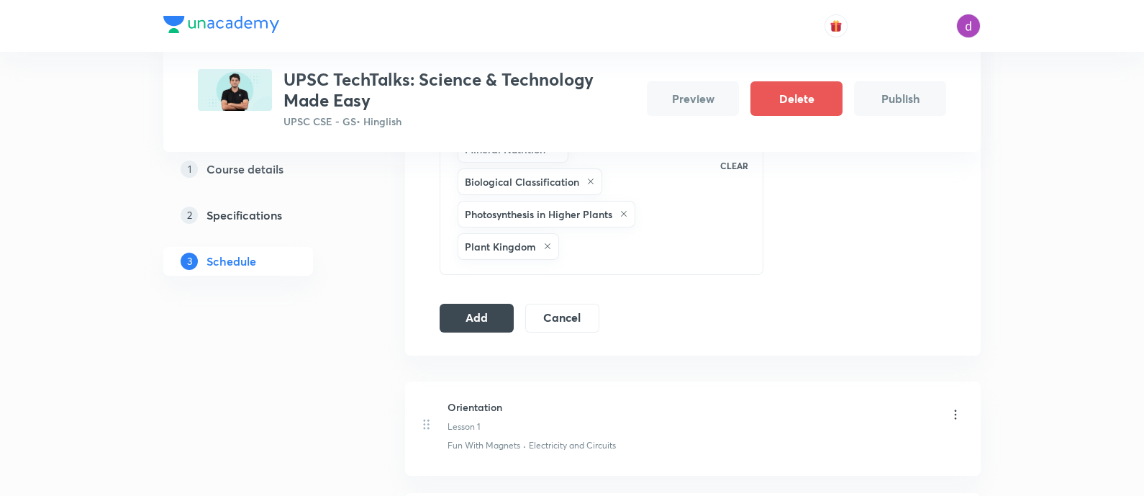
click at [606, 260] on div "Locomotion and Movement Transport in Plants Biomolecules Mineral Nutrition Biol…" at bounding box center [602, 165] width 324 height 219
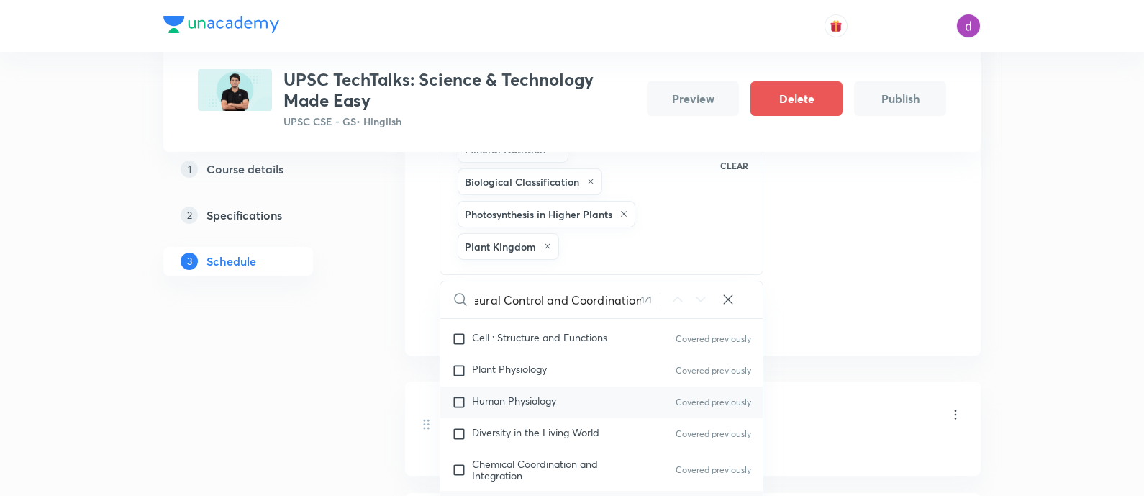
scroll to position [5927, 0]
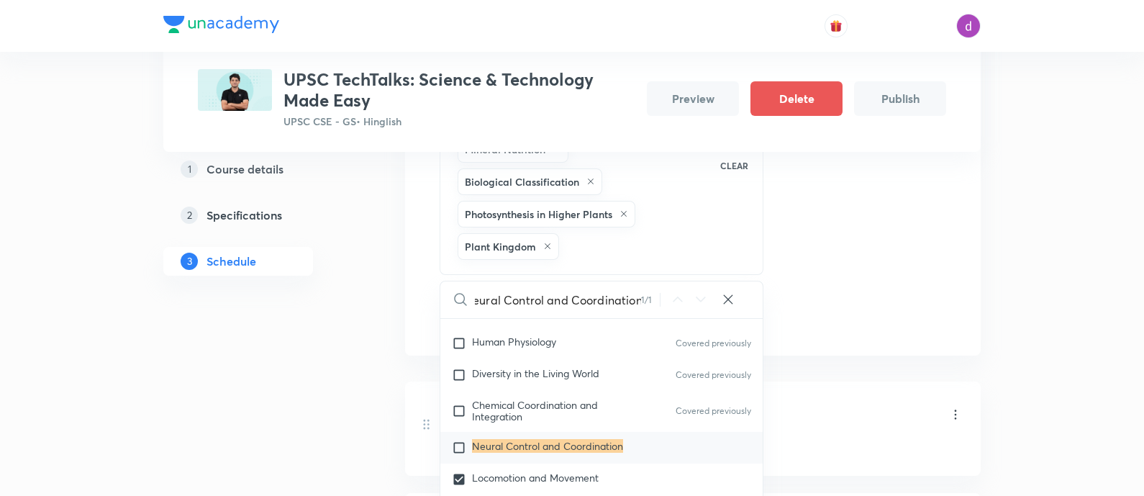
click at [512, 441] on mark "Neural Control and Coordination" at bounding box center [547, 446] width 151 height 14
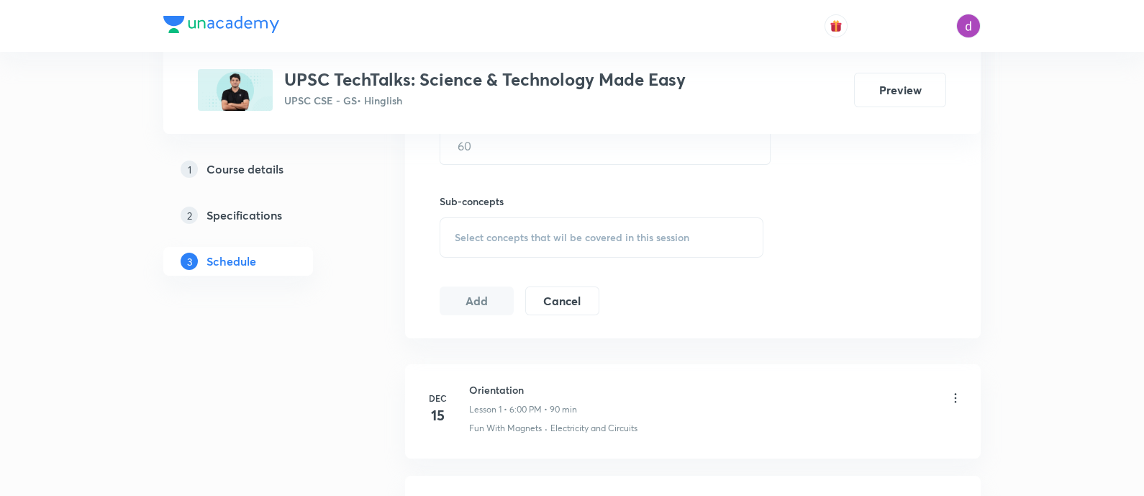
scroll to position [806, 0]
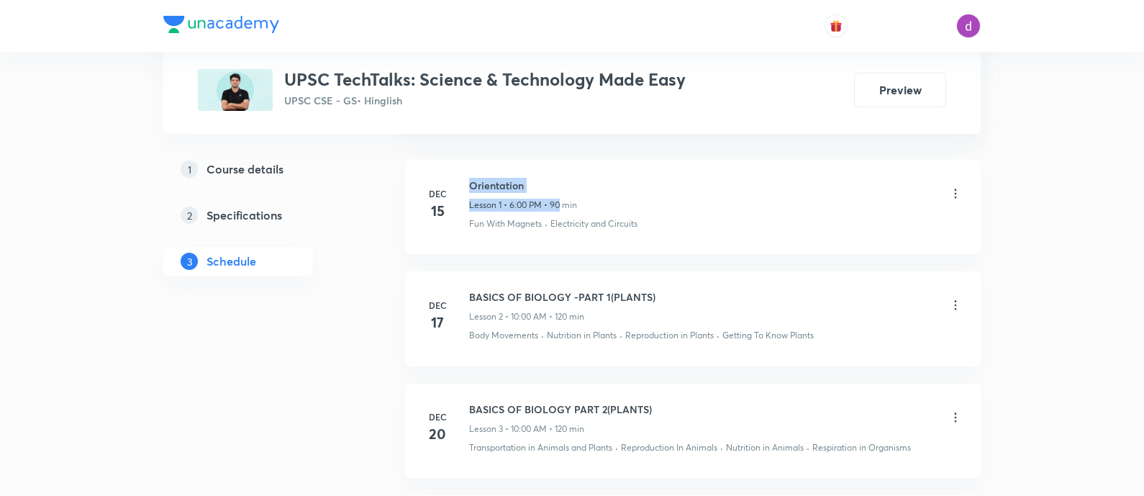
drag, startPoint x: 471, startPoint y: 181, endPoint x: 560, endPoint y: 196, distance: 90.4
click at [560, 196] on div "Orientation Lesson 1 • 6:00 PM • 90 min" at bounding box center [523, 195] width 108 height 34
click at [527, 179] on h6 "Orientation" at bounding box center [523, 185] width 108 height 15
drag, startPoint x: 469, startPoint y: 183, endPoint x: 545, endPoint y: 181, distance: 76.3
click at [545, 181] on h6 "Orientation" at bounding box center [523, 185] width 108 height 15
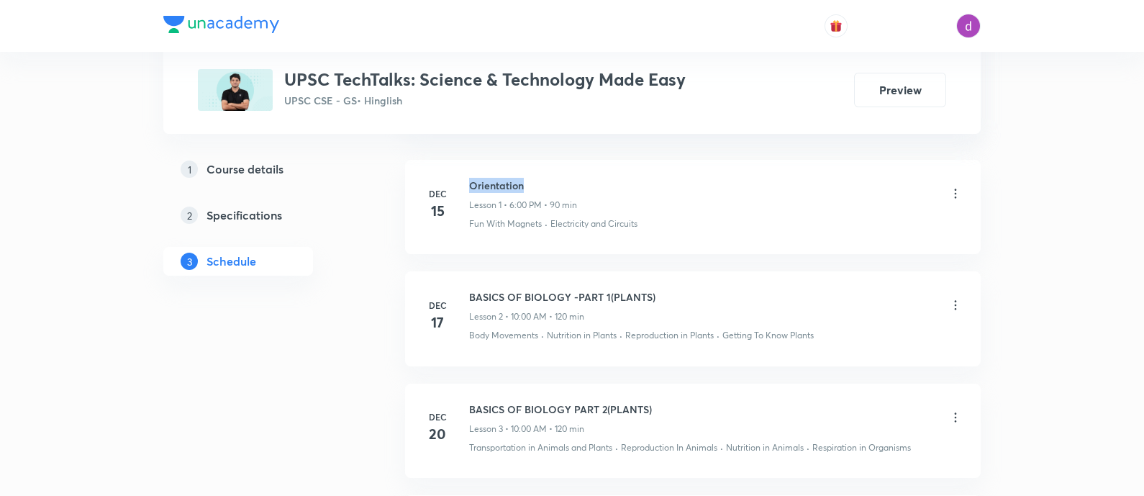
copy h6 "Orientation"
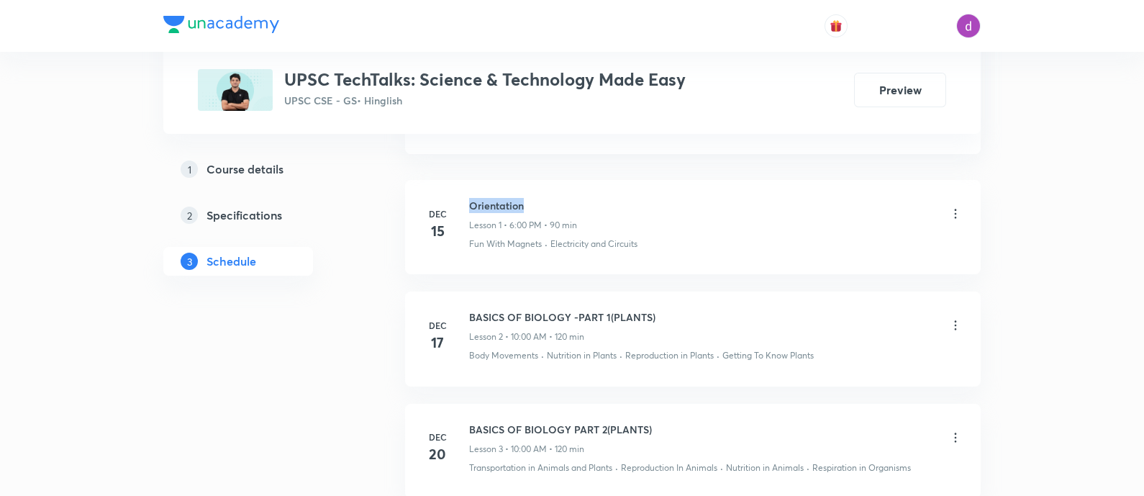
scroll to position [813, 0]
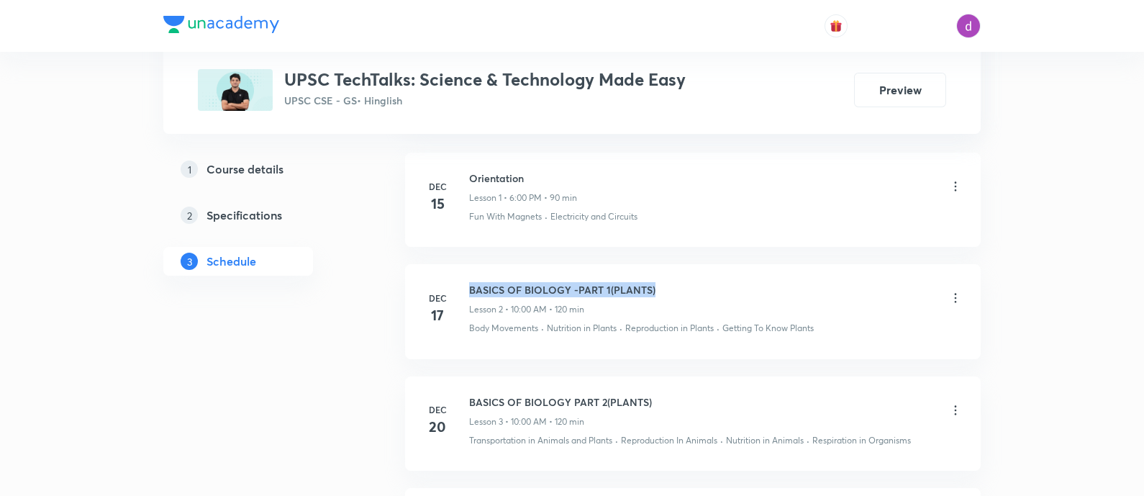
drag, startPoint x: 470, startPoint y: 287, endPoint x: 691, endPoint y: 282, distance: 220.9
click at [691, 282] on div "BASICS OF BIOLOGY -PART 1(PLANTS) Lesson 2 • 10:00 AM • 120 min" at bounding box center [715, 299] width 493 height 34
copy h6 "BASICS OF BIOLOGY -PART 1(PLANTS)"
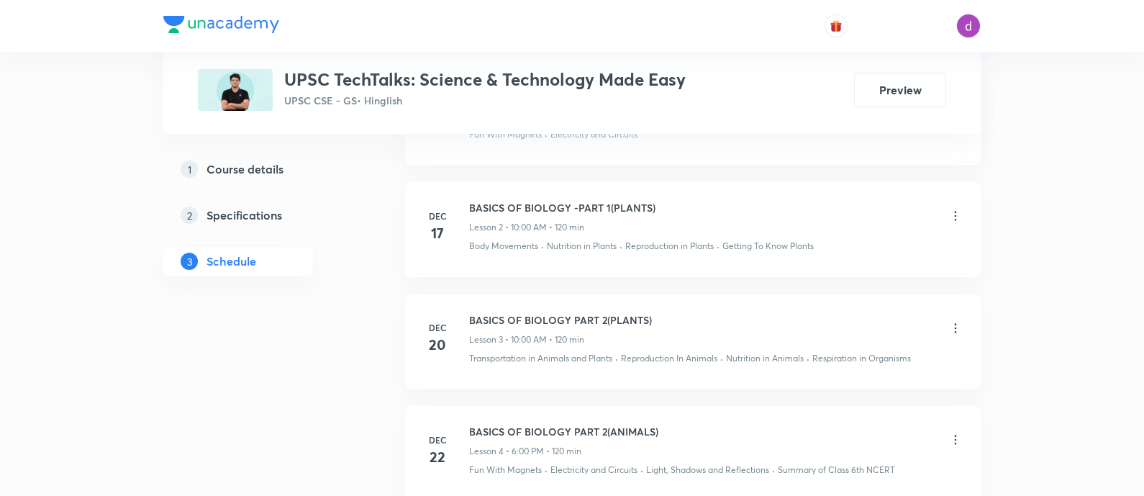
click at [480, 317] on h6 "BASICS OF BIOLOGY PART 2(PLANTS)" at bounding box center [560, 319] width 183 height 15
copy h6 "BASICS OF BIOLOGY PART 2(PLANTS)"
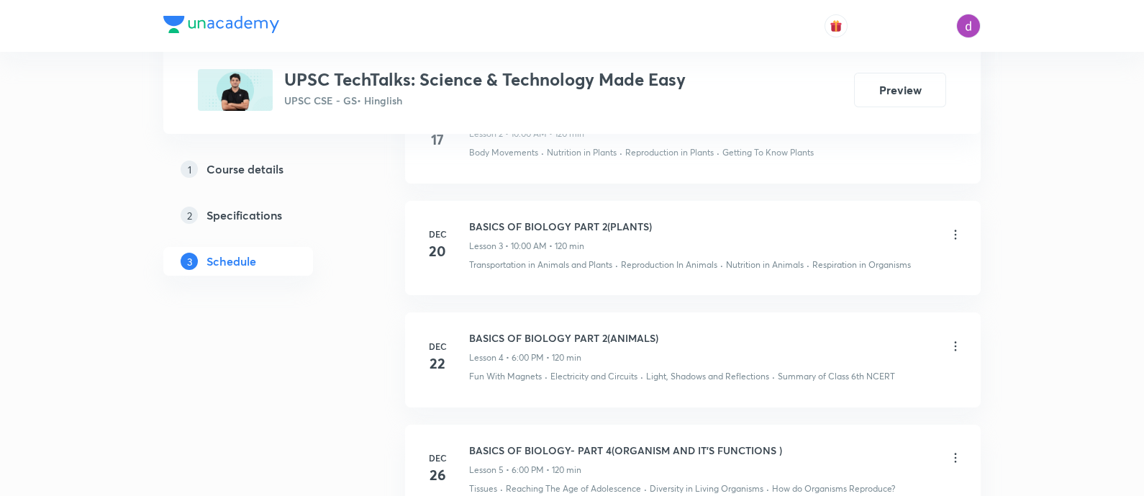
click at [493, 343] on div "BASICS OF BIOLOGY PART 2(ANIMALS) Lesson 4 • 6:00 PM • 120 min" at bounding box center [563, 347] width 189 height 34
click at [515, 332] on h6 "BASICS OF BIOLOGY PART 2(ANIMALS)" at bounding box center [563, 337] width 189 height 15
copy h6 "BASICS OF BIOLOGY PART 2(ANIMALS)"
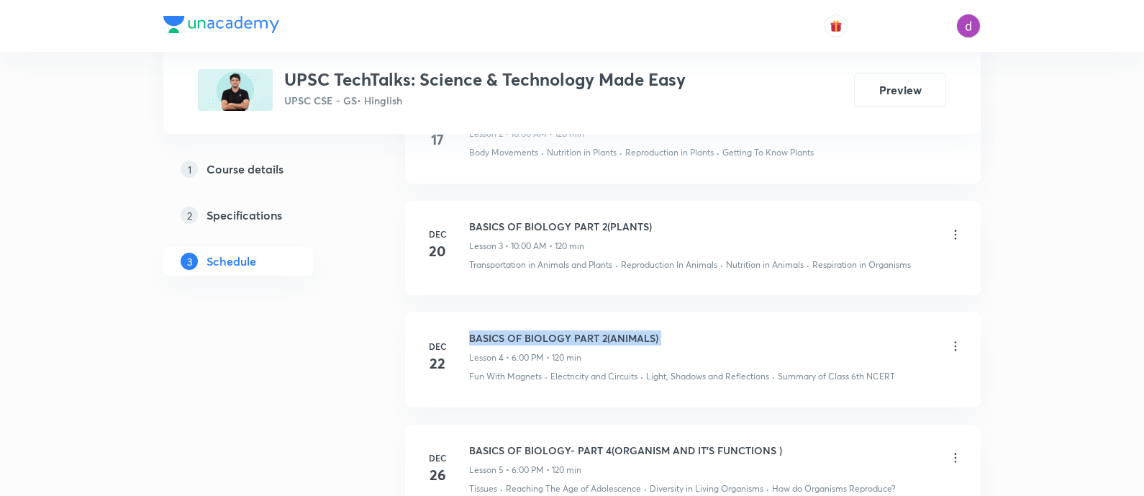
scroll to position [1075, 0]
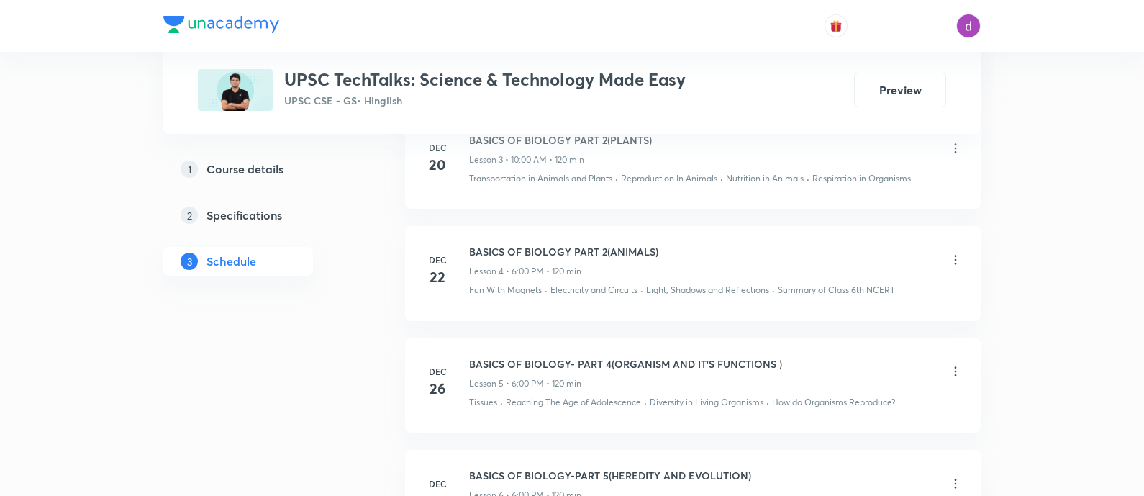
click at [586, 360] on h6 "BASICS OF BIOLOGY- PART 4(ORGANISM AND IT'S FUNCTIONS )" at bounding box center [625, 363] width 313 height 15
copy h6 "BASICS OF BIOLOGY- PART 4(ORGANISM AND IT'S FUNCTIONS )"
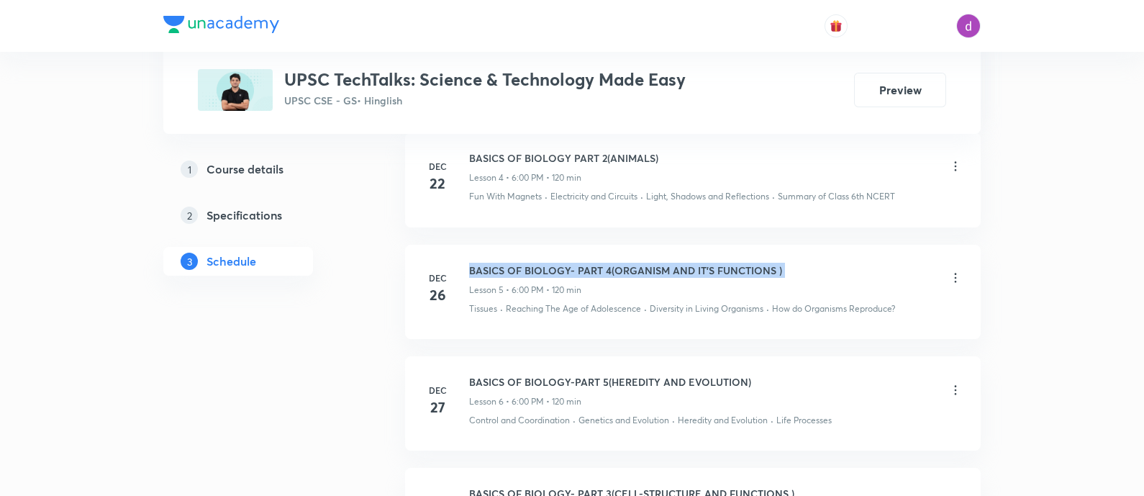
scroll to position [1172, 0]
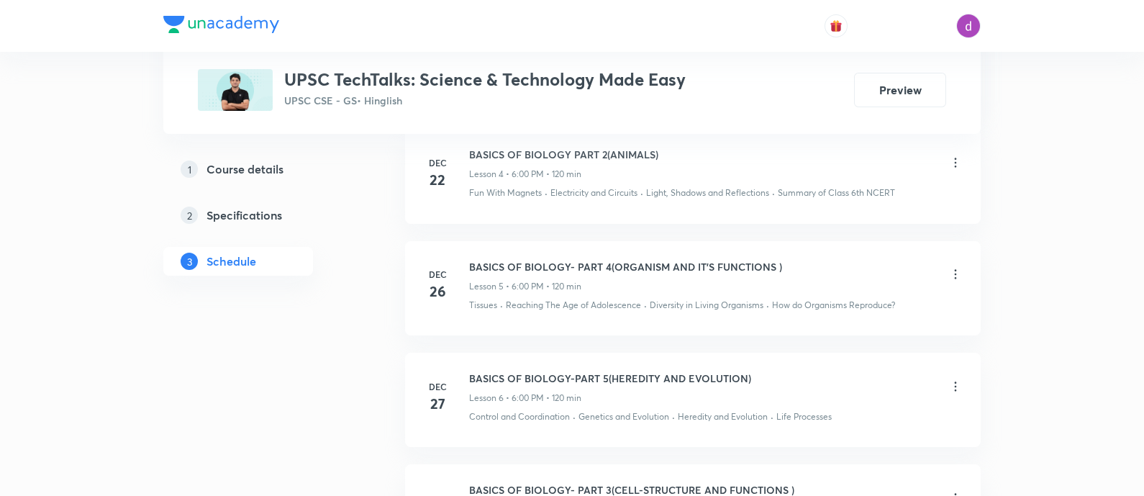
click at [631, 370] on h6 "BASICS OF BIOLOGY-PART 5(HEREDITY AND EVOLUTION)" at bounding box center [610, 377] width 282 height 15
copy h6 "BASICS OF BIOLOGY-PART 5(HEREDITY AND EVOLUTION)"
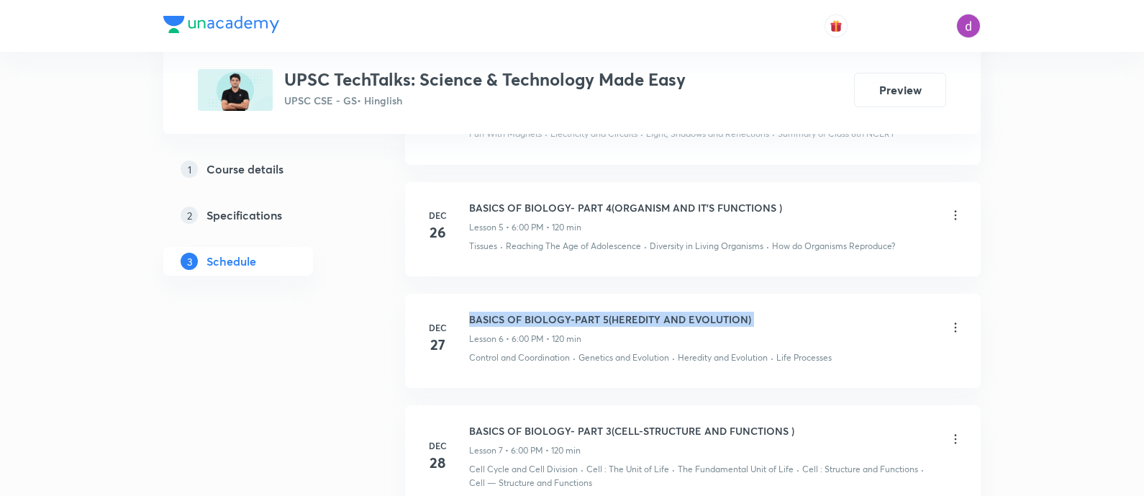
scroll to position [1232, 0]
click at [555, 422] on h6 "BASICS OF BIOLOGY- PART 3(CELL-STRUCTURE AND FUNCTIONS )" at bounding box center [631, 429] width 325 height 15
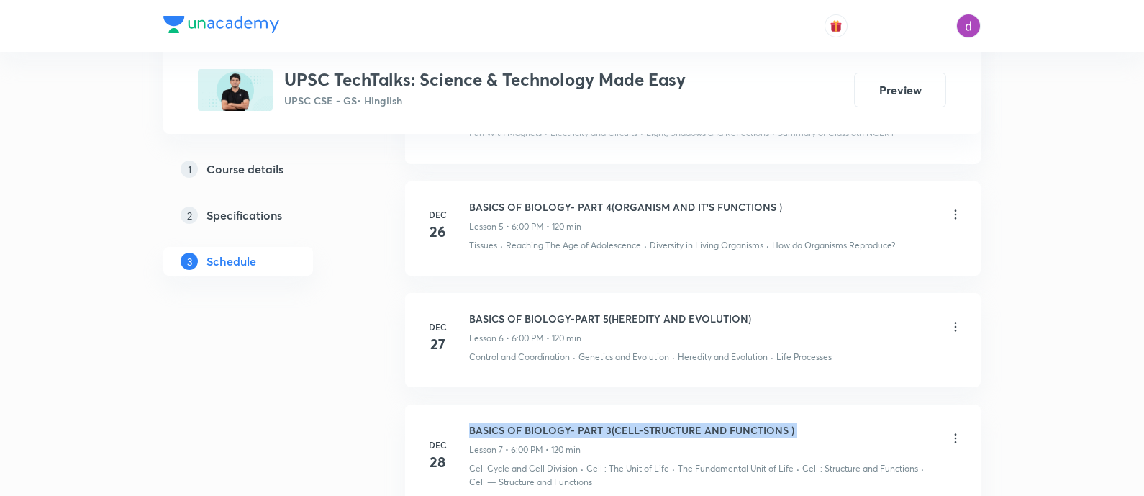
click at [555, 422] on h6 "BASICS OF BIOLOGY- PART 3(CELL-STRUCTURE AND FUNCTIONS )" at bounding box center [631, 429] width 325 height 15
copy h6 "BASICS OF BIOLOGY- PART 3(CELL-STRUCTURE AND FUNCTIONS )"
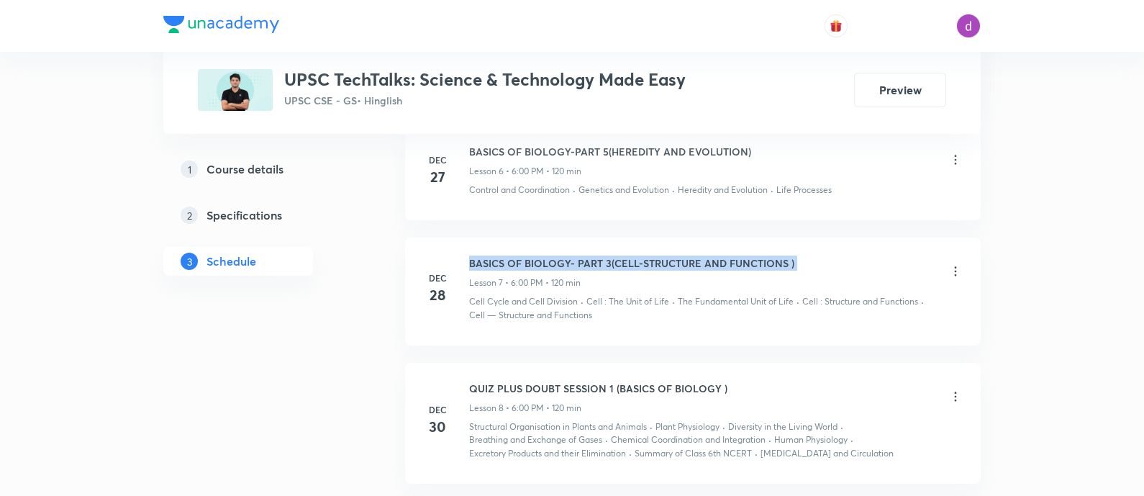
scroll to position [1400, 0]
click at [545, 380] on h6 "QUIZ PLUS DOUBT SESSION 1 (BASICS OF BIOLOGY )" at bounding box center [598, 386] width 258 height 15
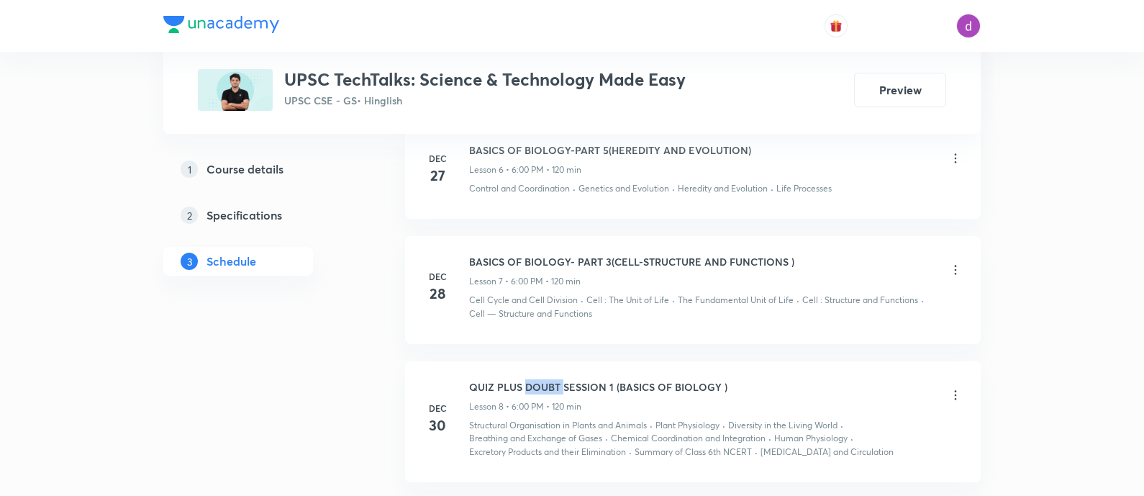
click at [545, 380] on h6 "QUIZ PLUS DOUBT SESSION 1 (BASICS OF BIOLOGY )" at bounding box center [598, 386] width 258 height 15
copy h6 "QUIZ PLUS DOUBT SESSION 1 (BASICS OF BIOLOGY )"
drag, startPoint x: 468, startPoint y: 421, endPoint x: 654, endPoint y: 423, distance: 185.6
click at [654, 423] on div "Structural Organisation in Plants and Animals · Plant Physiology · Diversity in…" at bounding box center [715, 439] width 493 height 40
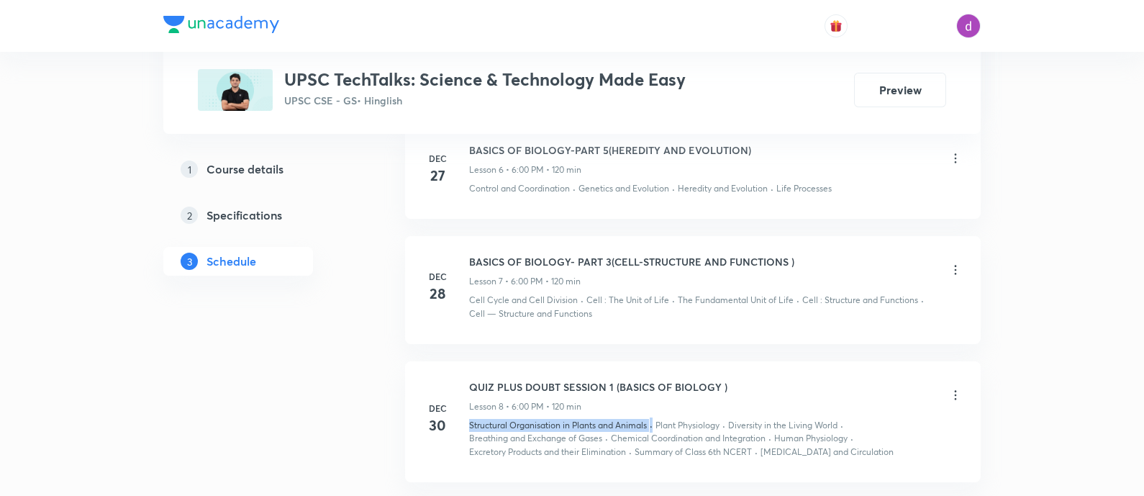
copy div "Structural Organisation in Plants and Animals ·"
drag, startPoint x: 658, startPoint y: 421, endPoint x: 724, endPoint y: 422, distance: 65.5
click at [724, 422] on div "Structural Organisation in Plants and Animals · Plant Physiology · Diversity in…" at bounding box center [715, 439] width 493 height 40
copy p "Plant Physiology"
drag, startPoint x: 733, startPoint y: 421, endPoint x: 845, endPoint y: 417, distance: 111.6
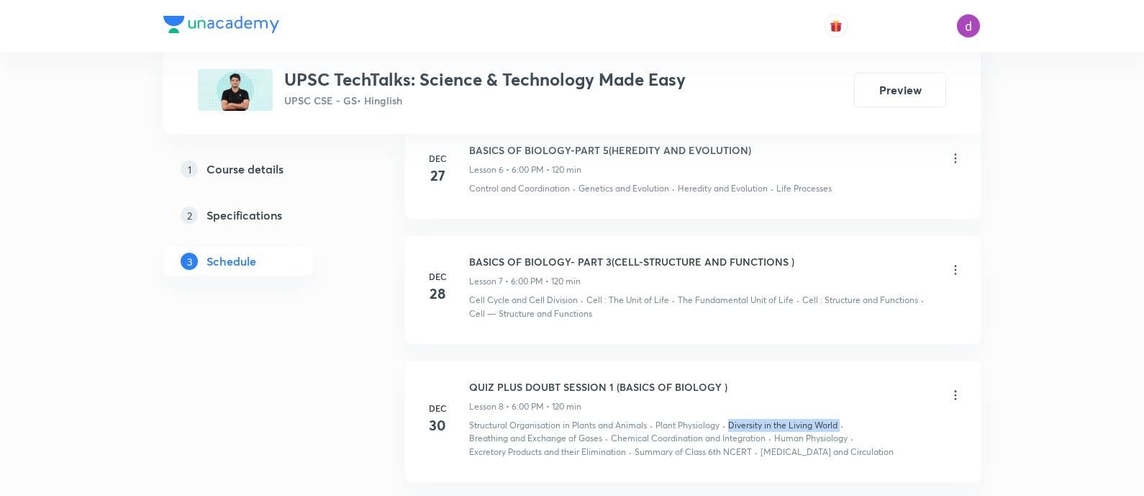
click at [845, 419] on div "Structural Organisation in Plants and Animals · Plant Physiology · Diversity in…" at bounding box center [715, 439] width 493 height 40
drag, startPoint x: 468, startPoint y: 437, endPoint x: 604, endPoint y: 432, distance: 135.3
click at [604, 432] on div "Structural Organisation in Plants and Animals · Plant Physiology · Diversity in…" at bounding box center [715, 439] width 493 height 40
drag, startPoint x: 611, startPoint y: 432, endPoint x: 766, endPoint y: 440, distance: 154.9
click at [765, 440] on p "Chemical Coordination and Integration" at bounding box center [688, 438] width 155 height 13
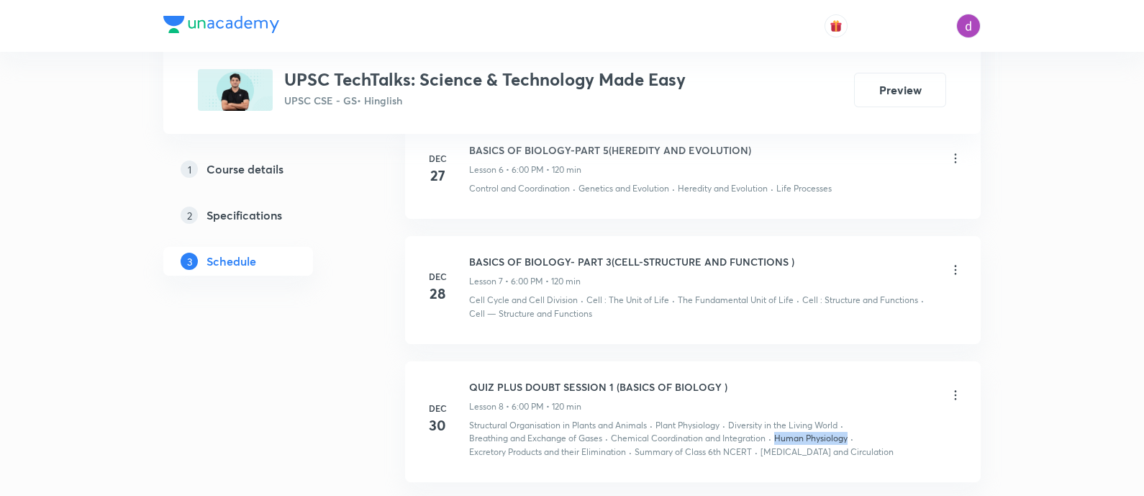
drag, startPoint x: 775, startPoint y: 435, endPoint x: 848, endPoint y: 434, distance: 72.7
click at [847, 434] on p "Human Physiology" at bounding box center [810, 438] width 73 height 13
drag, startPoint x: 468, startPoint y: 447, endPoint x: 628, endPoint y: 450, distance: 159.7
click at [628, 450] on div "Structural Organisation in Plants and Animals · Plant Physiology · Diversity in…" at bounding box center [715, 439] width 493 height 40
drag, startPoint x: 637, startPoint y: 449, endPoint x: 753, endPoint y: 450, distance: 116.5
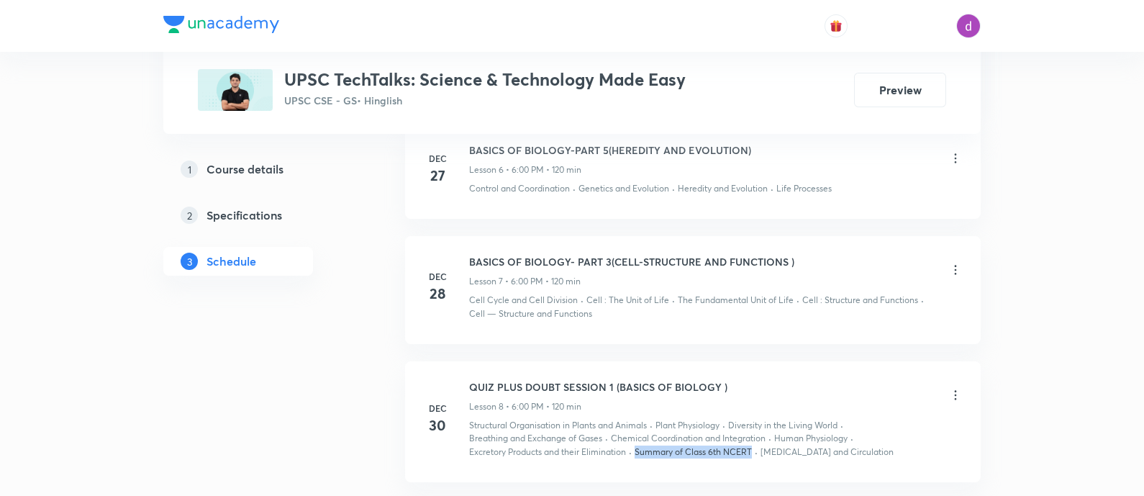
click at [752, 450] on p "Summary of Class 6th NCERT" at bounding box center [692, 451] width 117 height 13
drag, startPoint x: 765, startPoint y: 450, endPoint x: 881, endPoint y: 452, distance: 116.6
click at [881, 452] on div "Structural Organisation in Plants and Animals · Plant Physiology · Diversity in…" at bounding box center [715, 439] width 493 height 40
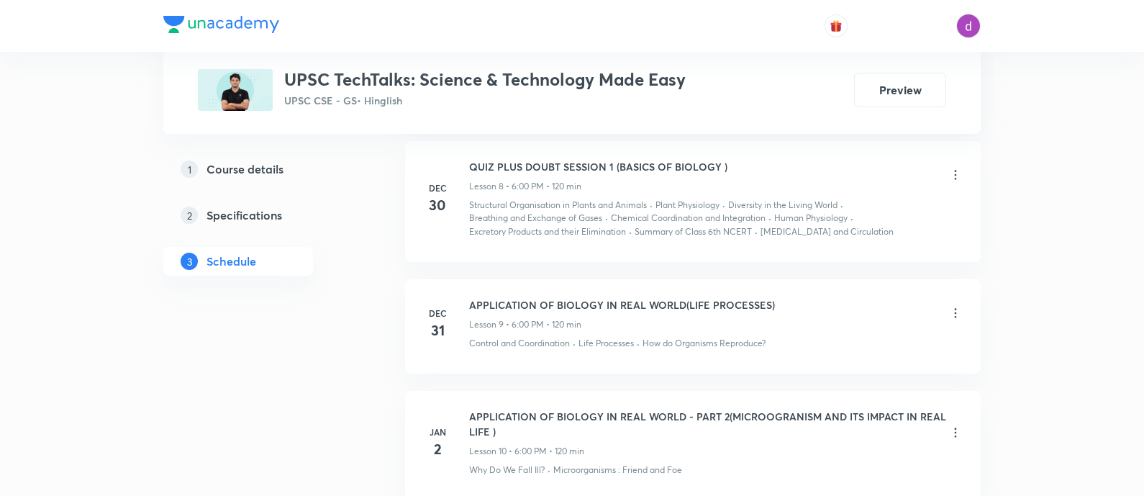
click at [670, 298] on h6 "APPLICATION OF BIOLOGY IN REAL WORLD(LIFE PROCESSES)" at bounding box center [622, 304] width 306 height 15
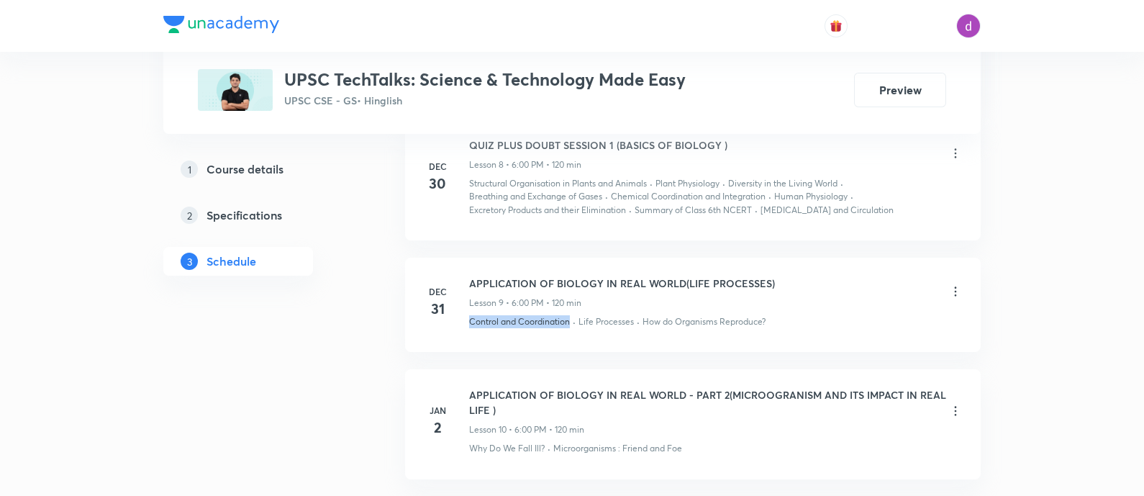
drag, startPoint x: 469, startPoint y: 318, endPoint x: 568, endPoint y: 325, distance: 99.5
click at [568, 325] on li "[DATE] APPLICATION OF BIOLOGY IN REAL WORLD(LIFE PROCESSES) Lesson 9 • 6:00 PM …" at bounding box center [692, 305] width 575 height 94
drag, startPoint x: 579, startPoint y: 318, endPoint x: 636, endPoint y: 320, distance: 56.9
click at [636, 320] on div "Control and Coordination · Life Processes · How do Organisms Reproduce?" at bounding box center [715, 321] width 493 height 13
click at [646, 319] on p "How do Organisms Reproduce?" at bounding box center [703, 321] width 123 height 13
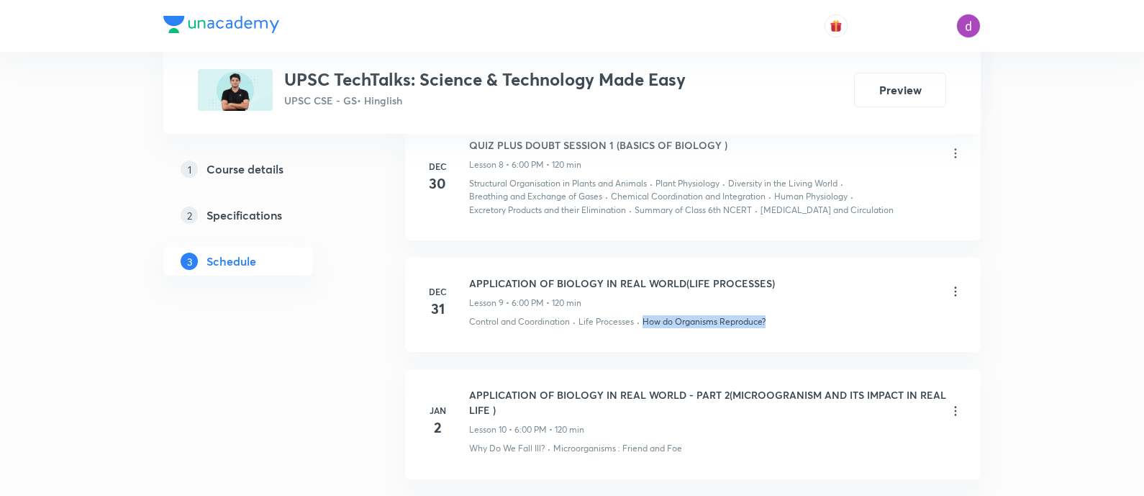
drag, startPoint x: 644, startPoint y: 319, endPoint x: 791, endPoint y: 314, distance: 147.5
click at [791, 315] on div "Control and Coordination · Life Processes · How do Organisms Reproduce?" at bounding box center [715, 321] width 493 height 13
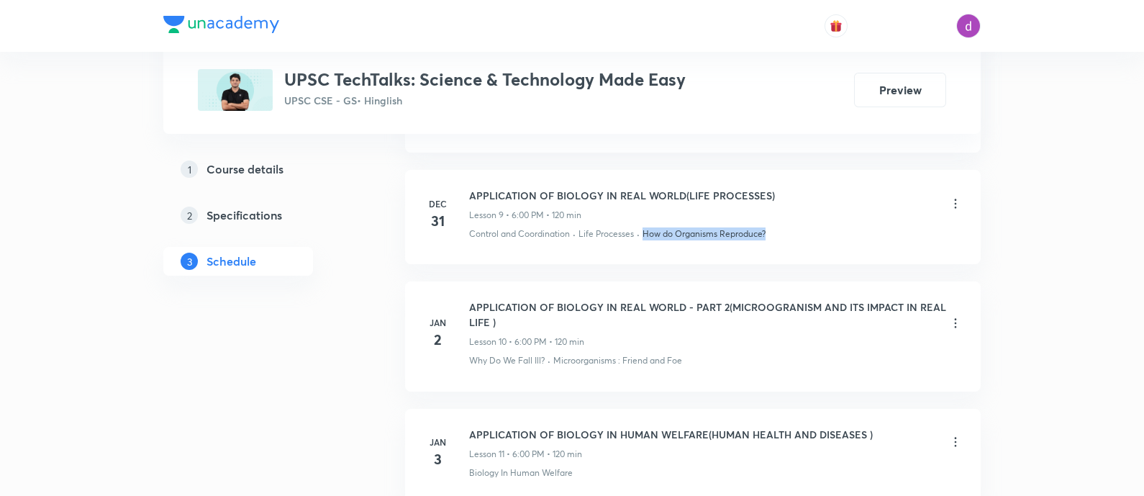
scroll to position [1739, 0]
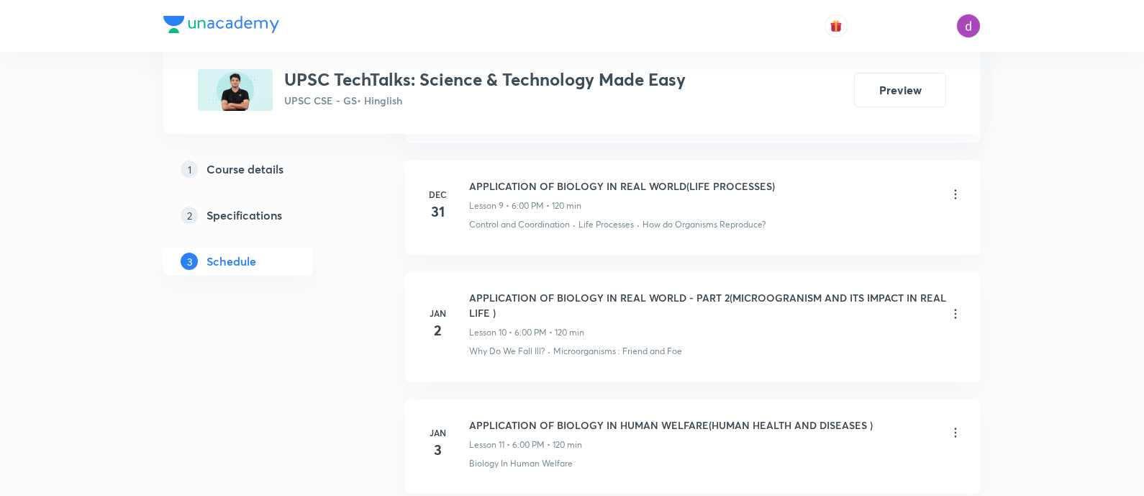
click at [524, 293] on h6 "APPLICATION OF BIOLOGY IN REAL WORLD - PART 2(MICROOGRANISM AND ITS IMPACT IN R…" at bounding box center [708, 305] width 479 height 30
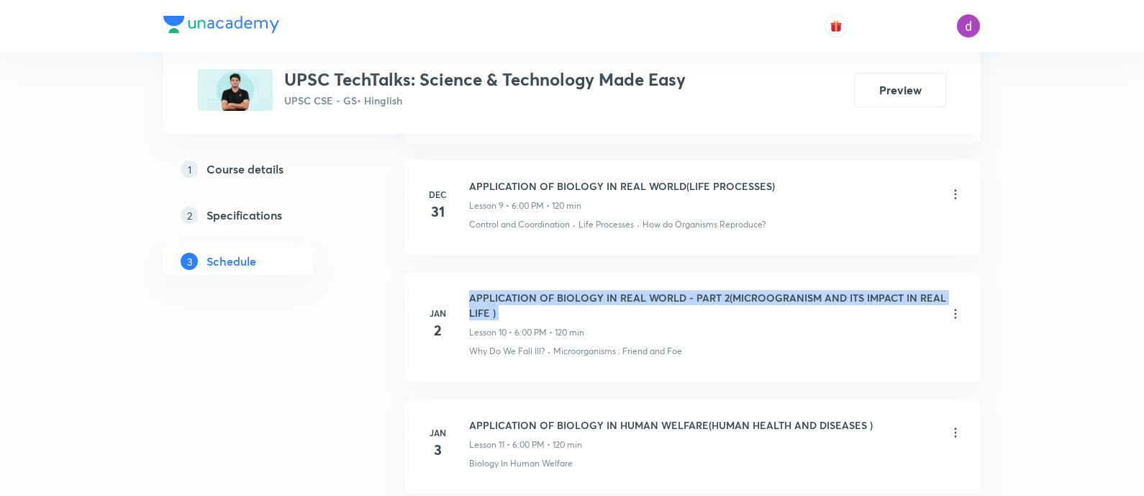
click at [524, 293] on h6 "APPLICATION OF BIOLOGY IN REAL WORLD - PART 2(MICROOGRANISM AND ITS IMPACT IN R…" at bounding box center [708, 305] width 479 height 30
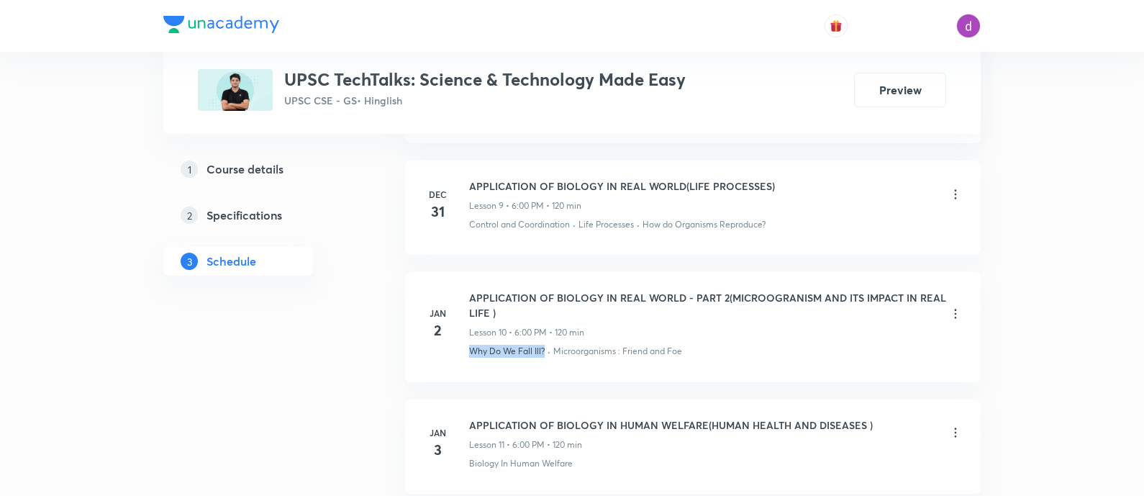
drag, startPoint x: 470, startPoint y: 348, endPoint x: 546, endPoint y: 350, distance: 75.5
click at [546, 350] on div "Why Do We Fall Ill? · Microorganisms : Friend and Foe" at bounding box center [715, 351] width 493 height 13
drag, startPoint x: 554, startPoint y: 347, endPoint x: 619, endPoint y: 349, distance: 65.5
click at [619, 349] on p "Microorganisms : Friend and Foe" at bounding box center [617, 351] width 129 height 13
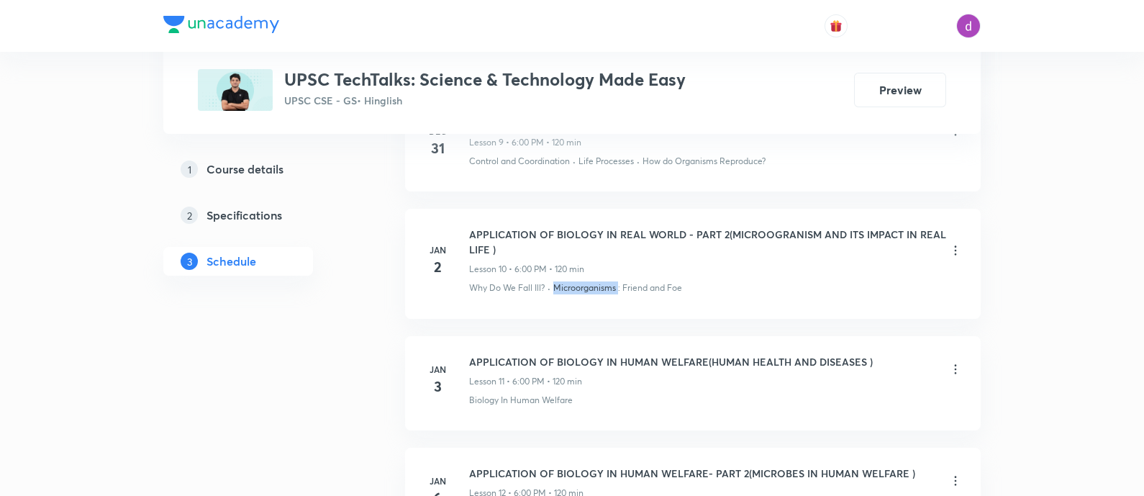
scroll to position [1803, 0]
click at [547, 358] on h6 "APPLICATION OF BIOLOGY IN HUMAN WELFARE(HUMAN HEALTH AND DISEASES )" at bounding box center [671, 360] width 404 height 15
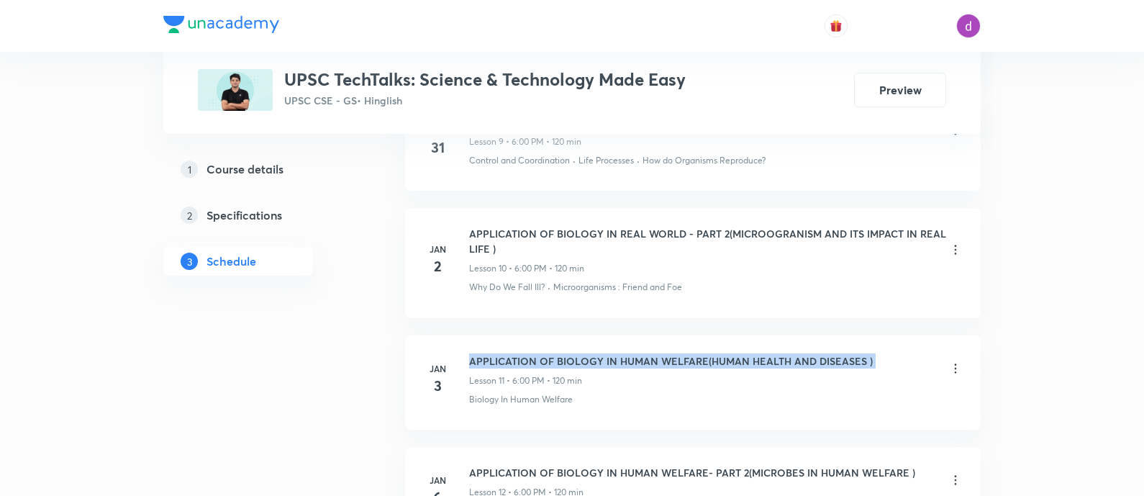
click at [547, 358] on h6 "APPLICATION OF BIOLOGY IN HUMAN WELFARE(HUMAN HEALTH AND DISEASES )" at bounding box center [671, 360] width 404 height 15
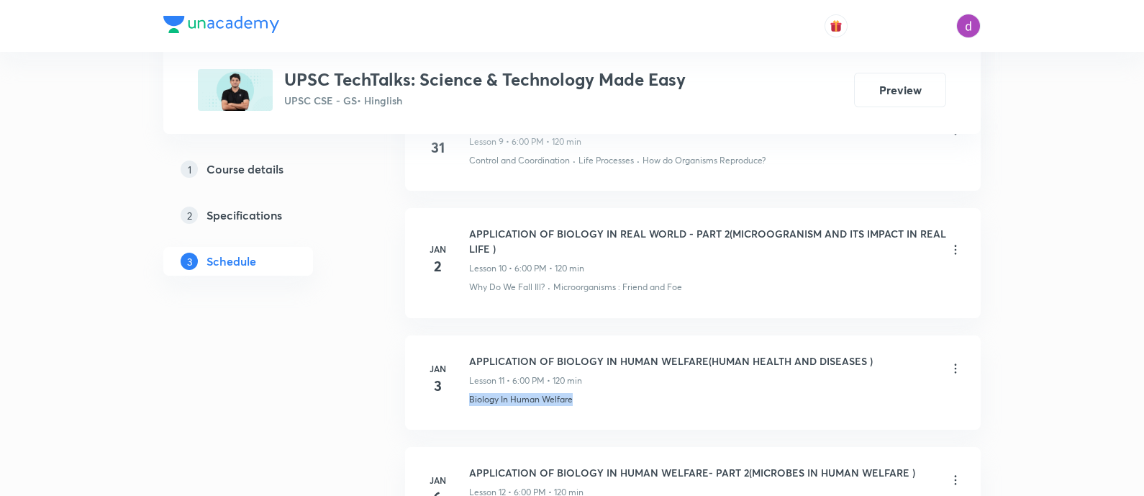
drag, startPoint x: 466, startPoint y: 394, endPoint x: 590, endPoint y: 399, distance: 123.8
click at [590, 399] on div "[DATE] APPLICATION OF BIOLOGY IN HUMAN WELFARE(HUMAN HEALTH AND DISEASES ) Less…" at bounding box center [693, 379] width 540 height 53
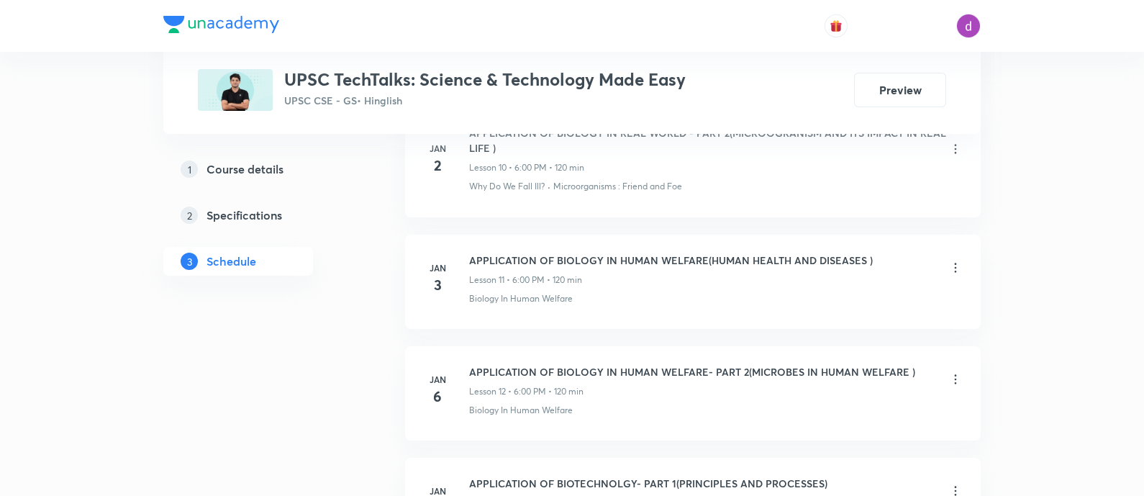
click at [547, 373] on h6 "APPLICATION OF BIOLOGY IN HUMAN WELFARE- PART 2(MICROBES IN HUMAN WELFARE )" at bounding box center [692, 371] width 446 height 15
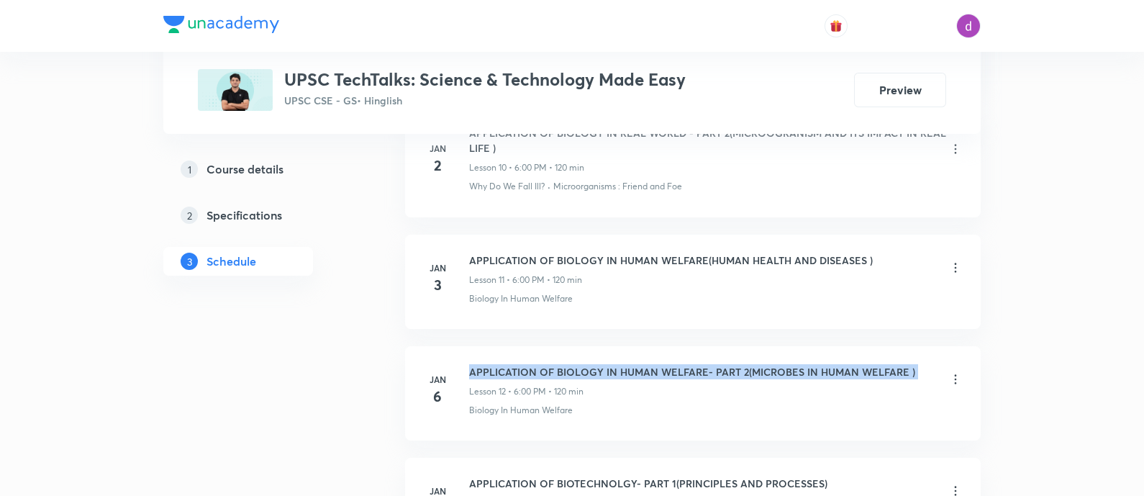
click at [547, 373] on h6 "APPLICATION OF BIOLOGY IN HUMAN WELFARE- PART 2(MICROBES IN HUMAN WELFARE )" at bounding box center [692, 371] width 446 height 15
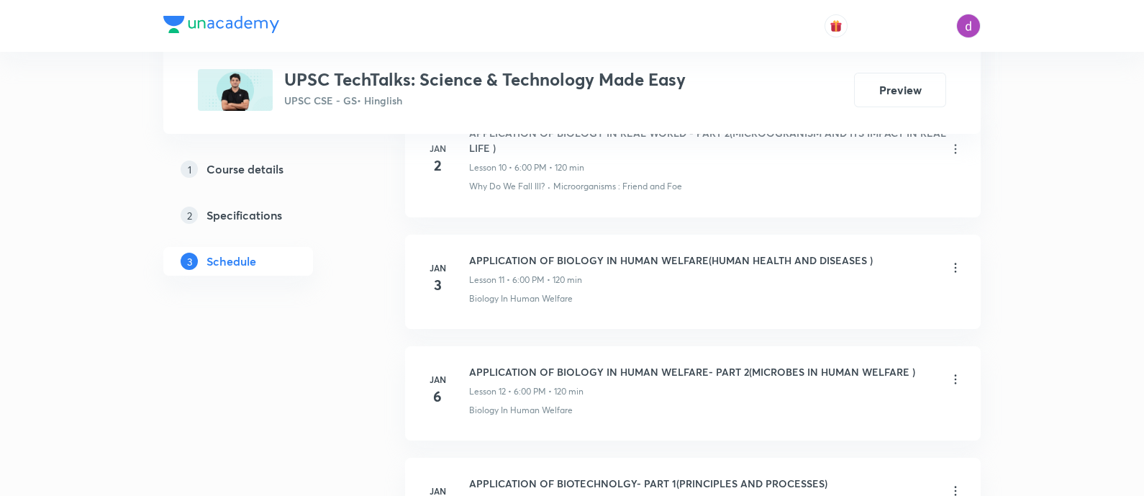
click at [524, 405] on p "Biology In Human Welfare" at bounding box center [521, 410] width 104 height 13
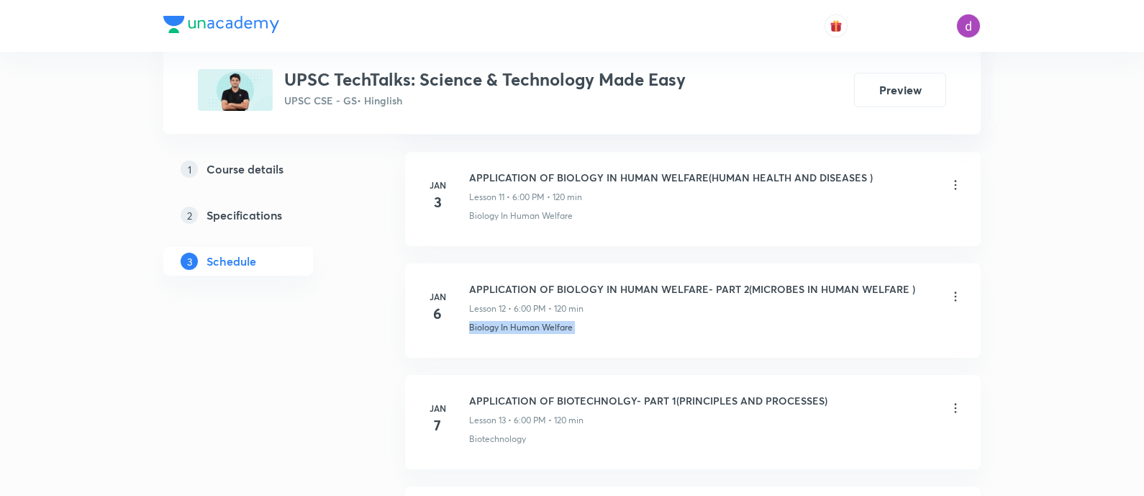
scroll to position [1988, 0]
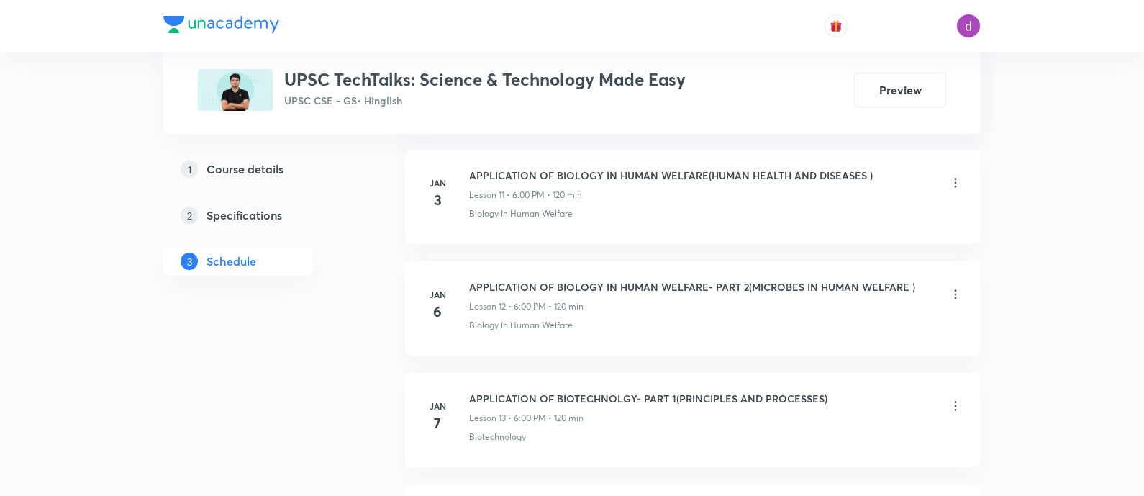
click at [511, 396] on h6 "APPLICATION OF BIOTECHNOLGY- PART 1(PRINCIPLES AND PROCESSES)" at bounding box center [648, 398] width 358 height 15
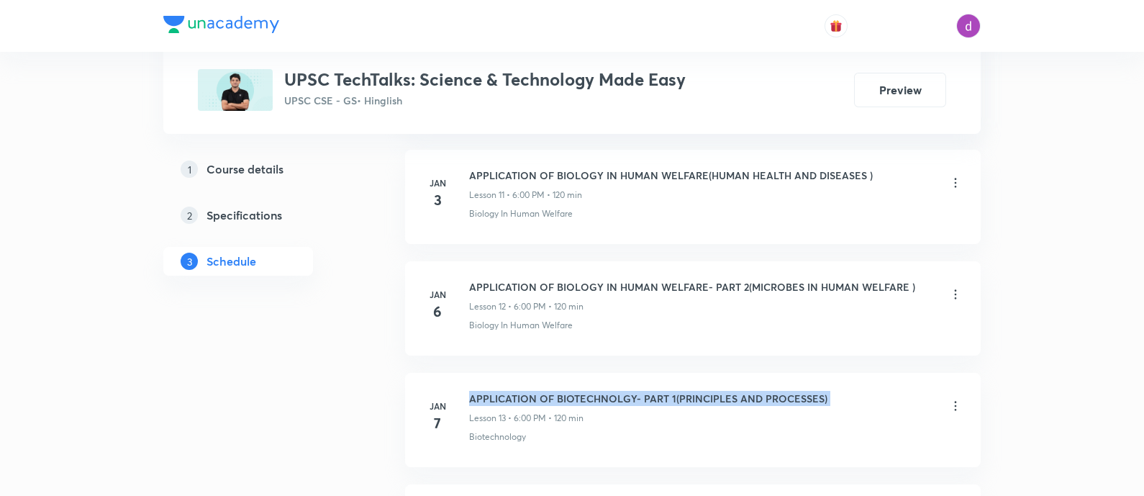
click at [511, 396] on h6 "APPLICATION OF BIOTECHNOLGY- PART 1(PRINCIPLES AND PROCESSES)" at bounding box center [648, 398] width 358 height 15
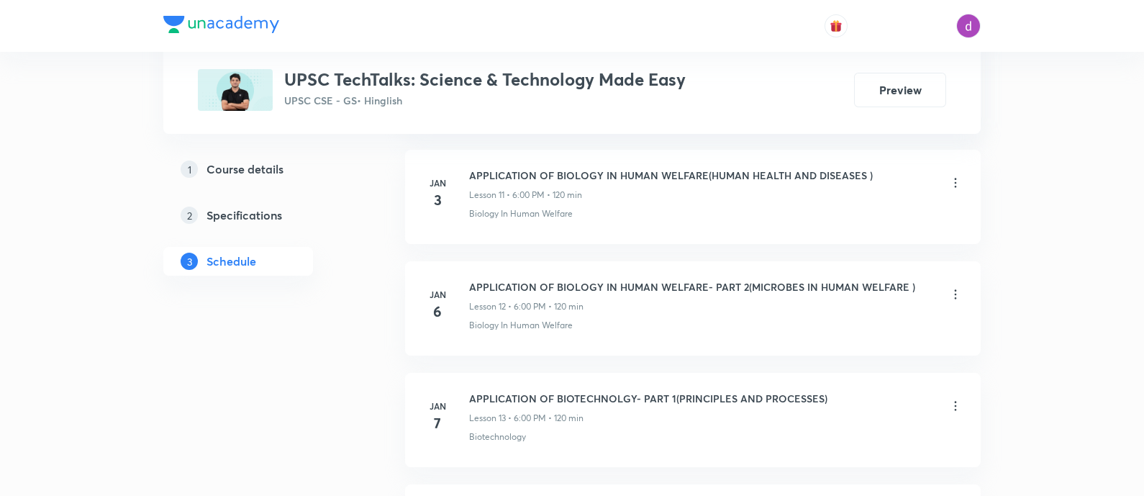
click at [486, 433] on p "Biotechnology" at bounding box center [497, 436] width 57 height 13
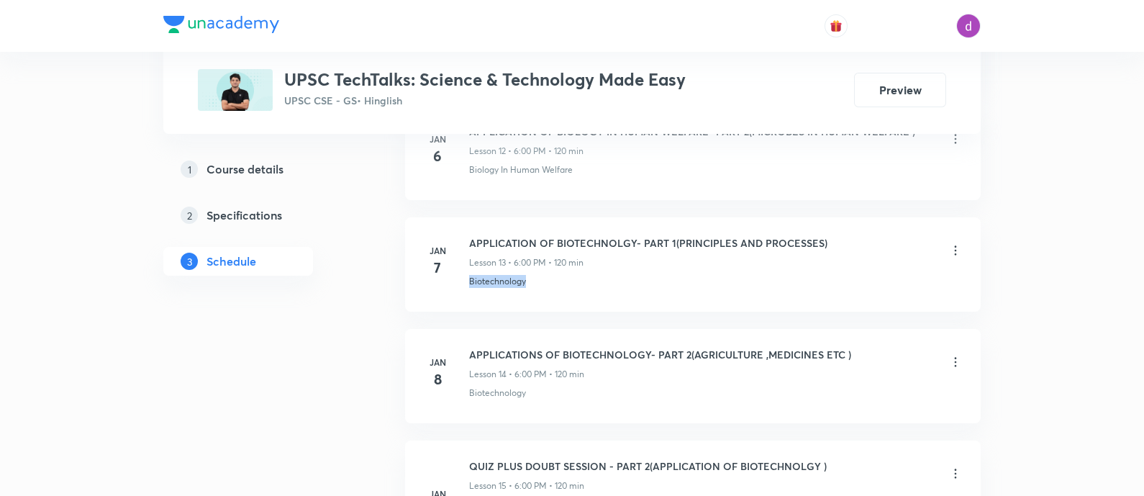
scroll to position [2144, 0]
click at [596, 346] on h6 "APPLICATIONS OF BIOTECHNOLOGY- PART 2(AGRICULTURE ,MEDICINES ETC )" at bounding box center [660, 353] width 382 height 15
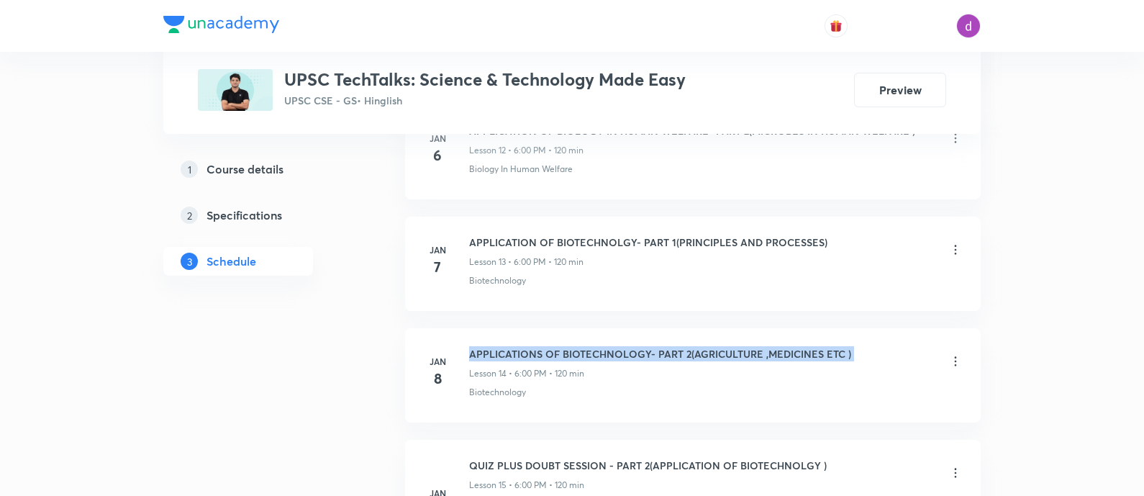
click at [596, 346] on h6 "APPLICATIONS OF BIOTECHNOLOGY- PART 2(AGRICULTURE ,MEDICINES ETC )" at bounding box center [660, 353] width 382 height 15
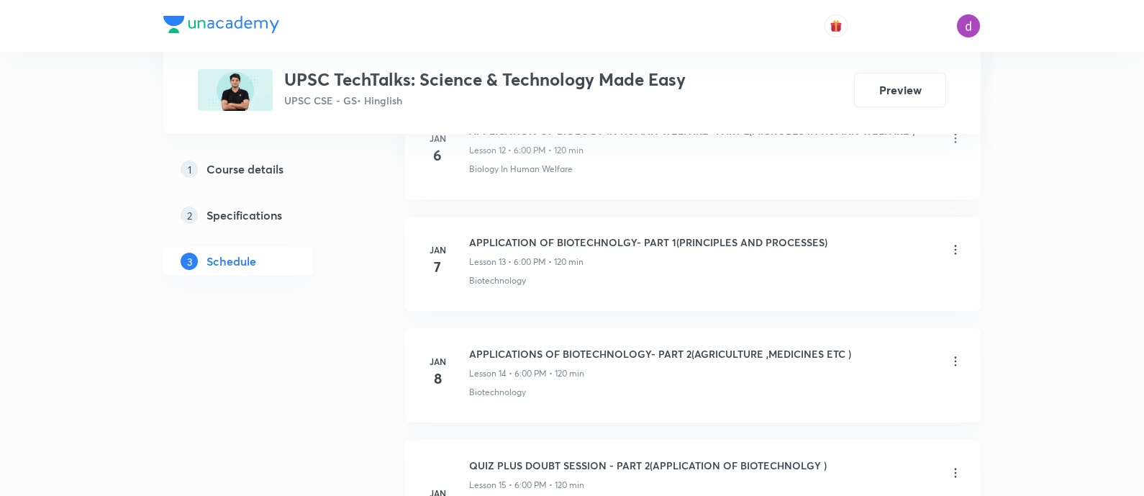
click at [506, 390] on p "Biotechnology" at bounding box center [497, 392] width 57 height 13
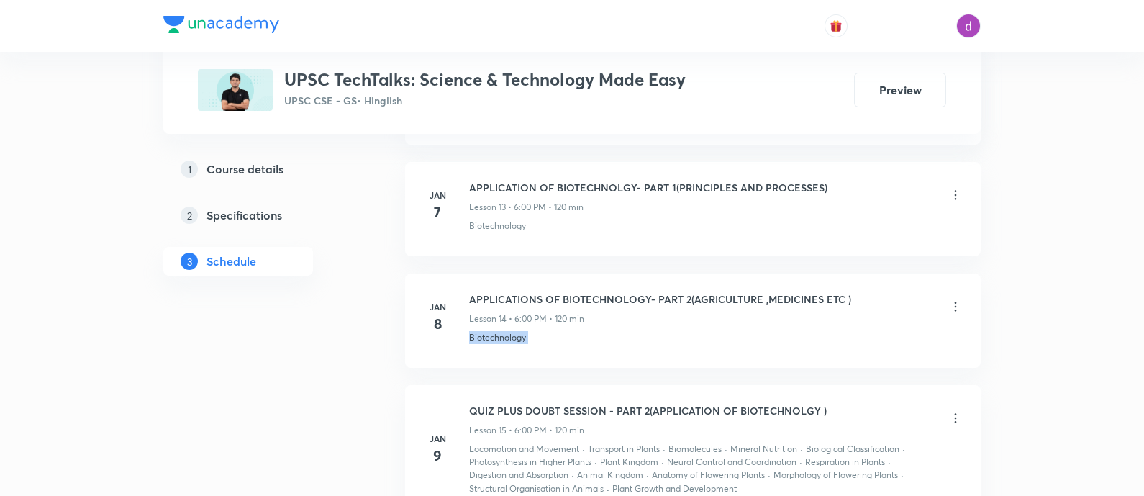
scroll to position [2204, 0]
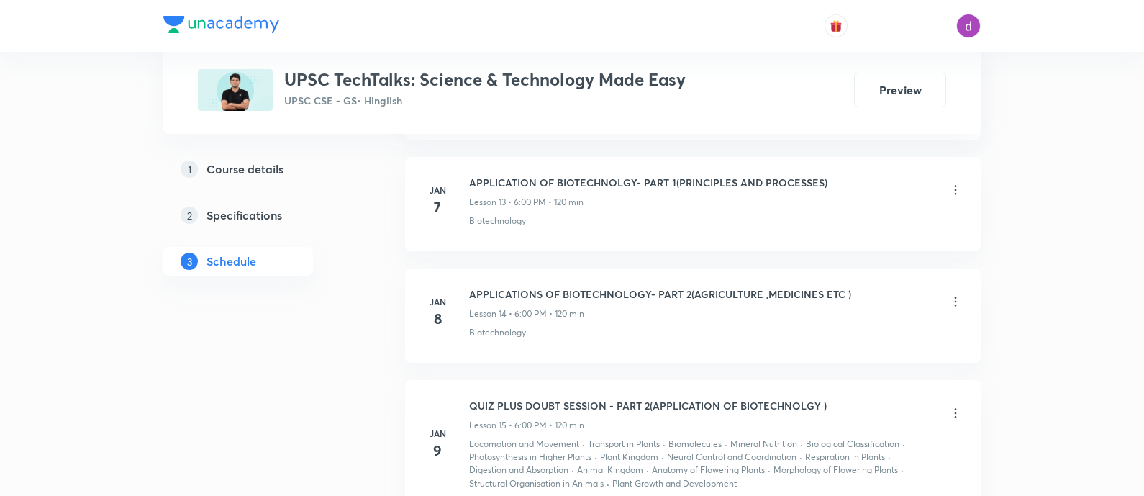
click at [623, 398] on h6 "QUIZ PLUS DOUBT SESSION - PART 2(APPLICATION OF BIOTECHNOLGY )" at bounding box center [648, 405] width 358 height 15
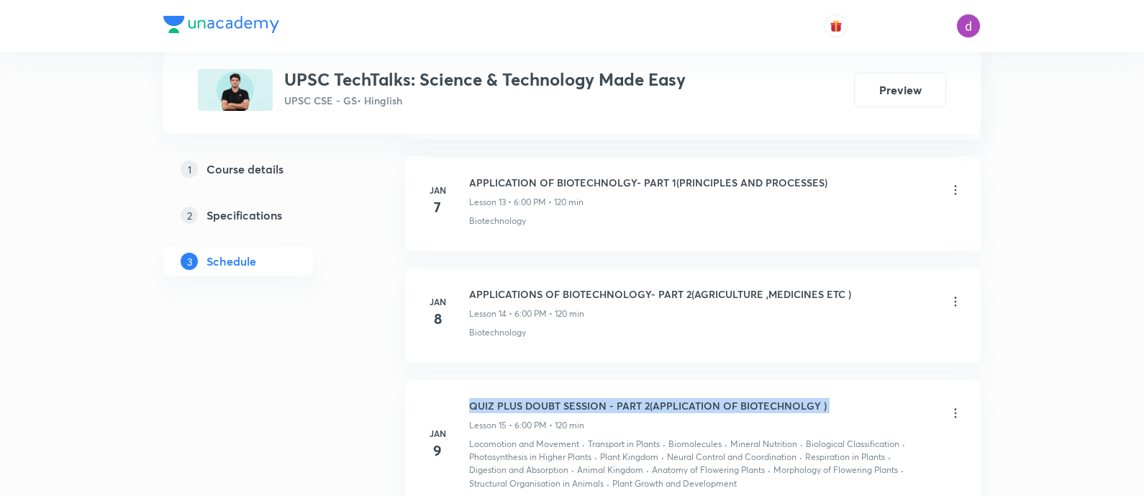
click at [623, 398] on h6 "QUIZ PLUS DOUBT SESSION - PART 2(APPLICATION OF BIOTECHNOLGY )" at bounding box center [648, 405] width 358 height 15
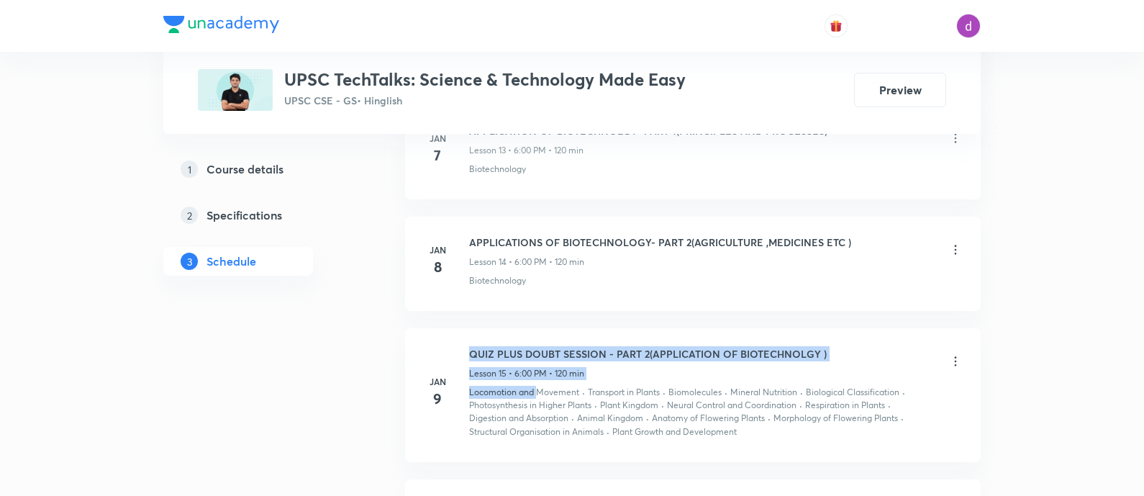
drag, startPoint x: 468, startPoint y: 386, endPoint x: 540, endPoint y: 392, distance: 72.2
click at [540, 392] on div "[DATE] QUIZ PLUS DOUBT SESSION - PART 2(APPLICATION OF BIOTECHNOLGY ) Lesson 15…" at bounding box center [693, 392] width 540 height 93
click at [540, 392] on p "Locomotion and Movement" at bounding box center [524, 392] width 110 height 13
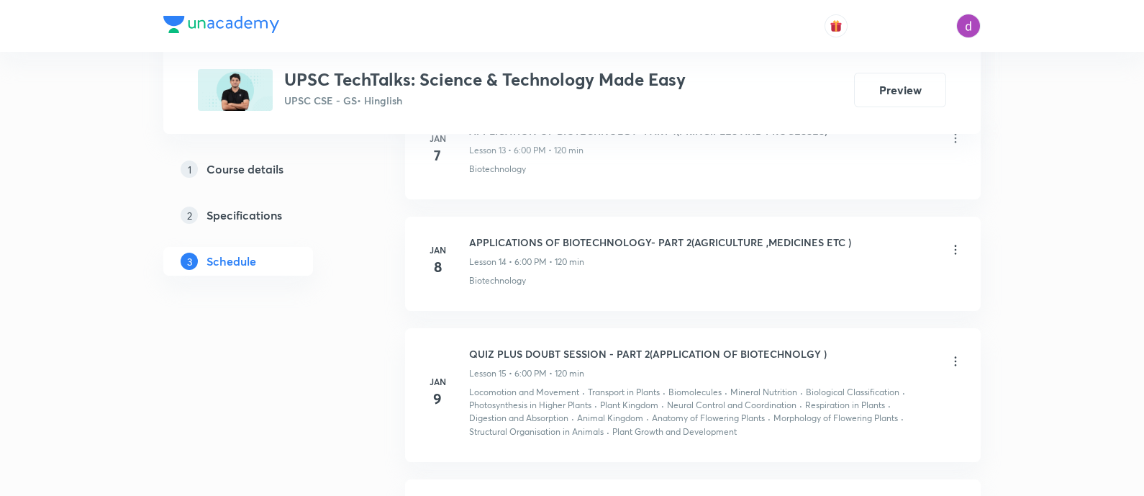
click at [487, 386] on p "Locomotion and Movement" at bounding box center [524, 392] width 110 height 13
click at [608, 386] on p "Transport in Plants" at bounding box center [624, 392] width 72 height 13
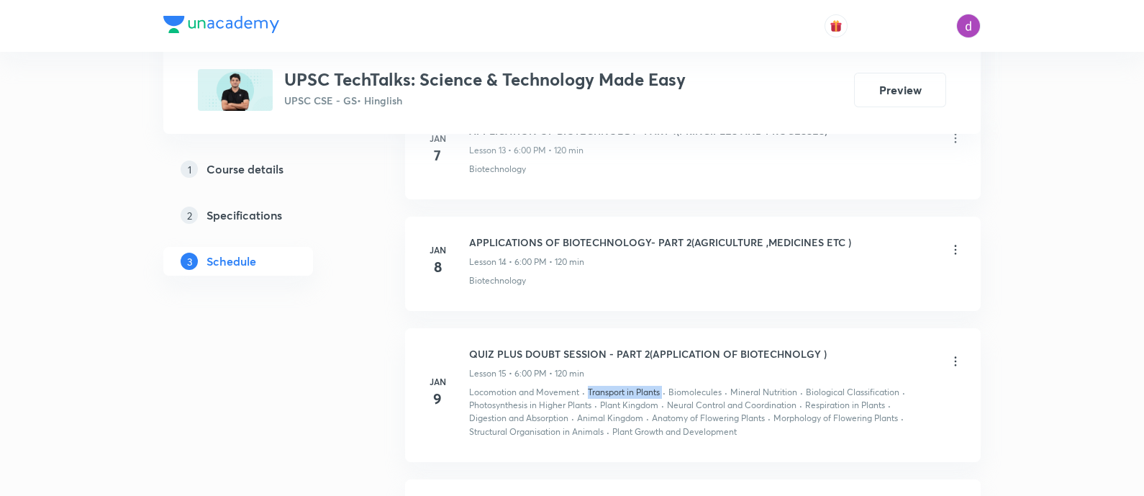
click at [608, 386] on p "Transport in Plants" at bounding box center [624, 392] width 72 height 13
click at [698, 386] on p "Biomolecules" at bounding box center [694, 392] width 53 height 13
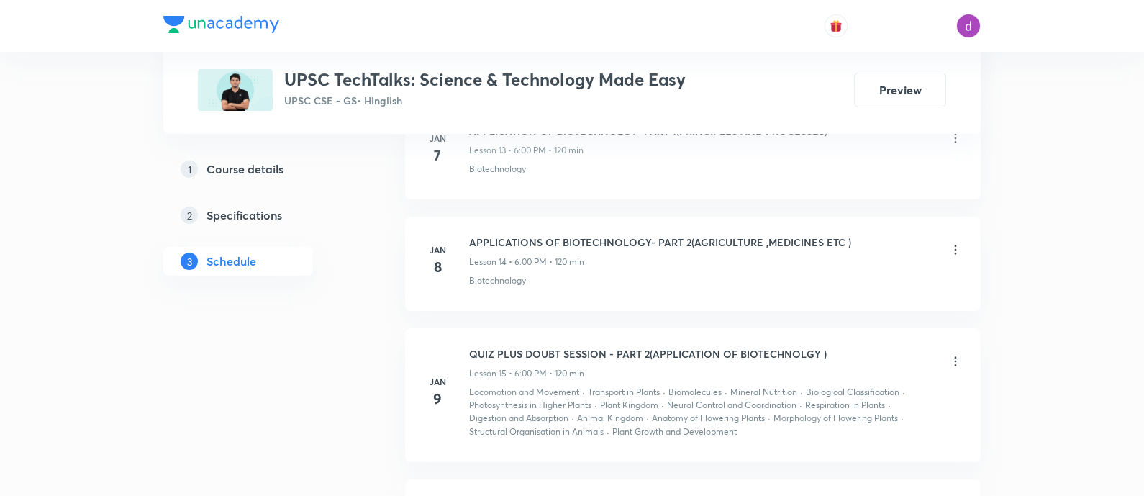
click at [770, 386] on p "Mineral Nutrition" at bounding box center [763, 392] width 67 height 13
click at [833, 386] on p "Biological Classification" at bounding box center [853, 392] width 94 height 13
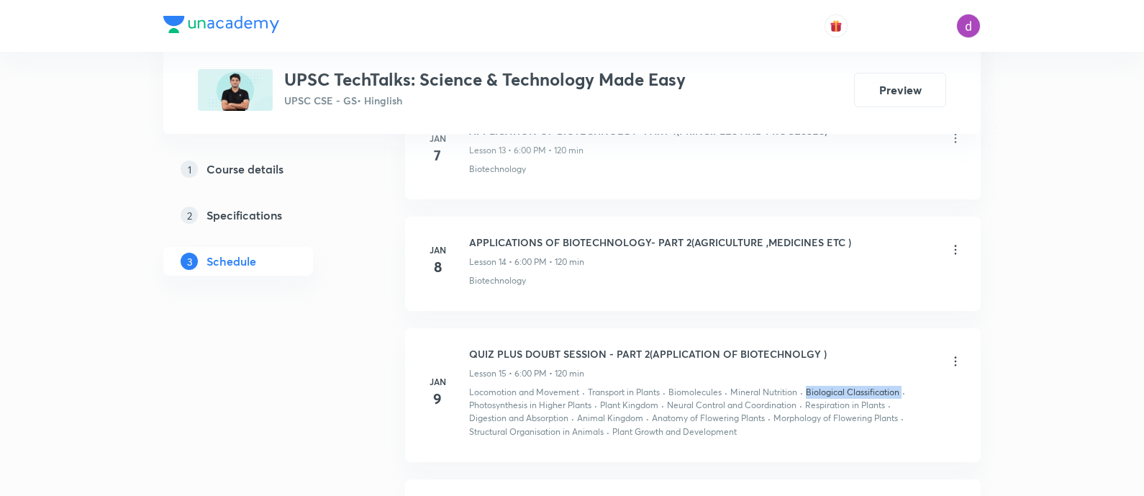
click at [833, 386] on p "Biological Classification" at bounding box center [853, 392] width 94 height 13
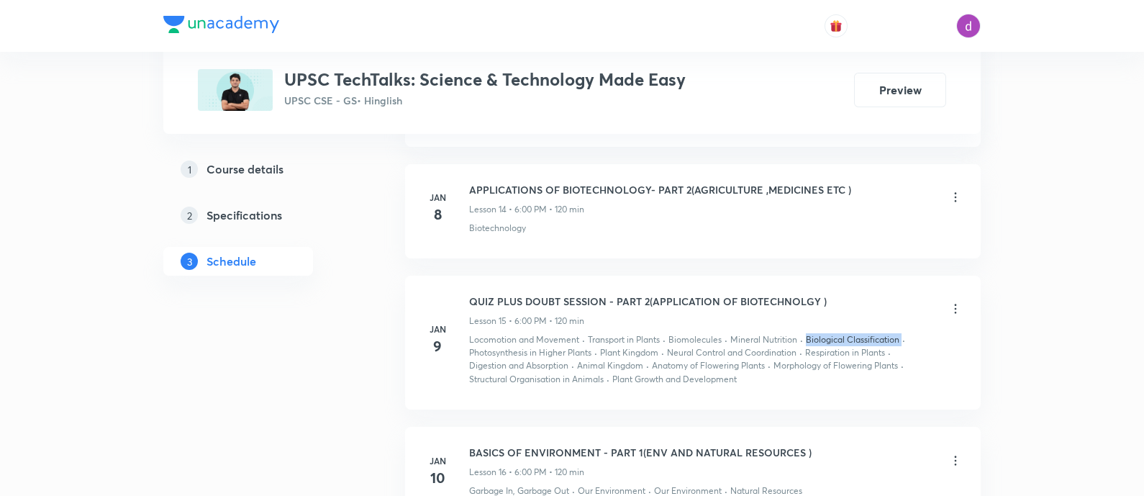
scroll to position [2311, 0]
click at [522, 344] on p "Photosynthesis in Higher Plants" at bounding box center [530, 350] width 122 height 13
click at [611, 344] on p "Plant Kingdom" at bounding box center [629, 350] width 58 height 13
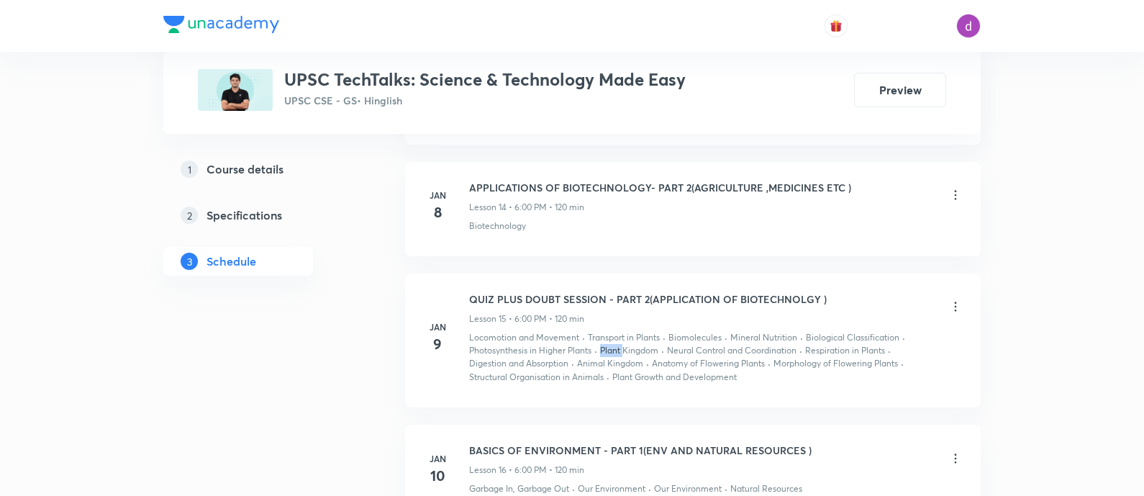
click at [611, 344] on p "Plant Kingdom" at bounding box center [629, 350] width 58 height 13
click at [692, 350] on p "Neural Control and Coordination" at bounding box center [731, 350] width 129 height 13
click at [714, 345] on p "Neural Control and Coordination" at bounding box center [731, 350] width 129 height 13
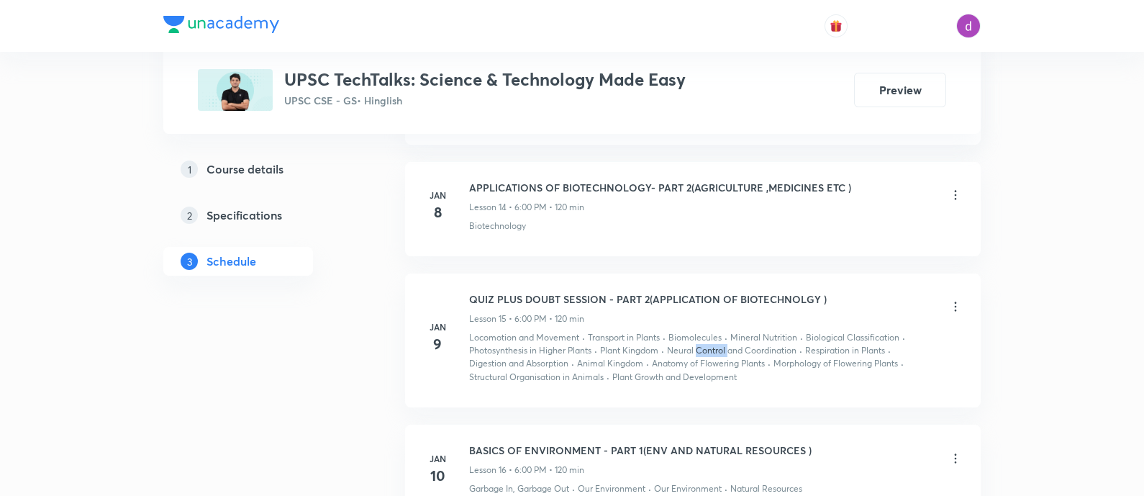
click at [714, 345] on p "Neural Control and Coordination" at bounding box center [731, 350] width 129 height 13
click at [835, 347] on p "Respiration in Plants" at bounding box center [845, 350] width 80 height 13
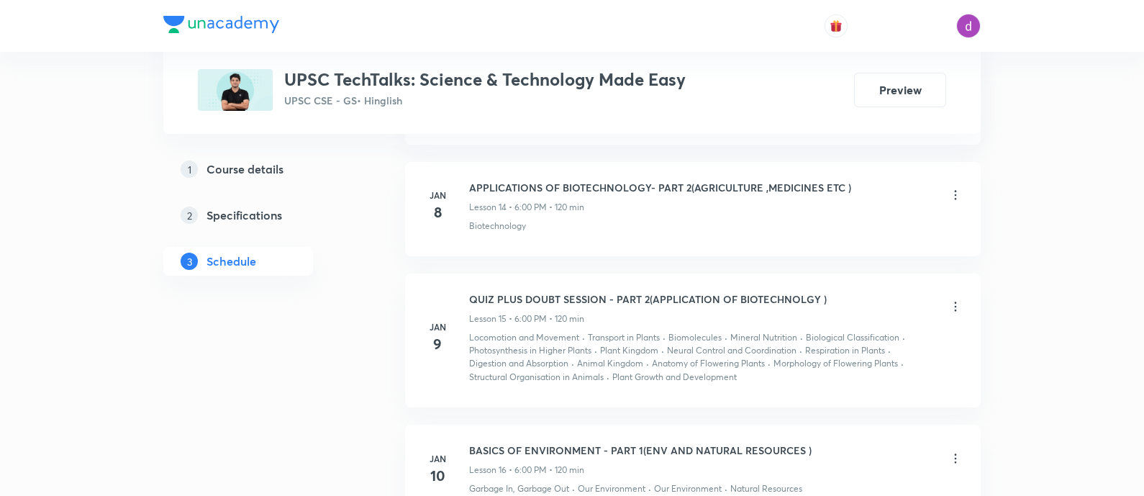
click at [517, 357] on p "Digestion and Absorption" at bounding box center [518, 363] width 99 height 13
click at [622, 358] on p "Animal Kingdom" at bounding box center [610, 363] width 66 height 13
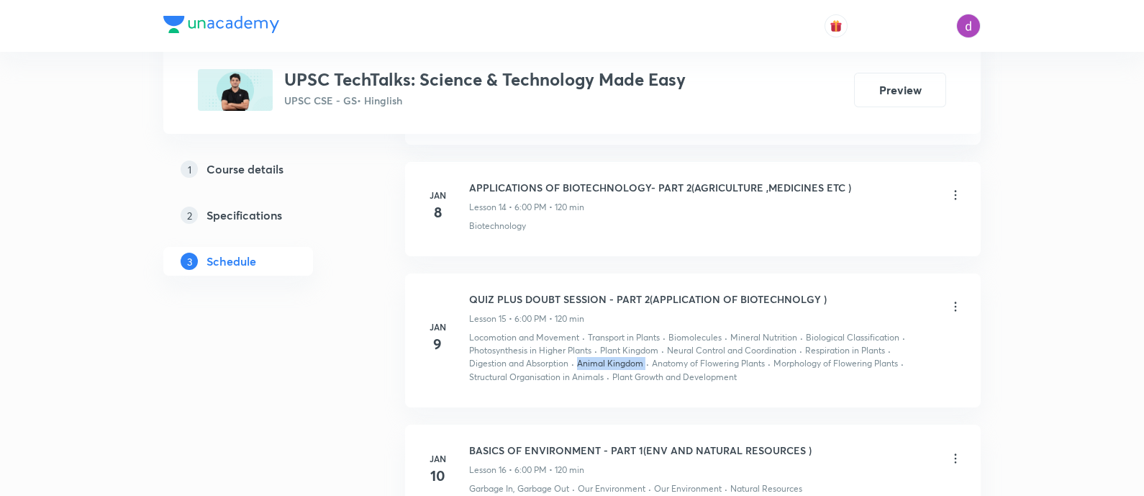
click at [622, 358] on p "Animal Kingdom" at bounding box center [610, 363] width 66 height 13
click at [699, 360] on p "Anatomy of Flowering Plants" at bounding box center [708, 363] width 113 height 13
click at [821, 360] on p "Morphology of Flowering Plants" at bounding box center [835, 363] width 124 height 13
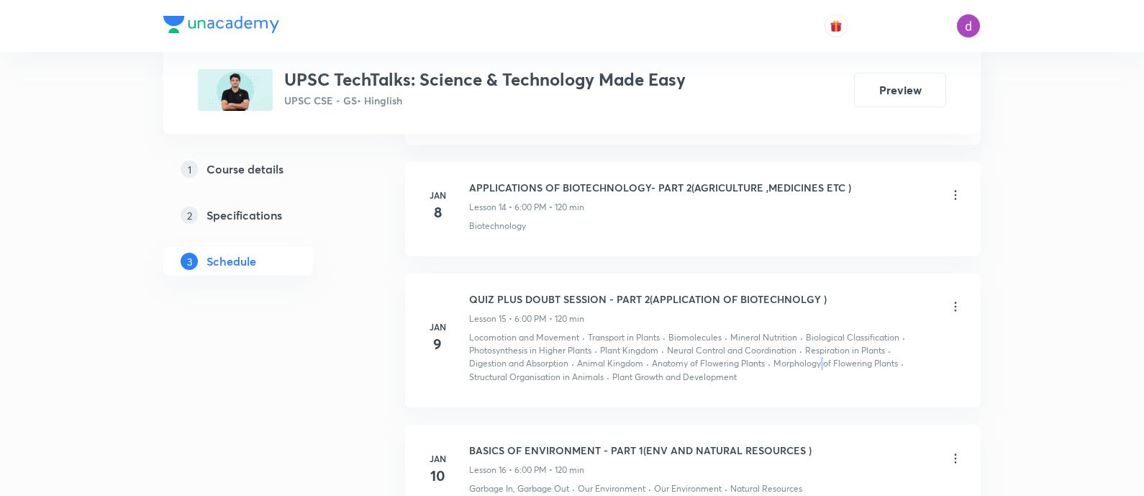
click at [821, 360] on p "Morphology of Flowering Plants" at bounding box center [835, 363] width 124 height 13
click at [517, 373] on p "Structural Organisation in Animals" at bounding box center [536, 376] width 135 height 13
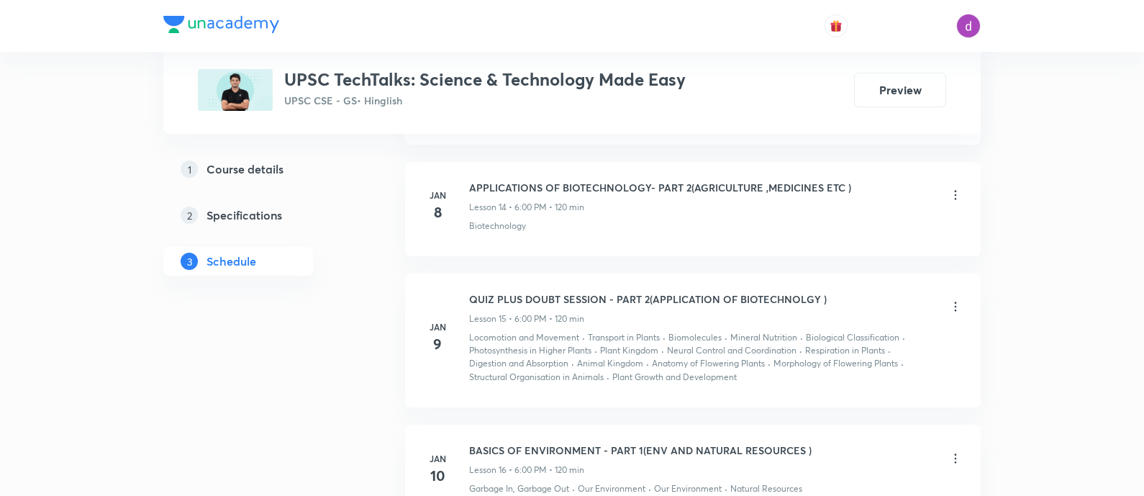
click at [649, 374] on p "Plant Growth and Development" at bounding box center [674, 376] width 124 height 13
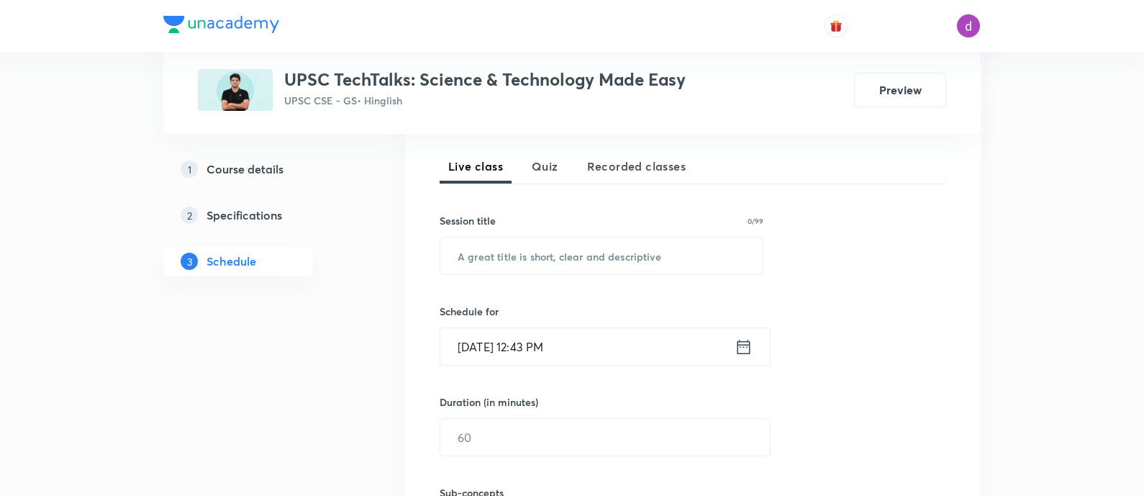
scroll to position [311, 0]
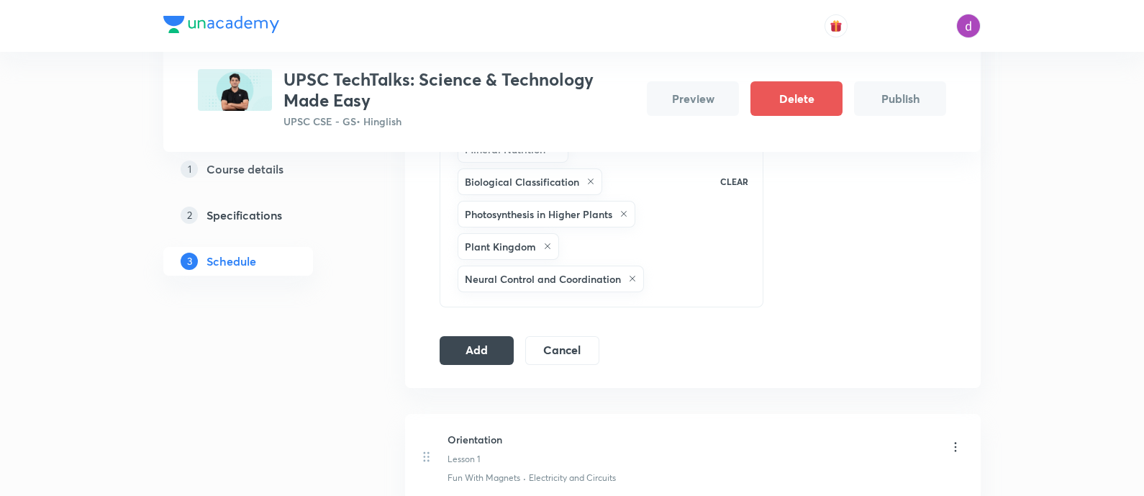
click at [671, 264] on div "Locomotion and Movement Transport in Plants Biomolecules Mineral Nutrition Biol…" at bounding box center [580, 181] width 250 height 227
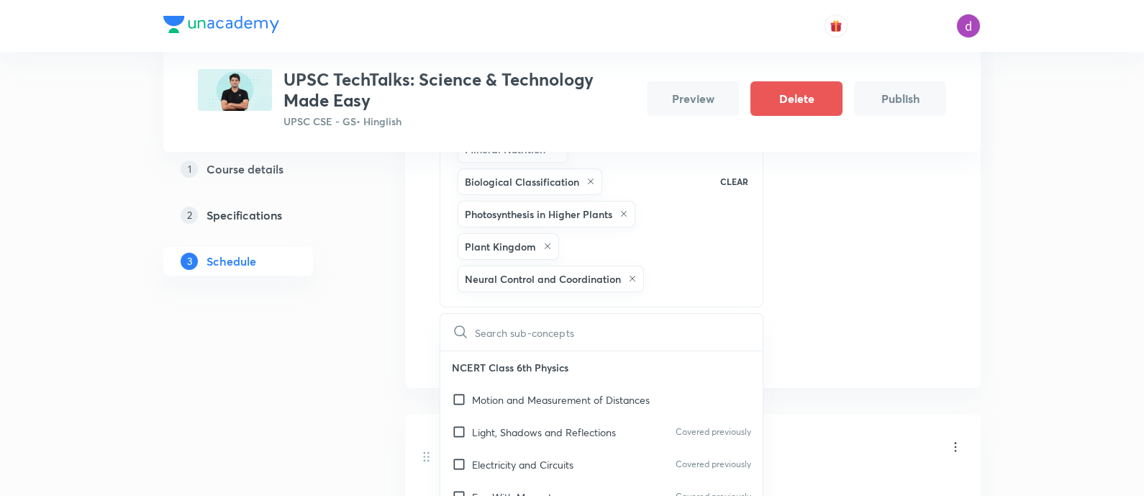
type input "Respiration in Plants"
checkbox input "true"
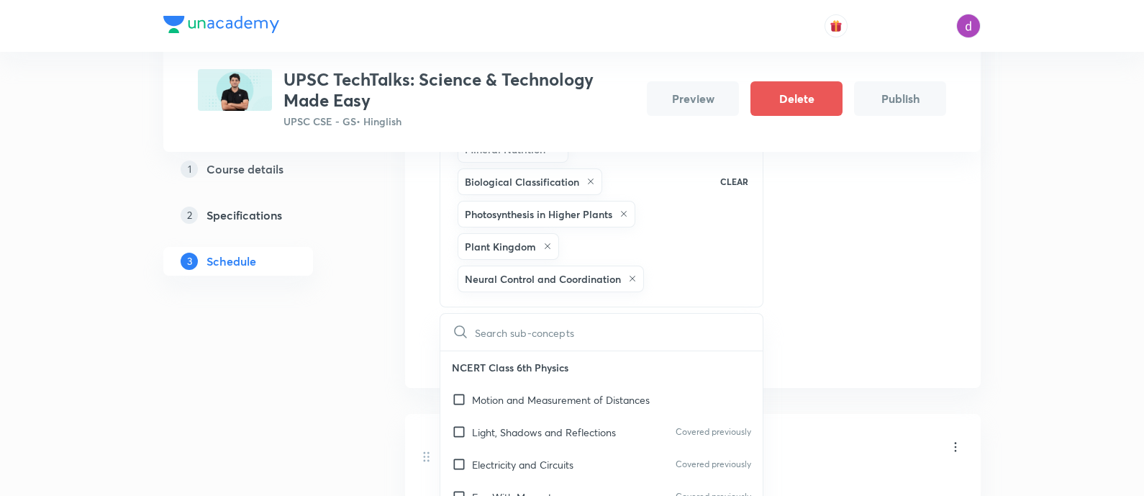
checkbox input "true"
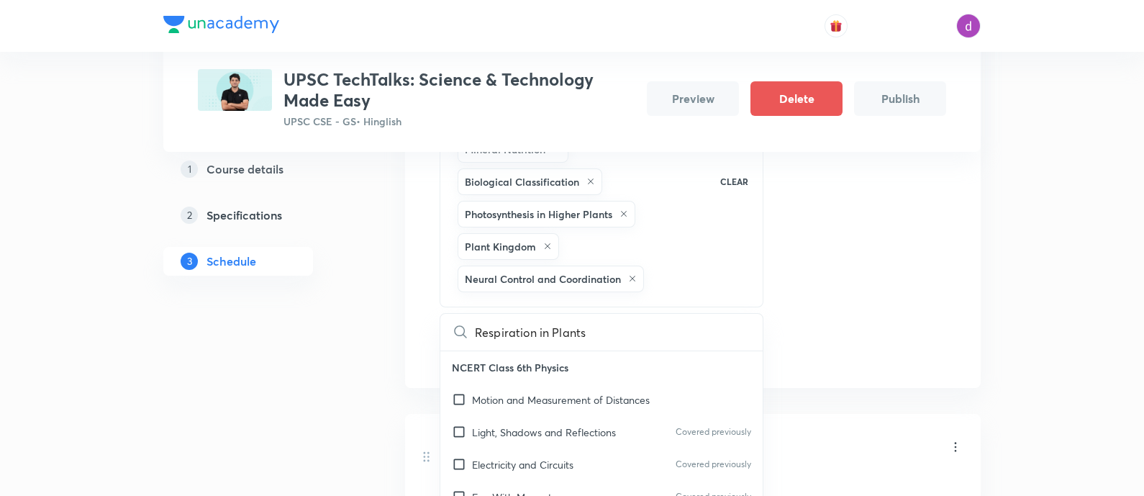
checkbox input "true"
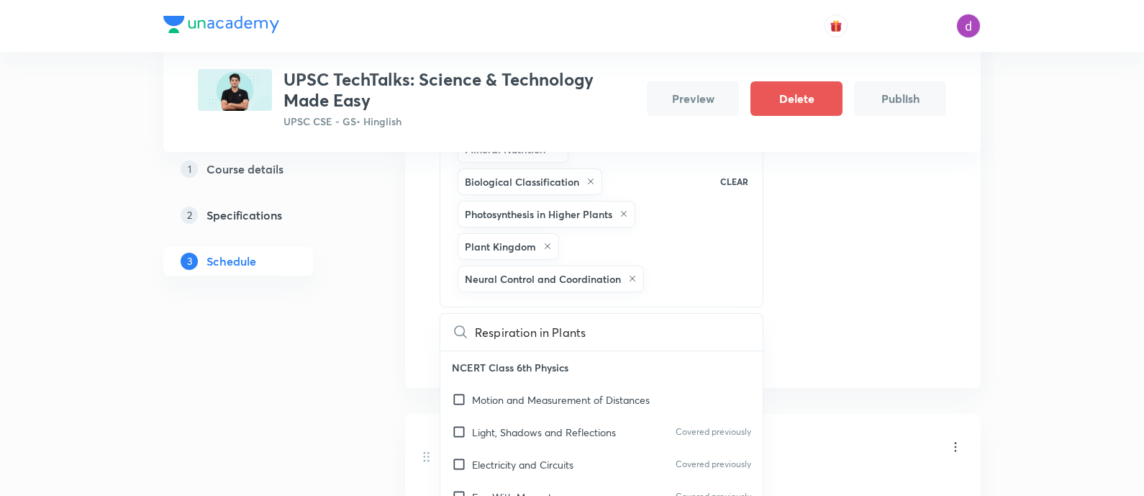
checkbox input "true"
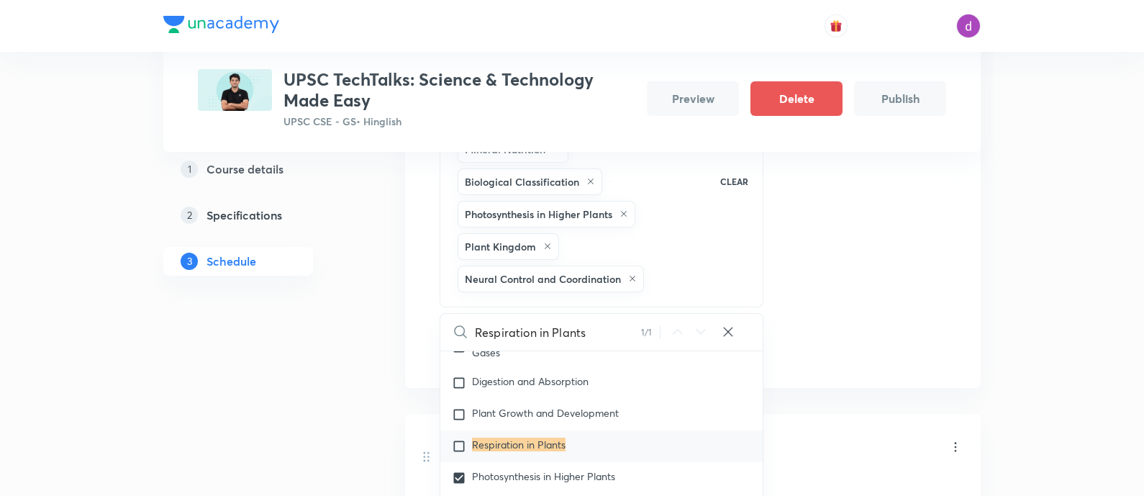
scroll to position [6213, 0]
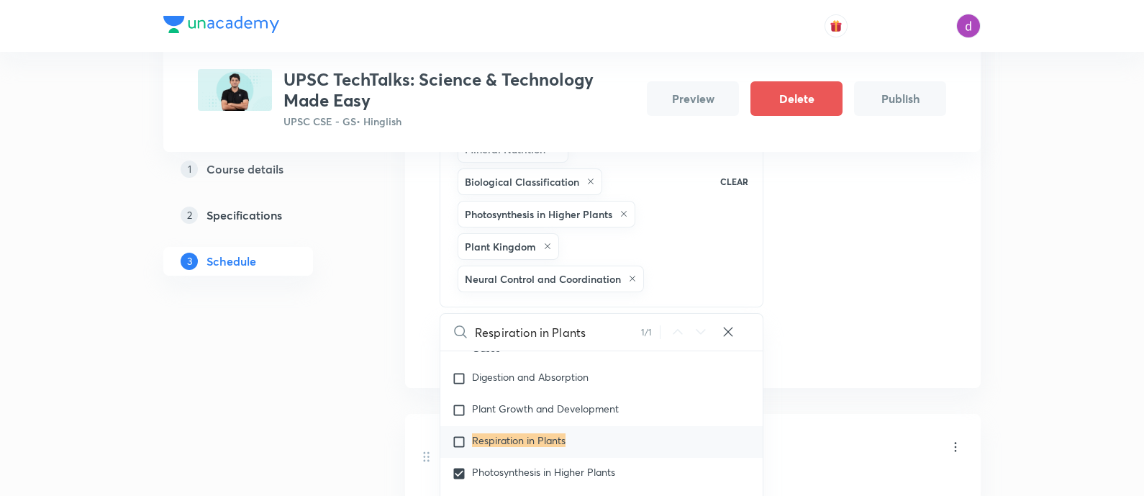
type input "Respiration in Plants"
click at [529, 433] on mark "Respiration in Plants" at bounding box center [519, 440] width 94 height 14
checkbox input "true"
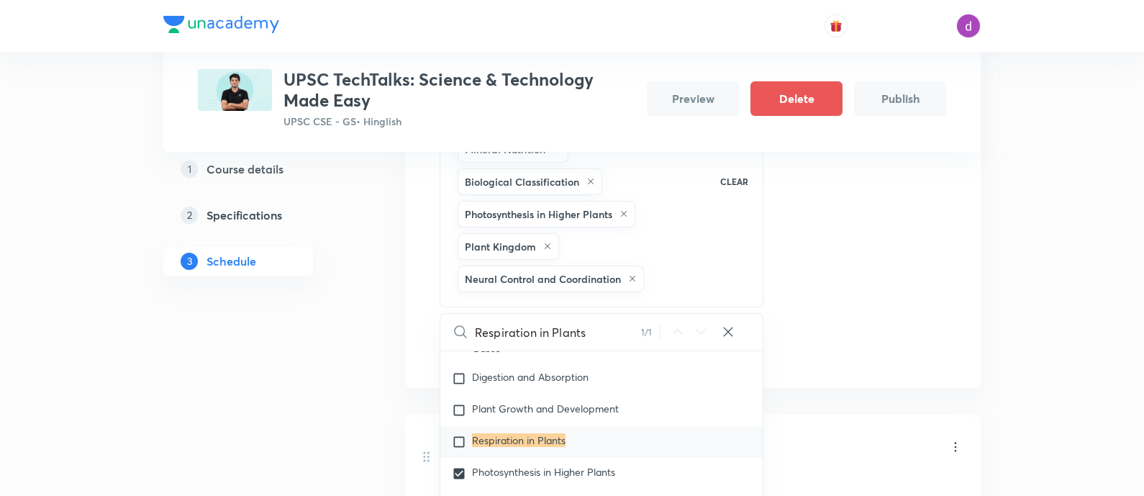
checkbox input "true"
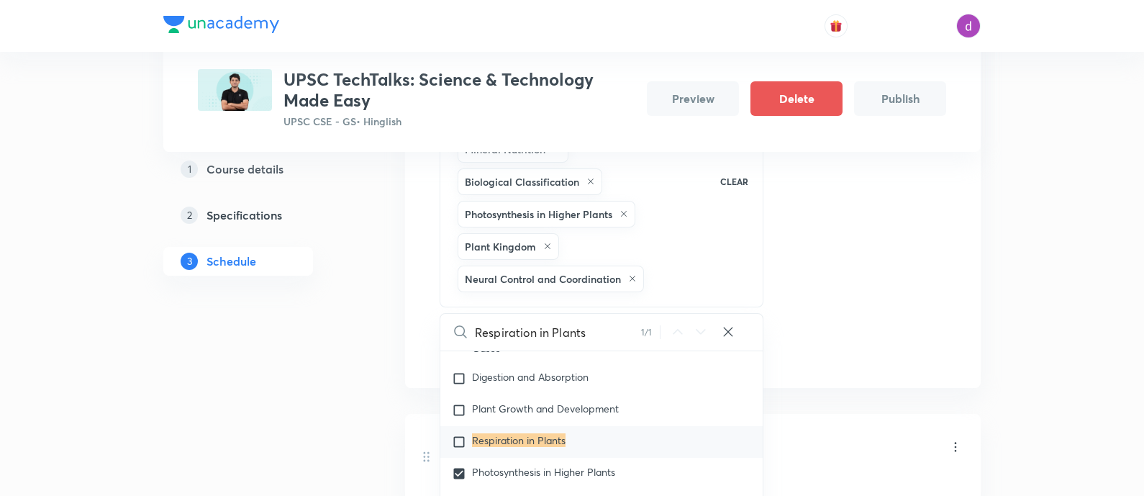
checkbox input "true"
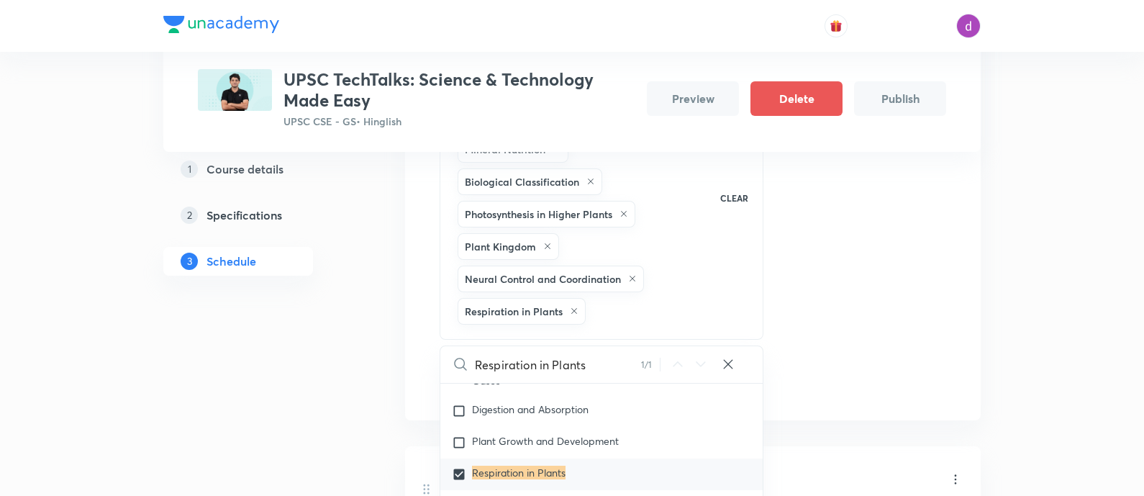
click at [852, 322] on div "Session 15 Live class Quiz Recorded classes Session title 62/99 QUIZ PLUS DOUBT…" at bounding box center [693, 121] width 506 height 552
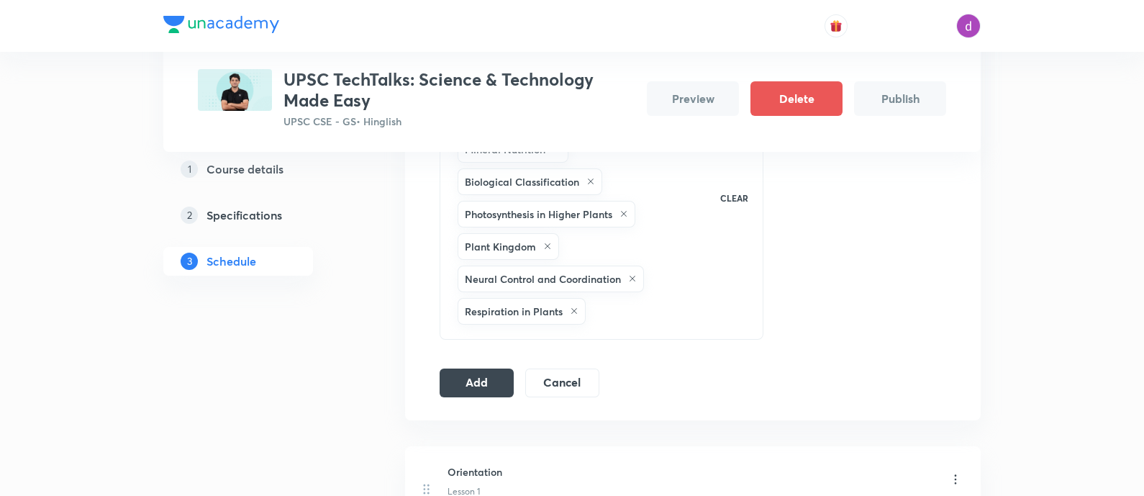
click at [680, 293] on div "Locomotion and Movement Transport in Plants Biomolecules Mineral Nutrition Biol…" at bounding box center [580, 197] width 250 height 259
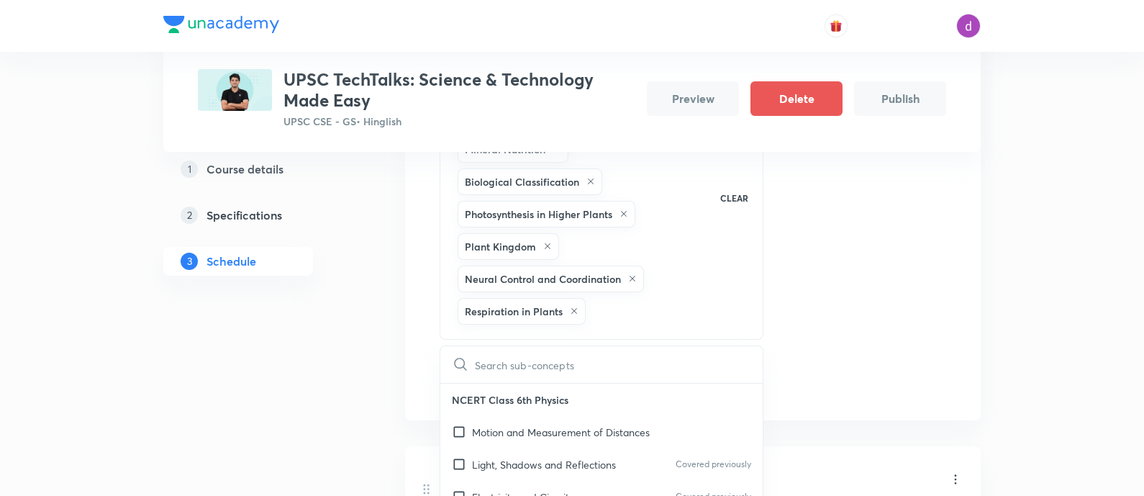
checkbox input "true"
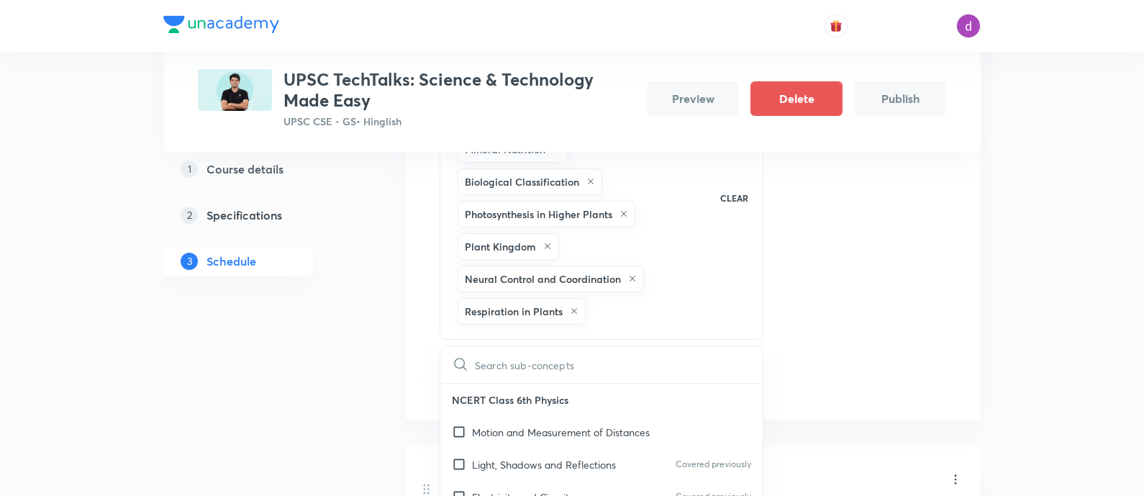
checkbox input "true"
type input "Digestion and Absorption"
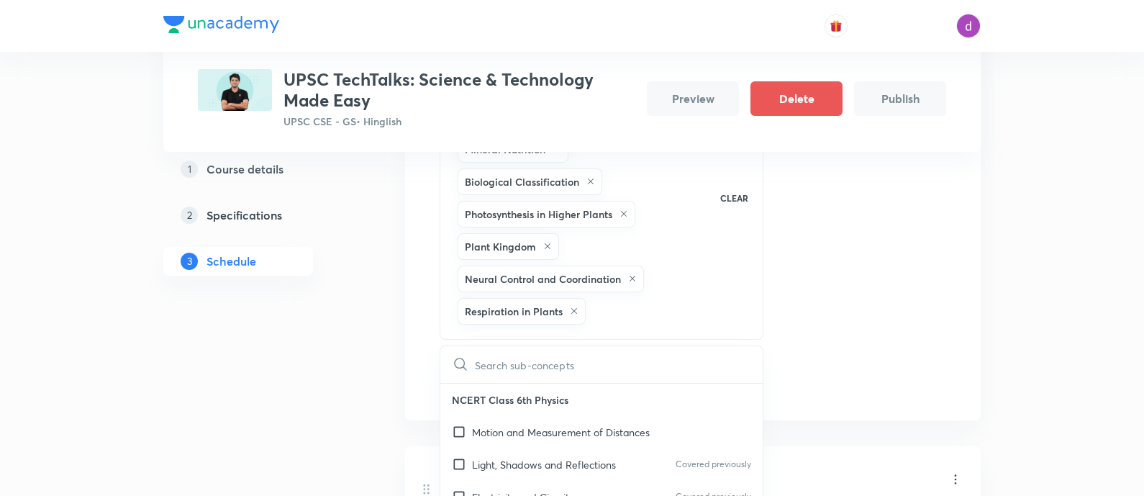
checkbox input "true"
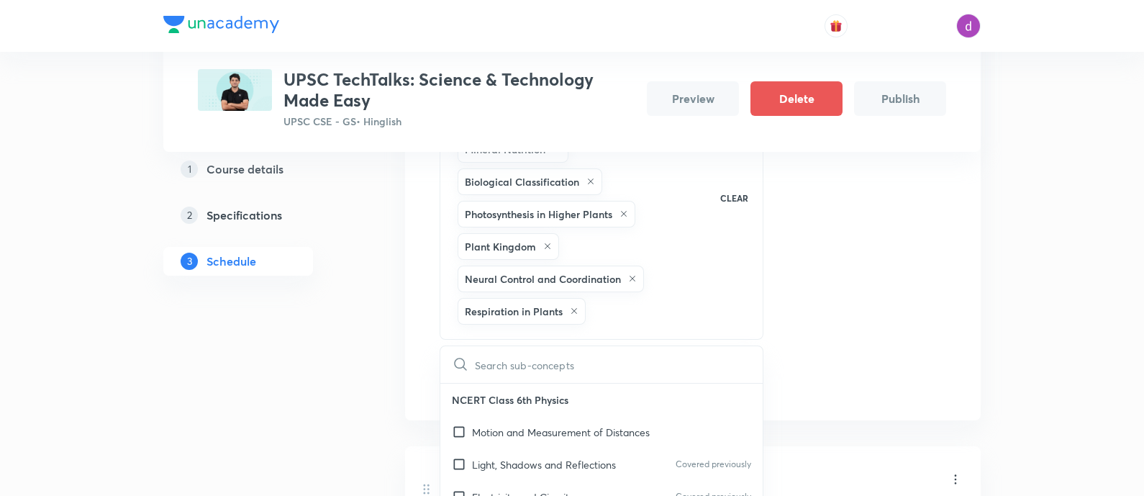
checkbox input "true"
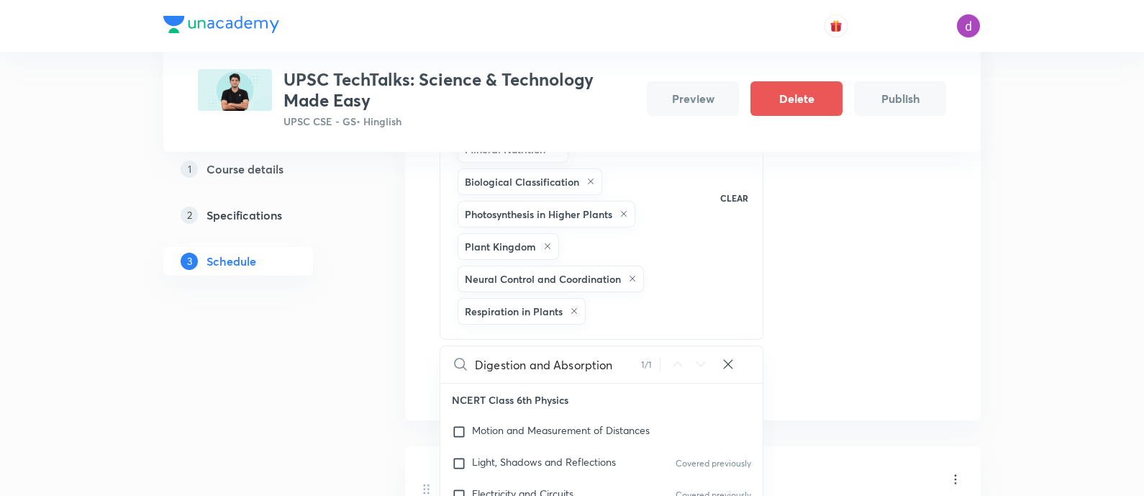
checkbox input "true"
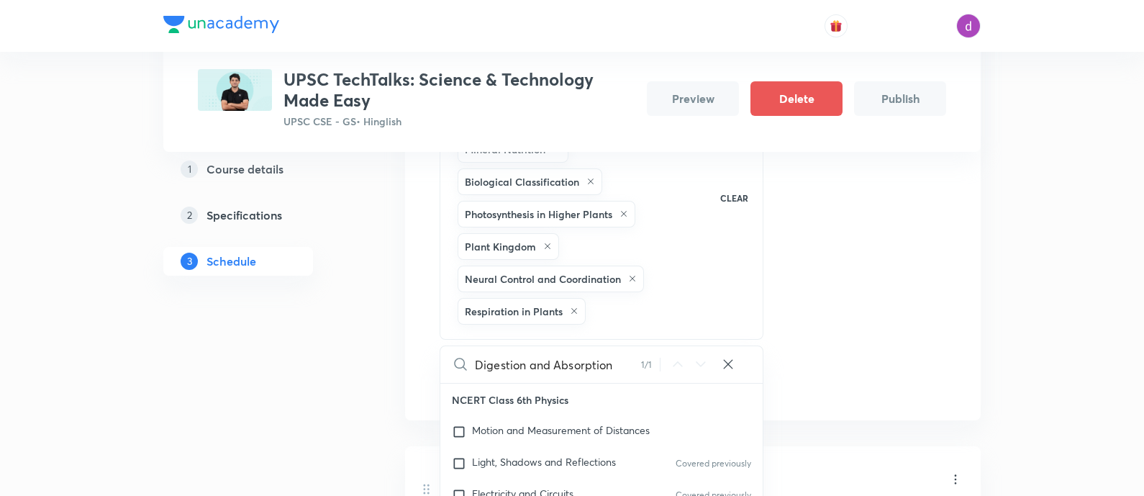
checkbox input "true"
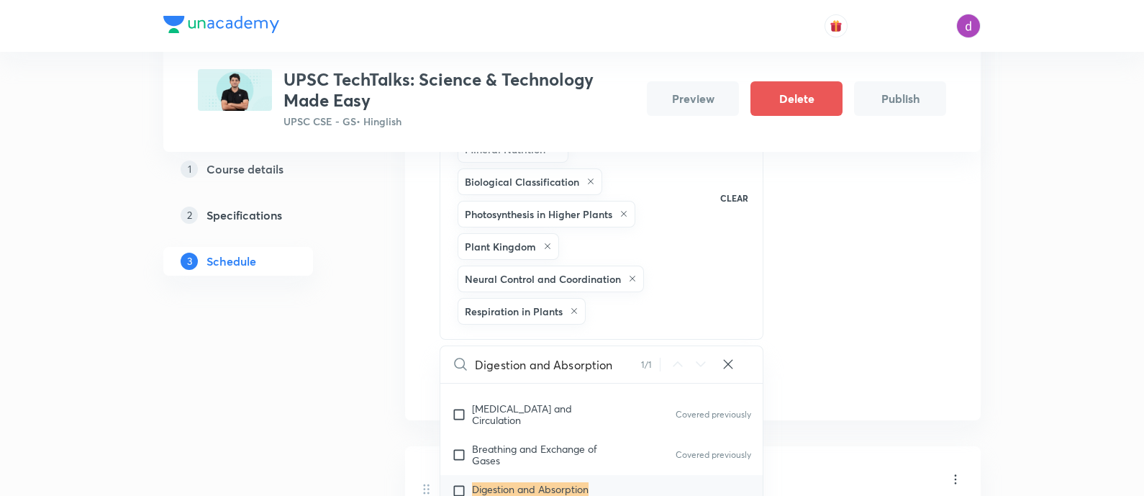
scroll to position [6143, 0]
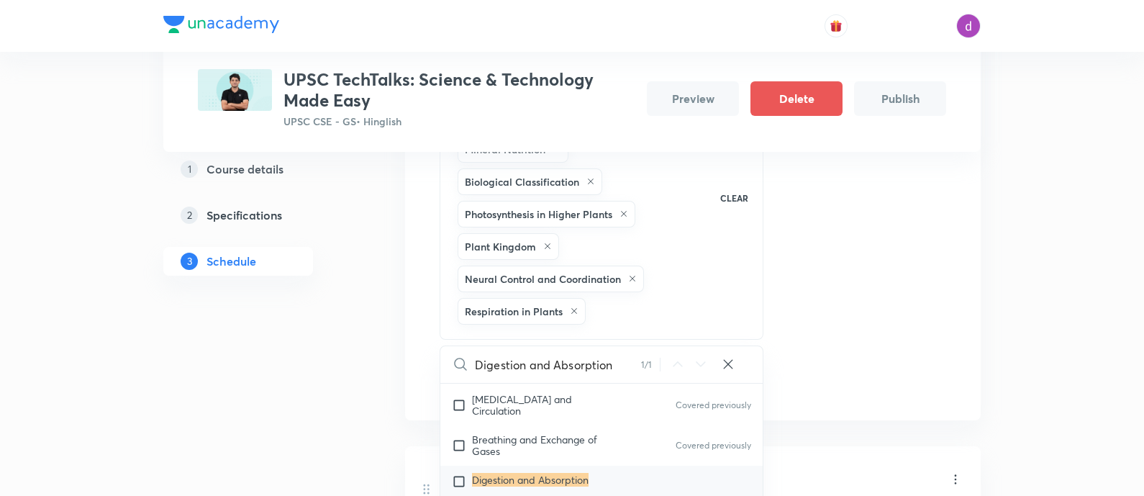
type input "Digestion and Absorption"
click at [481, 473] on mark "Digestion and Absorption" at bounding box center [530, 480] width 117 height 14
checkbox input "true"
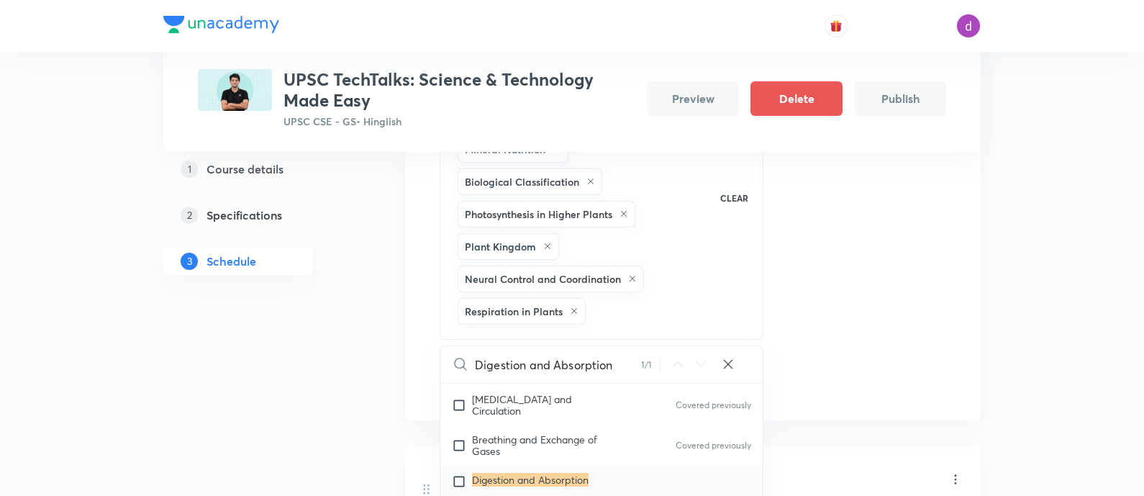
checkbox input "true"
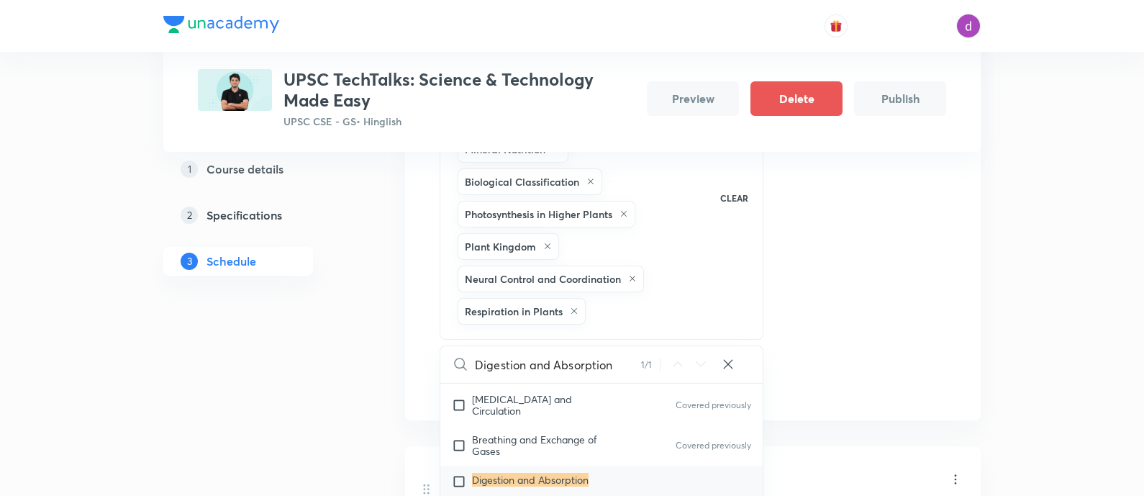
checkbox input "true"
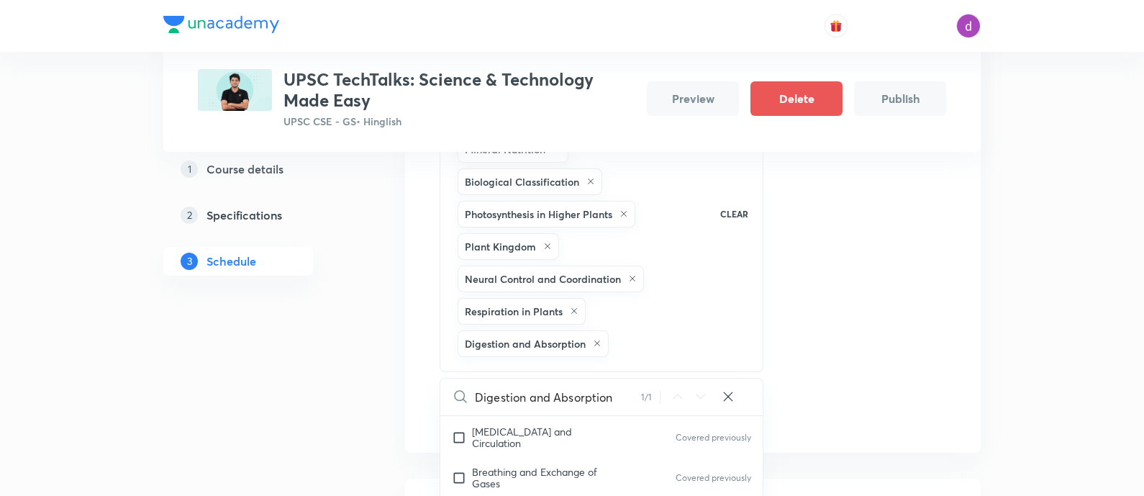
click at [811, 322] on div "Session 15 Live class Quiz Recorded classes Session title 62/99 QUIZ PLUS DOUBT…" at bounding box center [693, 137] width 506 height 585
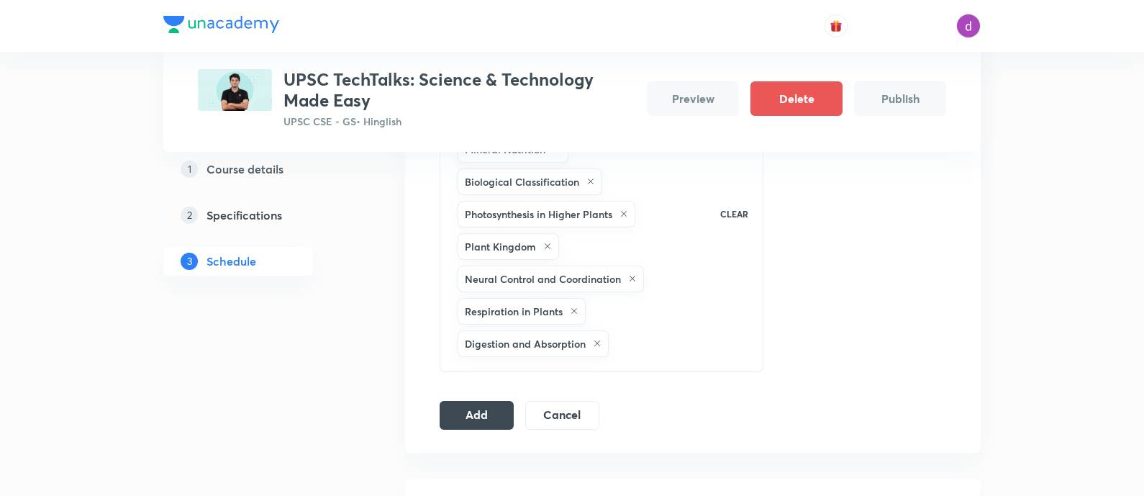
click at [673, 314] on div "Locomotion and Movement Transport in Plants Biomolecules Mineral Nutrition Biol…" at bounding box center [580, 213] width 250 height 291
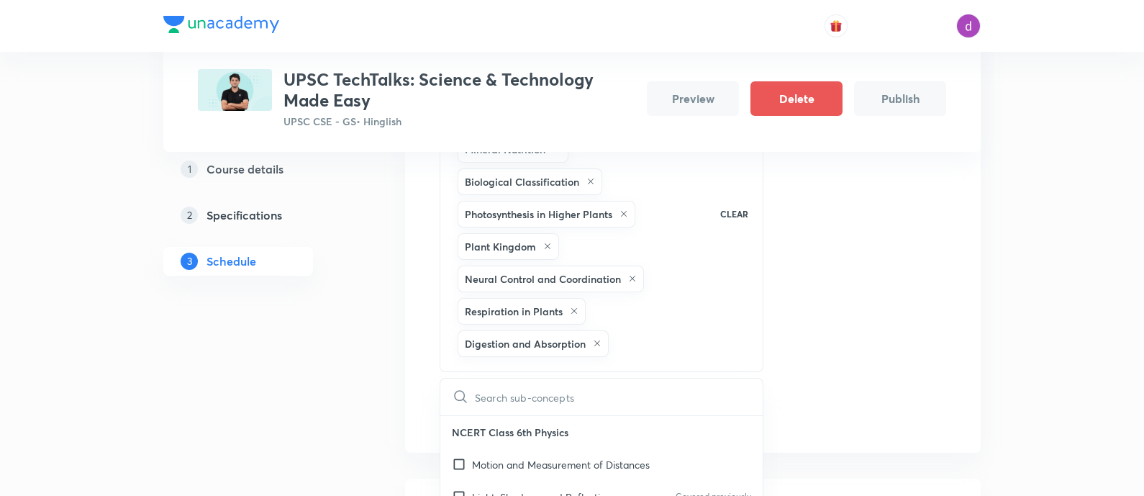
type input "Animal Kingdom"
checkbox input "true"
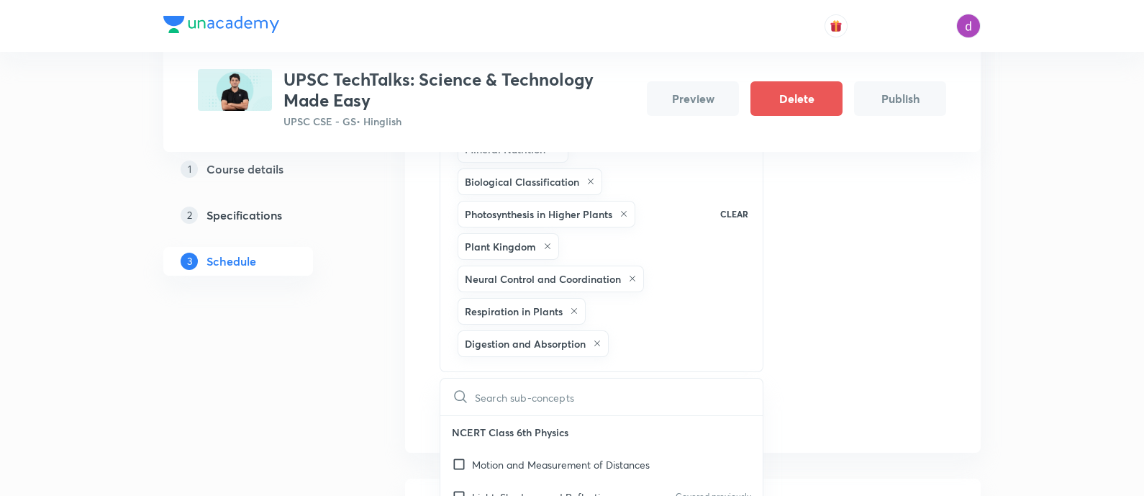
checkbox input "true"
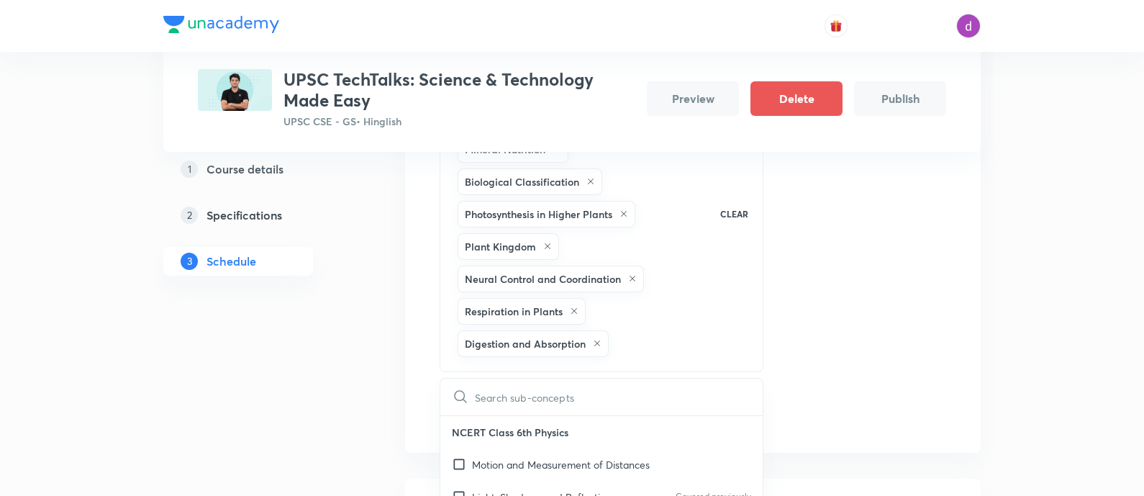
checkbox input "true"
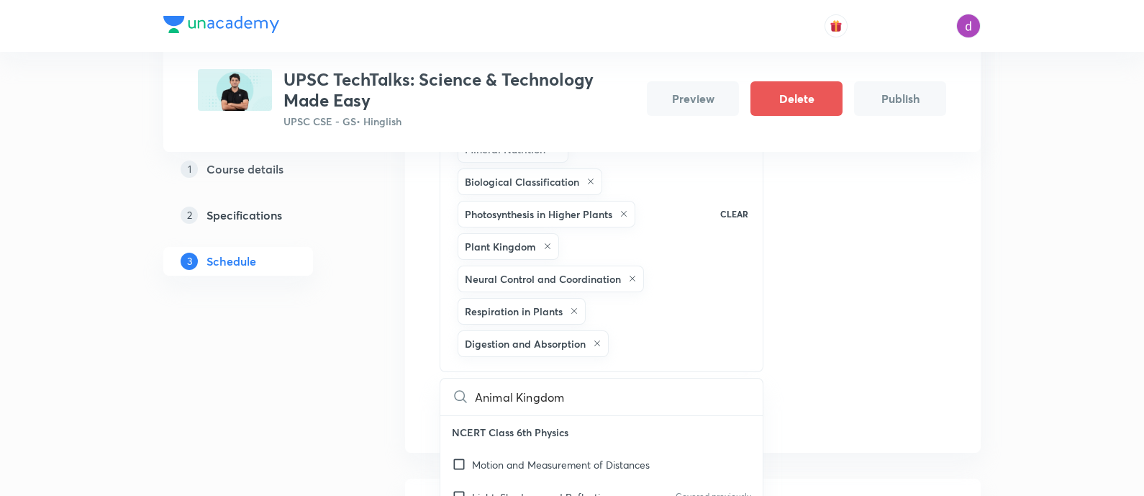
checkbox input "true"
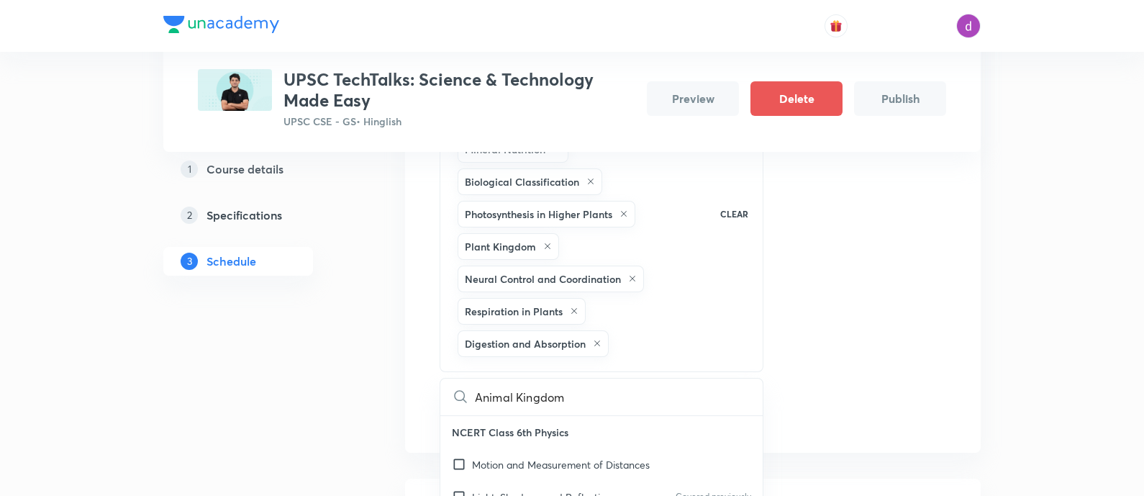
checkbox input "true"
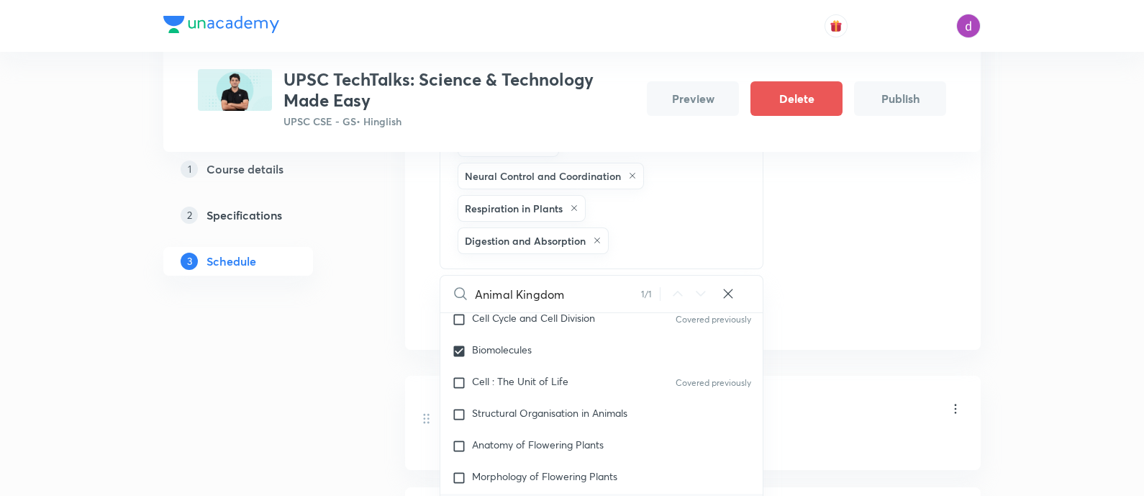
scroll to position [715, 0]
type input "Animal Kingdom"
checkbox input "true"
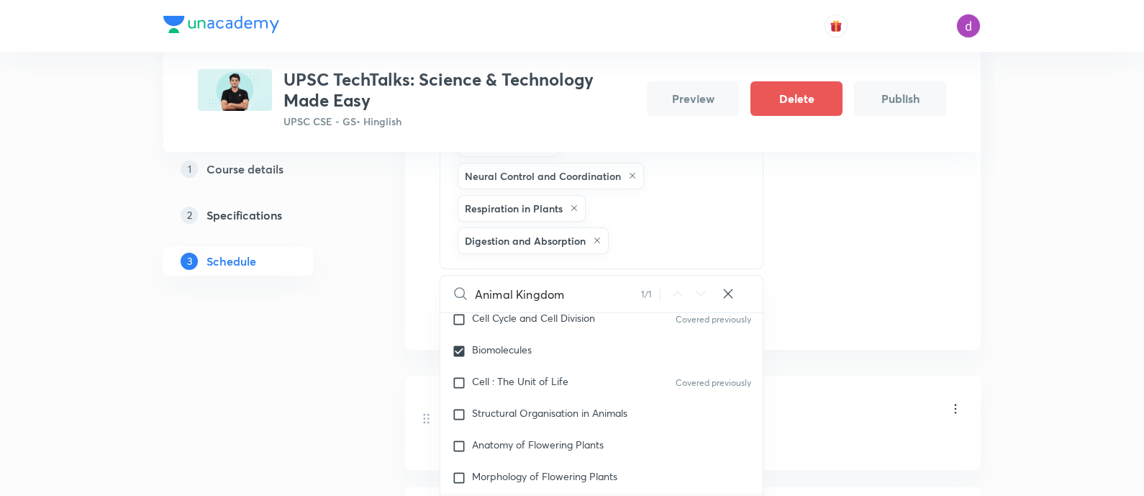
checkbox input "true"
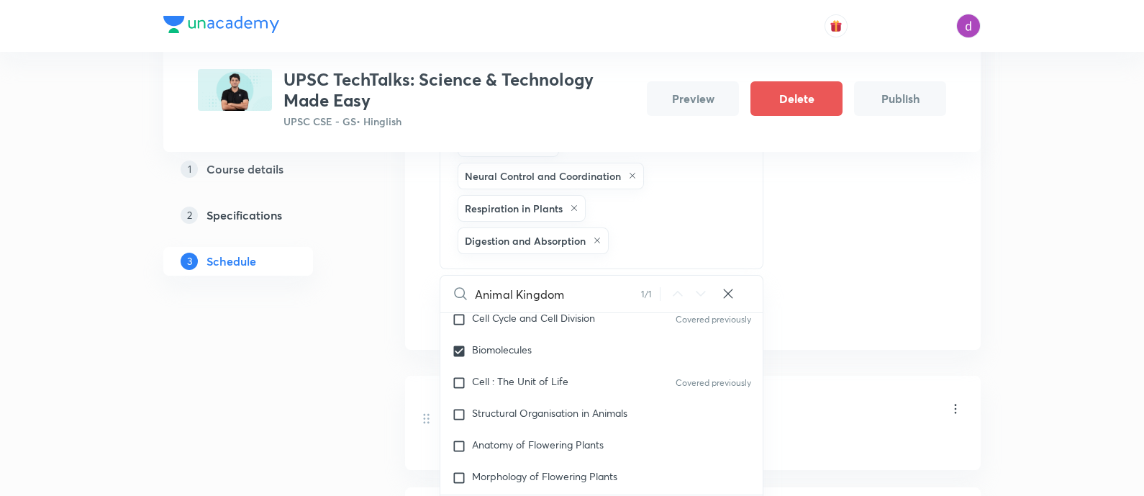
checkbox input "true"
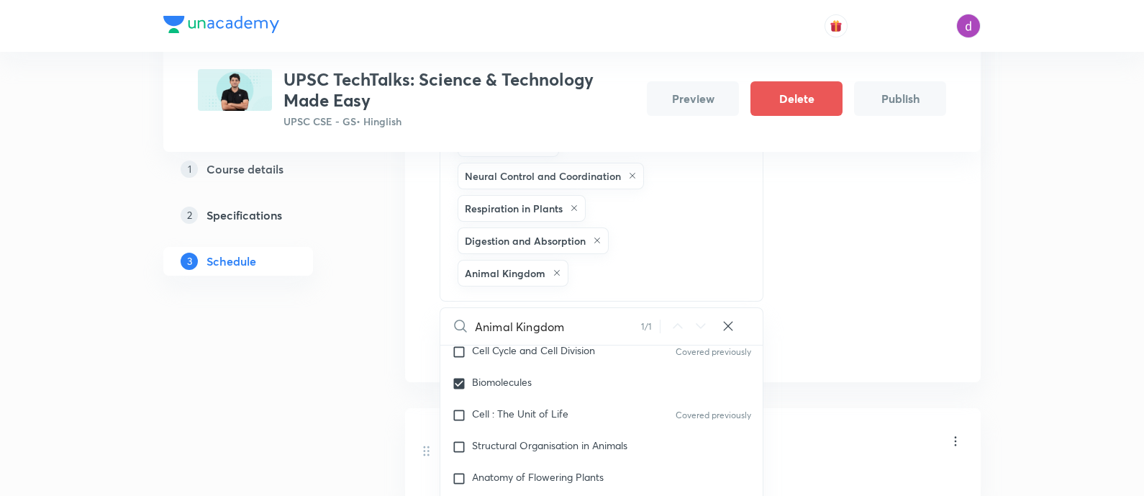
click at [878, 251] on div "Session 15 Live class Quiz Recorded classes Session title 62/99 QUIZ PLUS DOUBT…" at bounding box center [693, 50] width 506 height 617
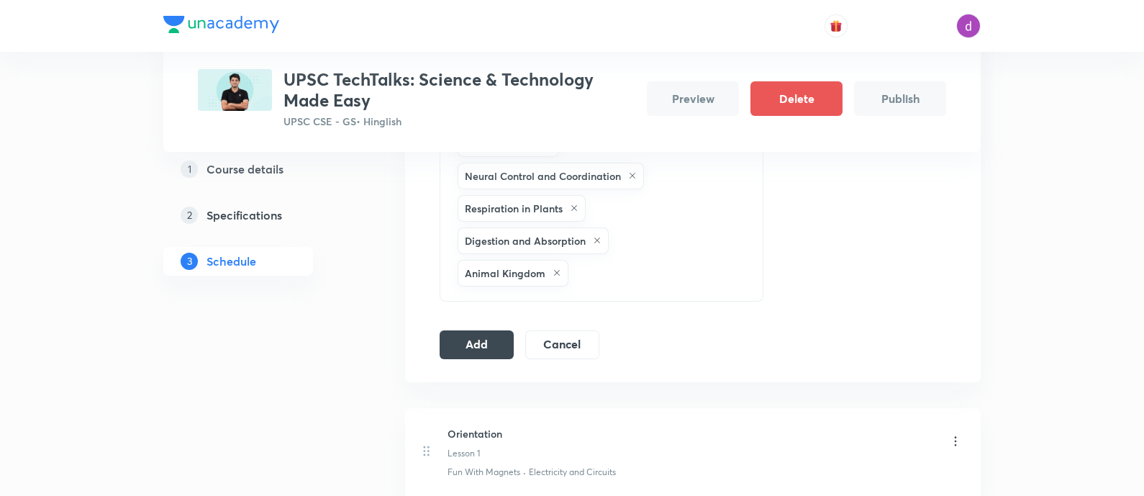
click at [601, 261] on div "Locomotion and Movement Transport in Plants Biomolecules Mineral Nutrition Biol…" at bounding box center [580, 127] width 250 height 324
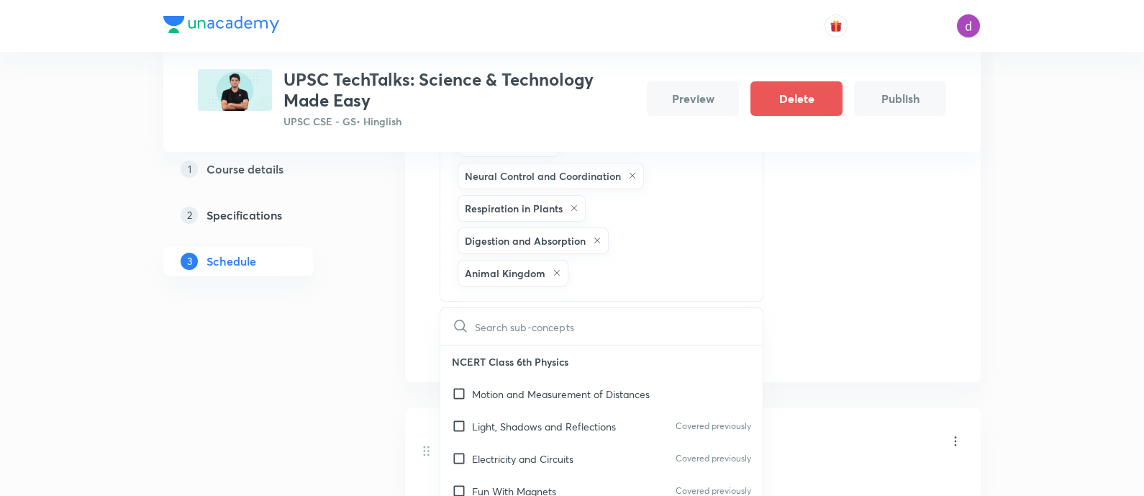
type input "Anatomy of Flowering Plants"
checkbox input "true"
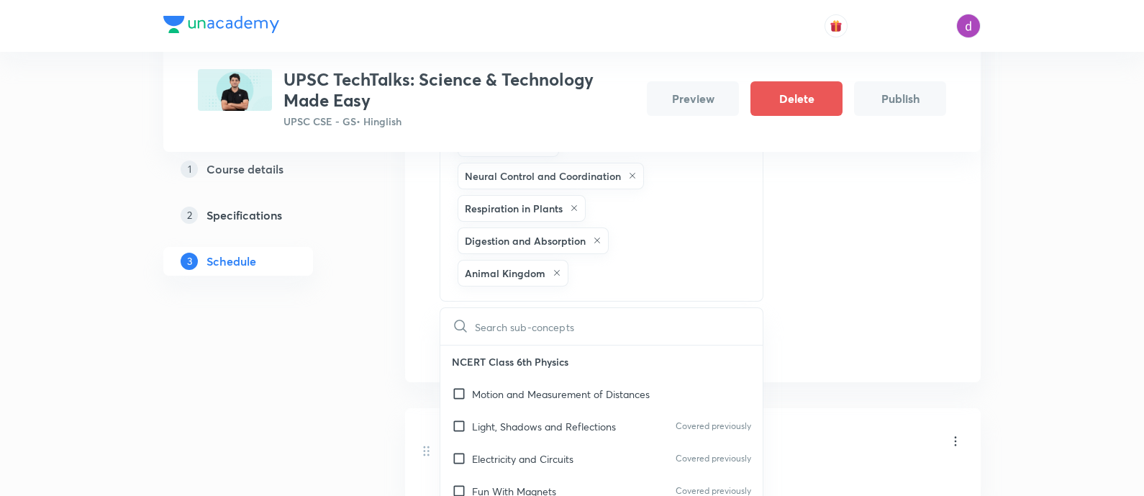
checkbox input "true"
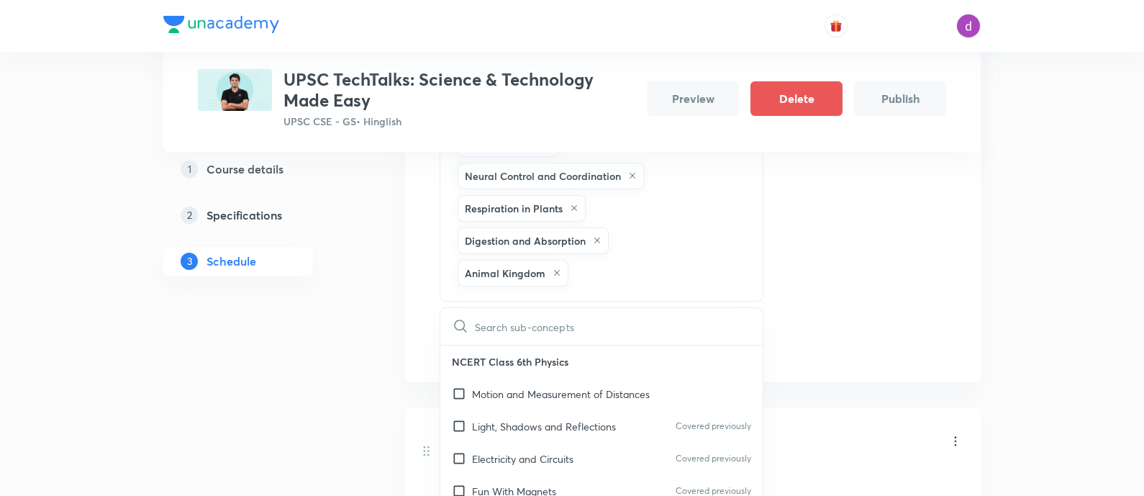
checkbox input "true"
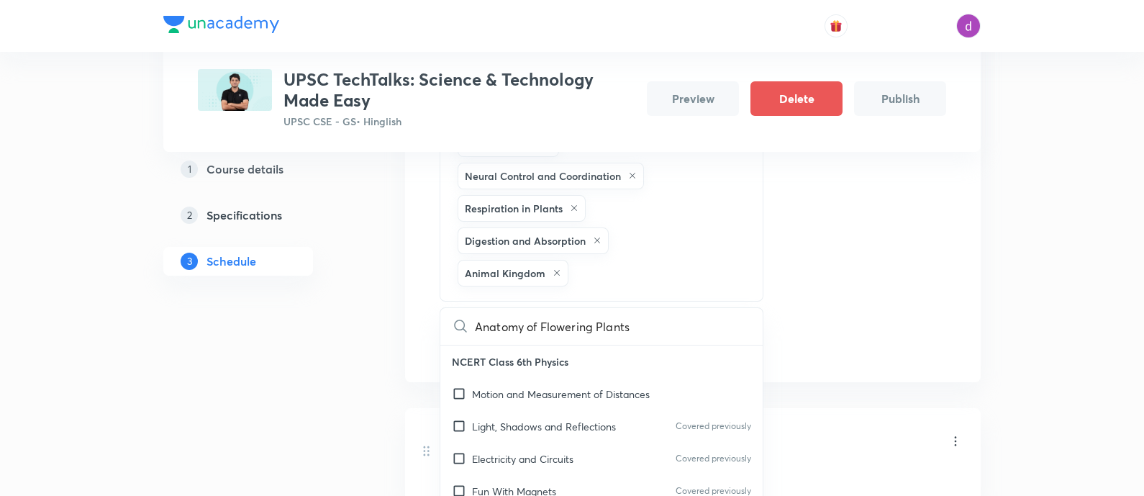
checkbox input "true"
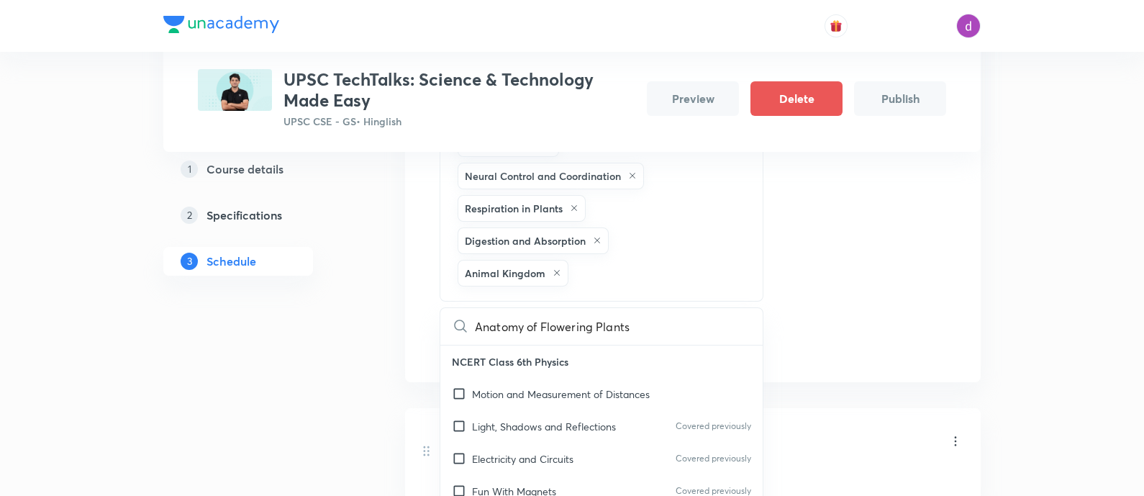
checkbox input "true"
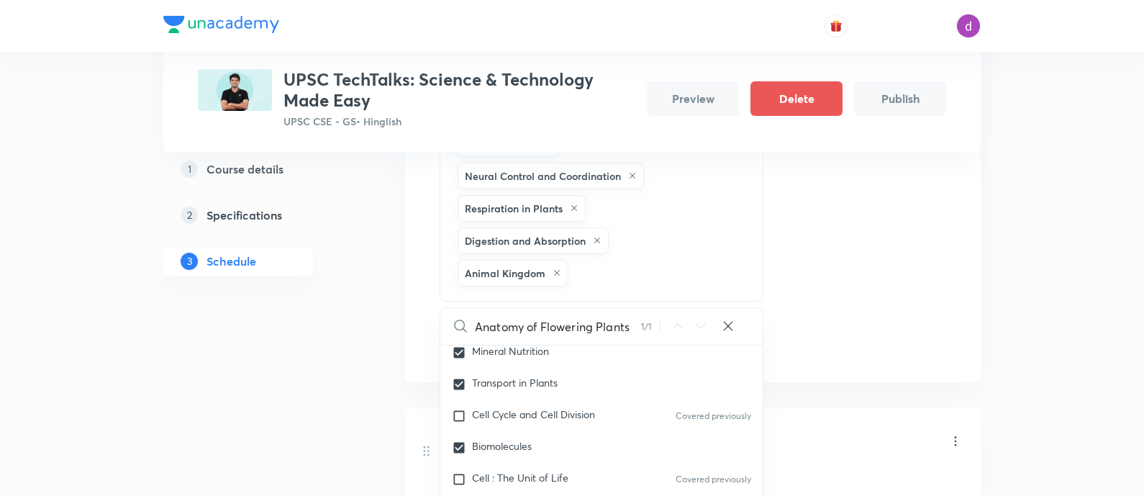
scroll to position [6455, 0]
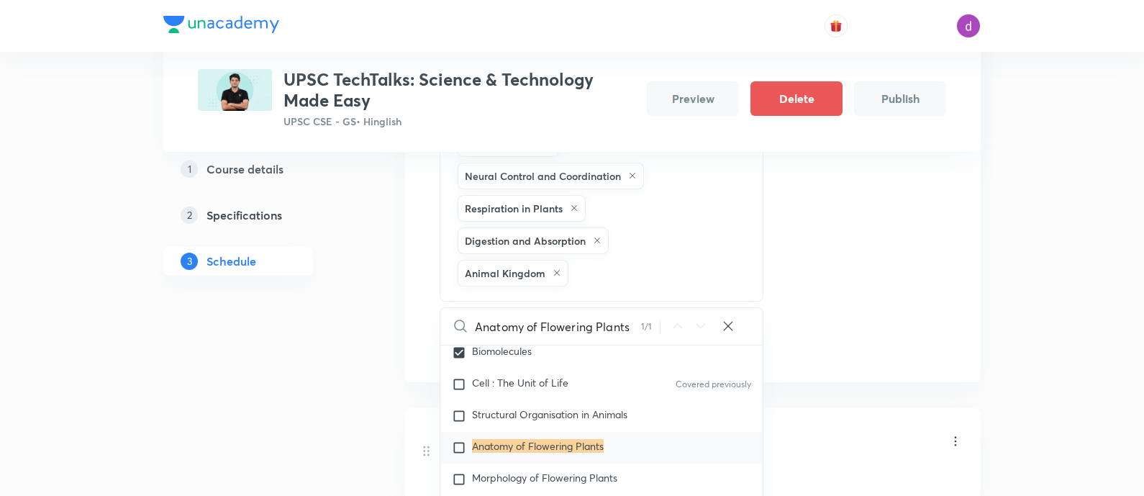
type input "Anatomy of Flowering Plants"
click at [596, 439] on mark "Anatomy of Flowering Plants" at bounding box center [538, 446] width 132 height 14
checkbox input "true"
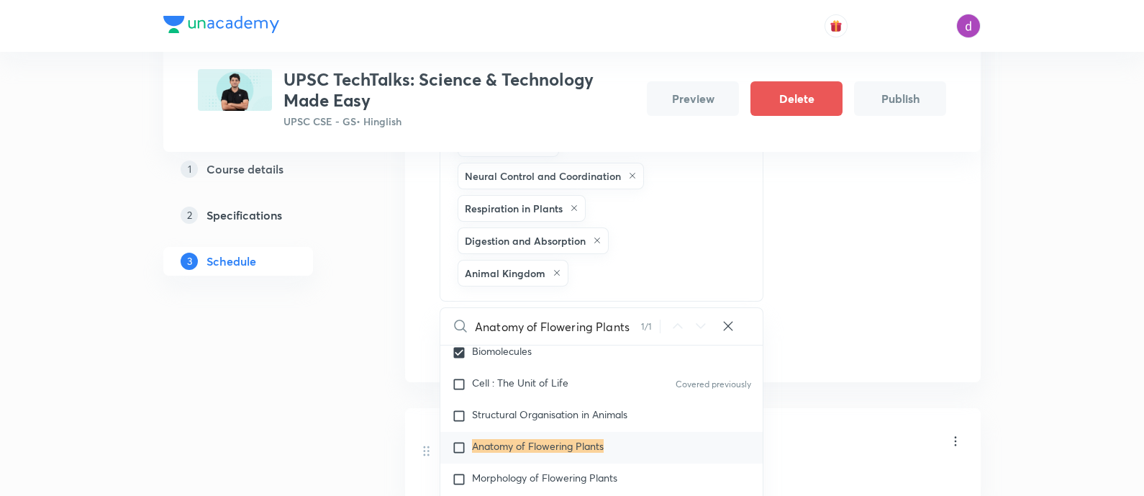
checkbox input "true"
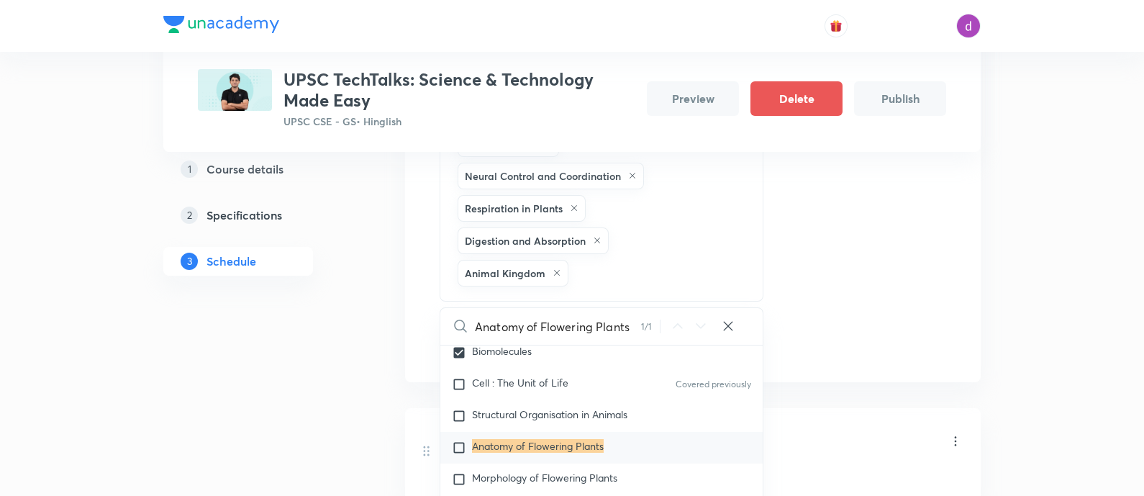
checkbox input "true"
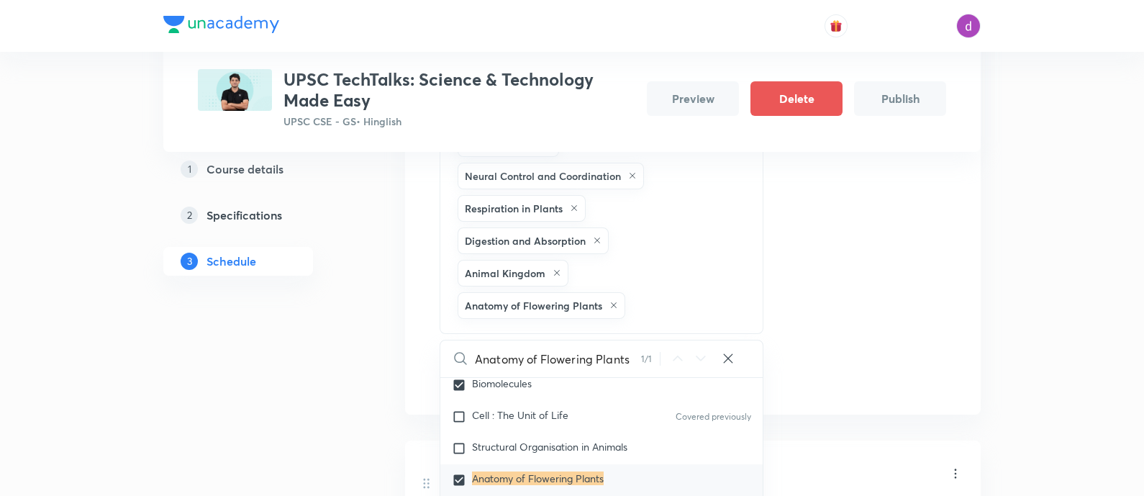
click at [829, 311] on div "Session 15 Live class Quiz Recorded classes Session title 62/99 QUIZ PLUS DOUBT…" at bounding box center [693, 67] width 506 height 650
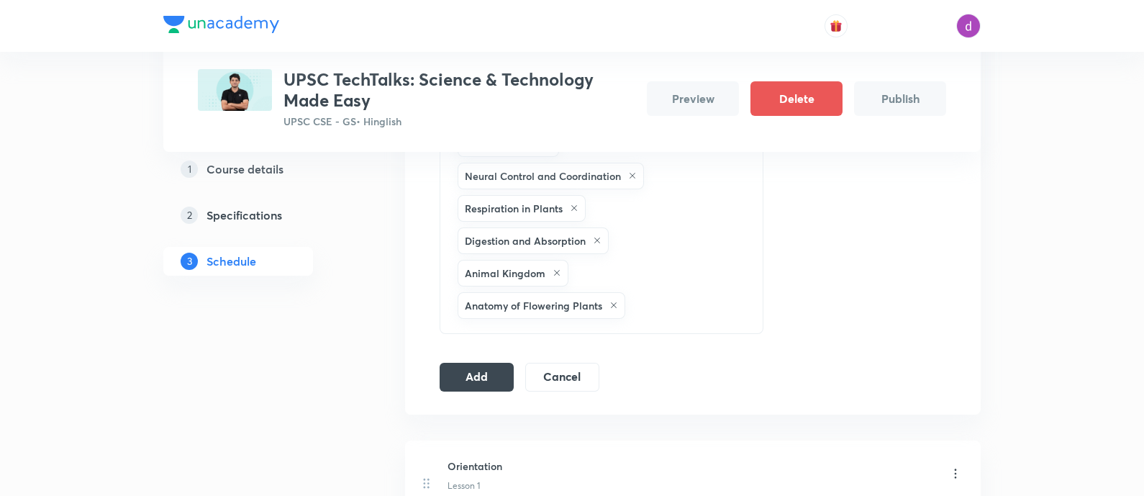
click at [642, 308] on div "Locomotion and Movement Transport in Plants Biomolecules Mineral Nutrition Biol…" at bounding box center [580, 143] width 250 height 356
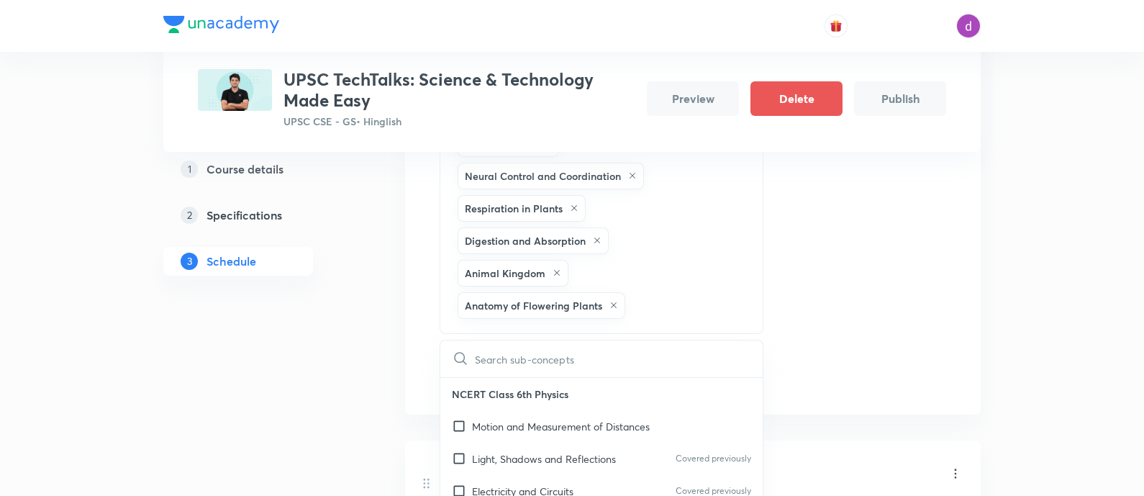
type input "Morphology of Flowering Plants"
checkbox input "true"
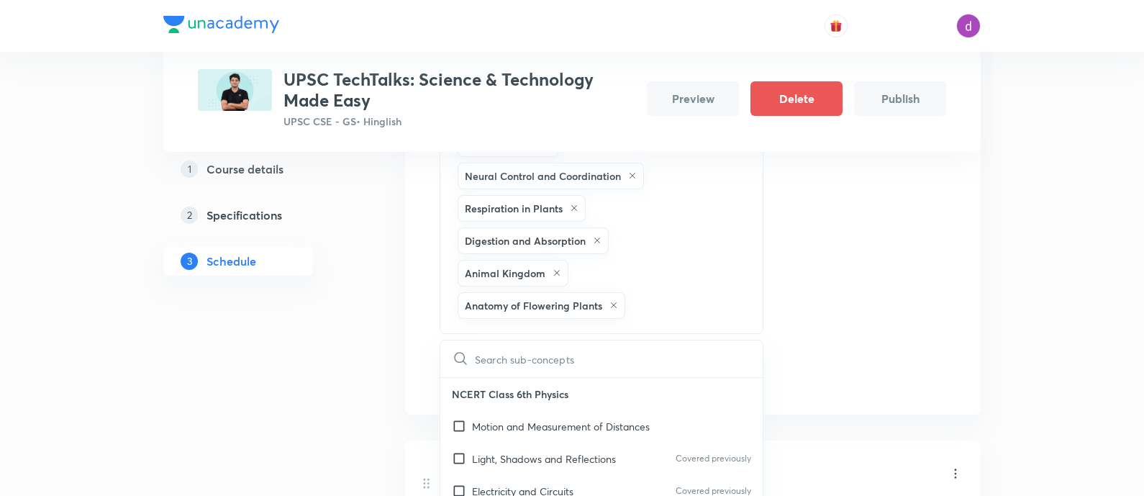
checkbox input "true"
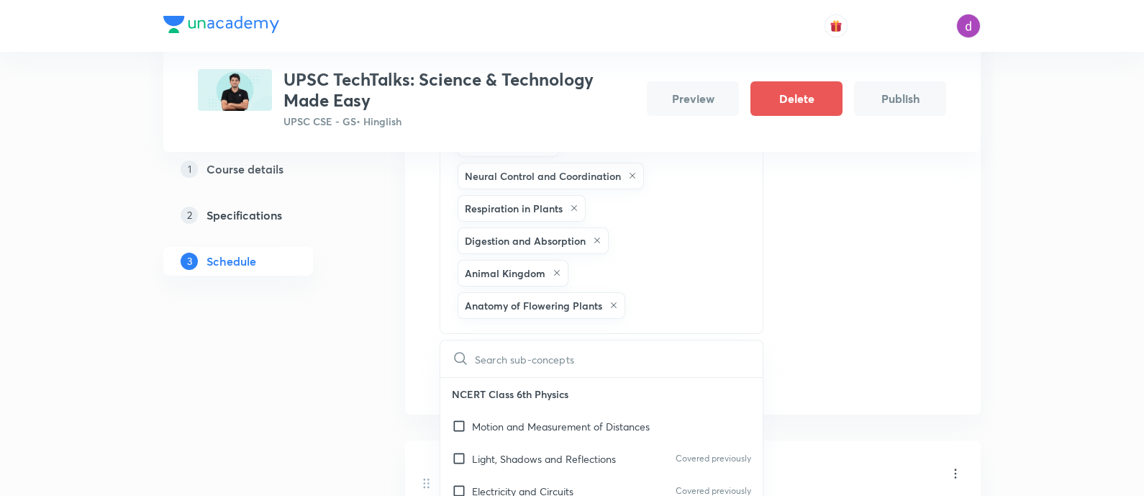
checkbox input "true"
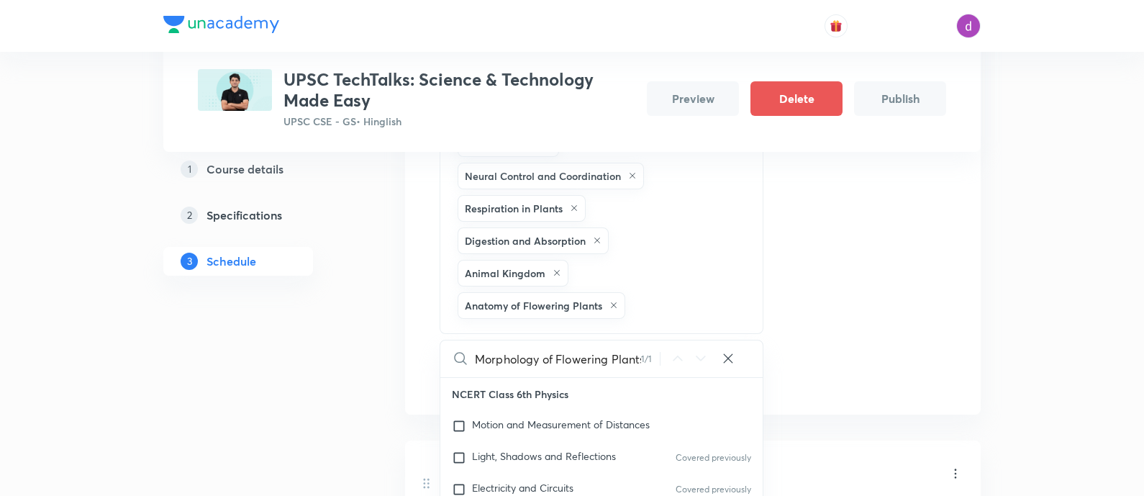
checkbox input "true"
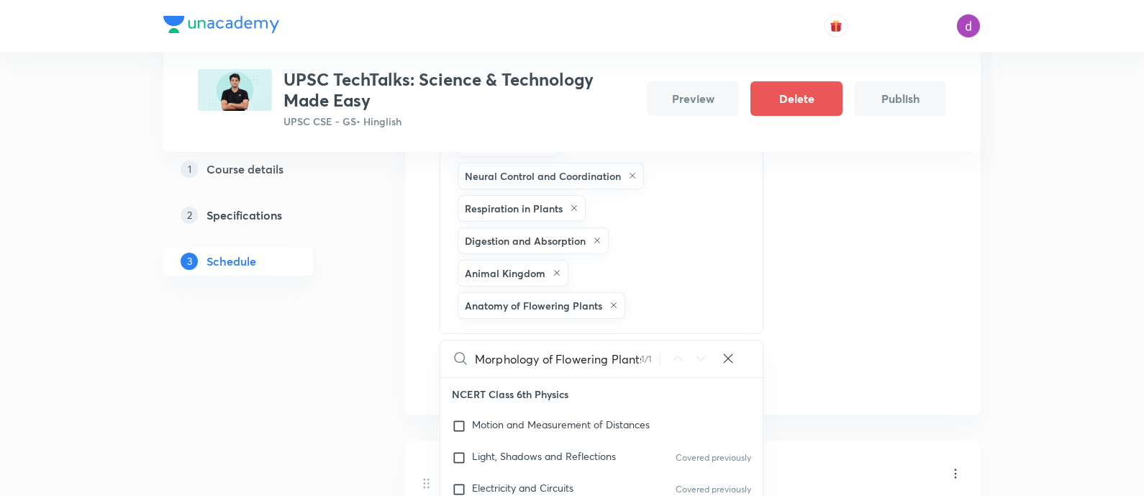
checkbox input "true"
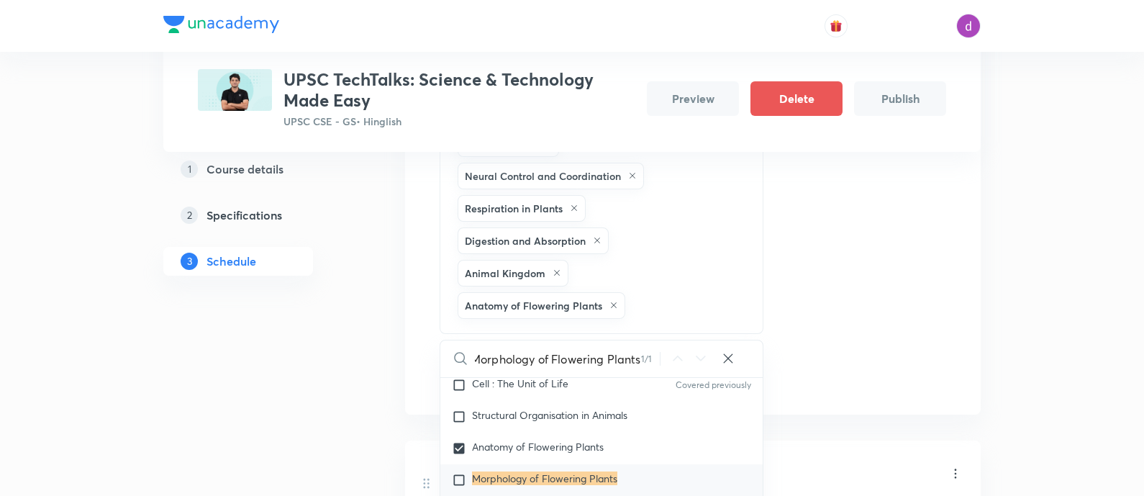
scroll to position [6489, 0]
type input "Morphology of Flowering Plants"
click at [519, 469] on mark "Morphology of Flowering Plants" at bounding box center [544, 476] width 145 height 14
checkbox input "true"
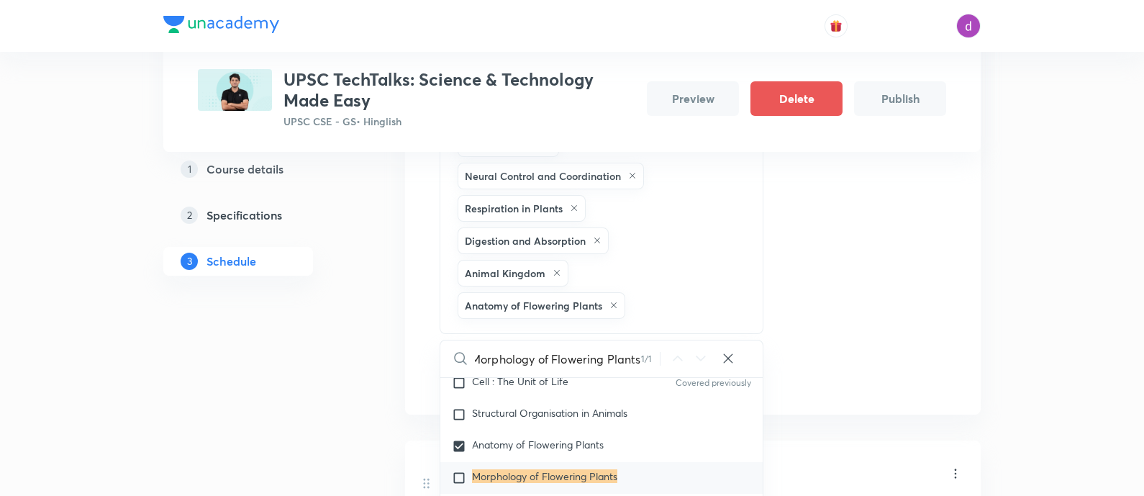
checkbox input "true"
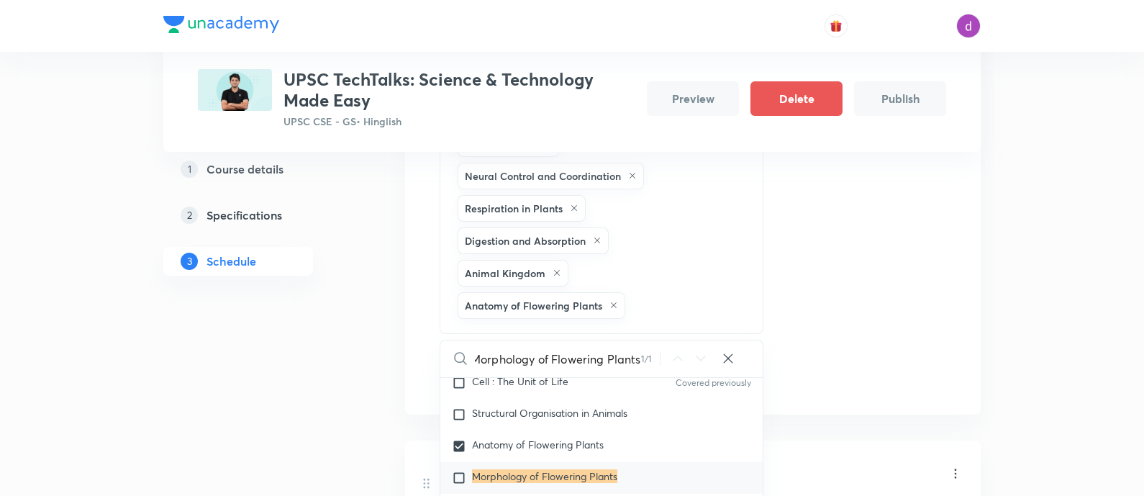
checkbox input "true"
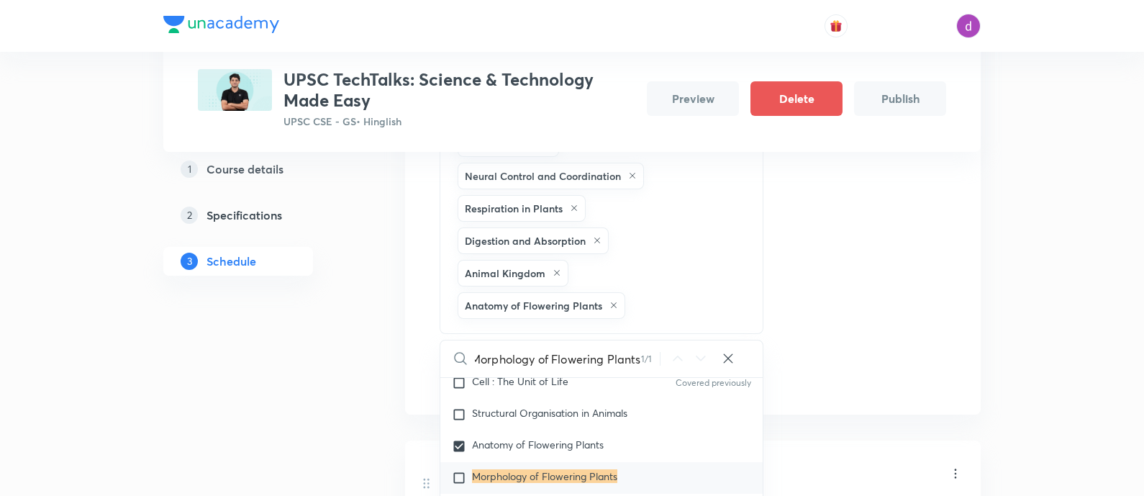
checkbox input "true"
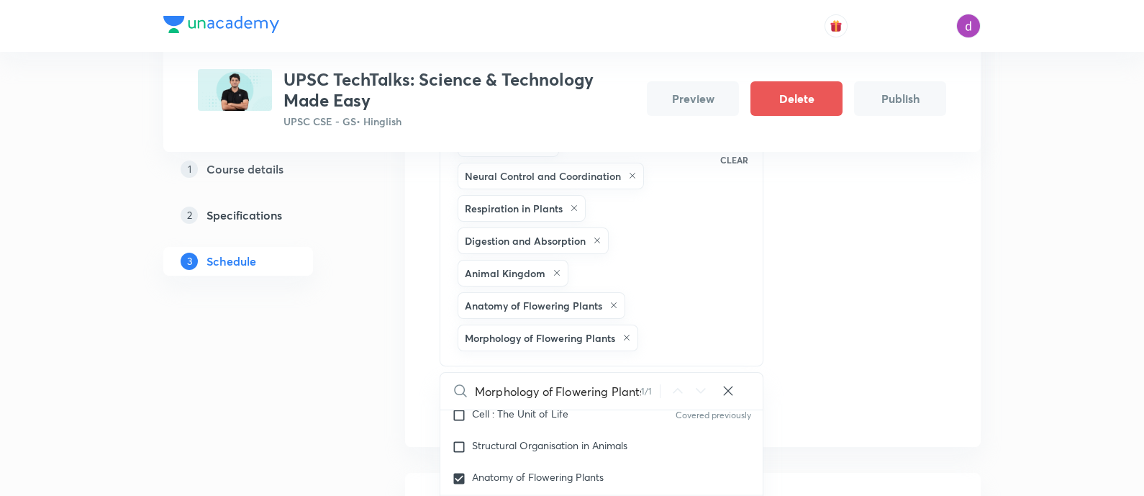
click at [855, 304] on div "Session 15 Live class Quiz Recorded classes Session title 62/99 QUIZ PLUS DOUBT…" at bounding box center [693, 83] width 506 height 682
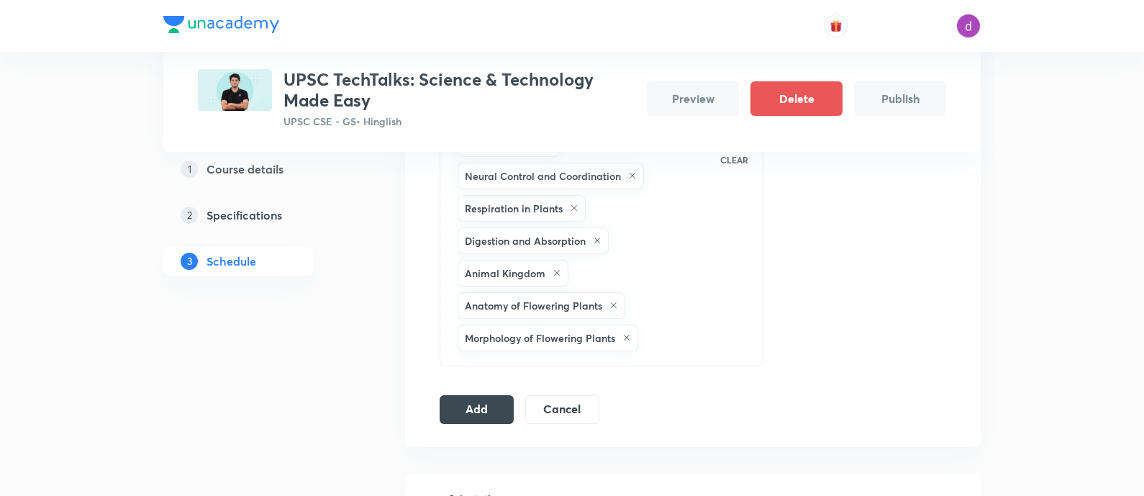
click at [700, 309] on div "Locomotion and Movement Transport in Plants Biomolecules Mineral Nutrition Biol…" at bounding box center [580, 159] width 250 height 388
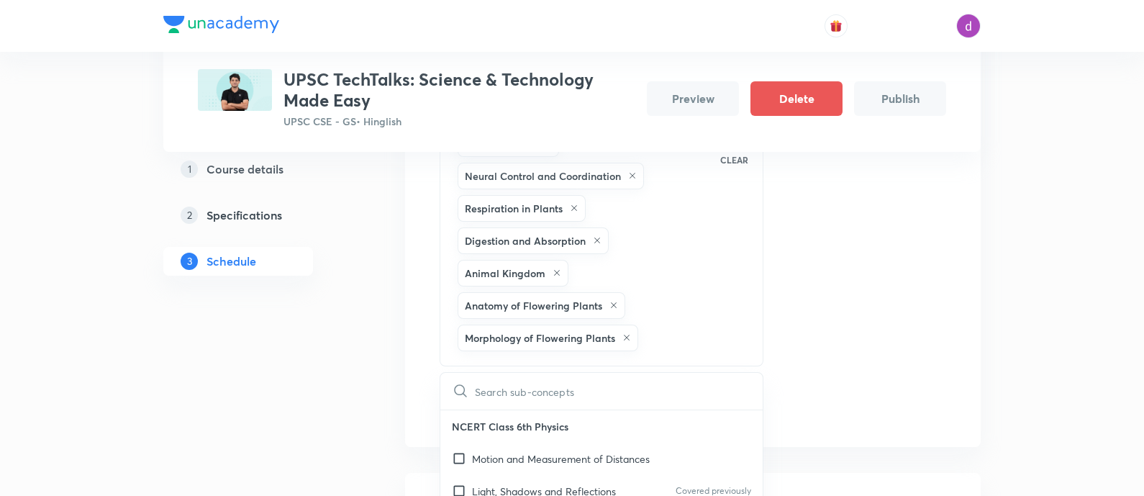
checkbox input "true"
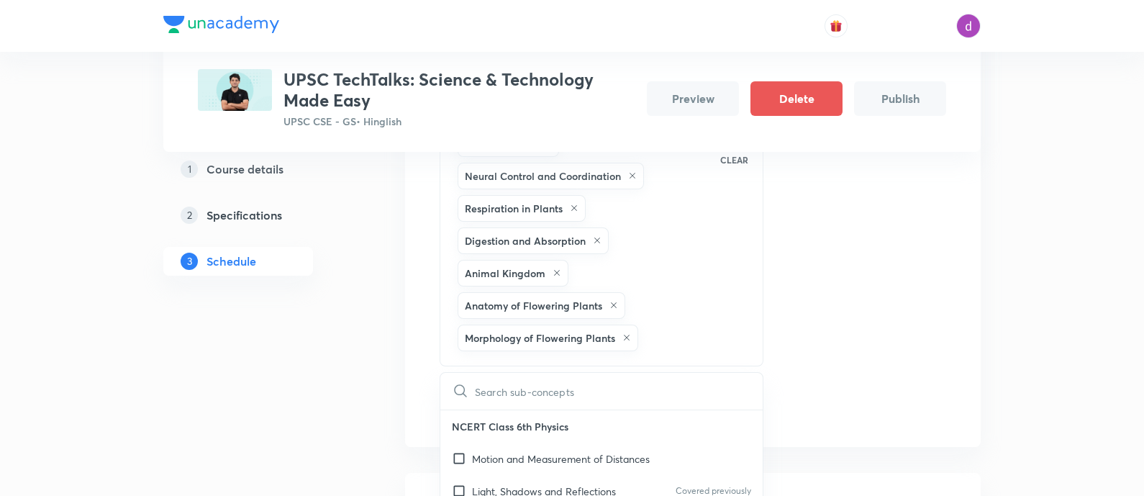
checkbox input "true"
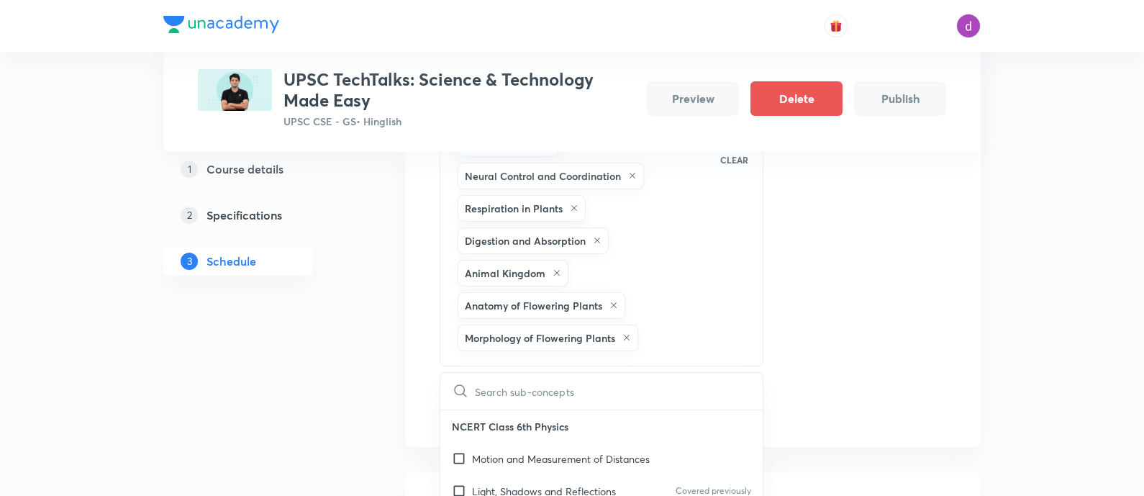
checkbox input "true"
click at [537, 393] on input "text" at bounding box center [619, 391] width 288 height 37
type input "Structural Organisation in Animals"
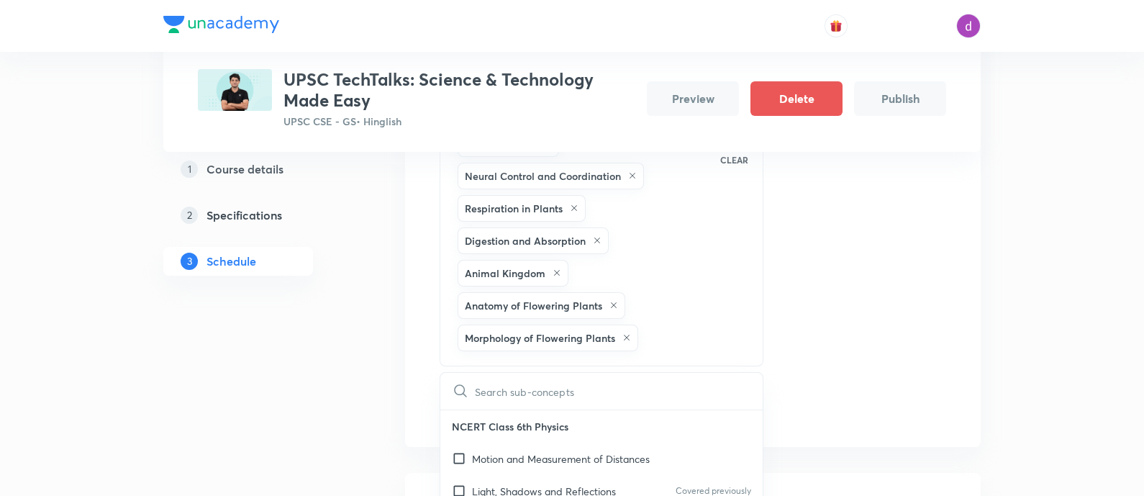
checkbox input "true"
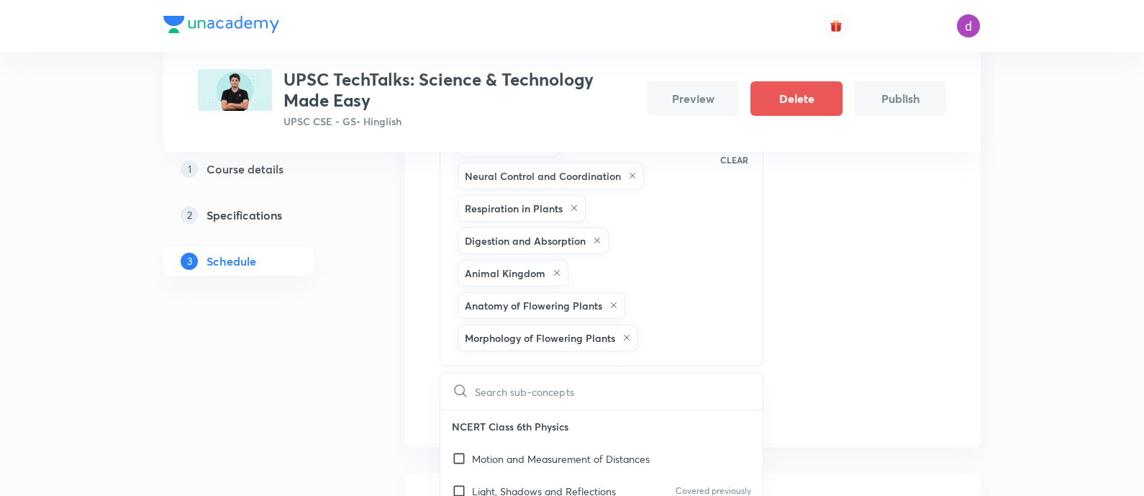
checkbox input "true"
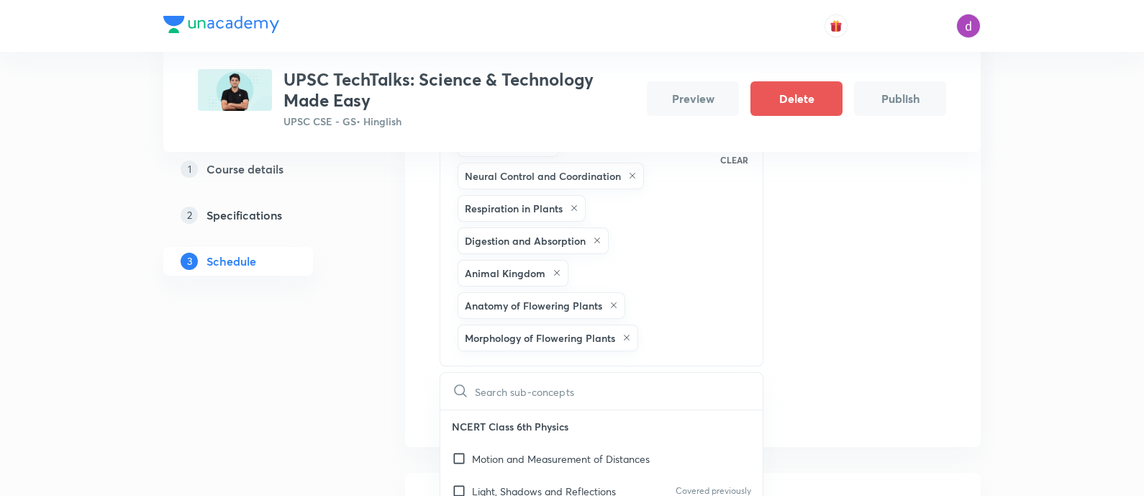
checkbox input "true"
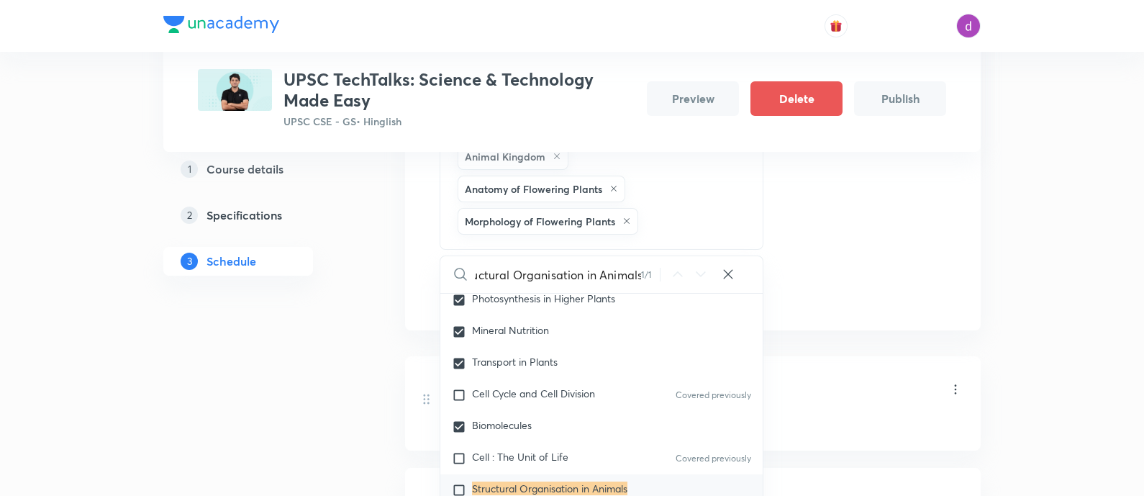
scroll to position [832, 0]
click at [482, 481] on mark "Structural Organisation in Animals" at bounding box center [549, 488] width 155 height 14
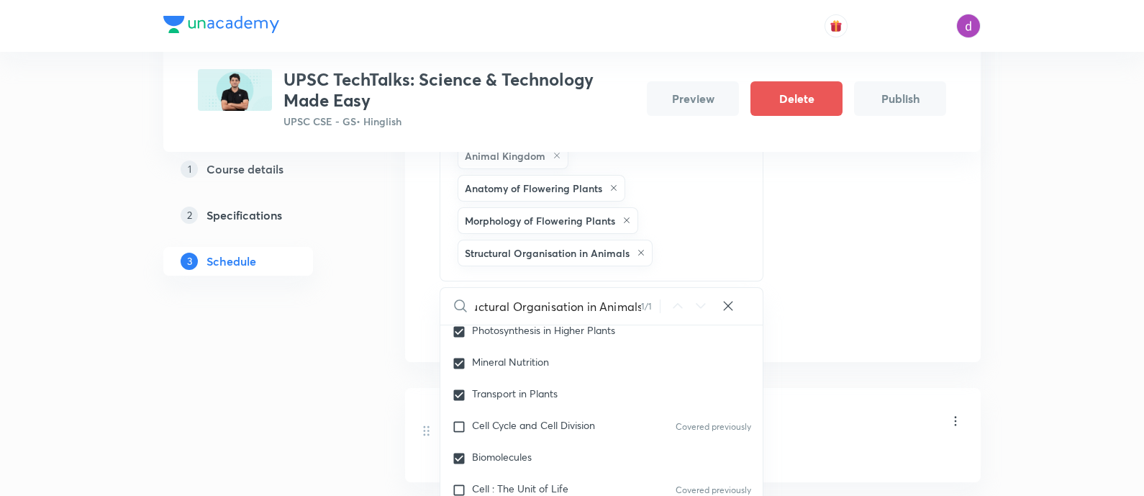
scroll to position [0, 0]
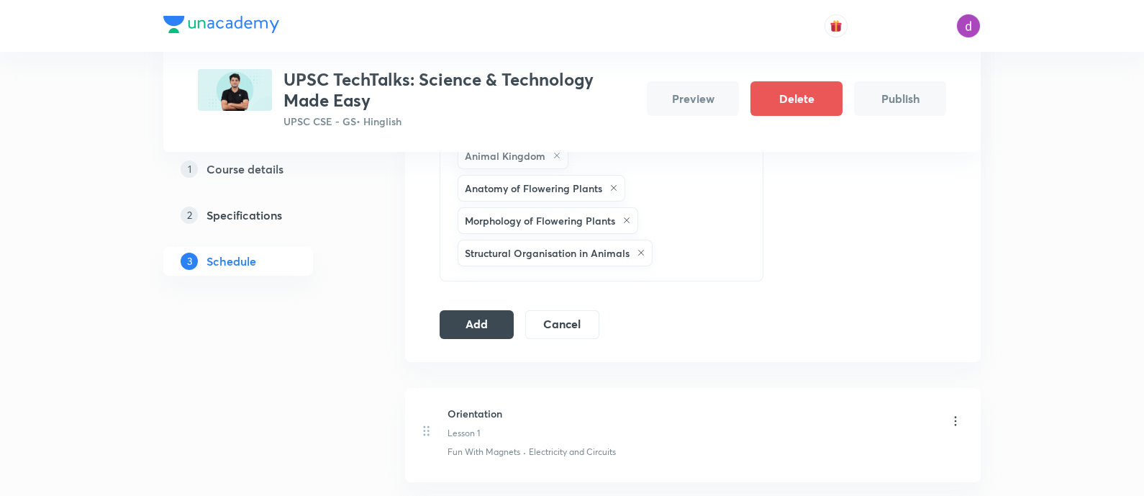
click at [697, 232] on div "Locomotion and Movement Transport in Plants Biomolecules Mineral Nutrition Biol…" at bounding box center [580, 58] width 250 height 421
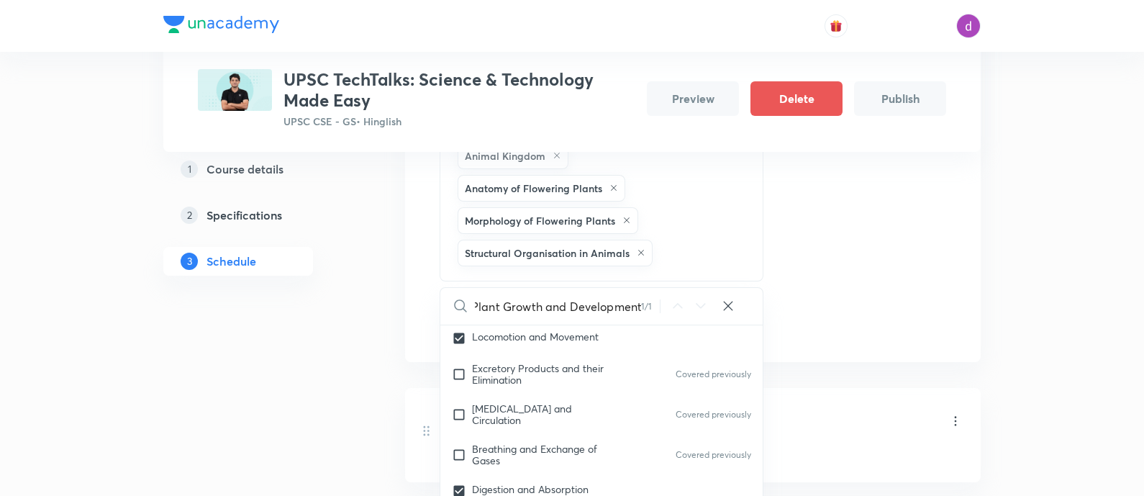
scroll to position [6185, 0]
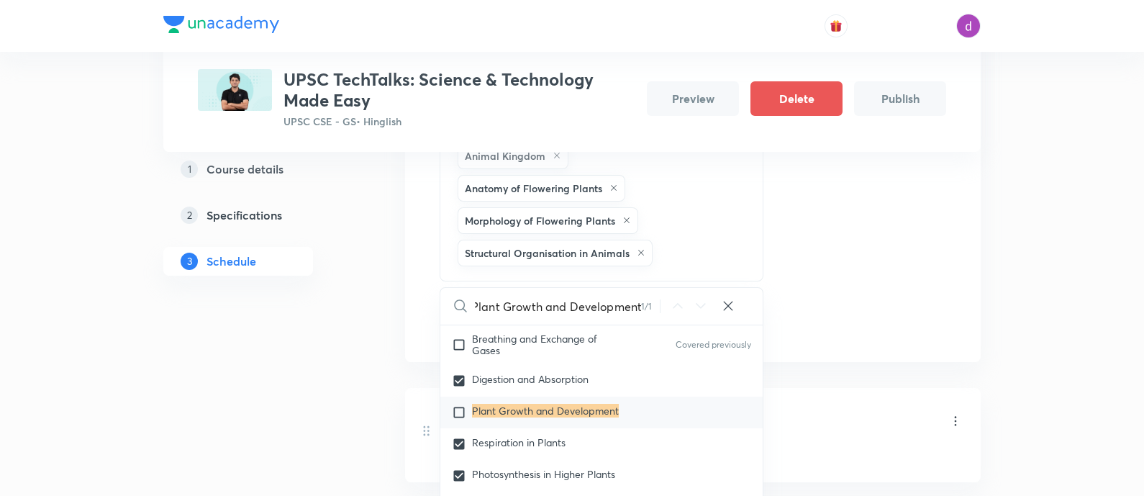
click at [512, 404] on mark "Plant Growth and Development" at bounding box center [545, 411] width 147 height 14
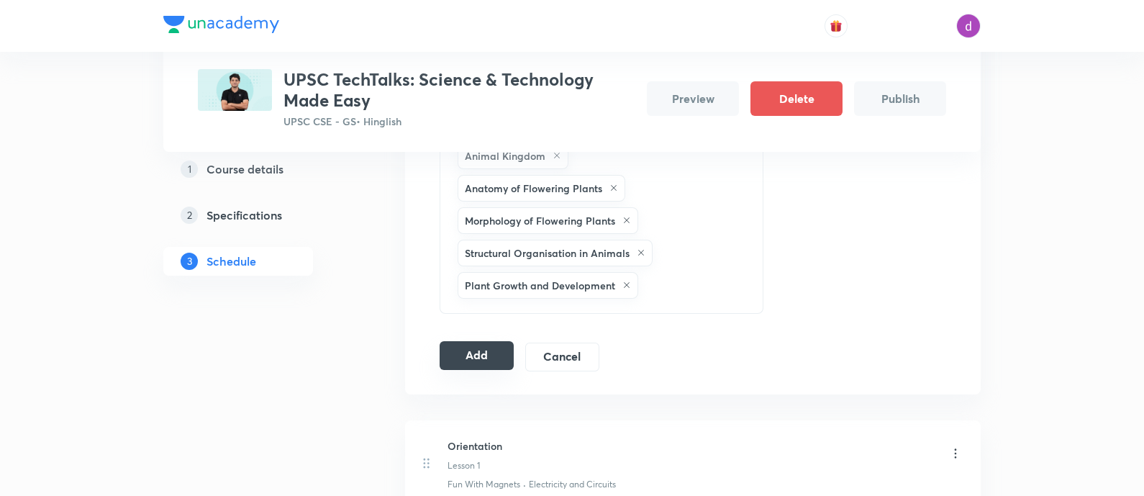
click at [480, 349] on button "Add" at bounding box center [477, 355] width 74 height 29
